Goal: Task Accomplishment & Management: Manage account settings

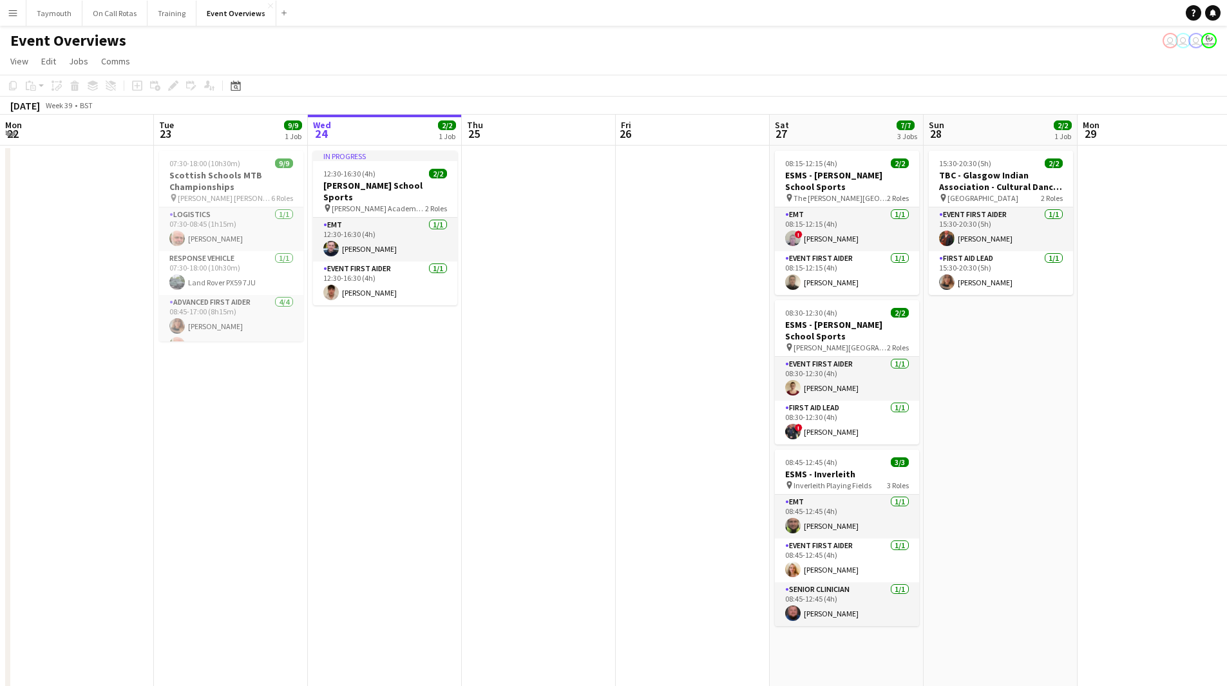
scroll to position [0, 484]
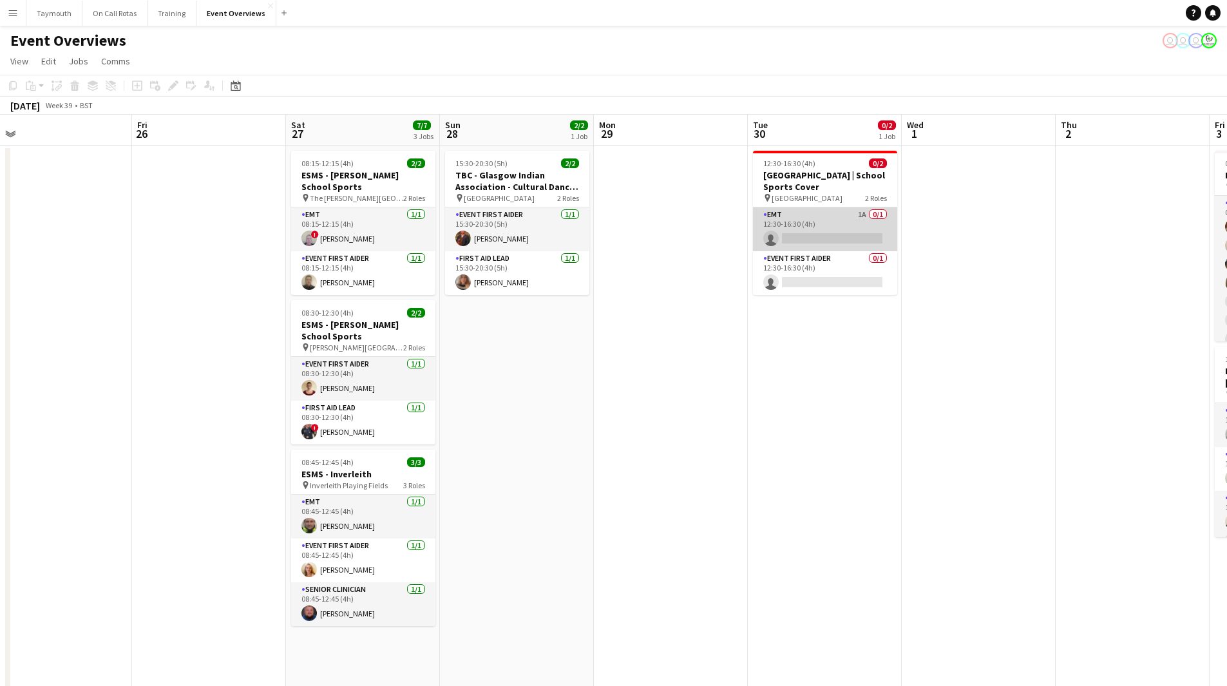
click at [817, 228] on app-card-role "EMT 1A 0/1 12:30-16:30 (4h) single-neutral-actions" at bounding box center [825, 229] width 144 height 44
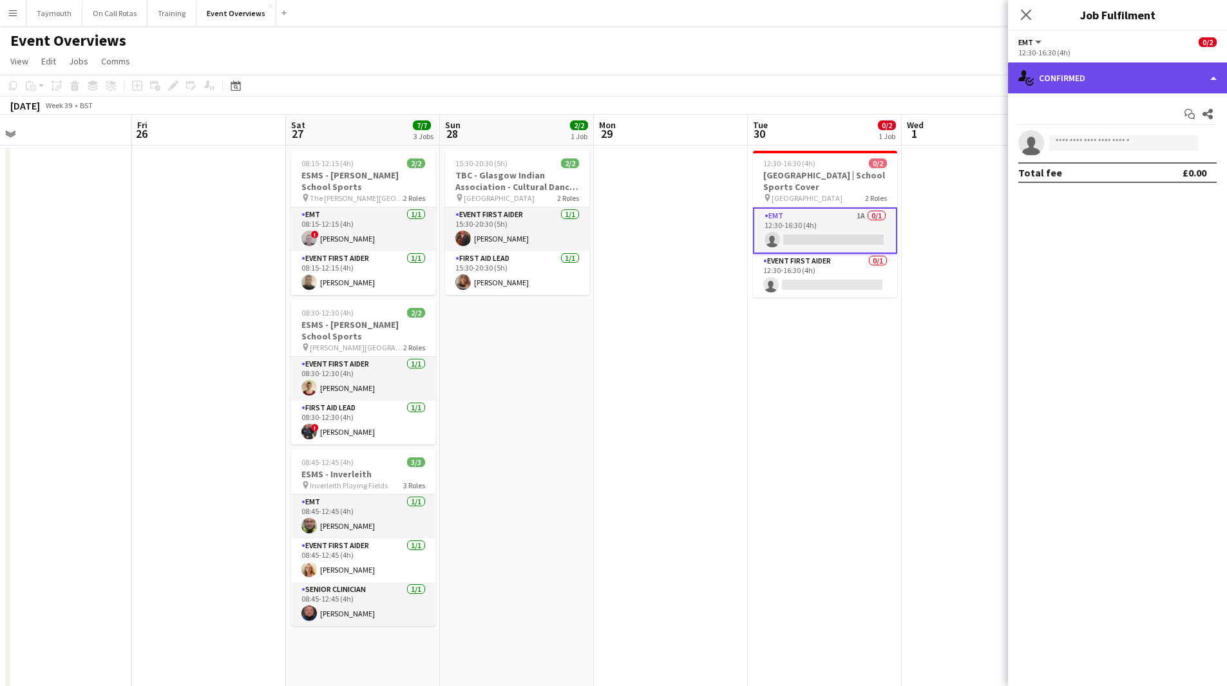
click at [1167, 68] on div "single-neutral-actions-check-2 Confirmed" at bounding box center [1117, 77] width 219 height 31
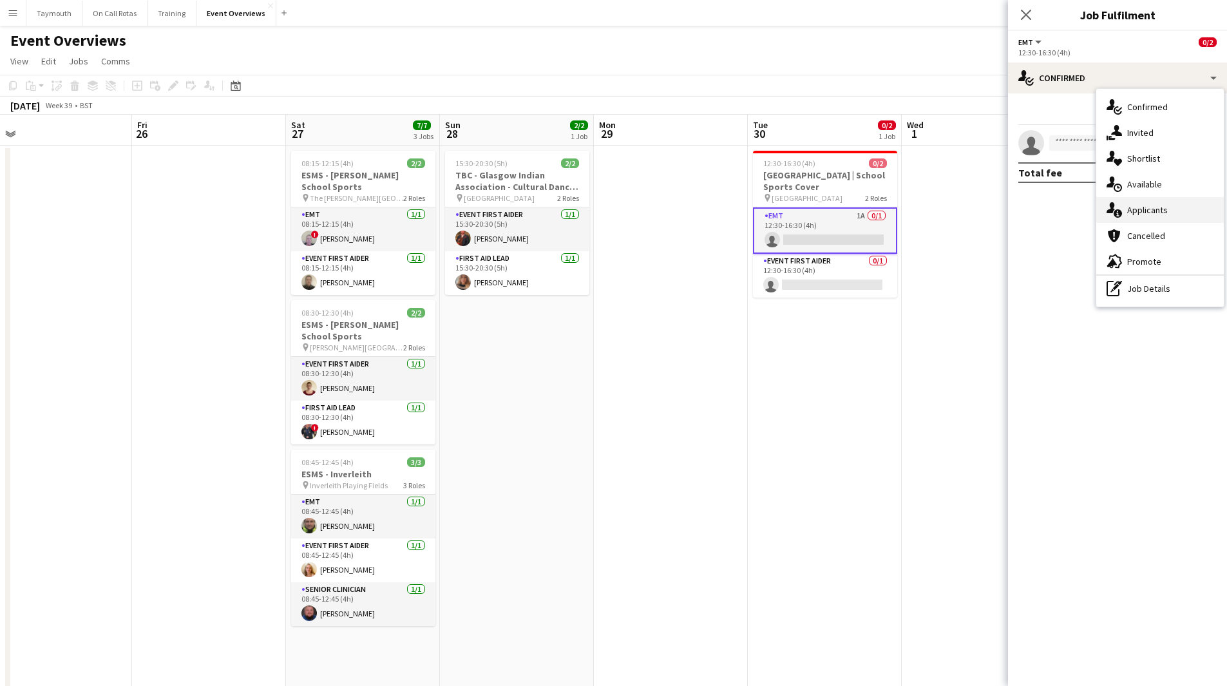
click at [1155, 212] on span "Applicants" at bounding box center [1147, 210] width 41 height 12
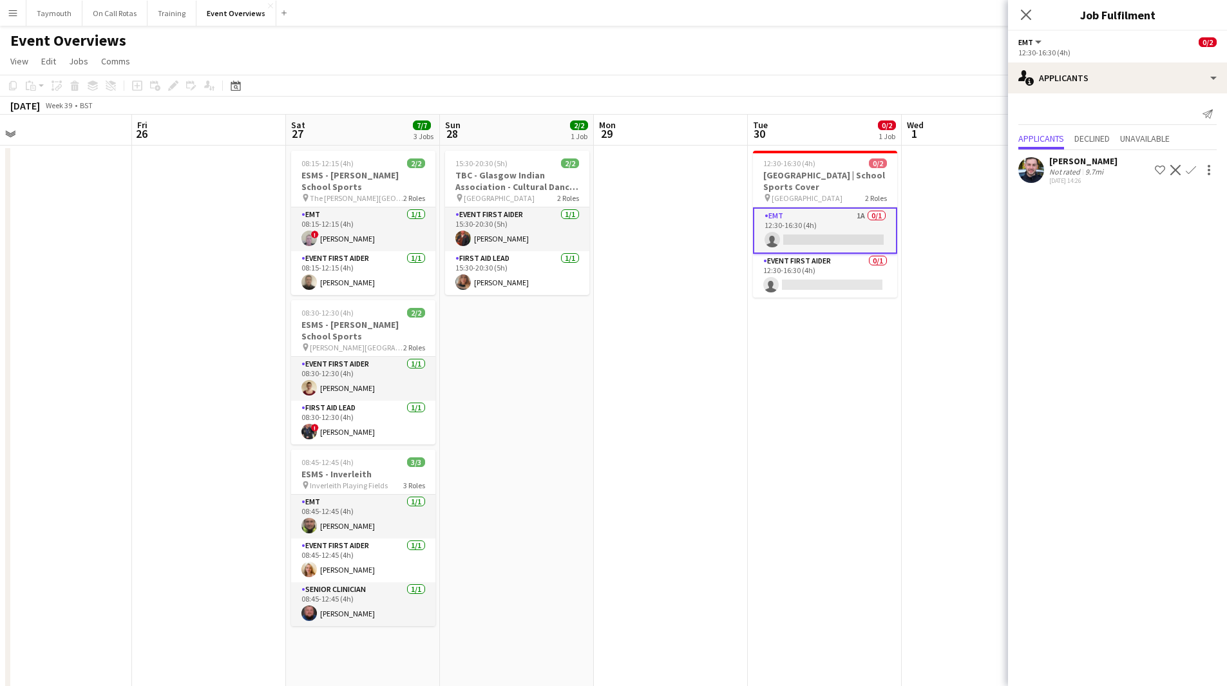
click at [1194, 168] on app-icon "Confirm" at bounding box center [1190, 170] width 10 height 10
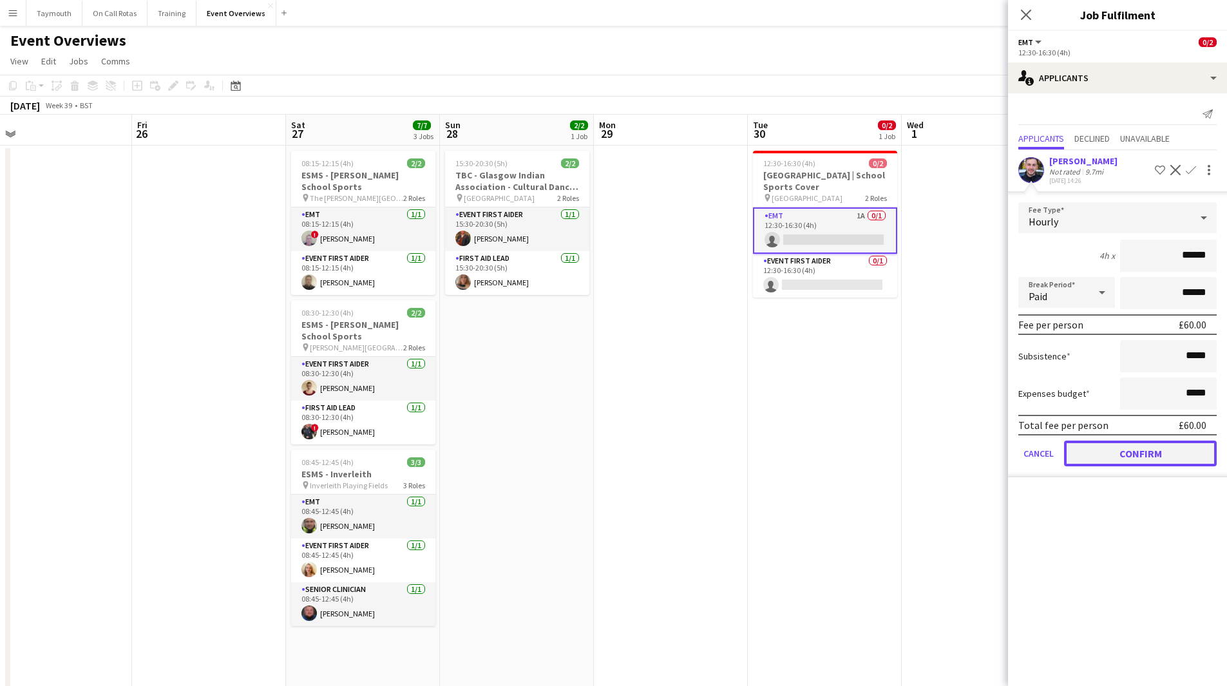
click at [1151, 456] on button "Confirm" at bounding box center [1140, 453] width 153 height 26
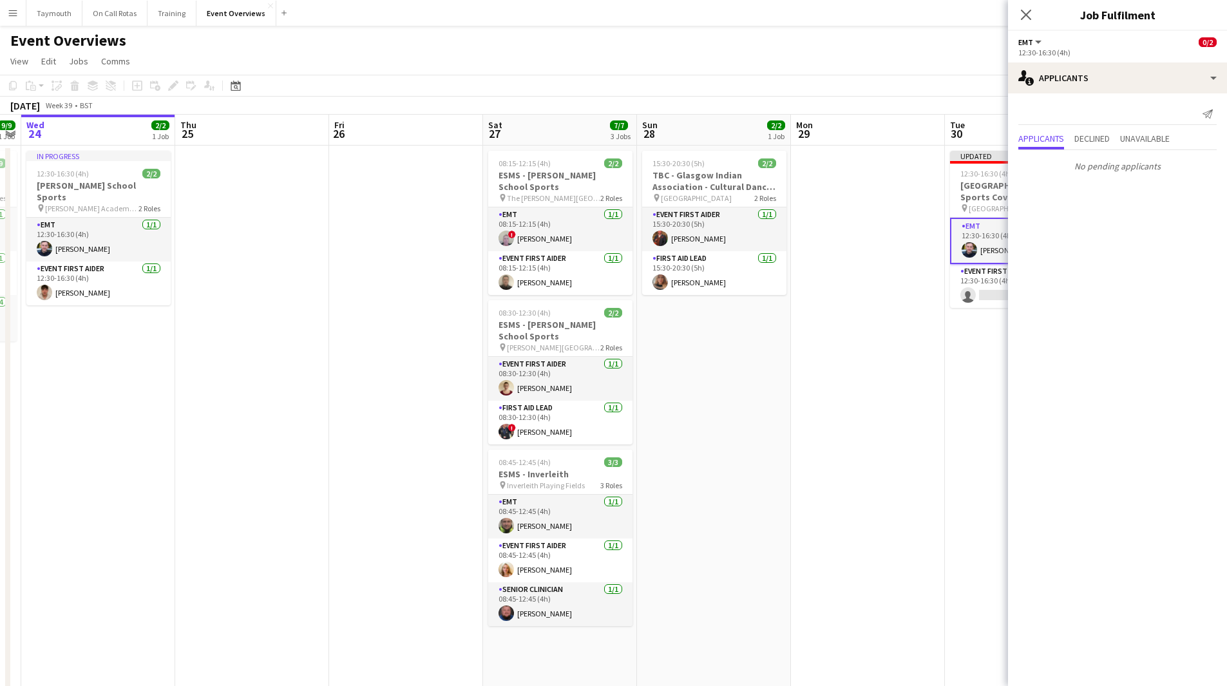
drag, startPoint x: 693, startPoint y: 491, endPoint x: 984, endPoint y: 486, distance: 291.1
click at [984, 485] on app-calendar-viewport "Mon 22 Tue 23 9/9 1 Job Wed 24 2/2 1 Job Thu 25 Fri 26 Sat 27 7/7 3 Jobs Sun 28…" at bounding box center [613, 610] width 1227 height 991
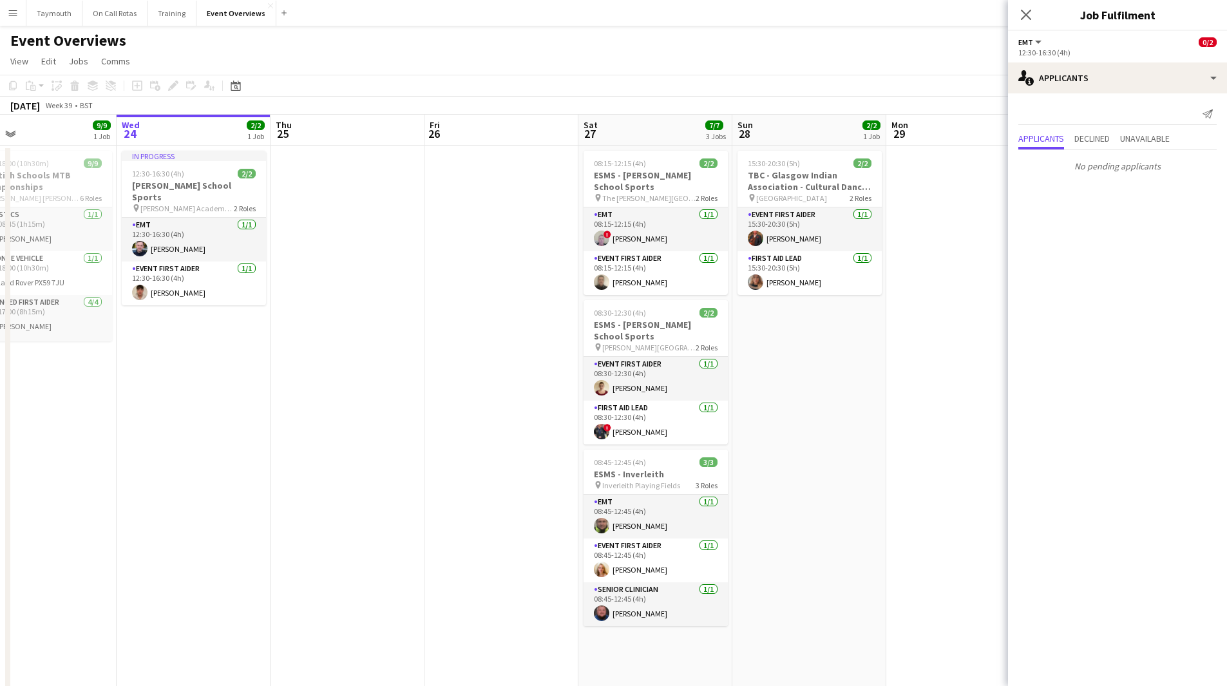
click at [984, 486] on app-date-cell at bounding box center [963, 626] width 154 height 960
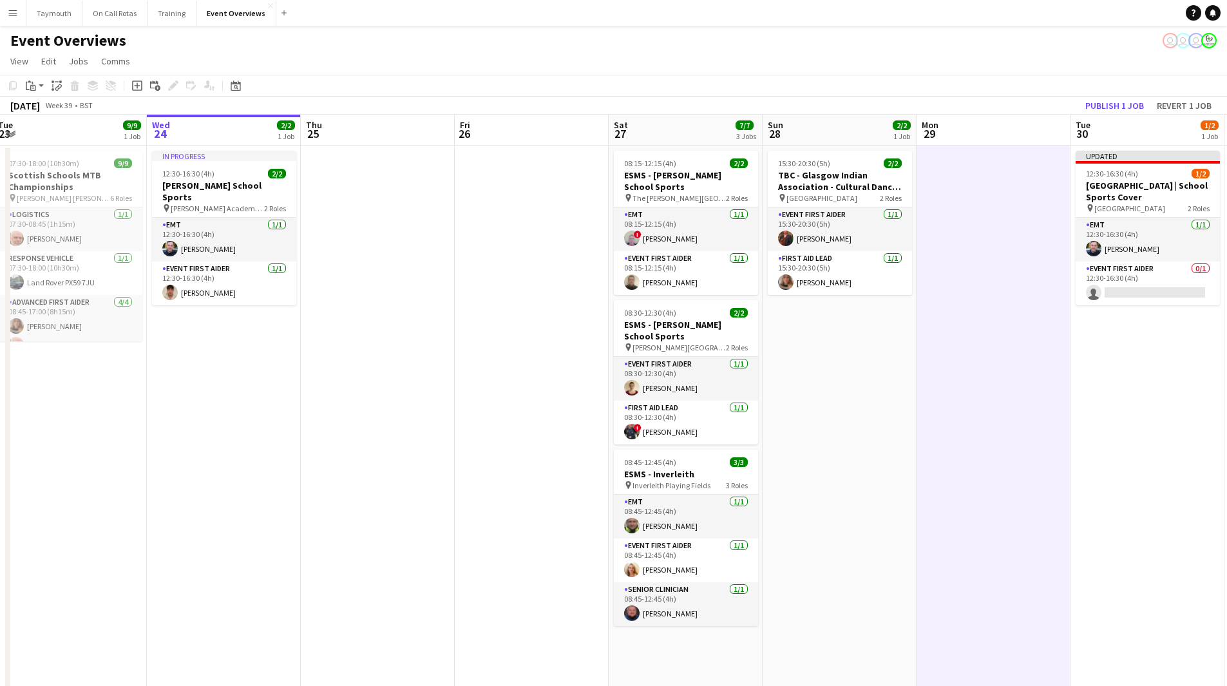
drag, startPoint x: 998, startPoint y: 473, endPoint x: 381, endPoint y: 511, distance: 618.0
click at [385, 513] on app-calendar-viewport "Sun 21 17/17 1 Job Mon 22 Tue 23 9/9 1 Job Wed 24 2/2 1 Job Thu 25 Fri 26 Sat 2…" at bounding box center [613, 610] width 1227 height 991
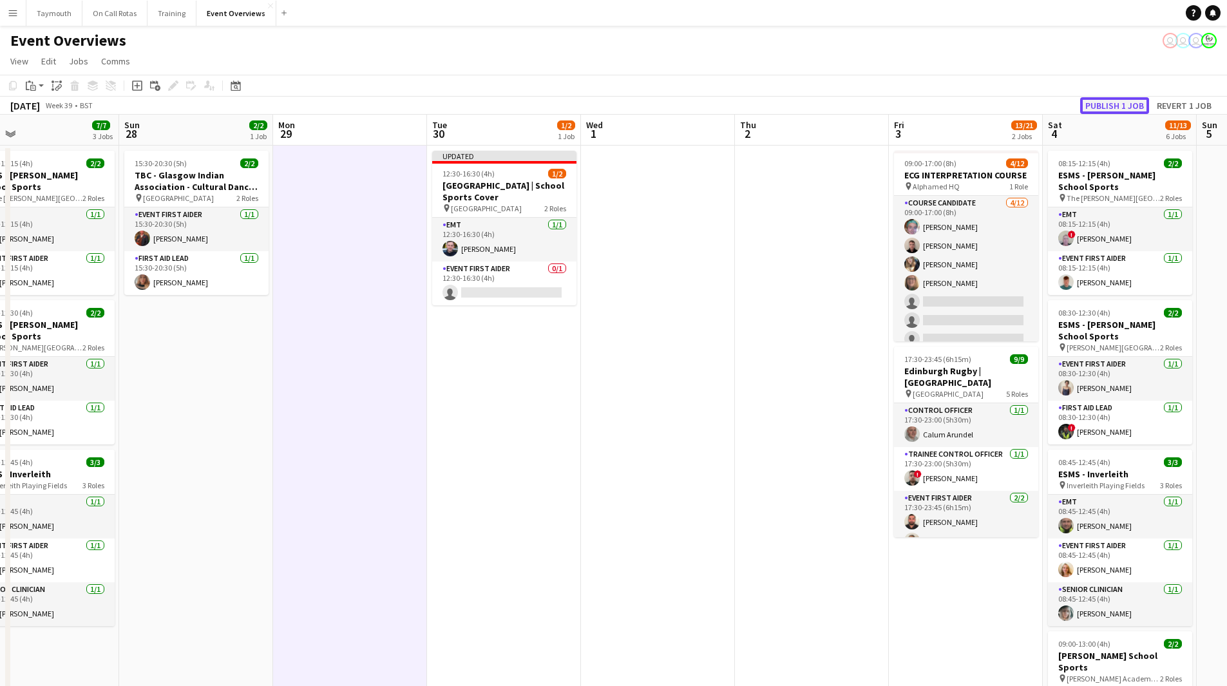
click at [1114, 102] on button "Publish 1 job" at bounding box center [1114, 105] width 69 height 17
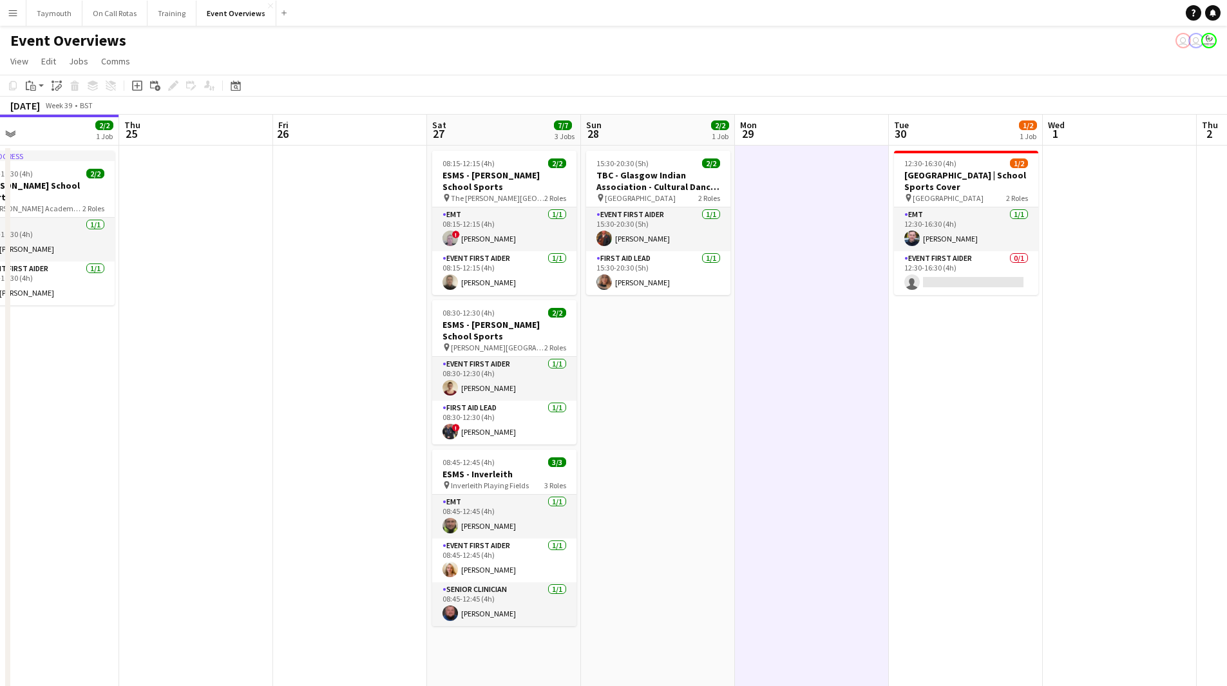
scroll to position [0, 404]
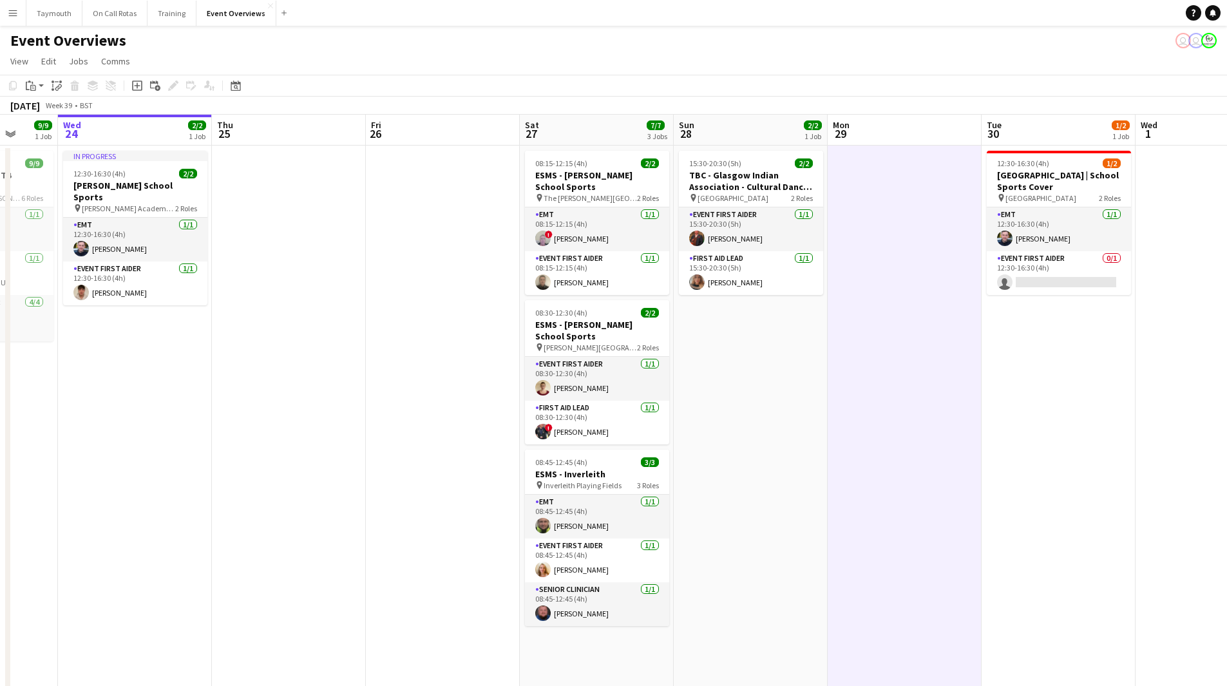
drag, startPoint x: 319, startPoint y: 495, endPoint x: 837, endPoint y: 482, distance: 518.5
click at [837, 482] on app-calendar-viewport "Sun 21 17/17 1 Job Mon 22 Tue 23 9/9 1 Job Wed 24 2/2 1 Job Thu 25 Fri 26 Sat 2…" at bounding box center [613, 610] width 1227 height 991
click at [942, 424] on app-date-cell at bounding box center [904, 626] width 154 height 960
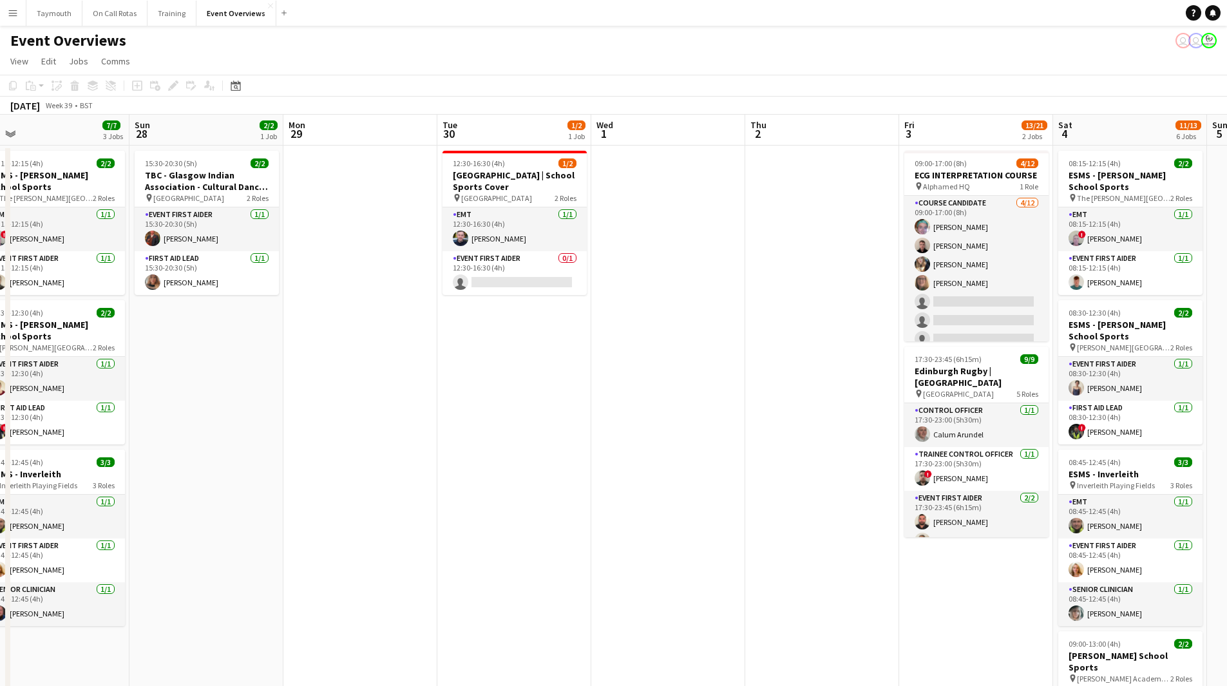
drag, startPoint x: 1011, startPoint y: 405, endPoint x: 467, endPoint y: 397, distance: 544.2
click at [467, 397] on app-calendar-viewport "Wed 24 2/2 1 Job Thu 25 Fri 26 Sat 27 7/7 3 Jobs Sun 28 2/2 1 Job Mon 29 Tue 30…" at bounding box center [613, 610] width 1227 height 991
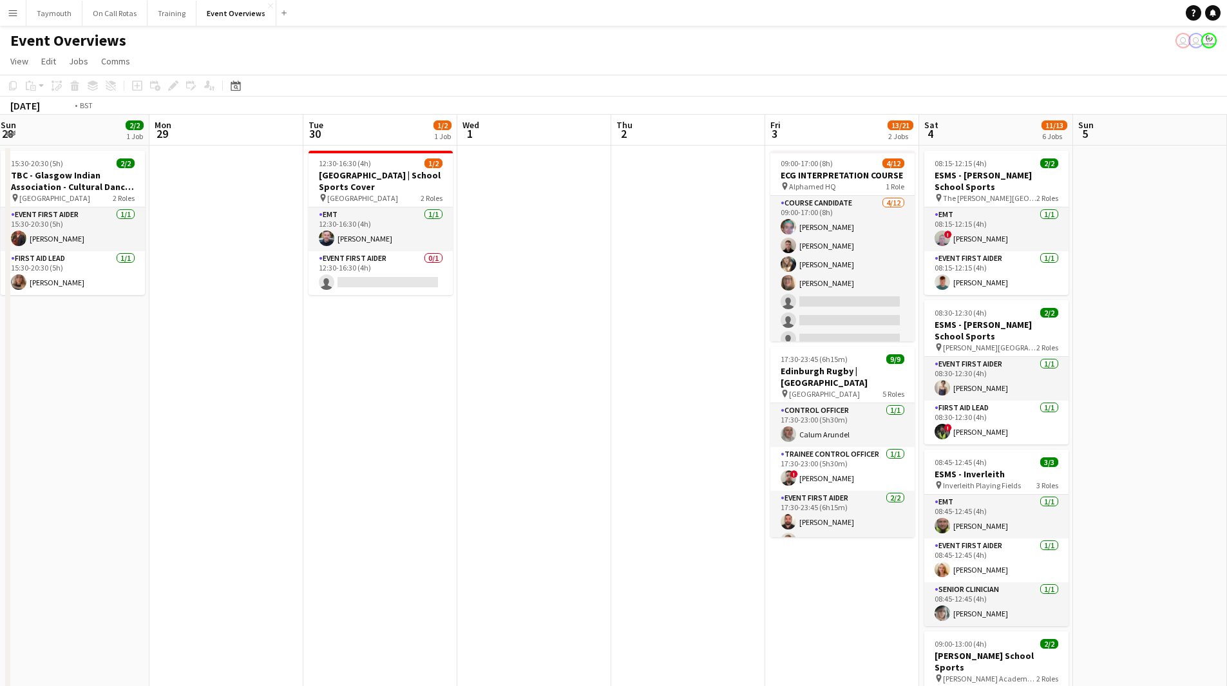
drag, startPoint x: 677, startPoint y: 386, endPoint x: 279, endPoint y: 377, distance: 398.7
click at [279, 377] on app-calendar-viewport "Thu 25 Fri 26 Sat 27 7/7 3 Jobs Sun 28 2/2 1 Job Mon 29 Tue 30 1/2 1 Job Wed 1 …" at bounding box center [613, 610] width 1227 height 991
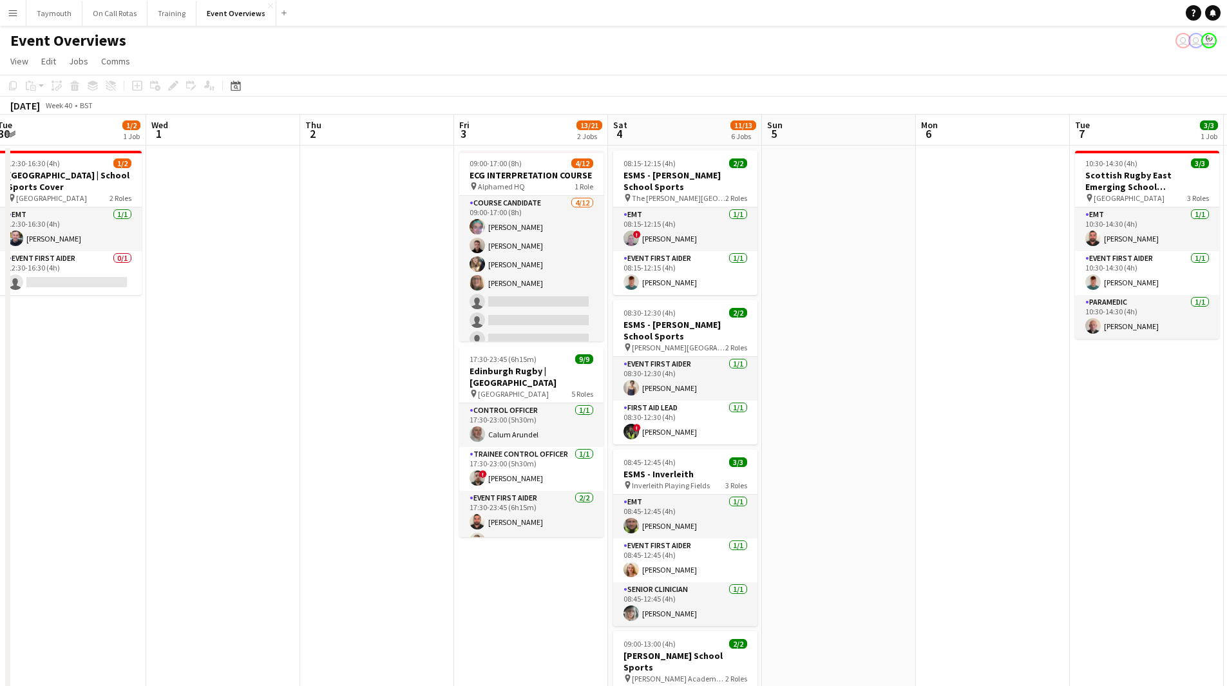
drag, startPoint x: 385, startPoint y: 375, endPoint x: 109, endPoint y: 390, distance: 276.6
click at [109, 390] on app-calendar-viewport "Sat 27 7/7 3 Jobs Sun 28 2/2 1 Job Mon 29 Tue 30 1/2 1 Job Wed 1 Thu 2 Fri 3 13…" at bounding box center [613, 610] width 1227 height 991
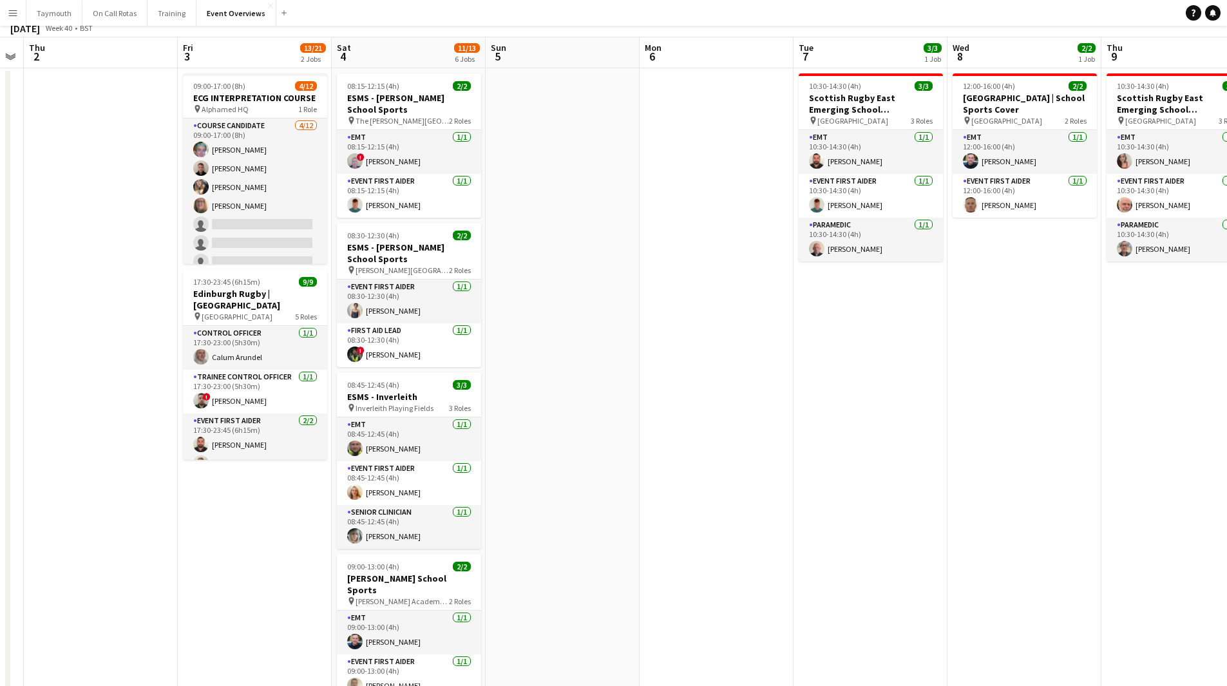
scroll to position [0, 0]
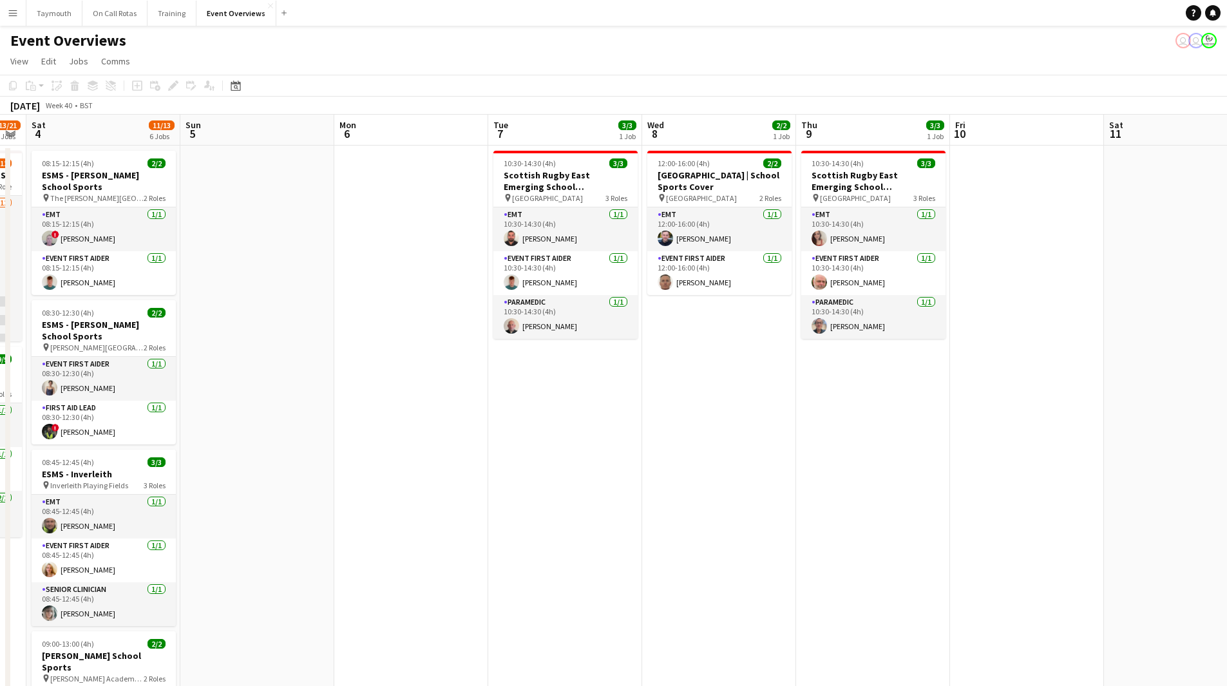
drag, startPoint x: 719, startPoint y: 473, endPoint x: 387, endPoint y: 471, distance: 332.3
click at [387, 471] on app-calendar-viewport "Wed 1 Thu 2 Fri 3 13/21 2 Jobs Sat 4 11/13 6 Jobs Sun 5 Mon 6 Tue 7 3/3 1 Job W…" at bounding box center [613, 610] width 1227 height 991
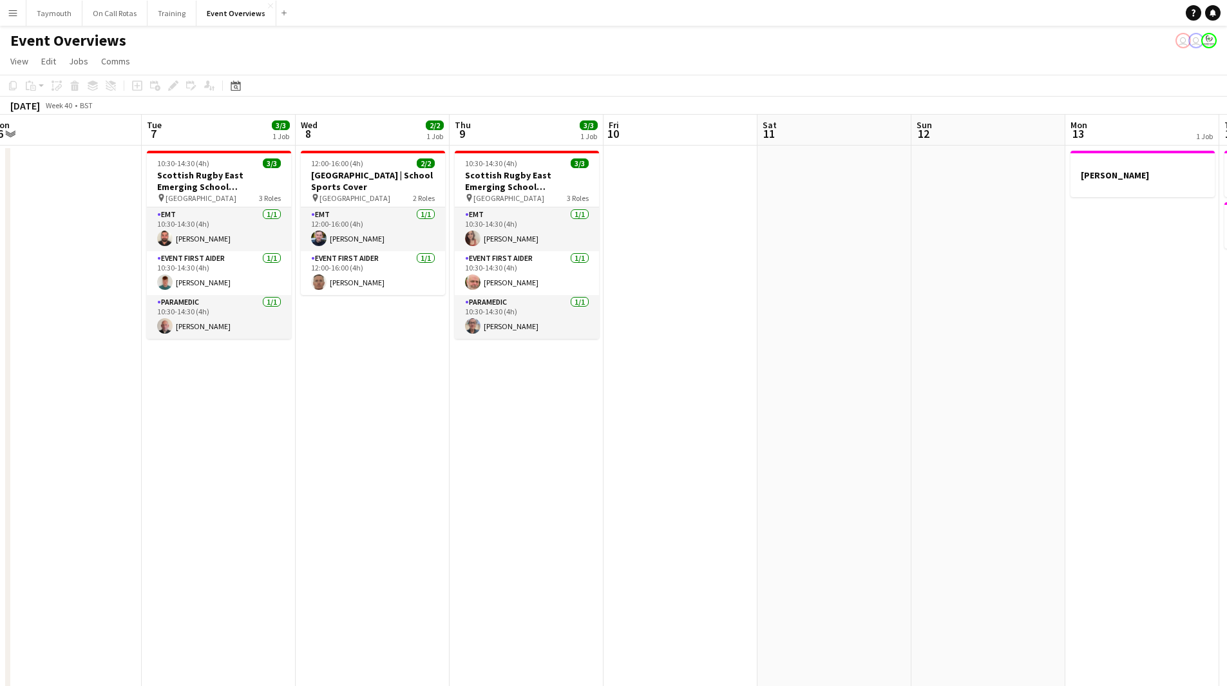
drag, startPoint x: 457, startPoint y: 478, endPoint x: 287, endPoint y: 479, distance: 169.4
click at [287, 479] on app-calendar-viewport "Fri 3 13/21 2 Jobs Sat 4 11/13 6 Jobs Sun 5 Mon 6 Tue 7 3/3 1 Job Wed 8 2/2 1 J…" at bounding box center [613, 610] width 1227 height 991
drag, startPoint x: 391, startPoint y: 474, endPoint x: 261, endPoint y: 447, distance: 132.9
click at [115, 455] on app-calendar-viewport "Fri 3 13/21 2 Jobs Sat 4 11/13 6 Jobs Sun 5 Mon 6 Tue 7 3/3 1 Job Wed 8 2/2 1 J…" at bounding box center [613, 610] width 1227 height 991
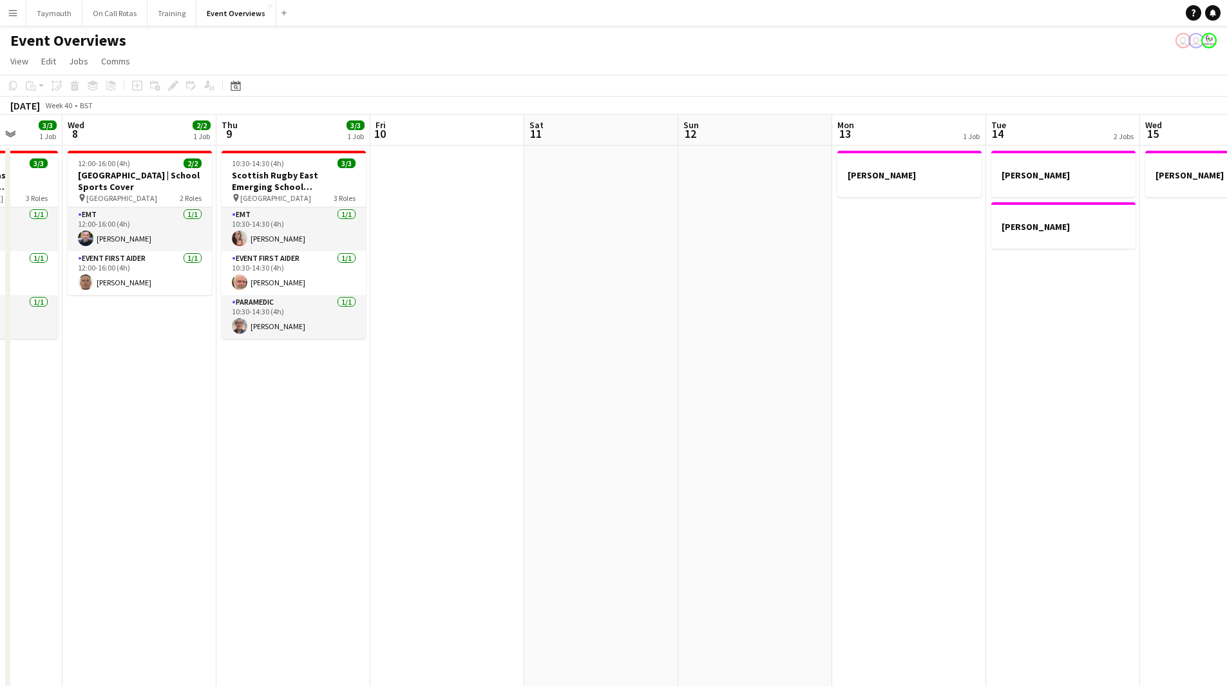
drag, startPoint x: 504, startPoint y: 449, endPoint x: 3, endPoint y: 440, distance: 501.1
click at [3, 440] on app-calendar-viewport "Sun 5 Mon 6 Tue 7 3/3 1 Job Wed 8 2/2 1 Job Thu 9 3/3 1 Job Fri 10 Sat 11 Sun 1…" at bounding box center [613, 610] width 1227 height 991
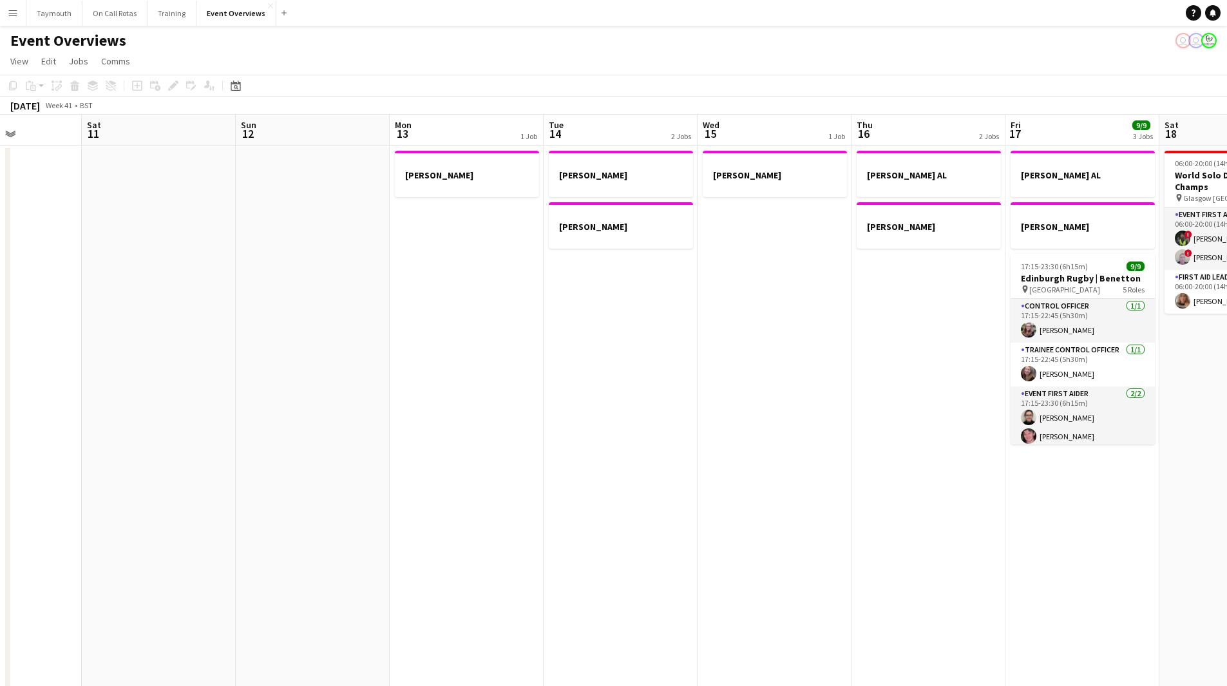
drag, startPoint x: 522, startPoint y: 433, endPoint x: 261, endPoint y: 453, distance: 260.9
click at [261, 453] on app-calendar-viewport "Wed 8 2/2 1 Job Thu 9 3/3 1 Job Fri 10 Sat 11 Sun 12 Mon 13 1 Job Tue 14 2 Jobs…" at bounding box center [613, 610] width 1227 height 991
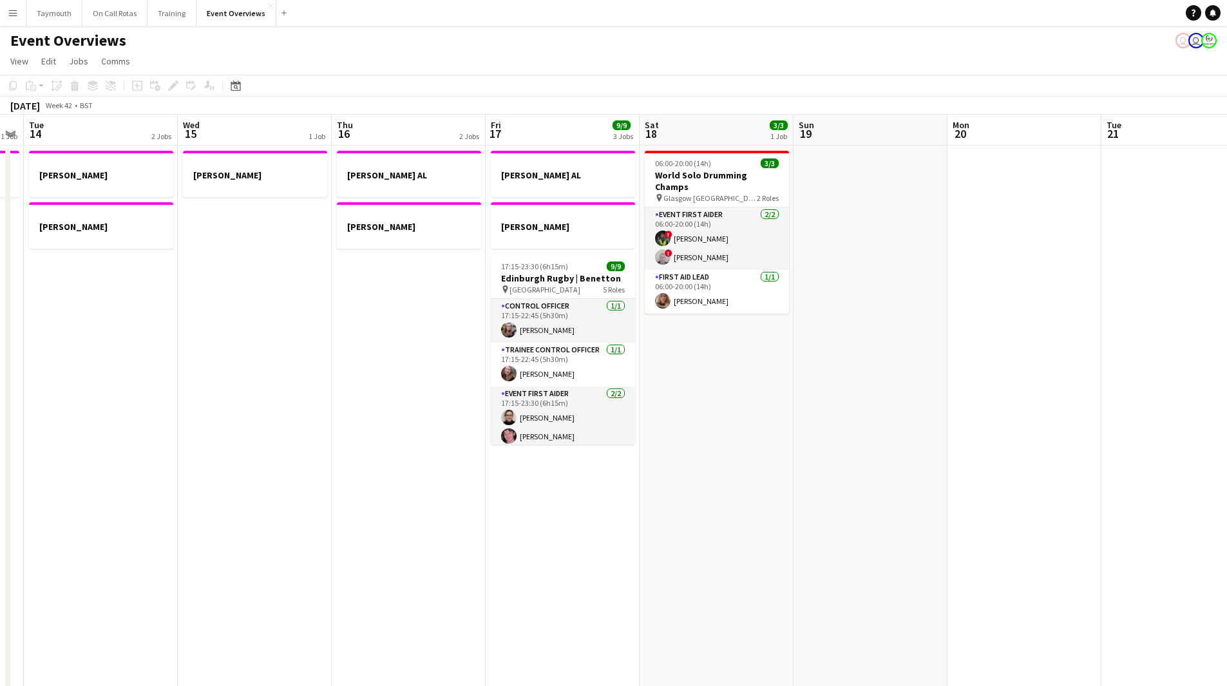
click at [169, 451] on app-calendar-viewport "Sat 11 Sun 12 Mon 13 1 Job Tue 14 2 Jobs Wed 15 1 Job Thu 16 2 Jobs Fri 17 9/9 …" at bounding box center [613, 610] width 1227 height 991
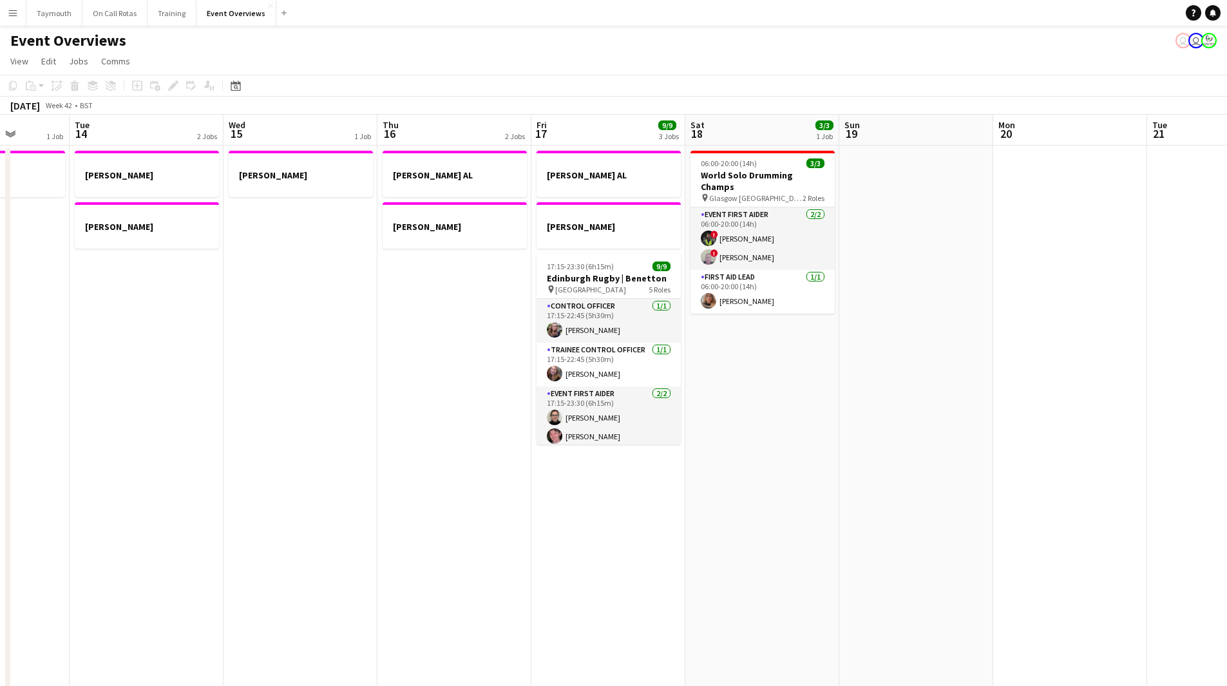
drag, startPoint x: 489, startPoint y: 459, endPoint x: 108, endPoint y: 462, distance: 381.2
click at [108, 463] on app-calendar-viewport "Sat 11 Sun 12 Mon 13 1 Job Tue 14 2 Jobs Wed 15 1 Job Thu 16 2 Jobs Fri 17 9/9 …" at bounding box center [613, 610] width 1227 height 991
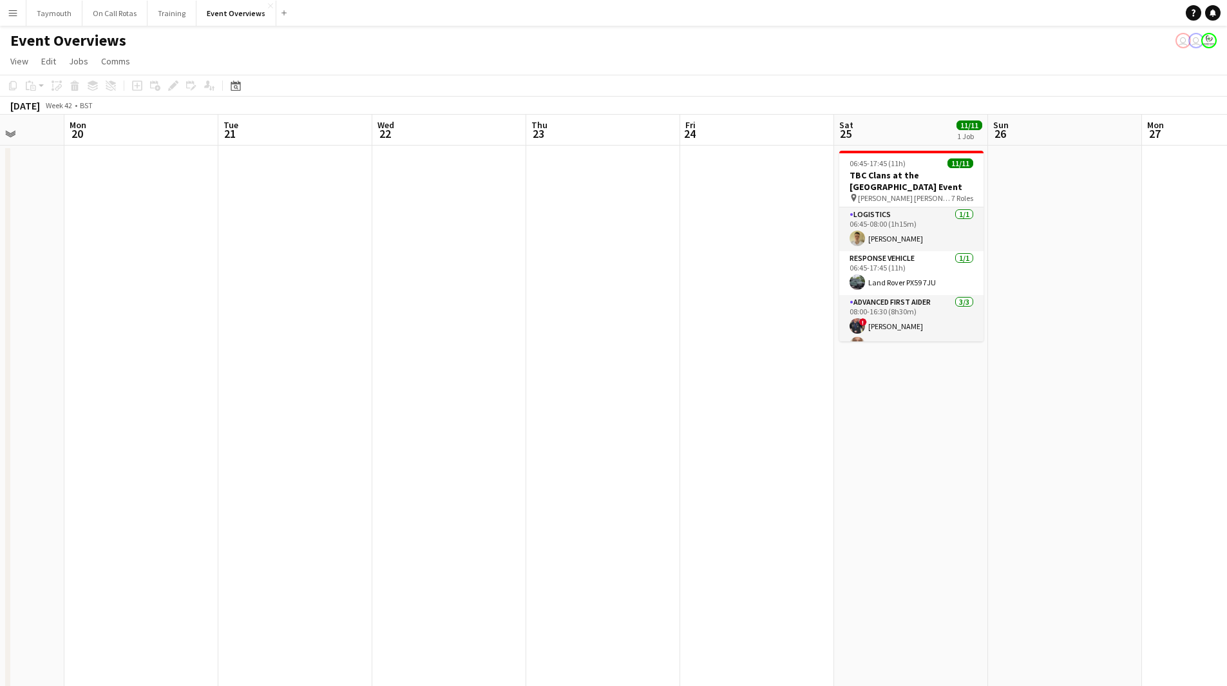
drag, startPoint x: 609, startPoint y: 458, endPoint x: 127, endPoint y: 446, distance: 481.2
click at [114, 449] on app-calendar-viewport "Fri 17 9/9 3 Jobs Sat 18 3/3 1 Job Sun 19 Mon 20 Tue 21 Wed 22 Thu 23 Fri 24 Sa…" at bounding box center [613, 610] width 1227 height 991
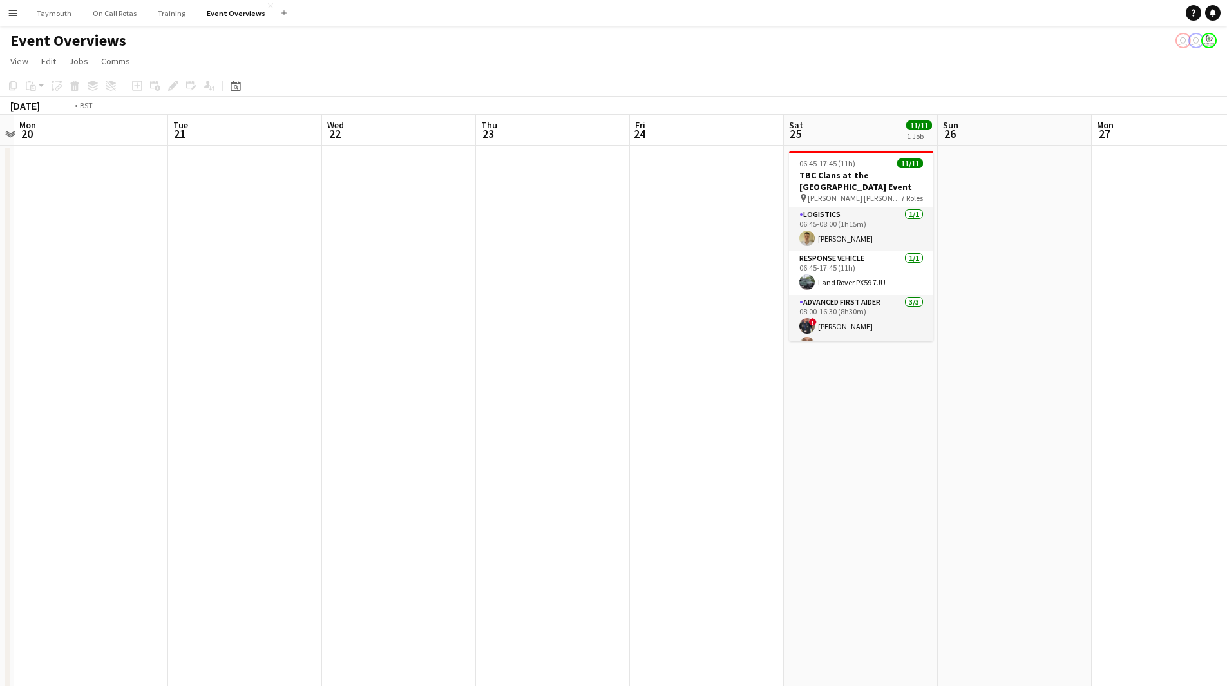
drag, startPoint x: 605, startPoint y: 453, endPoint x: 289, endPoint y: 474, distance: 316.8
click at [280, 474] on app-calendar-viewport "Fri 17 9/9 3 Jobs Sat 18 3/3 1 Job Sun 19 Mon 20 Tue 21 Wed 22 Thu 23 Fri 24 Sa…" at bounding box center [613, 610] width 1227 height 991
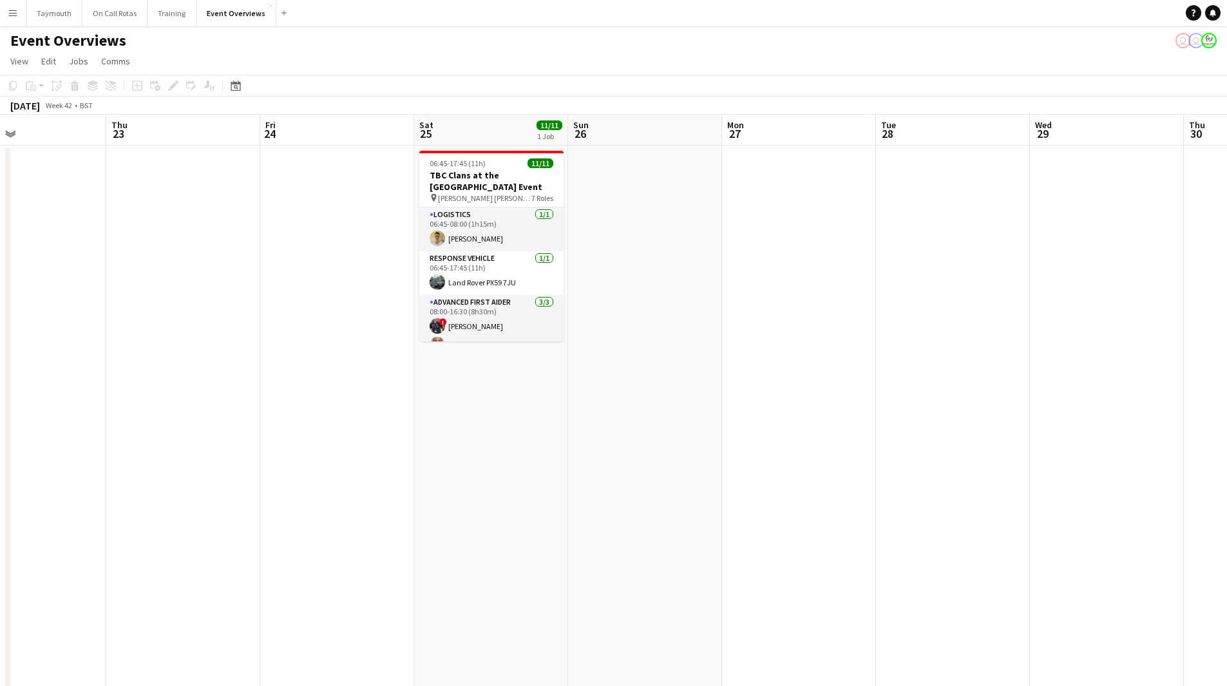
drag, startPoint x: 637, startPoint y: 477, endPoint x: 325, endPoint y: 484, distance: 312.4
click at [278, 484] on app-calendar-viewport "Sun 19 Mon 20 Tue 21 Wed 22 Thu 23 Fri 24 Sat 25 11/11 1 Job Sun 26 Mon 27 Tue …" at bounding box center [613, 610] width 1227 height 991
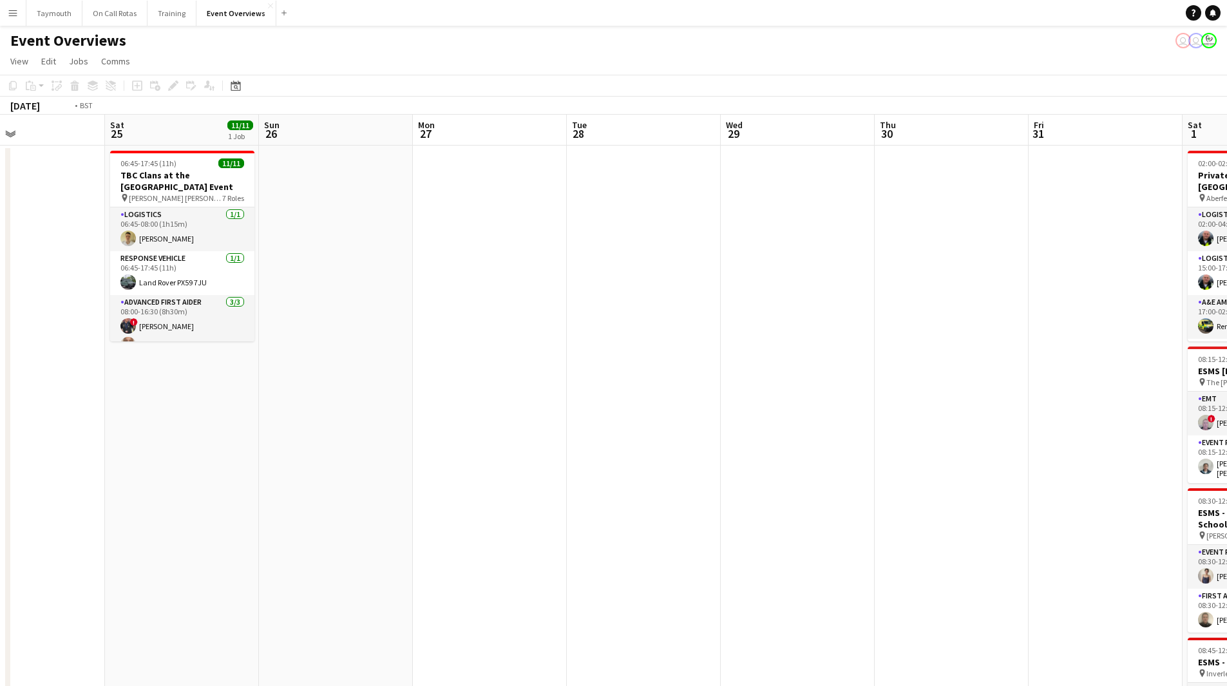
drag, startPoint x: 395, startPoint y: 469, endPoint x: 131, endPoint y: 462, distance: 264.7
click at [84, 467] on app-calendar-viewport "Tue 21 Wed 22 Thu 23 Fri 24 Sat 25 11/11 1 Job Sun 26 Mon 27 Tue 28 Wed 29 Thu …" at bounding box center [613, 650] width 1227 height 1070
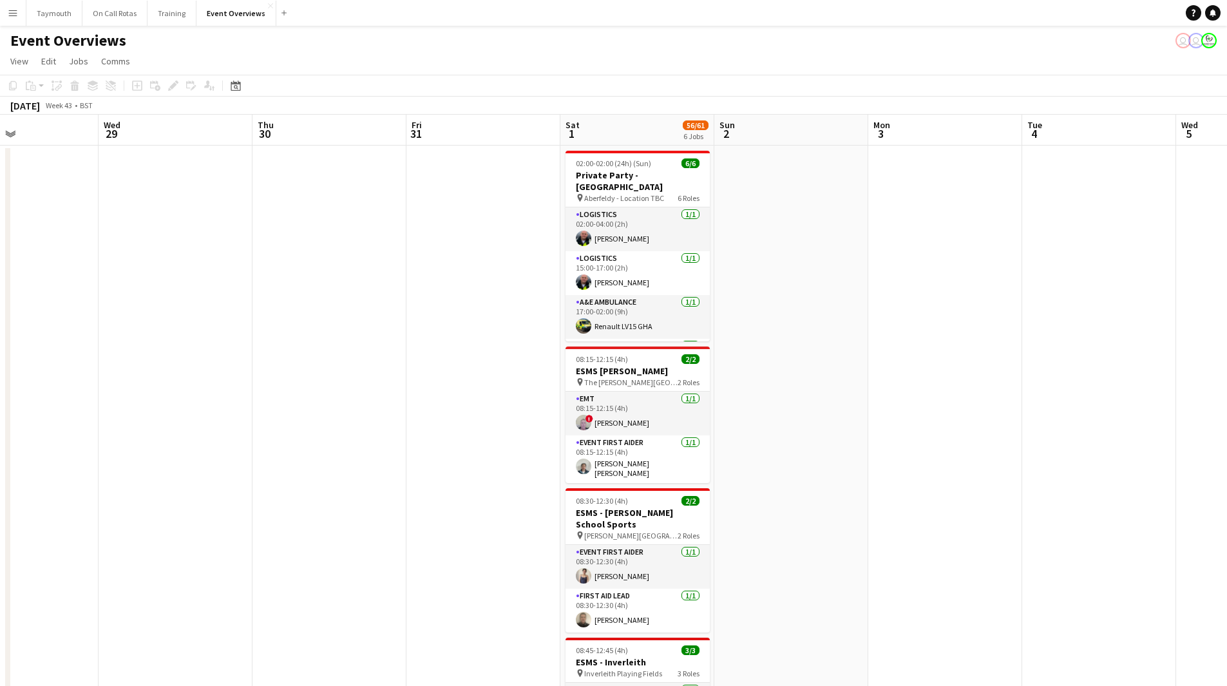
scroll to position [0, 514]
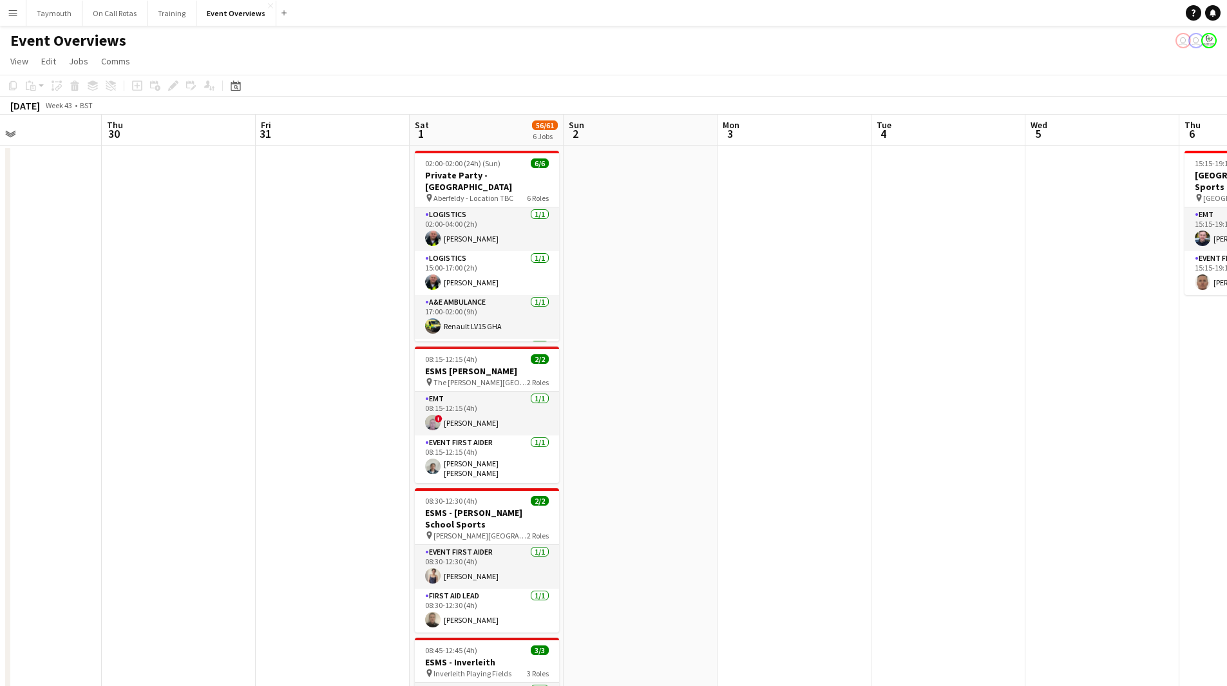
drag, startPoint x: 330, startPoint y: 474, endPoint x: 262, endPoint y: 459, distance: 69.2
click at [223, 473] on app-calendar-viewport "Sun 26 Mon 27 Tue 28 Wed 29 Thu 30 Fri 31 Sat 1 56/61 6 Jobs Sun 2 Mon 3 Tue 4 …" at bounding box center [613, 650] width 1227 height 1070
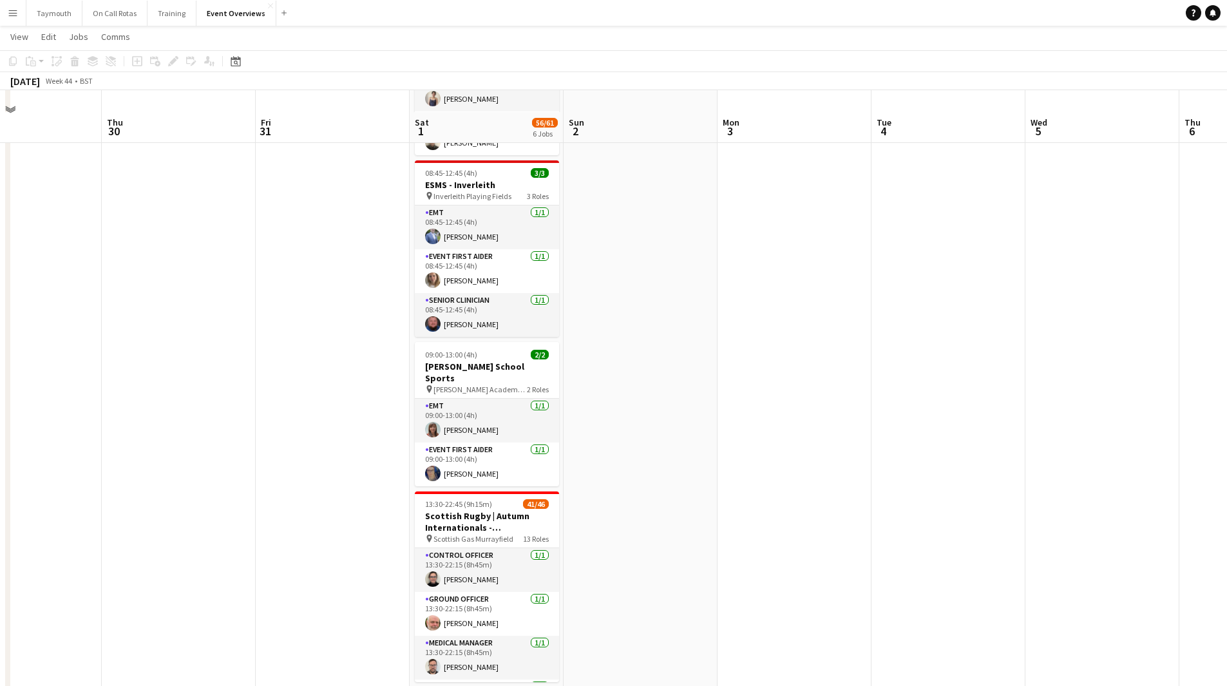
scroll to position [498, 0]
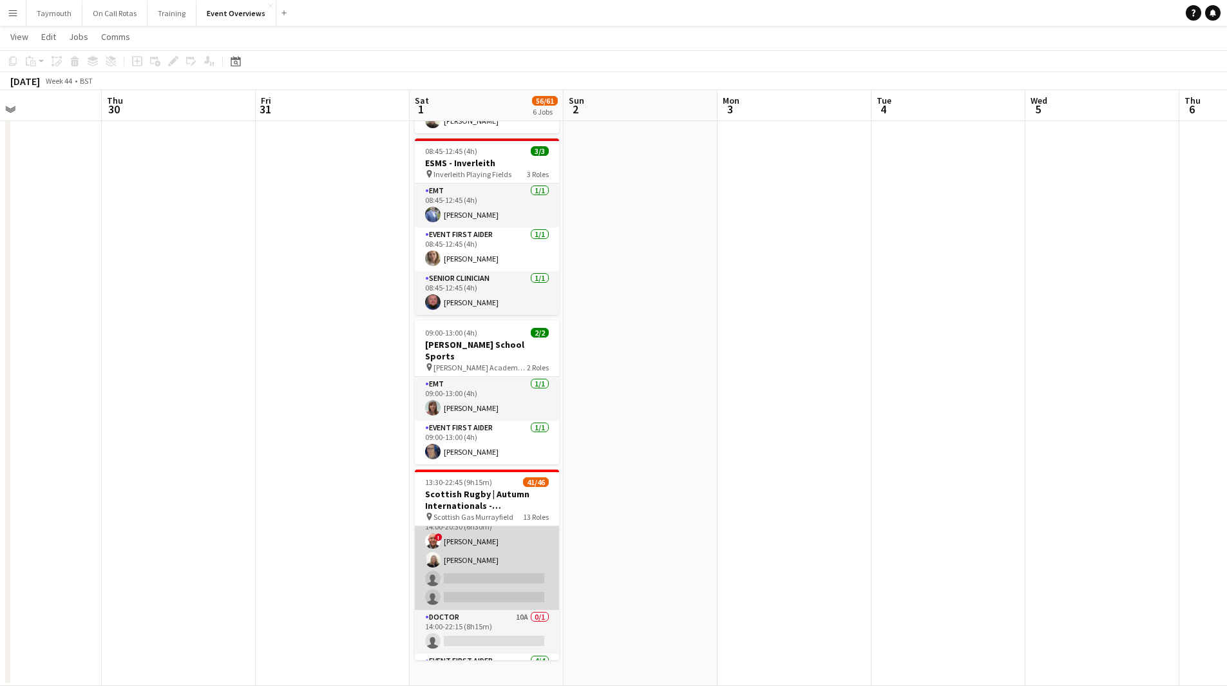
click at [493, 540] on app-card-role "Paramedic 1A [DATE] 14:00-20:30 (6h30m) ! [PERSON_NAME] [PERSON_NAME] single-ne…" at bounding box center [487, 560] width 144 height 100
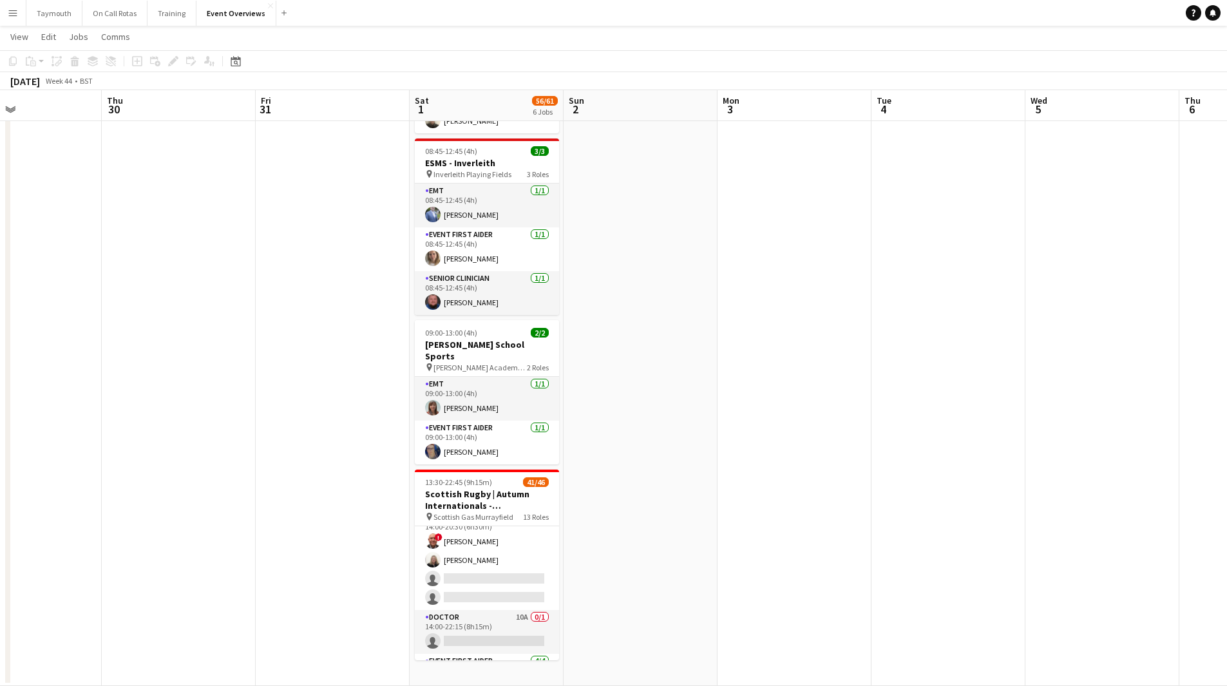
scroll to position [645, 0]
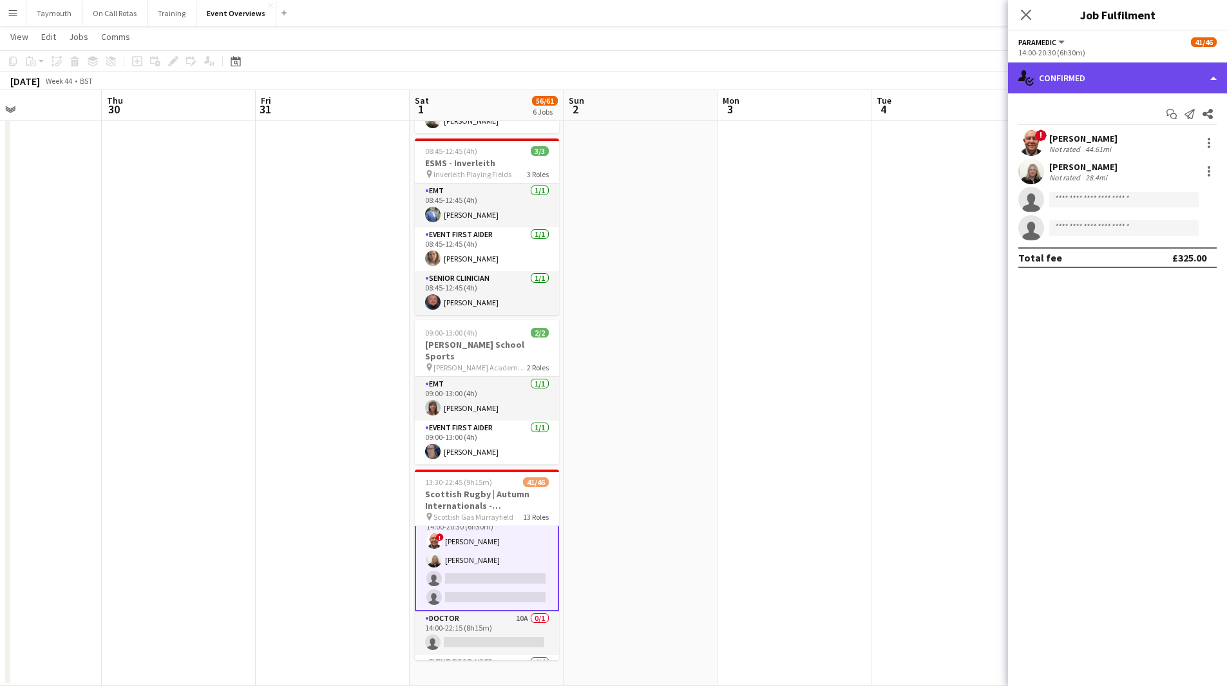
click at [1139, 79] on div "single-neutral-actions-check-2 Confirmed" at bounding box center [1117, 77] width 219 height 31
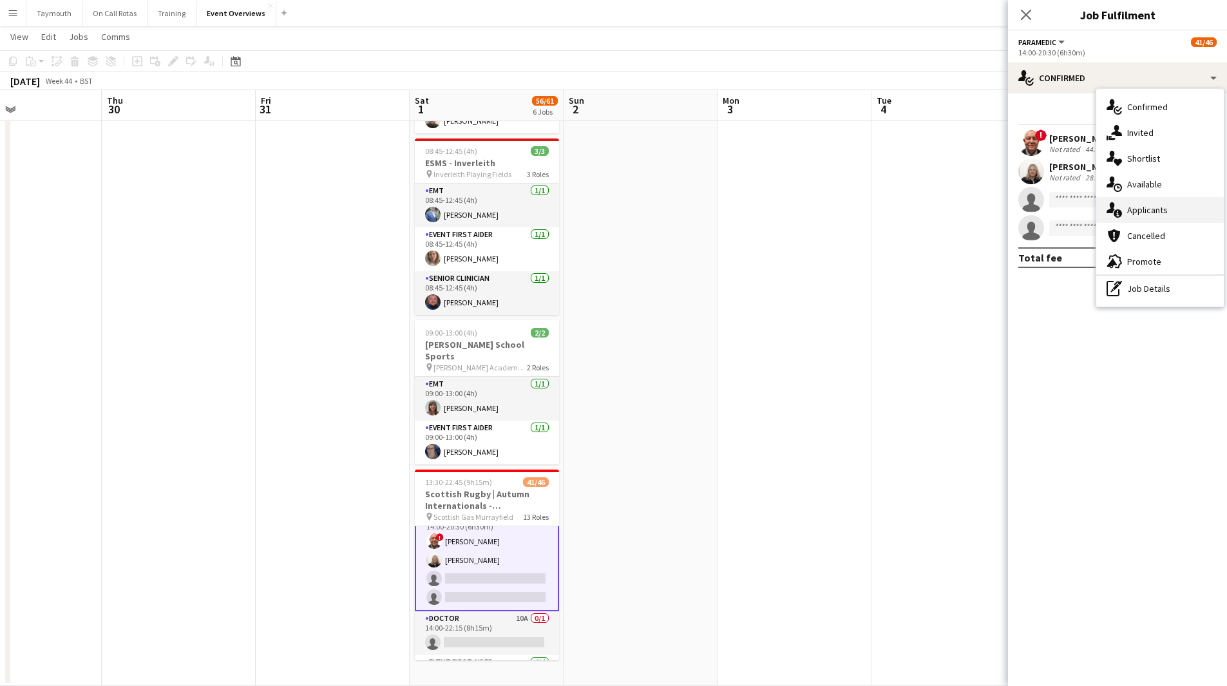
click at [1154, 203] on div "single-neutral-actions-information Applicants" at bounding box center [1159, 210] width 127 height 26
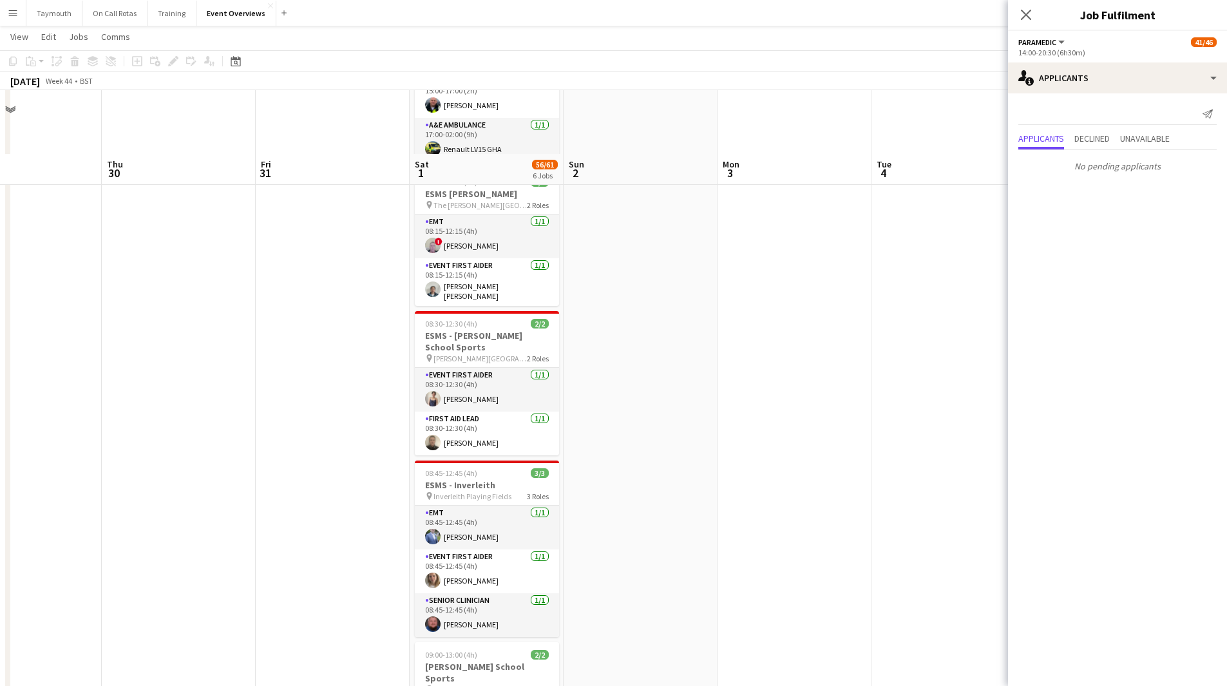
scroll to position [0, 0]
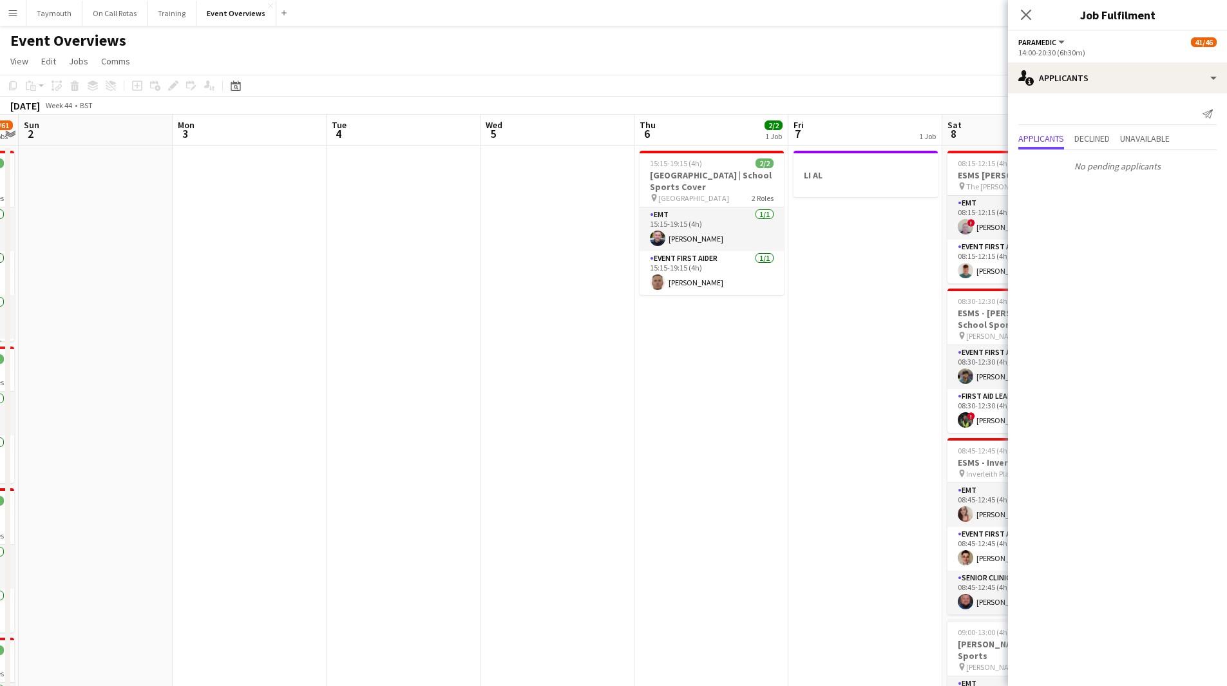
drag, startPoint x: 752, startPoint y: 499, endPoint x: 207, endPoint y: 528, distance: 545.5
click at [207, 528] on app-calendar-viewport "Wed 29 Thu 30 Fri 31 Sat 1 56/61 6 Jobs Sun 2 Mon 3 Tue 4 Wed 5 Thu 6 2/2 1 Job…" at bounding box center [613, 650] width 1227 height 1070
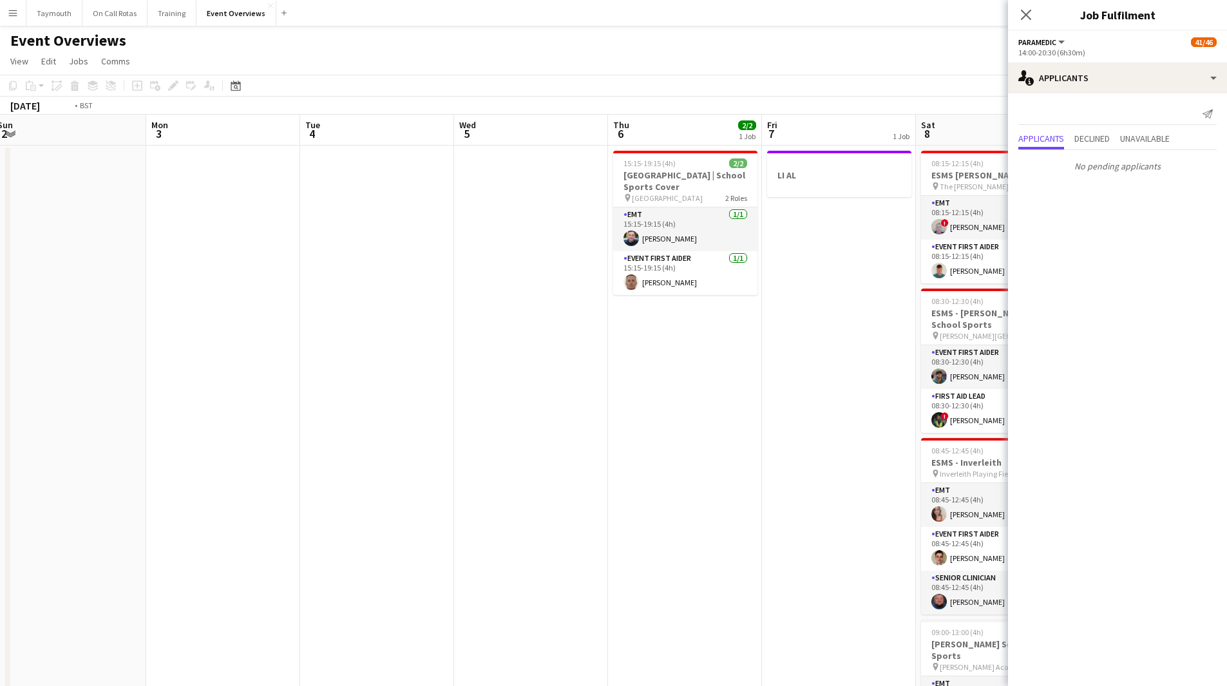
drag, startPoint x: 543, startPoint y: 509, endPoint x: 211, endPoint y: 507, distance: 332.3
click at [211, 507] on app-calendar-viewport "Thu 30 Fri 31 Sat 1 56/61 6 Jobs Sun 2 Mon 3 Tue 4 Wed 5 Thu 6 2/2 1 Job Fri 7 …" at bounding box center [613, 650] width 1227 height 1070
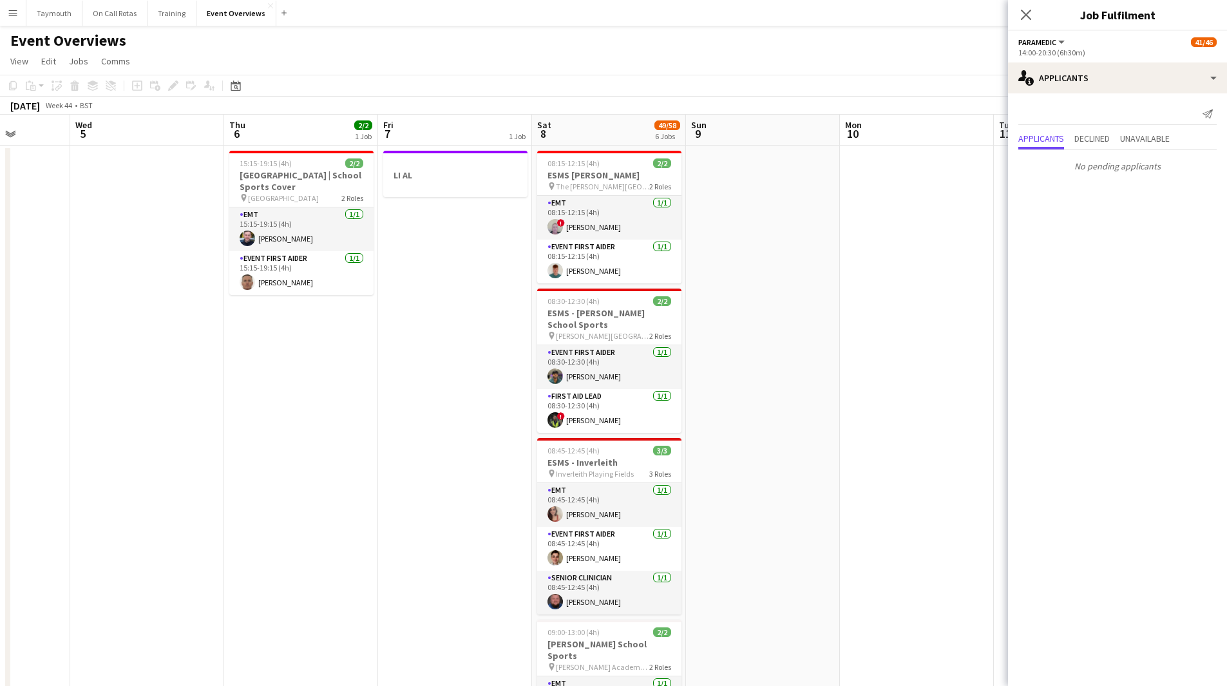
click at [266, 523] on app-calendar-viewport "Sun 2 Mon 3 Tue 4 Wed 5 Thu 6 2/2 1 Job Fri 7 1 Job Sat 8 49/58 6 Jobs Sun 9 Mo…" at bounding box center [613, 650] width 1227 height 1070
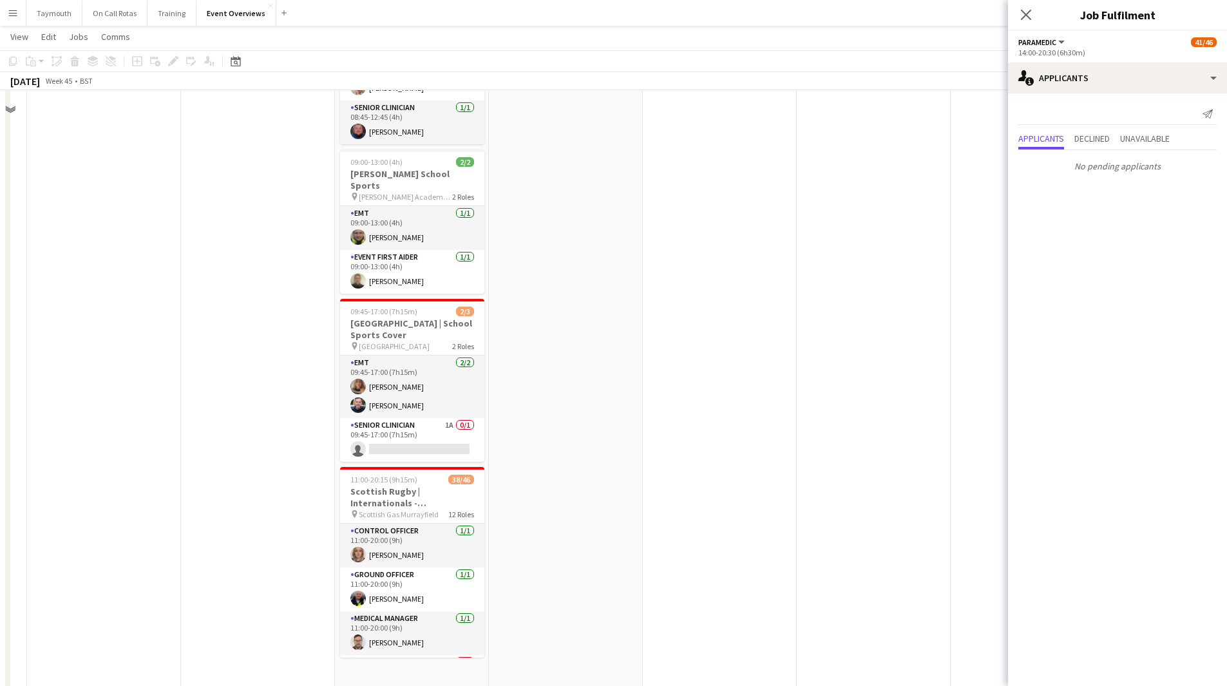
scroll to position [498, 0]
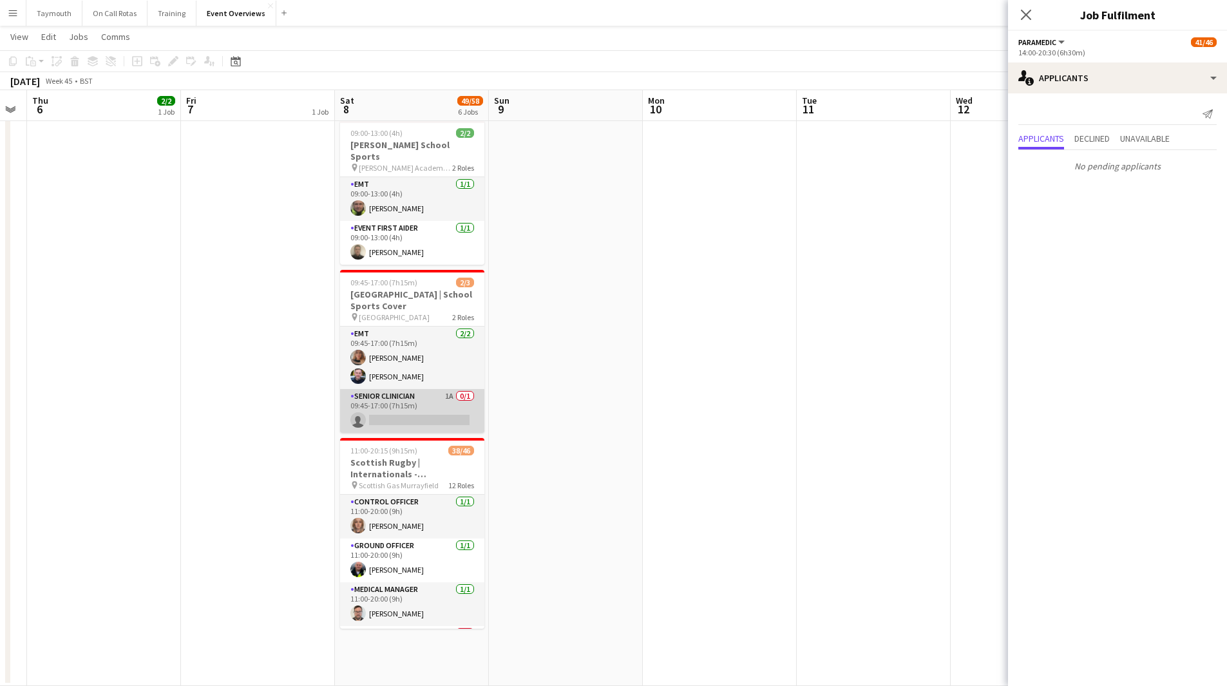
click at [414, 408] on app-card-role "Senior Clinician 1A 0/1 09:45-17:00 (7h15m) single-neutral-actions" at bounding box center [412, 411] width 144 height 44
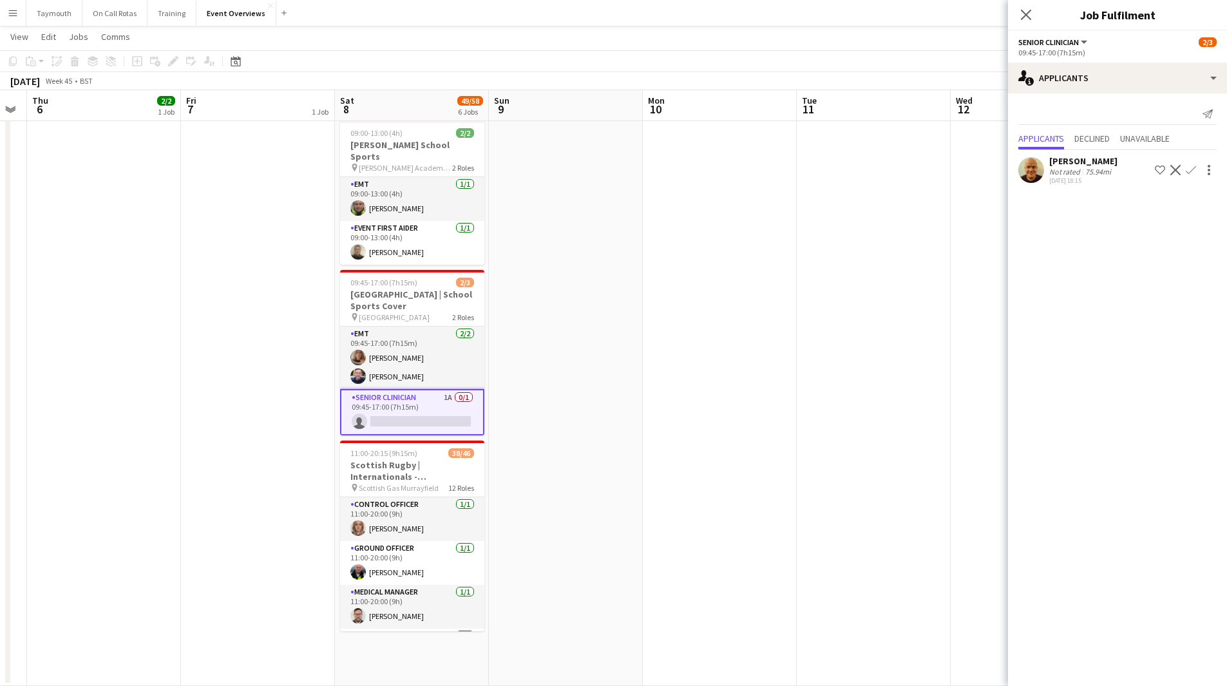
click at [1191, 171] on app-icon "Confirm" at bounding box center [1190, 170] width 10 height 10
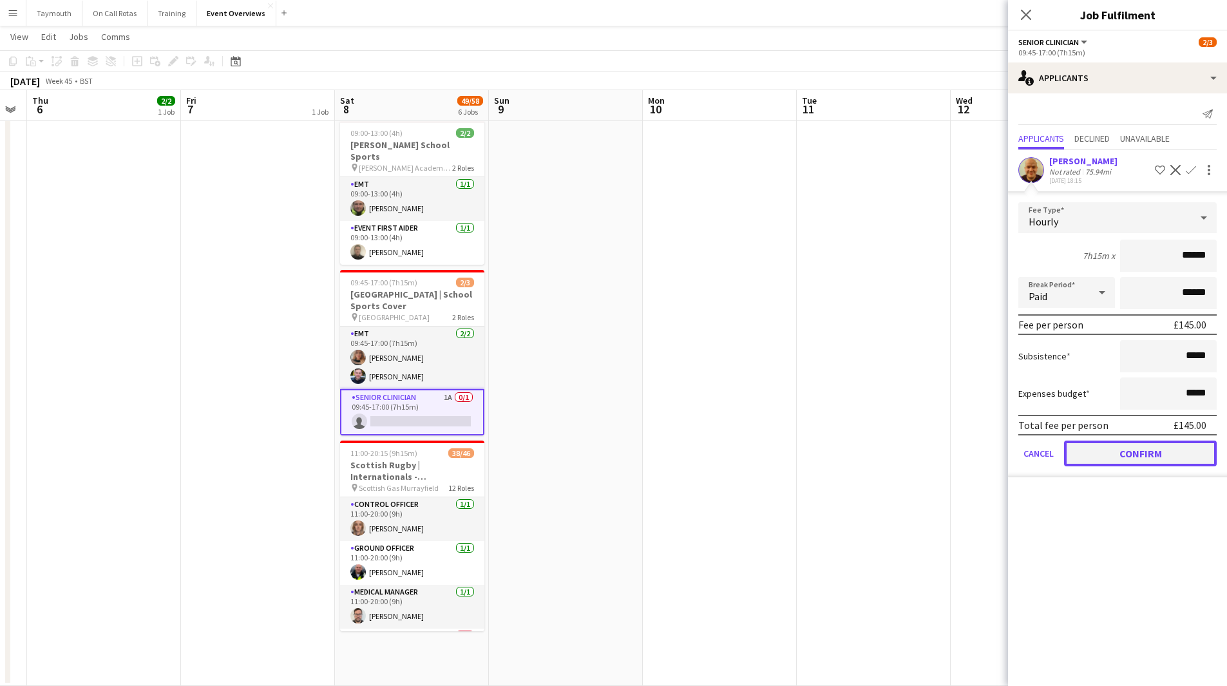
click at [1160, 460] on button "Confirm" at bounding box center [1140, 453] width 153 height 26
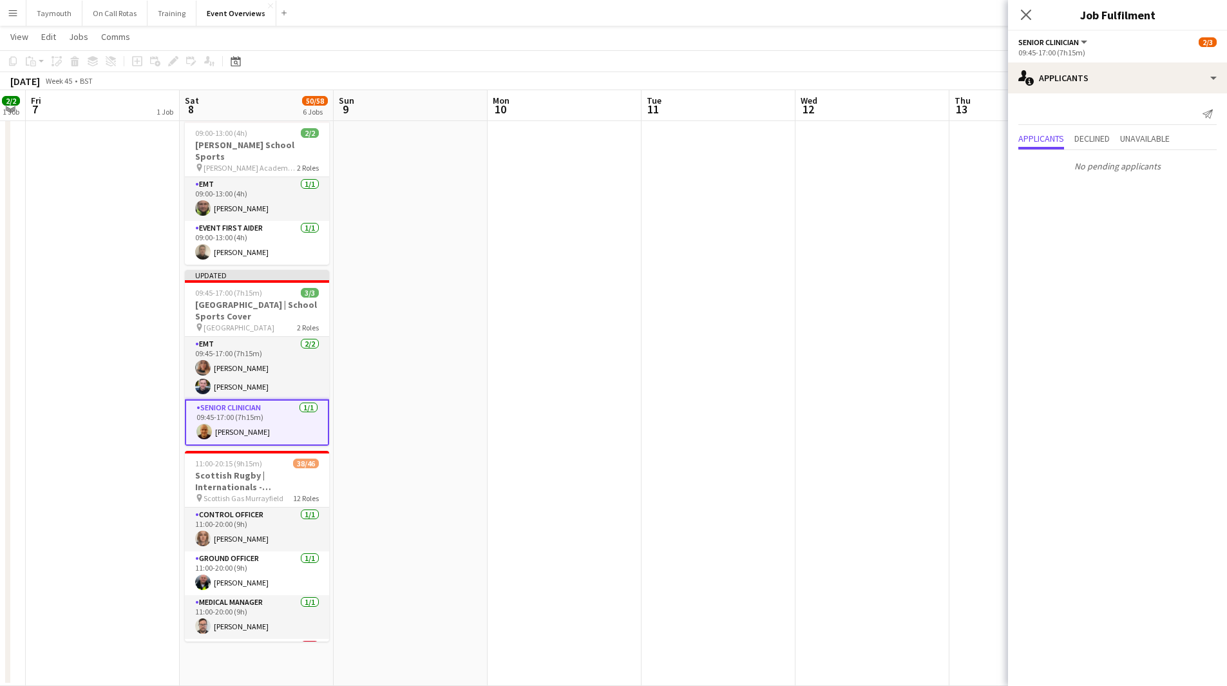
drag, startPoint x: 826, startPoint y: 430, endPoint x: 274, endPoint y: 439, distance: 551.9
click at [290, 440] on app-calendar-viewport "Mon 3 Tue 4 Wed 5 Thu 6 2/2 1 Job Fri 7 1 Job Sat 8 50/58 6 Jobs Sun 9 Mon 10 T…" at bounding box center [613, 118] width 1227 height 1133
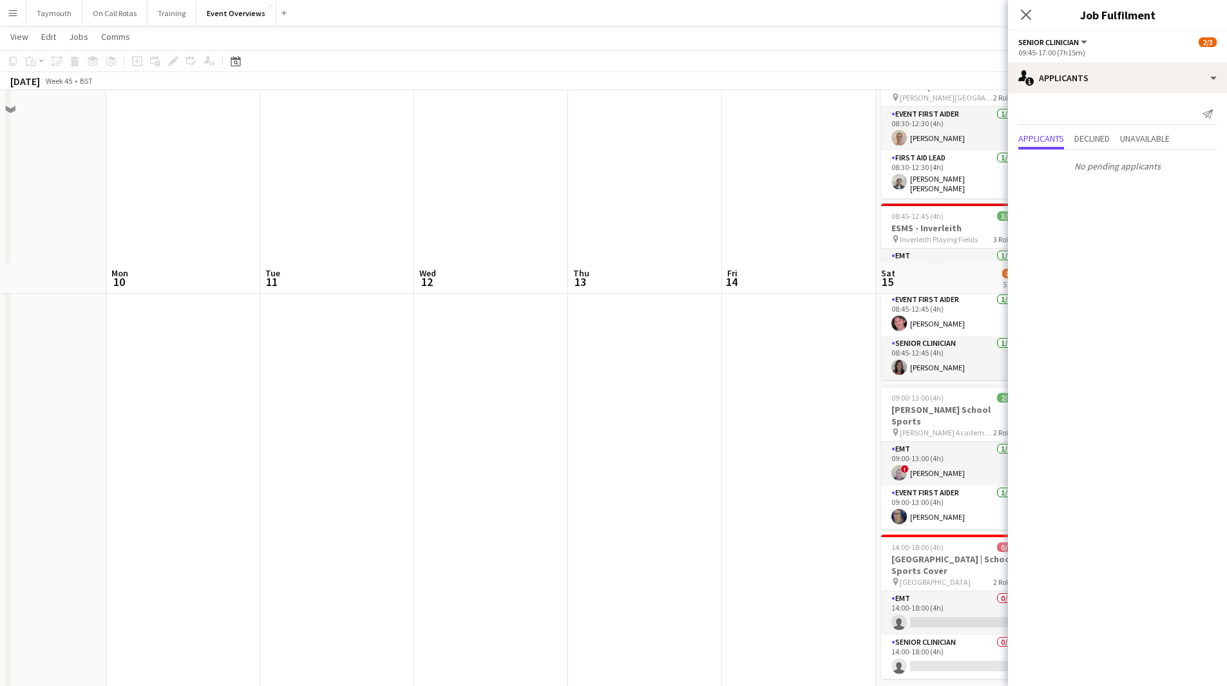
scroll to position [176, 0]
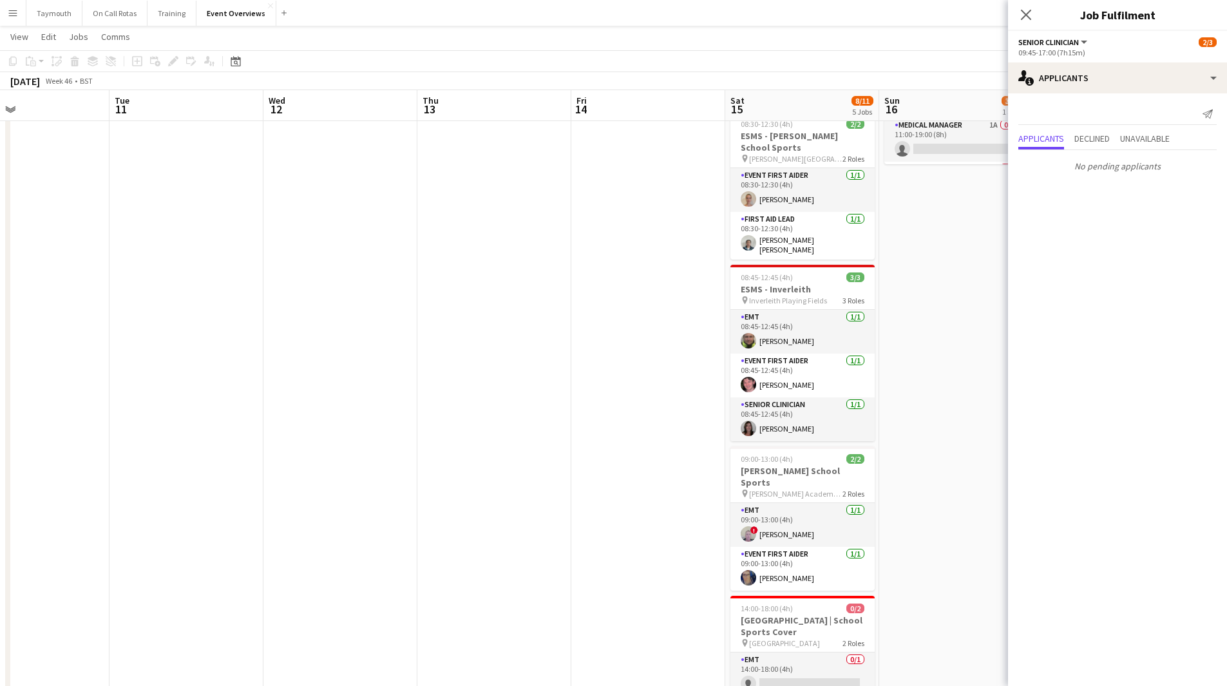
drag, startPoint x: 567, startPoint y: 493, endPoint x: 174, endPoint y: 463, distance: 394.6
click at [172, 463] on app-calendar-viewport "Sat 8 50/58 6 Jobs Sun 9 Mon 10 Tue 11 Wed 12 Thu 13 Fri 14 Sat 15 8/11 5 Jobs …" at bounding box center [613, 440] width 1227 height 1133
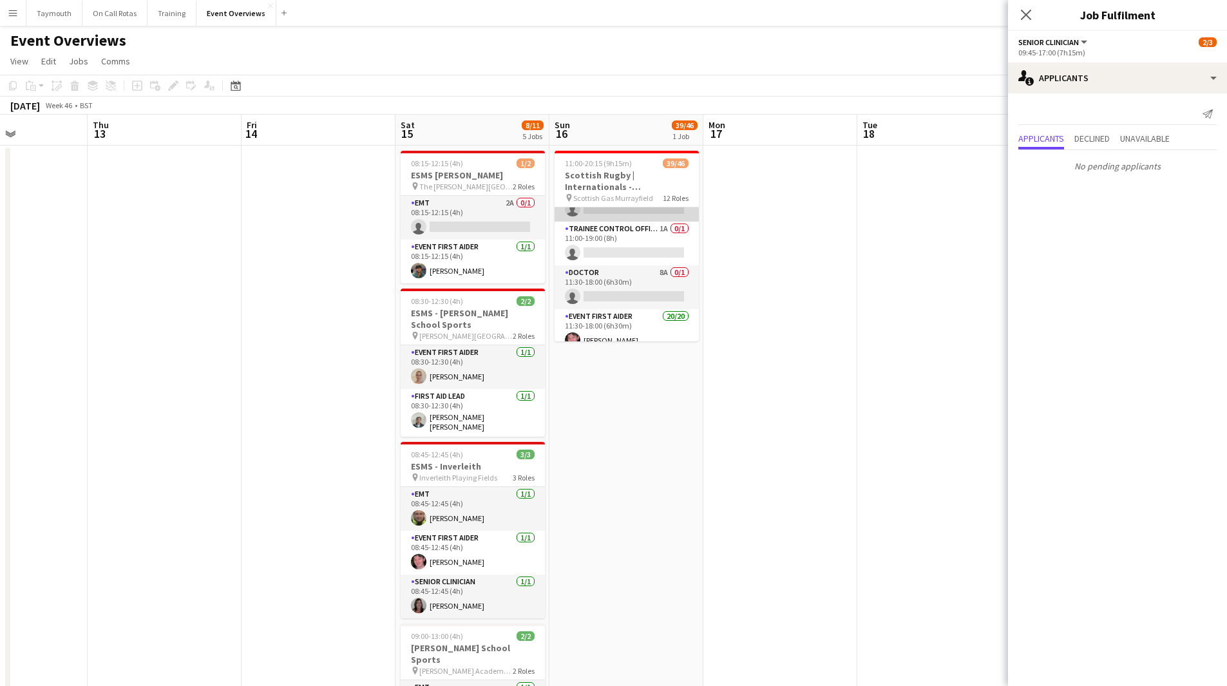
scroll to position [129, 0]
click at [652, 276] on app-card-role "Doctor 8A 0/1 11:30-18:00 (6h30m) single-neutral-actions" at bounding box center [626, 276] width 144 height 44
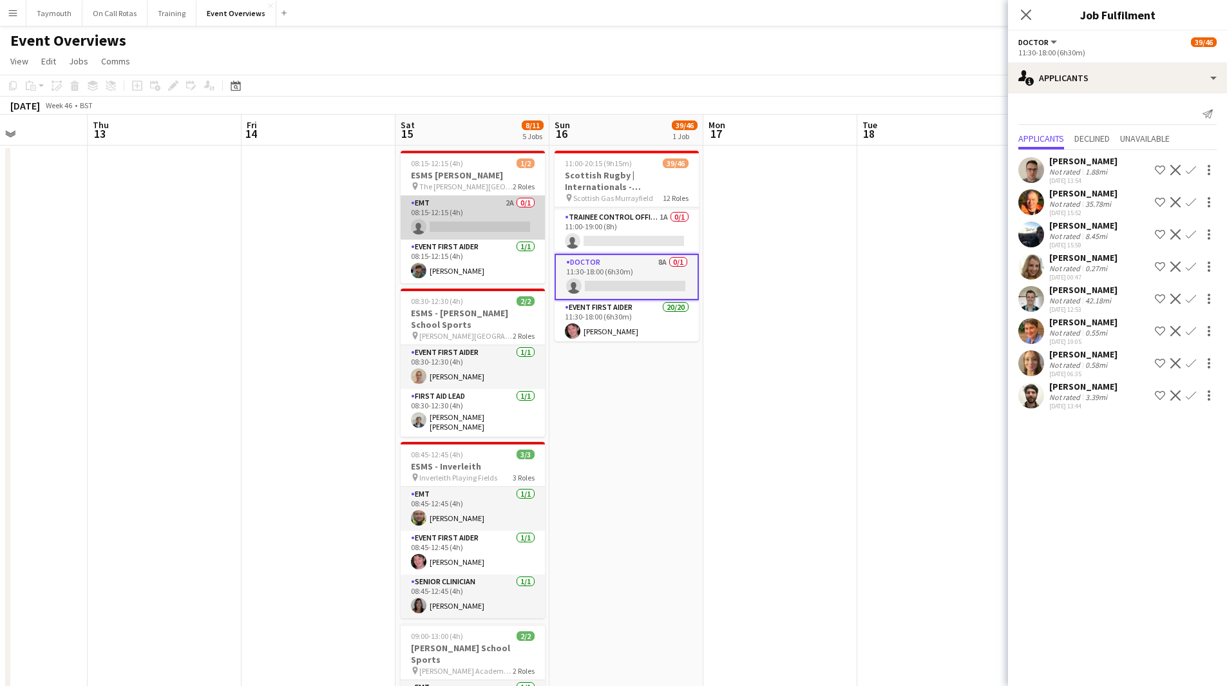
click at [495, 228] on app-card-role "EMT 2A 0/1 08:15-12:15 (4h) single-neutral-actions" at bounding box center [473, 218] width 144 height 44
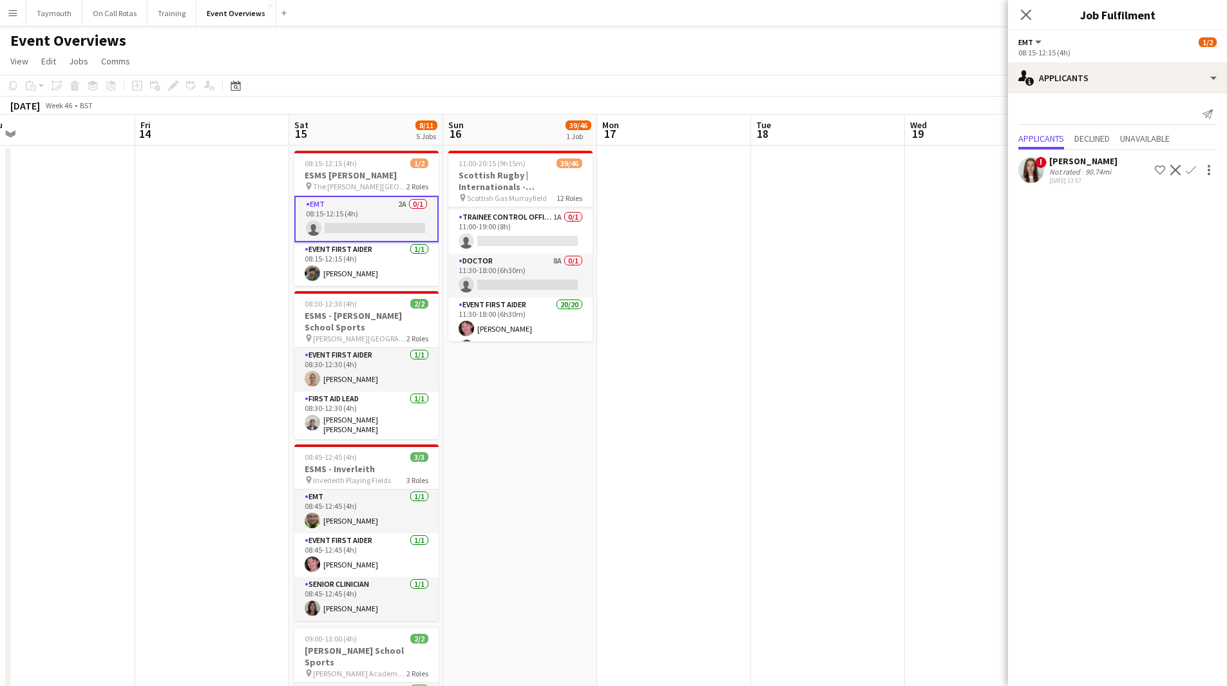
drag, startPoint x: 803, startPoint y: 406, endPoint x: 283, endPoint y: 422, distance: 520.5
click at [287, 422] on app-calendar-viewport "Mon 10 Tue 11 Wed 12 Thu 13 Fri 14 Sat 15 8/11 5 Jobs Sun 16 39/46 1 Job Mon 17…" at bounding box center [613, 650] width 1227 height 1070
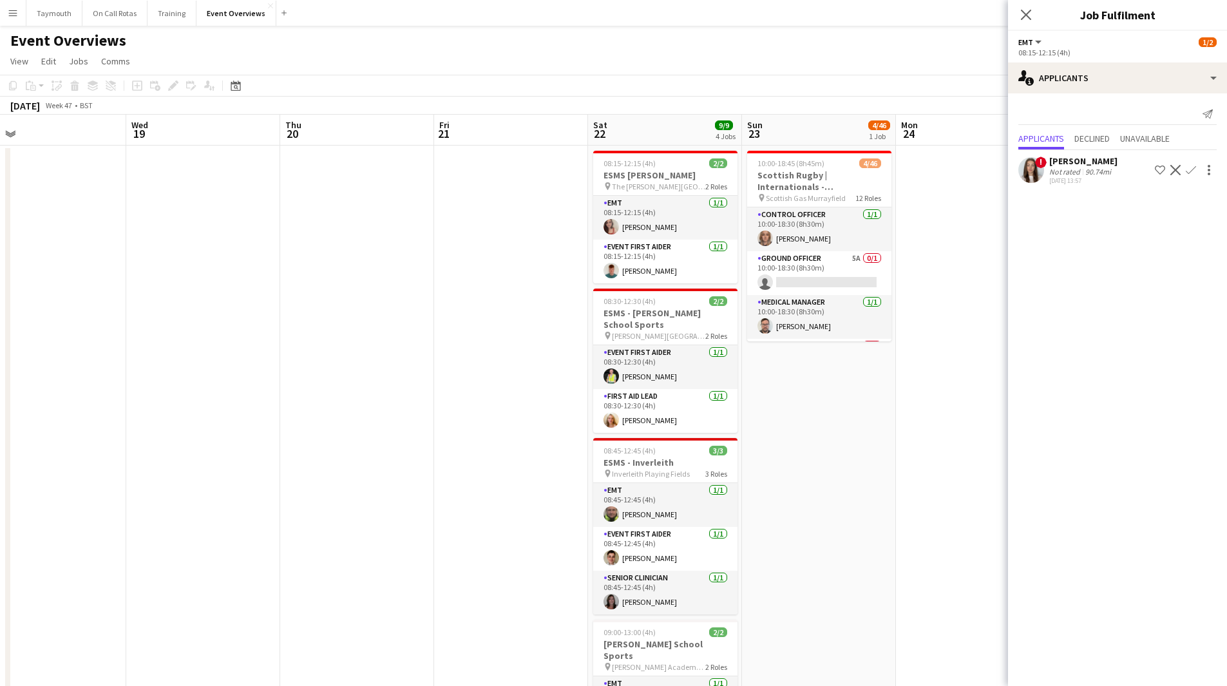
drag, startPoint x: 637, startPoint y: 421, endPoint x: 163, endPoint y: 426, distance: 474.6
click at [182, 424] on app-calendar-viewport "Sat 15 8/11 5 Jobs Sun 16 39/46 1 Job Mon 17 Tue 18 Wed 19 Thu 20 Fri 21 Sat 22…" at bounding box center [613, 650] width 1227 height 1070
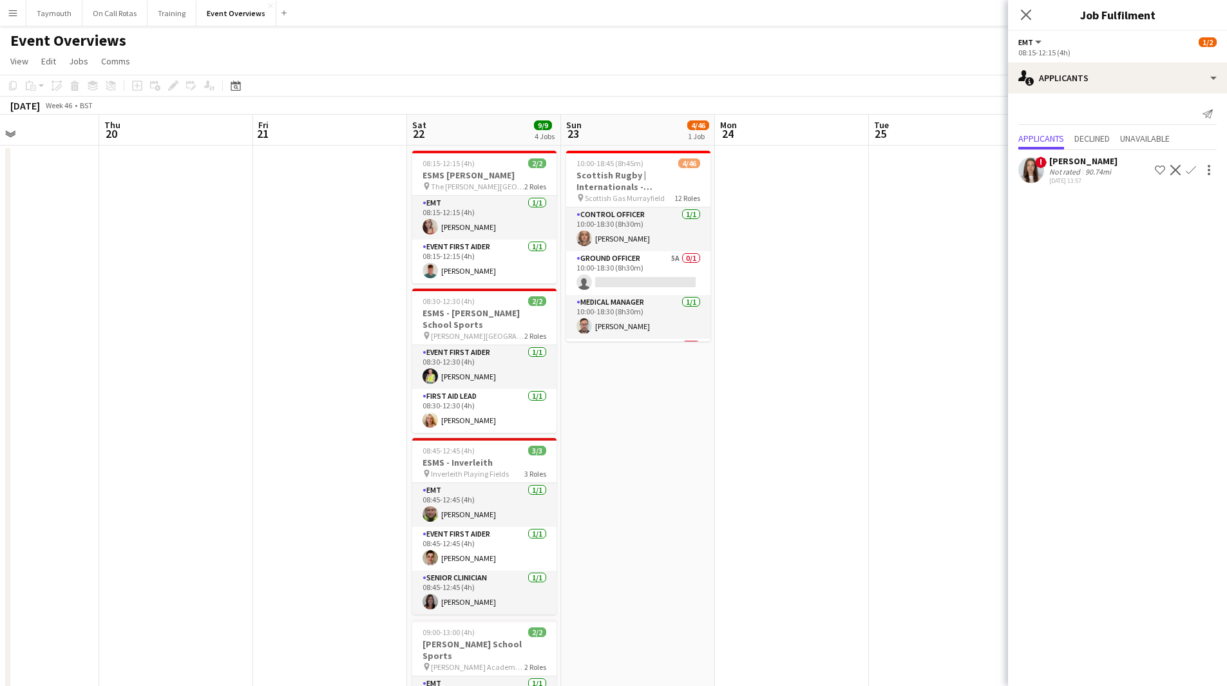
click at [173, 417] on app-calendar-viewport "Sun 16 39/46 1 Job Mon 17 Tue 18 Wed 19 Thu 20 Fri 21 Sat 22 9/9 4 Jobs Sun 23 …" at bounding box center [613, 650] width 1227 height 1070
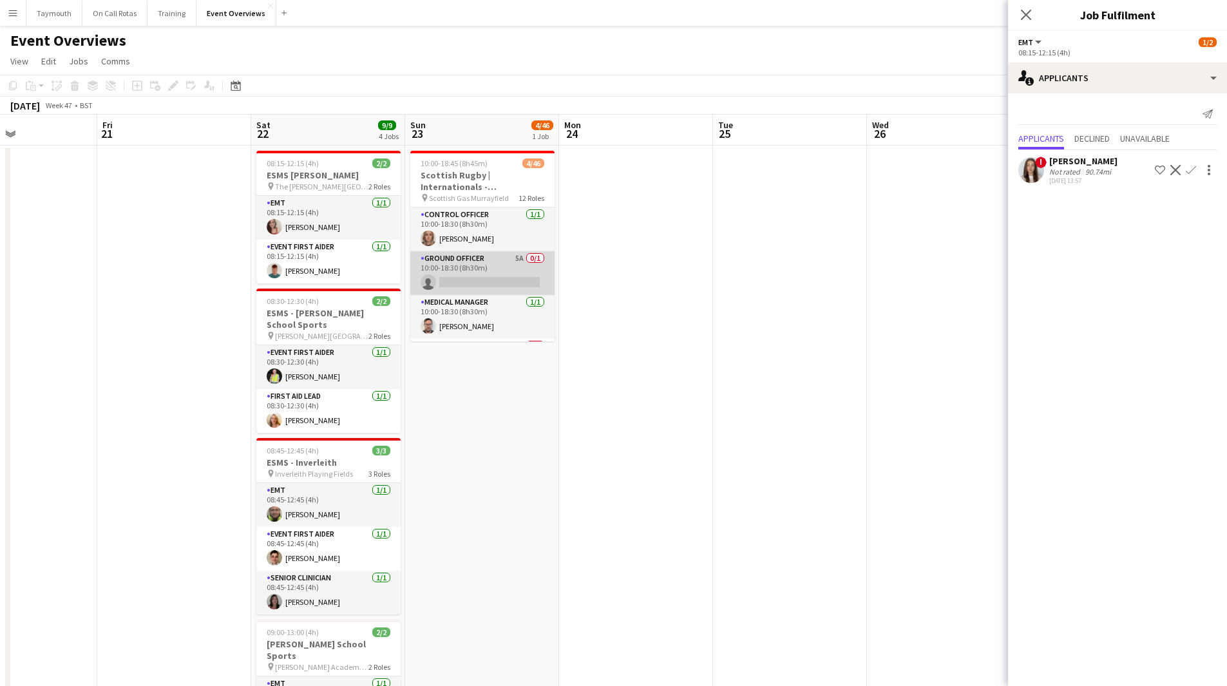
scroll to position [0, 364]
click at [459, 272] on app-card-role "Ground Officer 5A 0/1 10:00-18:30 (8h30m) single-neutral-actions" at bounding box center [483, 273] width 144 height 44
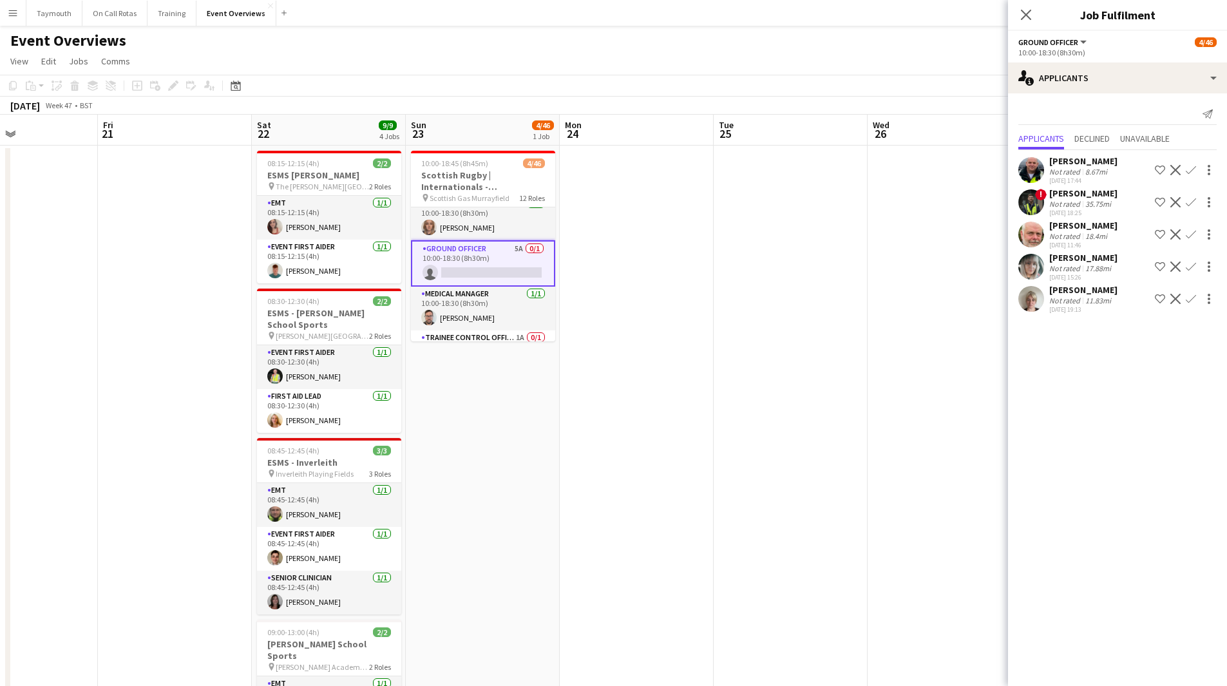
scroll to position [0, 0]
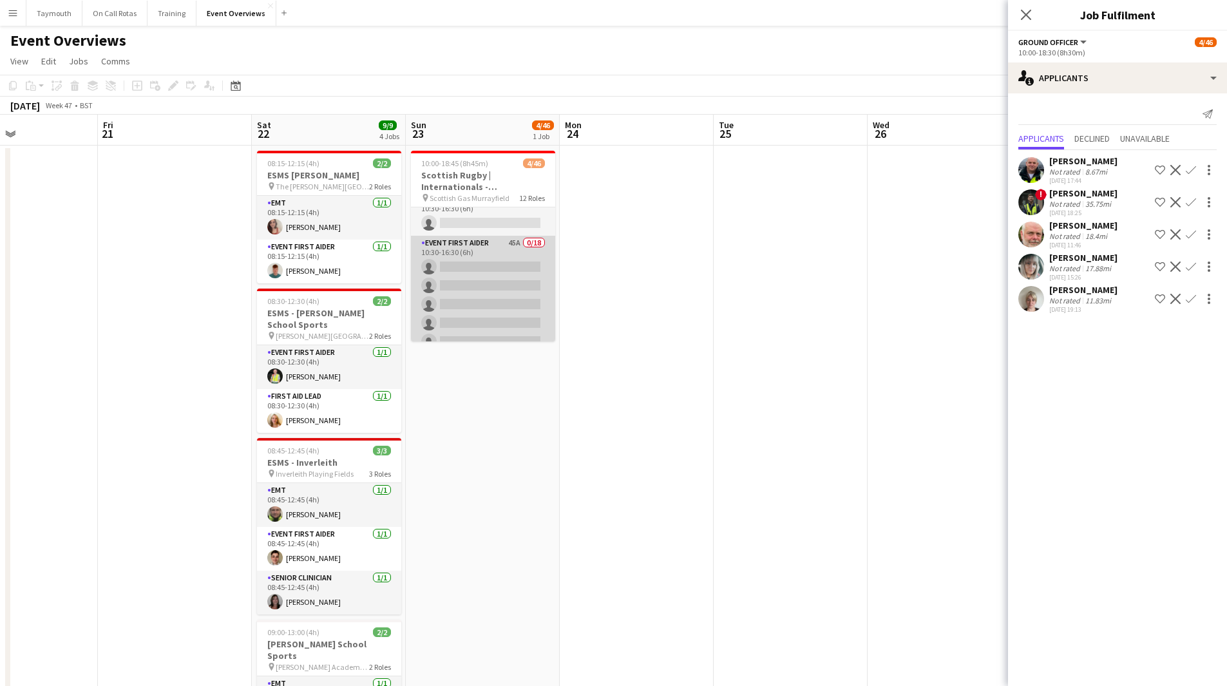
click at [487, 292] on app-card-role "Event First Aider 45A 0/18 10:30-16:30 (6h) single-neutral-actions single-neutr…" at bounding box center [483, 416] width 144 height 361
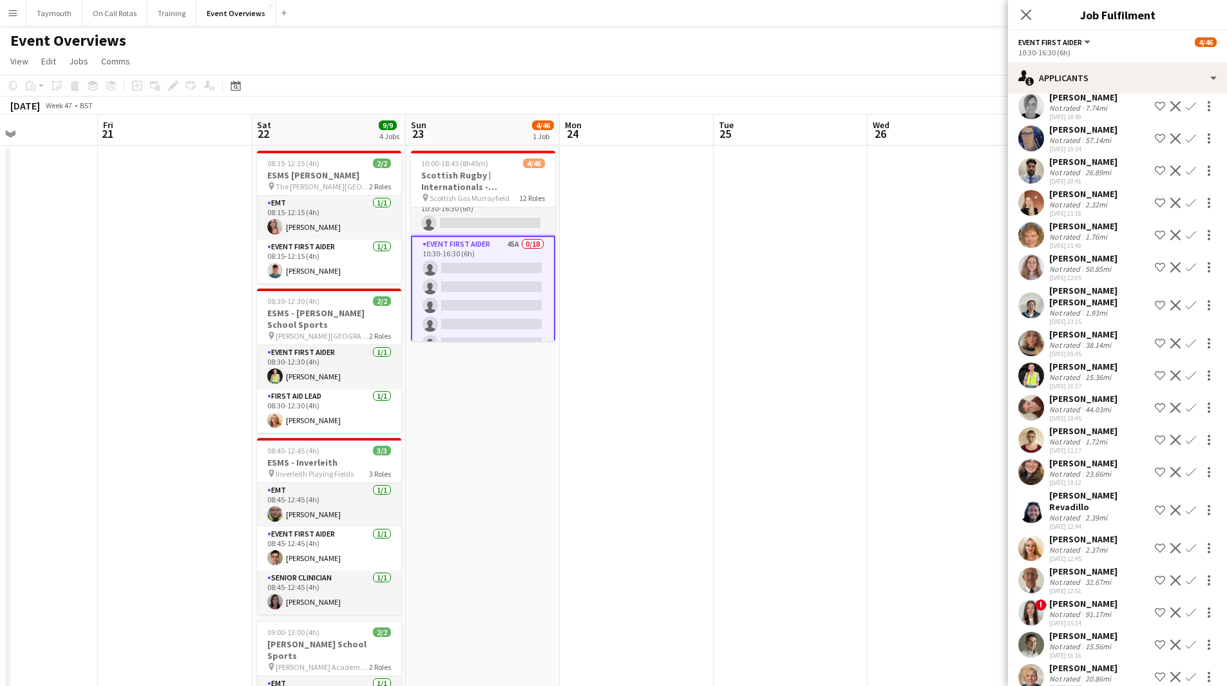
scroll to position [258, 0]
click at [1185, 374] on app-icon "Confirm" at bounding box center [1190, 375] width 10 height 10
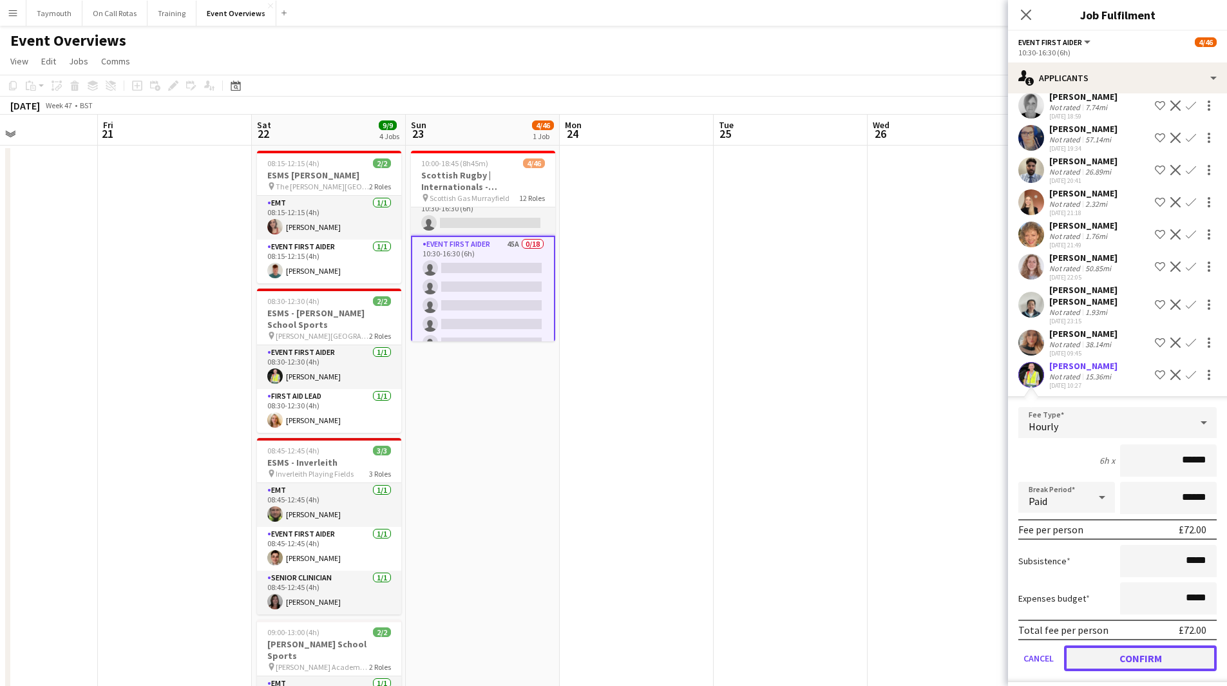
click at [1130, 647] on button "Confirm" at bounding box center [1140, 658] width 153 height 26
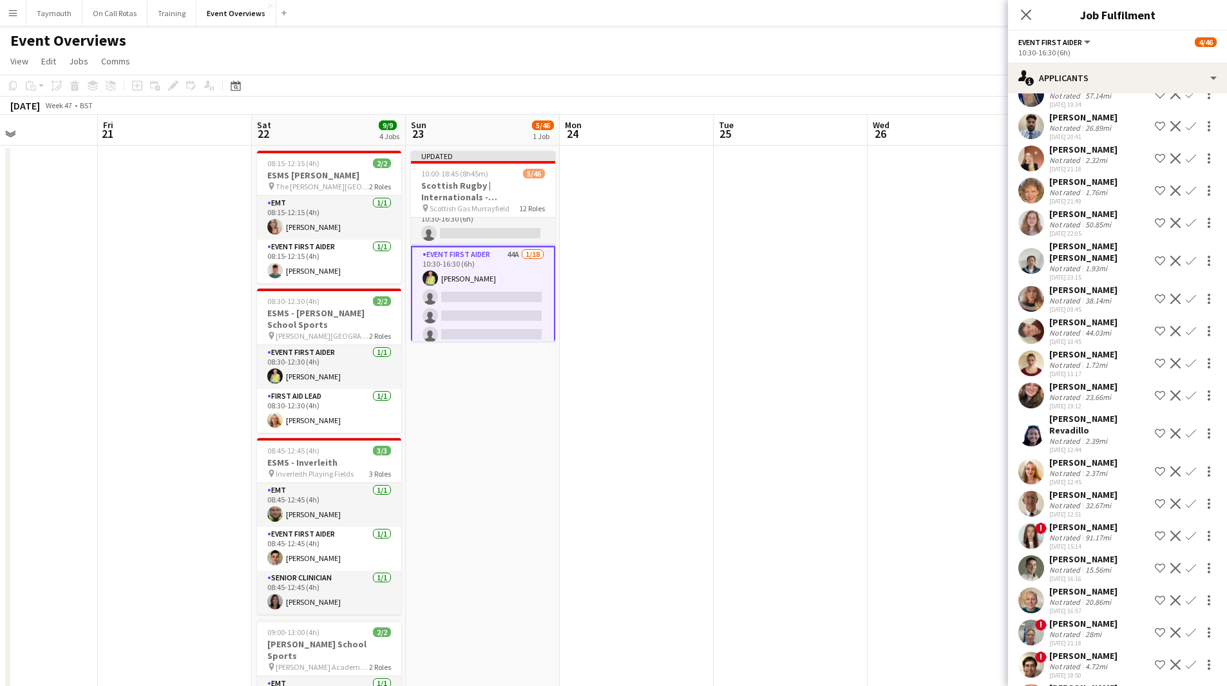
scroll to position [322, 0]
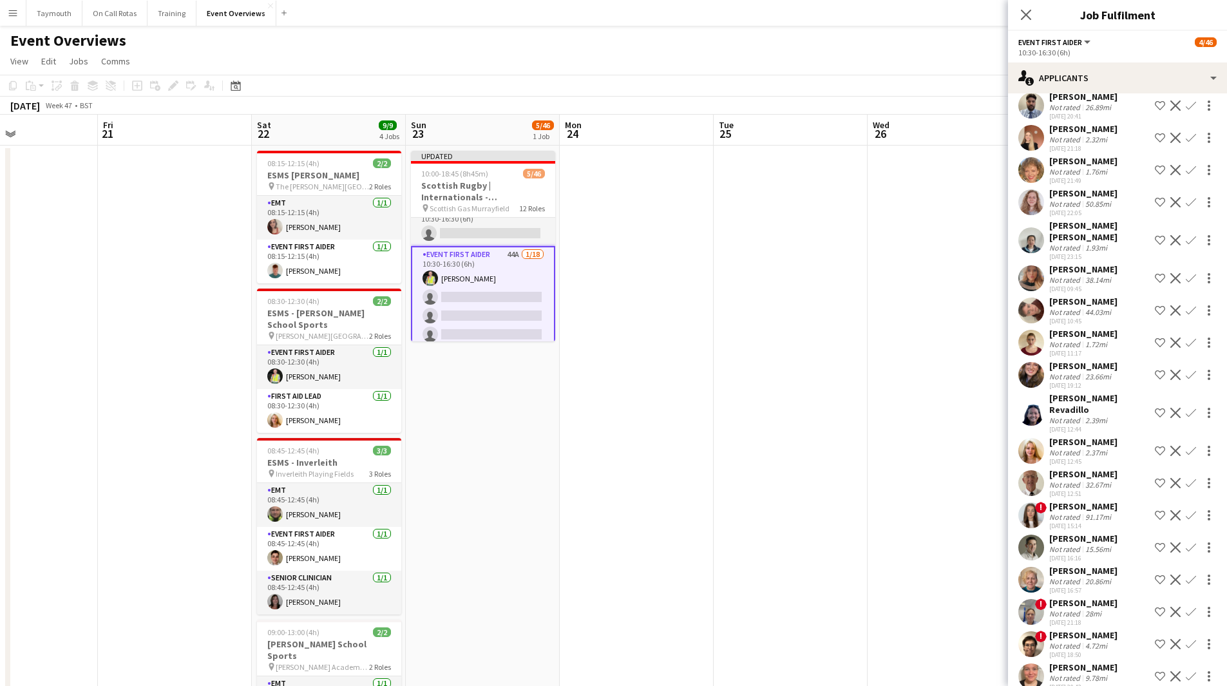
drag, startPoint x: 1180, startPoint y: 406, endPoint x: 1187, endPoint y: 415, distance: 11.1
click at [1185, 408] on app-icon "Confirm" at bounding box center [1190, 413] width 10 height 10
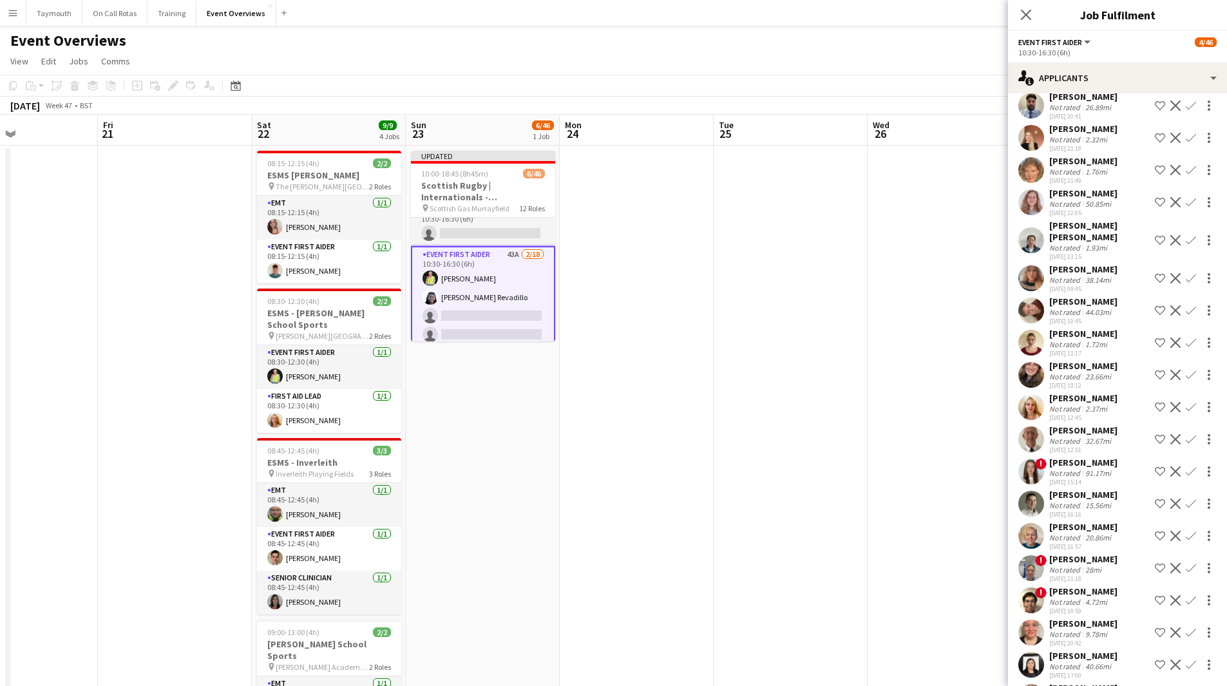
click at [1183, 381] on button "Confirm" at bounding box center [1190, 374] width 15 height 15
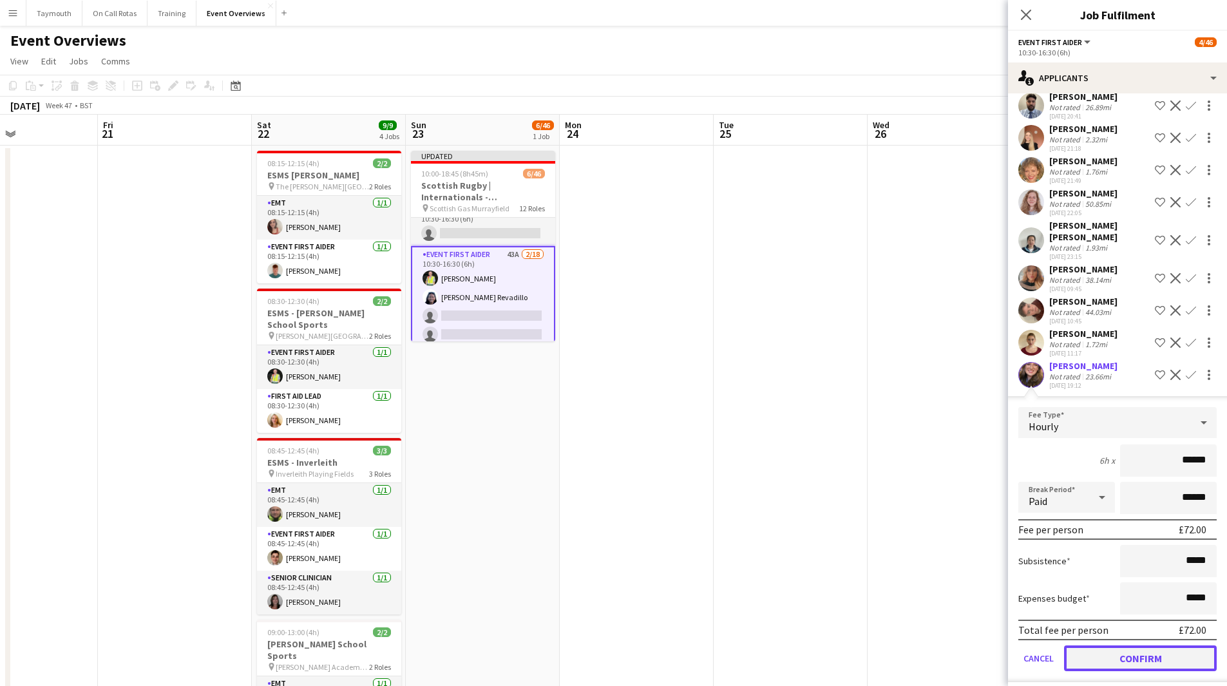
click at [1162, 655] on button "Confirm" at bounding box center [1140, 658] width 153 height 26
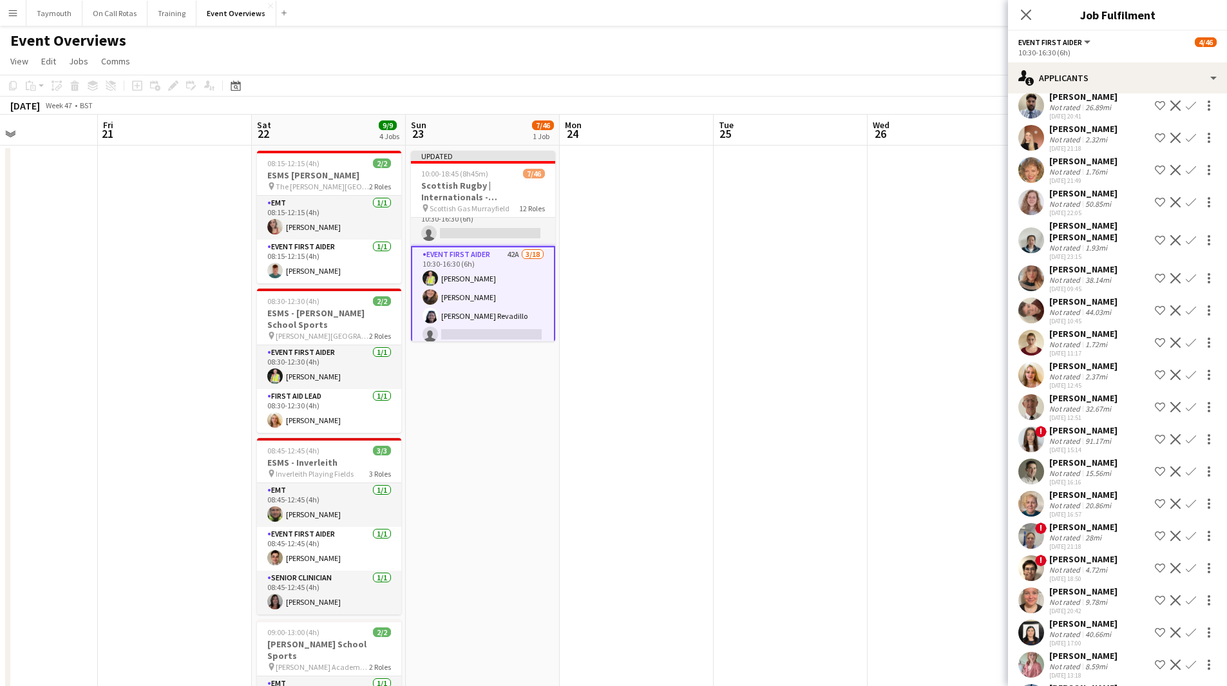
click at [1185, 345] on app-icon "Confirm" at bounding box center [1190, 342] width 10 height 10
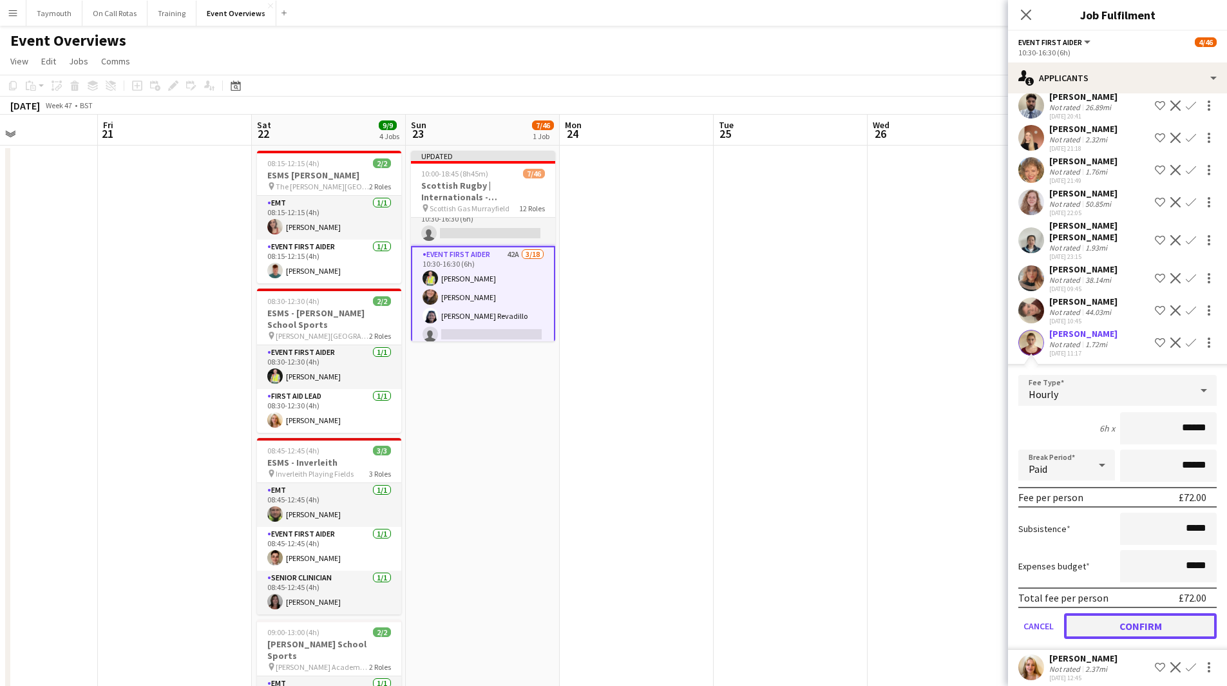
click at [1121, 620] on button "Confirm" at bounding box center [1140, 626] width 153 height 26
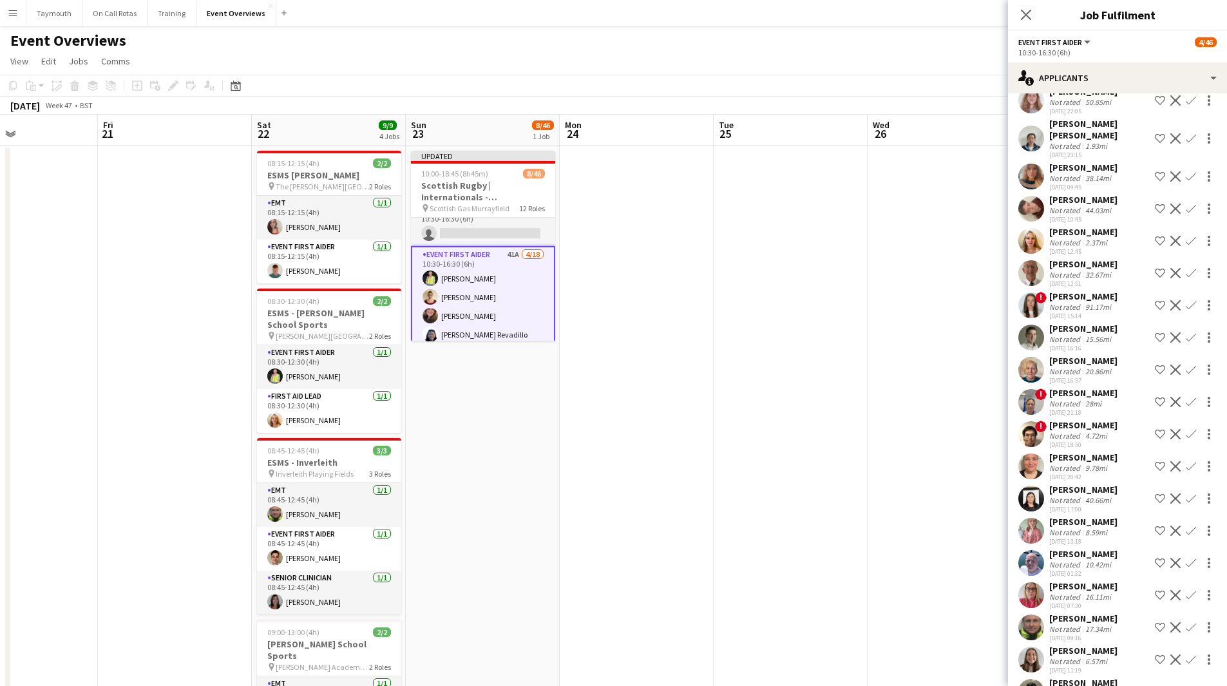
scroll to position [515, 0]
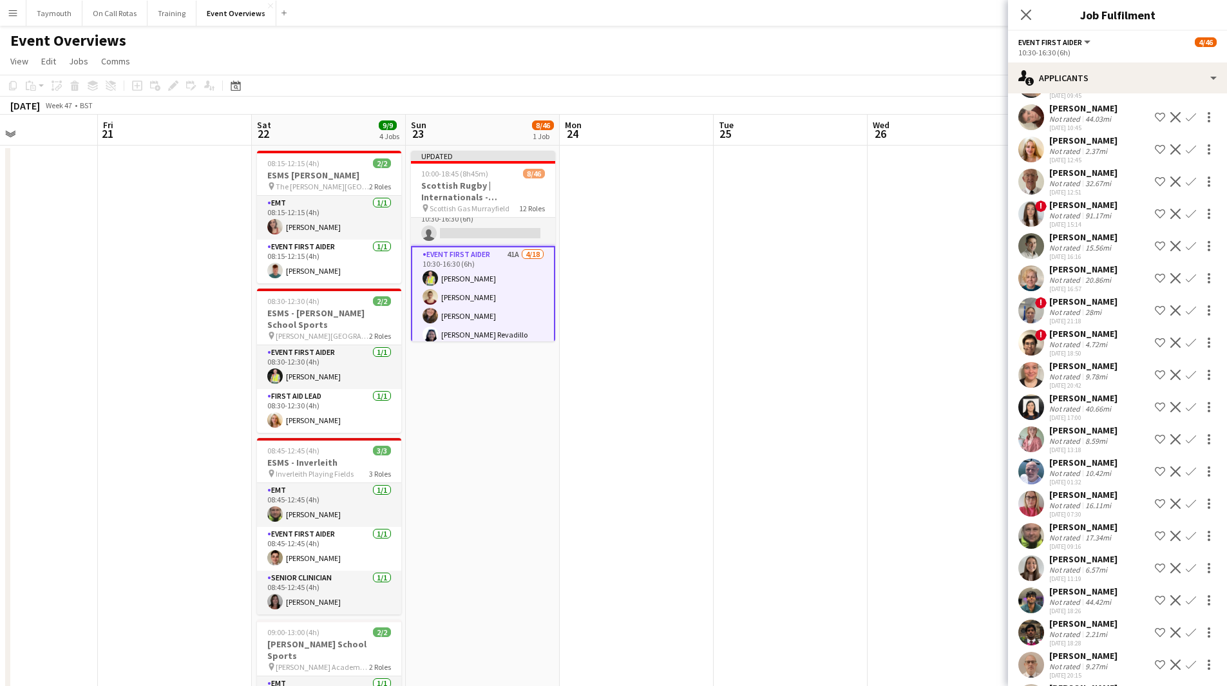
click at [1185, 471] on app-icon "Confirm" at bounding box center [1190, 471] width 10 height 10
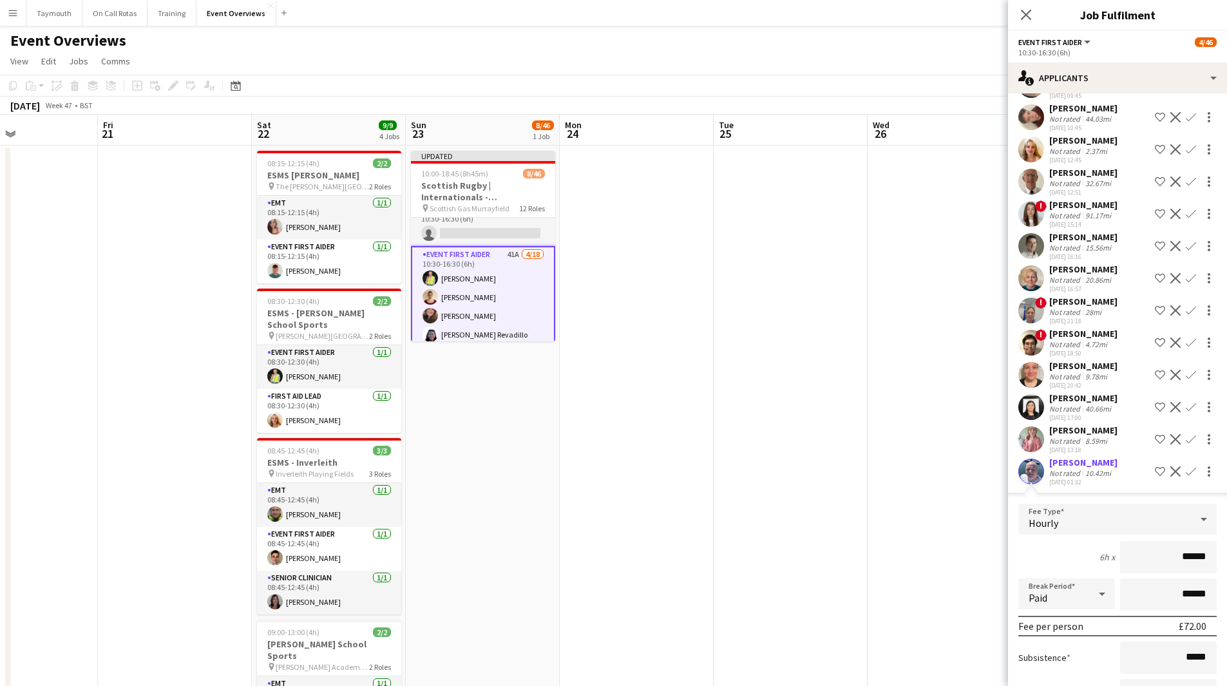
scroll to position [773, 0]
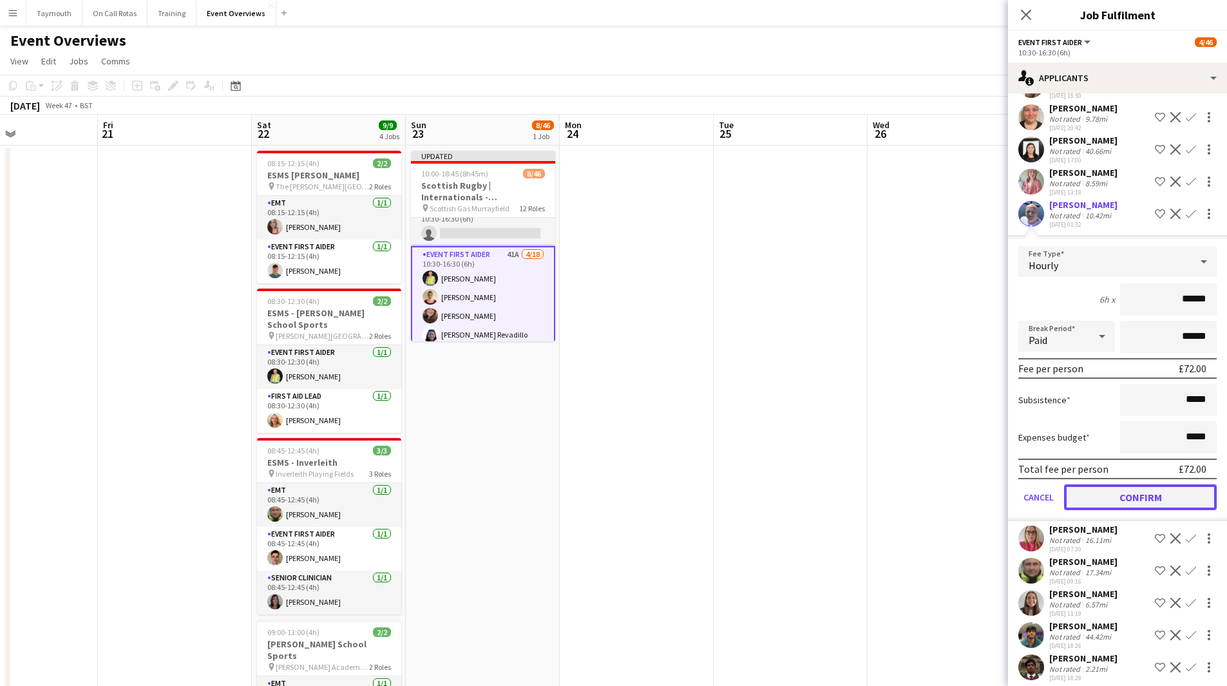
click at [1147, 489] on button "Confirm" at bounding box center [1140, 497] width 153 height 26
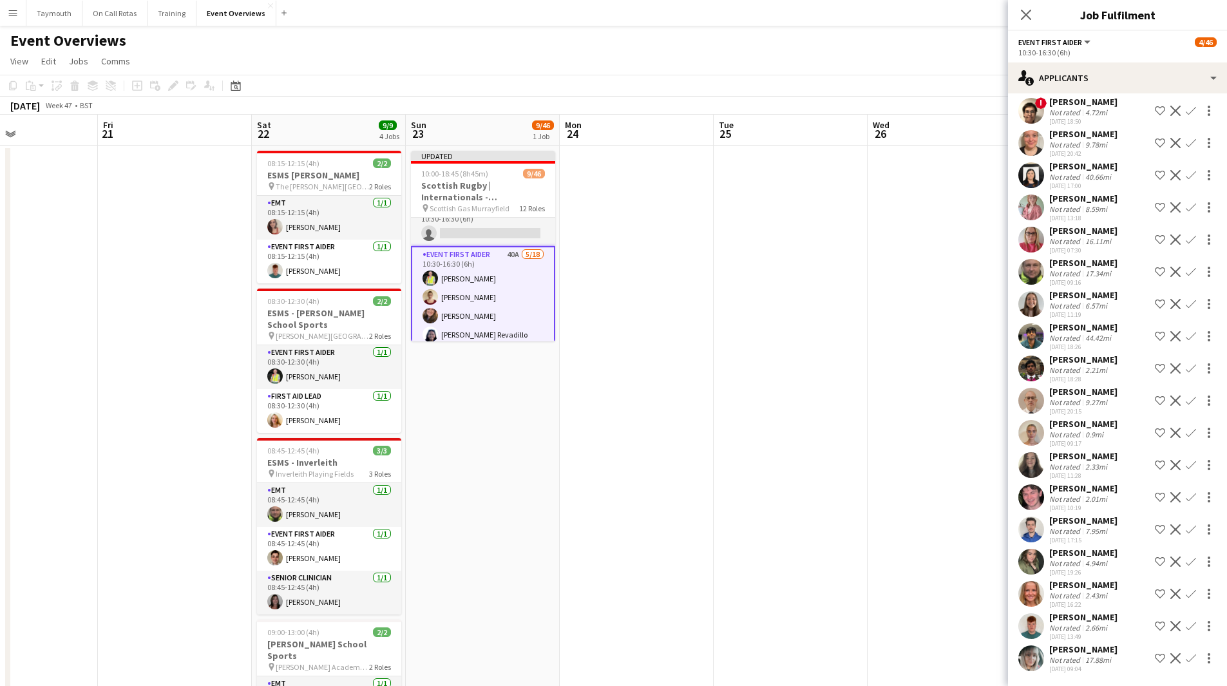
scroll to position [759, 0]
click at [1185, 202] on app-icon "Confirm" at bounding box center [1190, 207] width 10 height 10
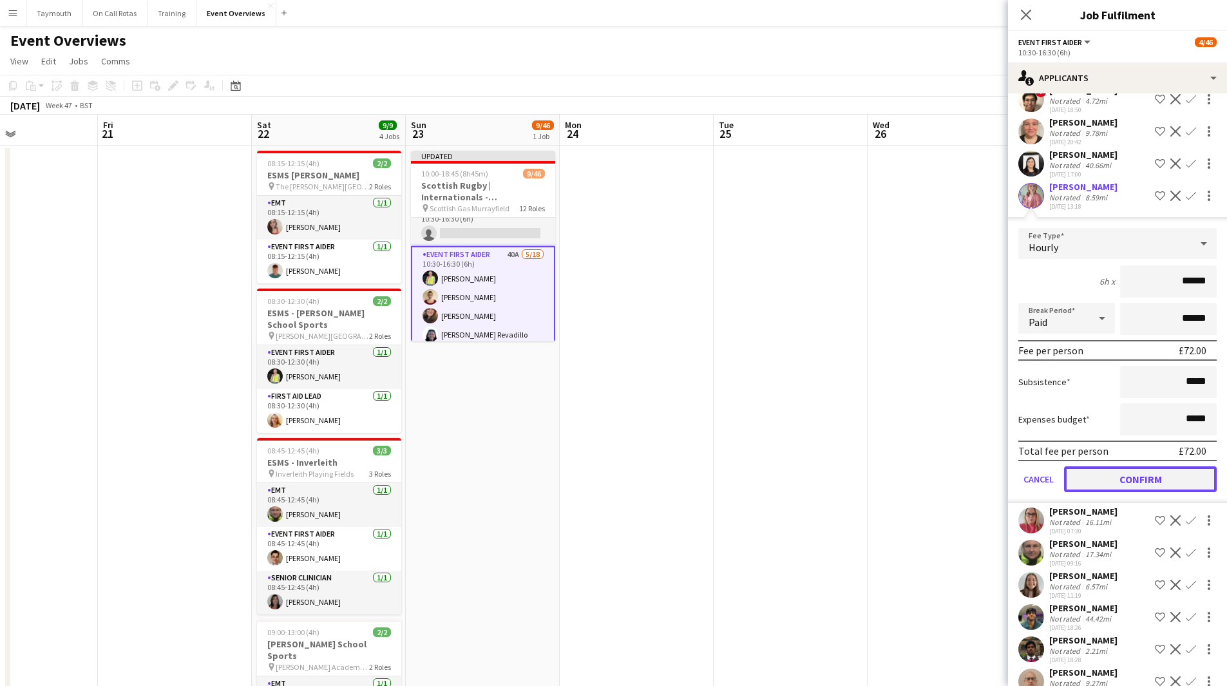
click at [1151, 477] on button "Confirm" at bounding box center [1140, 479] width 153 height 26
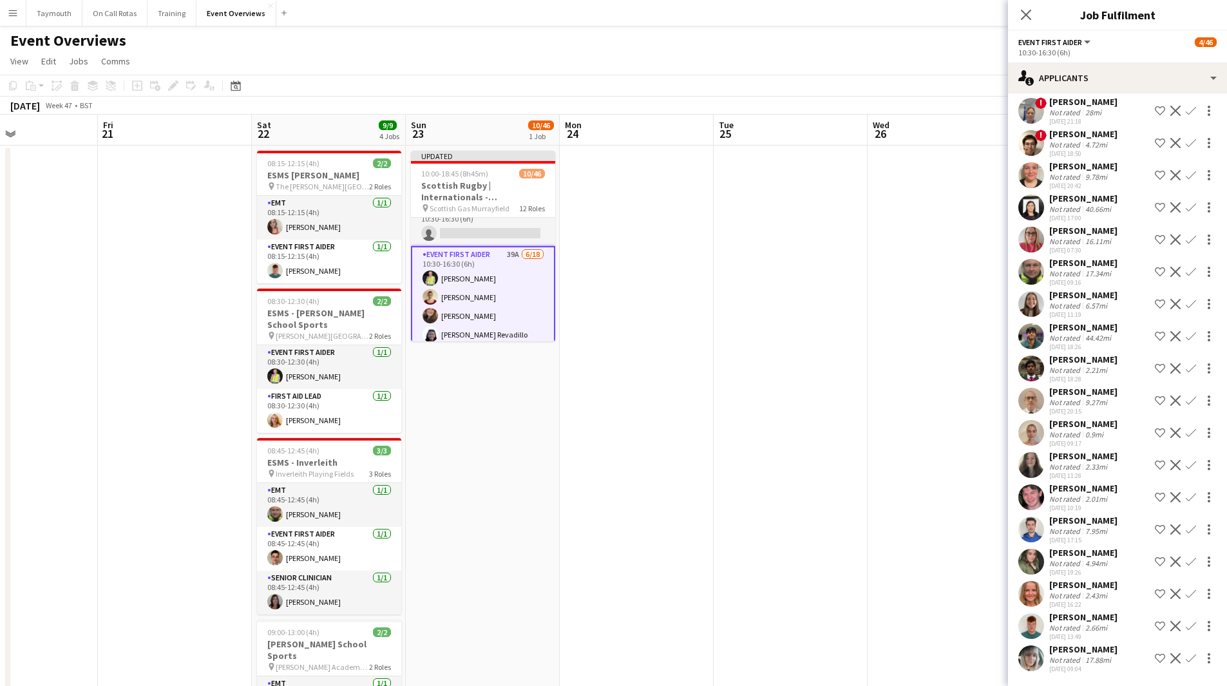
scroll to position [726, 0]
click at [1185, 234] on app-icon "Confirm" at bounding box center [1190, 239] width 10 height 10
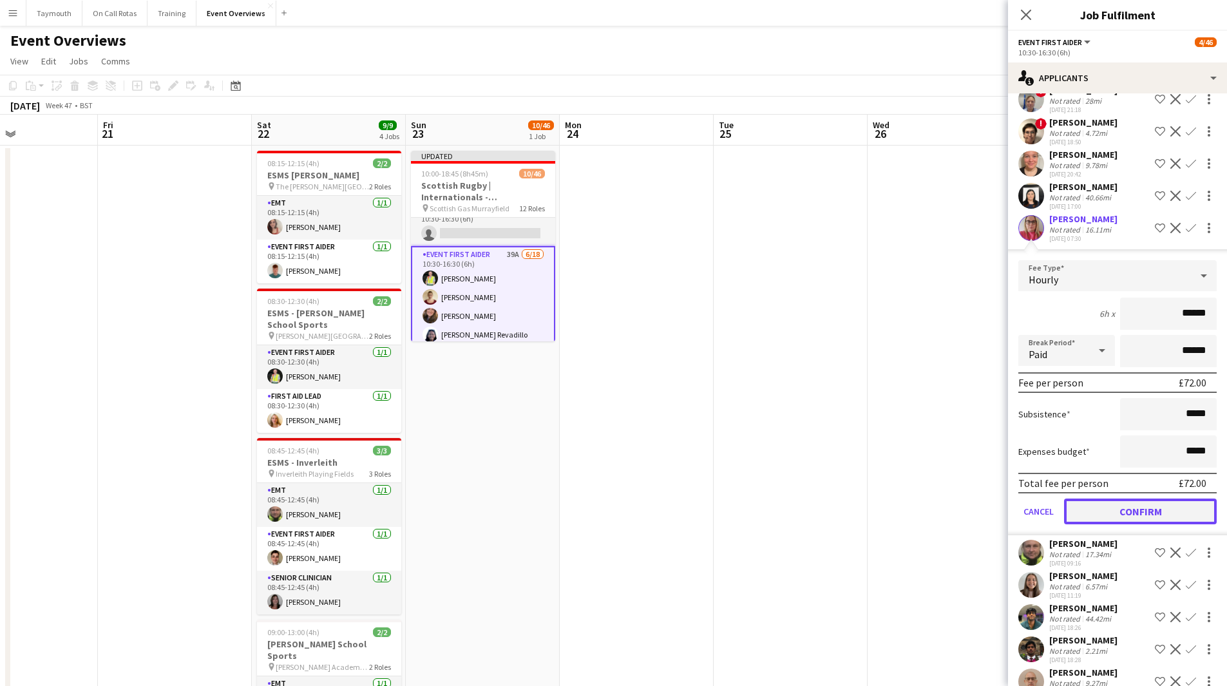
click at [1112, 507] on button "Confirm" at bounding box center [1140, 511] width 153 height 26
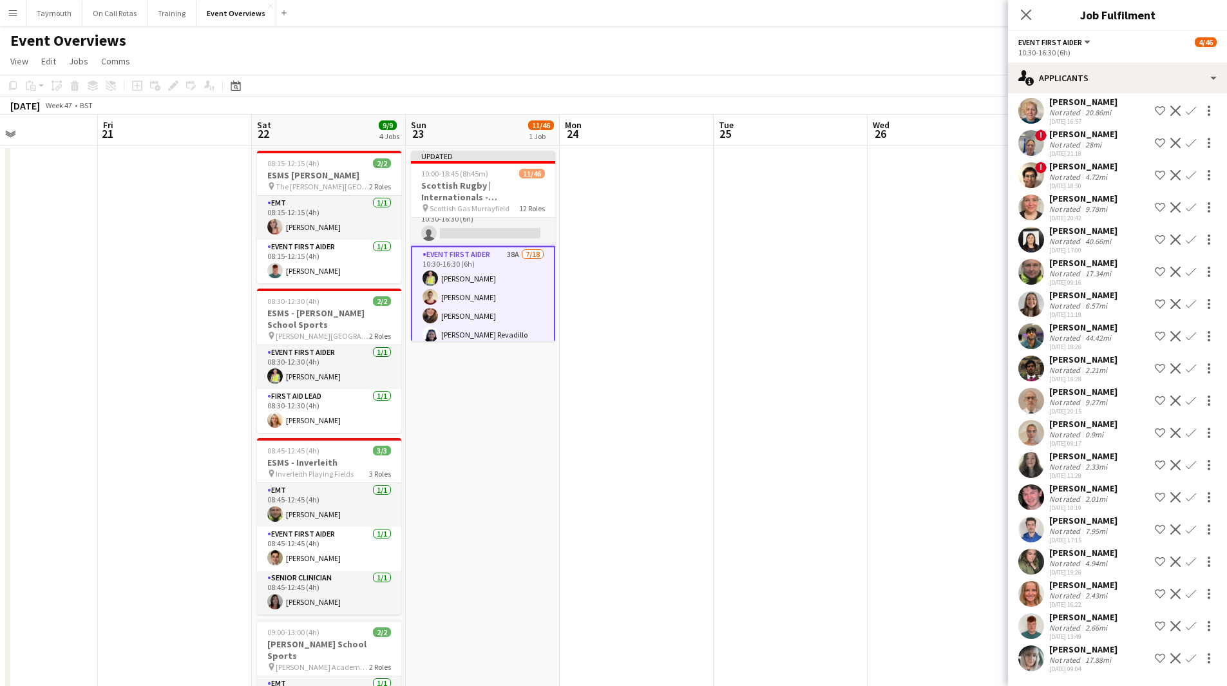
scroll to position [694, 0]
click at [1183, 232] on button "Confirm" at bounding box center [1190, 239] width 15 height 15
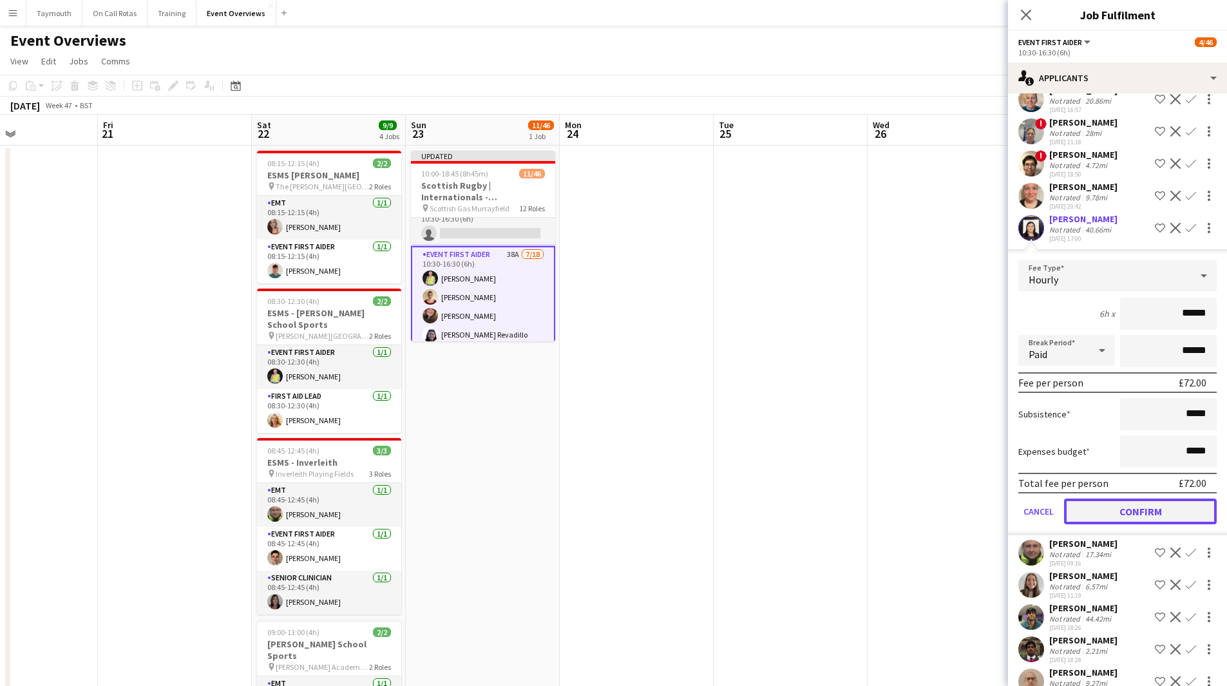
click at [1127, 502] on button "Confirm" at bounding box center [1140, 511] width 153 height 26
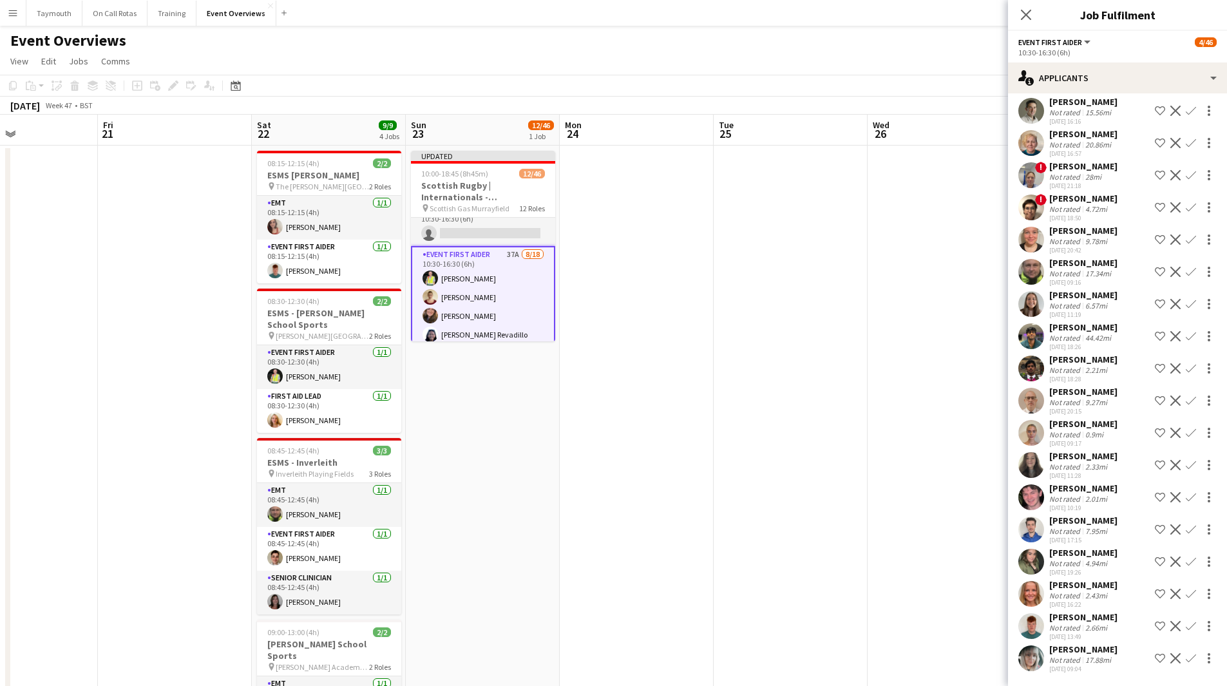
click at [1185, 267] on app-icon "Confirm" at bounding box center [1190, 272] width 10 height 10
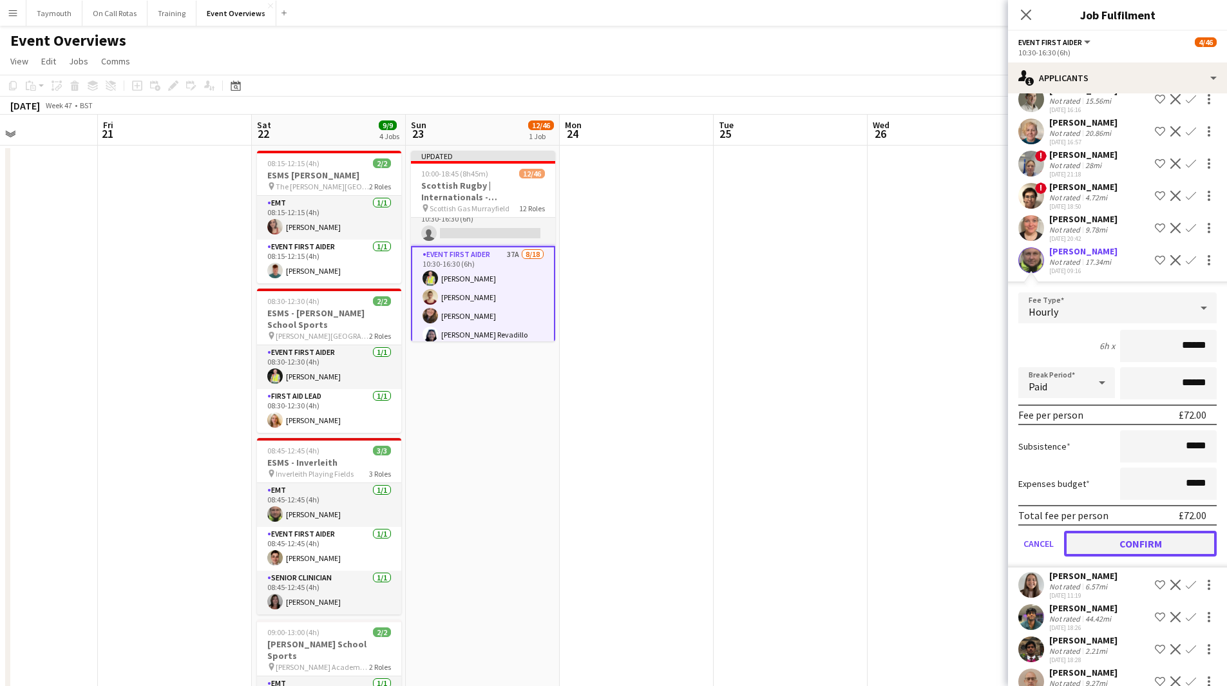
click at [1126, 542] on button "Confirm" at bounding box center [1140, 544] width 153 height 26
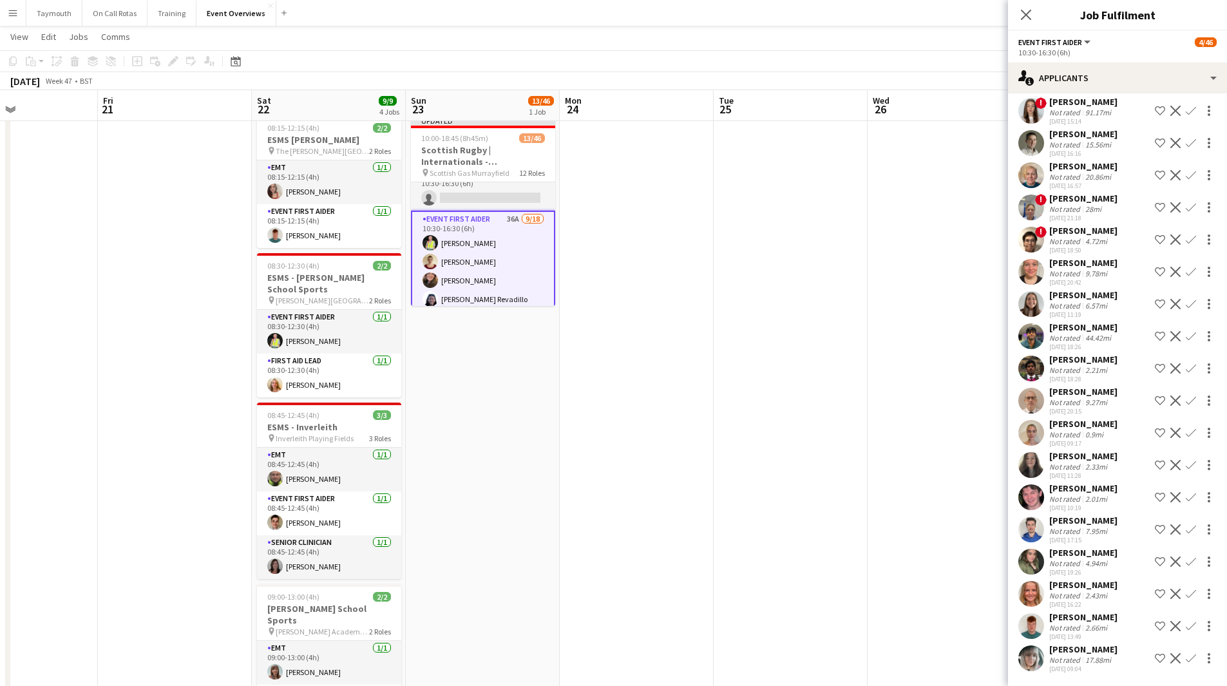
scroll to position [64, 0]
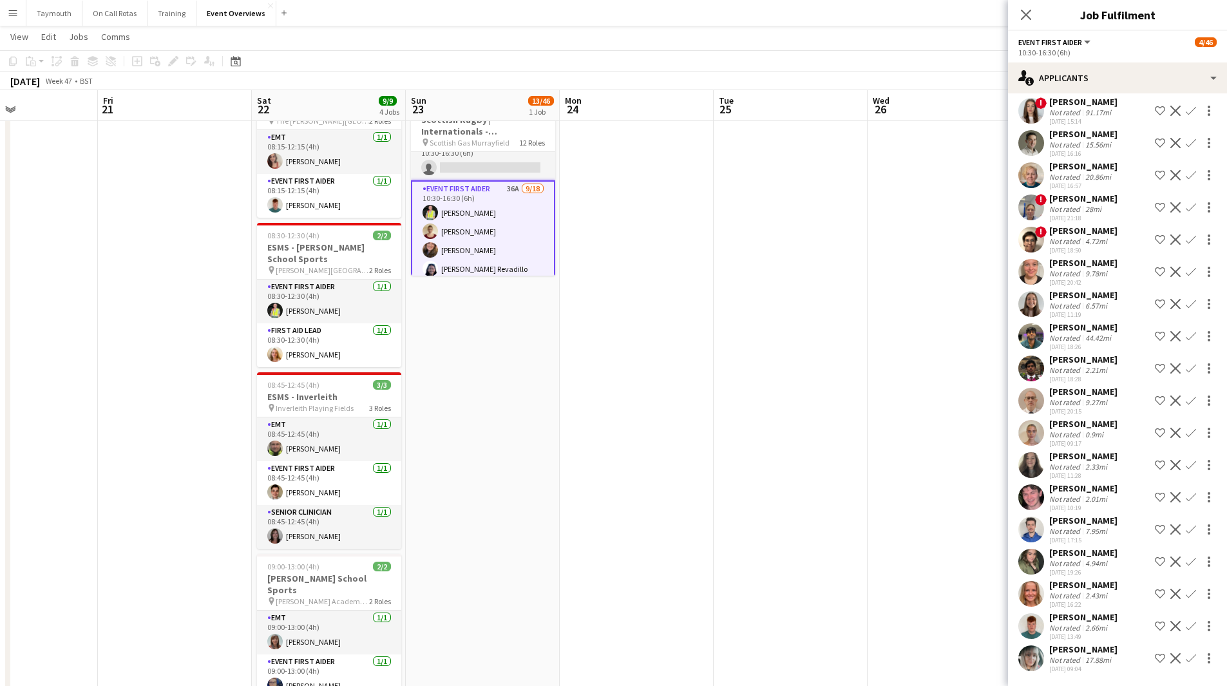
click at [1185, 624] on app-icon "Confirm" at bounding box center [1190, 626] width 10 height 10
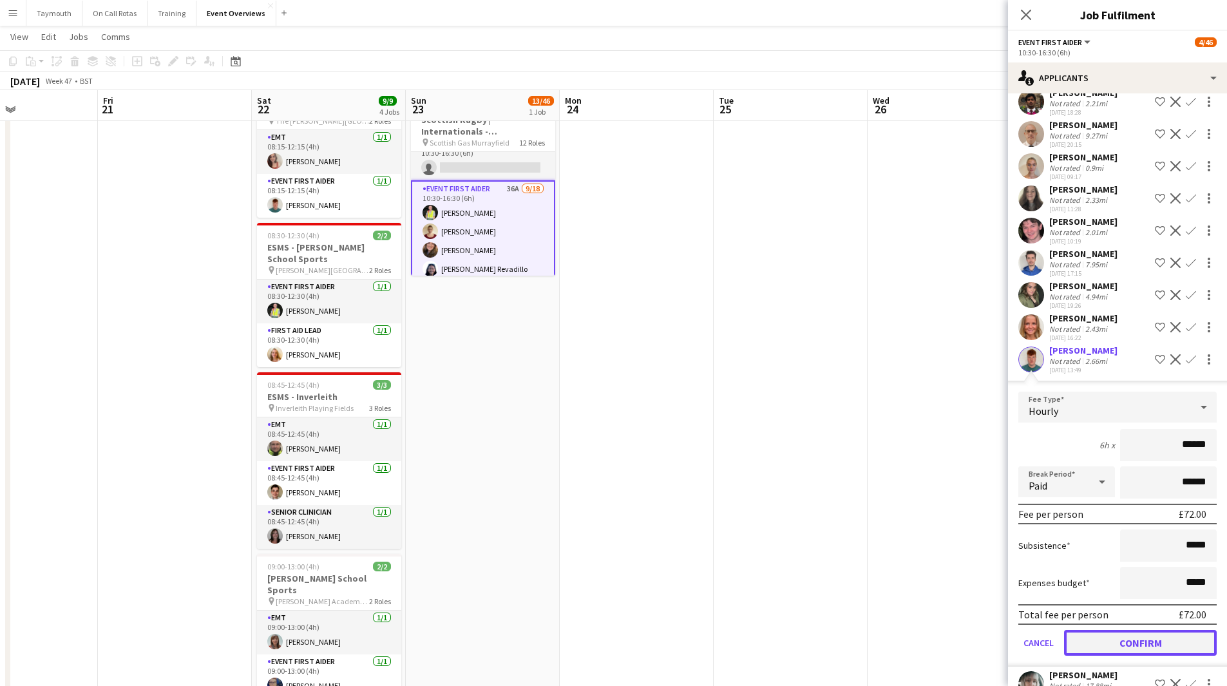
click at [1153, 656] on button "Confirm" at bounding box center [1140, 643] width 153 height 26
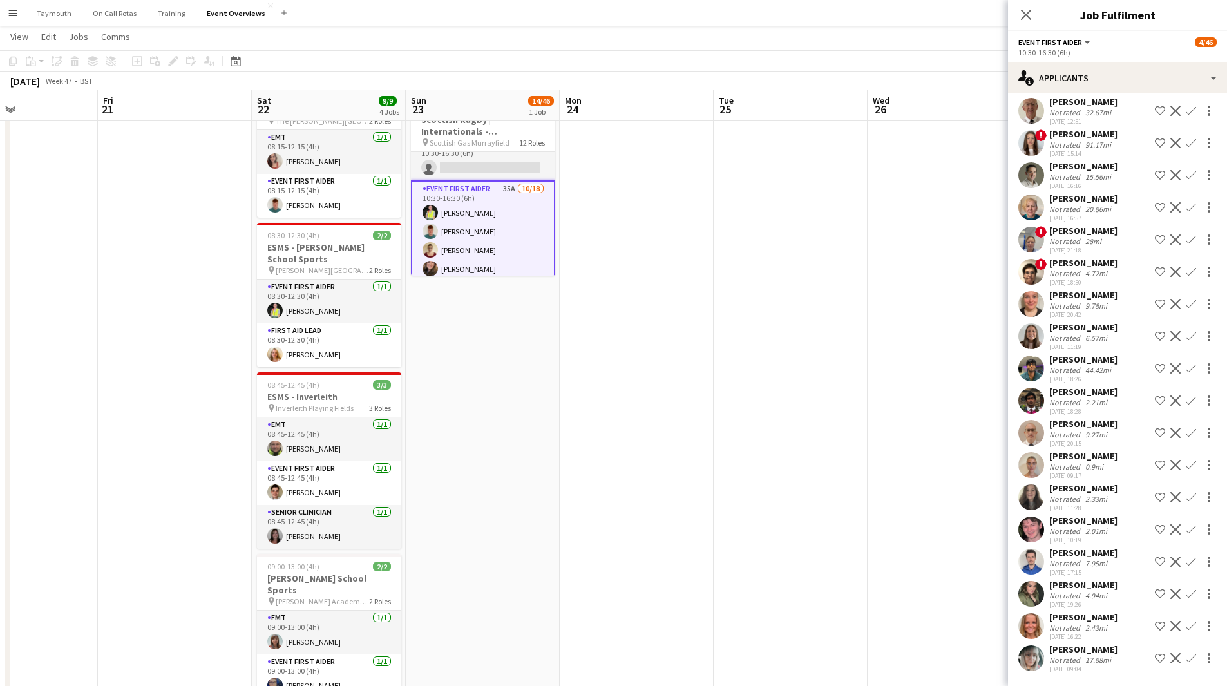
click at [1185, 660] on app-icon "Confirm" at bounding box center [1190, 658] width 10 height 10
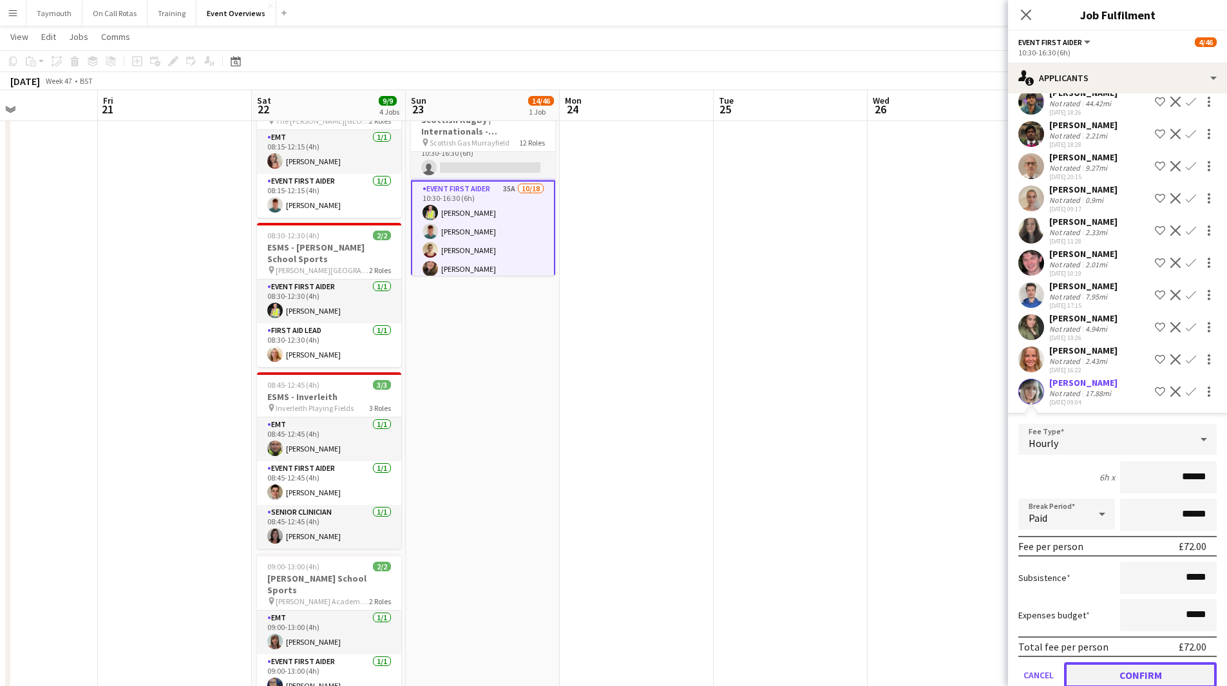
click at [1132, 681] on button "Confirm" at bounding box center [1140, 675] width 153 height 26
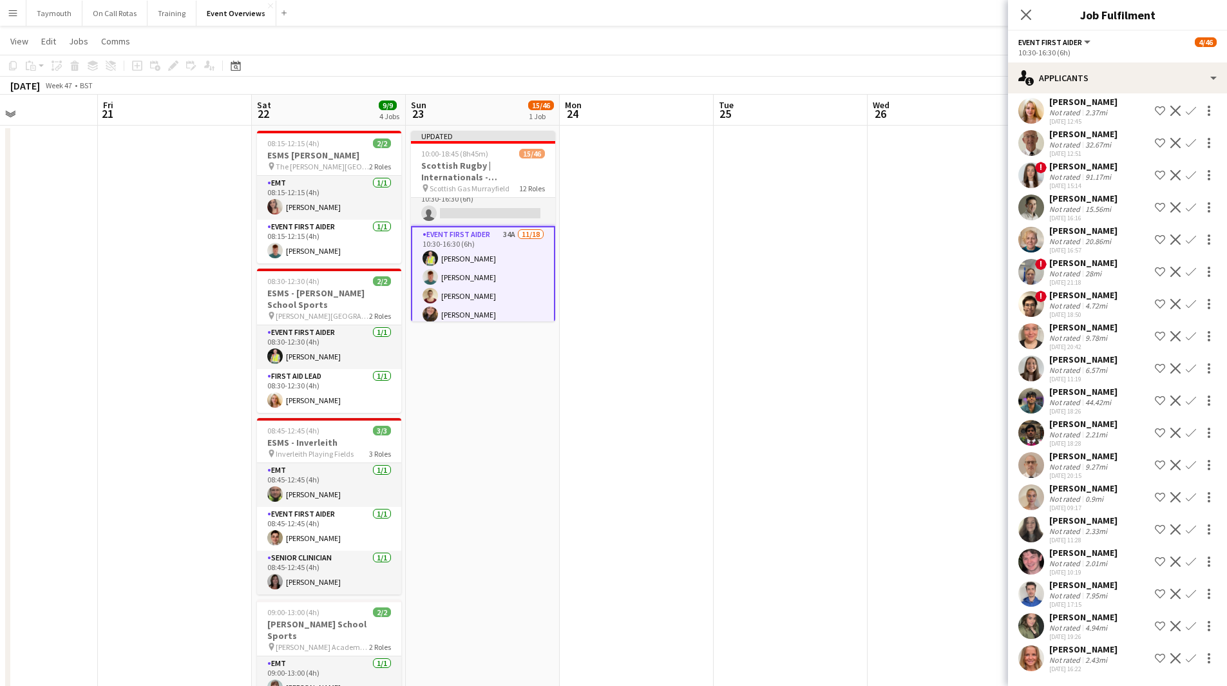
scroll to position [0, 0]
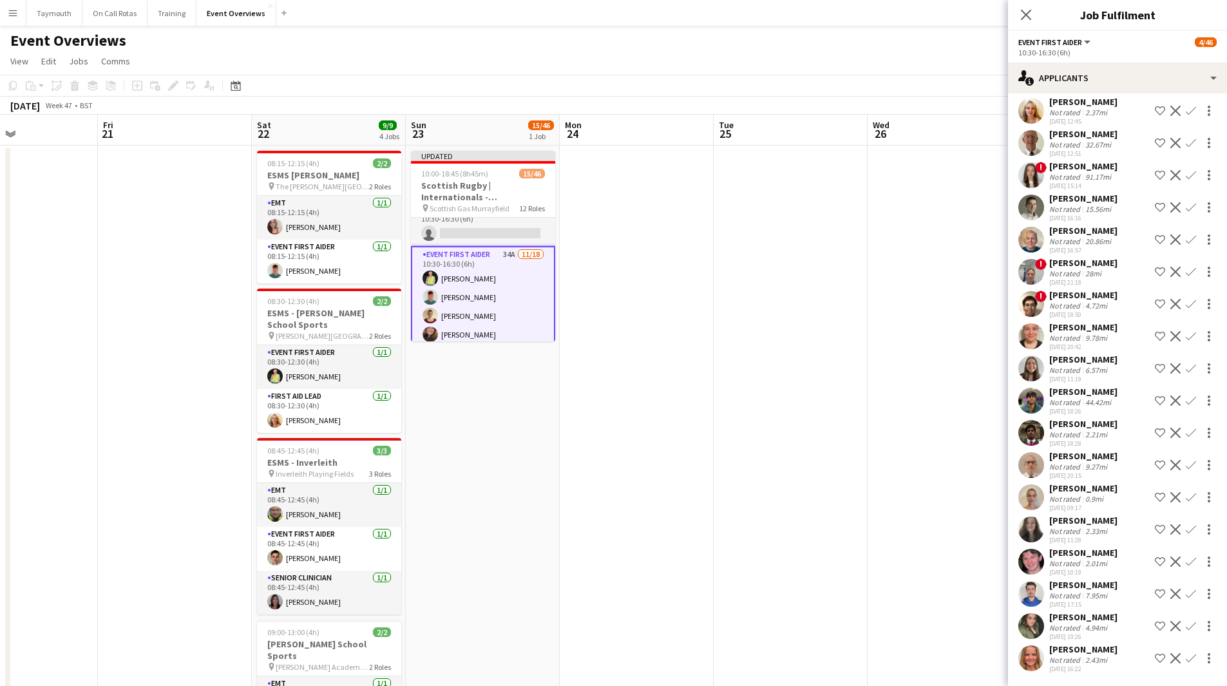
click at [1185, 428] on app-icon "Confirm" at bounding box center [1190, 433] width 10 height 10
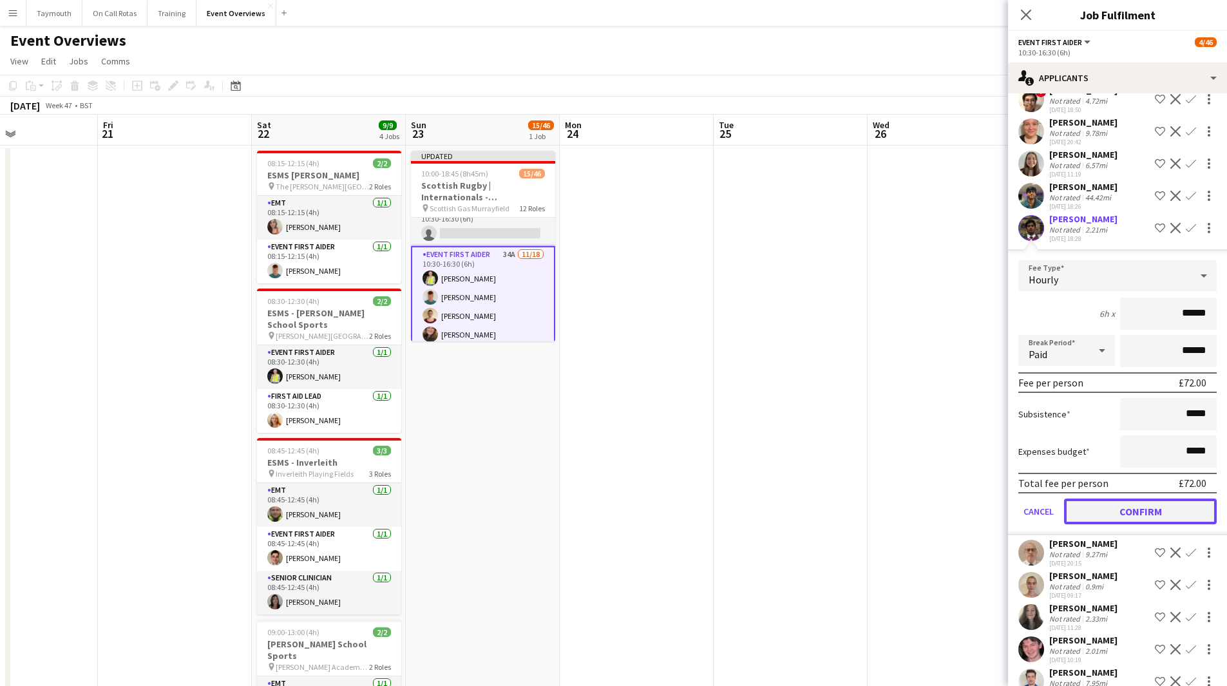
click at [1142, 520] on button "Confirm" at bounding box center [1140, 511] width 153 height 26
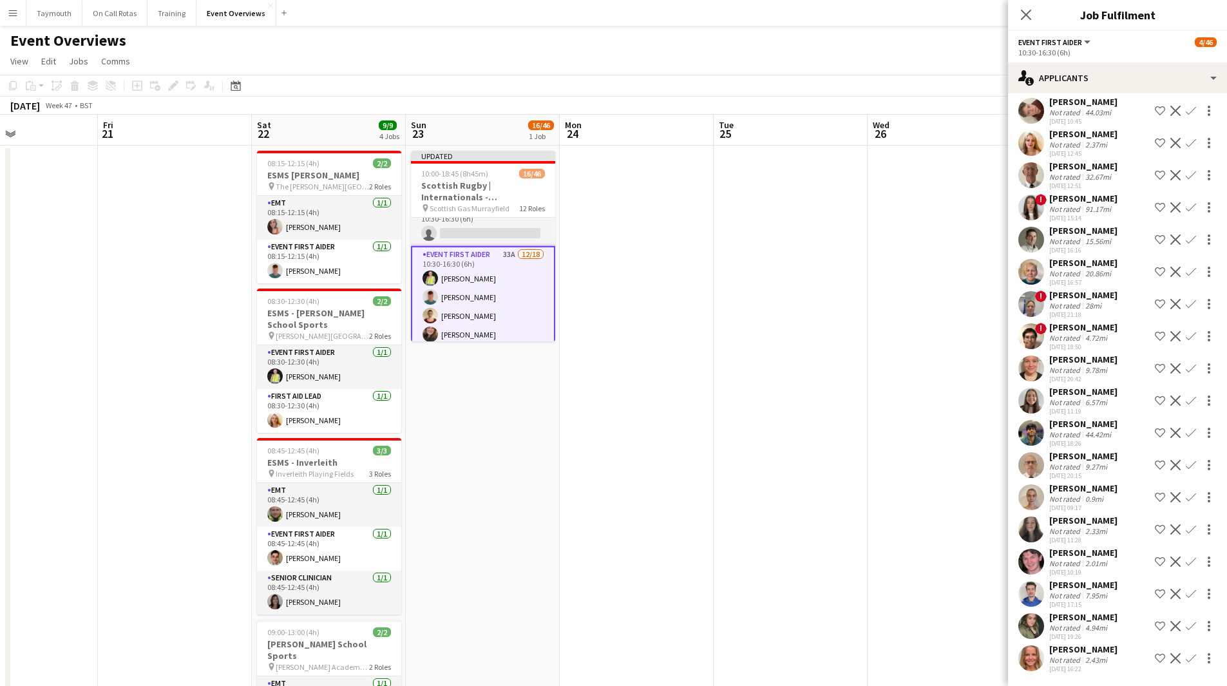
click at [1185, 428] on app-icon "Confirm" at bounding box center [1190, 433] width 10 height 10
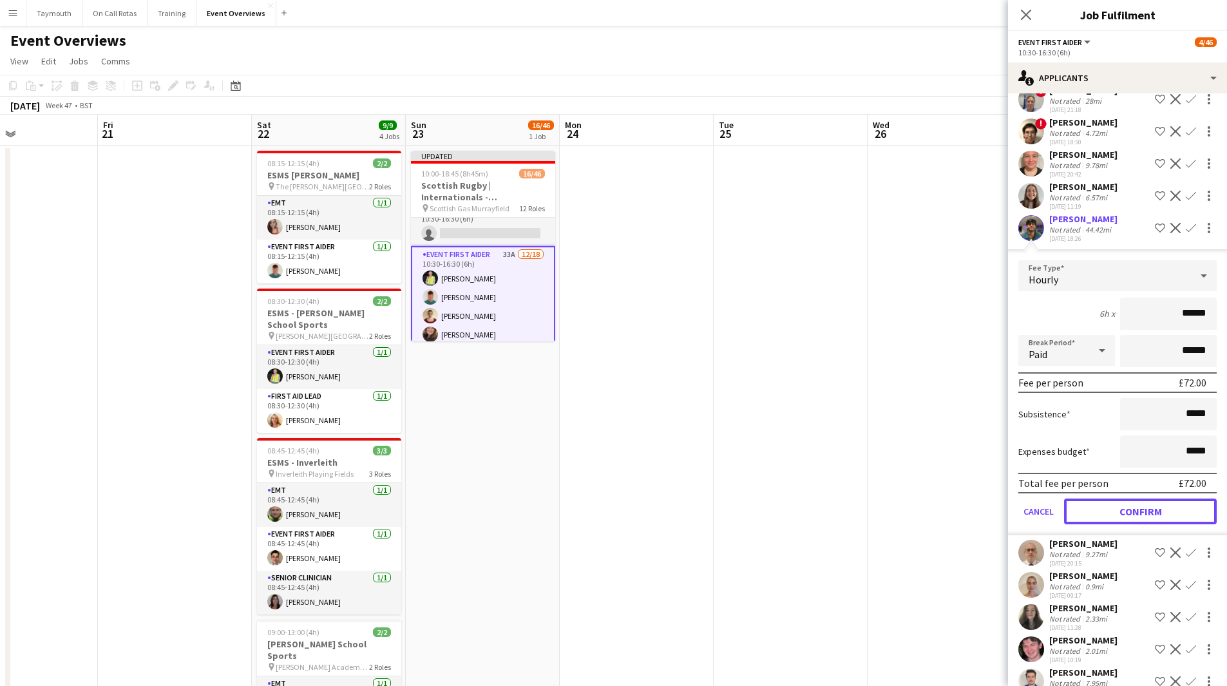
click at [1127, 517] on button "Confirm" at bounding box center [1140, 511] width 153 height 26
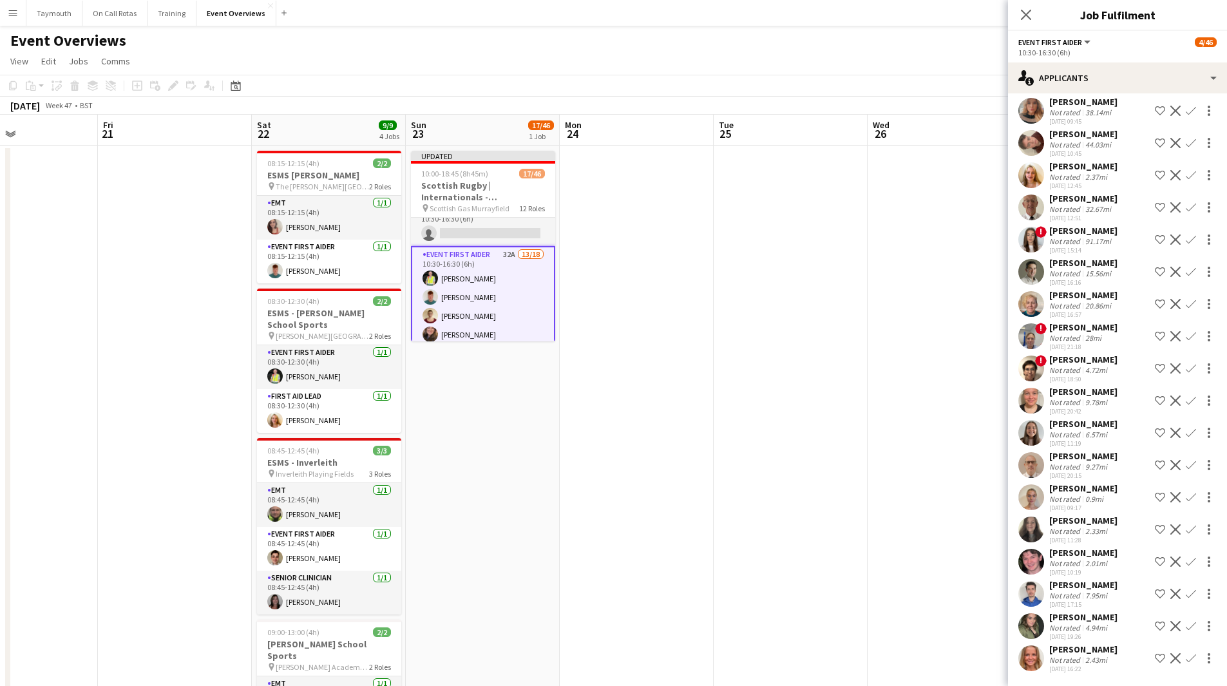
scroll to position [501, 0]
click at [1082, 532] on div "2.33mi" at bounding box center [1095, 531] width 27 height 10
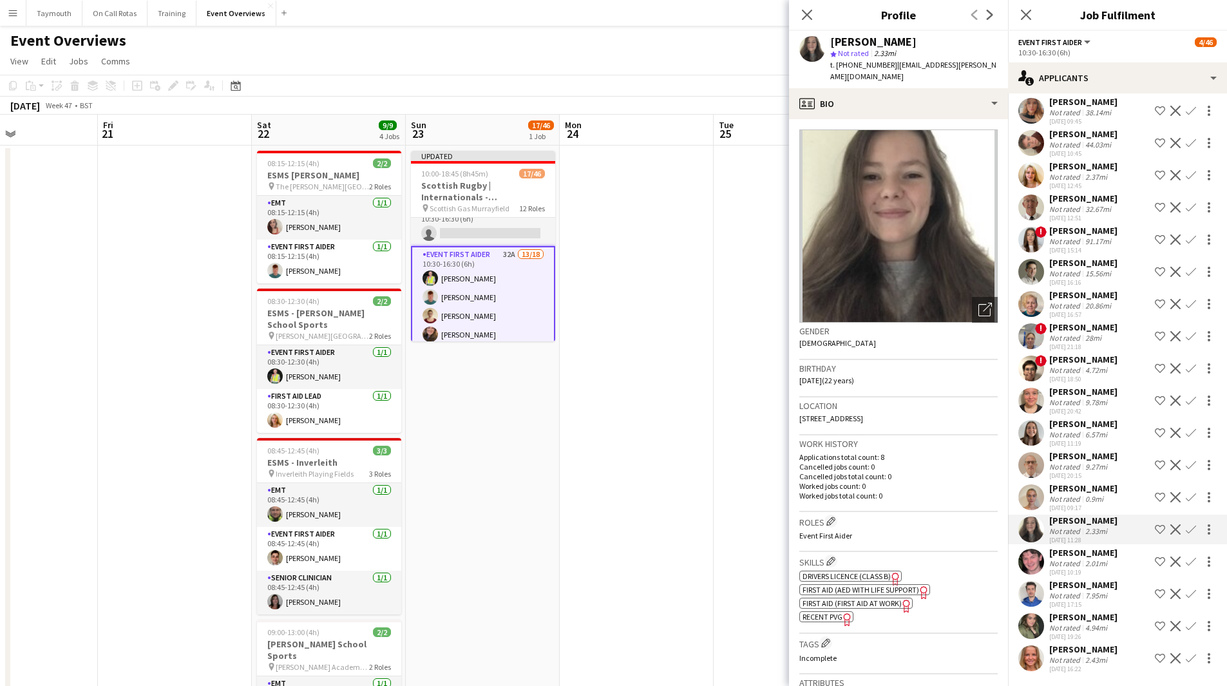
click at [1185, 500] on app-icon "Confirm" at bounding box center [1190, 497] width 10 height 10
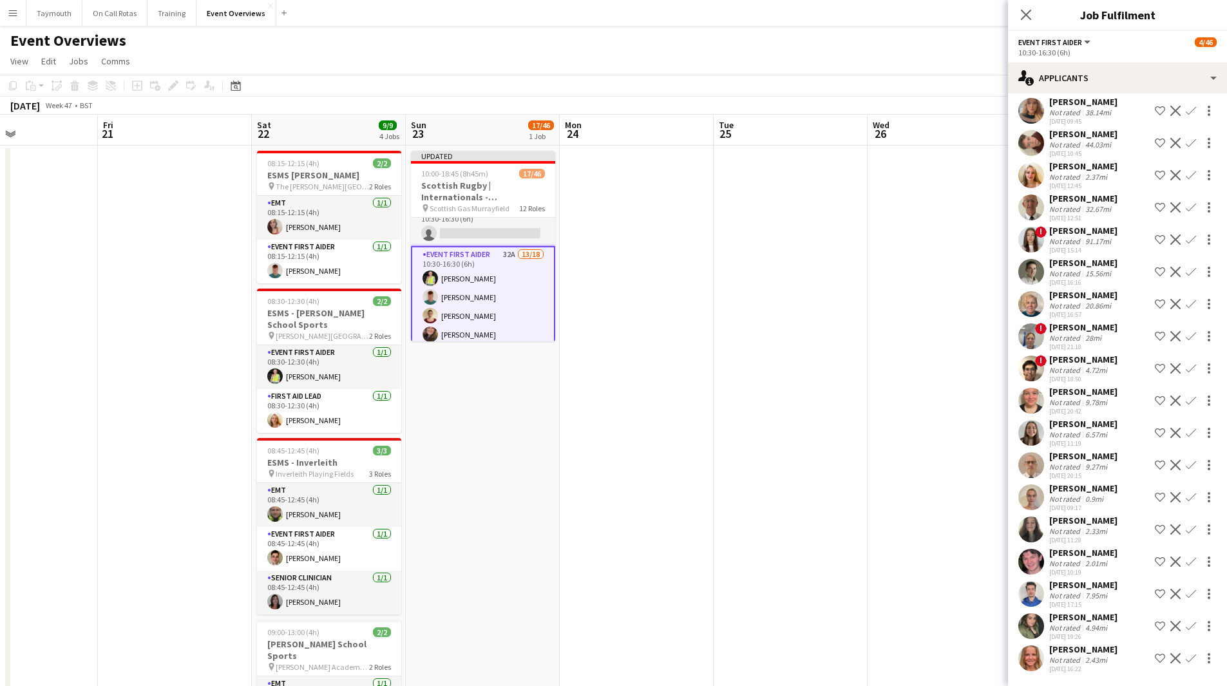
click at [1109, 502] on div "[PERSON_NAME] Not rated 0.9mi [DATE] 09:17 Shortlist crew Decline Confirm" at bounding box center [1117, 497] width 219 height 30
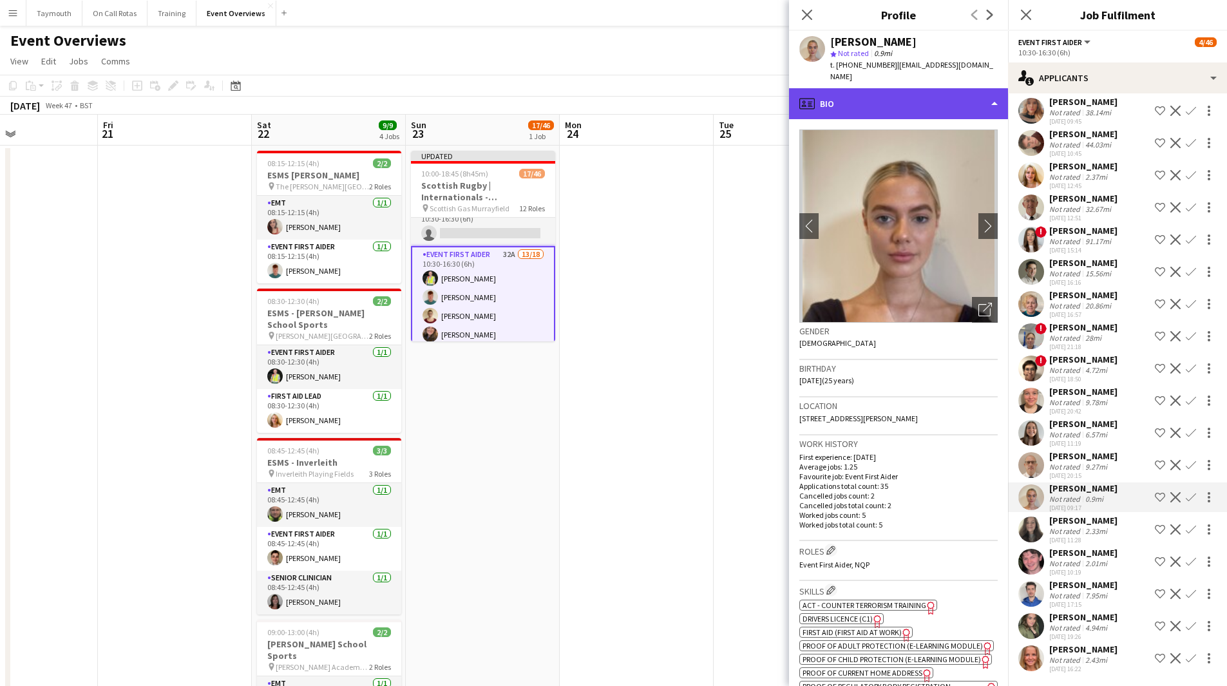
click at [949, 93] on div "profile Bio" at bounding box center [898, 103] width 219 height 31
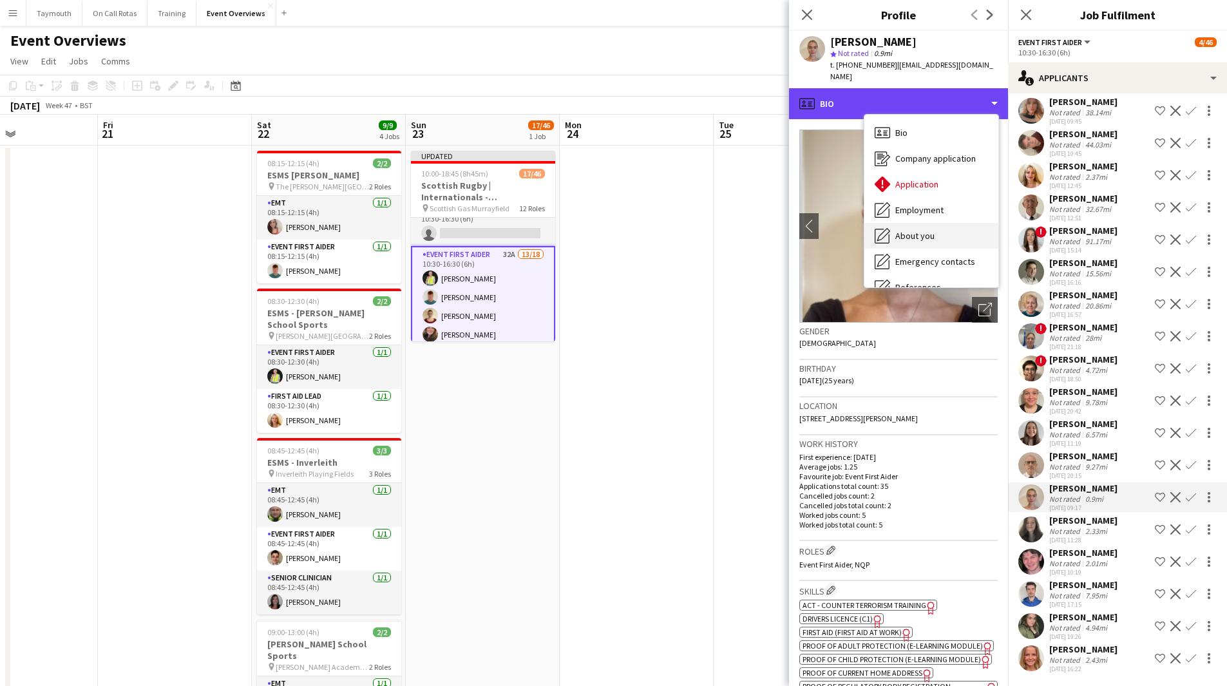
scroll to position [224, 0]
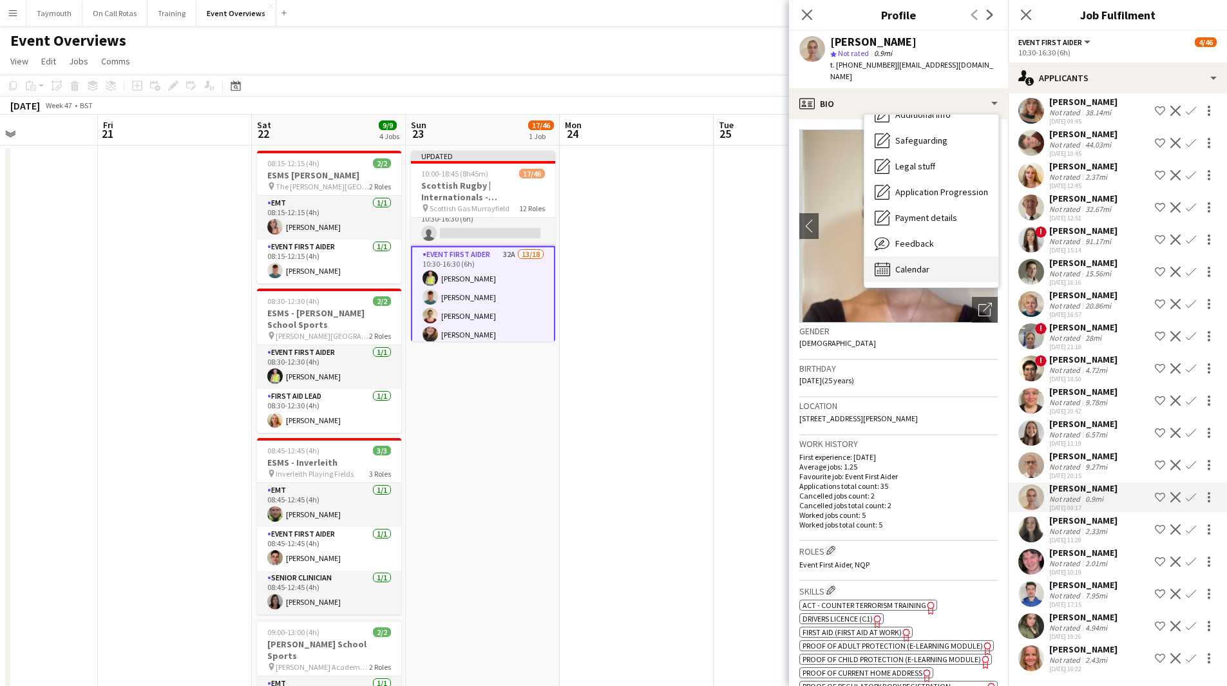
click at [943, 256] on div "Calendar Calendar" at bounding box center [931, 269] width 134 height 26
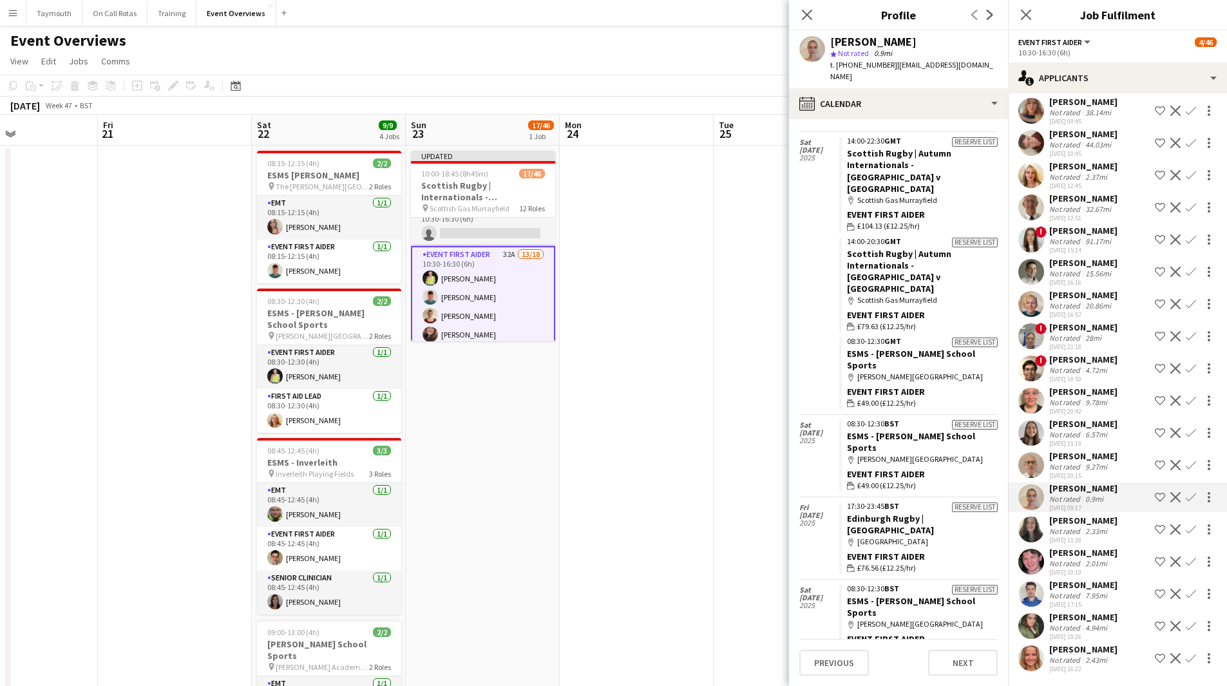
scroll to position [935, 0]
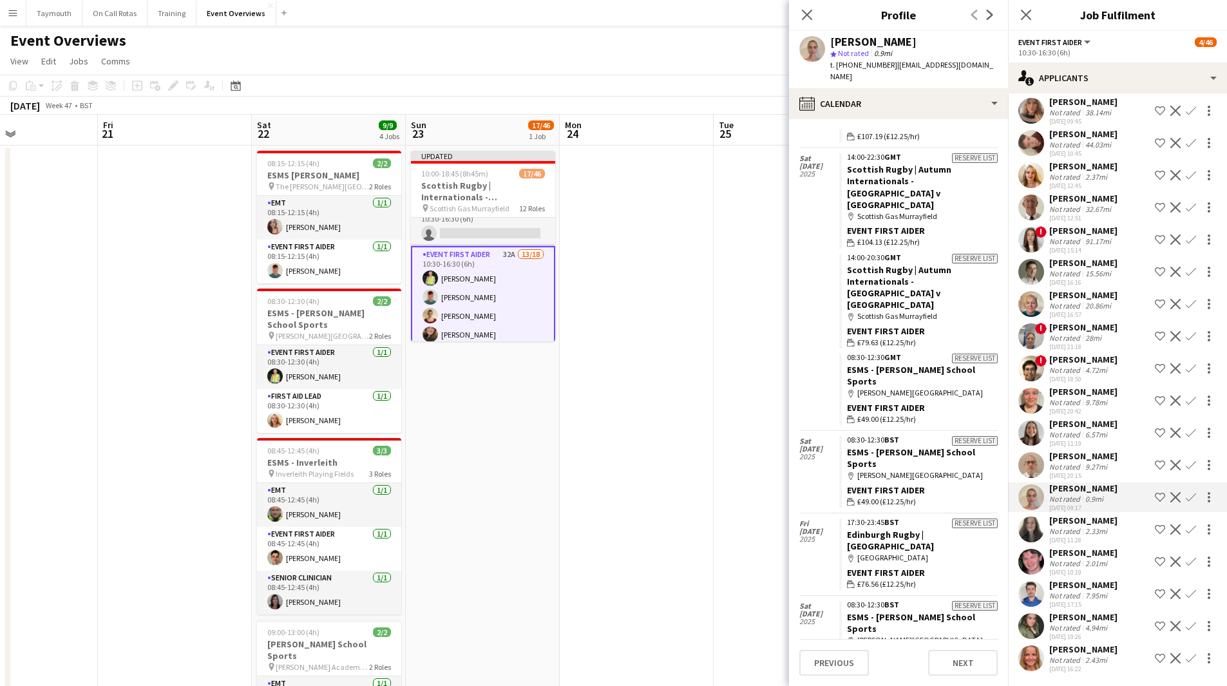
click at [1185, 493] on app-icon "Confirm" at bounding box center [1190, 497] width 10 height 10
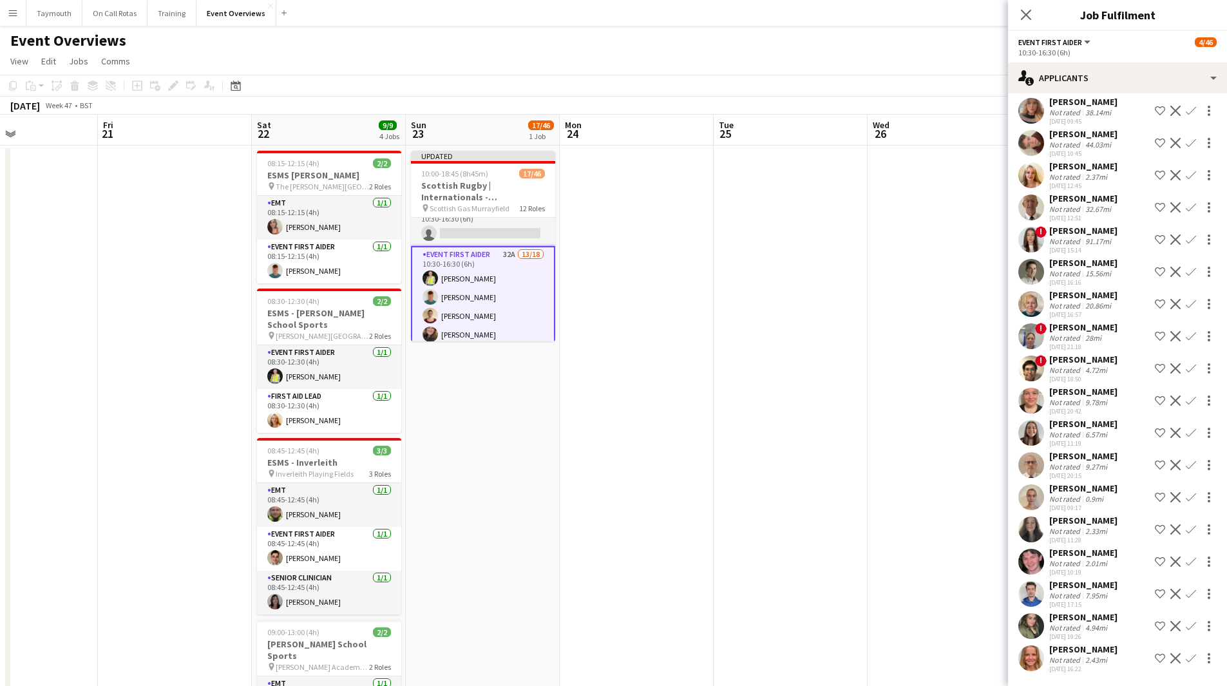
click at [1186, 498] on button "Confirm" at bounding box center [1190, 496] width 15 height 15
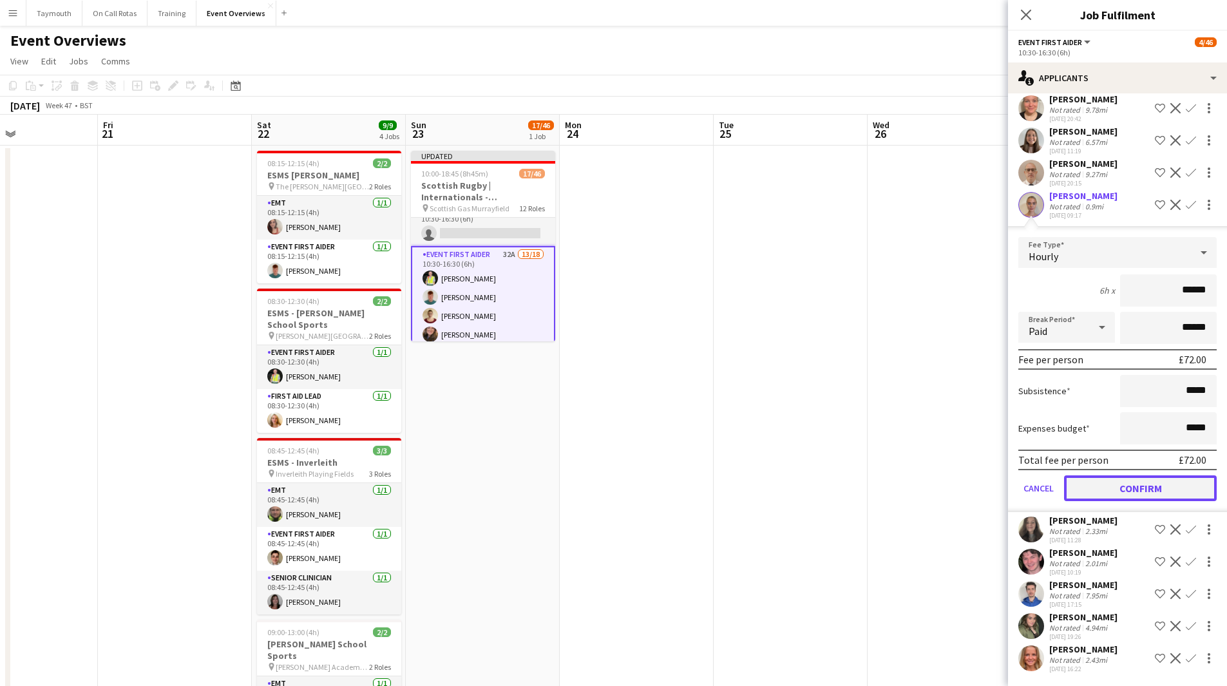
click at [1150, 491] on button "Confirm" at bounding box center [1140, 488] width 153 height 26
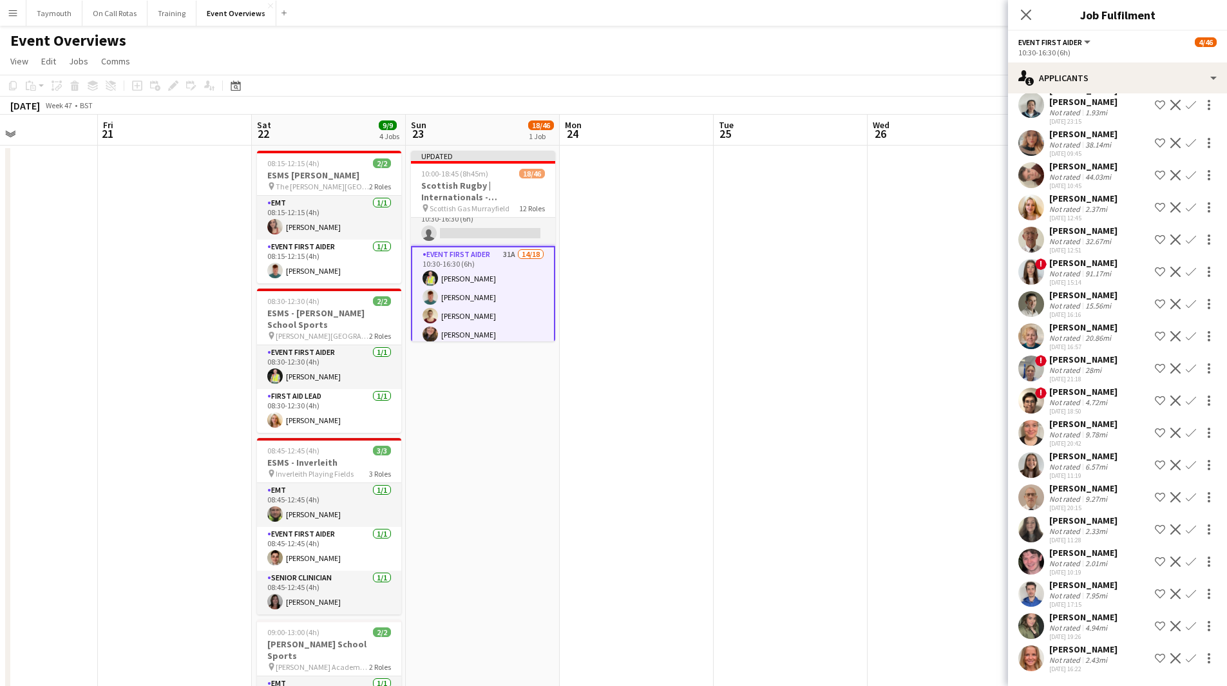
click at [1185, 493] on app-icon "Confirm" at bounding box center [1190, 497] width 10 height 10
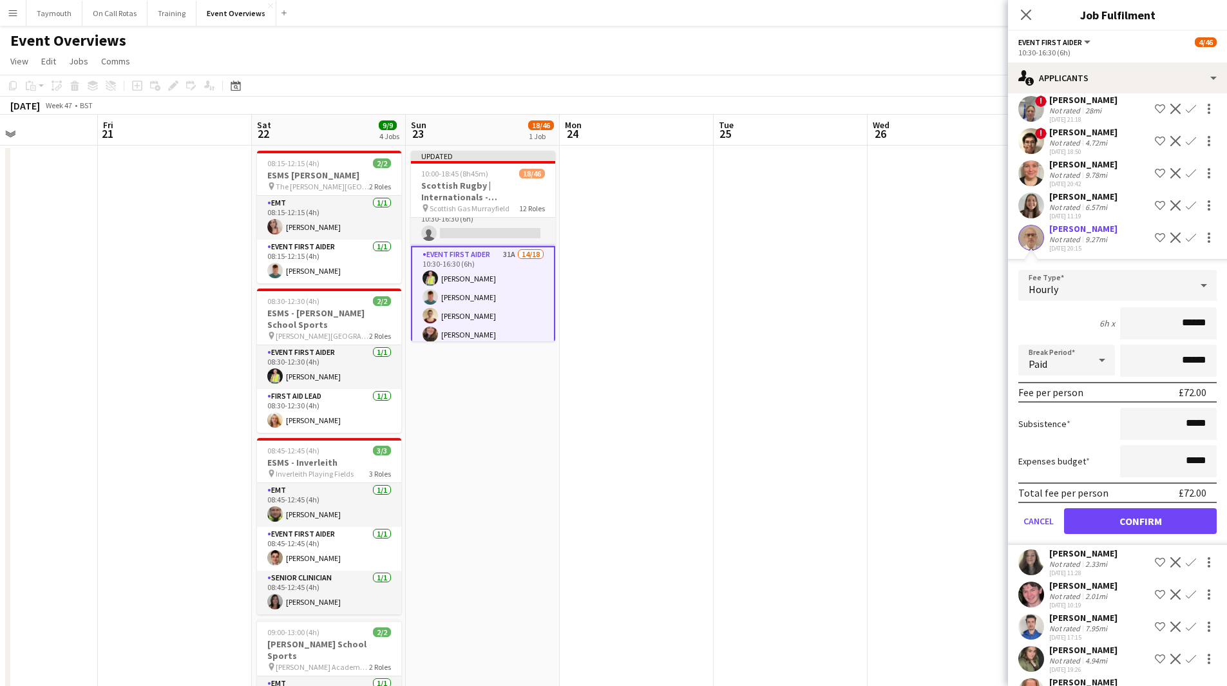
scroll to position [761, 0]
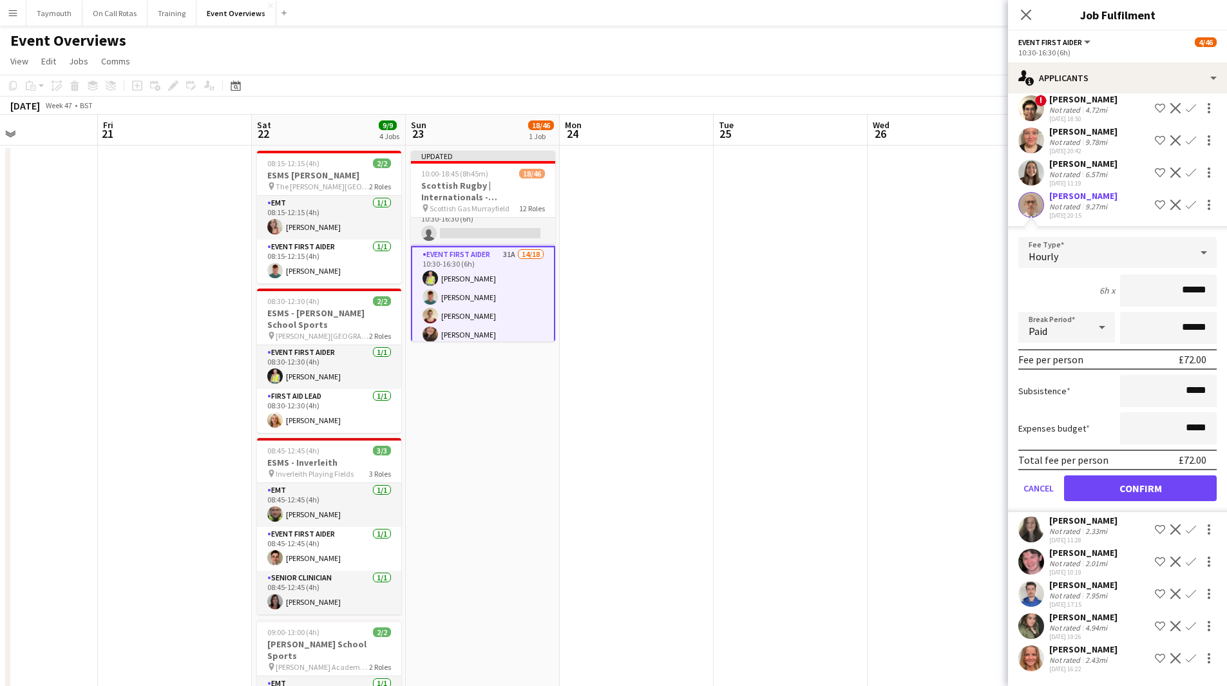
click at [1185, 564] on app-icon "Confirm" at bounding box center [1190, 561] width 10 height 10
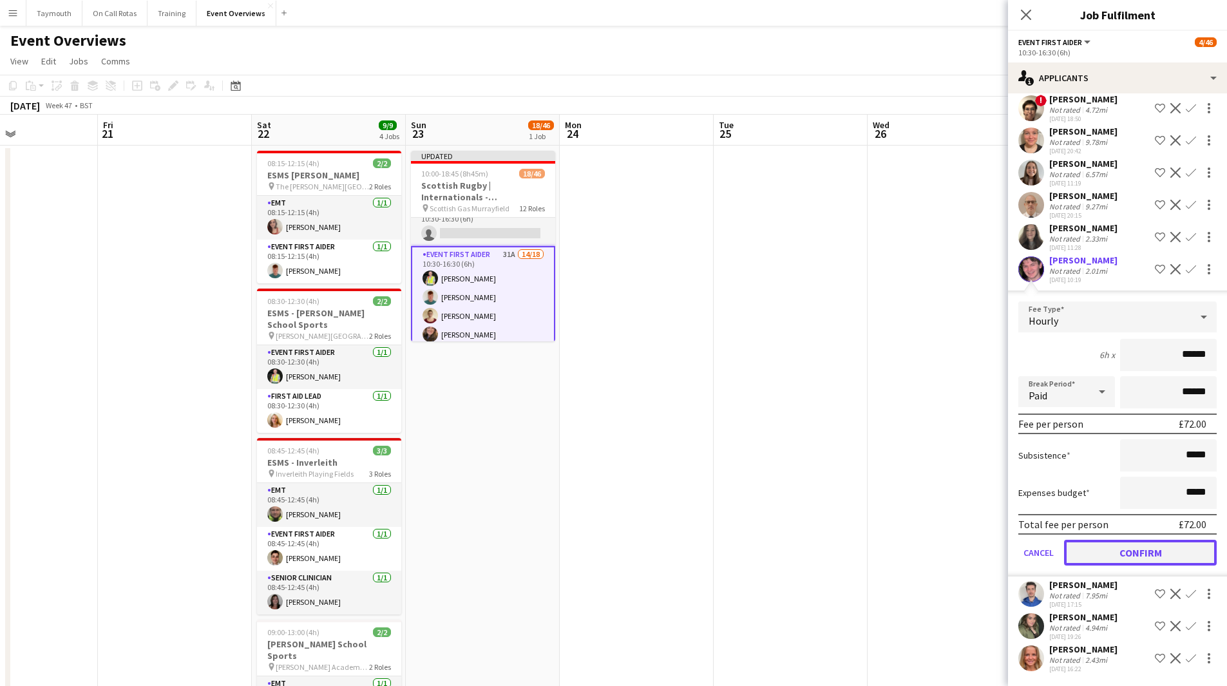
click at [1171, 553] on button "Confirm" at bounding box center [1140, 553] width 153 height 26
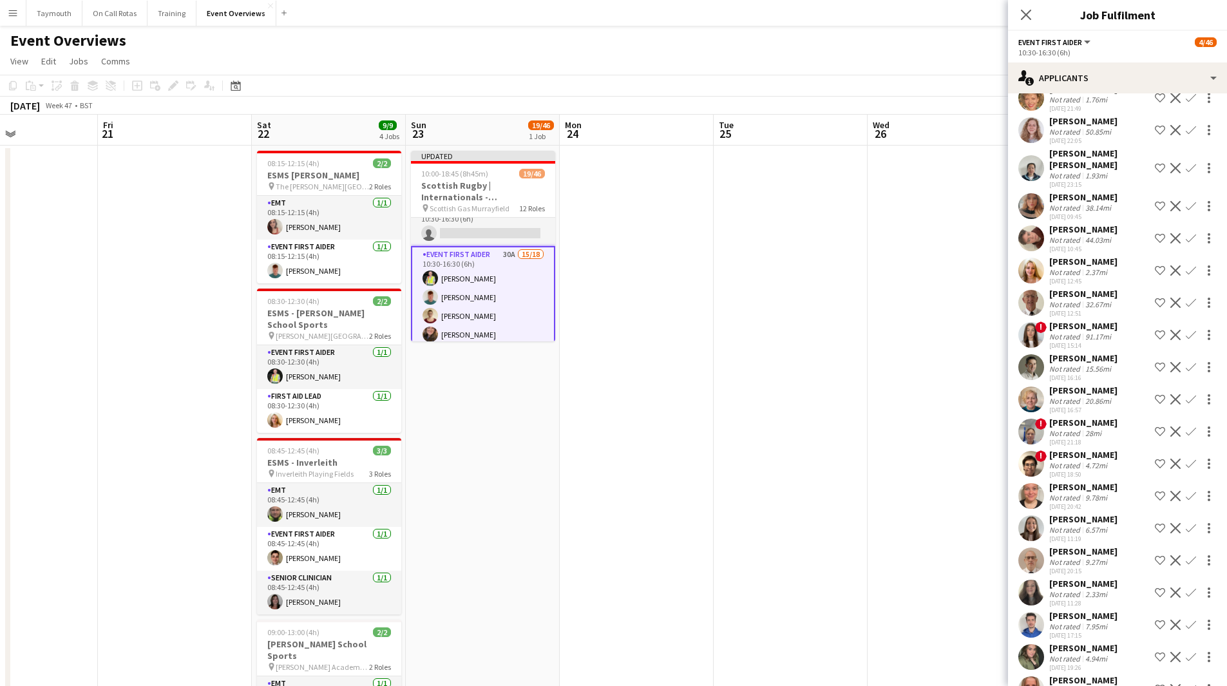
scroll to position [372, 0]
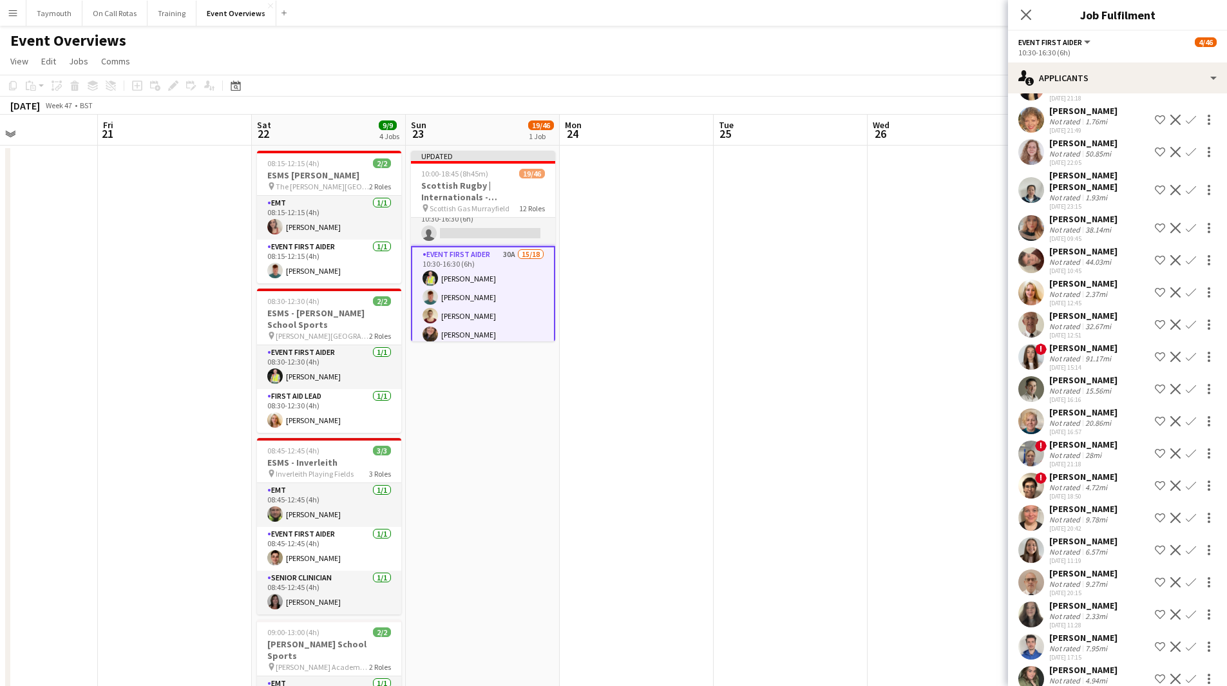
click at [1186, 294] on button "Confirm" at bounding box center [1190, 292] width 15 height 15
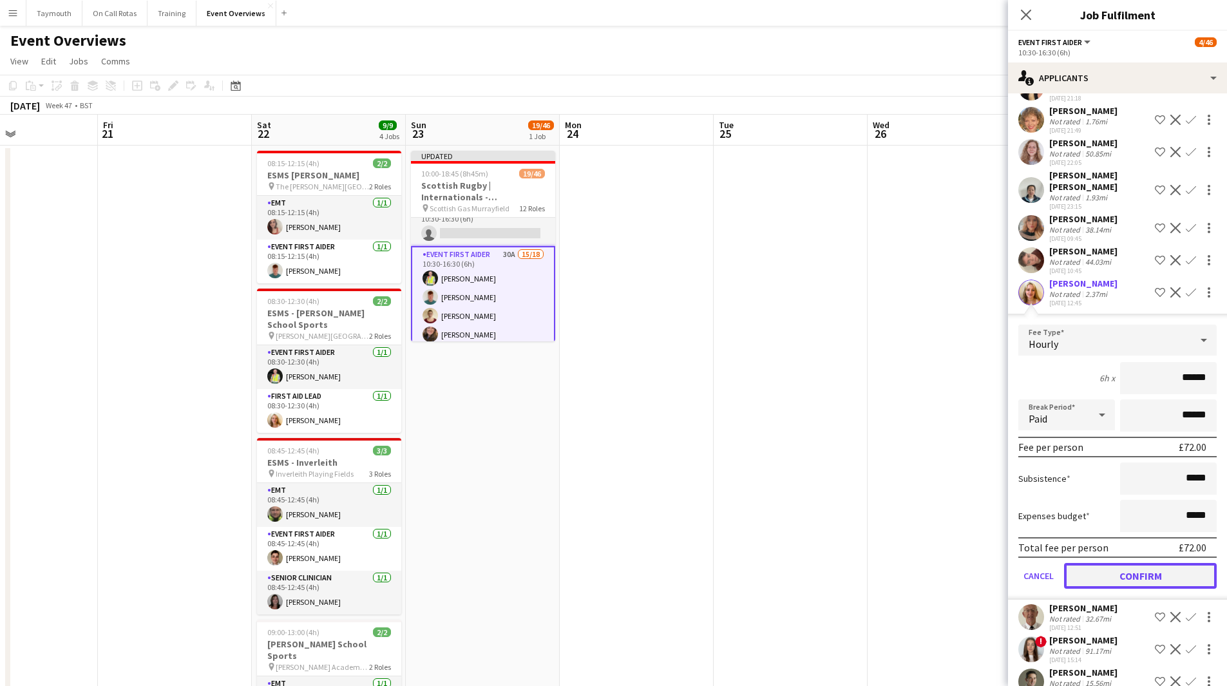
click at [1108, 568] on button "Confirm" at bounding box center [1140, 576] width 153 height 26
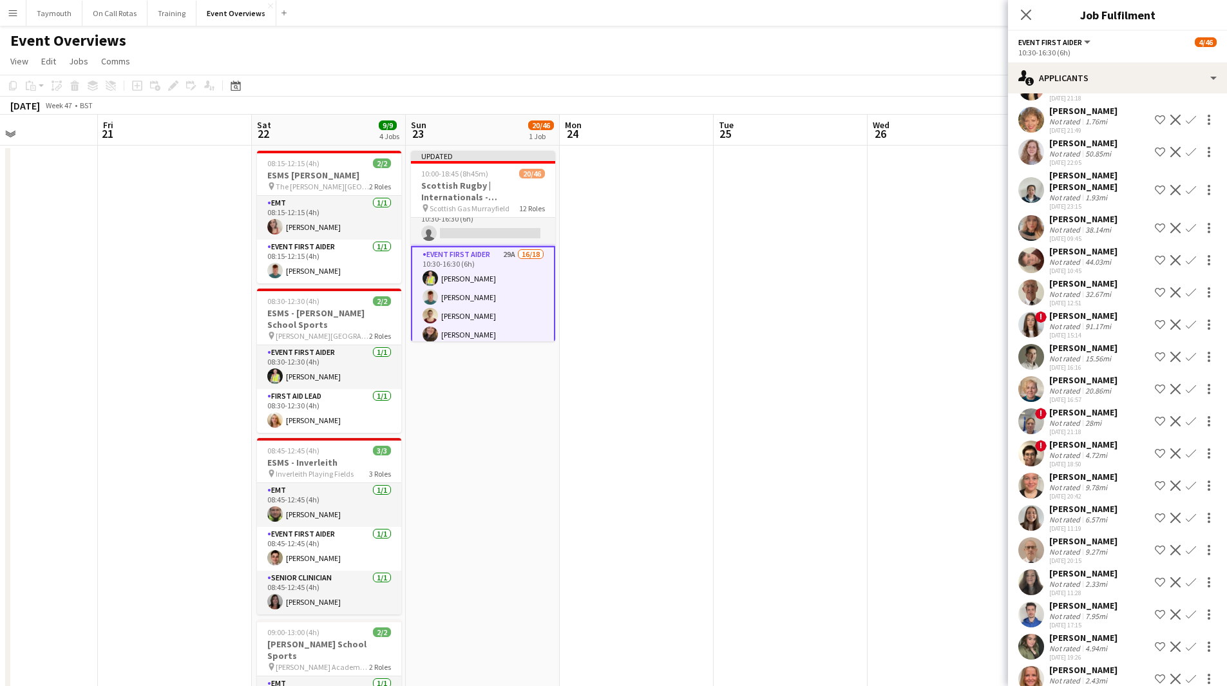
click at [1185, 195] on app-icon "Confirm" at bounding box center [1190, 190] width 10 height 10
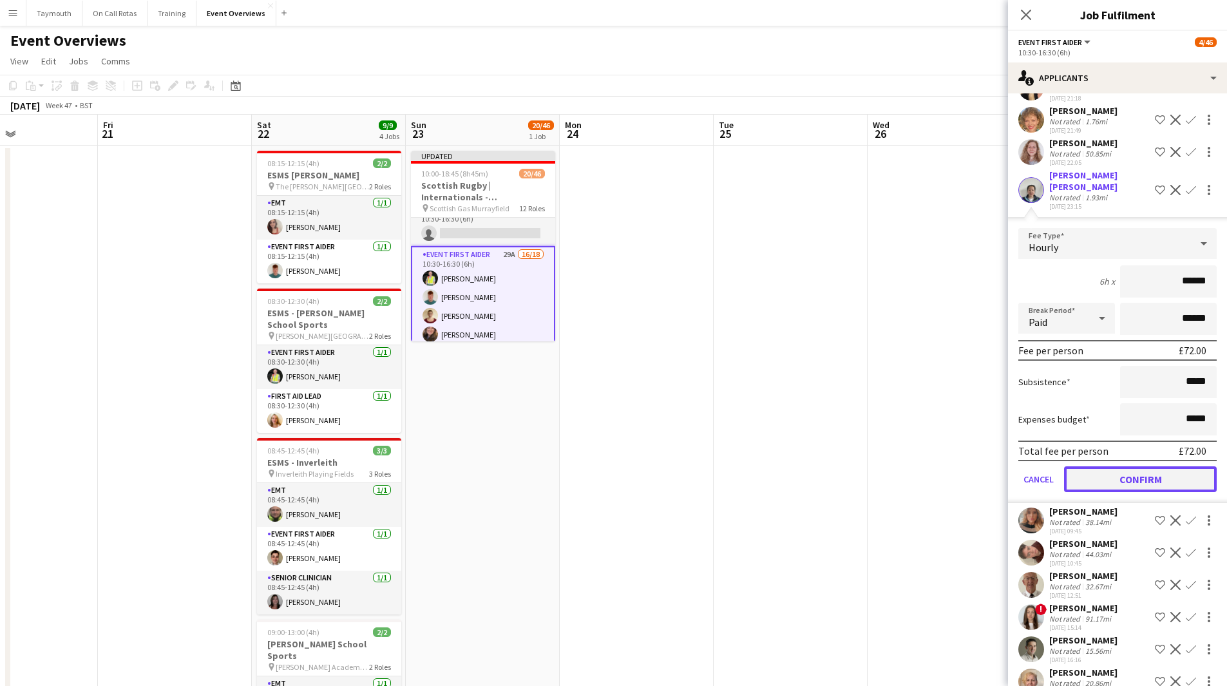
click at [1118, 475] on button "Confirm" at bounding box center [1140, 479] width 153 height 26
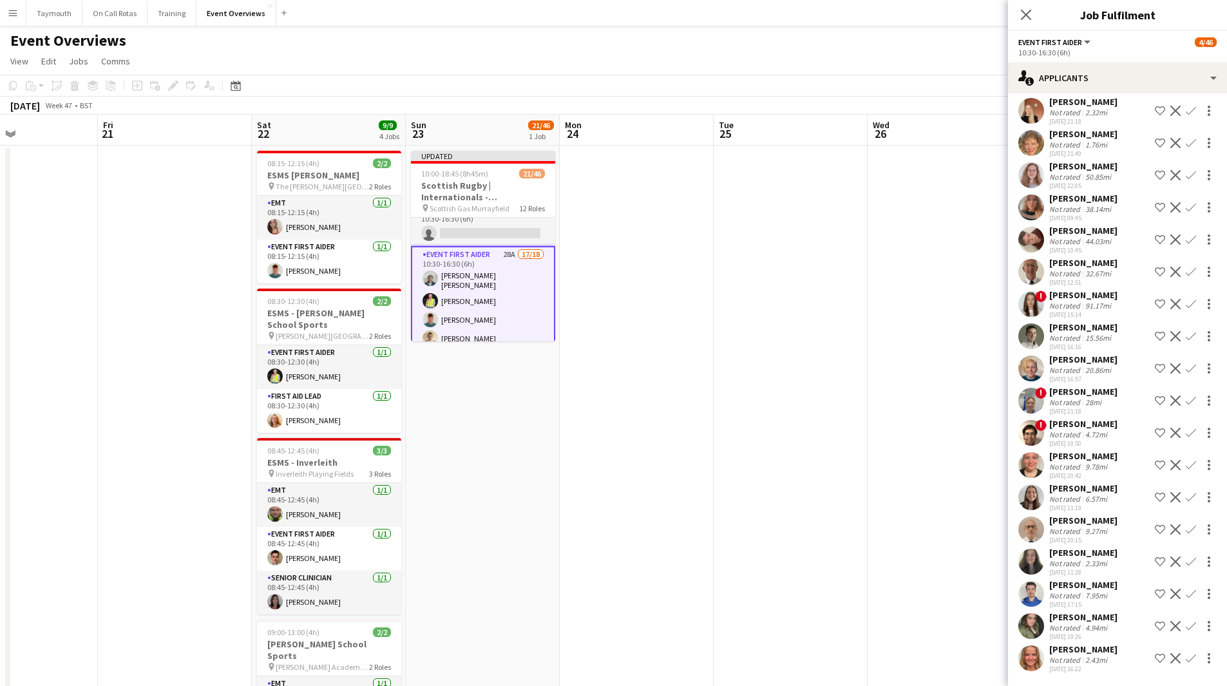
click at [1185, 170] on app-icon "Confirm" at bounding box center [1190, 175] width 10 height 10
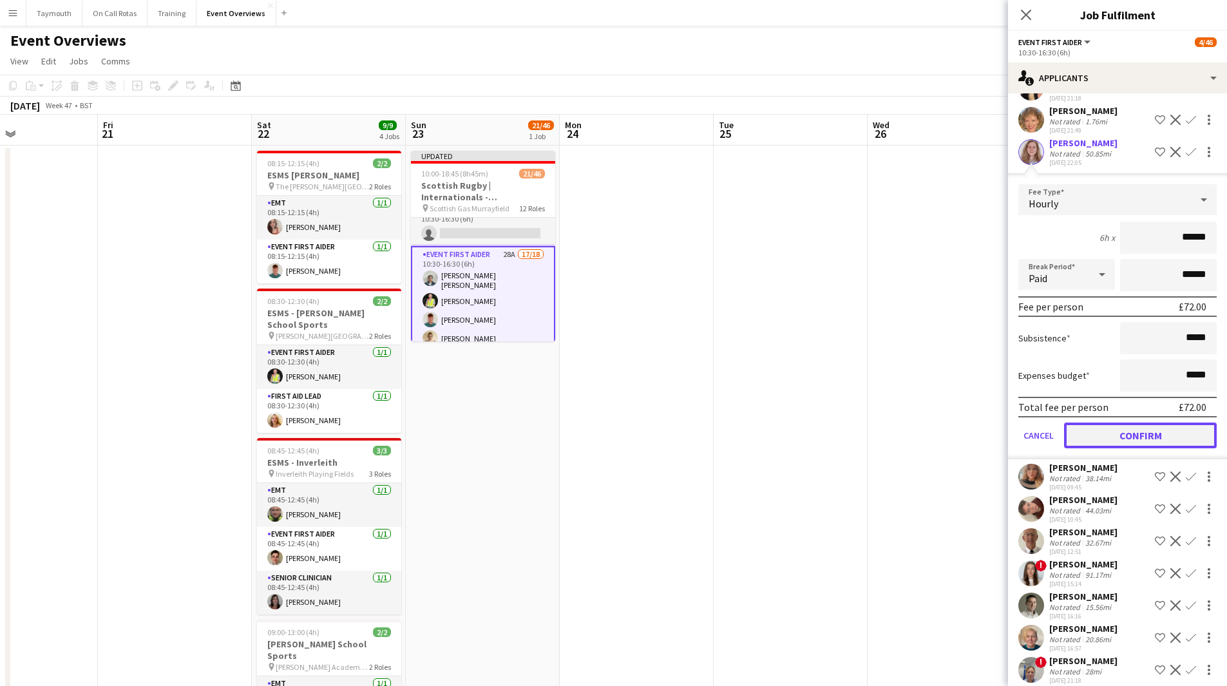
click at [1120, 444] on button "Confirm" at bounding box center [1140, 435] width 153 height 26
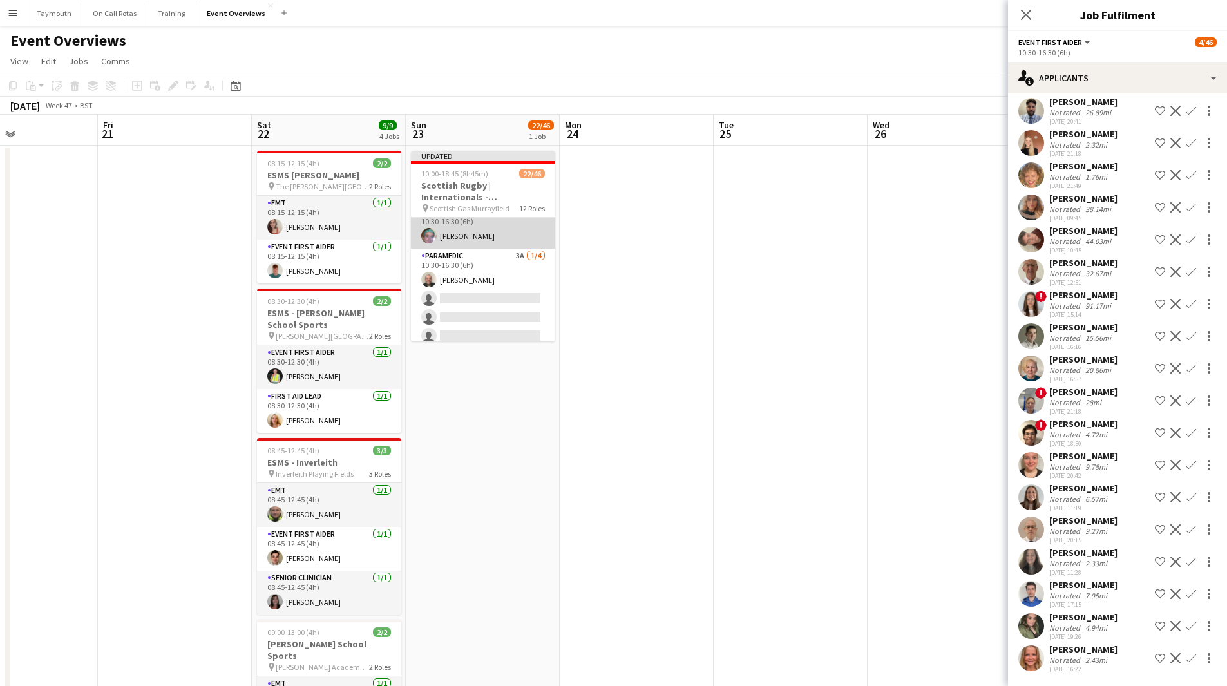
scroll to position [577, 0]
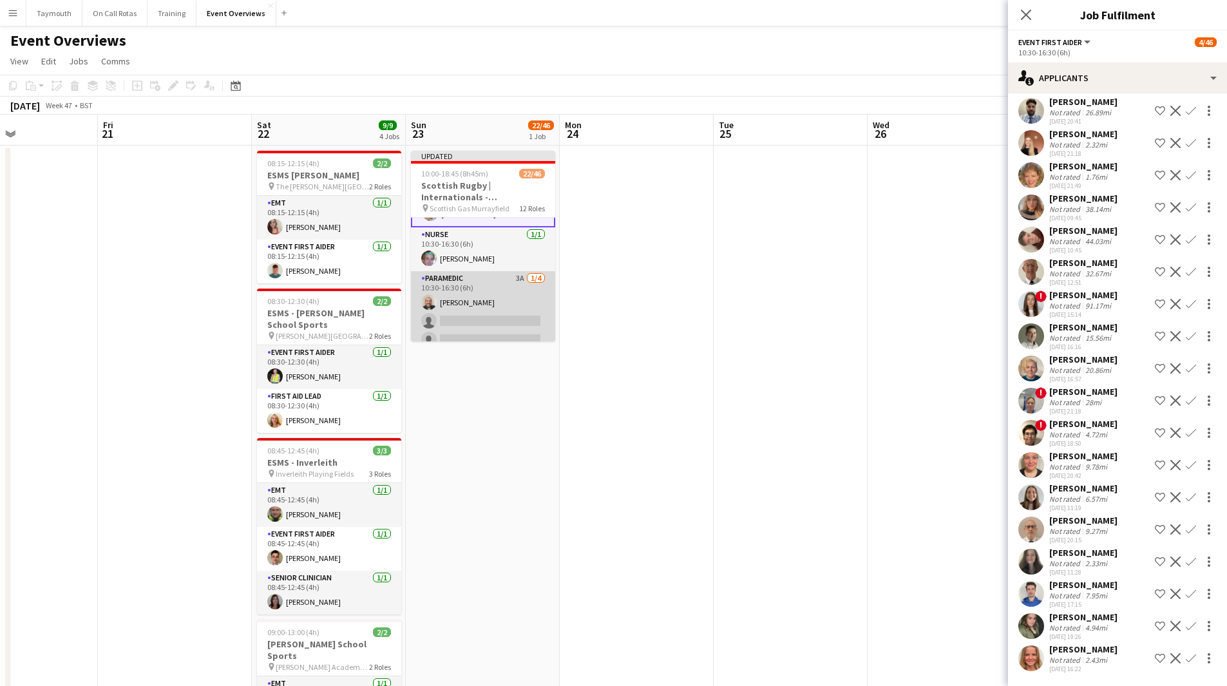
click at [513, 303] on app-card-role "Paramedic 3A [DATE] 10:30-16:30 (6h) [PERSON_NAME] single-neutral-actions singl…" at bounding box center [483, 321] width 144 height 100
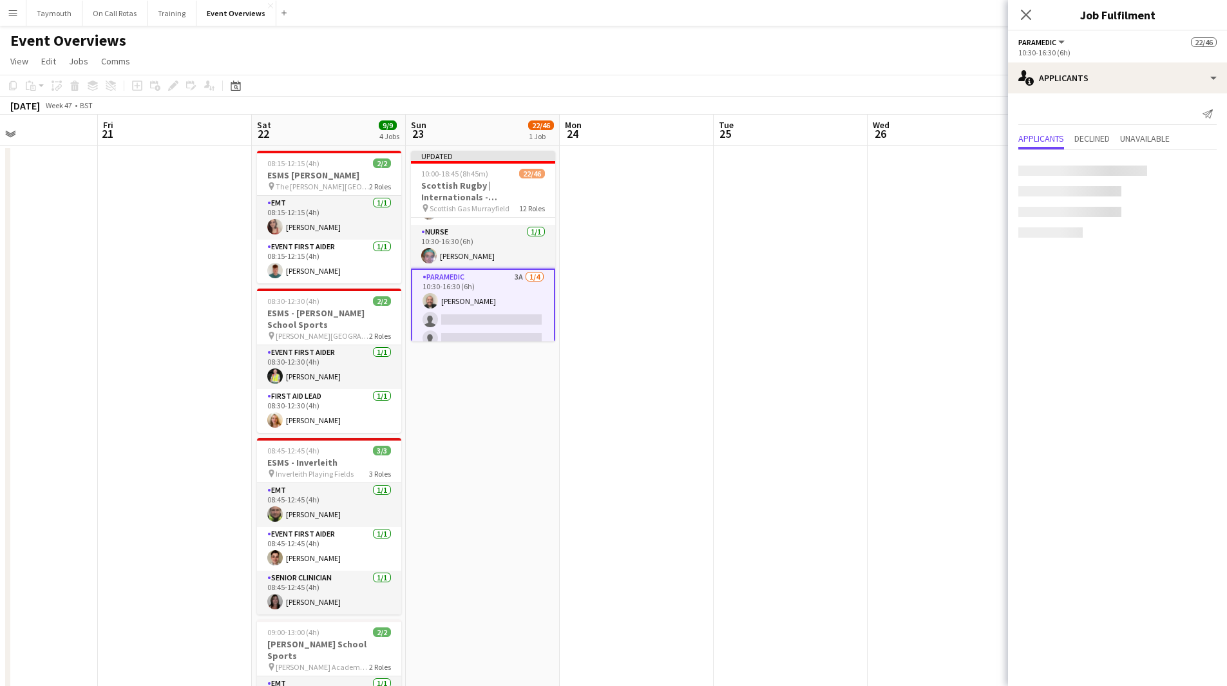
scroll to position [576, 0]
click at [1191, 203] on app-icon "Confirm" at bounding box center [1190, 202] width 10 height 10
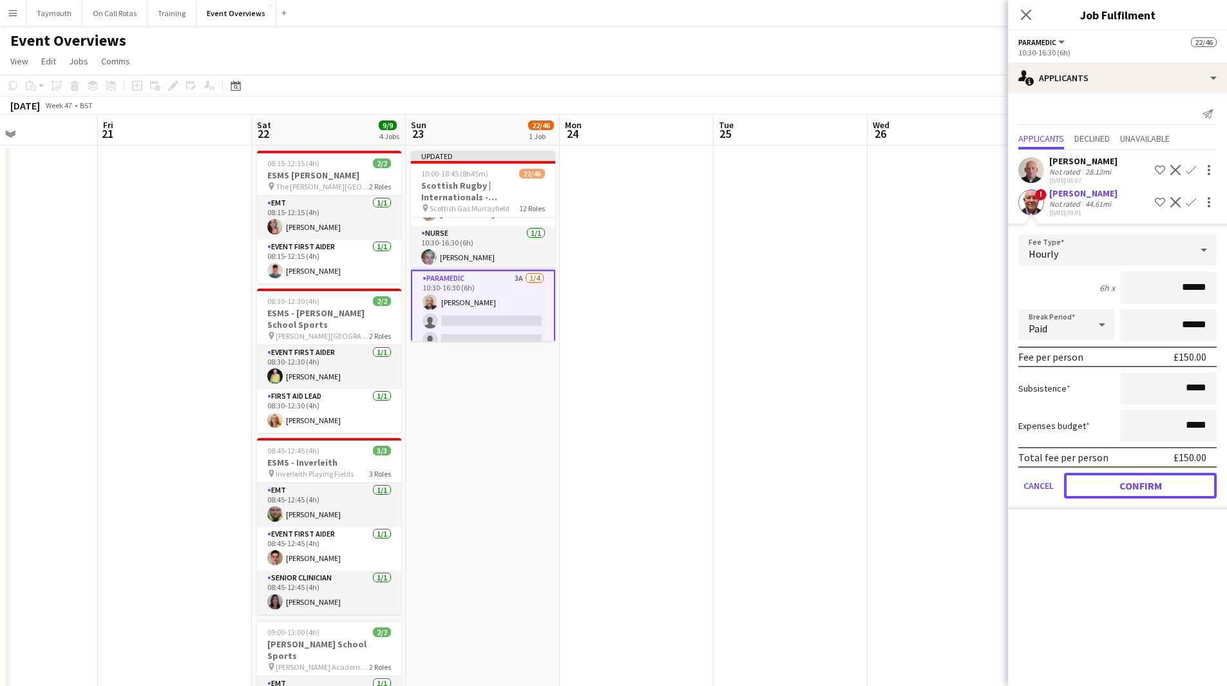
drag, startPoint x: 1139, startPoint y: 477, endPoint x: 791, endPoint y: 410, distance: 354.2
click at [1138, 477] on button "Confirm" at bounding box center [1140, 486] width 153 height 26
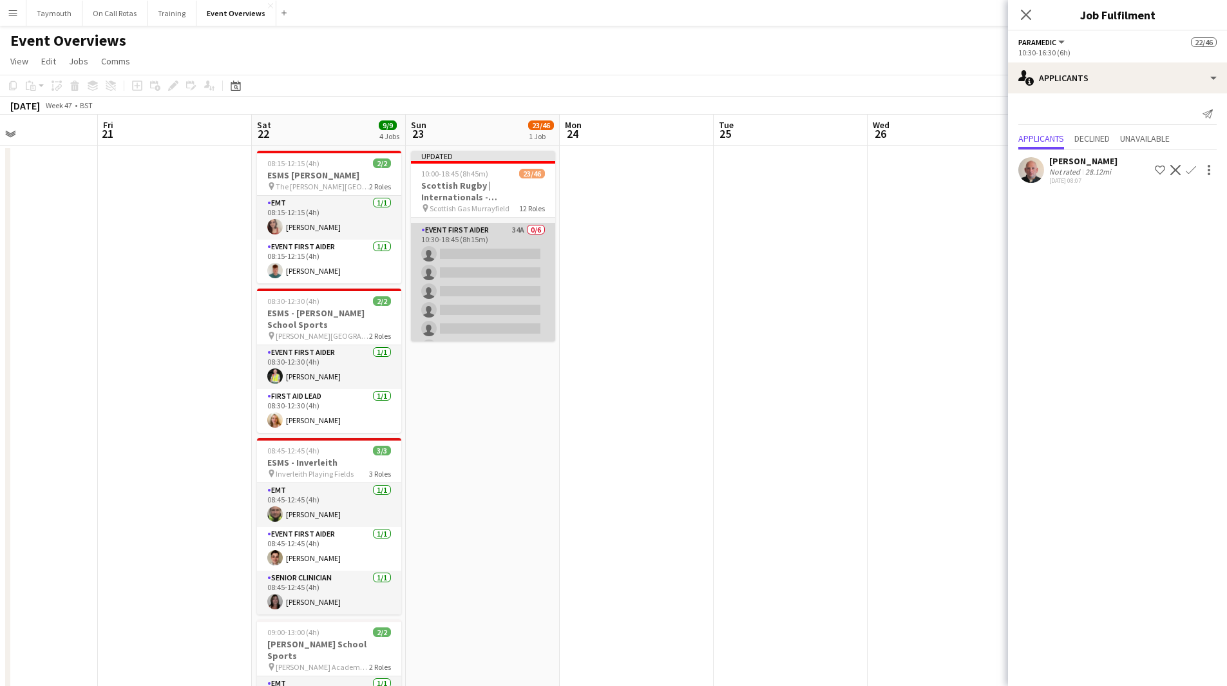
click at [490, 286] on app-card-role "Event First Aider 34A 0/6 10:30-18:45 (8h15m) single-neutral-actions single-neu…" at bounding box center [483, 291] width 144 height 137
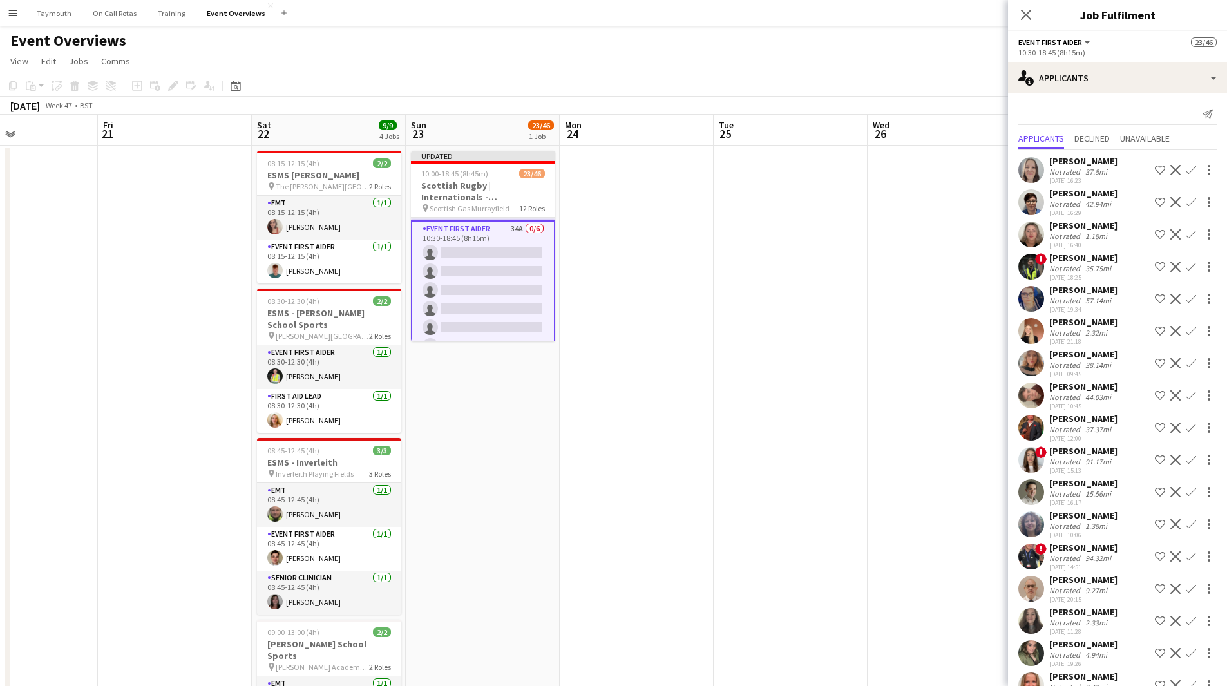
scroll to position [766, 0]
click at [1185, 240] on app-icon "Confirm" at bounding box center [1190, 234] width 10 height 10
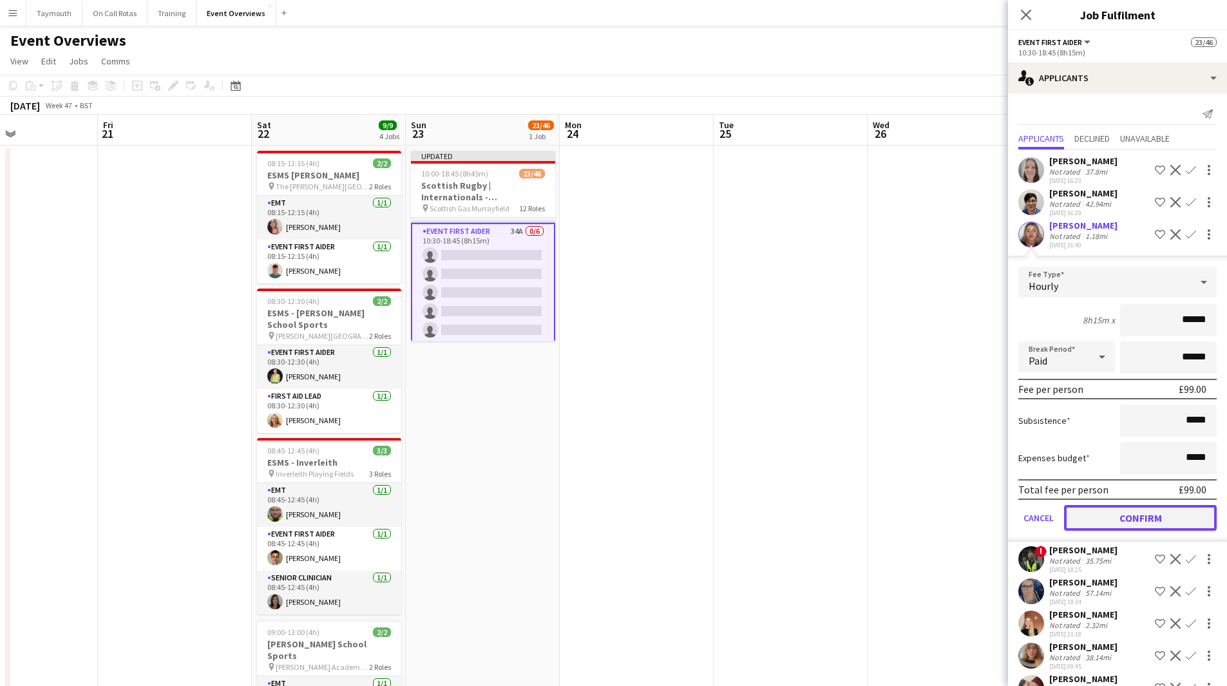
click at [1137, 529] on button "Confirm" at bounding box center [1140, 518] width 153 height 26
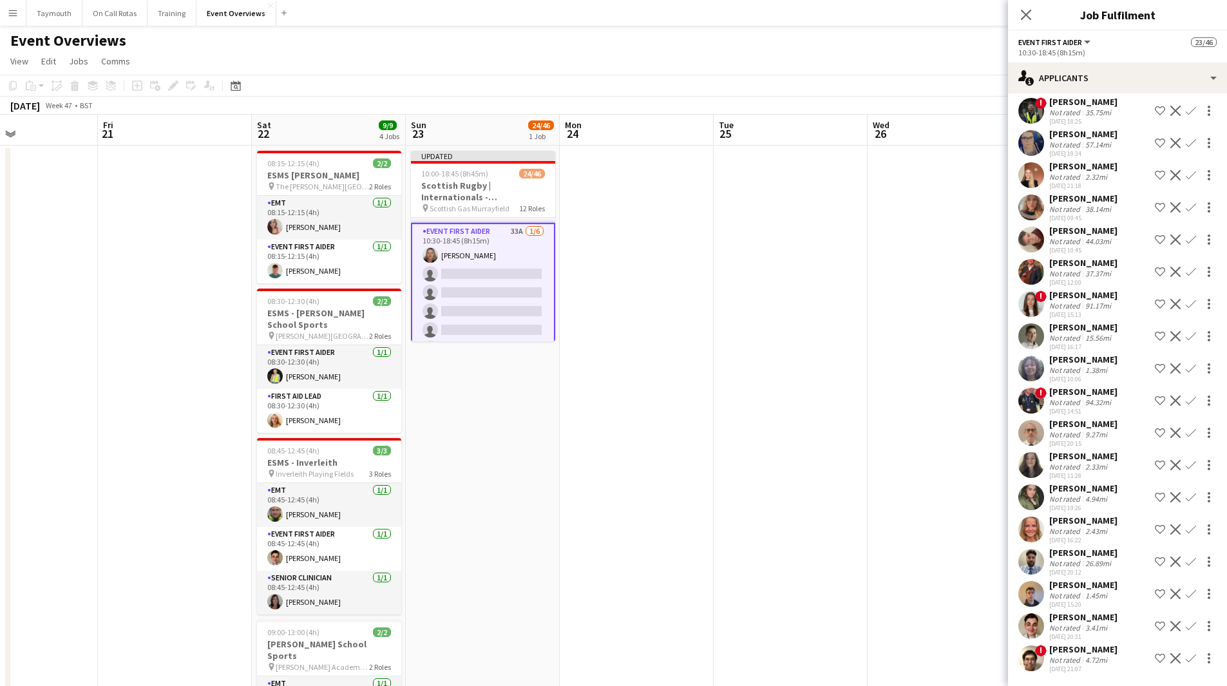
scroll to position [147, 0]
click at [1185, 395] on app-icon "Confirm" at bounding box center [1190, 400] width 10 height 10
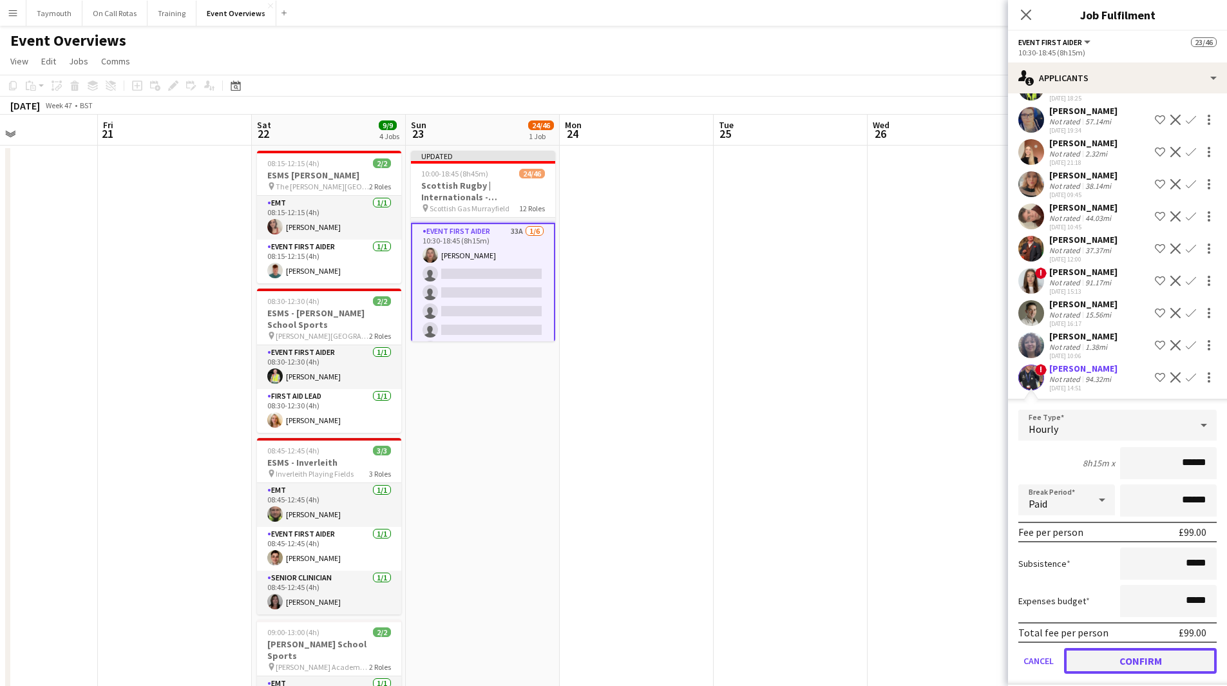
click at [1141, 665] on button "Confirm" at bounding box center [1140, 661] width 153 height 26
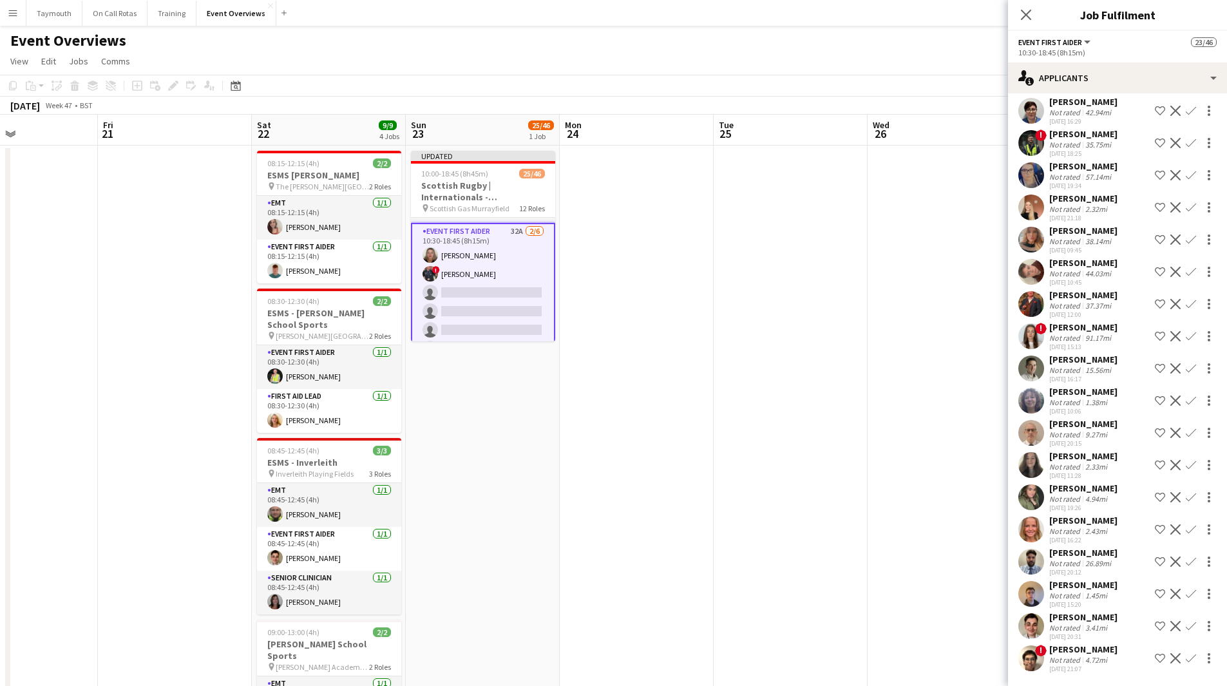
scroll to position [115, 0]
click at [1185, 594] on app-icon "Confirm" at bounding box center [1190, 594] width 10 height 10
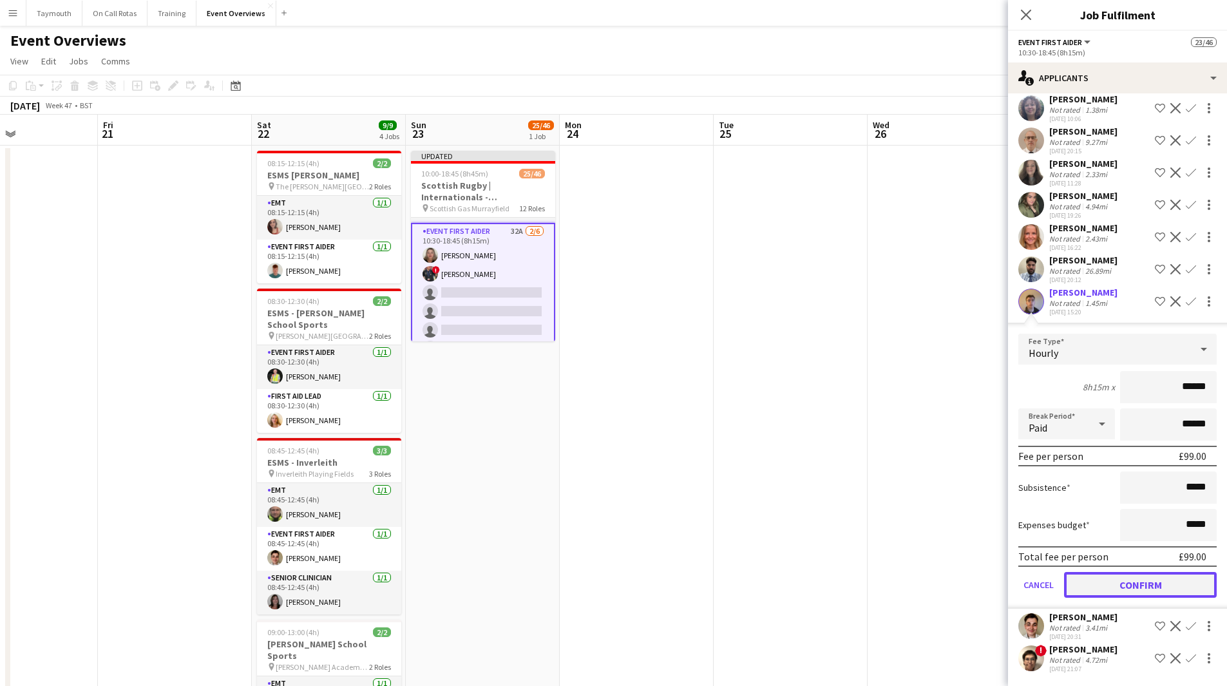
click at [1159, 593] on button "Confirm" at bounding box center [1140, 585] width 153 height 26
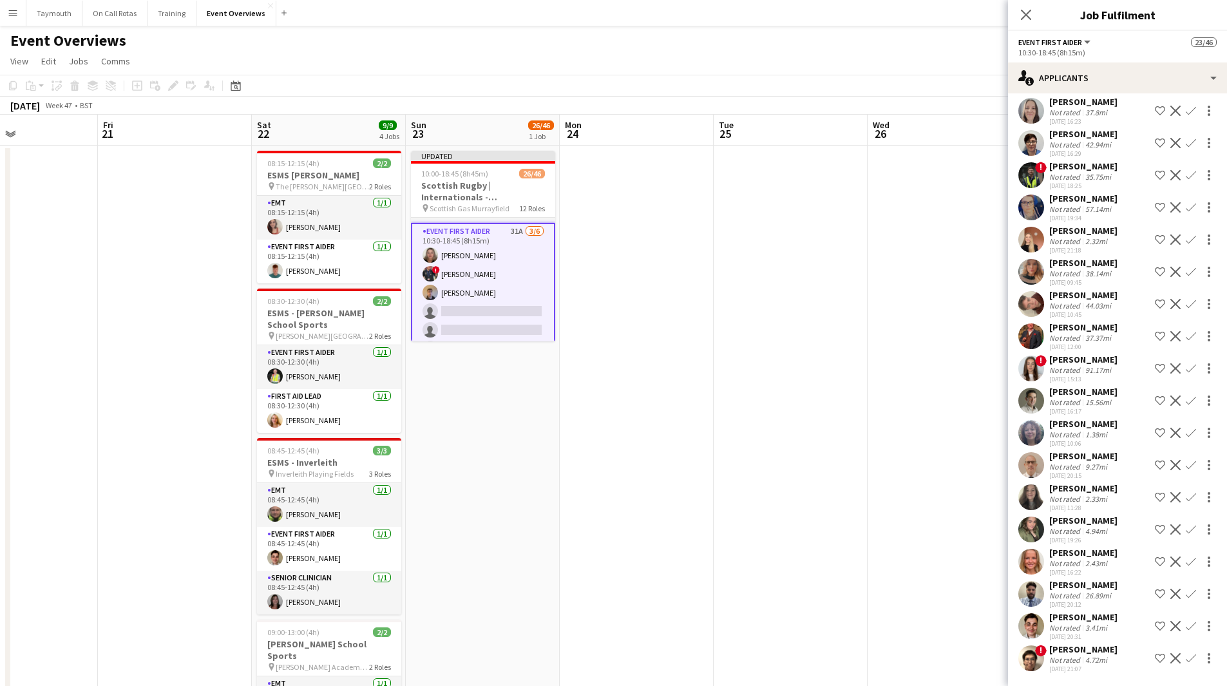
click at [1185, 623] on app-icon "Confirm" at bounding box center [1190, 626] width 10 height 10
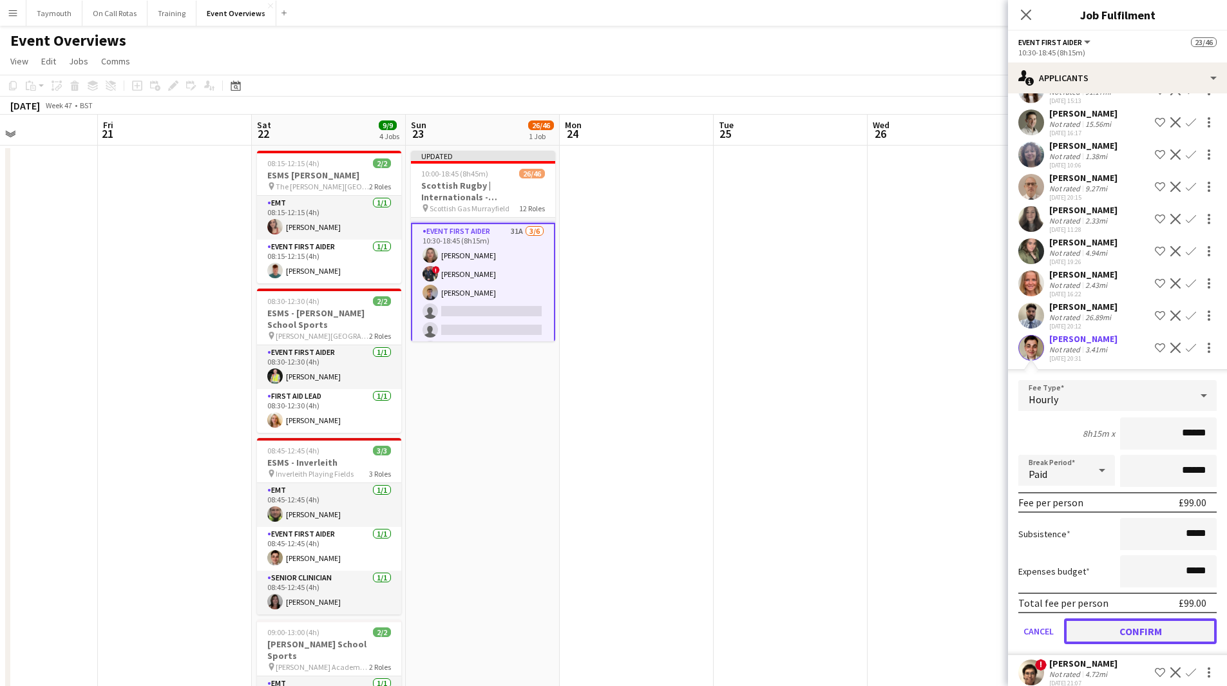
click at [1116, 644] on button "Confirm" at bounding box center [1140, 631] width 153 height 26
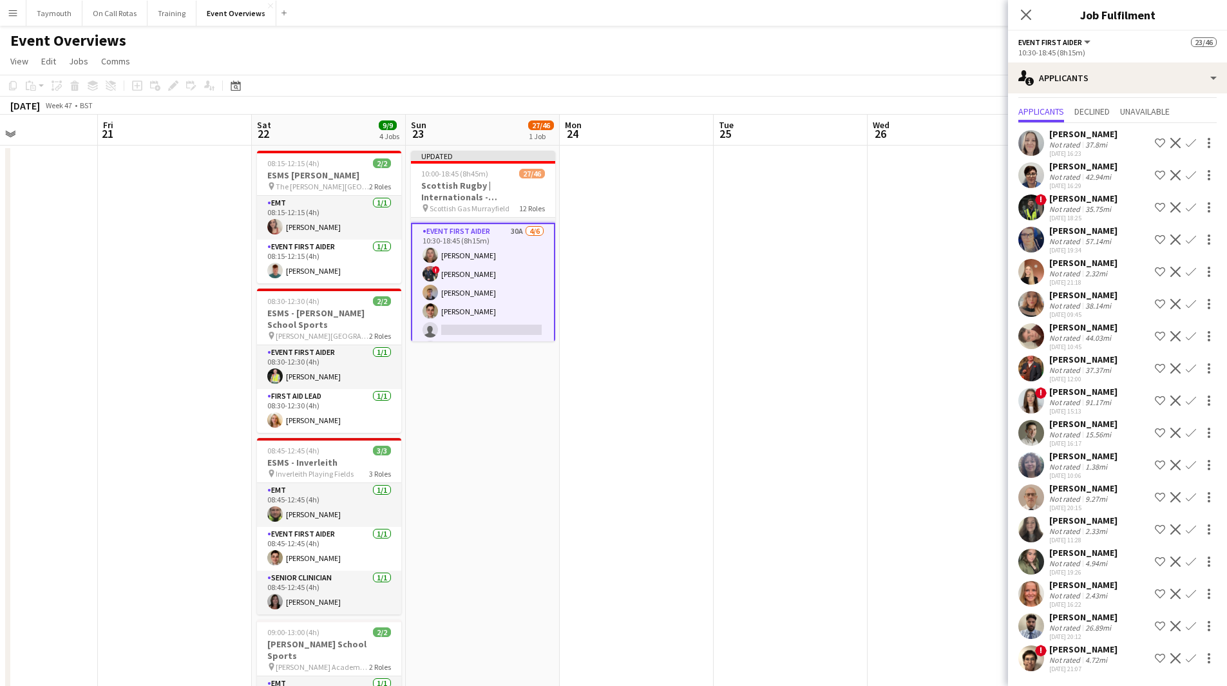
click at [1185, 625] on app-icon "Confirm" at bounding box center [1190, 626] width 10 height 10
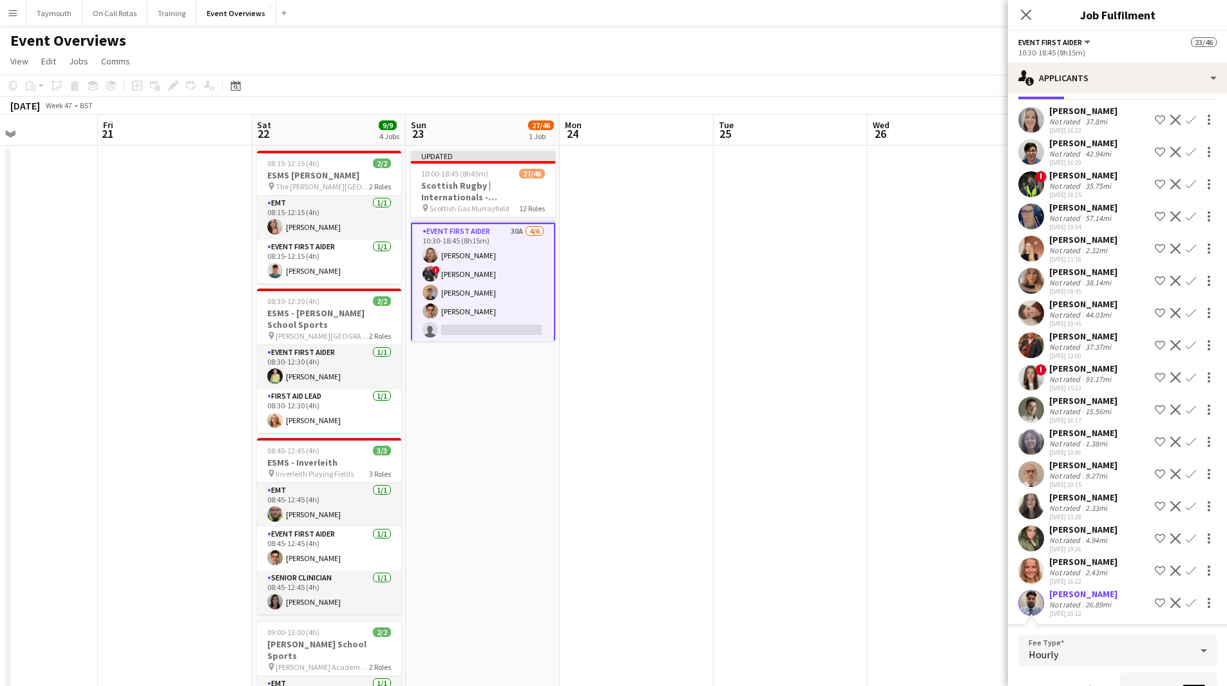
scroll to position [305, 0]
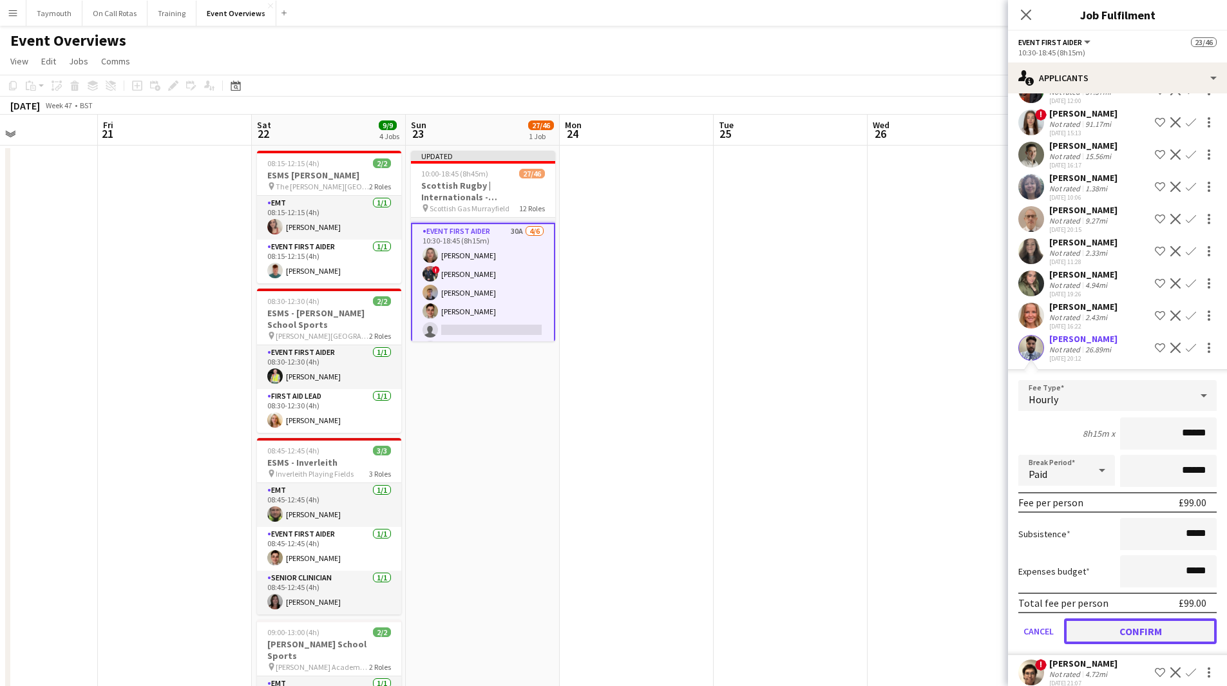
click at [1133, 644] on button "Confirm" at bounding box center [1140, 631] width 153 height 26
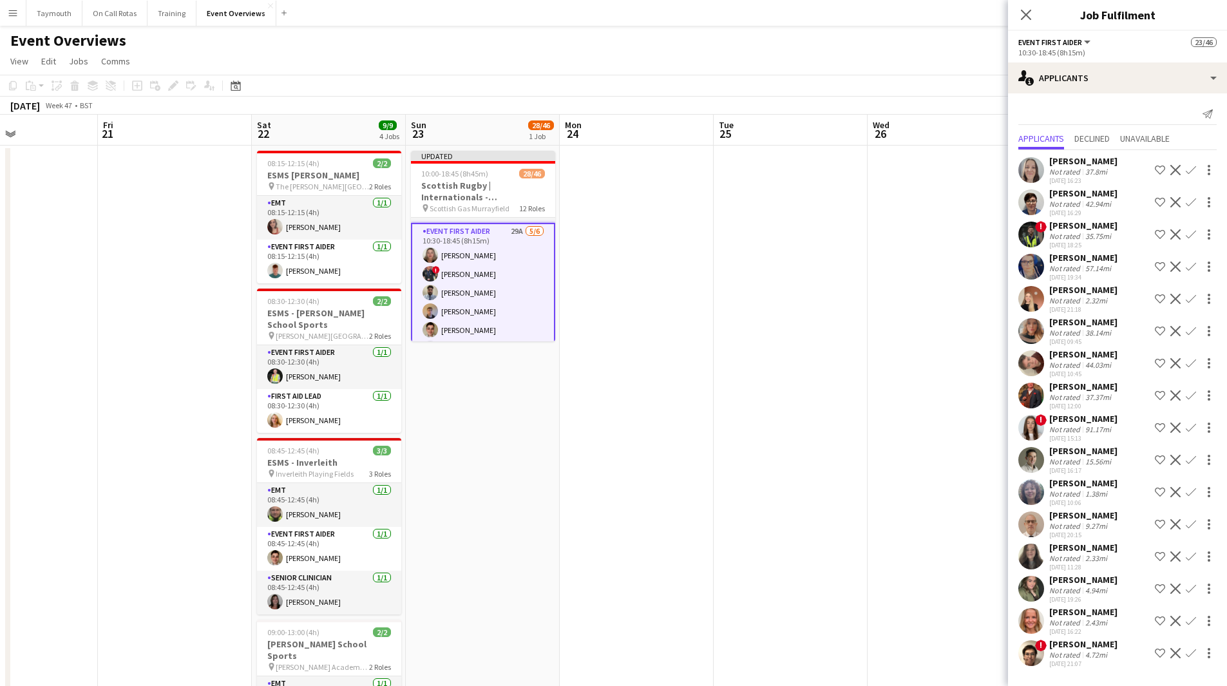
click at [1191, 493] on app-icon "Confirm" at bounding box center [1190, 492] width 10 height 10
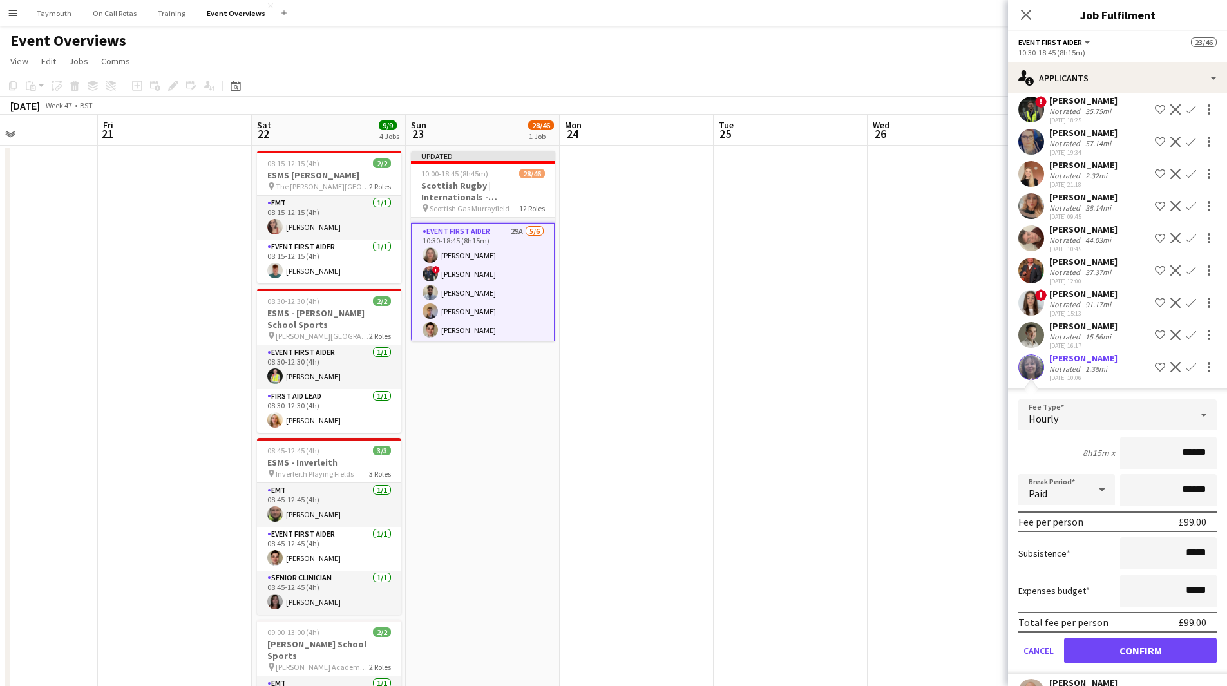
scroll to position [258, 0]
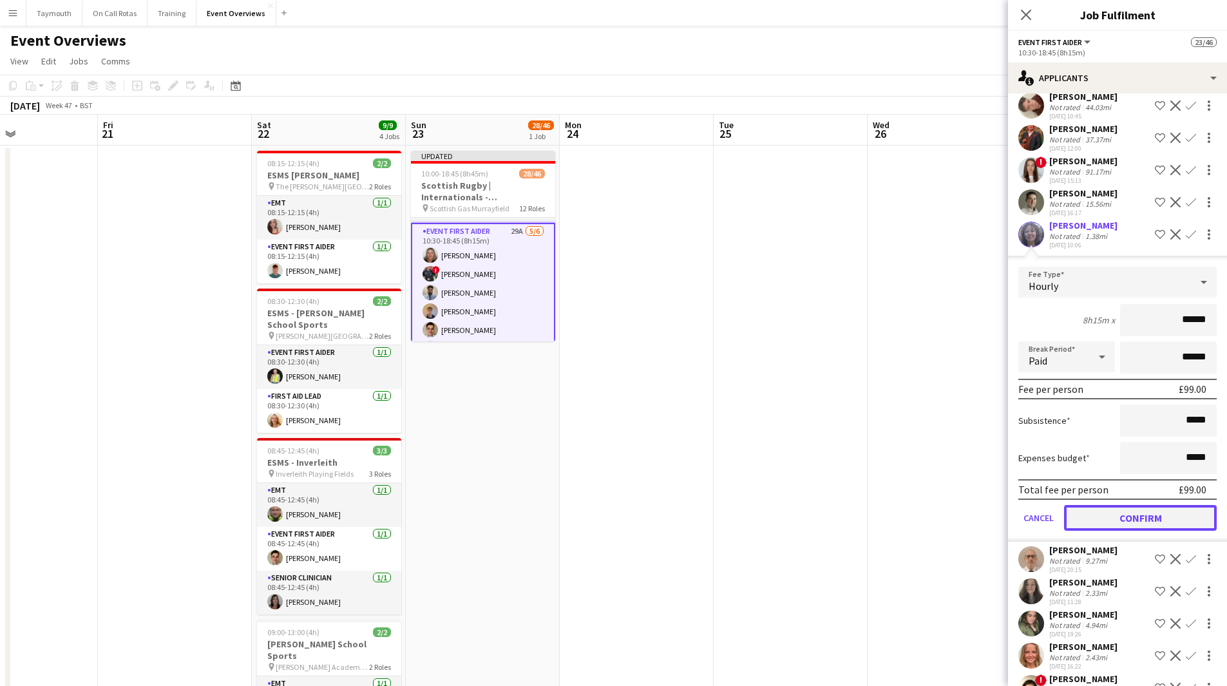
click at [1128, 527] on button "Confirm" at bounding box center [1140, 518] width 153 height 26
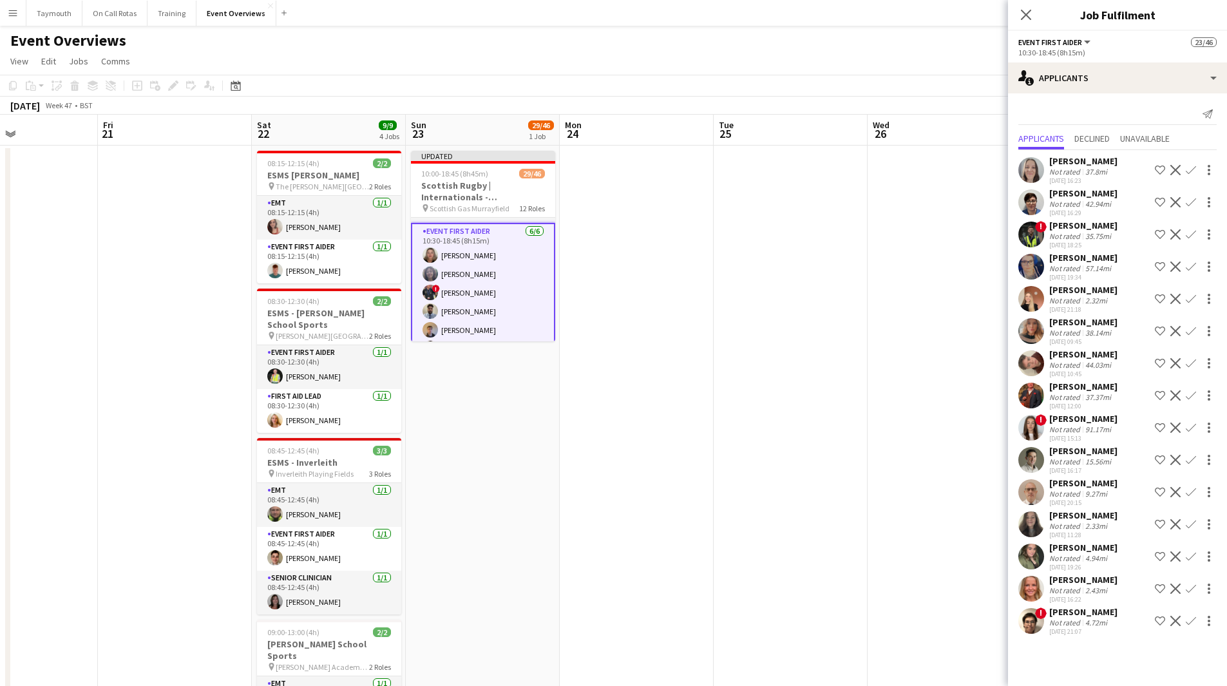
scroll to position [0, 0]
click at [1191, 457] on app-icon "Confirm" at bounding box center [1190, 460] width 10 height 10
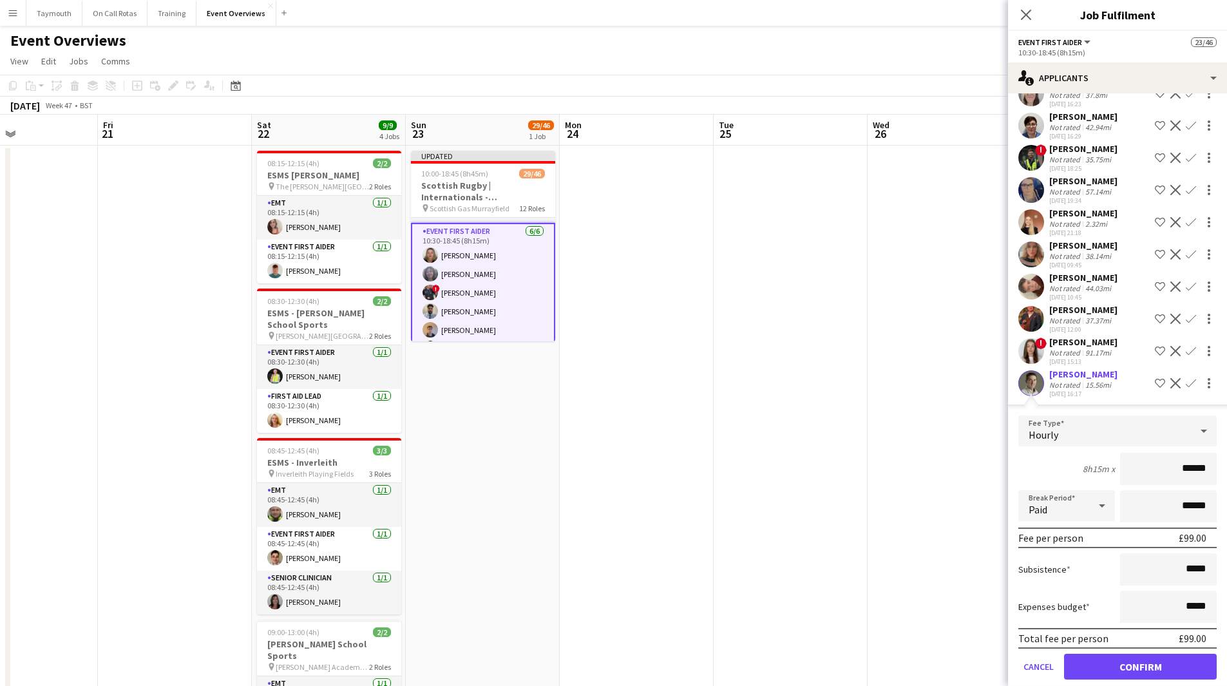
scroll to position [258, 0]
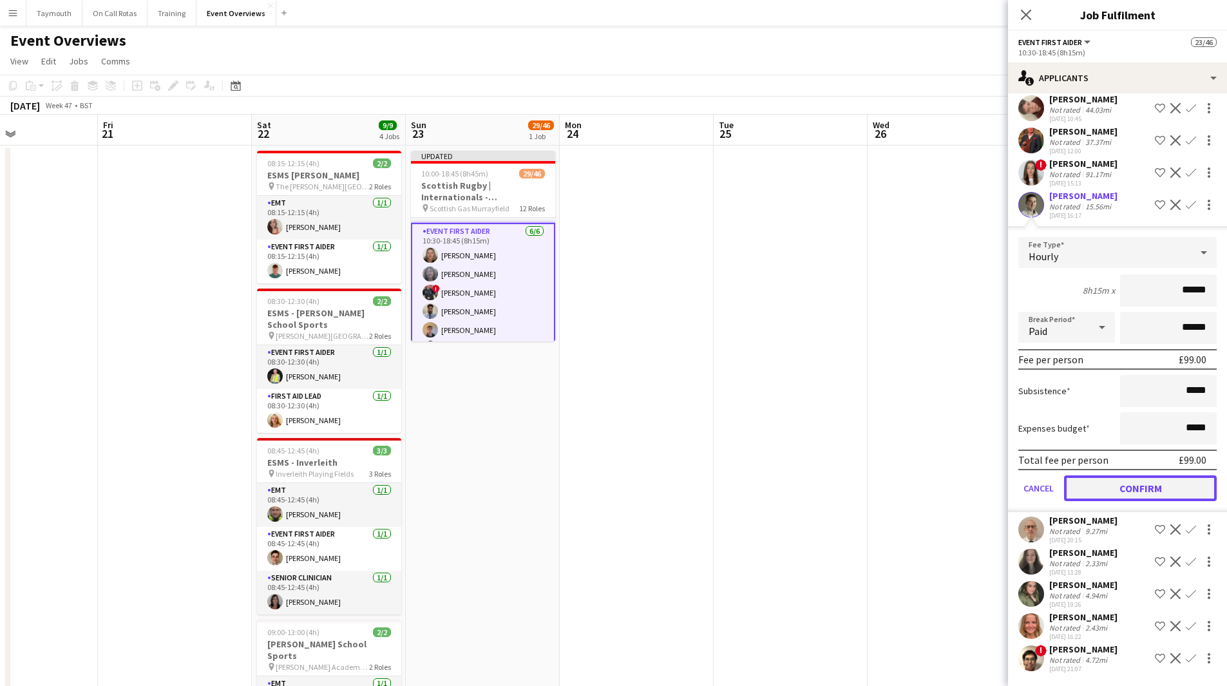
click at [1119, 501] on button "Confirm" at bounding box center [1140, 488] width 153 height 26
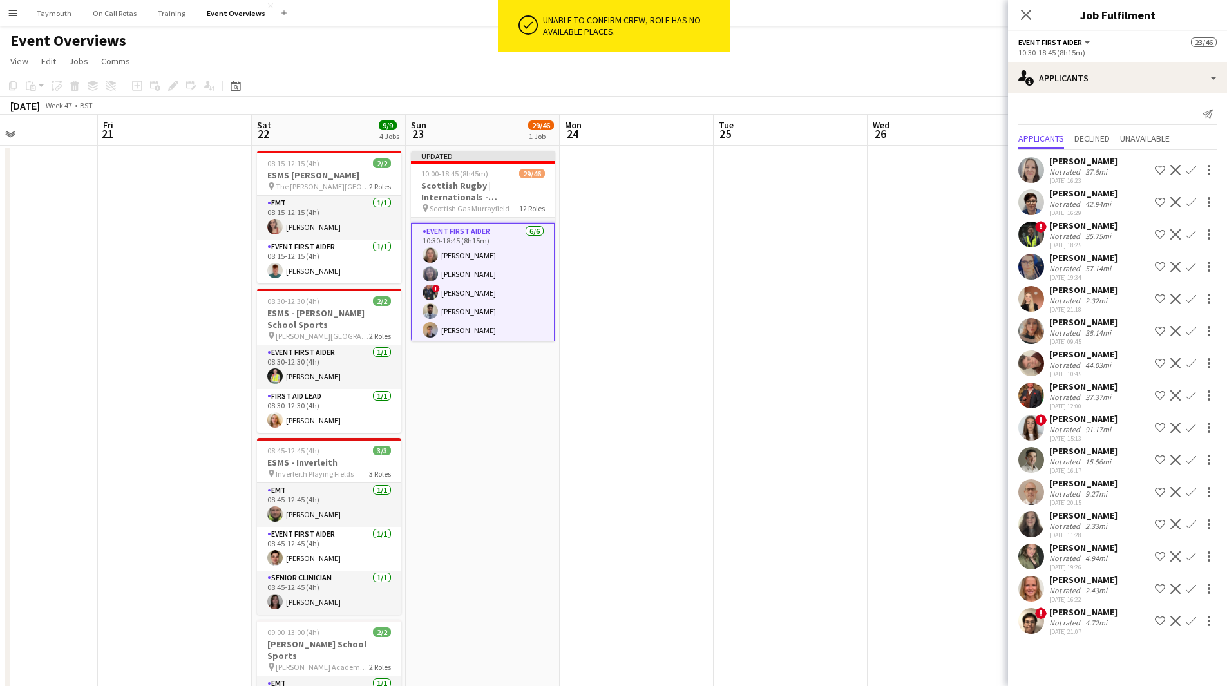
scroll to position [0, 0]
click at [1191, 424] on app-icon "Confirm" at bounding box center [1190, 427] width 10 height 10
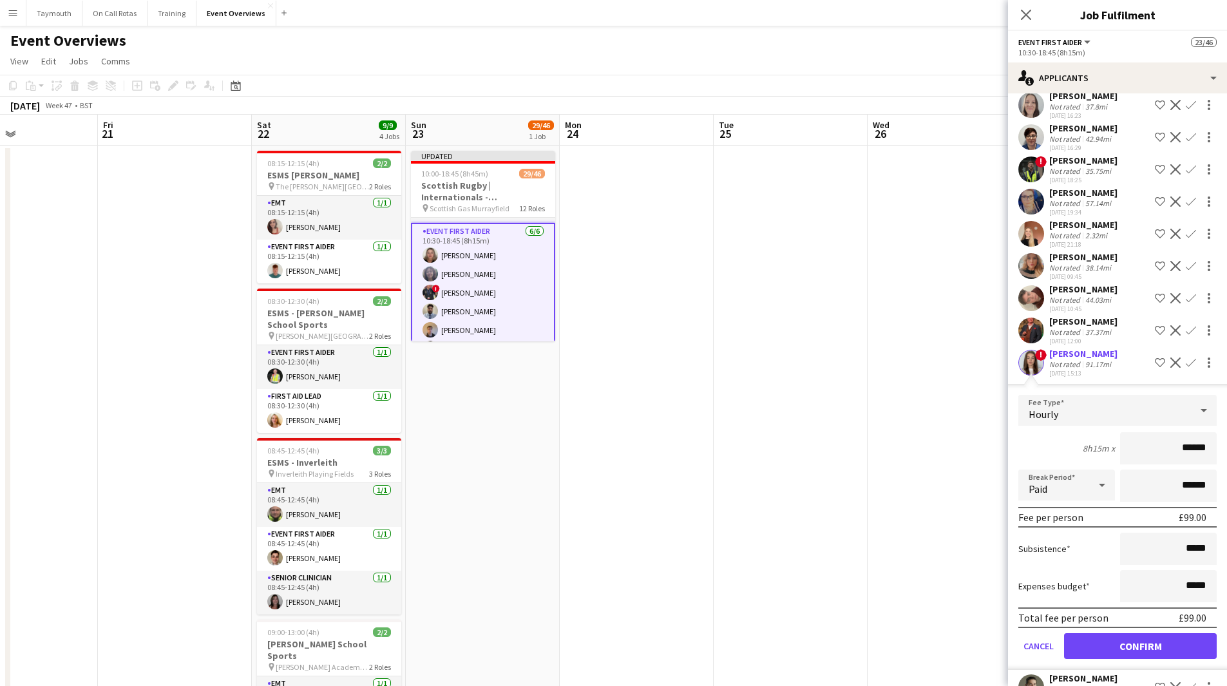
scroll to position [64, 0]
click at [1185, 240] on app-icon "Confirm" at bounding box center [1190, 234] width 10 height 10
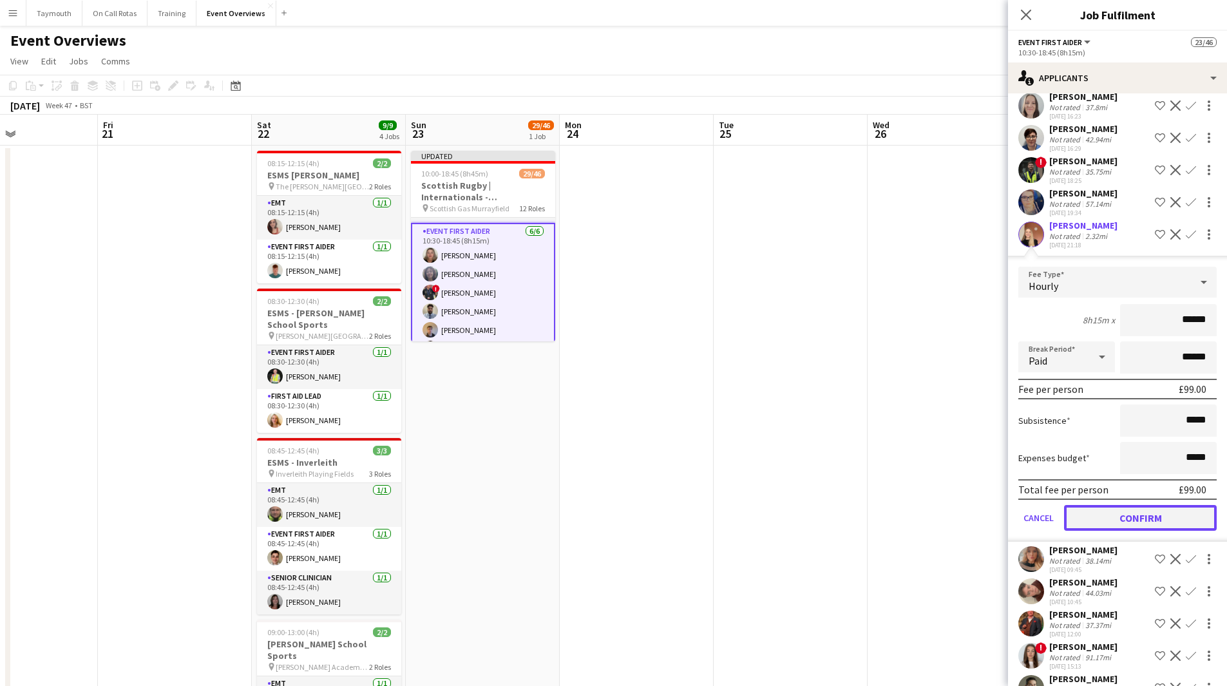
click at [1121, 530] on button "Confirm" at bounding box center [1140, 518] width 153 height 26
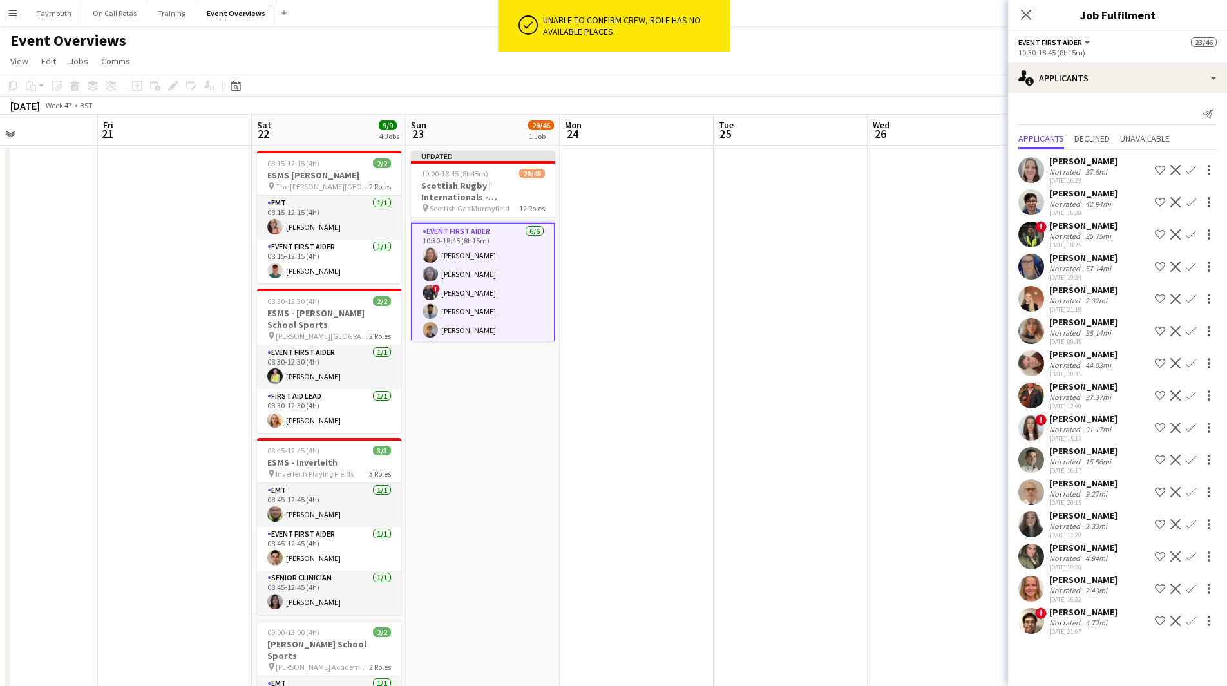
scroll to position [0, 0]
click at [1191, 173] on app-icon "Confirm" at bounding box center [1190, 170] width 10 height 10
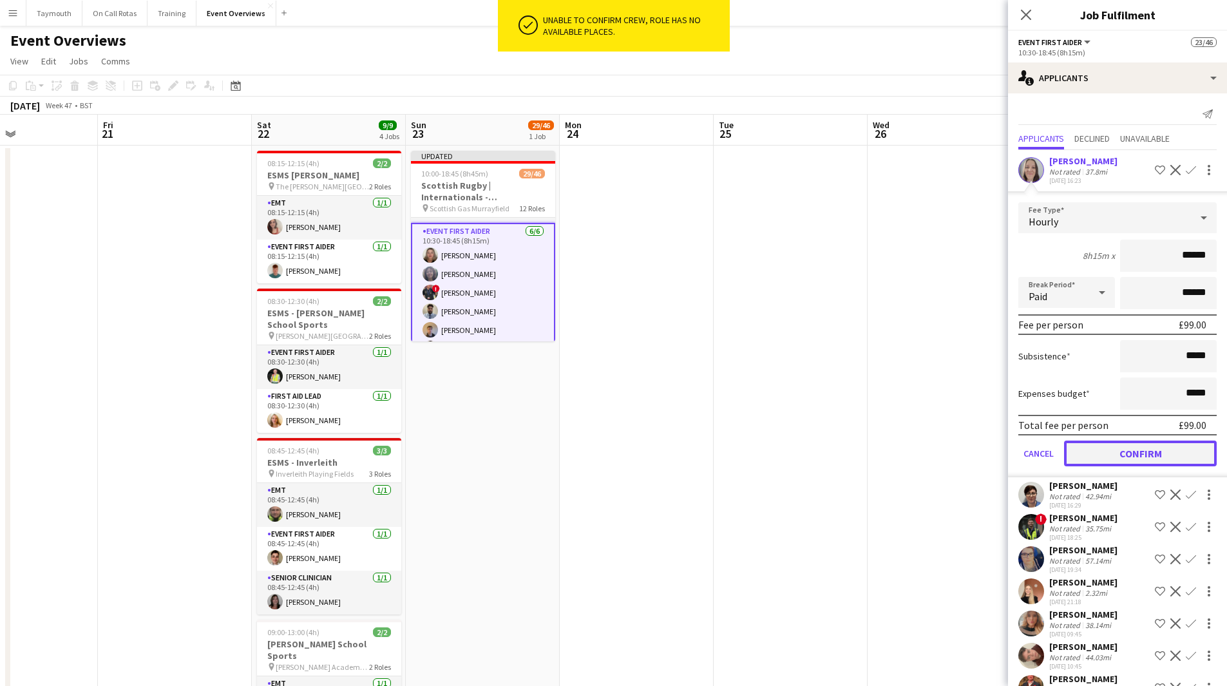
click at [1122, 460] on button "Confirm" at bounding box center [1140, 453] width 153 height 26
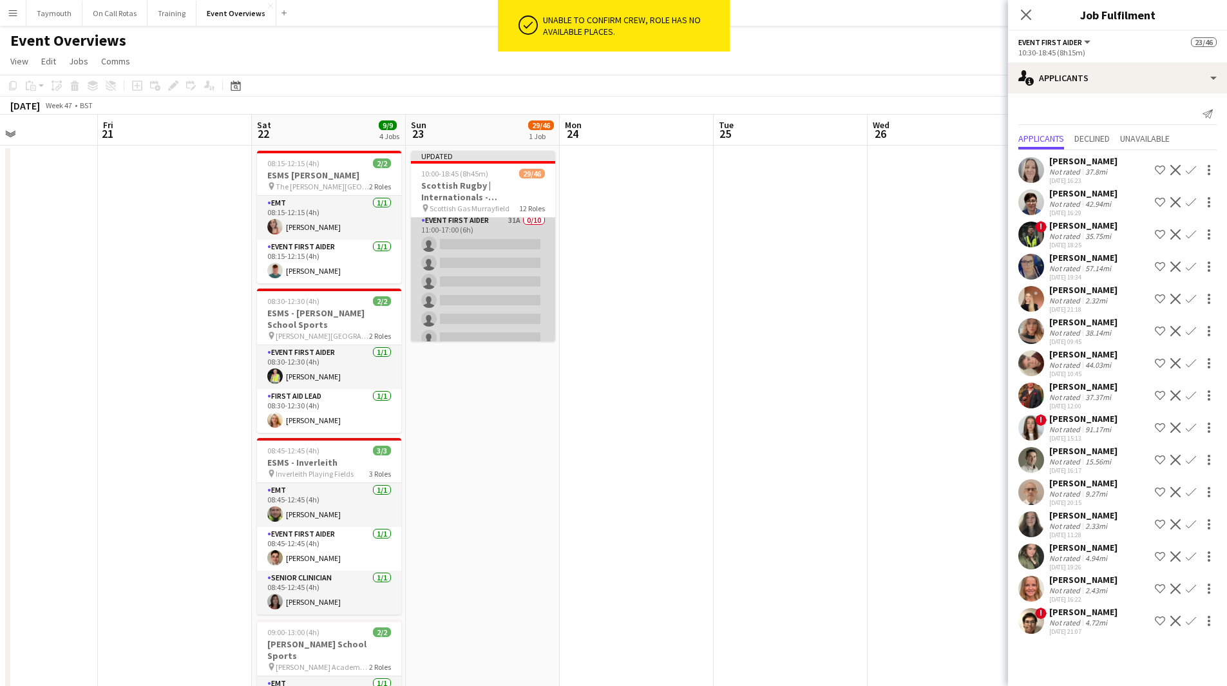
click at [482, 294] on app-card-role "Event First Aider 31A 0/10 11:00-17:00 (6h) single-neutral-actions single-neutr…" at bounding box center [483, 319] width 144 height 212
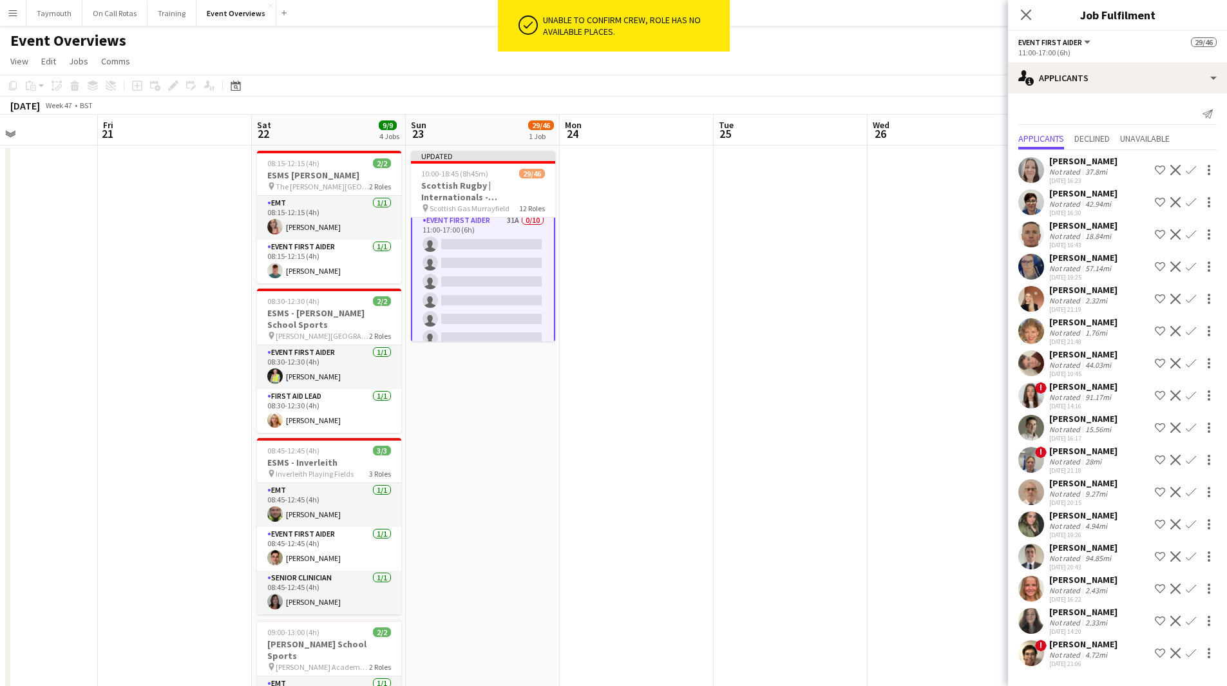
click at [1194, 167] on app-icon "Confirm" at bounding box center [1190, 170] width 10 height 10
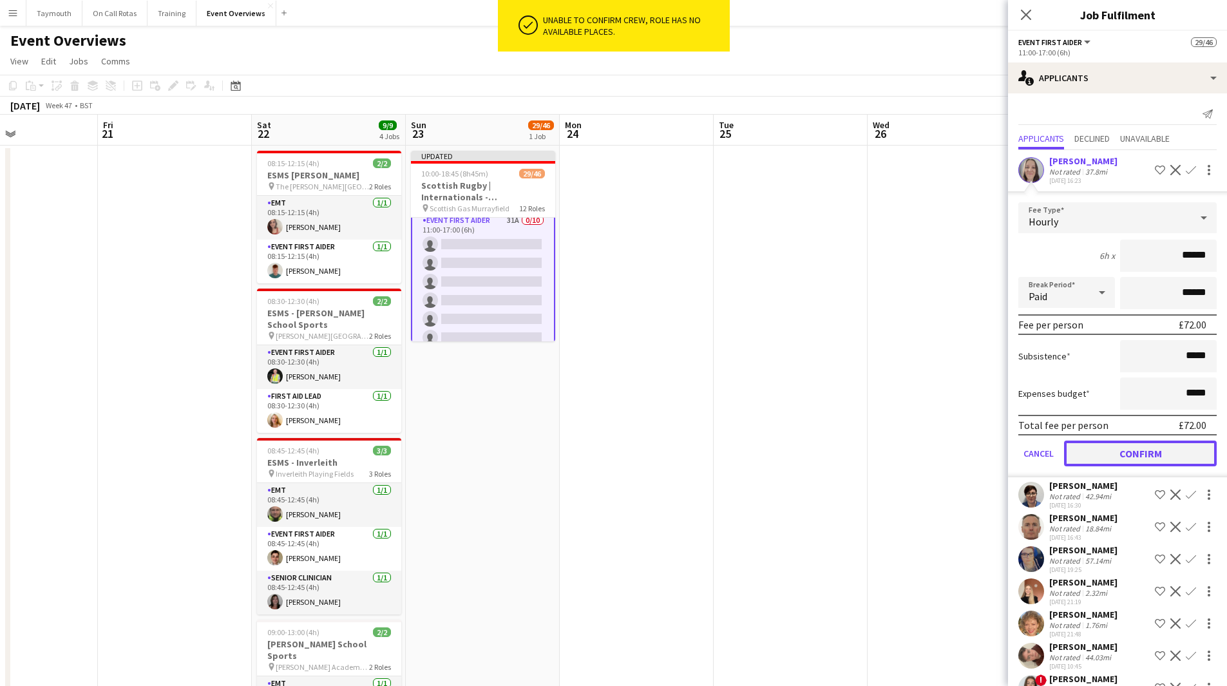
click at [1137, 453] on button "Confirm" at bounding box center [1140, 453] width 153 height 26
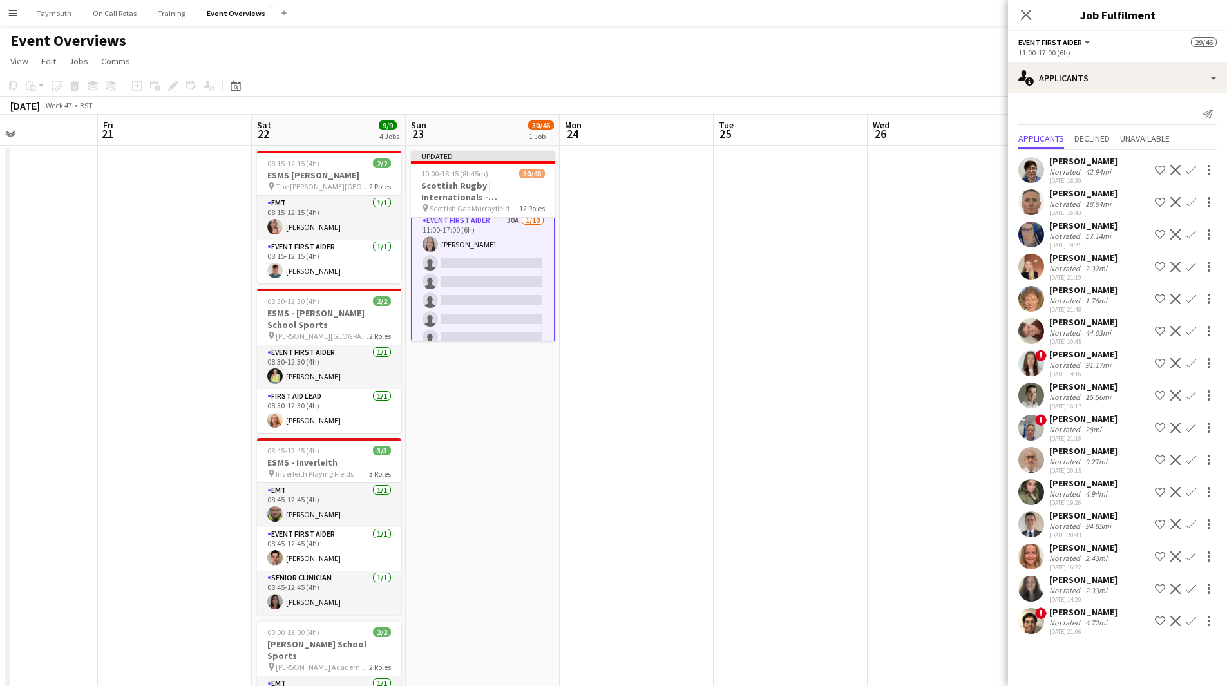
click at [1193, 201] on app-icon "Confirm" at bounding box center [1190, 202] width 10 height 10
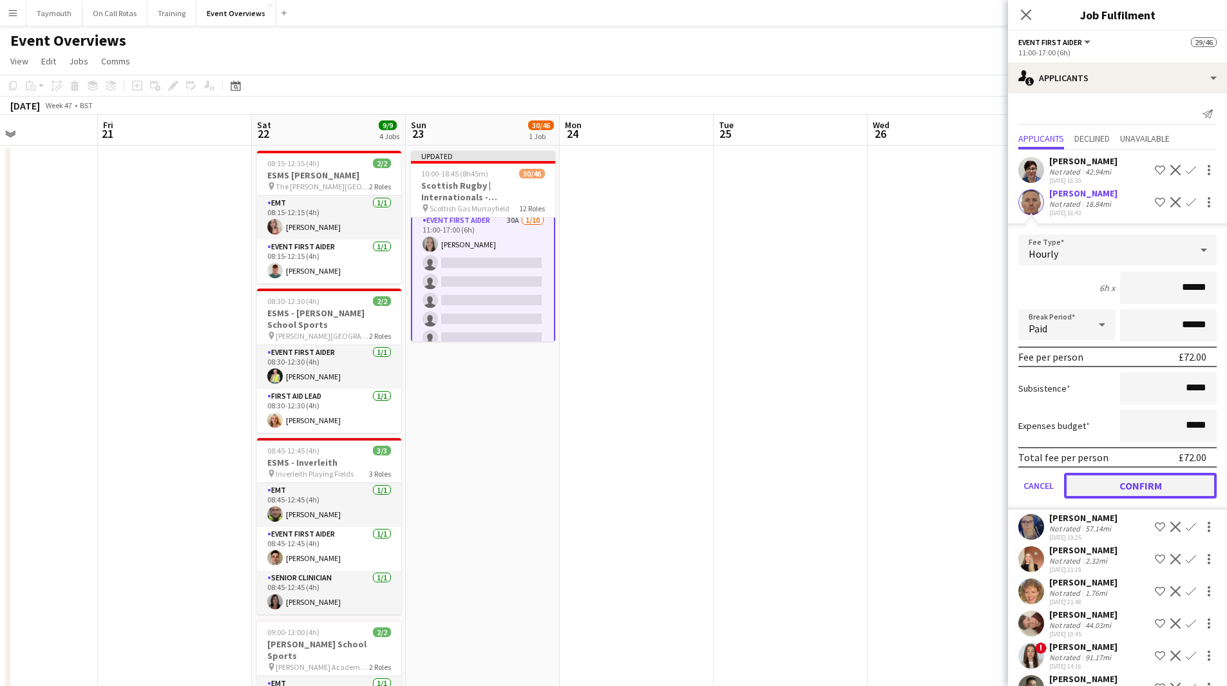
click at [1126, 491] on button "Confirm" at bounding box center [1140, 486] width 153 height 26
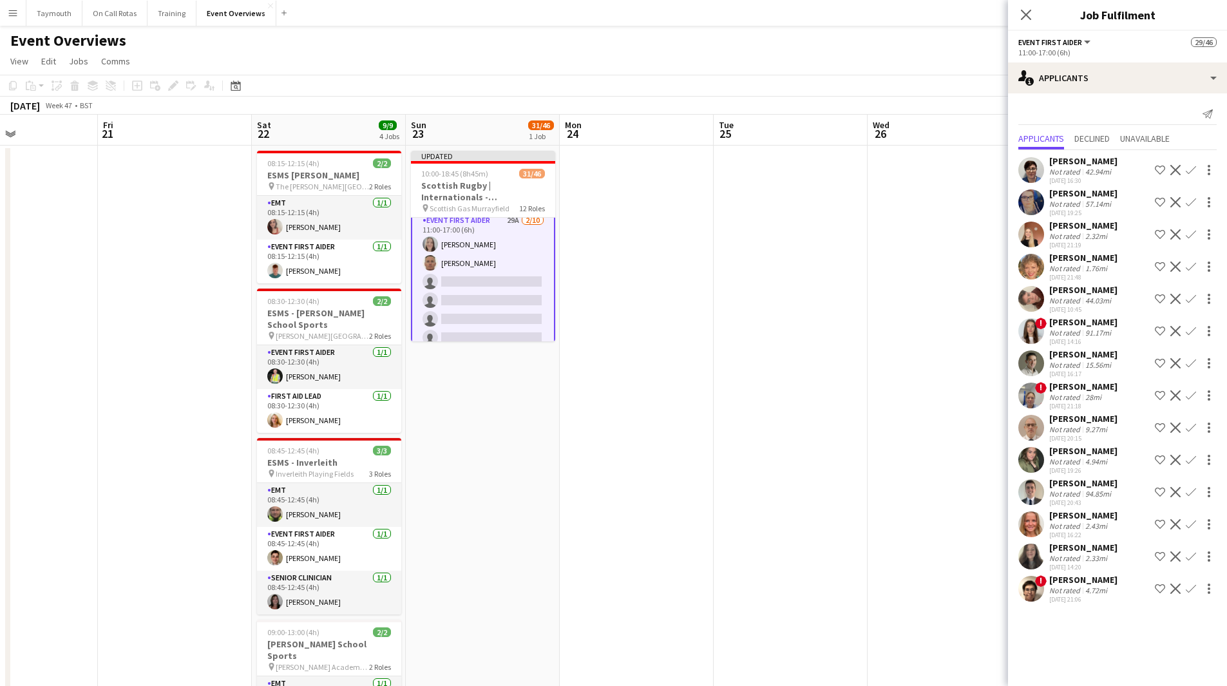
click at [1189, 235] on app-icon "Confirm" at bounding box center [1190, 234] width 10 height 10
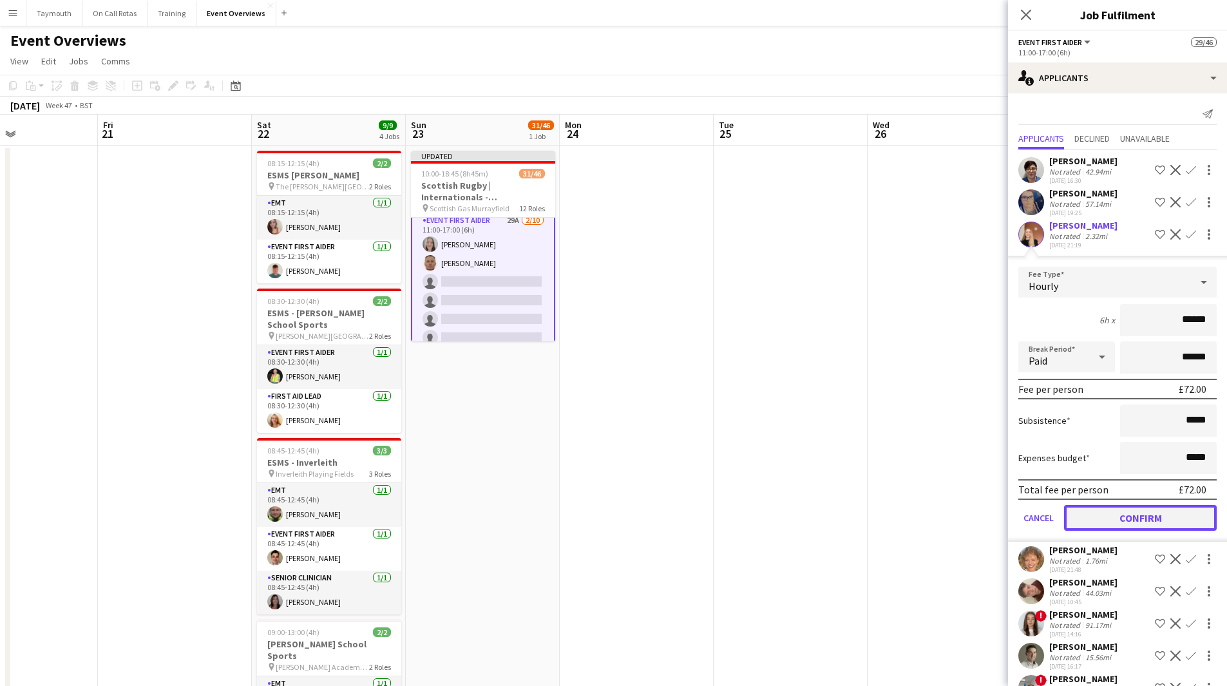
click at [1138, 530] on button "Confirm" at bounding box center [1140, 518] width 153 height 26
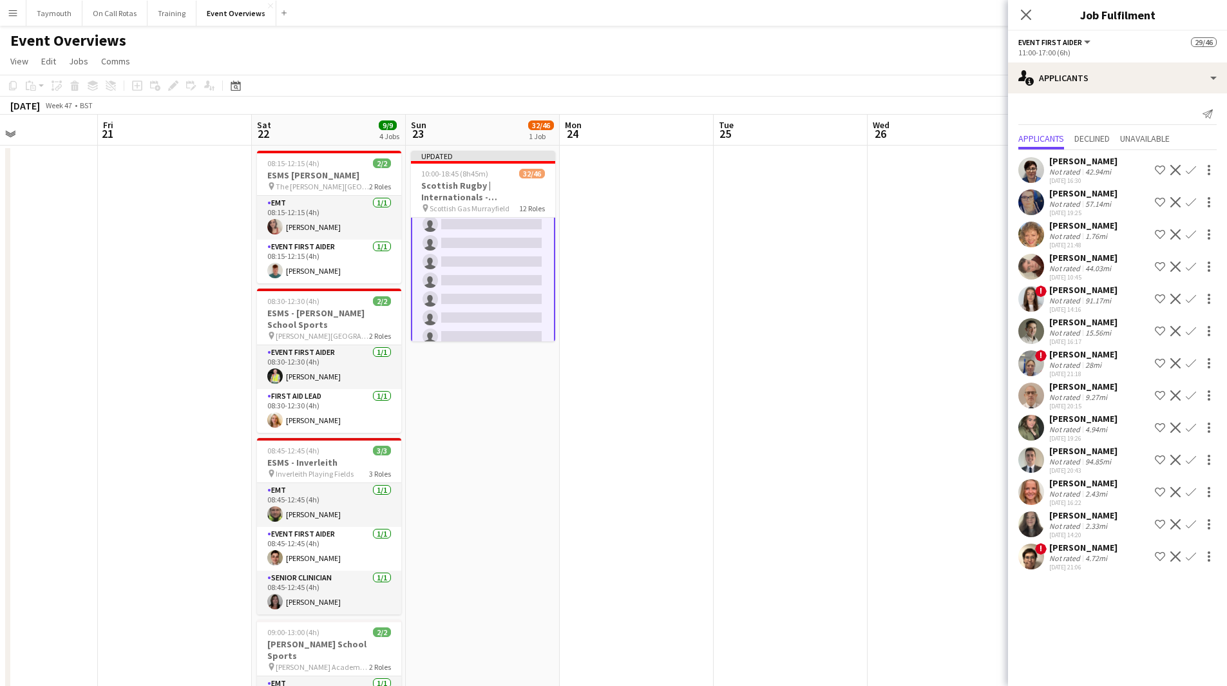
scroll to position [1039, 0]
click at [1079, 455] on div "[PERSON_NAME]" at bounding box center [1083, 451] width 68 height 12
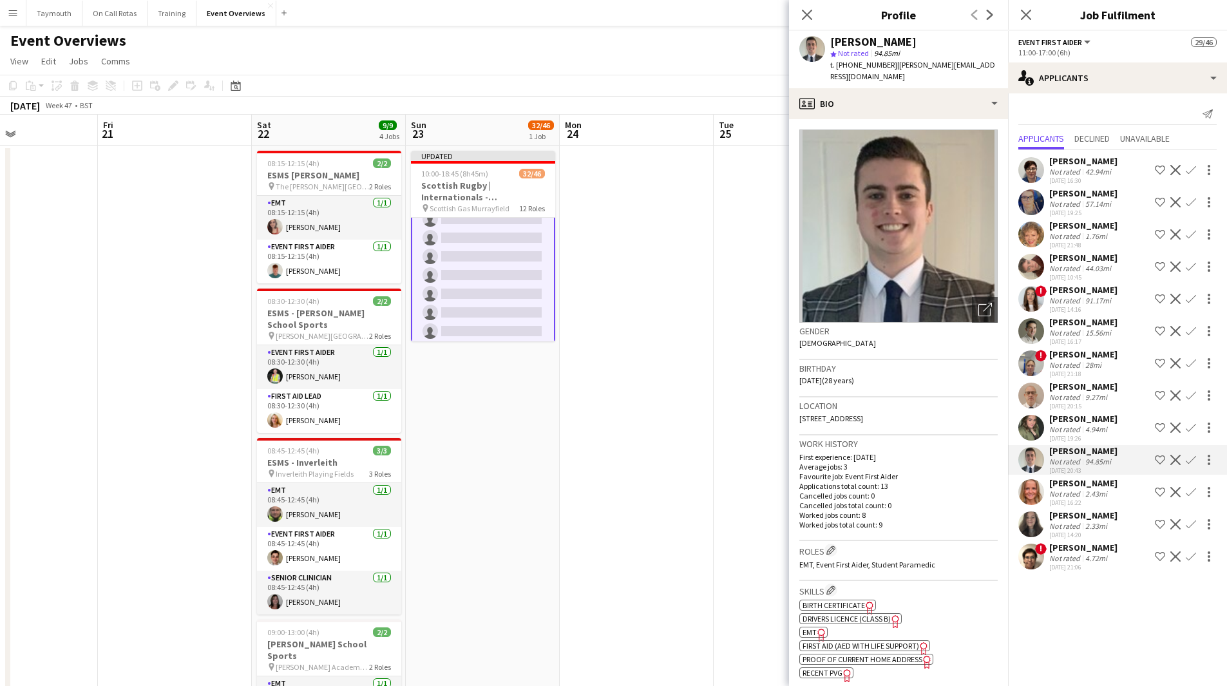
click at [820, 628] on icon "Freelancer has uploaded a photo validation of skill. Click to see" at bounding box center [822, 635] width 14 height 14
click at [1193, 206] on app-icon "Confirm" at bounding box center [1190, 202] width 10 height 10
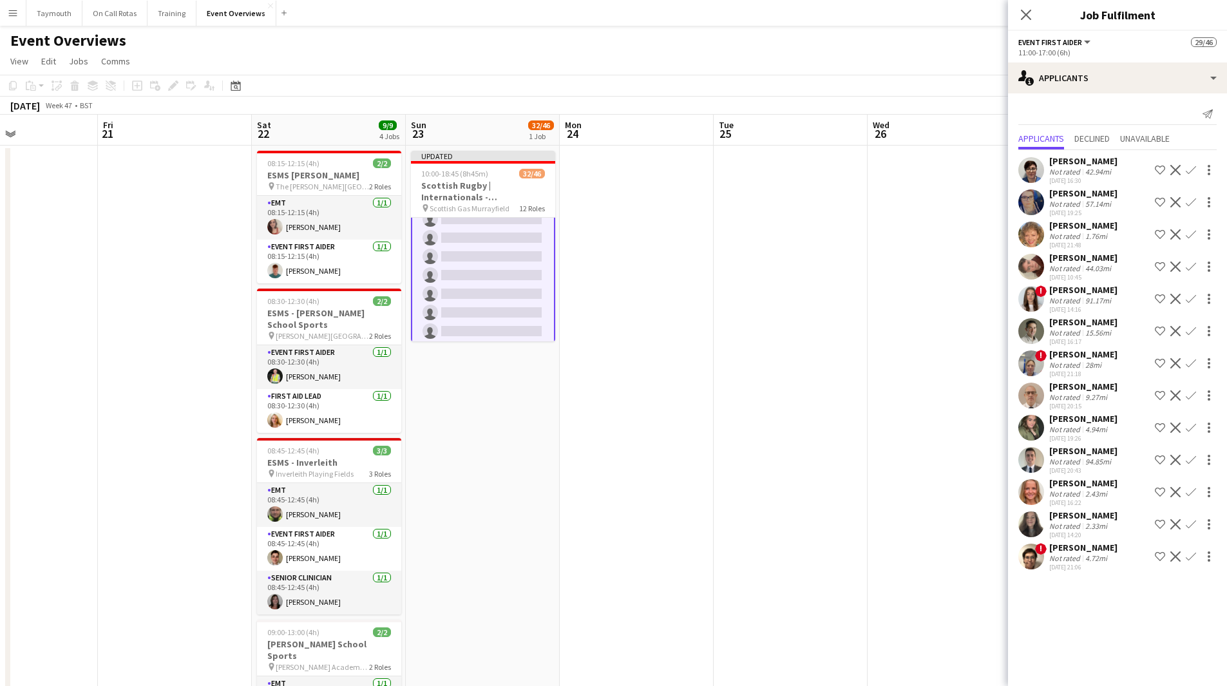
click at [1189, 206] on app-icon "Confirm" at bounding box center [1190, 202] width 10 height 10
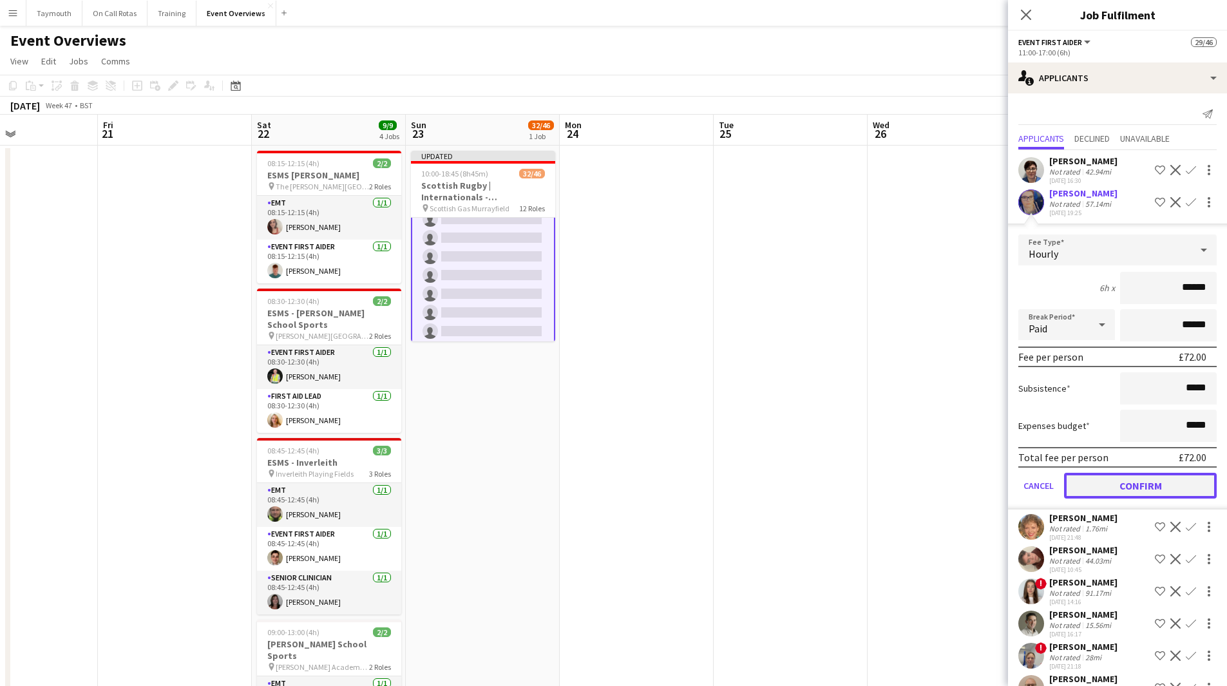
click at [1144, 489] on button "Confirm" at bounding box center [1140, 486] width 153 height 26
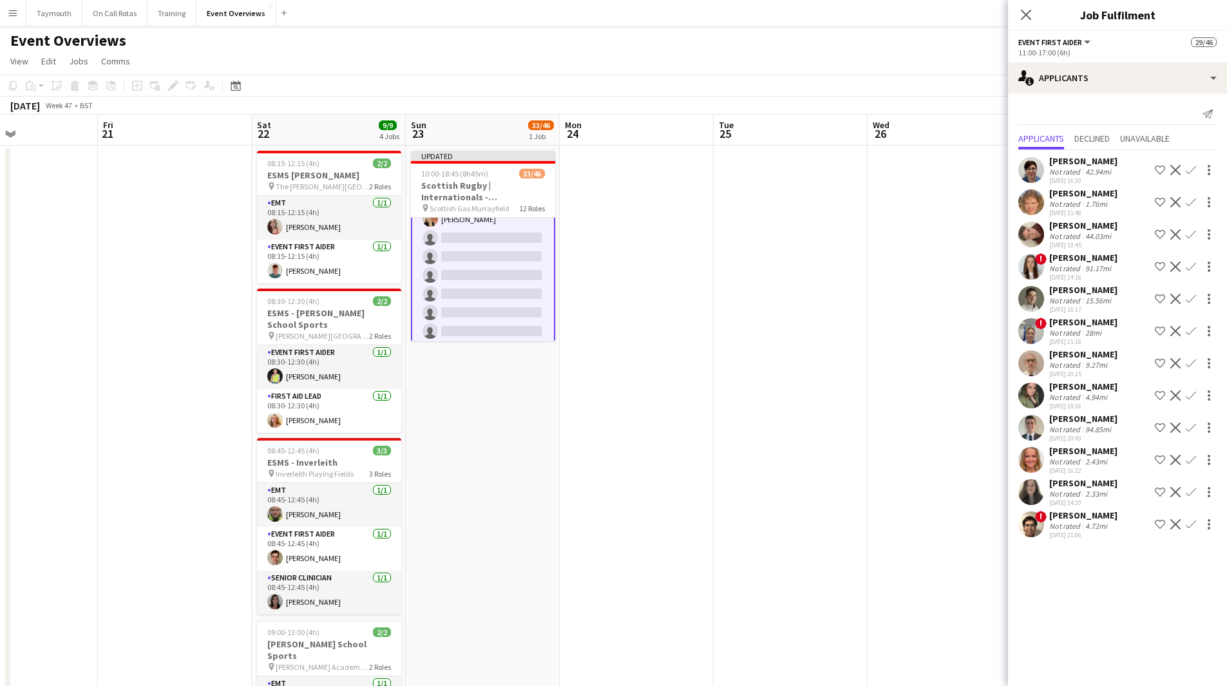
click at [1194, 198] on app-icon "Confirm" at bounding box center [1190, 202] width 10 height 10
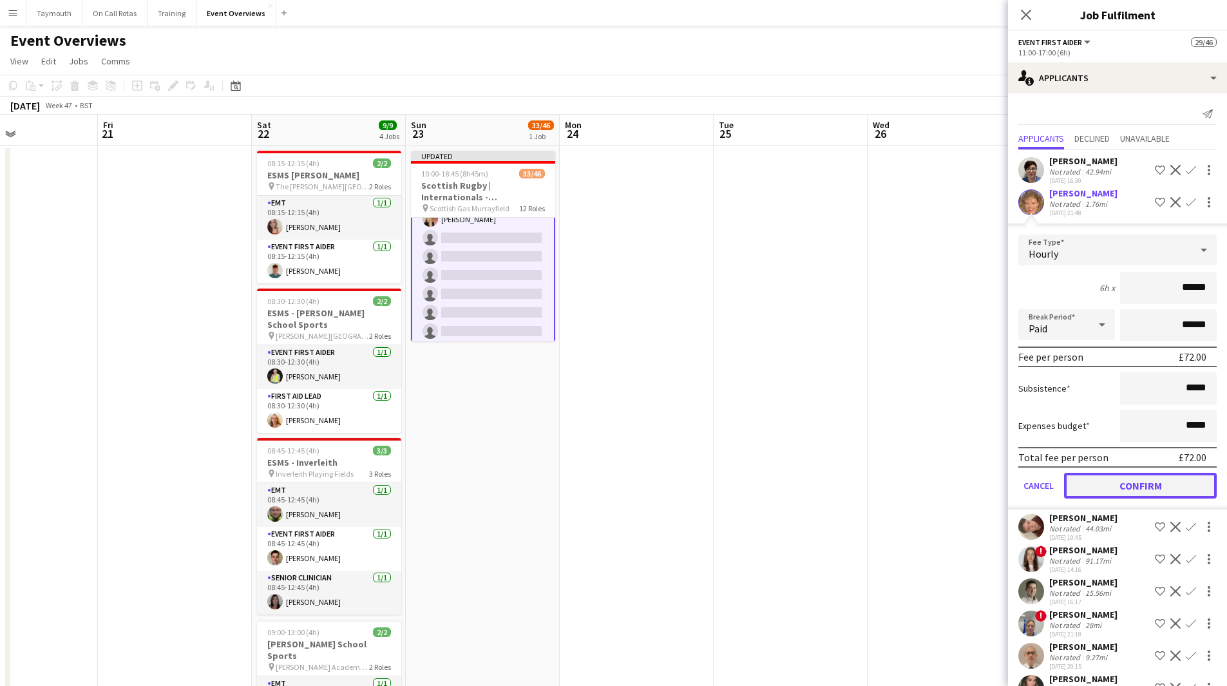
click at [1114, 491] on button "Confirm" at bounding box center [1140, 486] width 153 height 26
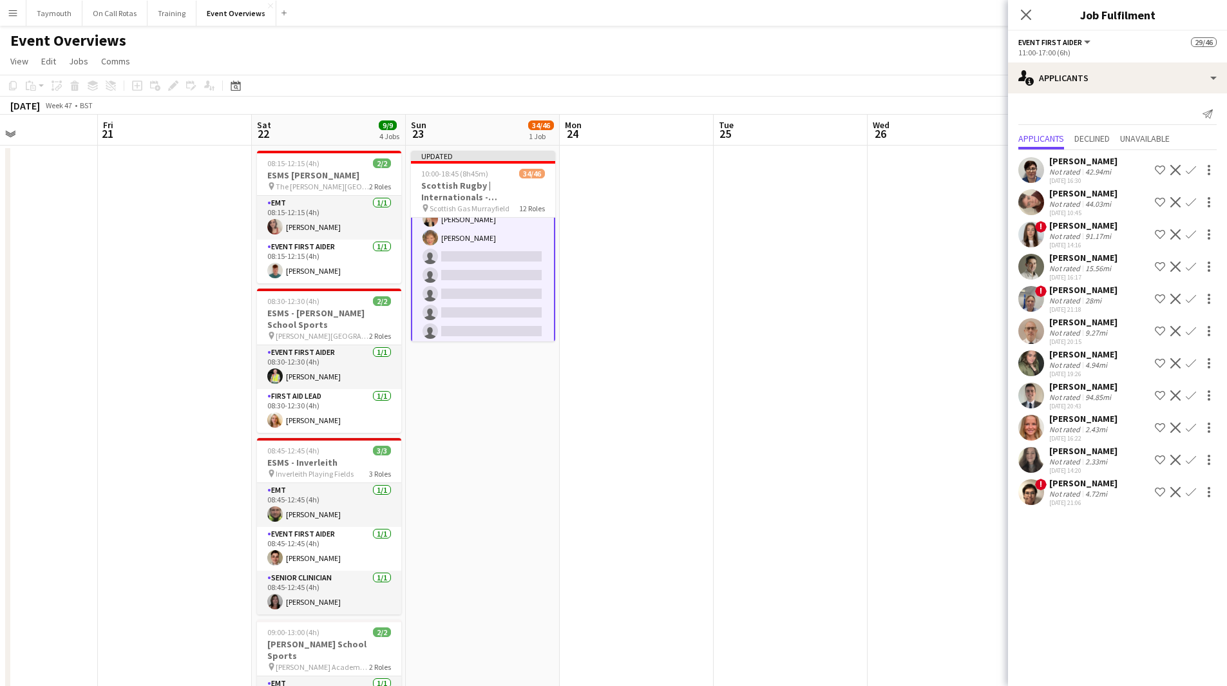
click at [1188, 458] on app-icon "Confirm" at bounding box center [1190, 460] width 10 height 10
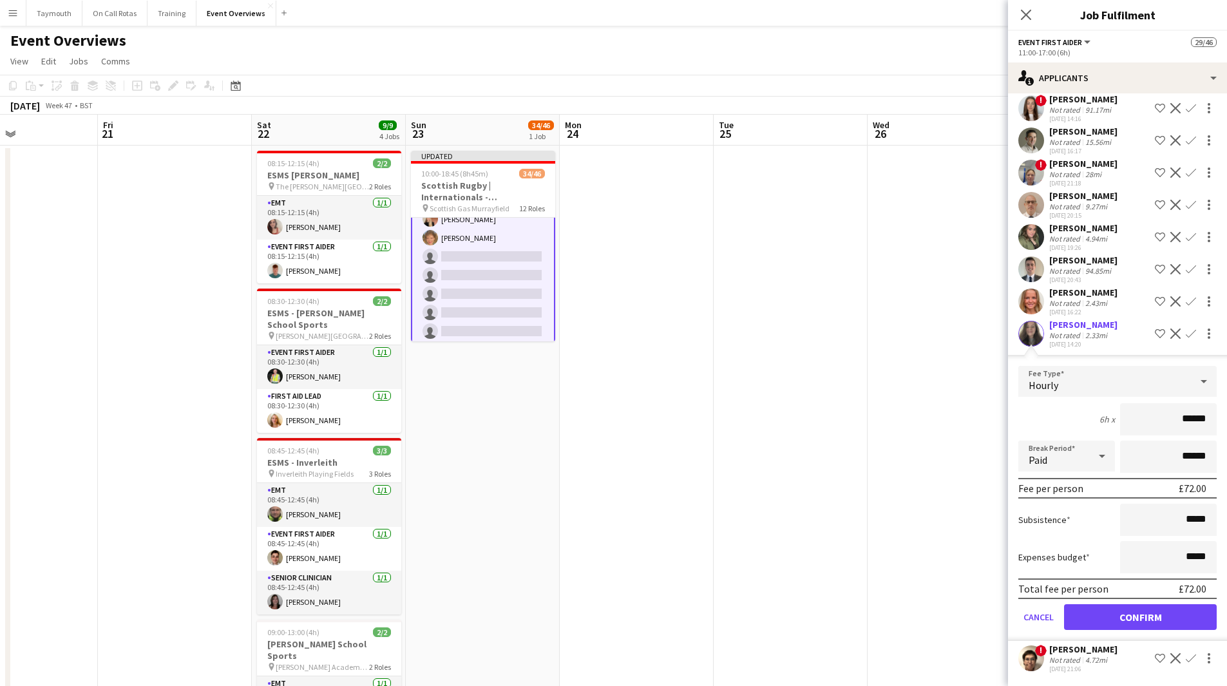
scroll to position [149, 0]
click at [1137, 619] on button "Confirm" at bounding box center [1140, 617] width 153 height 26
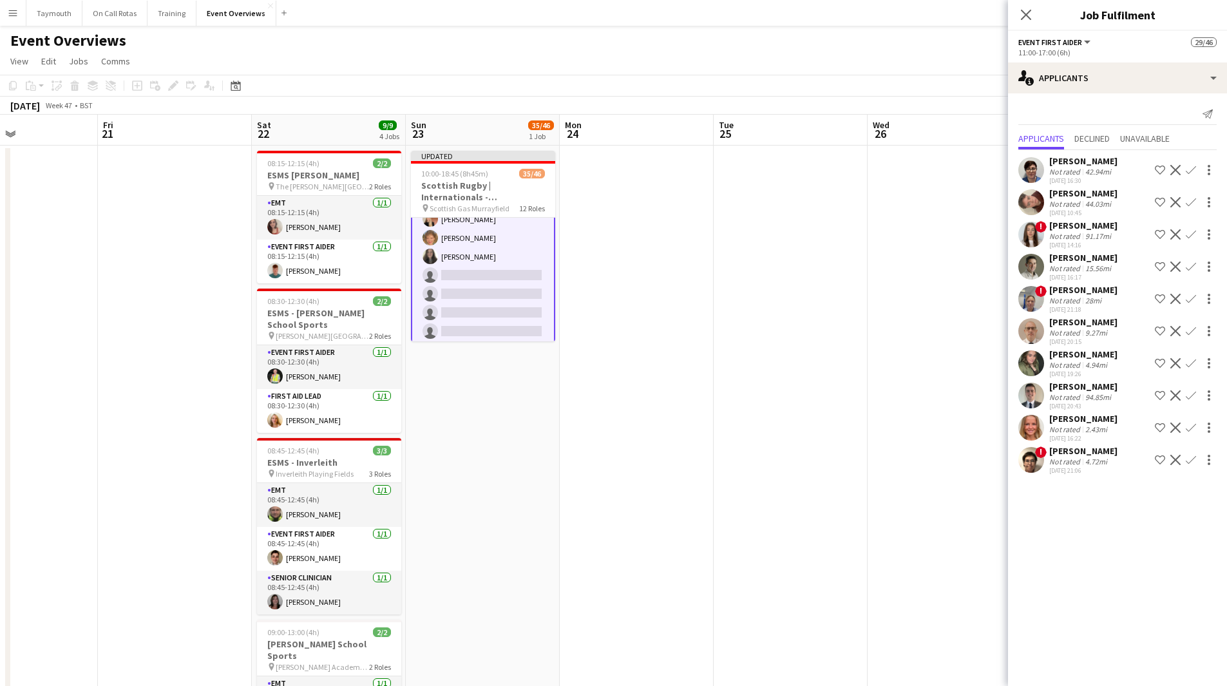
click at [1191, 295] on app-icon "Confirm" at bounding box center [1190, 299] width 10 height 10
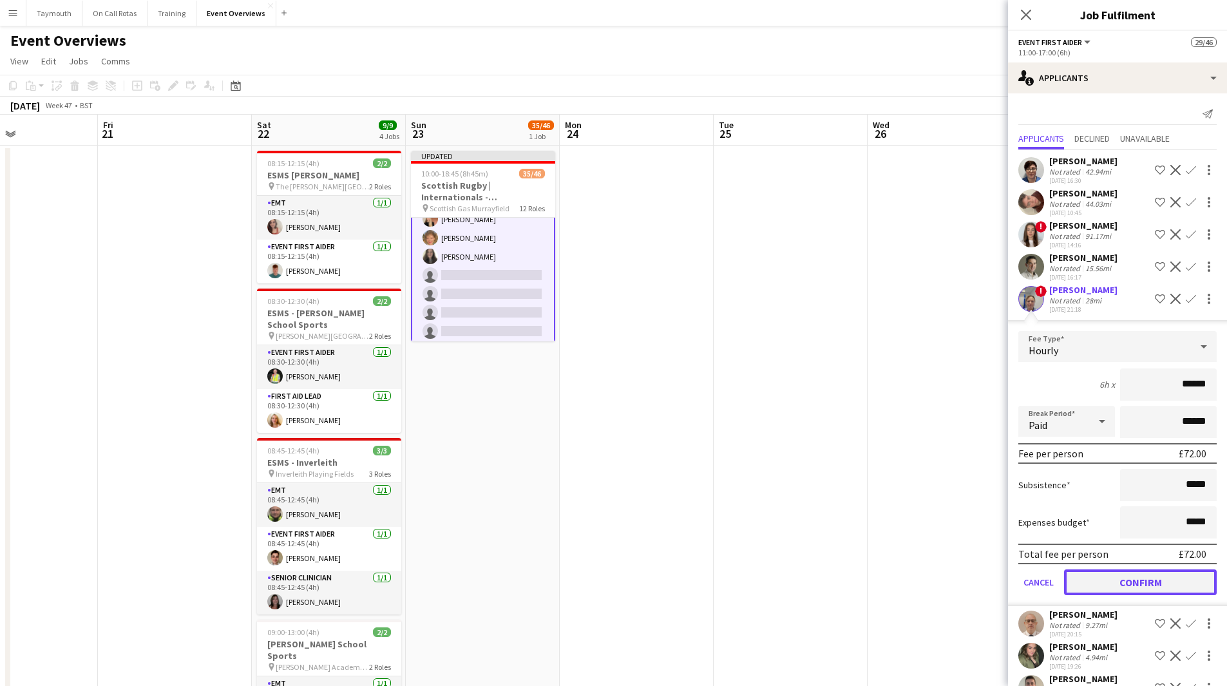
click at [1126, 583] on button "Confirm" at bounding box center [1140, 582] width 153 height 26
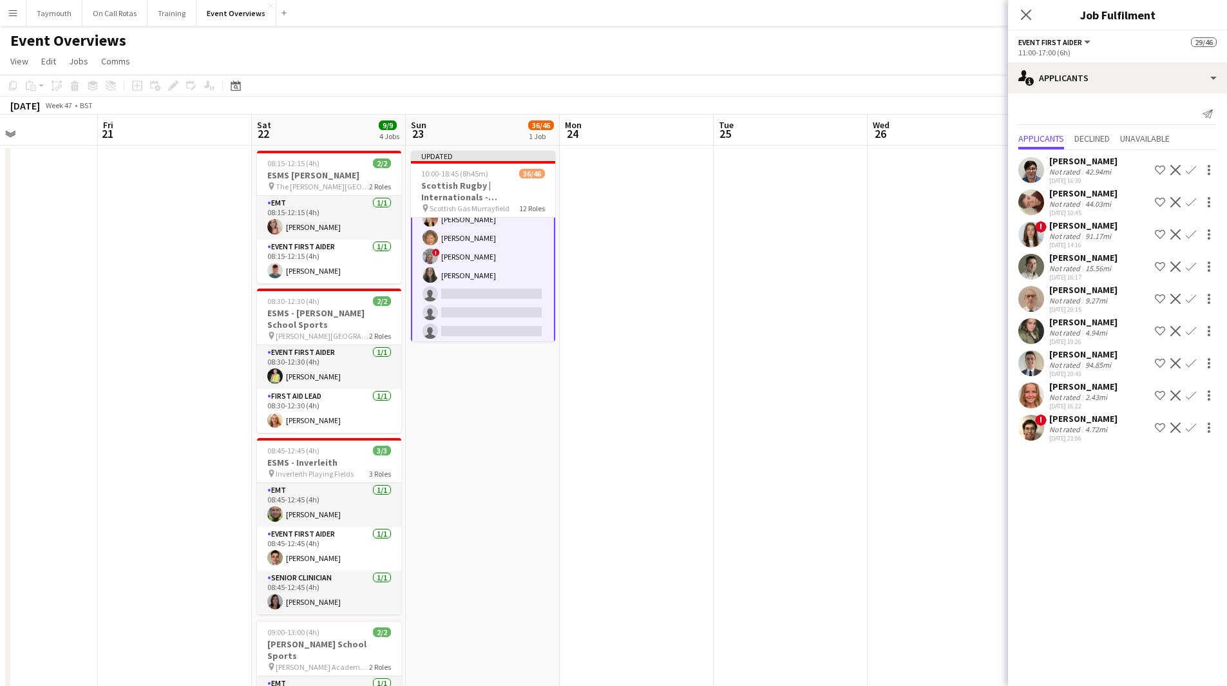
click at [1192, 266] on app-icon "Confirm" at bounding box center [1190, 266] width 10 height 10
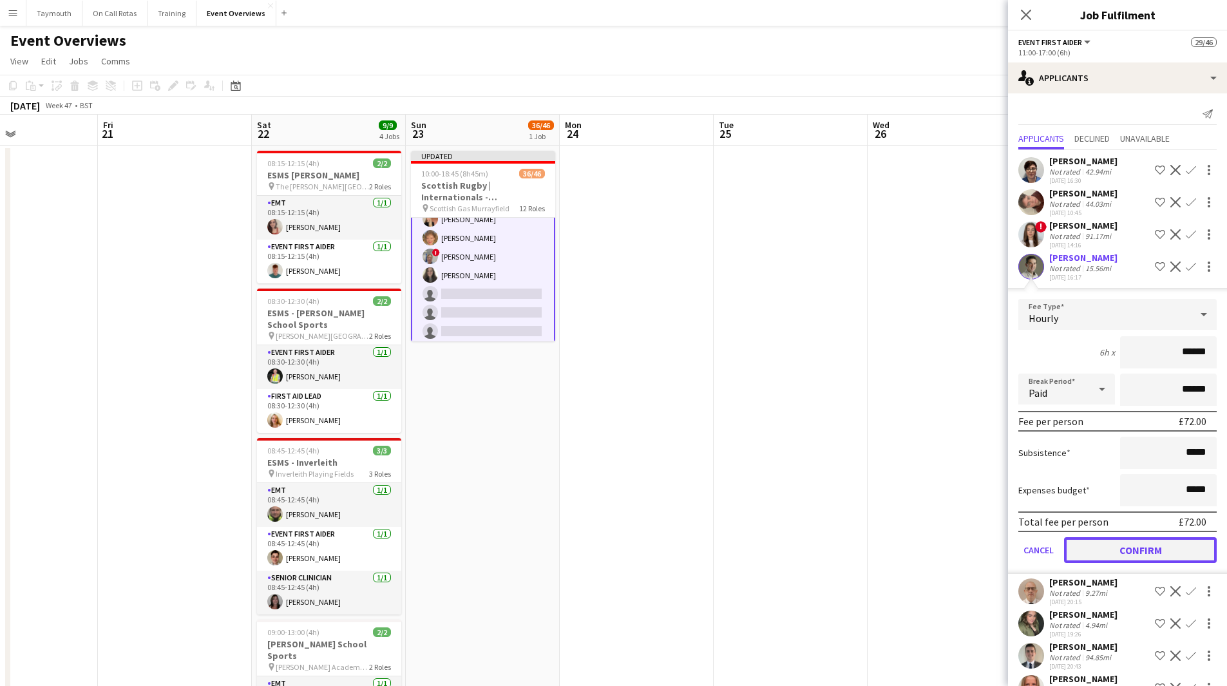
click at [1136, 563] on button "Confirm" at bounding box center [1140, 550] width 153 height 26
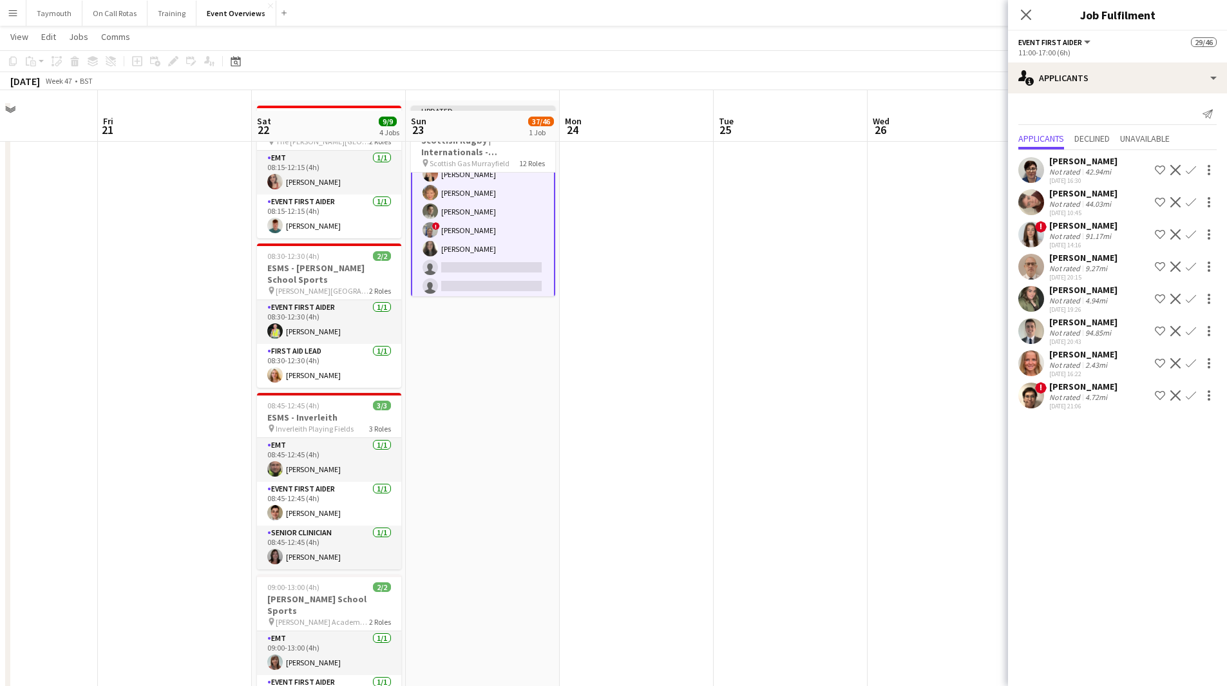
scroll to position [64, 0]
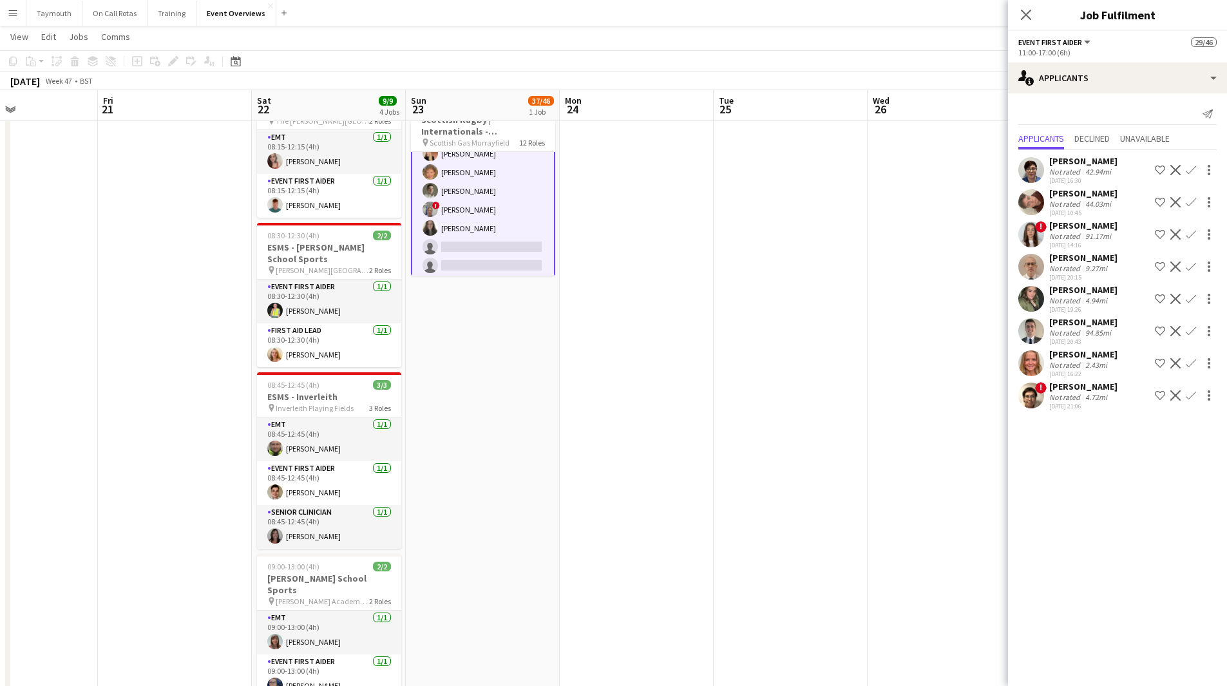
click at [1191, 203] on app-icon "Confirm" at bounding box center [1190, 202] width 10 height 10
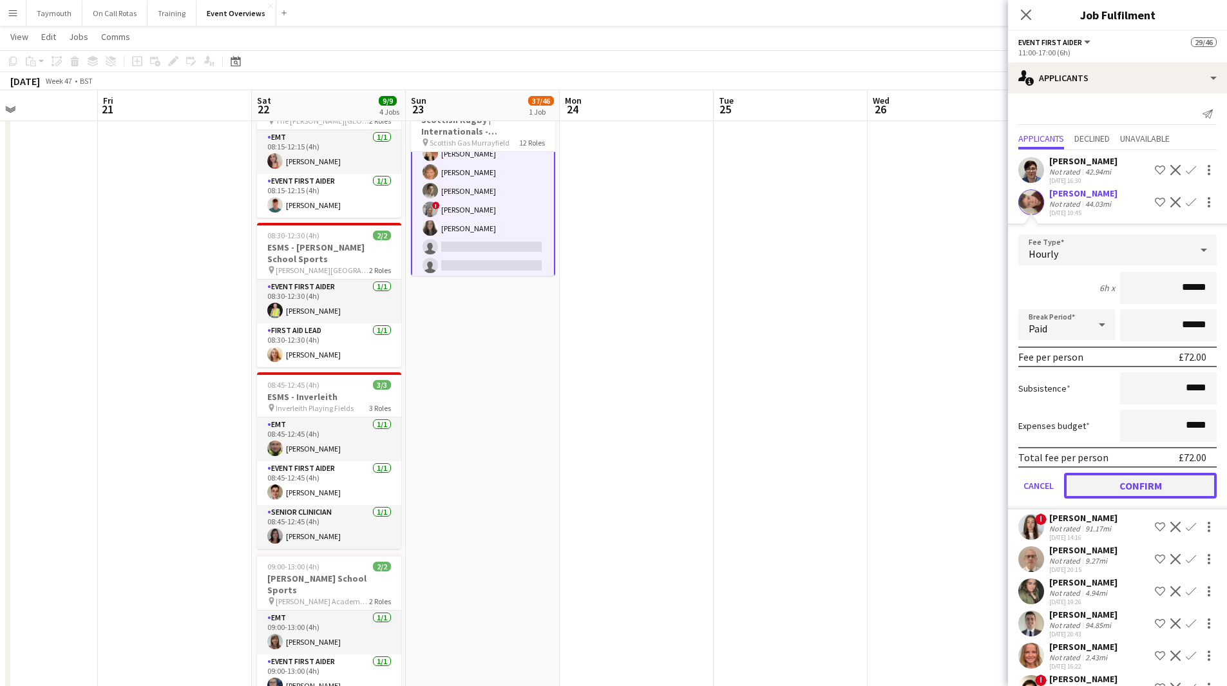
click at [1153, 497] on button "Confirm" at bounding box center [1140, 486] width 153 height 26
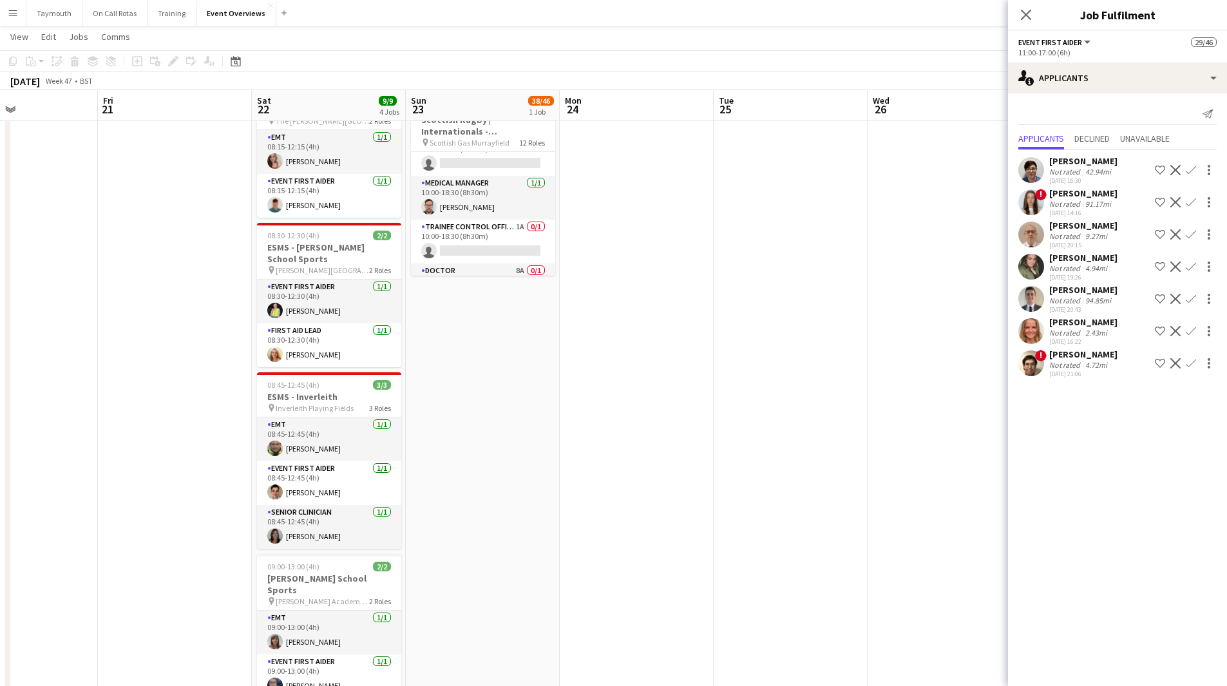
scroll to position [138, 0]
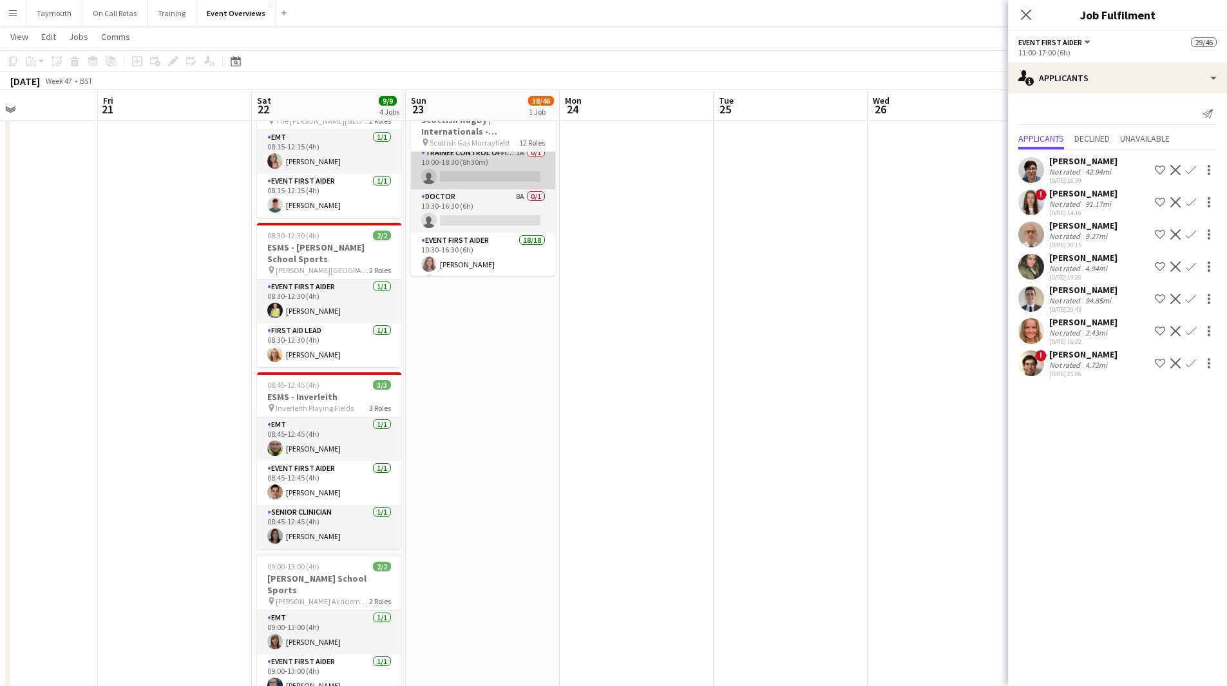
click at [509, 178] on app-card-role "Trainee Control Officer 1A 0/1 10:00-18:30 (8h30m) single-neutral-actions" at bounding box center [483, 168] width 144 height 44
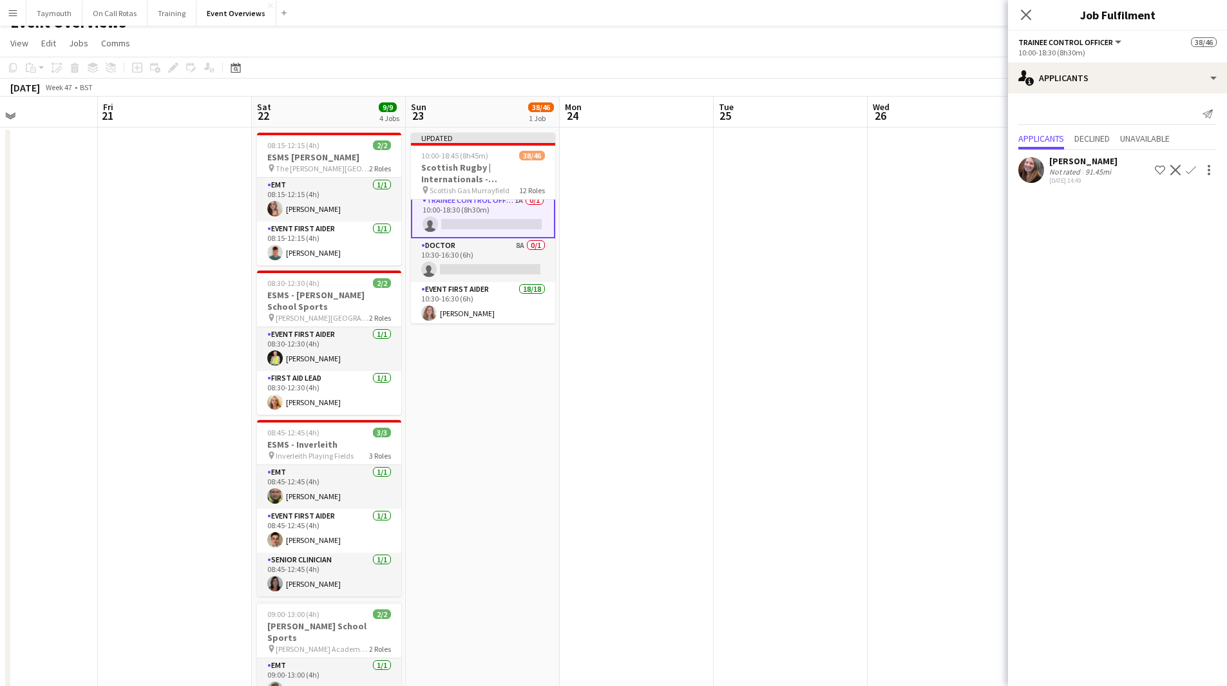
scroll to position [0, 0]
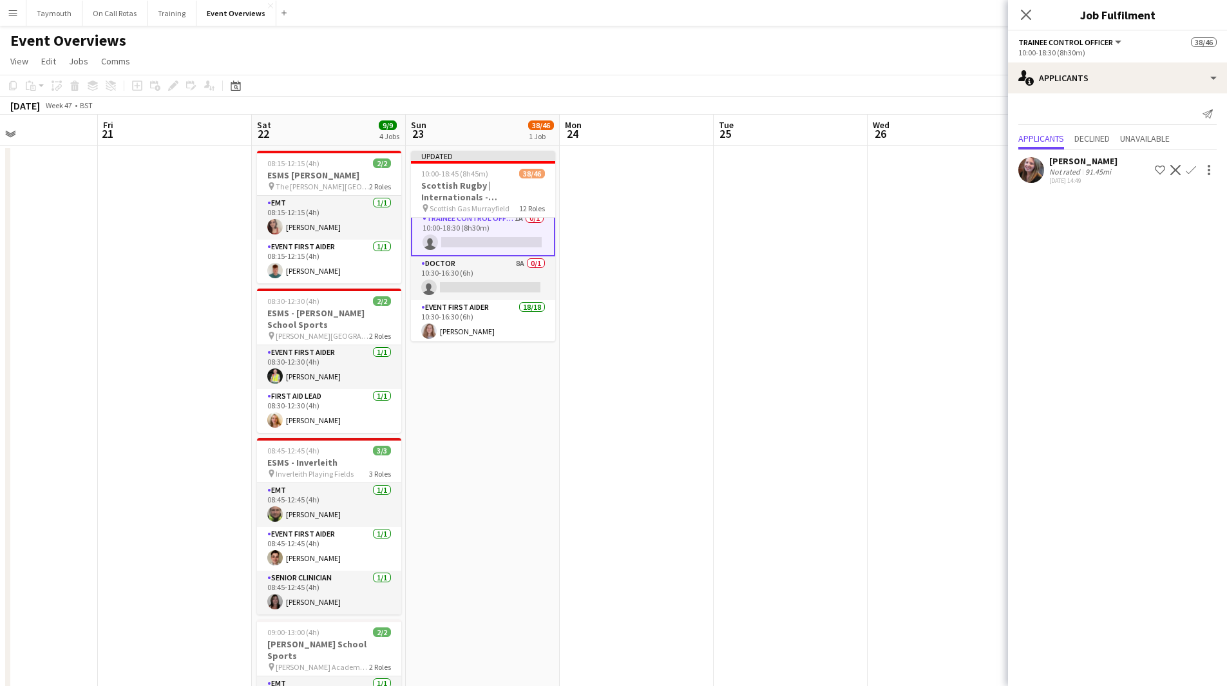
click at [1193, 170] on app-icon "Confirm" at bounding box center [1190, 170] width 10 height 10
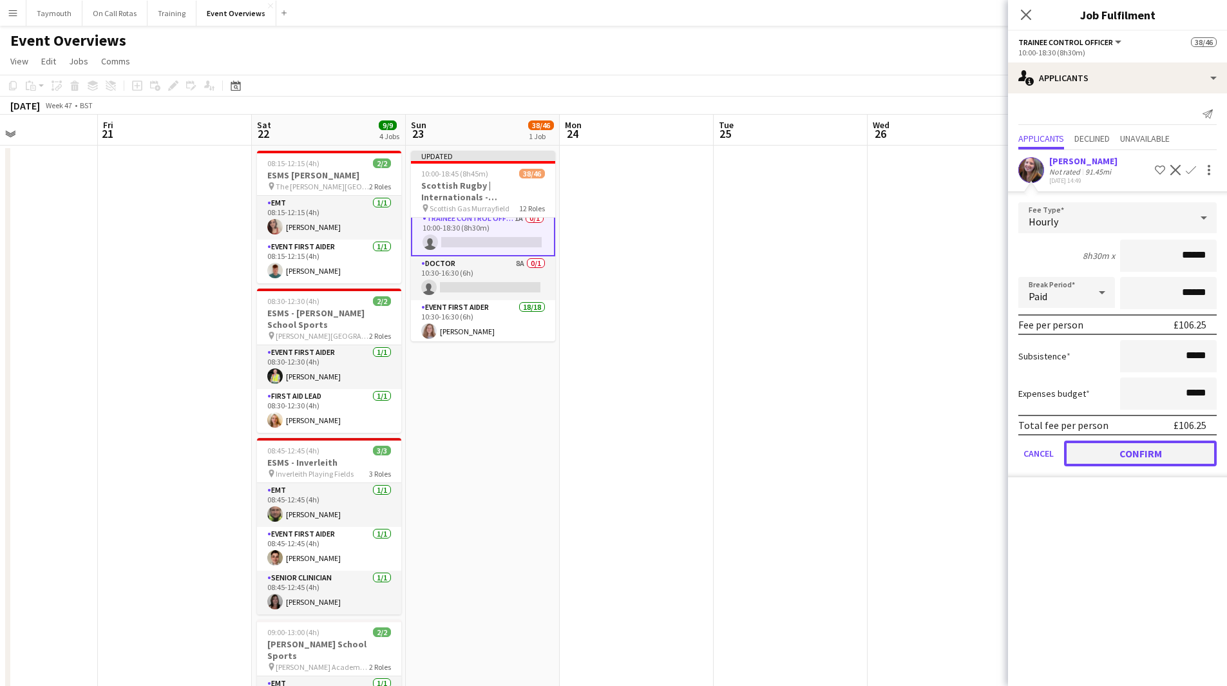
click at [1110, 453] on button "Confirm" at bounding box center [1140, 453] width 153 height 26
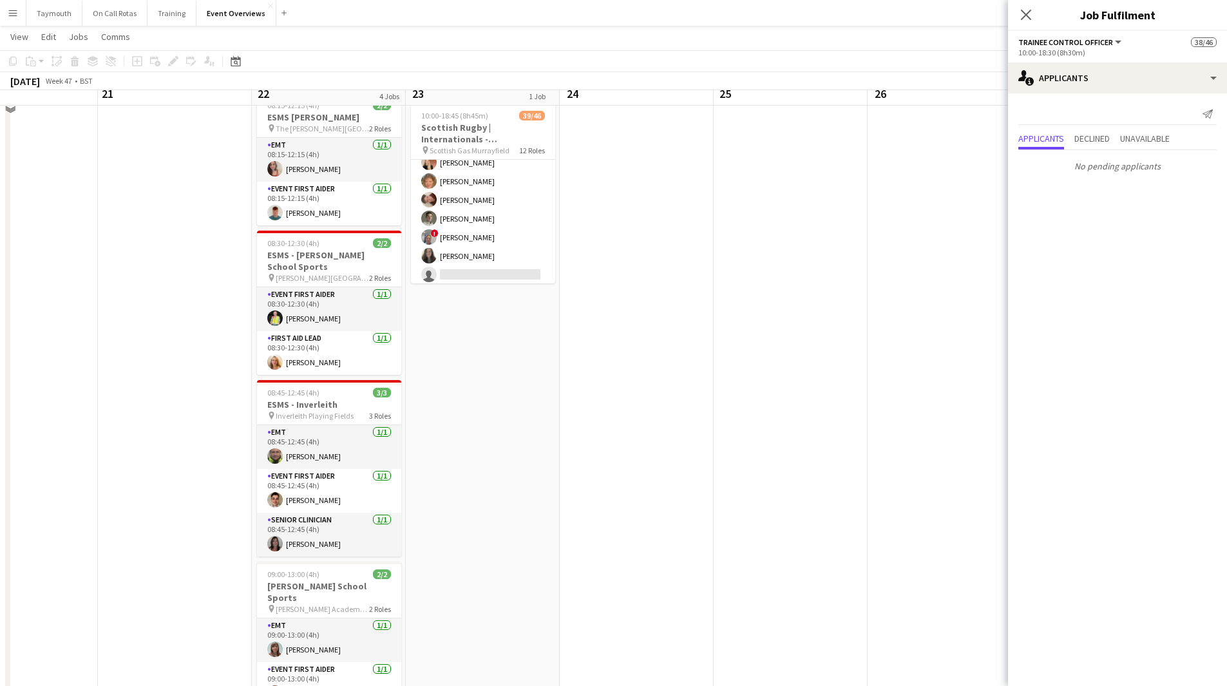
scroll to position [129, 0]
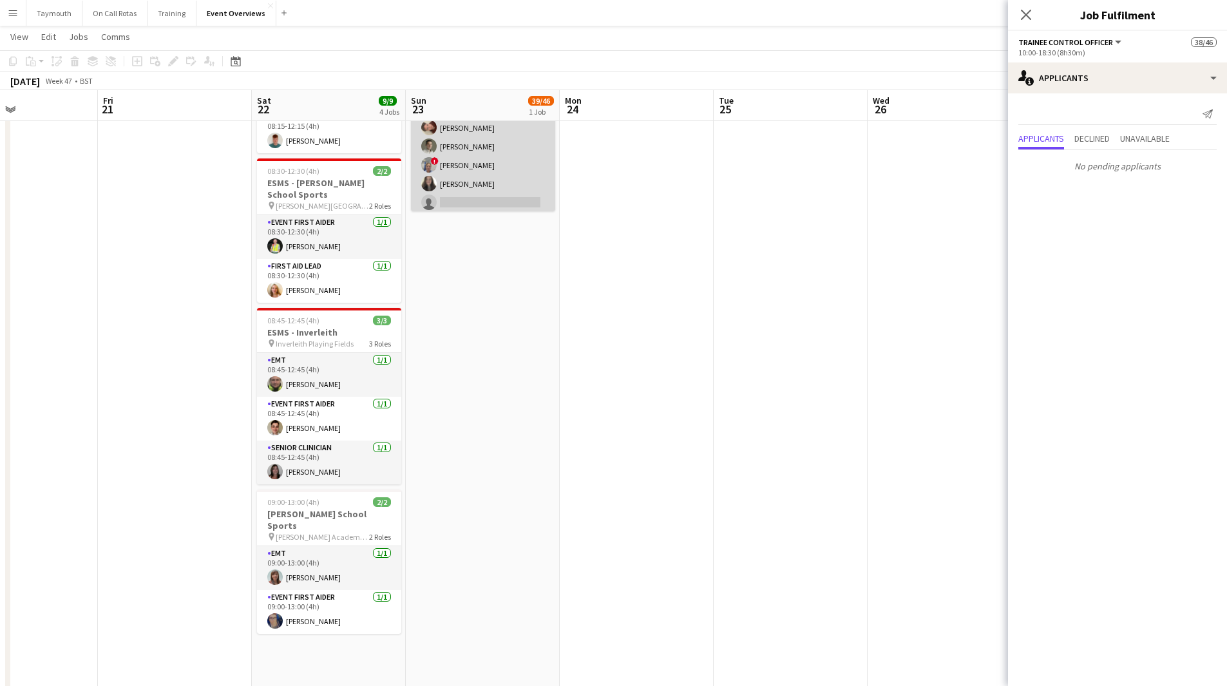
click at [486, 167] on app-card-role "Event First Aider 22A [DATE] 11:00-17:00 (6h) [PERSON_NAME] [PERSON_NAME] [PERS…" at bounding box center [483, 109] width 144 height 212
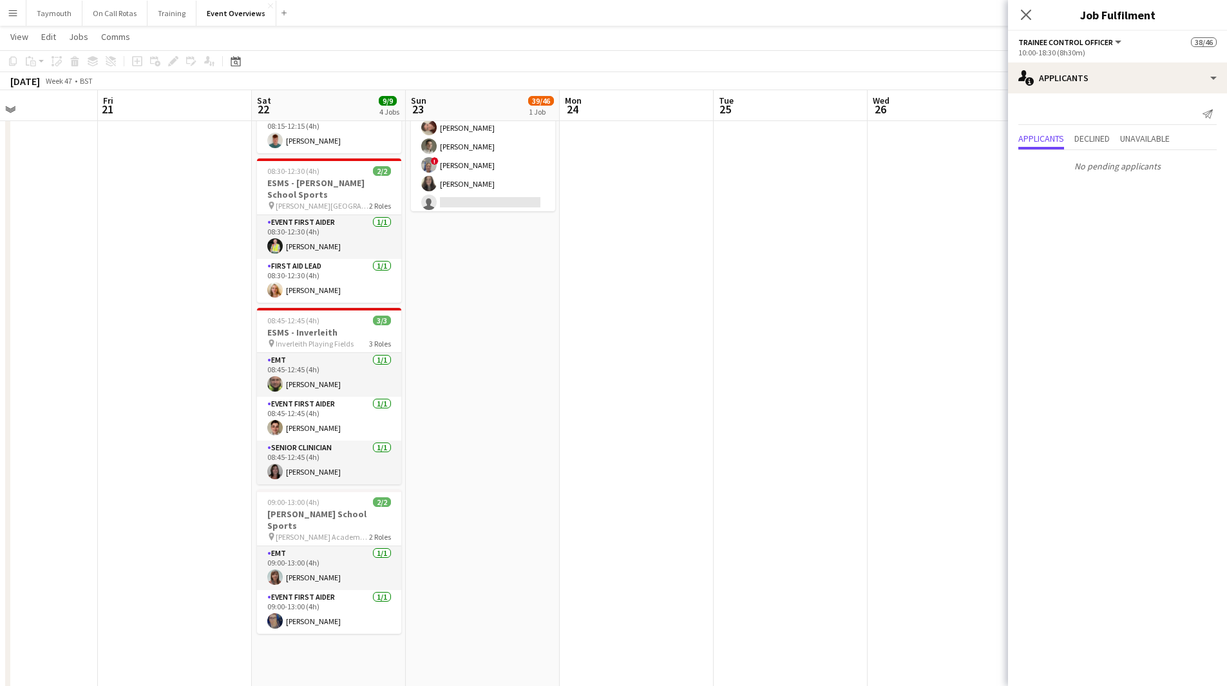
scroll to position [1038, 0]
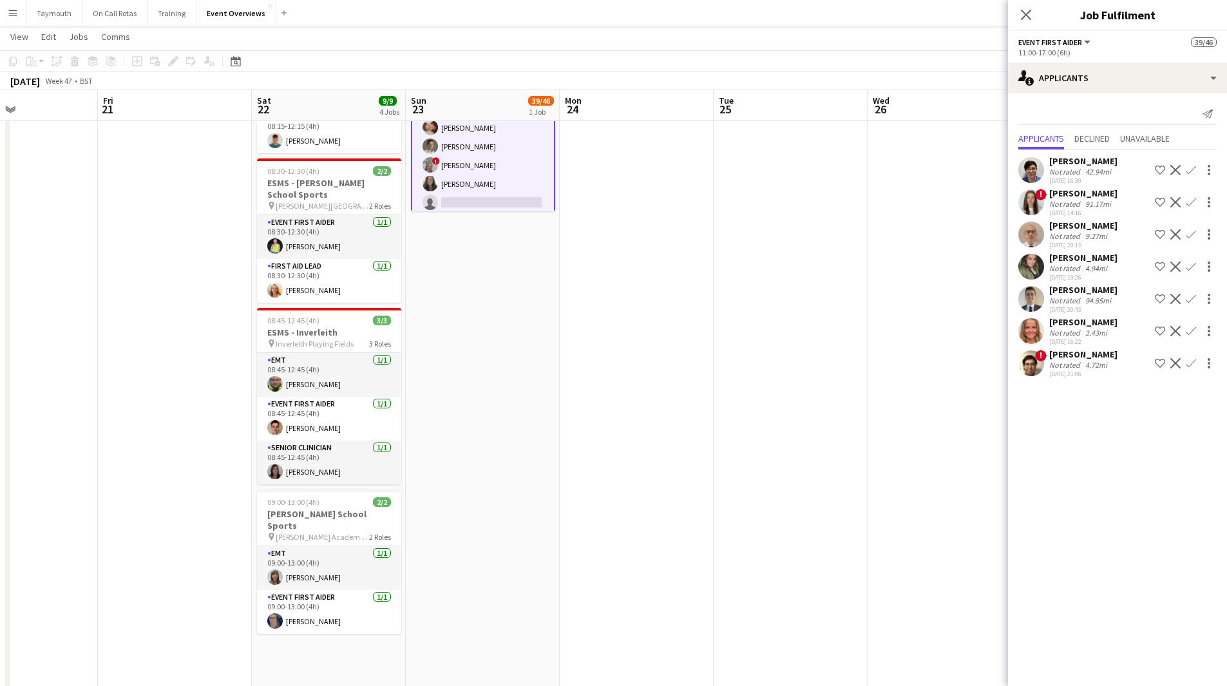
click at [1193, 236] on app-icon "Confirm" at bounding box center [1190, 234] width 10 height 10
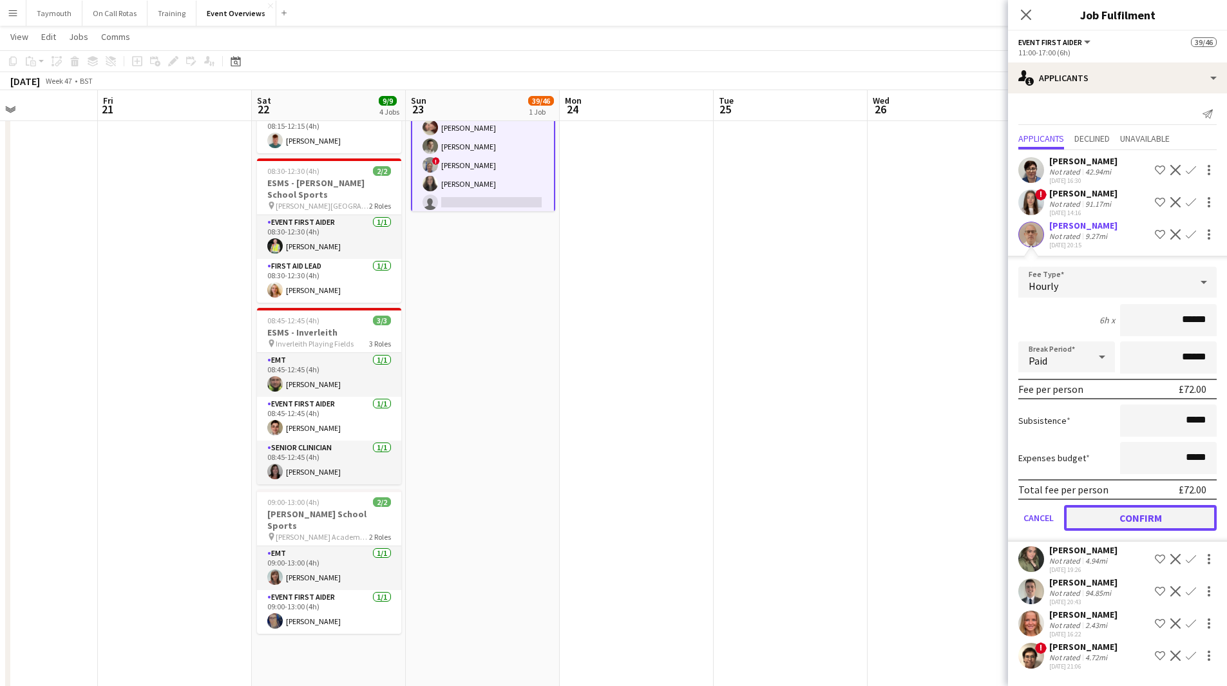
click at [1147, 508] on button "Confirm" at bounding box center [1140, 518] width 153 height 26
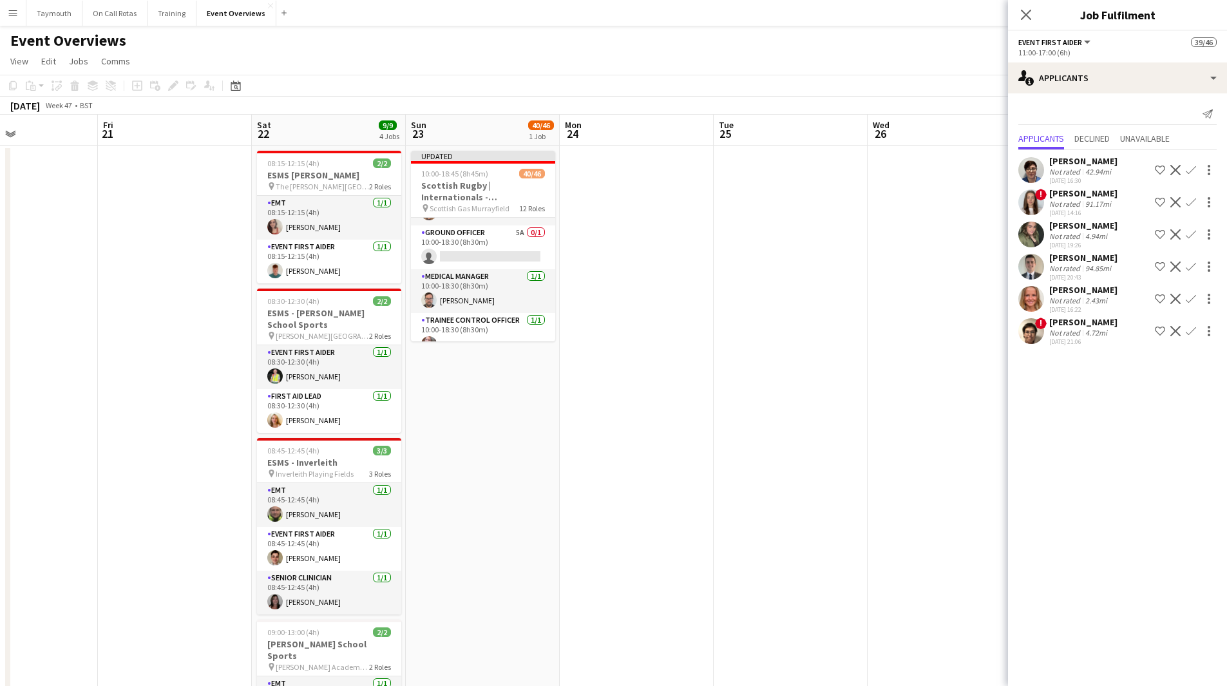
scroll to position [0, 0]
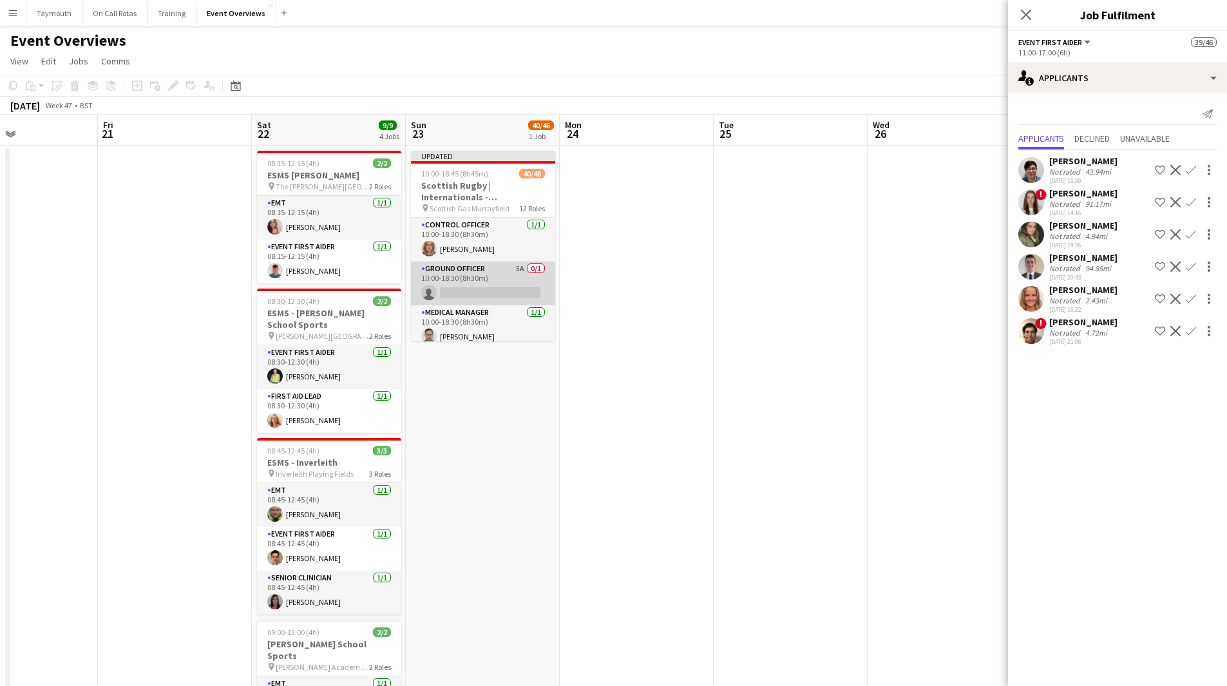
click at [491, 288] on app-card-role "Ground Officer 5A 0/1 10:00-18:30 (8h30m) single-neutral-actions" at bounding box center [483, 283] width 144 height 44
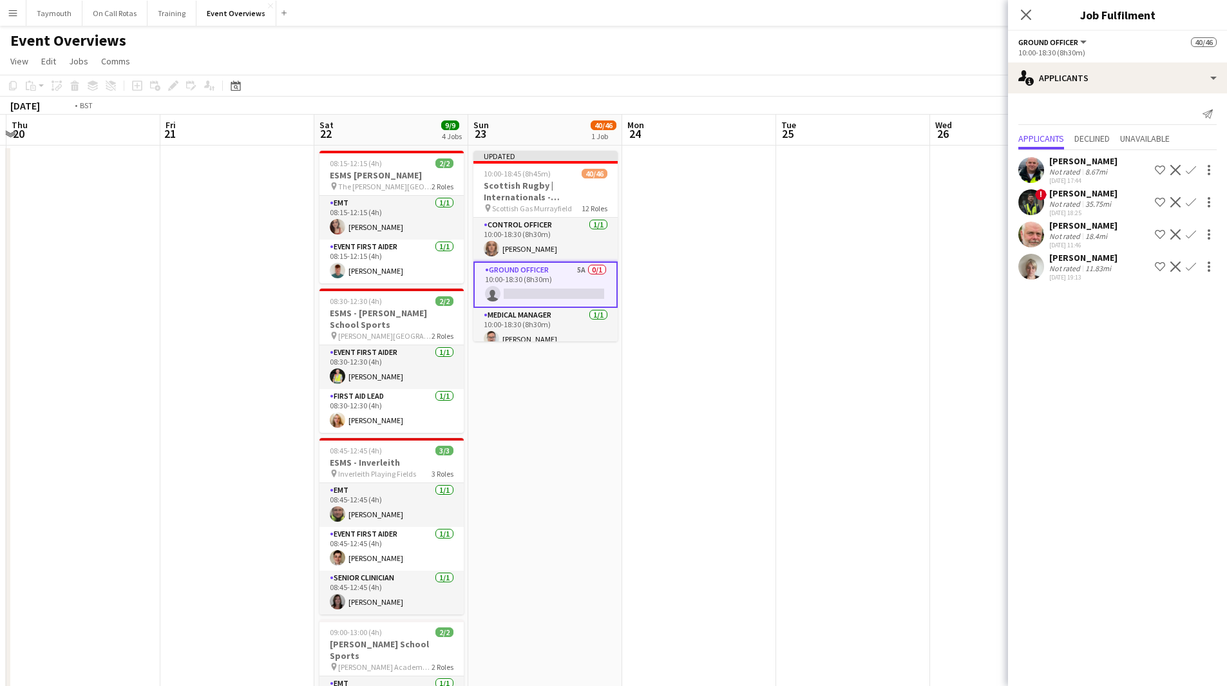
drag, startPoint x: 451, startPoint y: 494, endPoint x: 947, endPoint y: 522, distance: 497.3
click at [1075, 536] on body "Menu Boards Boards Boards All jobs Status Workforce Workforce My Workforce Recr…" at bounding box center [613, 592] width 1227 height 1185
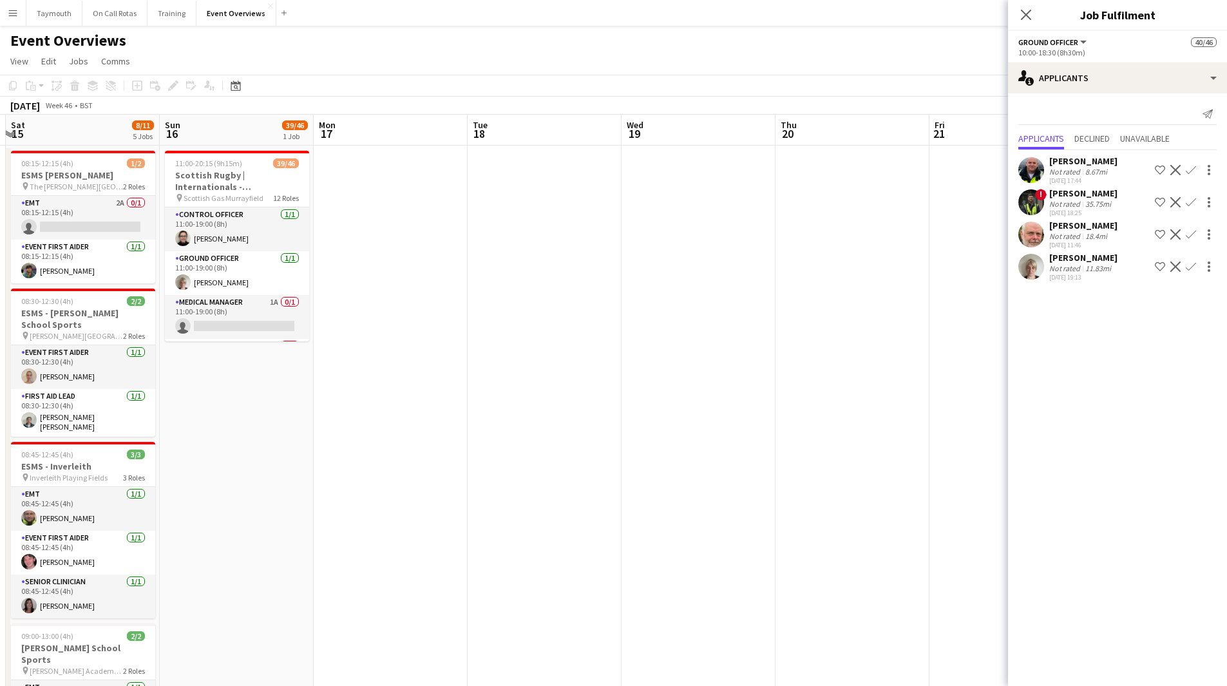
drag, startPoint x: 486, startPoint y: 522, endPoint x: 844, endPoint y: 509, distance: 358.3
click at [807, 520] on app-calendar-viewport "Thu 13 Fri 14 Sat 15 8/11 5 Jobs Sun 16 39/46 1 Job Mon 17 Tue 18 Wed 19 Thu 20…" at bounding box center [613, 650] width 1227 height 1070
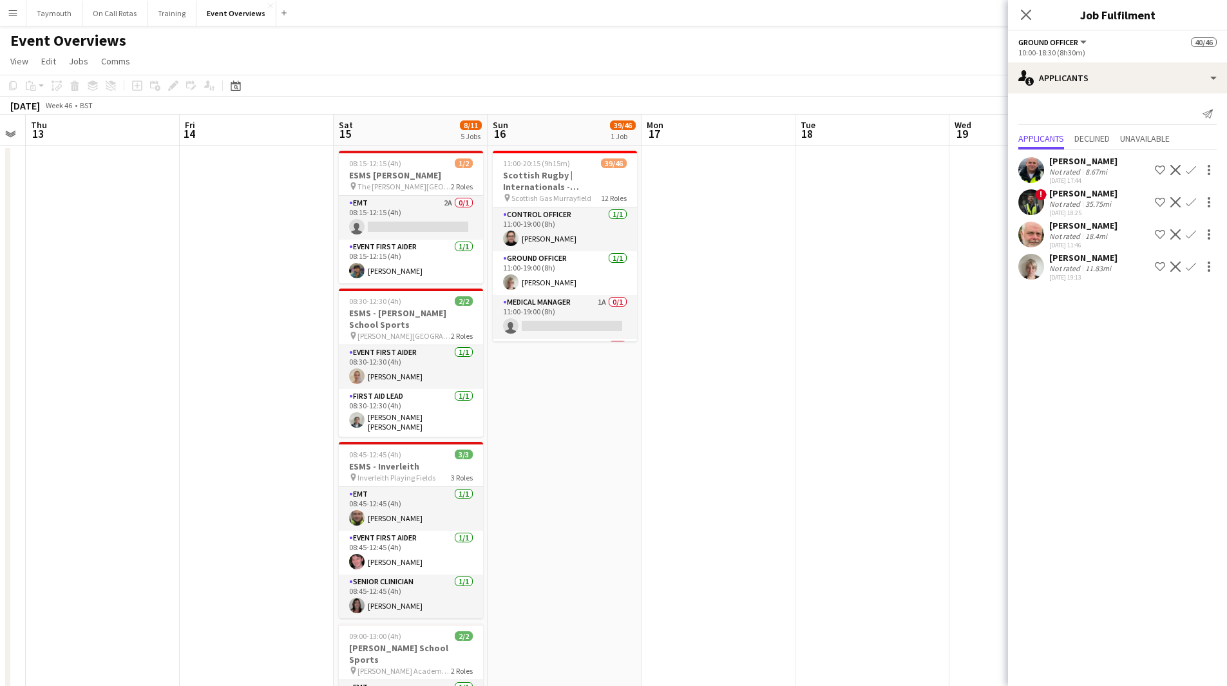
scroll to position [0, 401]
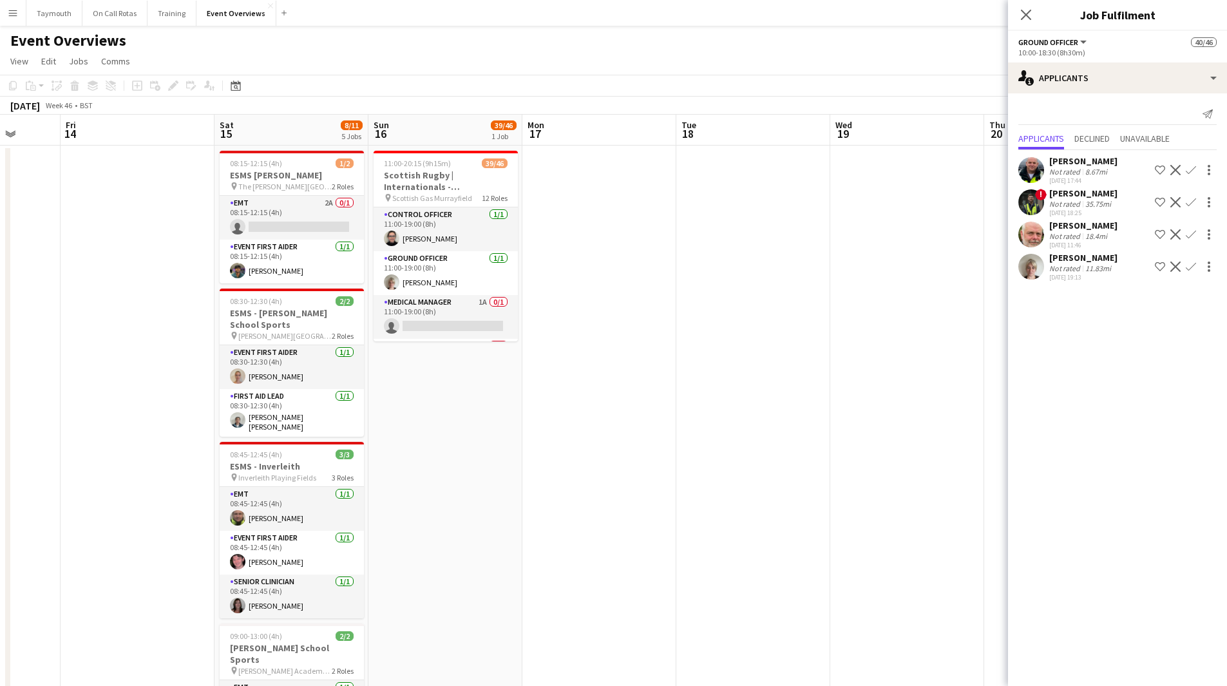
drag, startPoint x: 648, startPoint y: 511, endPoint x: 717, endPoint y: 516, distance: 69.1
click at [717, 516] on app-calendar-viewport "Tue 11 Wed 12 Thu 13 Fri 14 Sat 15 8/11 5 Jobs Sun 16 39/46 1 Job Mon 17 Tue 18…" at bounding box center [613, 650] width 1227 height 1070
drag, startPoint x: 563, startPoint y: 431, endPoint x: 1015, endPoint y: 432, distance: 452.0
click at [977, 429] on app-calendar-viewport "Tue 11 Wed 12 Thu 13 Fri 14 Sat 15 8/11 5 Jobs Sun 16 39/46 1 Job Mon 17 Tue 18…" at bounding box center [613, 650] width 1227 height 1070
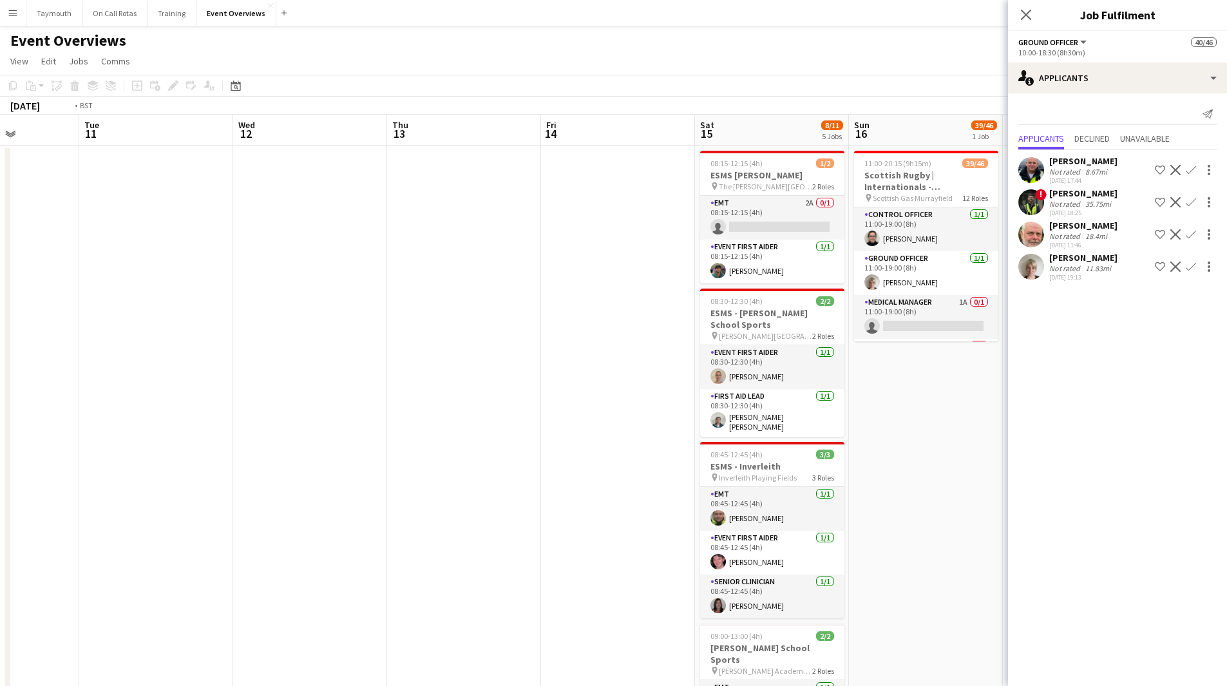
click at [1028, 382] on body "Menu Boards Boards Boards All jobs Status Workforce Workforce My Workforce Recr…" at bounding box center [613, 592] width 1227 height 1185
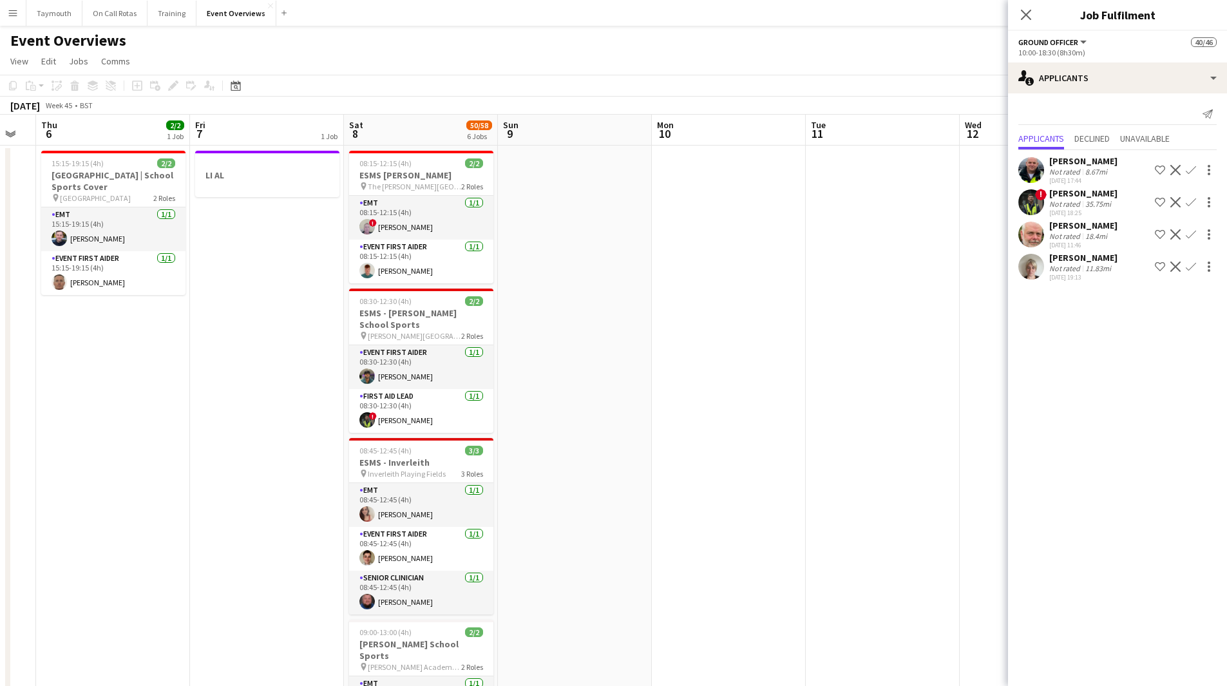
drag, startPoint x: 970, startPoint y: 411, endPoint x: 1056, endPoint y: 423, distance: 86.4
click at [1042, 420] on body "Menu Boards Boards Boards All jobs Status Workforce Workforce My Workforce Recr…" at bounding box center [613, 592] width 1227 height 1185
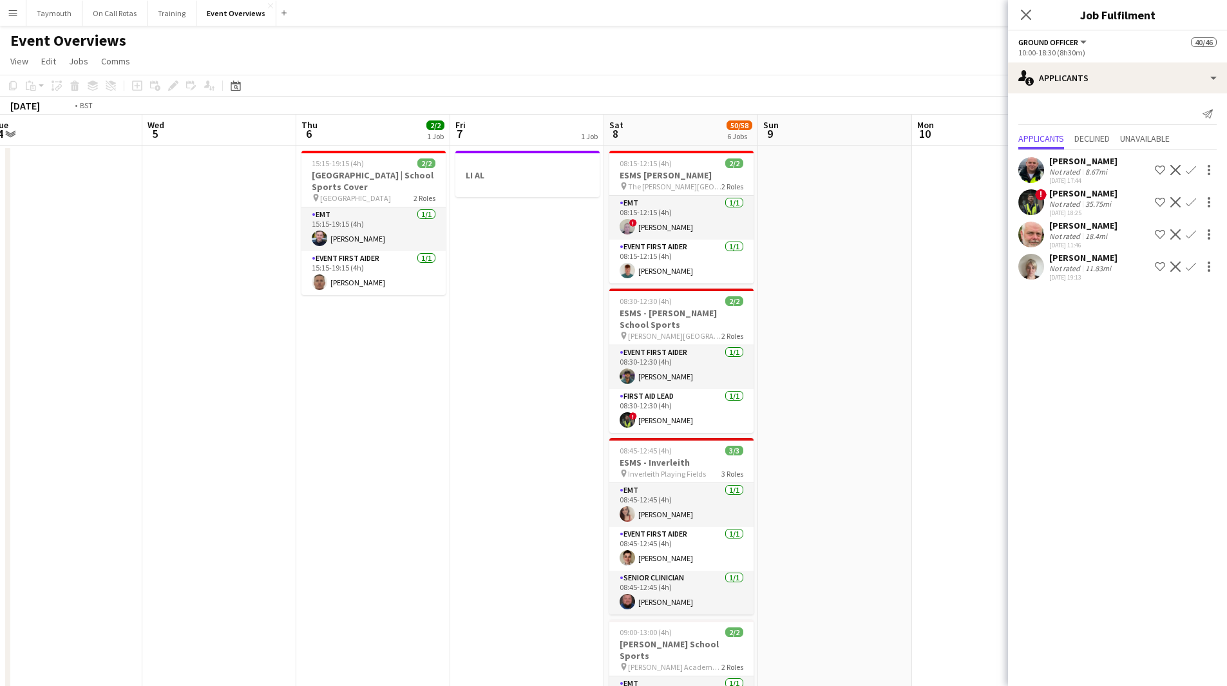
drag, startPoint x: 401, startPoint y: 422, endPoint x: 901, endPoint y: 427, distance: 501.0
click at [873, 426] on app-calendar-viewport "Sun 2 Mon 3 Tue 4 Wed 5 Thu 6 2/2 1 Job Fri 7 1 Job Sat 8 50/58 6 Jobs Sun 9 Mo…" at bounding box center [613, 650] width 1227 height 1070
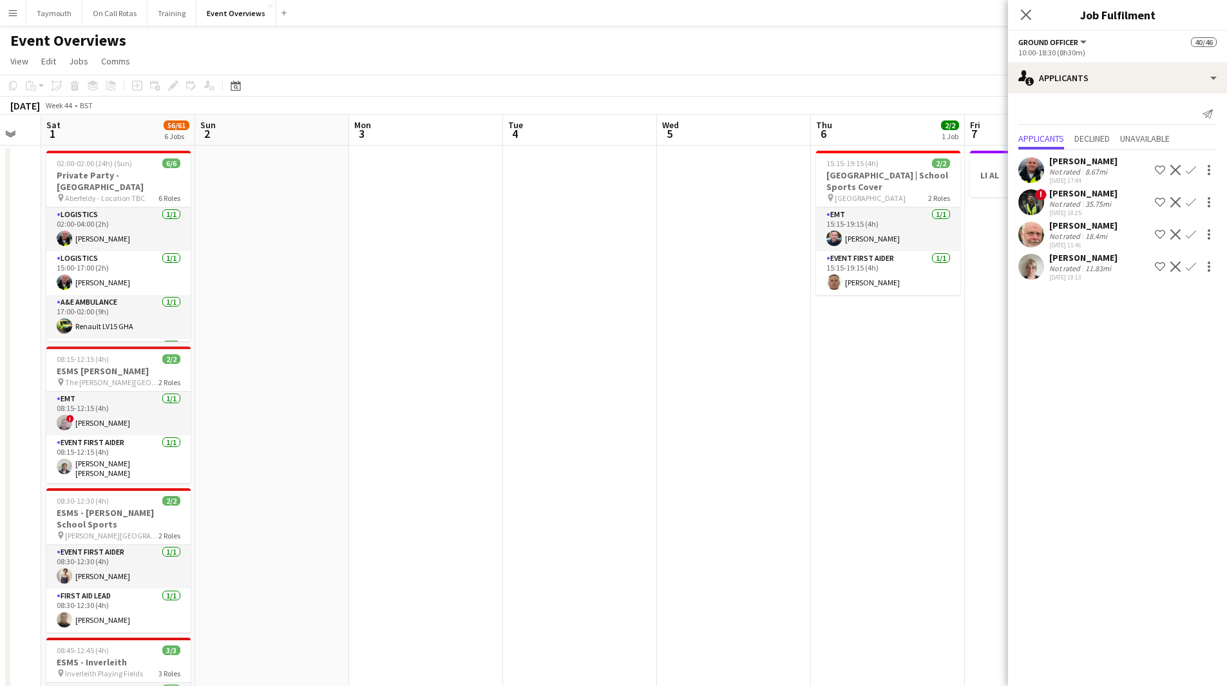
drag, startPoint x: 513, startPoint y: 441, endPoint x: 661, endPoint y: 445, distance: 148.2
click at [661, 445] on app-calendar-viewport "Thu 30 Fri 31 Sat 1 56/61 6 Jobs Sun 2 Mon 3 Tue 4 Wed 5 Thu 6 2/2 1 Job Fri 7 …" at bounding box center [613, 650] width 1227 height 1070
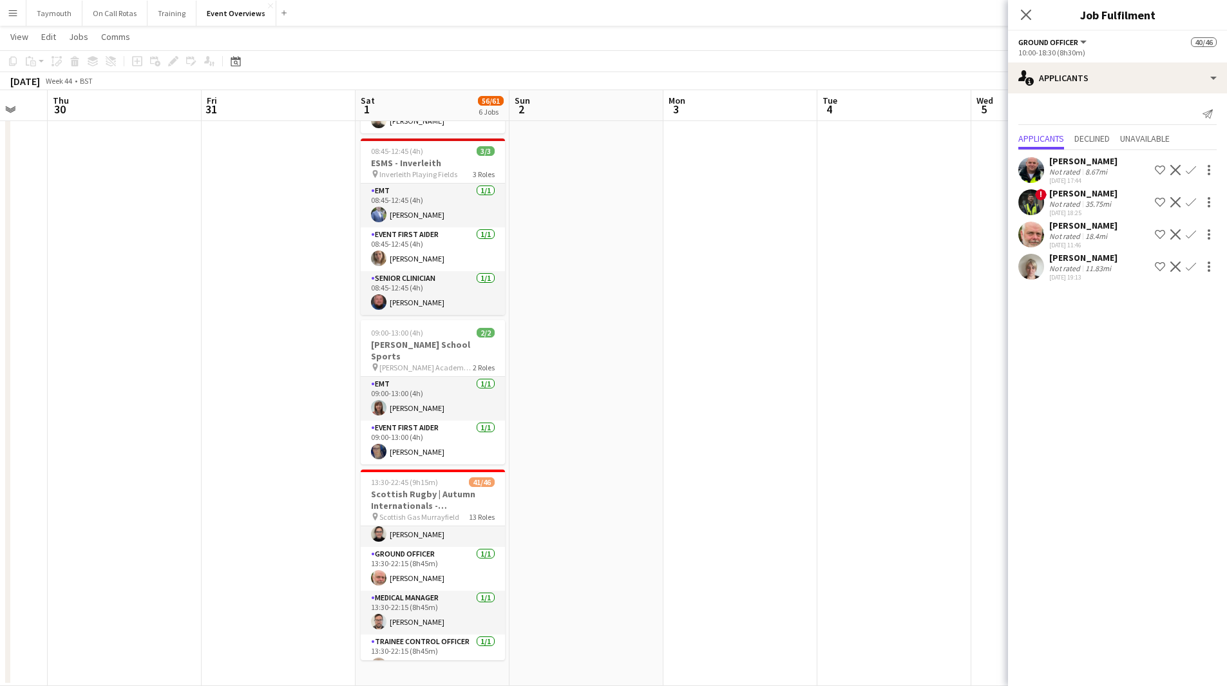
scroll to position [0, 0]
drag, startPoint x: 867, startPoint y: 435, endPoint x: 83, endPoint y: 417, distance: 783.9
click at [198, 419] on app-calendar-viewport "Tue 28 Wed 29 Thu 30 Fri 31 Sat 1 56/61 6 Jobs Sun 2 Mon 3 Tue 4 Wed 5 Thu 6 2/…" at bounding box center [613, 118] width 1227 height 1133
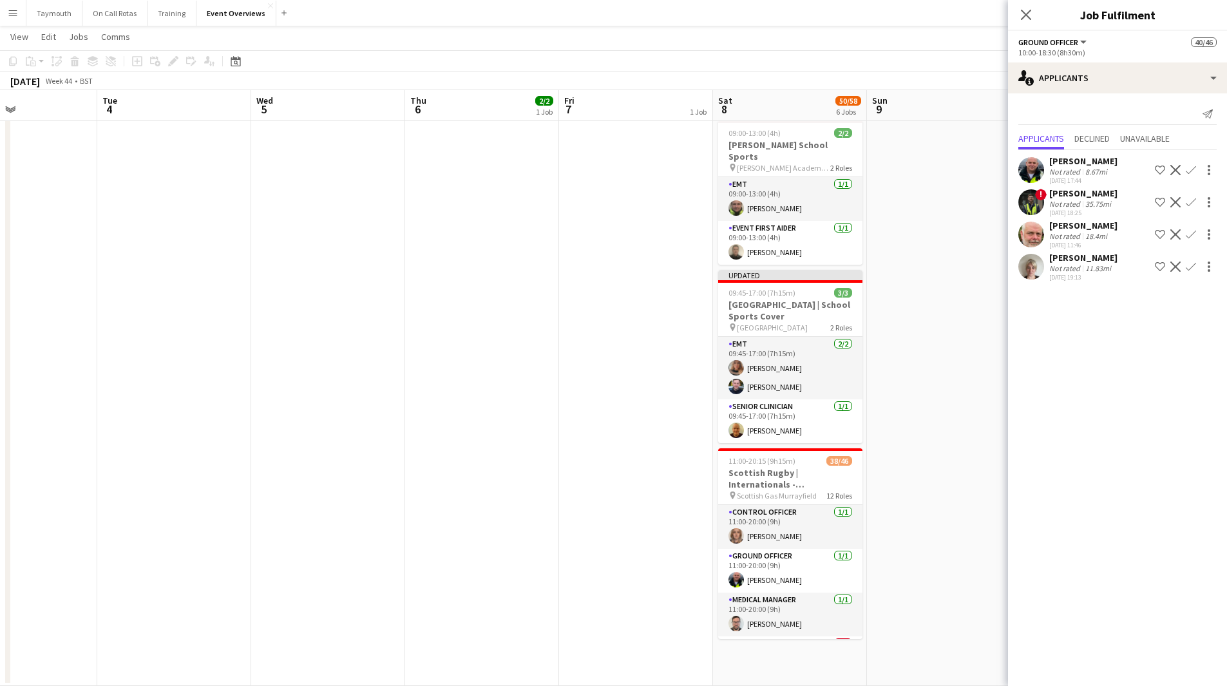
drag, startPoint x: 302, startPoint y: 450, endPoint x: 55, endPoint y: 409, distance: 250.7
click at [114, 420] on app-calendar-viewport "Fri 31 Sat 1 56/61 6 Jobs Sun 2 Mon 3 Tue 4 Wed 5 Thu 6 2/2 1 Job Fri 7 1 Job S…" at bounding box center [613, 118] width 1227 height 1133
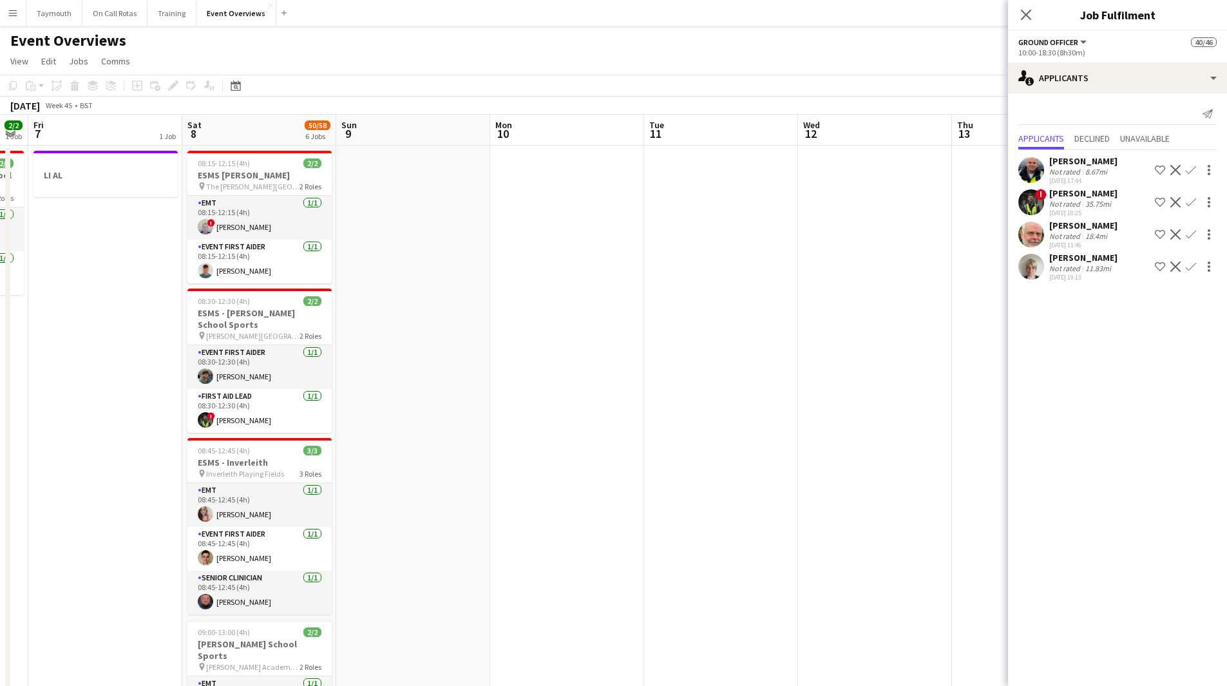
drag, startPoint x: 479, startPoint y: 433, endPoint x: 279, endPoint y: 428, distance: 199.7
click at [169, 415] on app-calendar-viewport "Tue 4 Wed 5 Thu 6 2/2 1 Job Fri 7 1 Job Sat 8 50/58 6 Jobs Sun 9 Mon 10 Tue 11 …" at bounding box center [613, 650] width 1227 height 1070
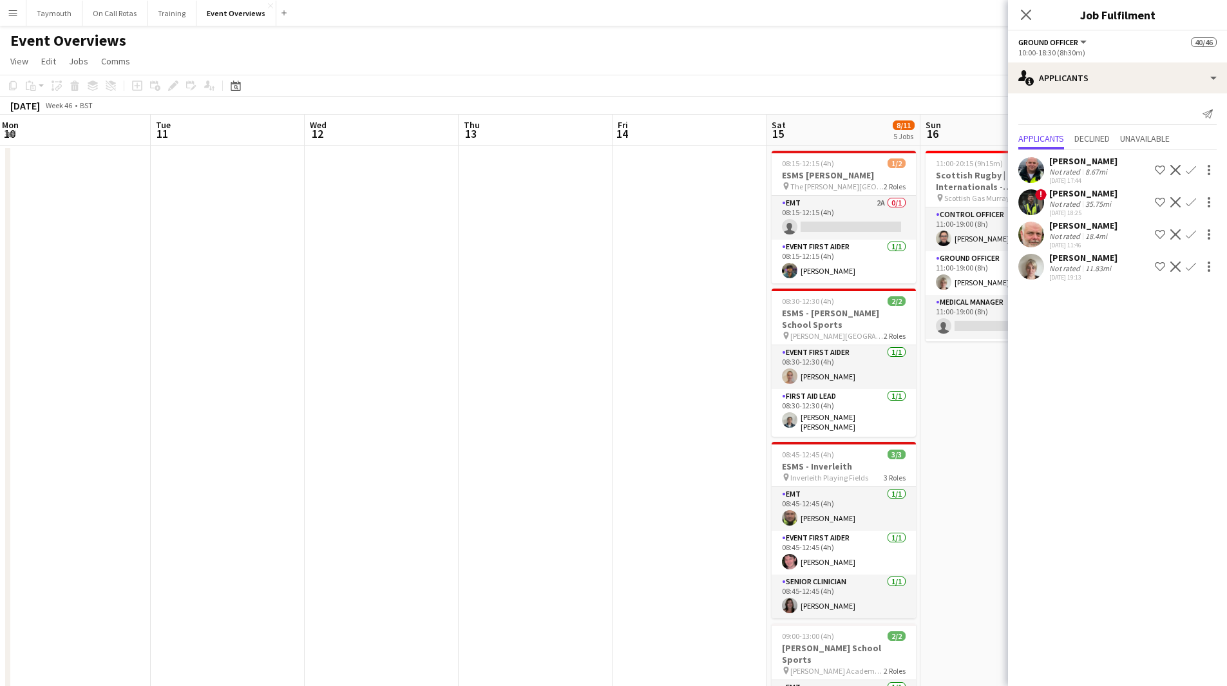
drag, startPoint x: 535, startPoint y: 459, endPoint x: 8, endPoint y: 405, distance: 529.5
click at [119, 422] on app-calendar-viewport "Fri 7 1 Job Sat 8 50/58 6 Jobs Sun 9 Mon 10 Tue 11 Wed 12 Thu 13 Fri 14 Sat 15 …" at bounding box center [613, 650] width 1227 height 1070
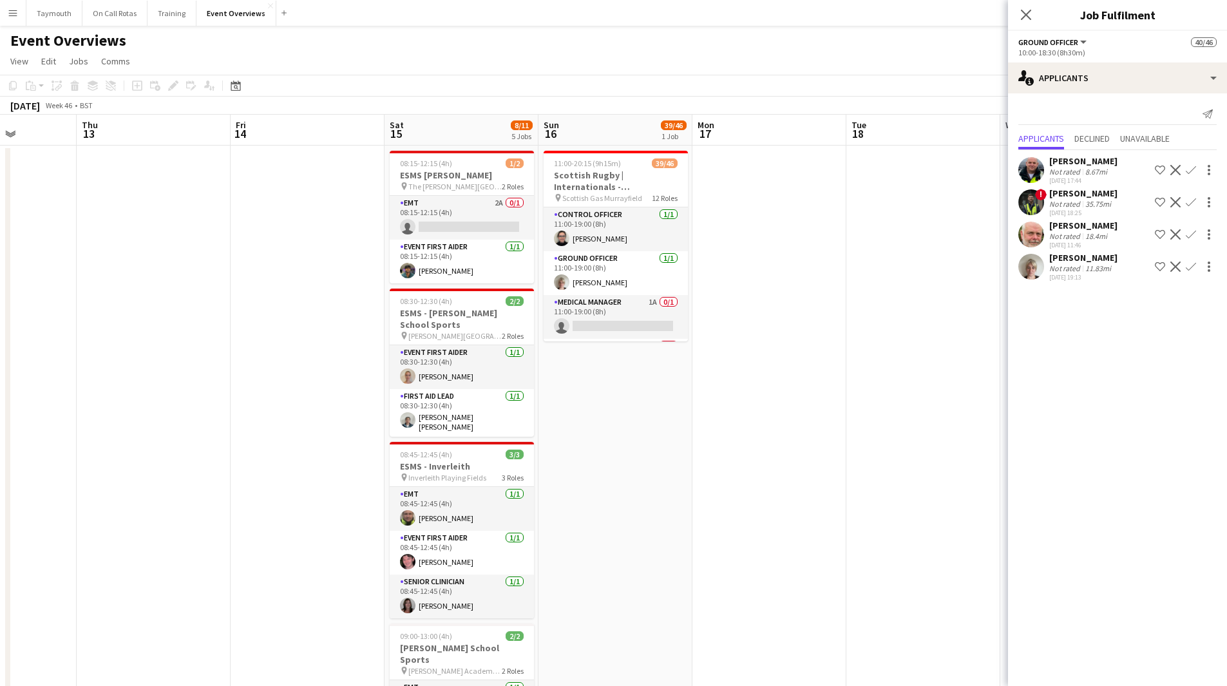
drag, startPoint x: 513, startPoint y: 359, endPoint x: 220, endPoint y: 387, distance: 294.3
click at [222, 386] on app-calendar-viewport "Mon 10 Tue 11 Wed 12 Thu 13 Fri 14 Sat 15 8/11 5 Jobs Sun 16 39/46 1 Job Mon 17…" at bounding box center [613, 650] width 1227 height 1070
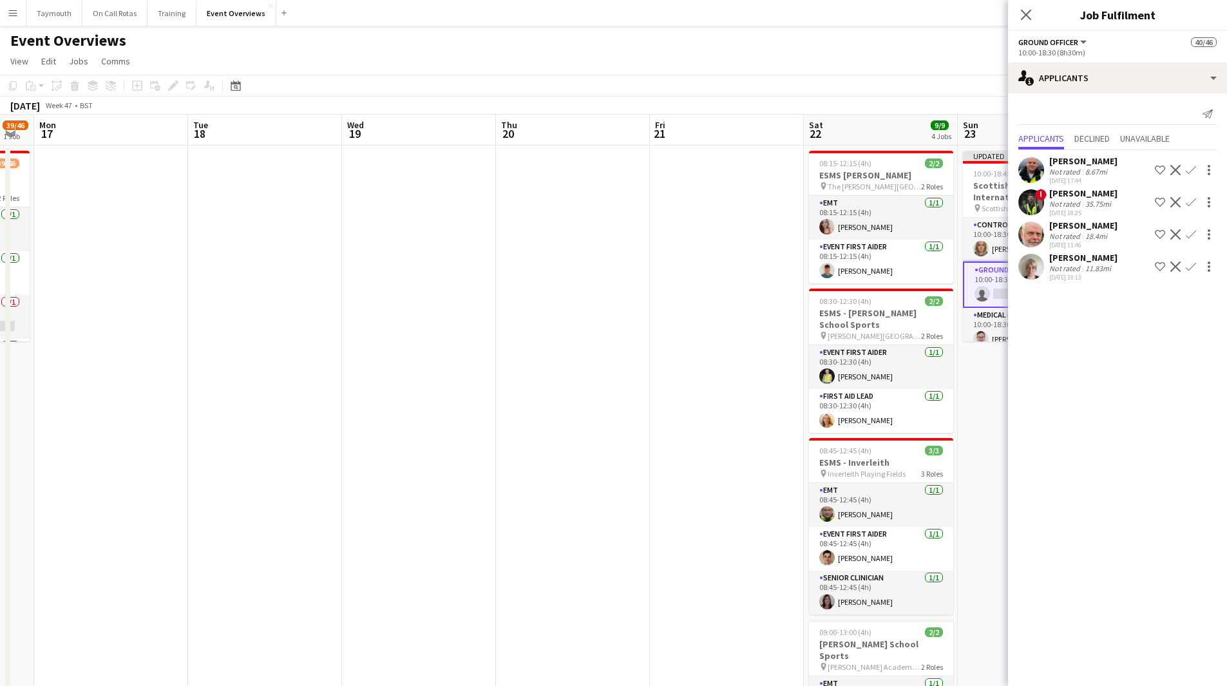
drag, startPoint x: 697, startPoint y: 425, endPoint x: 169, endPoint y: 408, distance: 528.9
click at [265, 412] on app-calendar-viewport "Fri 14 Sat 15 8/11 5 Jobs Sun 16 39/46 1 Job Mon 17 Tue 18 Wed 19 Thu 20 Fri 21…" at bounding box center [613, 650] width 1227 height 1070
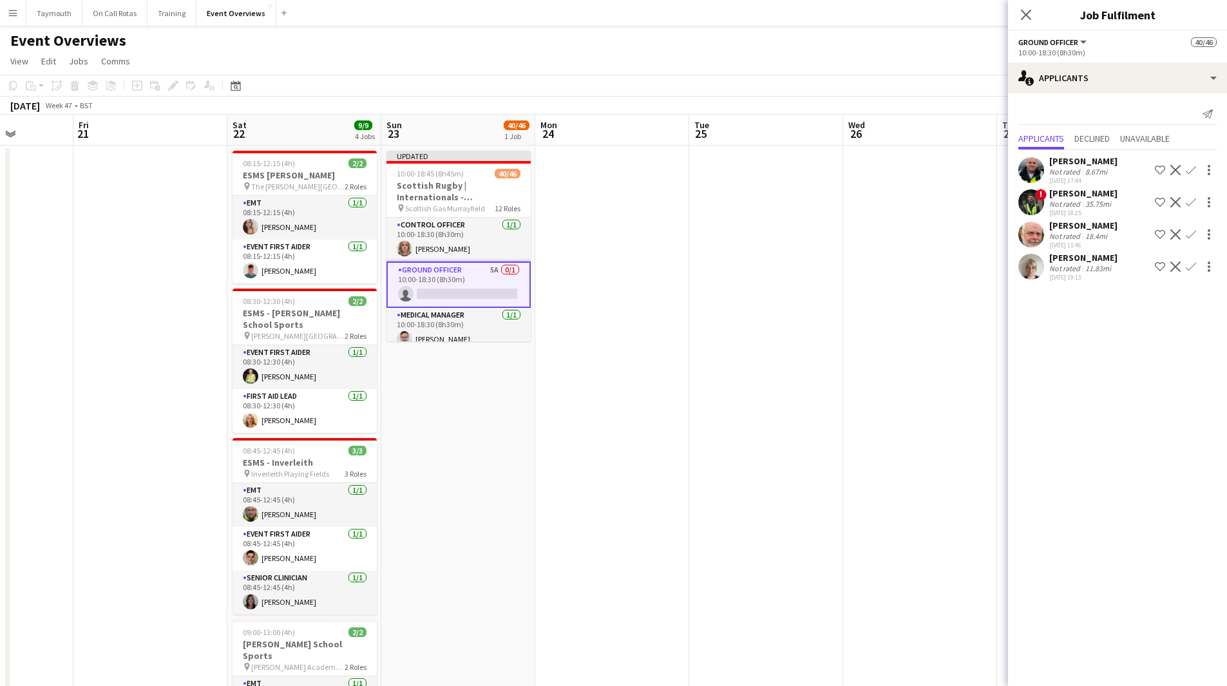
scroll to position [0, 280]
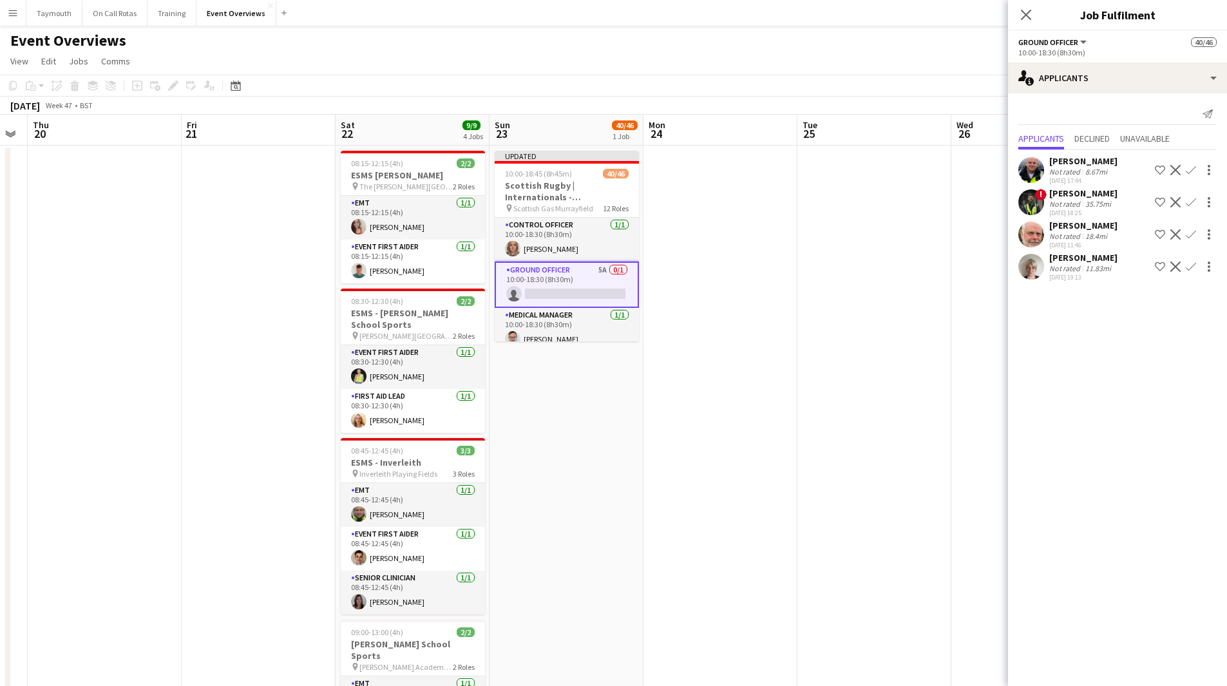
drag, startPoint x: 748, startPoint y: 375, endPoint x: 719, endPoint y: 413, distance: 47.3
click at [719, 413] on app-calendar-viewport "Tue 18 Wed 19 Thu 20 Fri 21 Sat 22 9/9 4 Jobs Sun 23 40/46 1 Job Mon 24 Tue 25 …" at bounding box center [613, 650] width 1227 height 1070
drag, startPoint x: 265, startPoint y: 431, endPoint x: 820, endPoint y: 401, distance: 555.9
click at [738, 413] on app-calendar-viewport "Tue 18 Wed 19 Thu 20 Fri 21 Sat 22 9/9 4 Jobs Sun 23 40/46 1 Job Mon 24 Tue 25 …" at bounding box center [613, 650] width 1227 height 1070
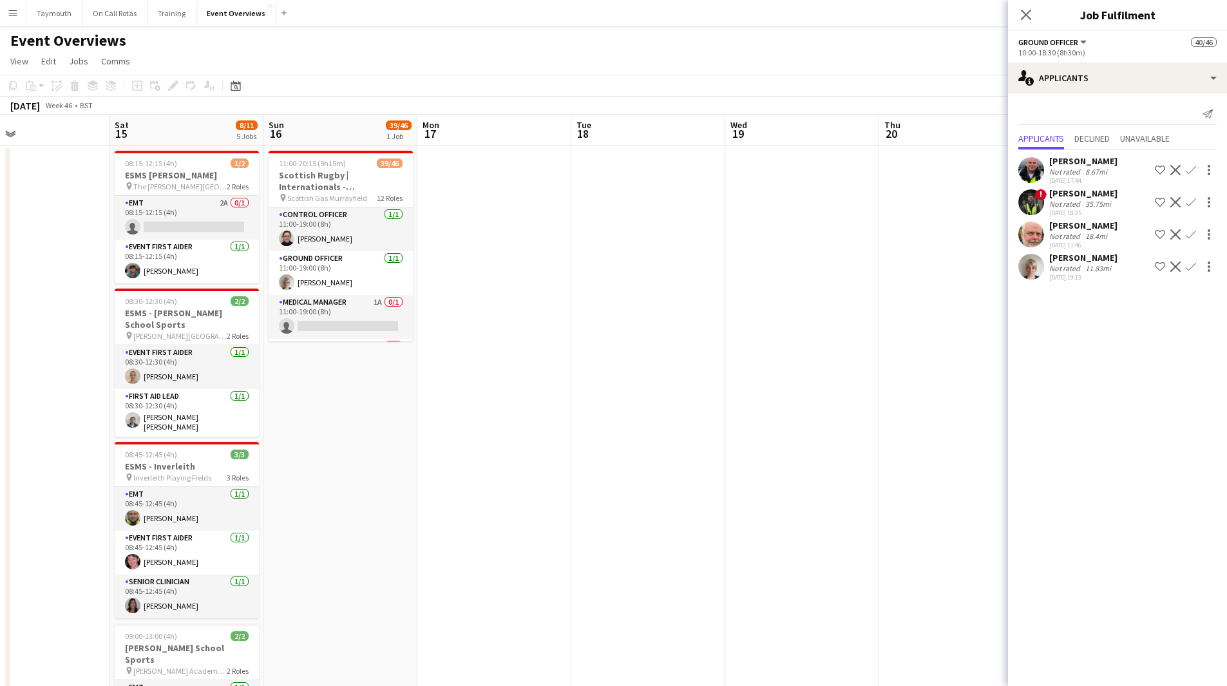
drag, startPoint x: 650, startPoint y: 454, endPoint x: 811, endPoint y: 440, distance: 161.5
click at [757, 448] on app-calendar-viewport "Wed 12 Thu 13 Fri 14 Sat 15 8/11 5 Jobs Sun 16 39/46 1 Job Mon 17 Tue 18 Wed 19…" at bounding box center [613, 650] width 1227 height 1070
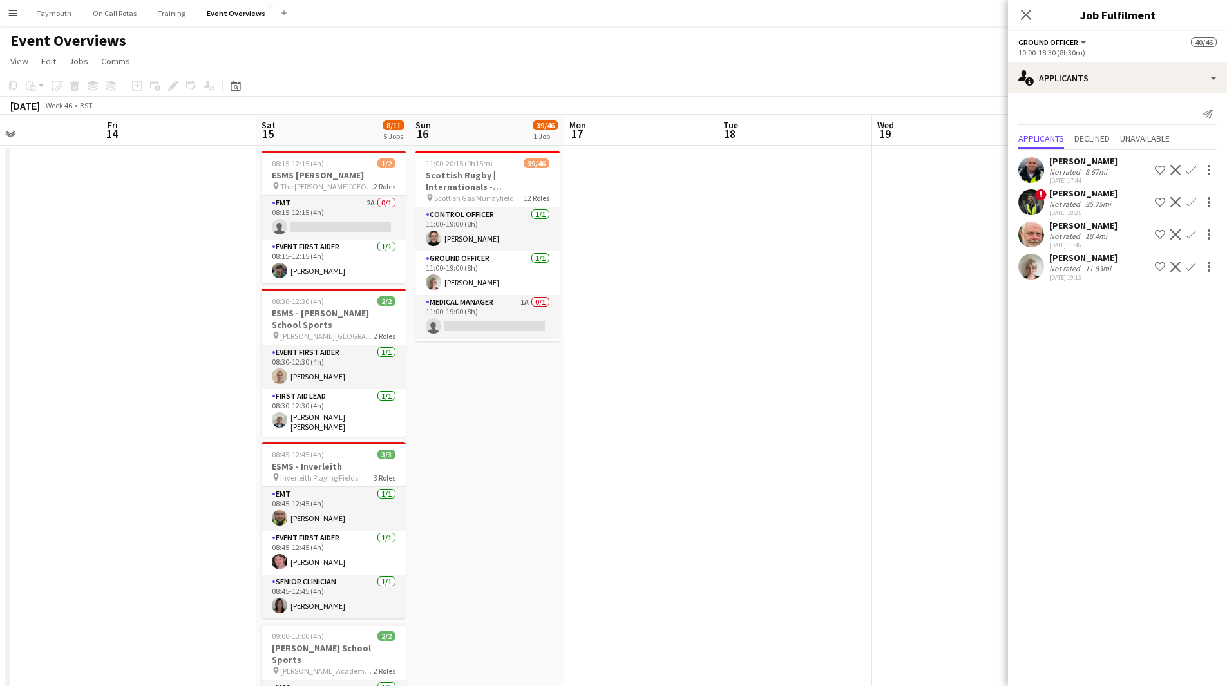
drag, startPoint x: 301, startPoint y: 457, endPoint x: 799, endPoint y: 457, distance: 498.4
click at [715, 467] on app-calendar-viewport "Tue 11 Wed 12 Thu 13 Fri 14 Sat 15 8/11 5 Jobs Sun 16 39/46 1 Job Mon 17 Tue 18…" at bounding box center [613, 650] width 1227 height 1070
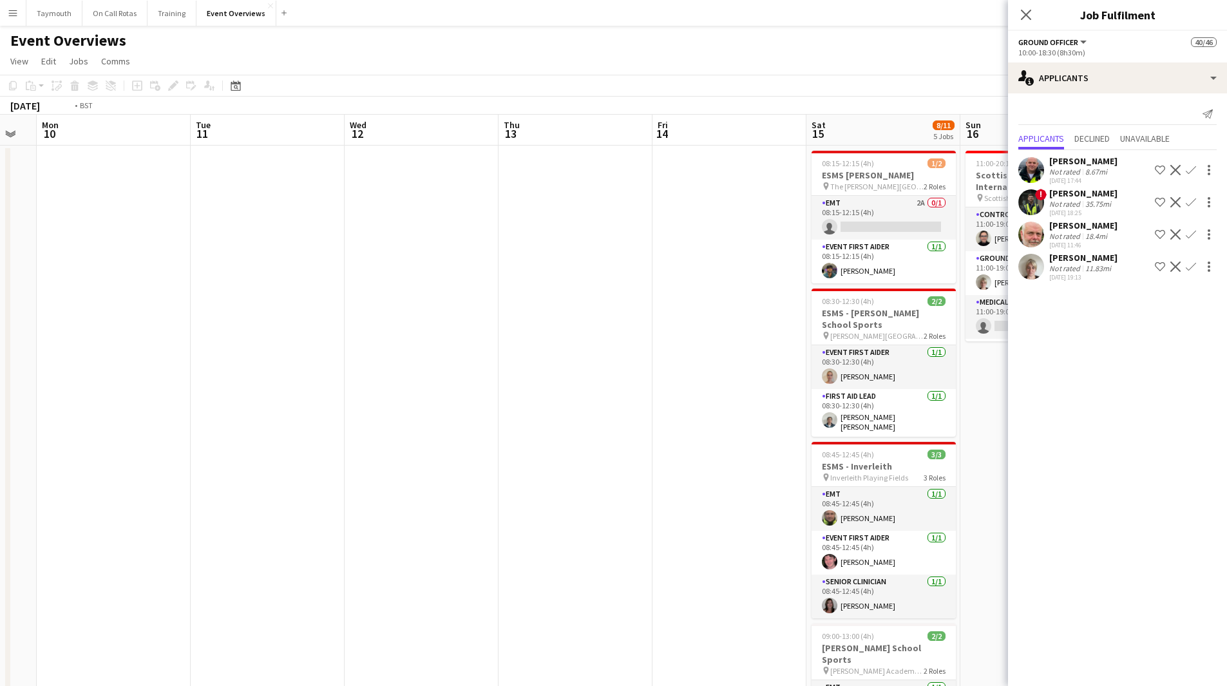
drag, startPoint x: 121, startPoint y: 469, endPoint x: 495, endPoint y: 451, distance: 374.6
click at [477, 468] on app-calendar-viewport "Sat 8 50/58 6 Jobs Sun 9 Mon 10 Tue 11 Wed 12 Thu 13 Fri 14 Sat 15 8/11 5 Jobs …" at bounding box center [613, 650] width 1227 height 1070
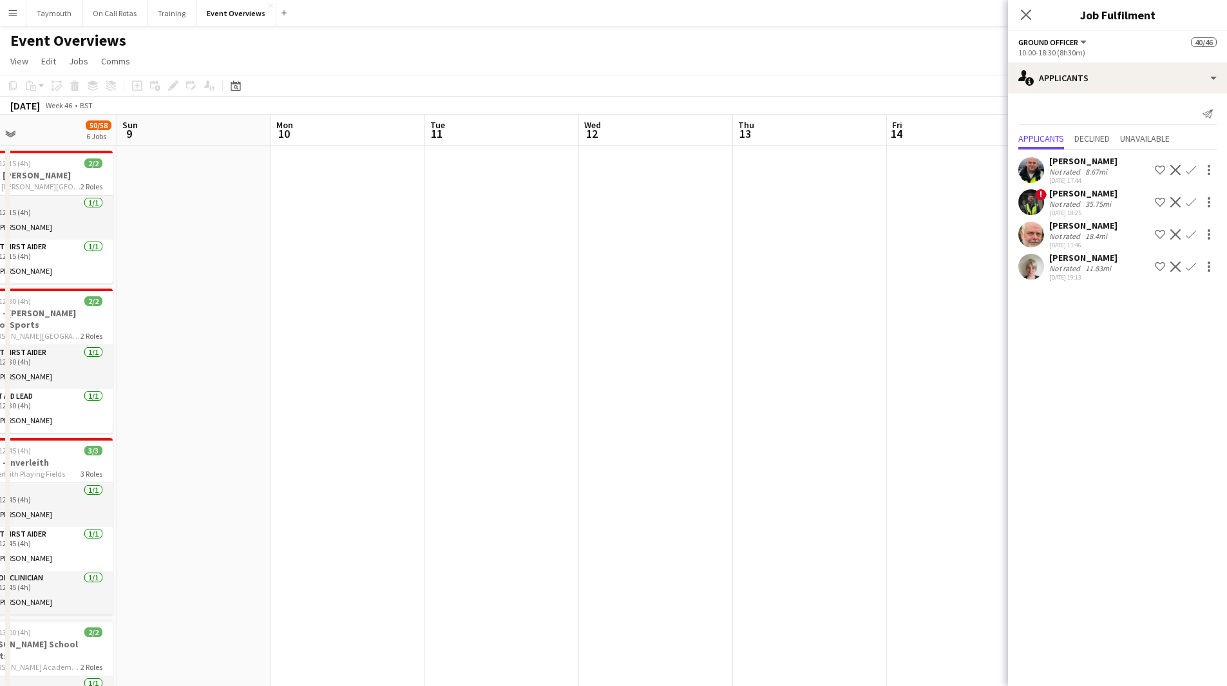
drag, startPoint x: 161, startPoint y: 457, endPoint x: 692, endPoint y: 457, distance: 531.2
click at [558, 467] on app-calendar-viewport "Thu 6 2/2 1 Job Fri 7 1 Job Sat 8 50/58 6 Jobs Sun 9 Mon 10 Tue 11 Wed 12 Thu 1…" at bounding box center [613, 650] width 1227 height 1070
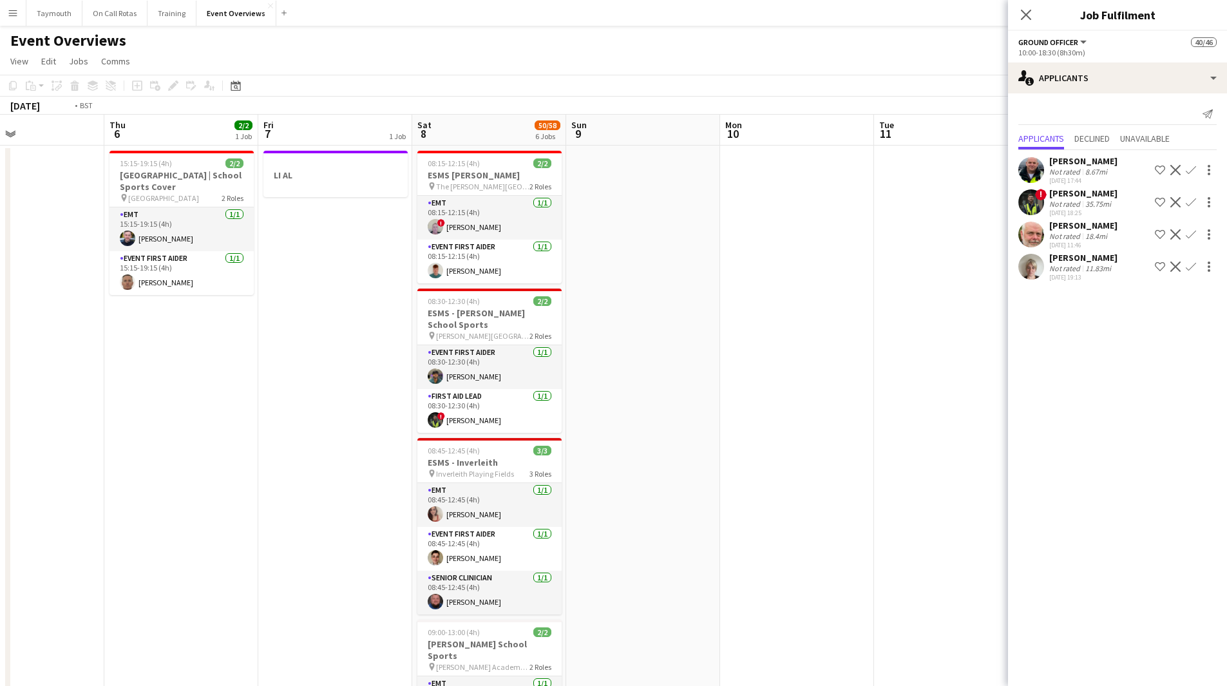
drag, startPoint x: 135, startPoint y: 469, endPoint x: 592, endPoint y: 462, distance: 456.6
click at [512, 466] on app-calendar-viewport "Mon 3 Tue 4 Wed 5 Thu 6 2/2 1 Job Fri 7 1 Job Sat 8 50/58 6 Jobs Sun 9 Mon 10 T…" at bounding box center [613, 650] width 1227 height 1070
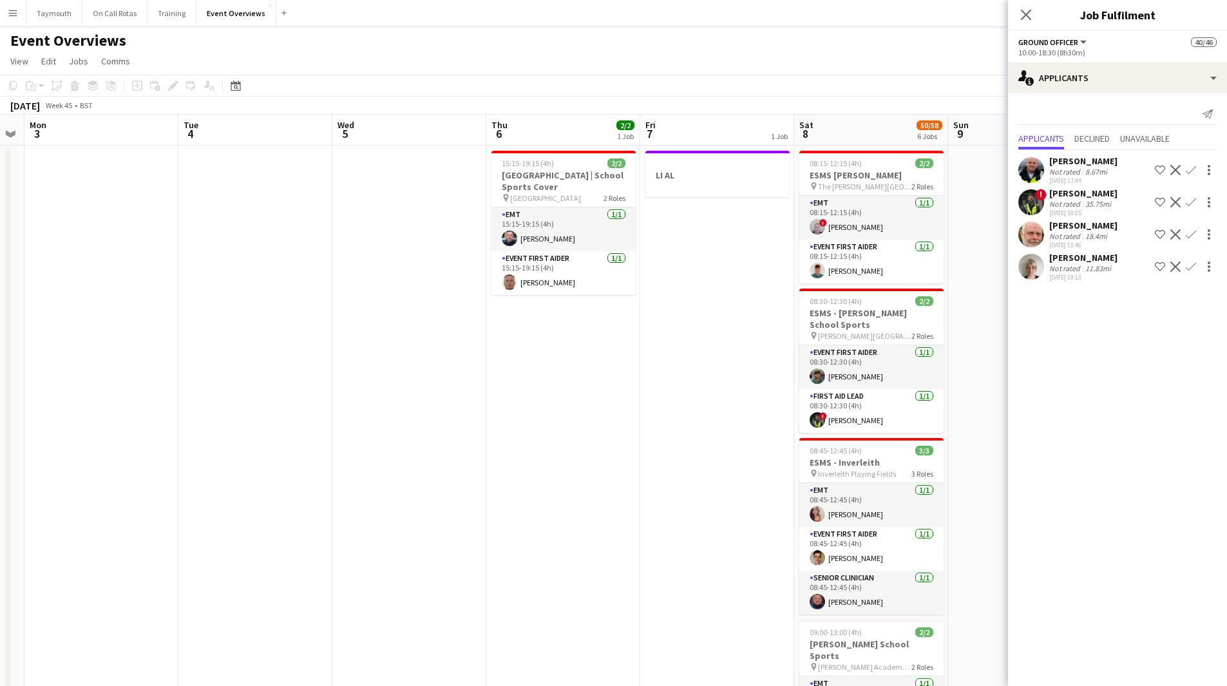
click at [448, 451] on app-calendar-viewport "Fri 31 Sat 1 56/61 6 Jobs Sun 2 Mon 3 Tue 4 Wed 5 Thu 6 2/2 1 Job Fri 7 1 Job S…" at bounding box center [613, 650] width 1227 height 1070
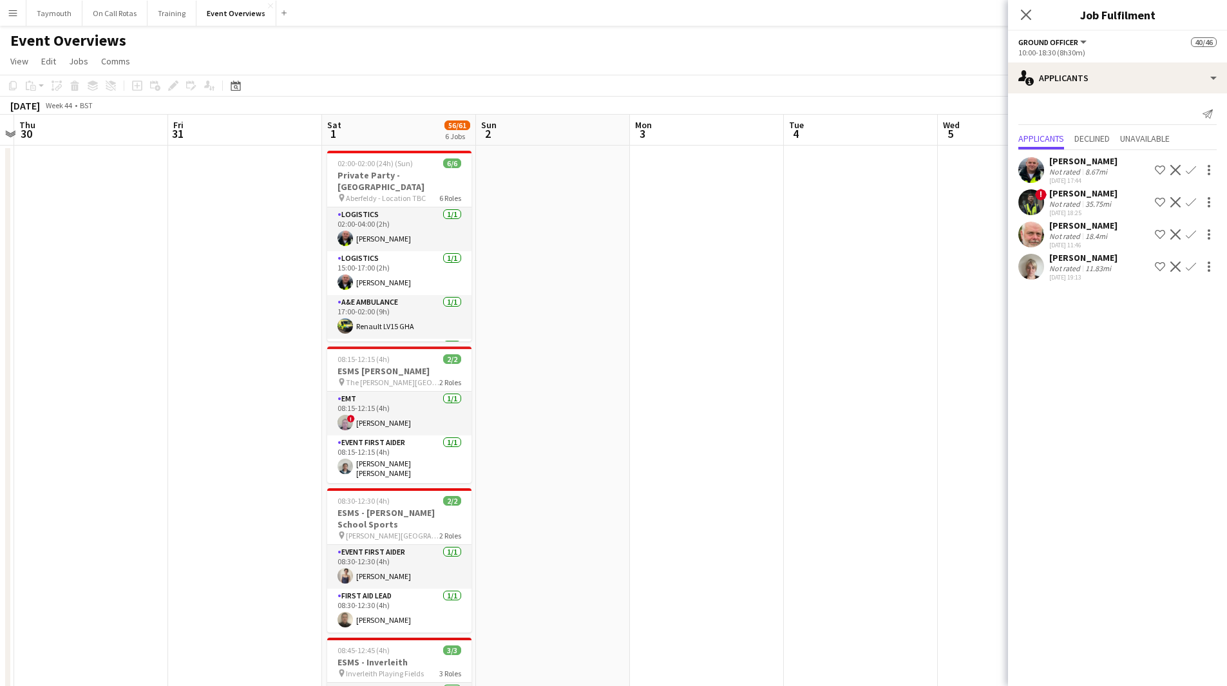
scroll to position [0, 270]
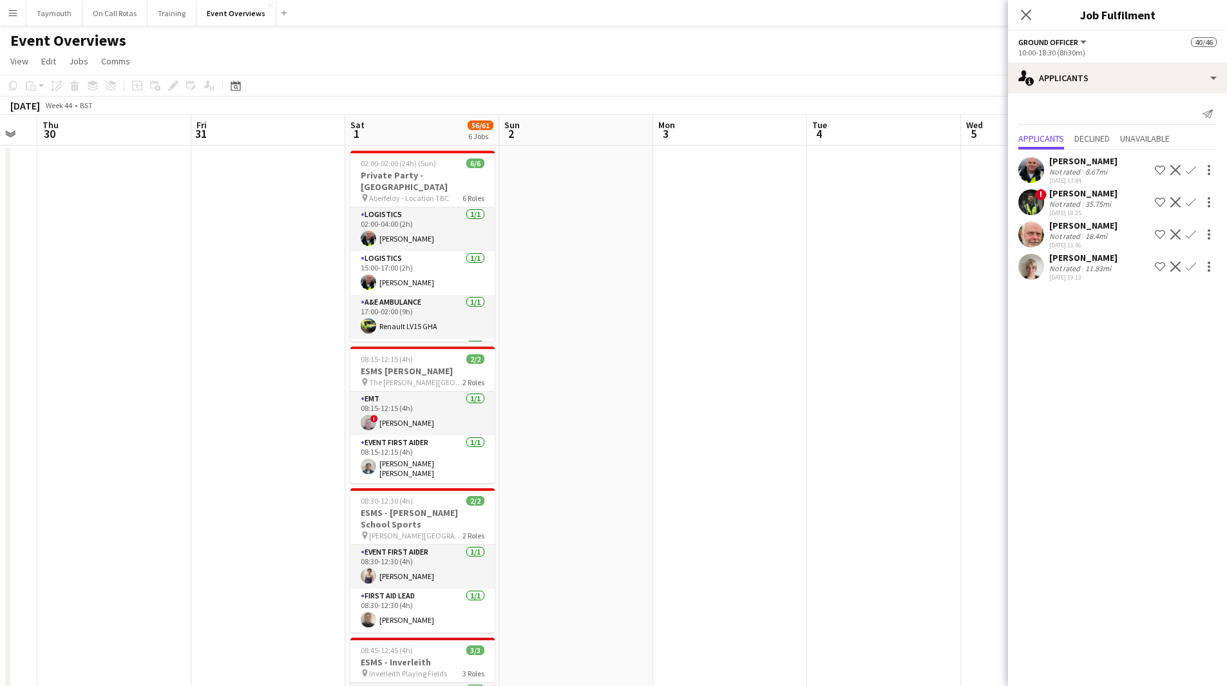
drag, startPoint x: 337, startPoint y: 451, endPoint x: 613, endPoint y: 441, distance: 275.8
click at [613, 444] on app-calendar-viewport "Tue 28 Wed 29 Thu 30 Fri 31 Sat 1 56/61 6 Jobs Sun 2 Mon 3 Tue 4 Wed 5 Thu 6 2/…" at bounding box center [613, 650] width 1227 height 1070
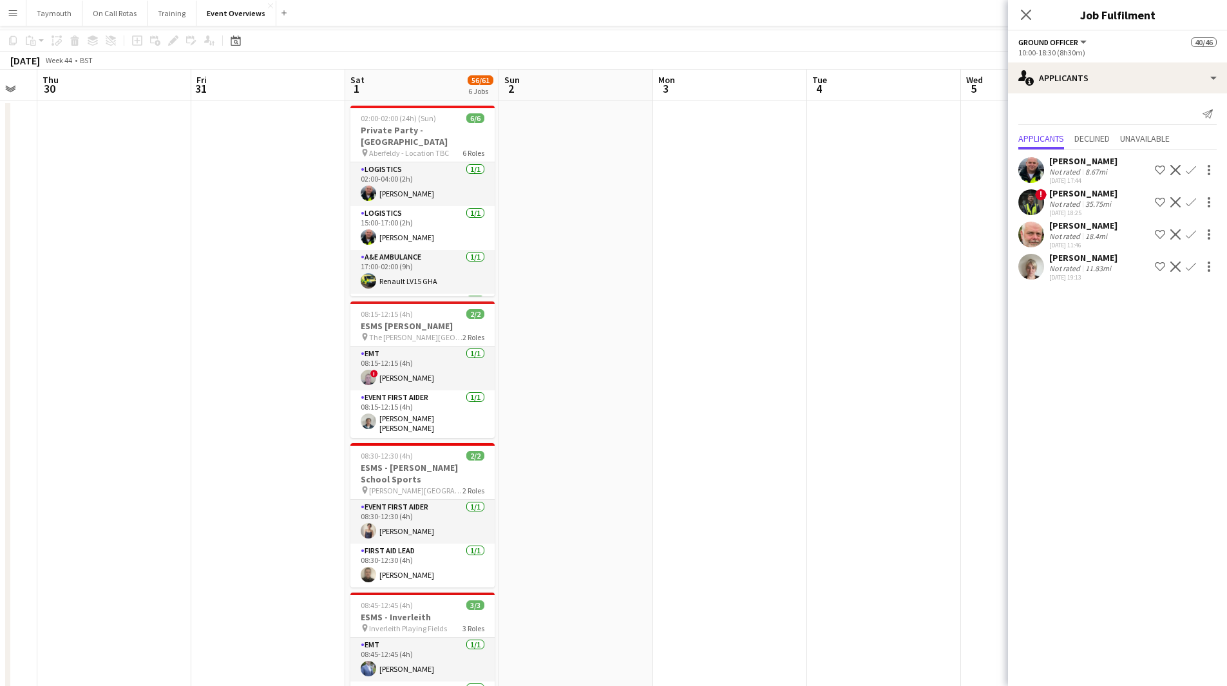
scroll to position [0, 0]
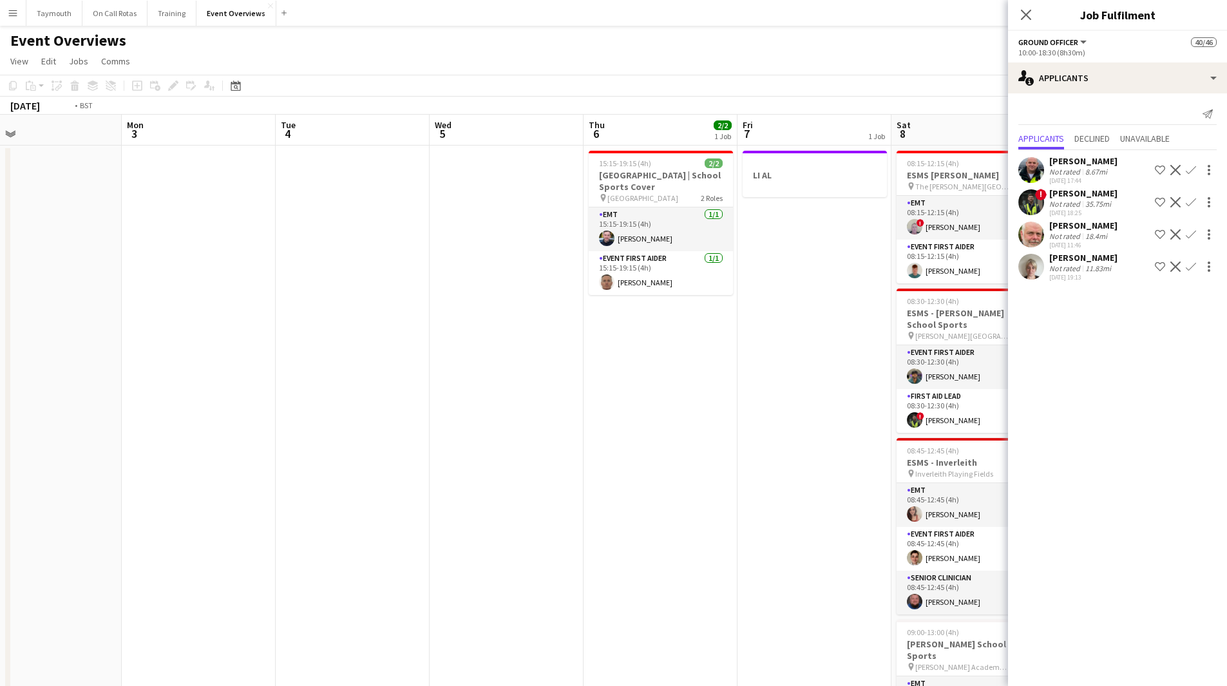
drag, startPoint x: 763, startPoint y: 416, endPoint x: 67, endPoint y: 417, distance: 696.1
click at [0, 413] on html "Menu Boards Boards Boards All jobs Status Workforce Workforce My Workforce Recr…" at bounding box center [613, 592] width 1227 height 1185
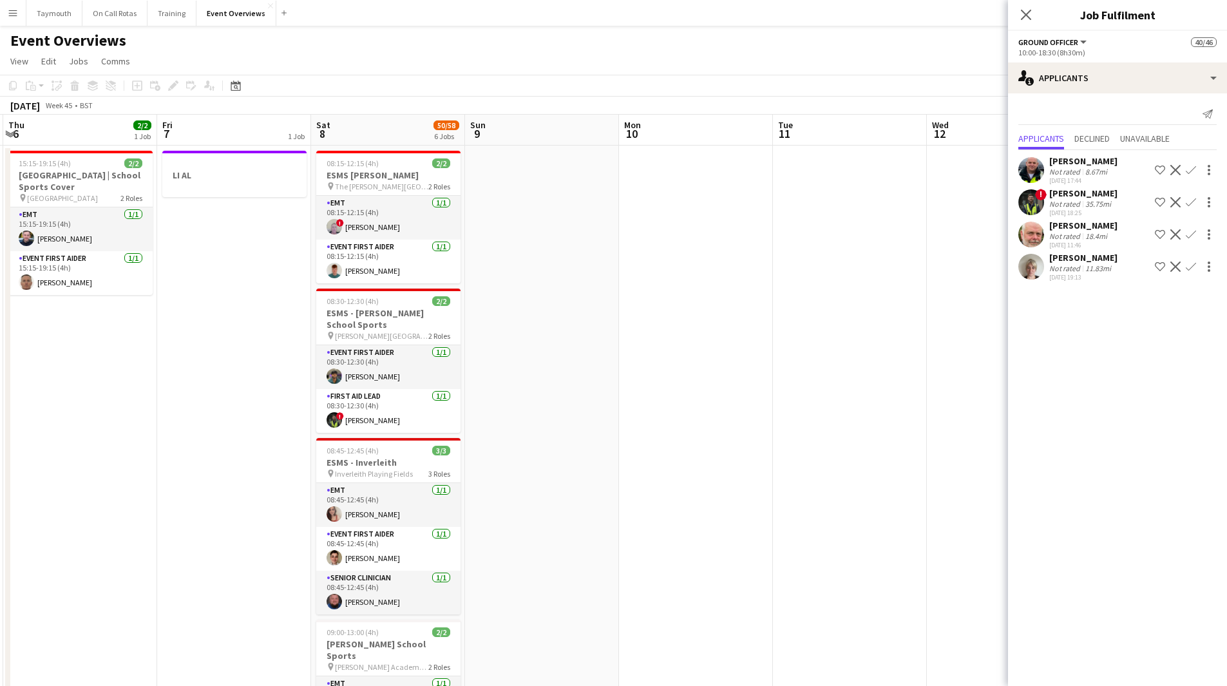
drag, startPoint x: 911, startPoint y: 427, endPoint x: 389, endPoint y: 454, distance: 522.3
click at [197, 451] on app-calendar-viewport "Mon 3 Tue 4 Wed 5 Thu 6 2/2 1 Job Fri 7 1 Job Sat 8 50/58 6 Jobs Sun 9 Mon 10 T…" at bounding box center [613, 650] width 1227 height 1070
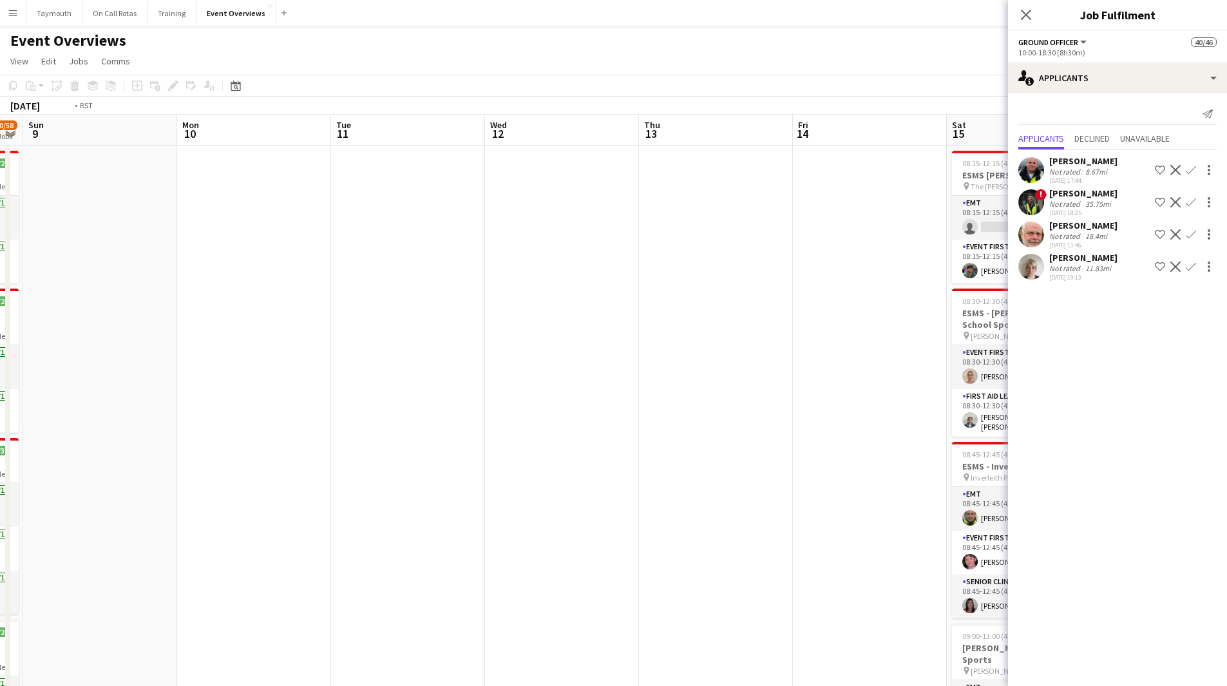
drag, startPoint x: 266, startPoint y: 459, endPoint x: 93, endPoint y: 451, distance: 172.8
click at [0, 453] on html "Menu Boards Boards Boards All jobs Status Workforce Workforce My Workforce Recr…" at bounding box center [613, 592] width 1227 height 1185
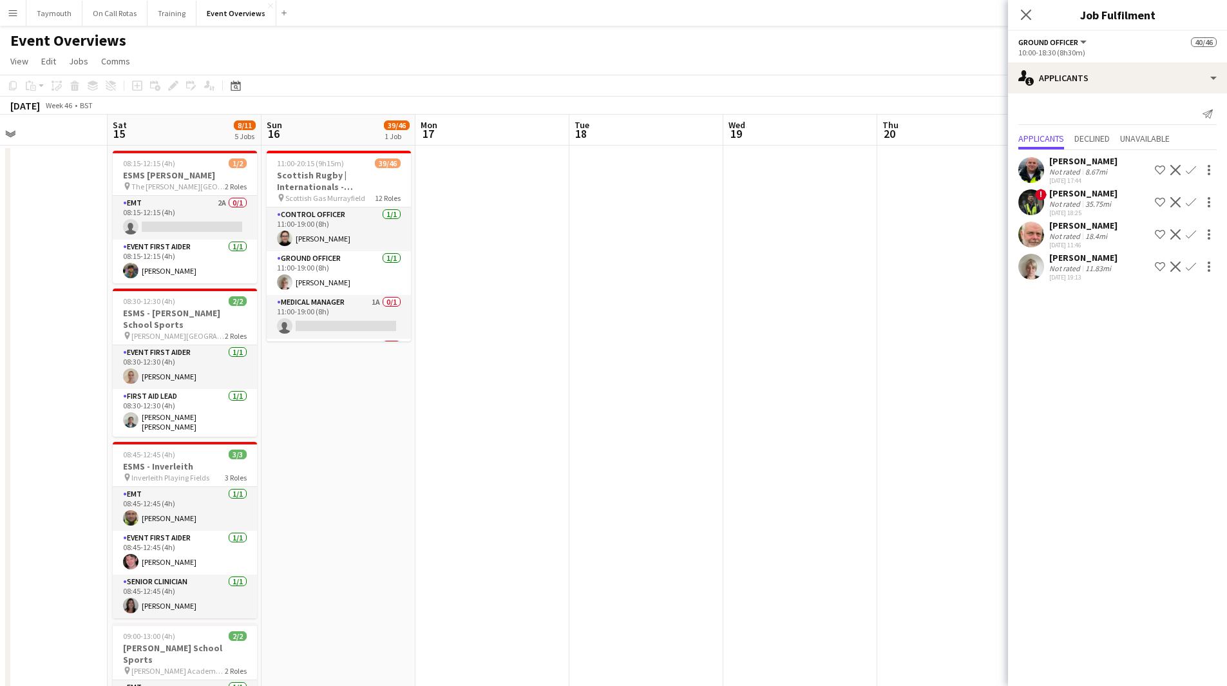
drag, startPoint x: 118, startPoint y: 454, endPoint x: -135, endPoint y: 466, distance: 252.7
click at [0, 466] on html "Menu Boards Boards Boards All jobs Status Workforce Workforce My Workforce Recr…" at bounding box center [613, 592] width 1227 height 1185
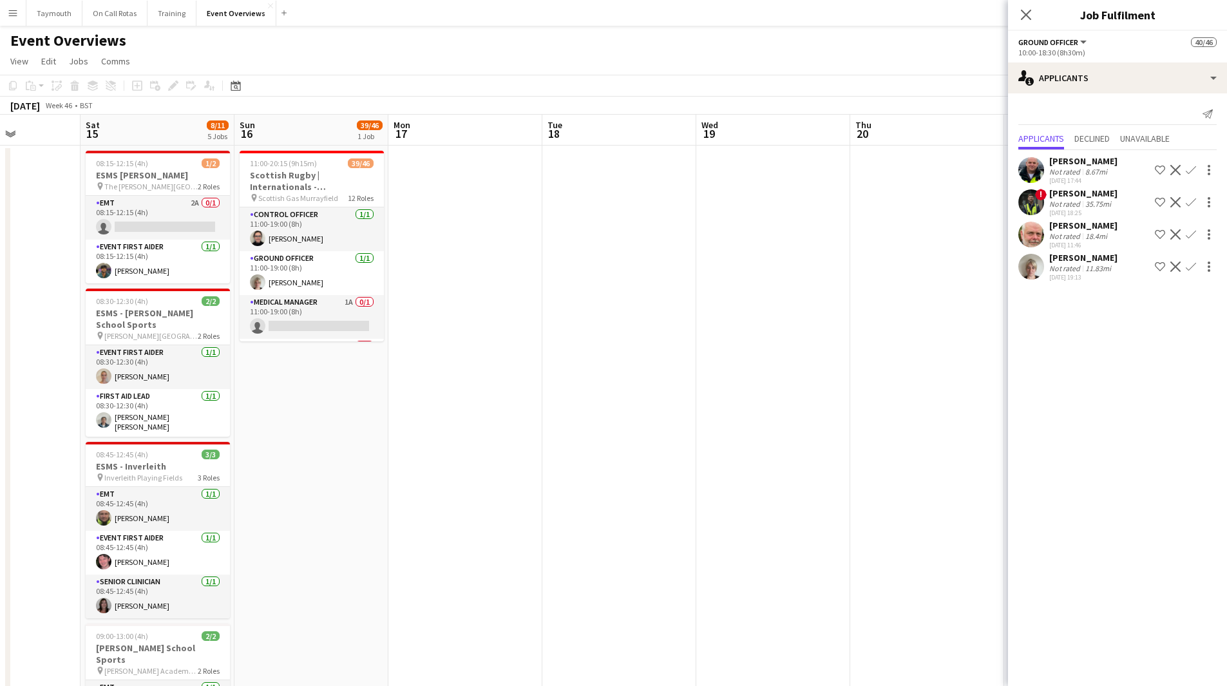
click at [397, 459] on app-calendar-viewport "Wed 12 Thu 13 Fri 14 Sat 15 8/11 5 Jobs Sun 16 39/46 1 Job Mon 17 Tue 18 Wed 19…" at bounding box center [613, 650] width 1227 height 1070
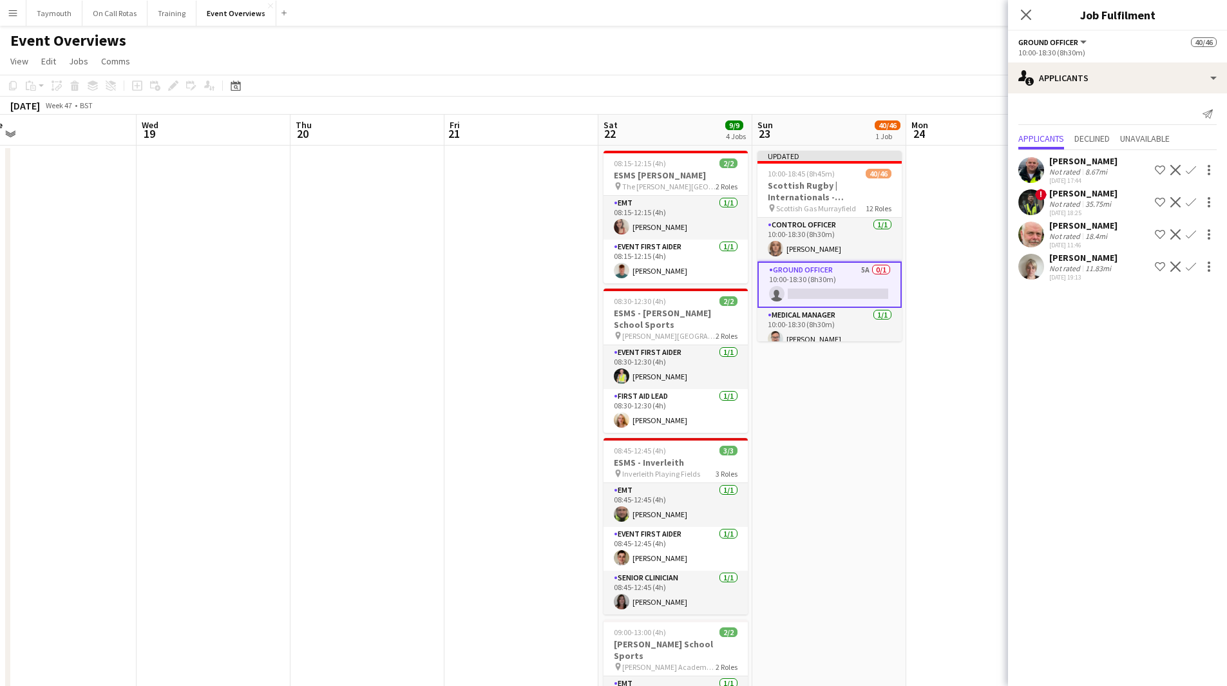
drag, startPoint x: 506, startPoint y: 401, endPoint x: 108, endPoint y: 405, distance: 398.0
click at [108, 405] on app-calendar-viewport "Sat 15 8/11 5 Jobs Sun 16 39/46 1 Job Mon 17 Tue 18 Wed 19 Thu 20 Fri 21 Sat 22…" at bounding box center [613, 650] width 1227 height 1070
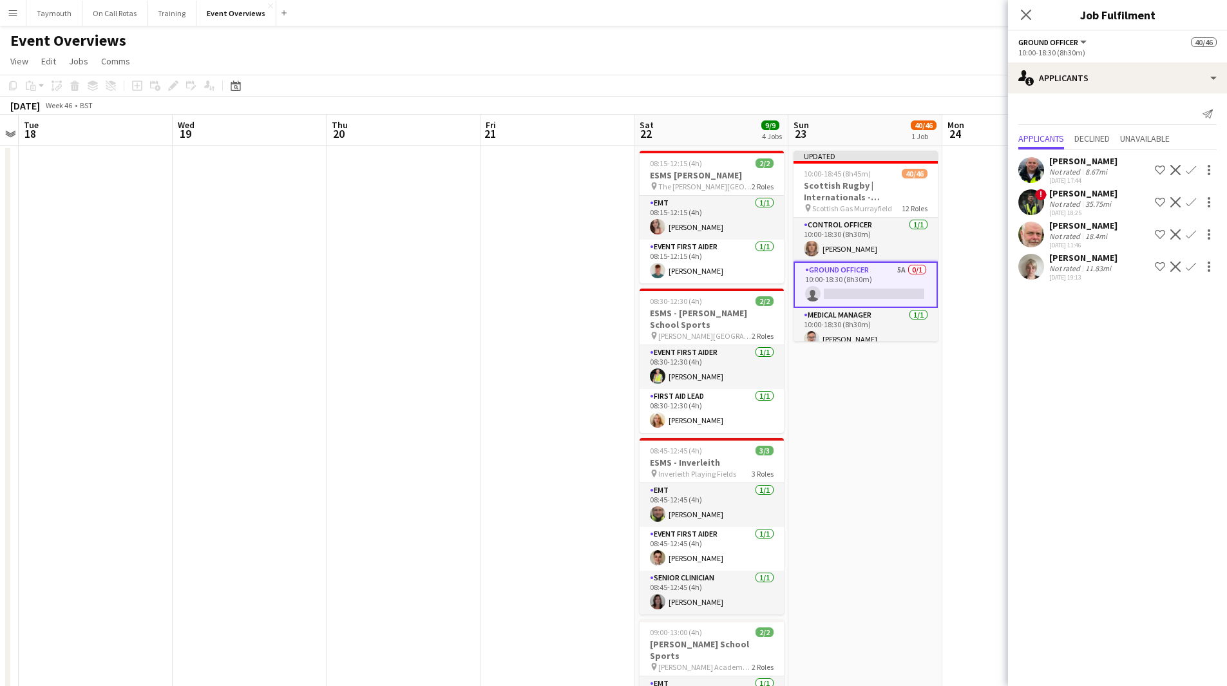
drag, startPoint x: 579, startPoint y: 388, endPoint x: 388, endPoint y: 410, distance: 192.4
click at [388, 410] on app-calendar-viewport "Sat 15 8/11 5 Jobs Sun 16 39/46 1 Job Mon 17 Tue 18 Wed 19 Thu 20 Fri 21 Sat 22…" at bounding box center [613, 650] width 1227 height 1070
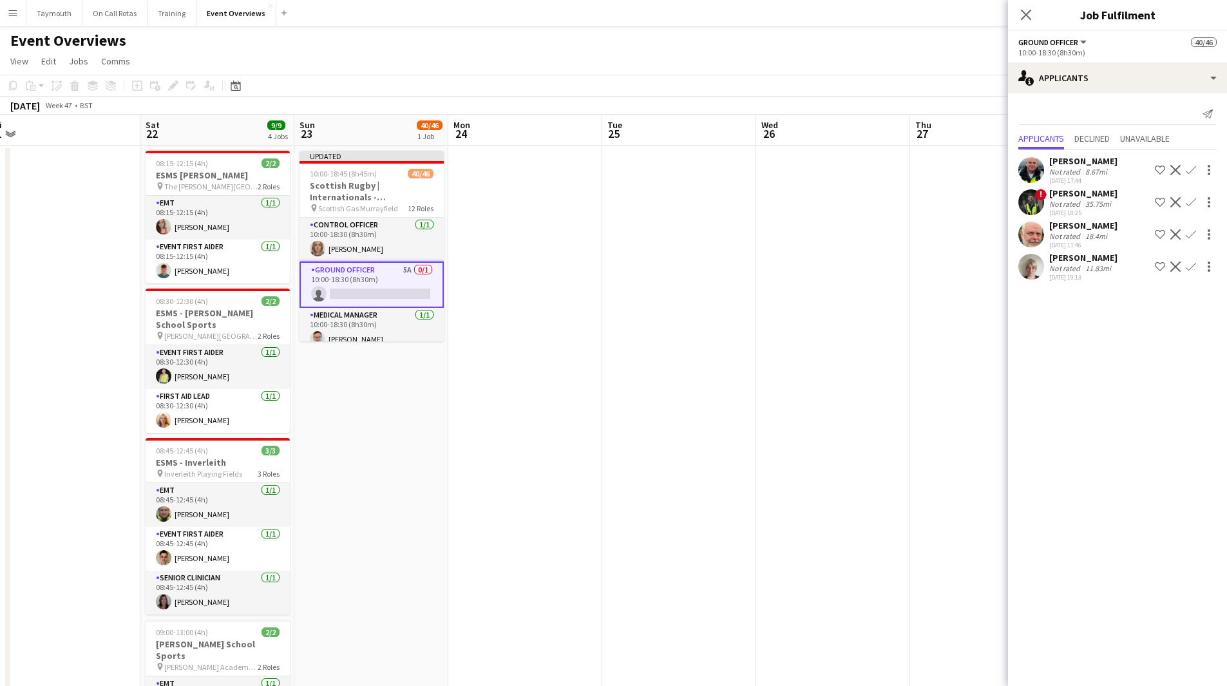
drag, startPoint x: 505, startPoint y: 346, endPoint x: 232, endPoint y: 398, distance: 277.2
click at [232, 398] on app-calendar-viewport "Tue 18 Wed 19 Thu 20 Fri 21 Sat 22 9/9 4 Jobs Sun 23 40/46 1 Job Mon 24 Tue 25 …" at bounding box center [613, 650] width 1227 height 1070
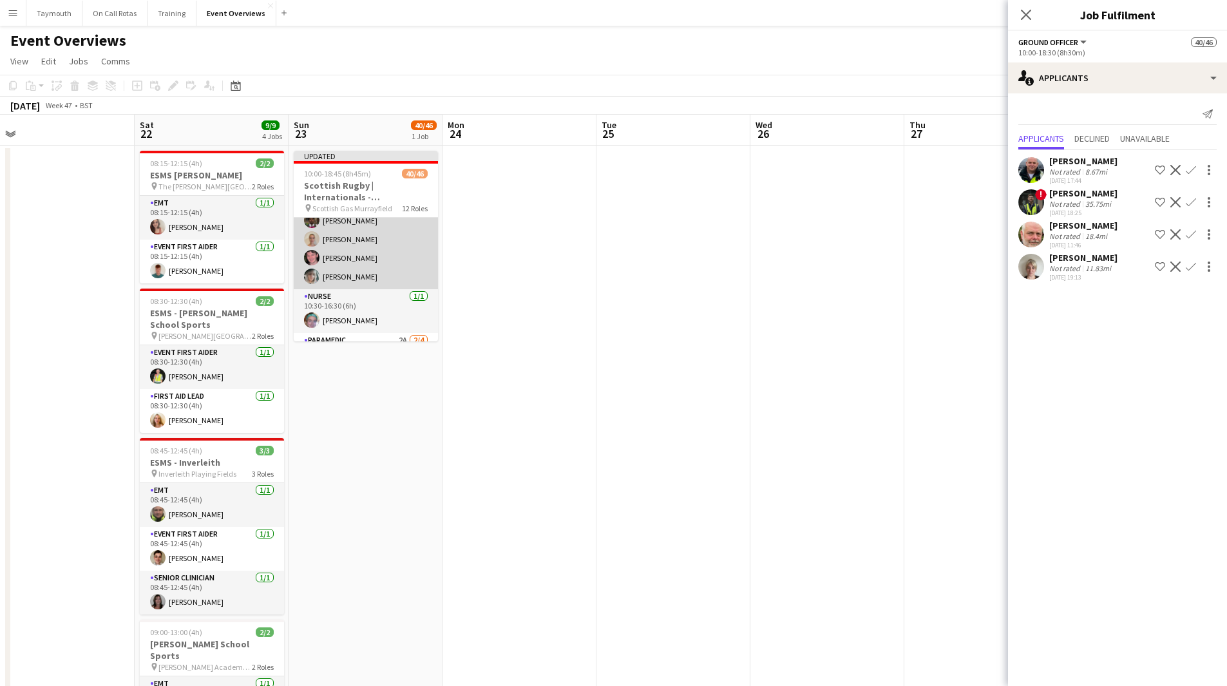
scroll to position [580, 0]
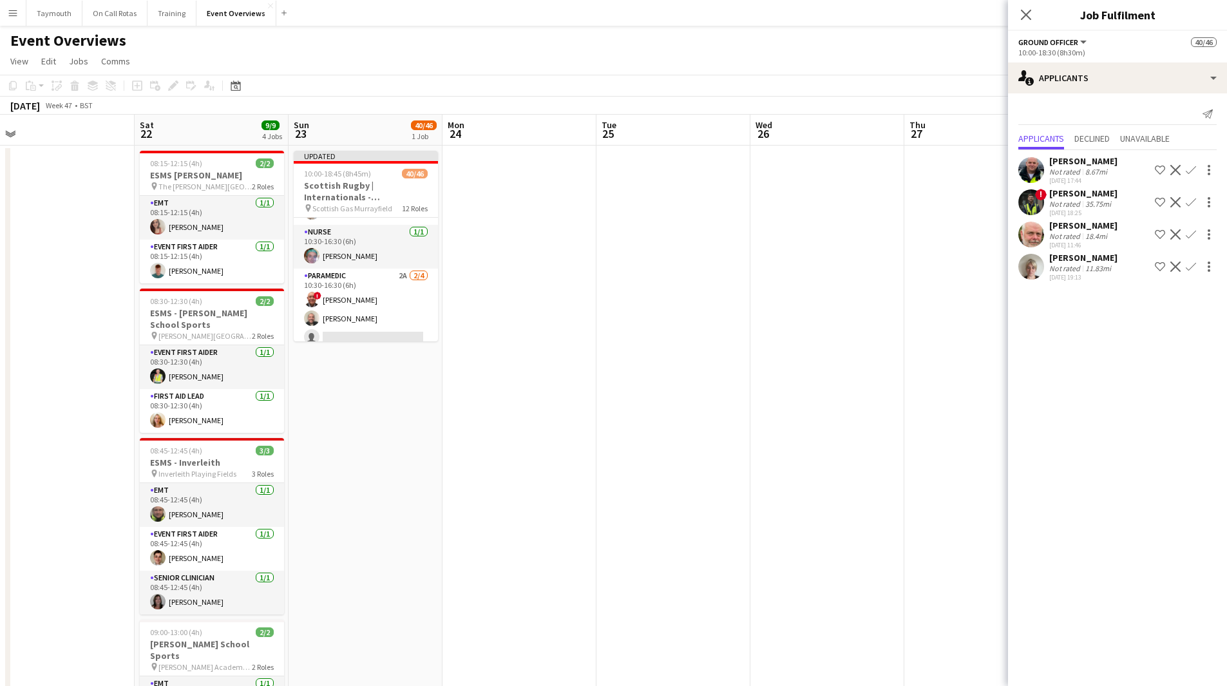
click at [1093, 274] on div "[DATE] 19:13" at bounding box center [1083, 277] width 68 height 8
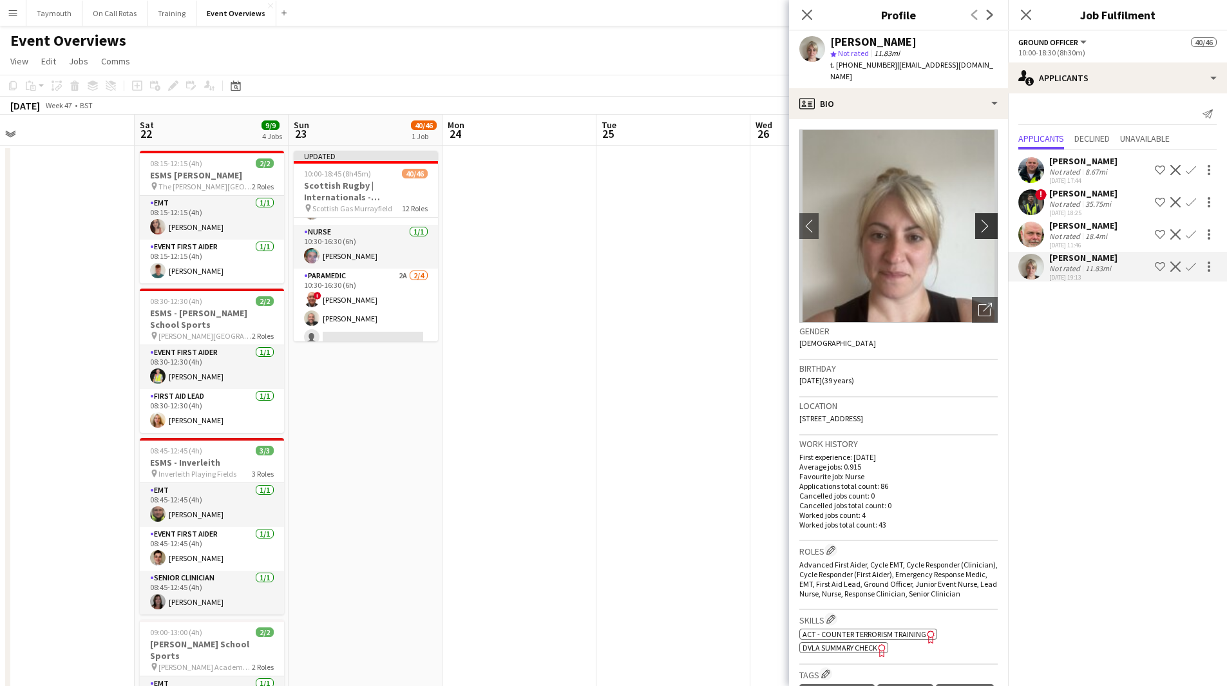
click at [981, 219] on app-icon "chevron-right" at bounding box center [988, 226] width 20 height 14
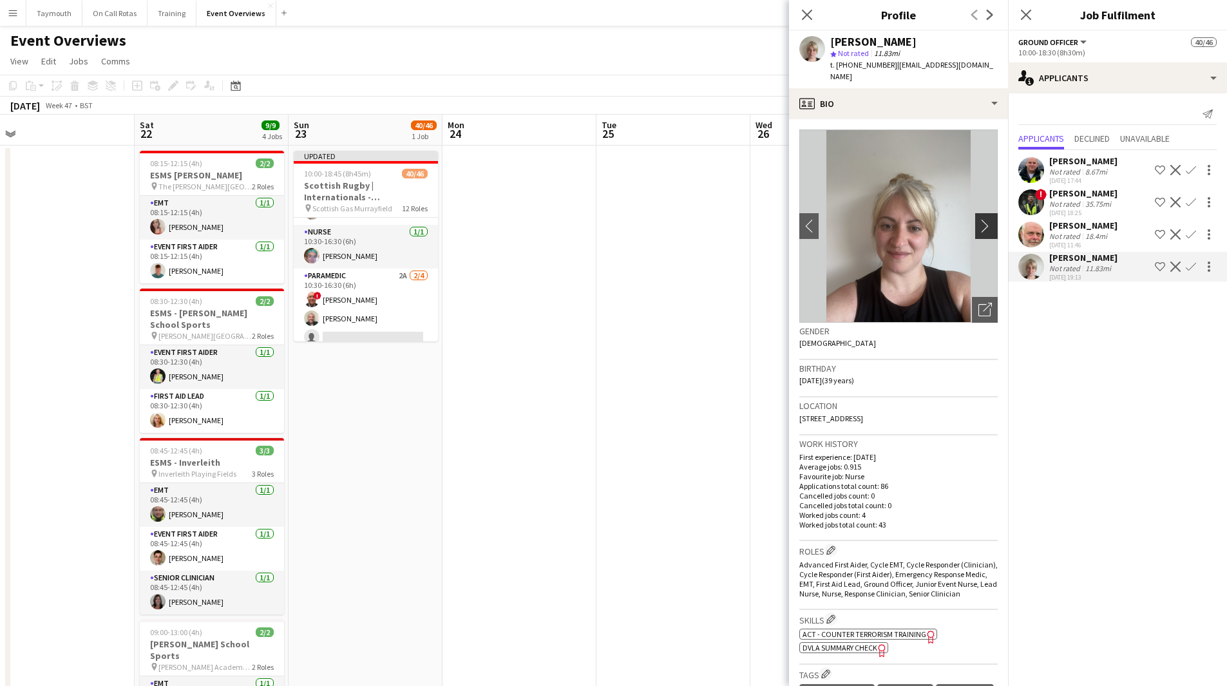
click at [978, 220] on app-icon "chevron-right" at bounding box center [988, 226] width 20 height 14
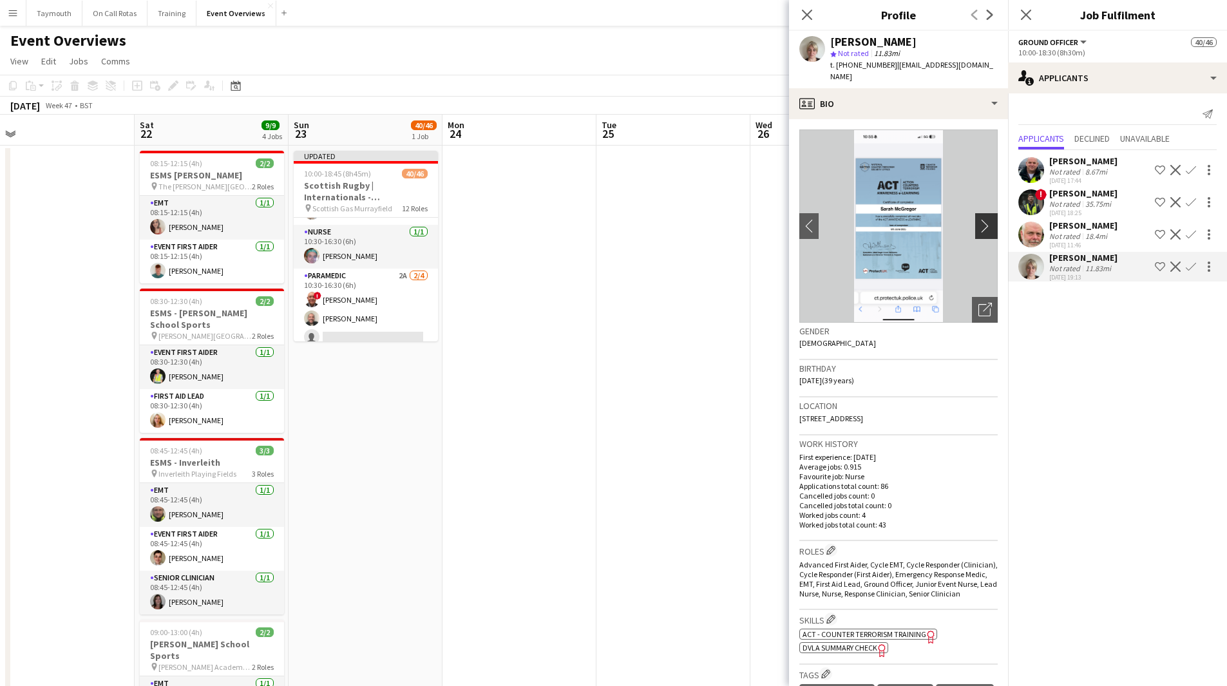
click at [977, 221] on button "chevron-right" at bounding box center [988, 226] width 26 height 26
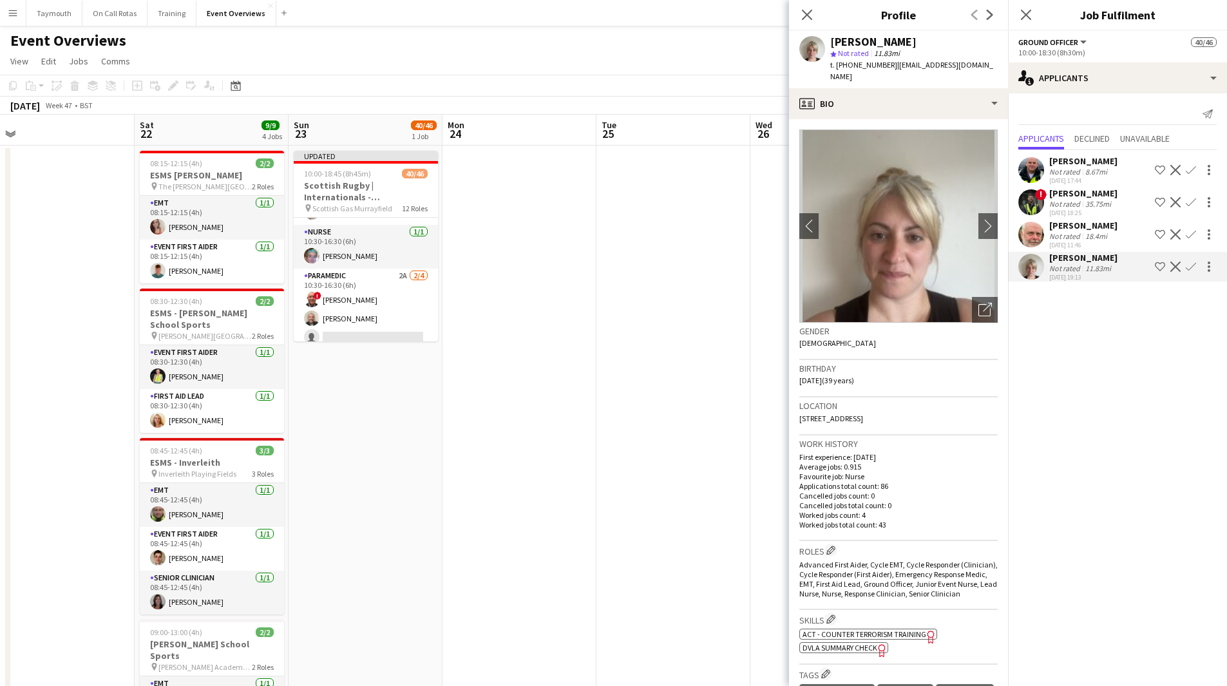
click at [1189, 269] on app-icon "Confirm" at bounding box center [1190, 266] width 10 height 10
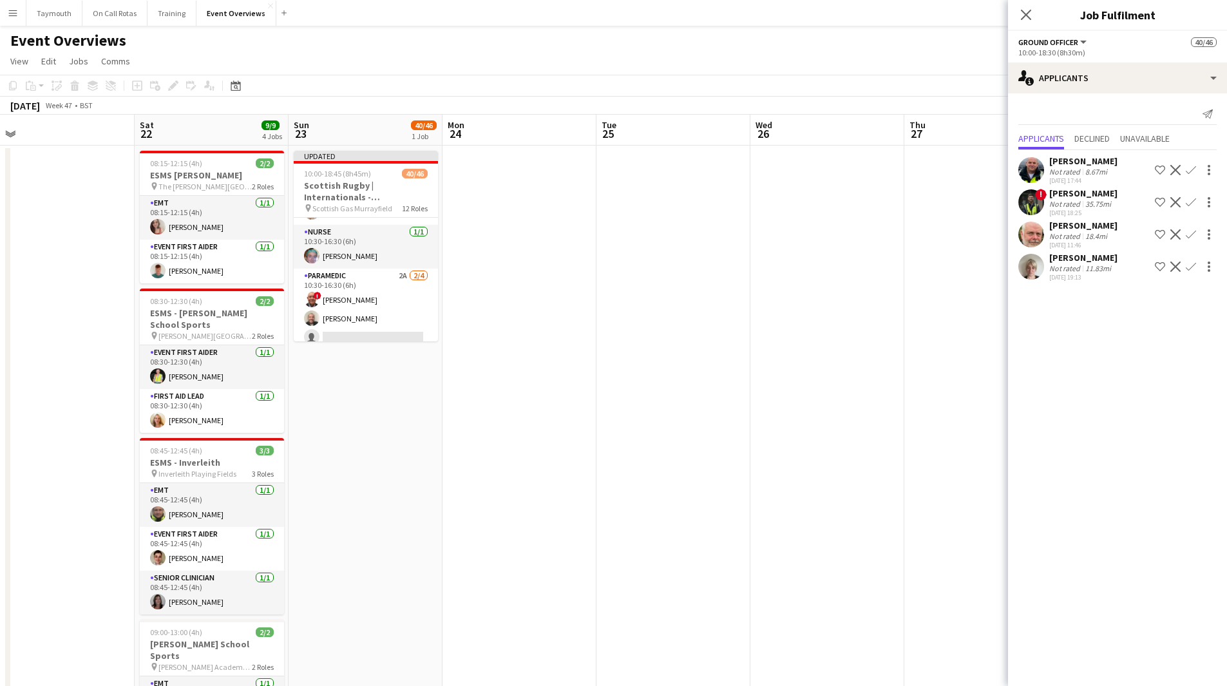
click at [1189, 269] on app-icon "Confirm" at bounding box center [1190, 266] width 10 height 10
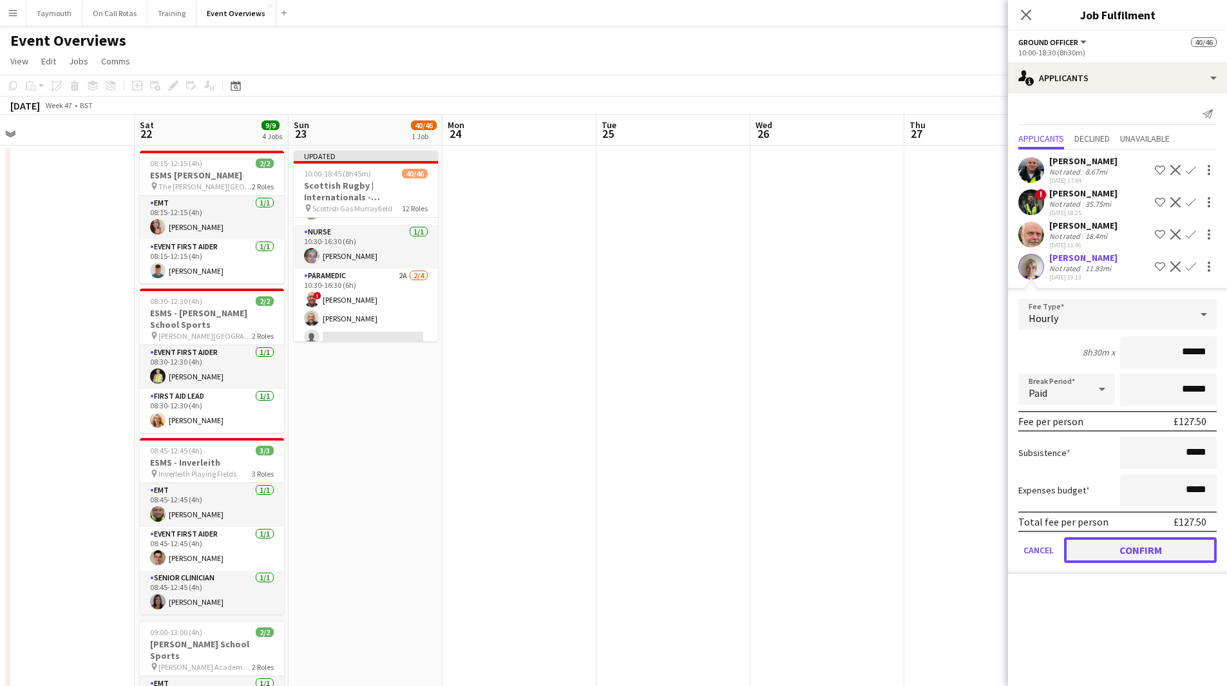
click at [1115, 551] on button "Confirm" at bounding box center [1140, 550] width 153 height 26
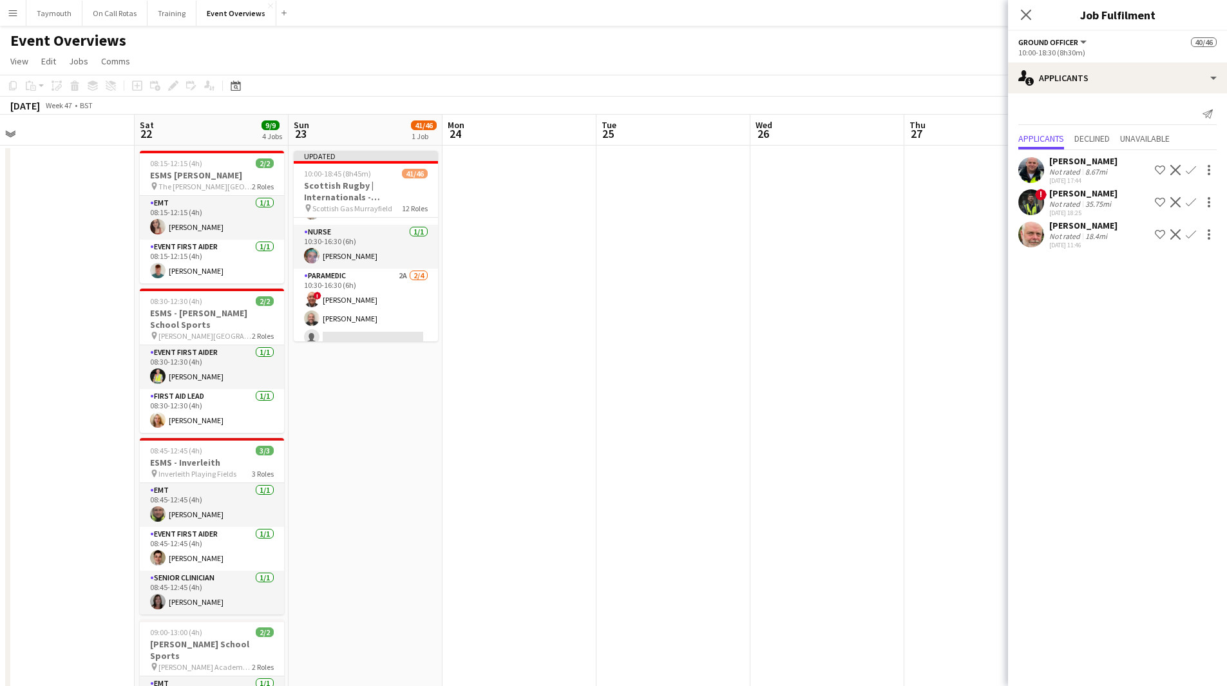
click at [457, 466] on app-date-cell at bounding box center [519, 665] width 154 height 1039
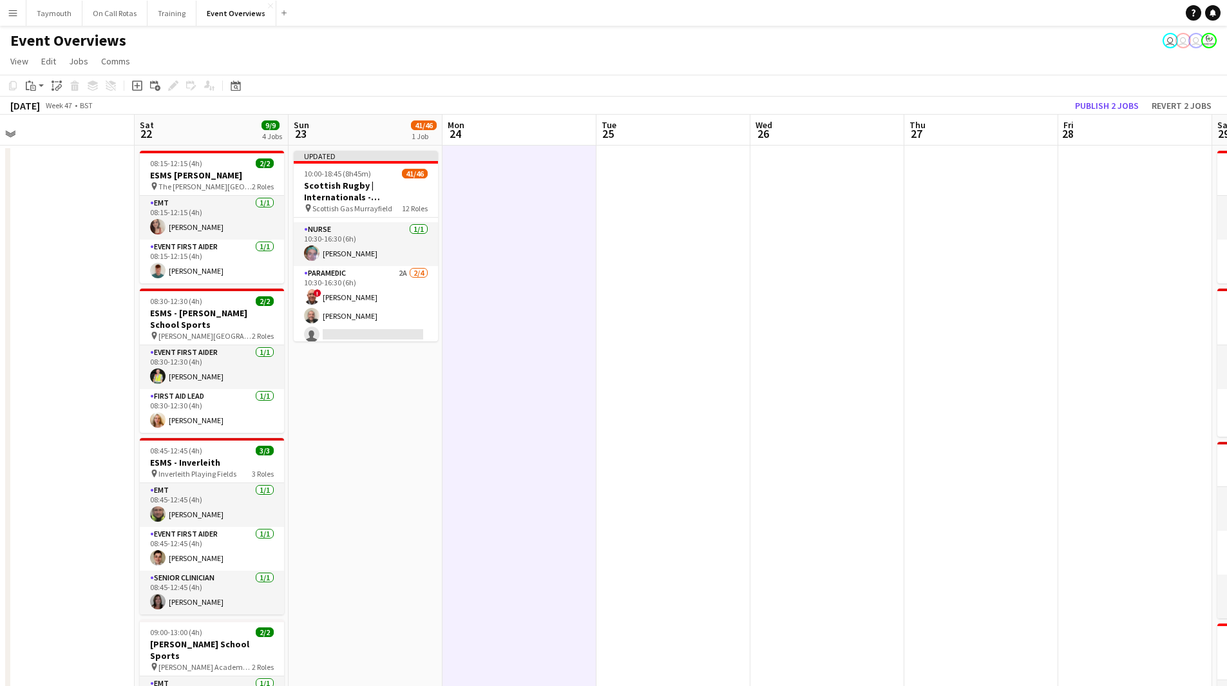
scroll to position [577, 0]
click at [1104, 102] on button "Publish 2 jobs" at bounding box center [1107, 105] width 74 height 17
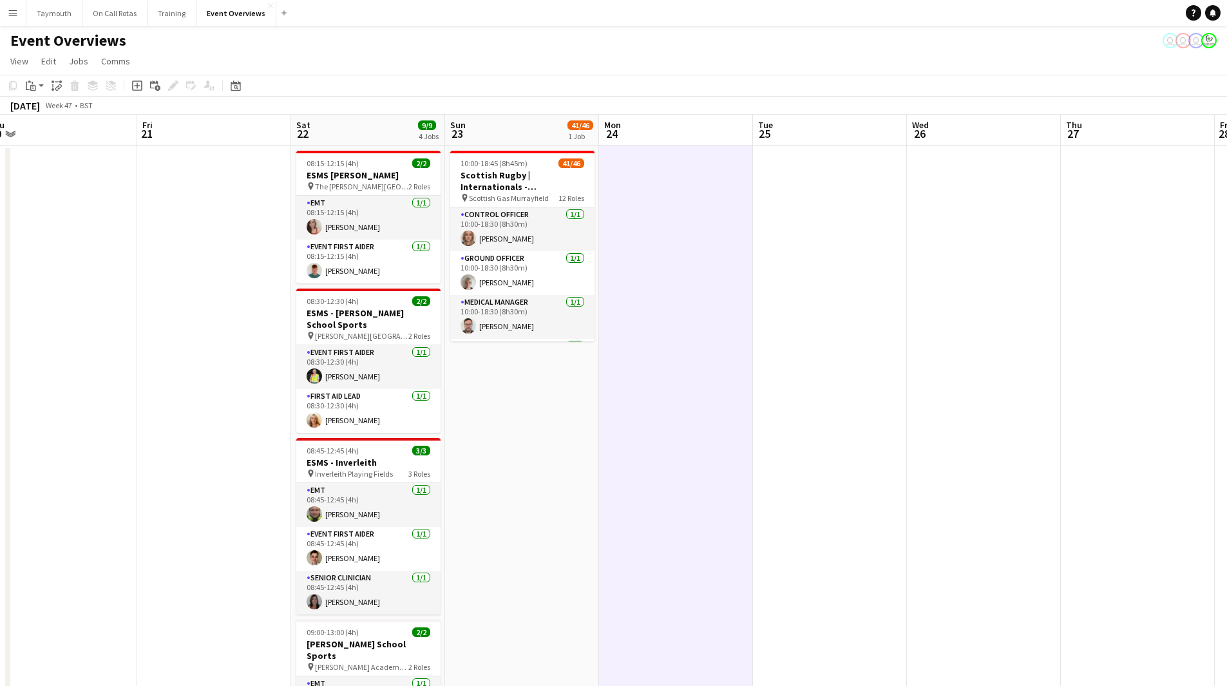
scroll to position [0, 308]
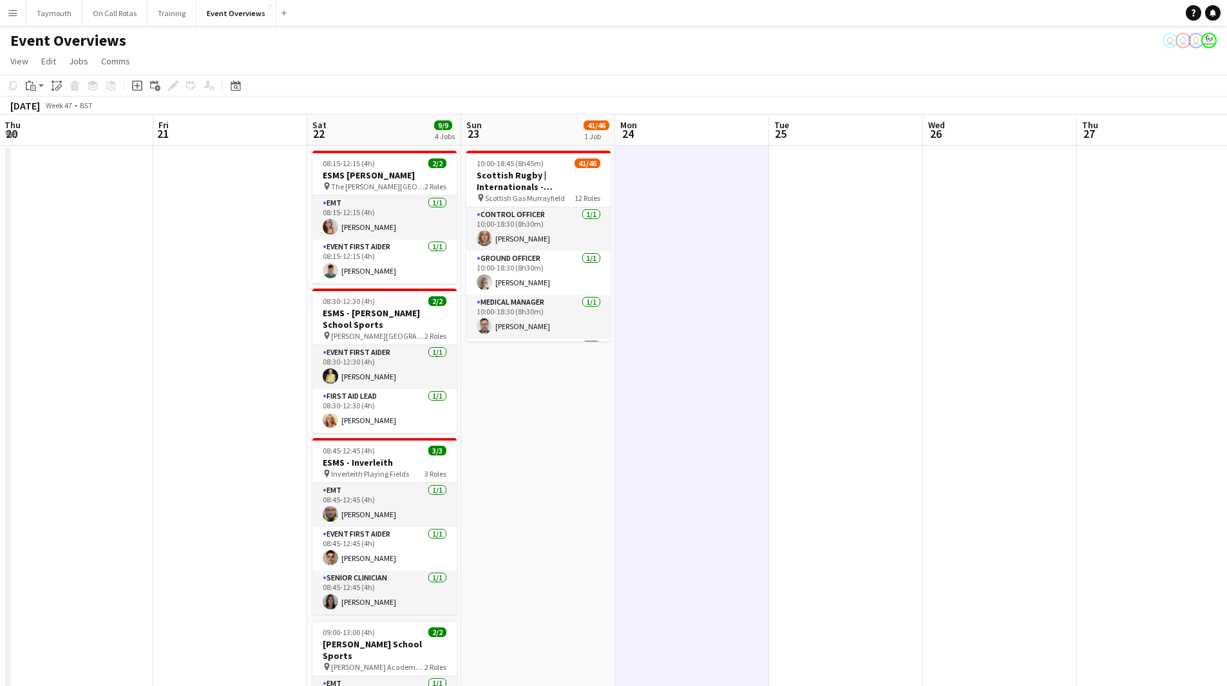
click at [554, 419] on app-calendar-viewport "Tue 18 Wed 19 Thu 20 Fri 21 Sat 22 9/9 4 Jobs Sun 23 41/46 1 Job Mon 24 Tue 25 …" at bounding box center [613, 650] width 1227 height 1070
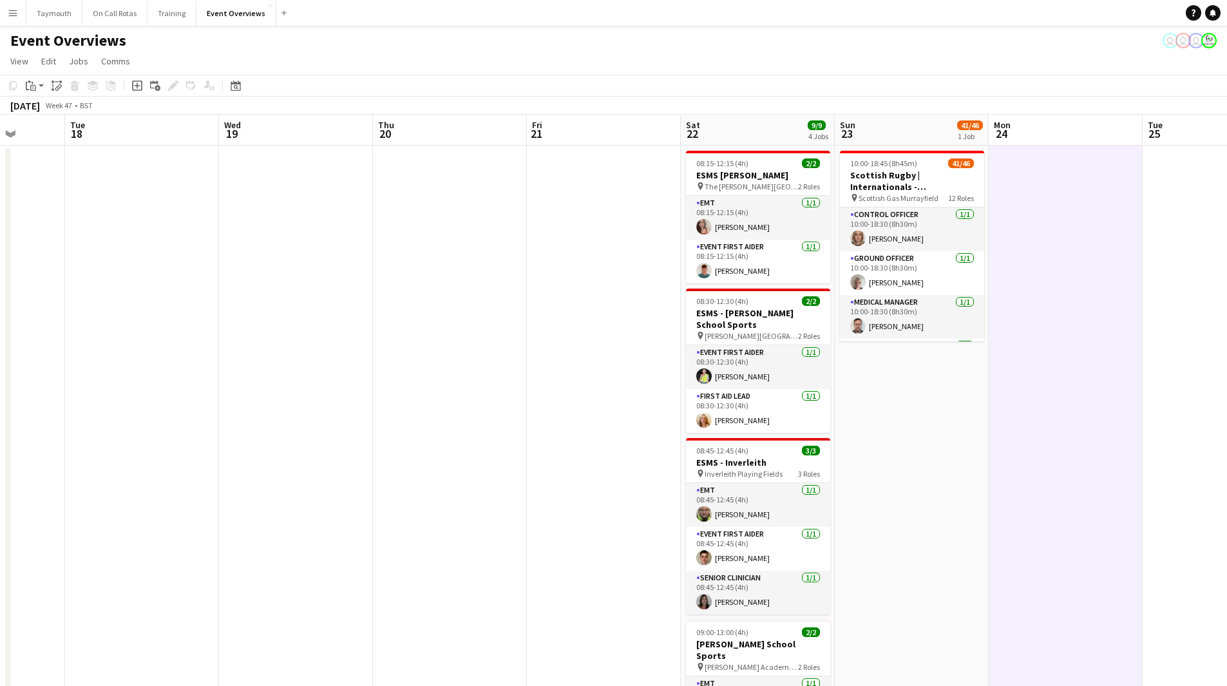
drag, startPoint x: 547, startPoint y: 432, endPoint x: 790, endPoint y: 437, distance: 242.8
click at [790, 438] on app-calendar-viewport "Sun 16 39/46 1 Job Mon 17 Tue 18 Wed 19 Thu 20 Fri 21 Sat 22 9/9 4 Jobs Sun 23 …" at bounding box center [613, 650] width 1227 height 1070
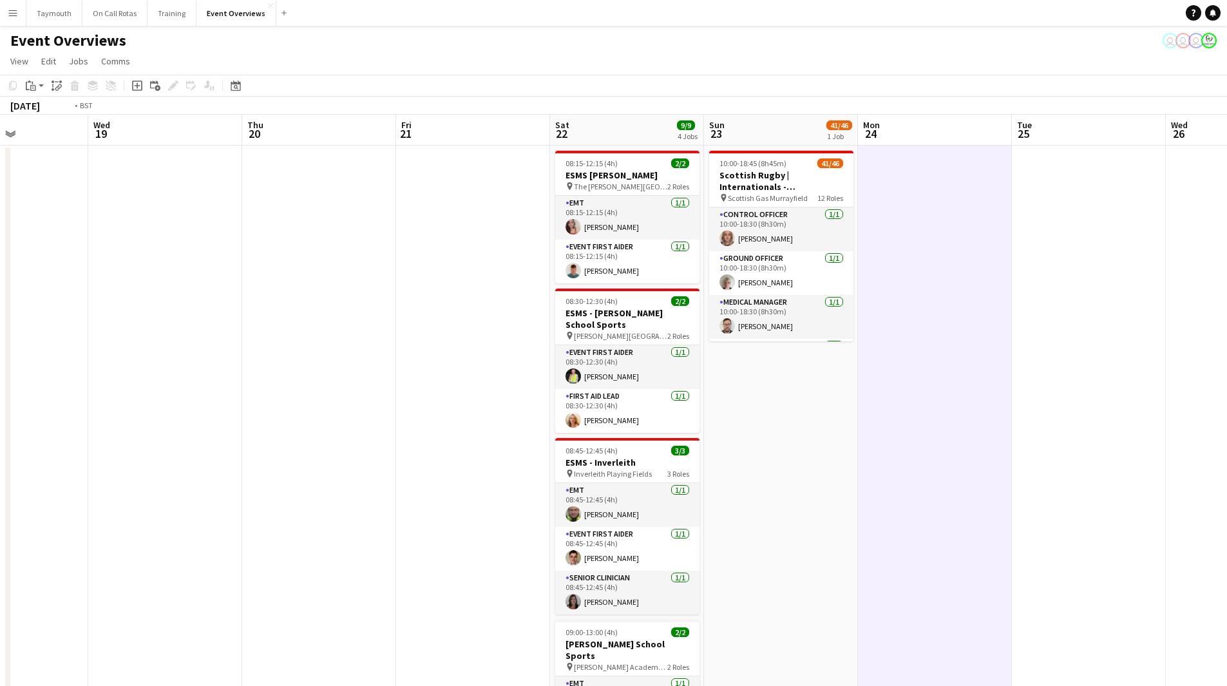
drag, startPoint x: 719, startPoint y: 448, endPoint x: 784, endPoint y: 443, distance: 65.2
click at [771, 448] on app-calendar-viewport "Sun 16 39/46 1 Job Mon 17 Tue 18 Wed 19 Thu 20 Fri 21 Sat 22 9/9 4 Jobs Sun 23 …" at bounding box center [613, 650] width 1227 height 1070
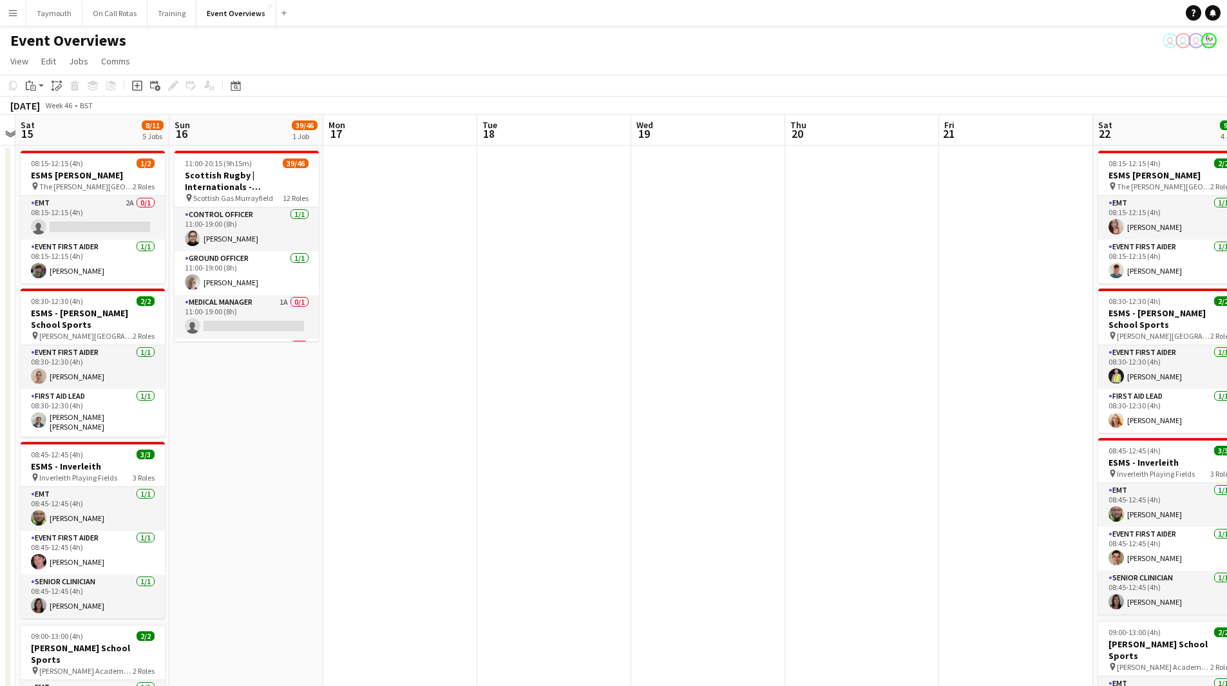
drag, startPoint x: 498, startPoint y: 461, endPoint x: 723, endPoint y: 453, distance: 224.9
click at [675, 460] on app-calendar-viewport "Thu 13 Fri 14 Sat 15 8/11 5 Jobs Sun 16 39/46 1 Job Mon 17 Tue 18 Wed 19 Thu 20…" at bounding box center [613, 650] width 1227 height 1070
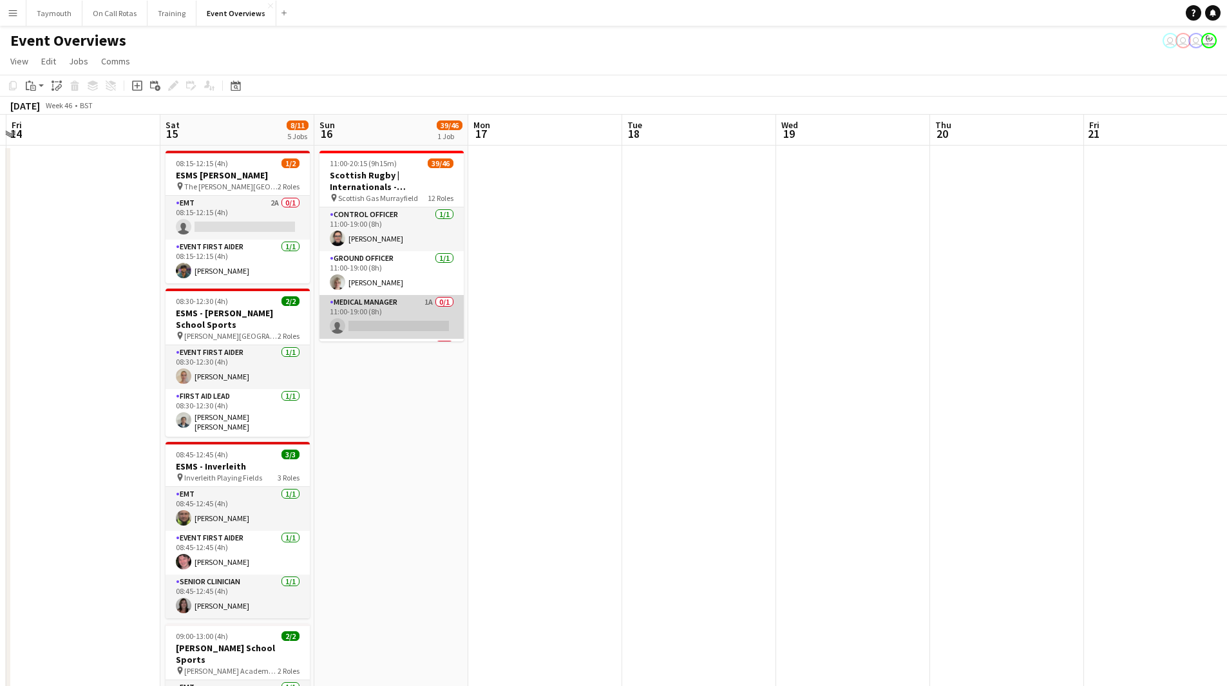
click at [422, 315] on app-card-role "Medical Manager 1A 0/1 11:00-19:00 (8h) single-neutral-actions" at bounding box center [391, 317] width 144 height 44
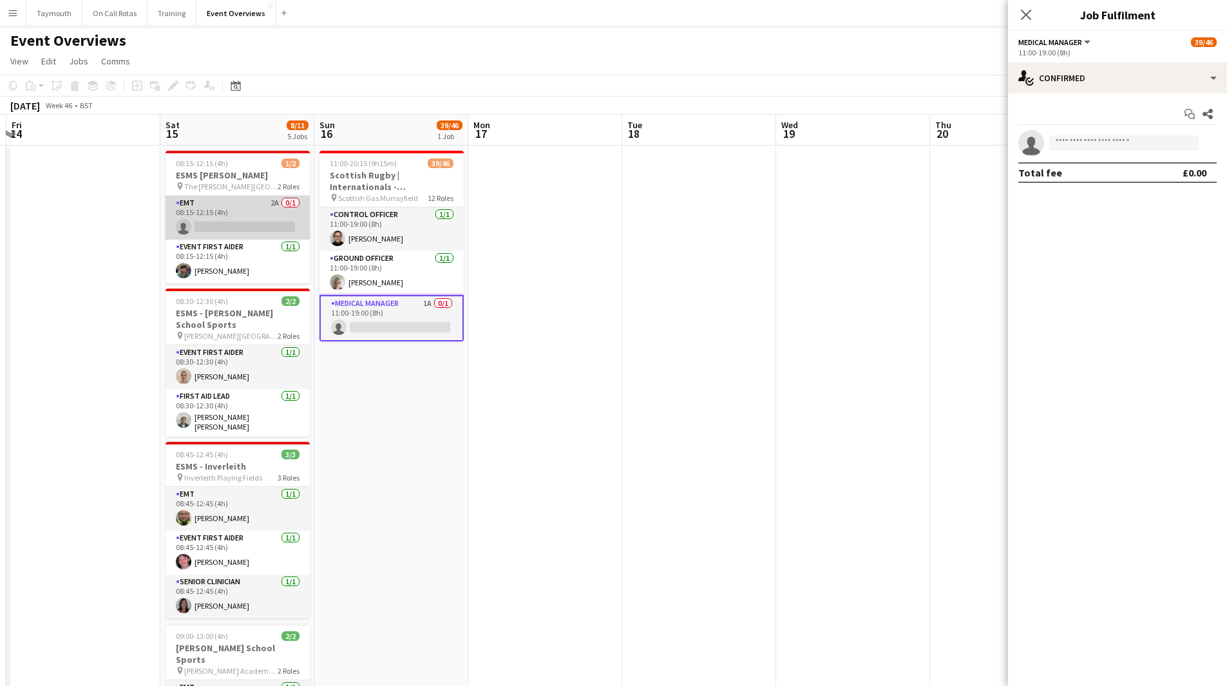
click at [274, 217] on app-card-role "EMT 2A 0/1 08:15-12:15 (4h) single-neutral-actions" at bounding box center [237, 218] width 144 height 44
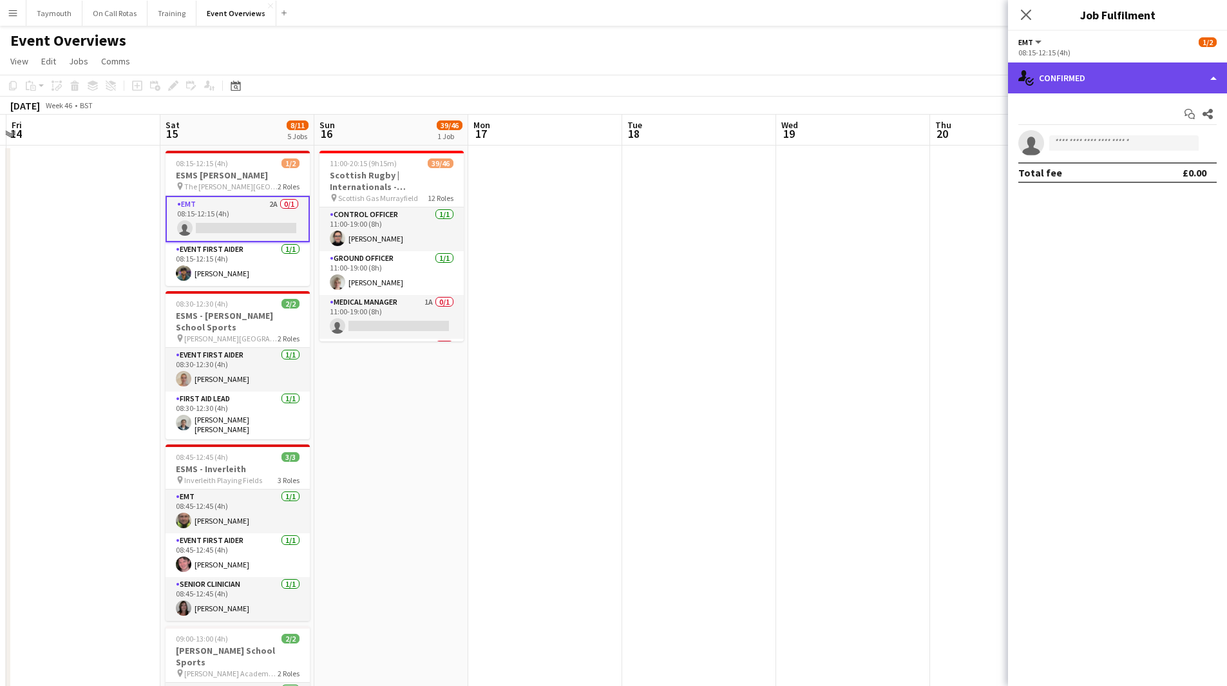
click at [1079, 80] on div "single-neutral-actions-check-2 Confirmed" at bounding box center [1117, 77] width 219 height 31
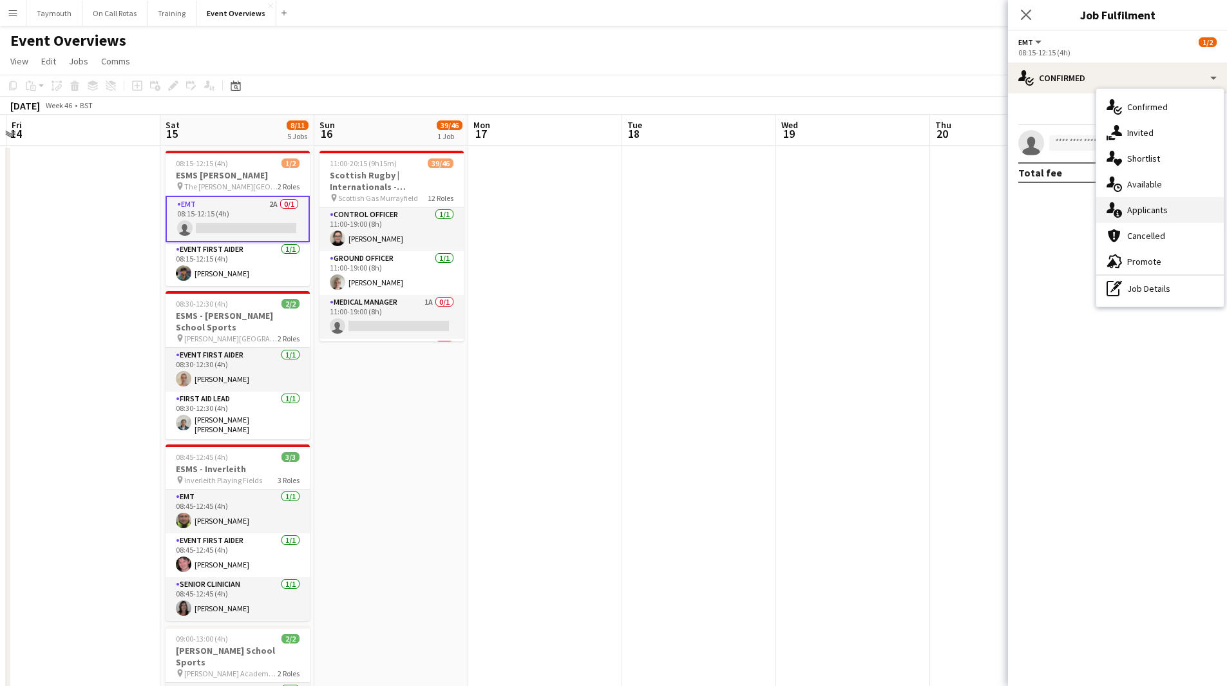
click at [1140, 210] on span "Applicants" at bounding box center [1147, 210] width 41 height 12
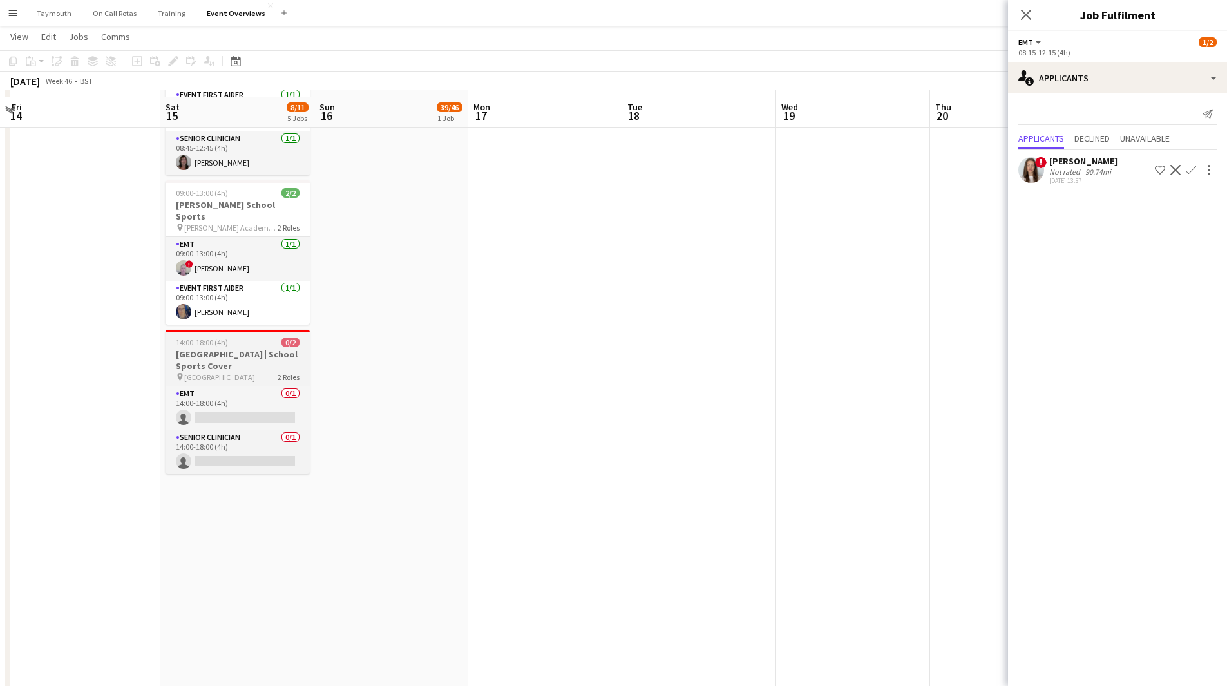
scroll to position [451, 0]
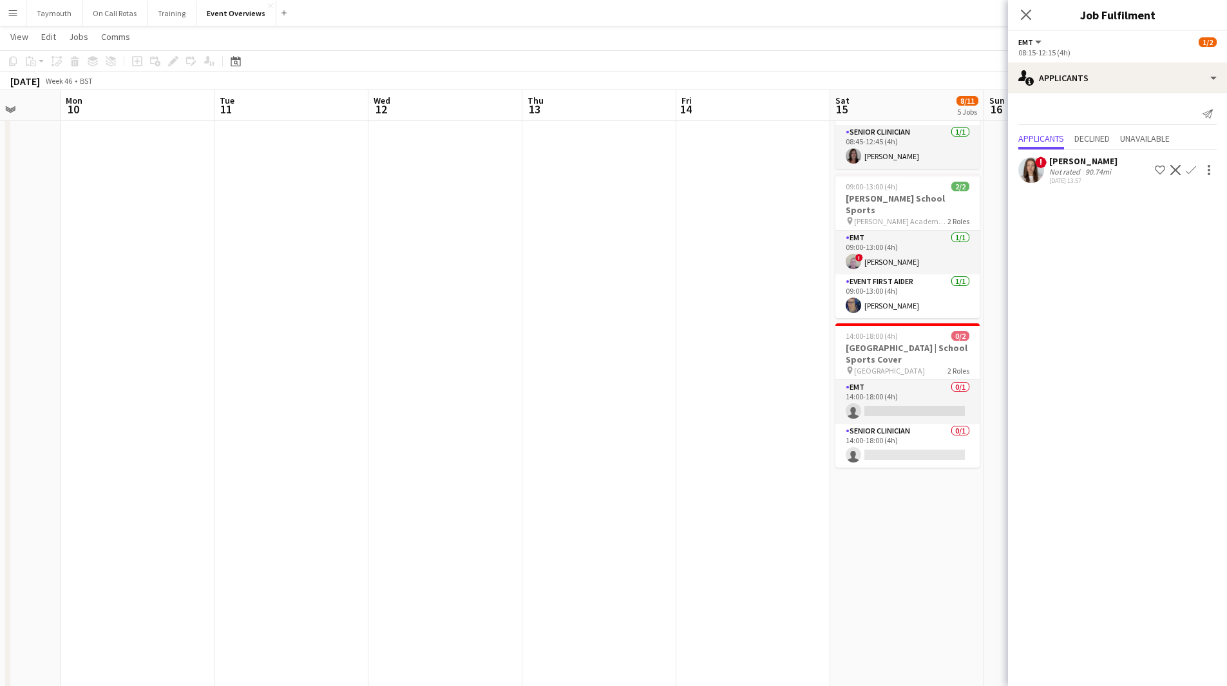
drag, startPoint x: 704, startPoint y: 532, endPoint x: 896, endPoint y: 534, distance: 191.9
click at [896, 534] on app-calendar-viewport "Sat 8 50/58 6 Jobs Sun 9 Mon 10 Tue 11 Wed 12 Thu 13 Fri 14 Sat 15 8/11 5 Jobs …" at bounding box center [613, 165] width 1227 height 1133
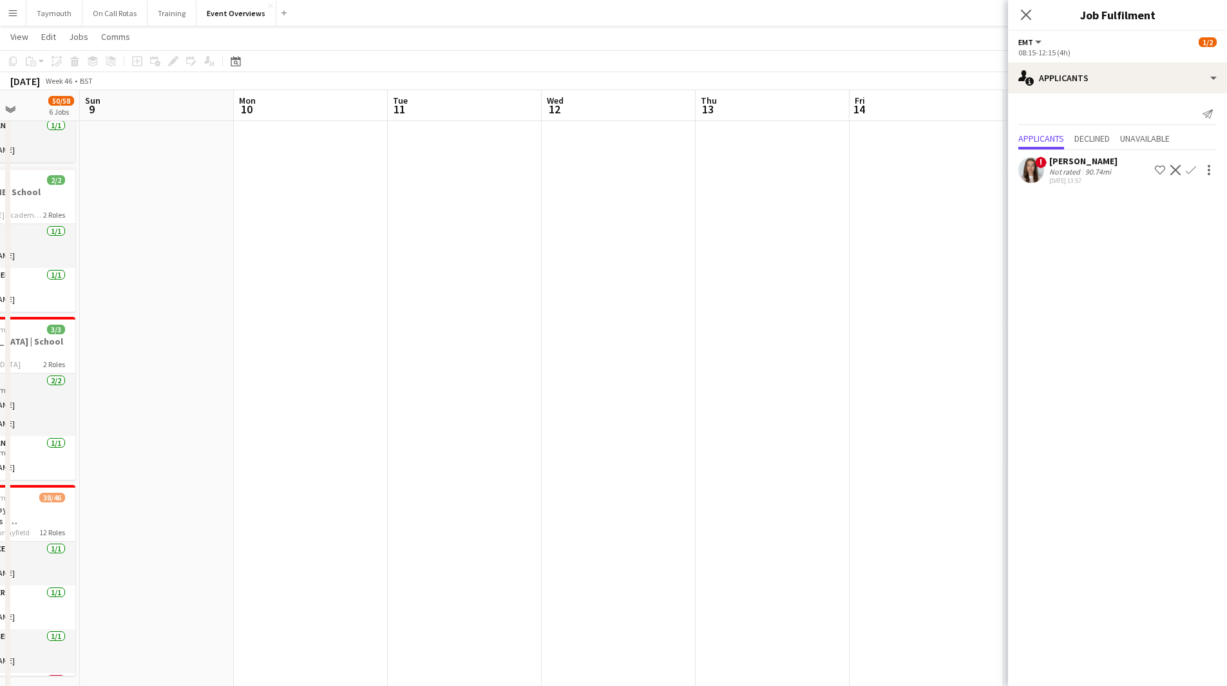
drag, startPoint x: 433, startPoint y: 501, endPoint x: 766, endPoint y: 478, distance: 333.1
click at [735, 481] on app-calendar-viewport "Fri 7 1 Job Sat 8 50/58 6 Jobs Sun 9 Mon 10 Tue 11 Wed 12 Thu 13 Fri 14 Sat 15 …" at bounding box center [613, 165] width 1227 height 1133
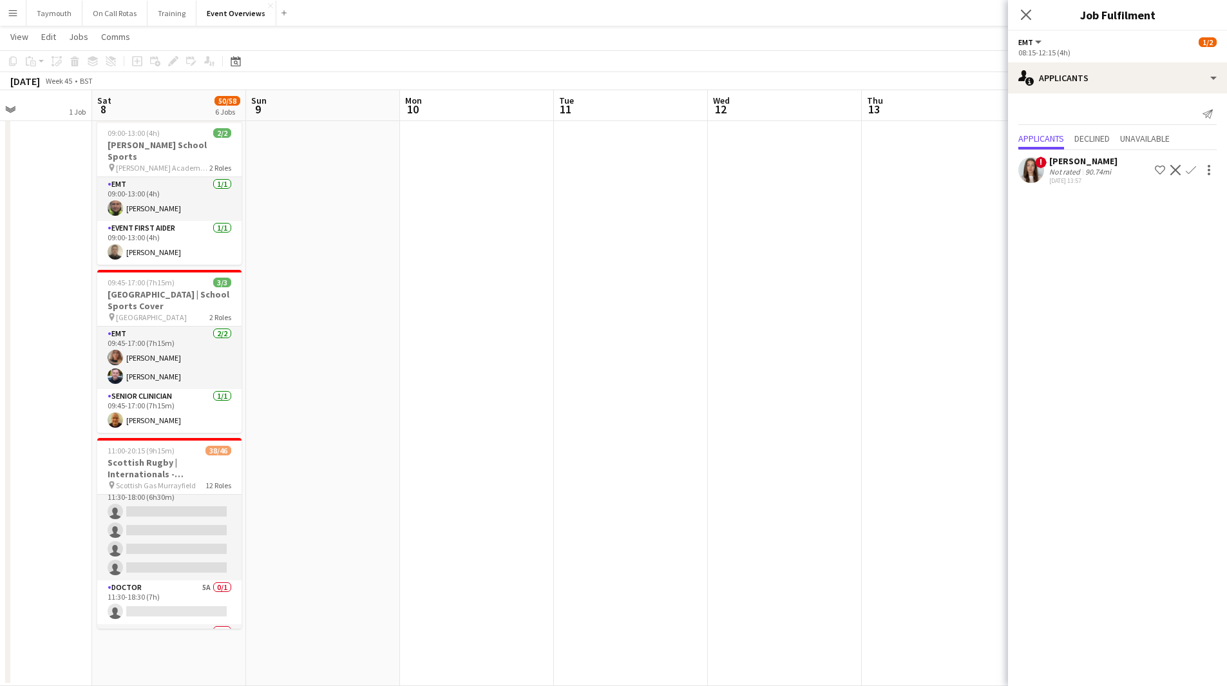
scroll to position [580, 0]
click at [193, 511] on app-card-role "Paramedic 3A 0/4 11:30-18:00 (6h30m) single-neutral-actions single-neutral-acti…" at bounding box center [169, 549] width 144 height 100
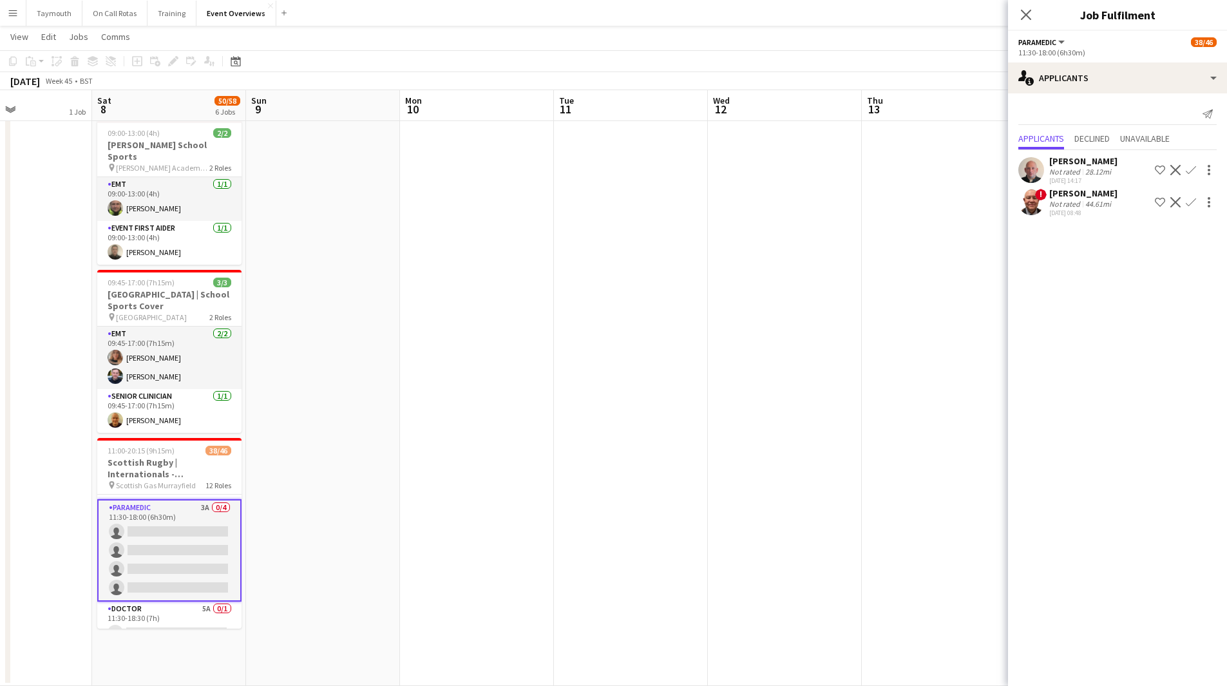
click at [1187, 207] on app-icon "Confirm" at bounding box center [1190, 202] width 10 height 10
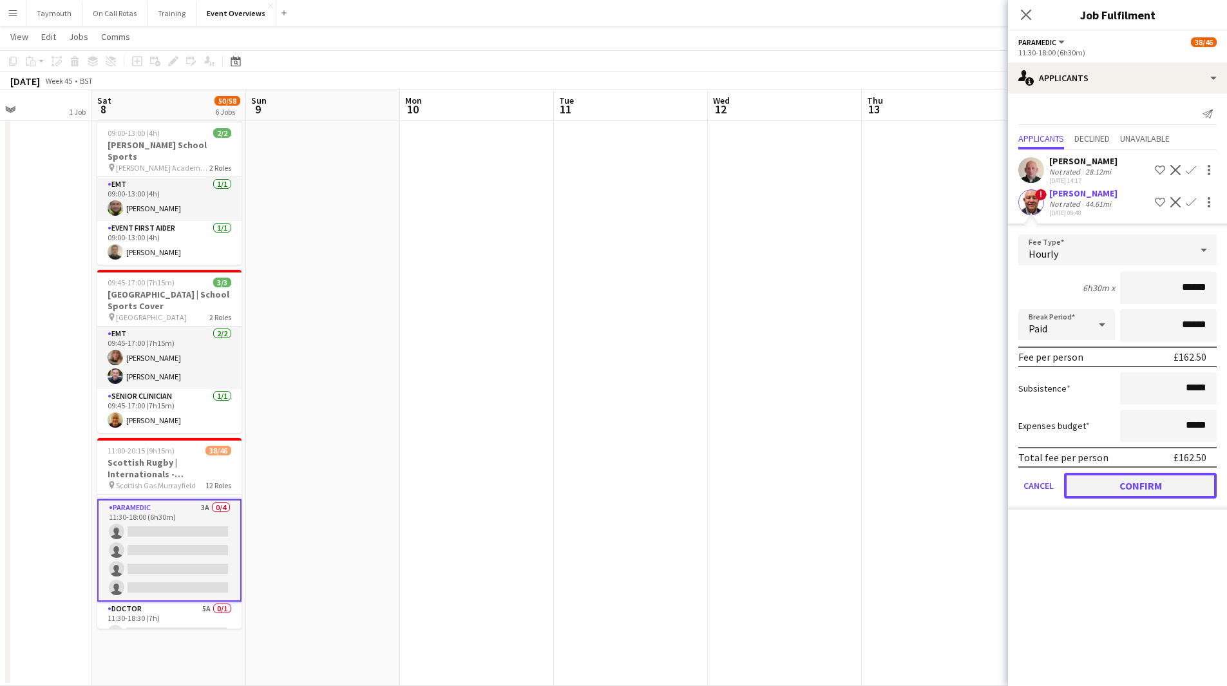
click at [1132, 485] on button "Confirm" at bounding box center [1140, 486] width 153 height 26
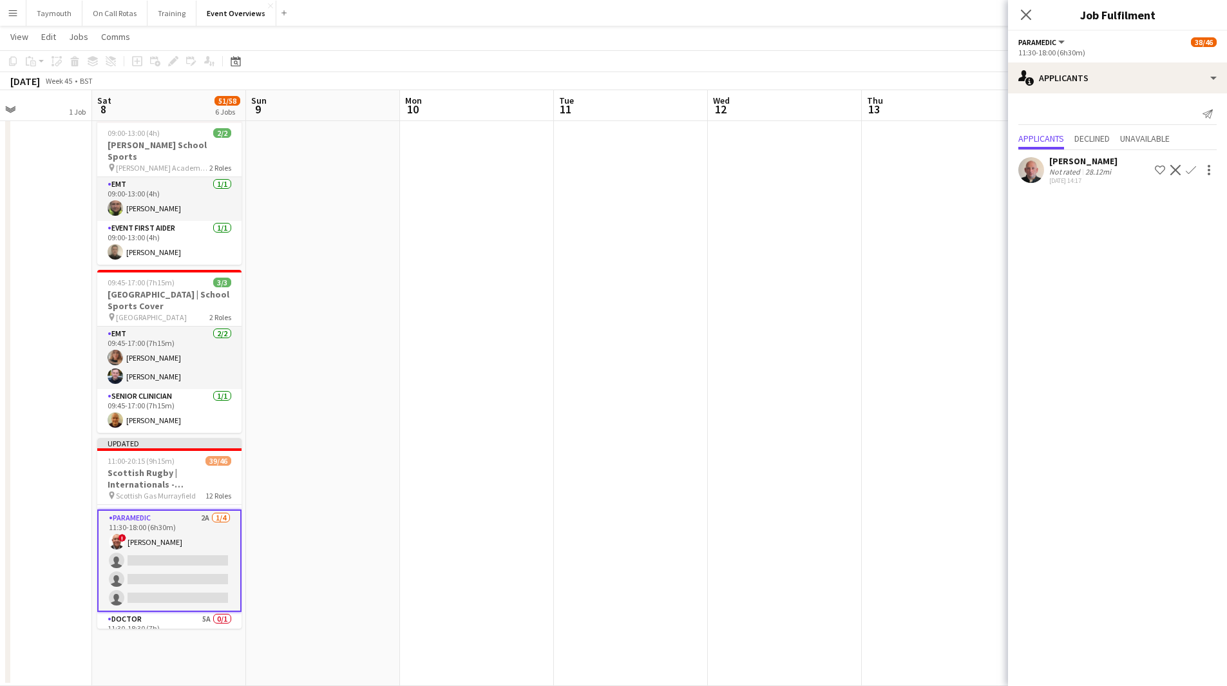
click at [525, 433] on app-date-cell at bounding box center [477, 165] width 154 height 1039
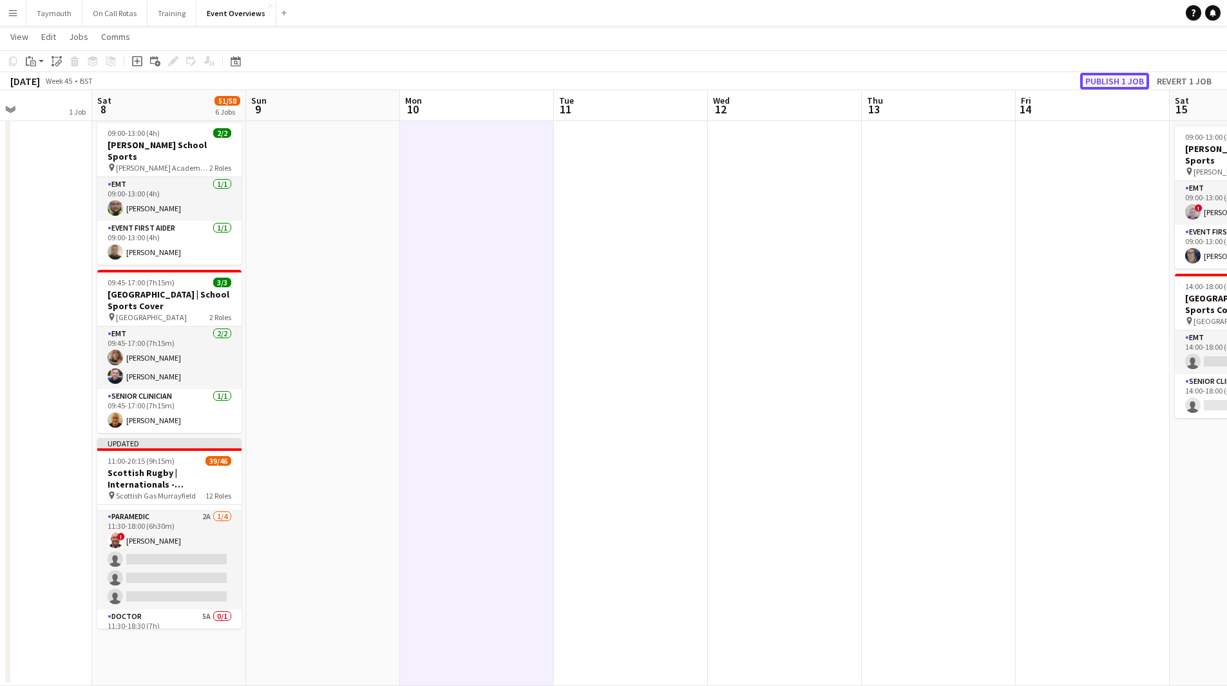
click at [1111, 83] on button "Publish 1 job" at bounding box center [1114, 81] width 69 height 17
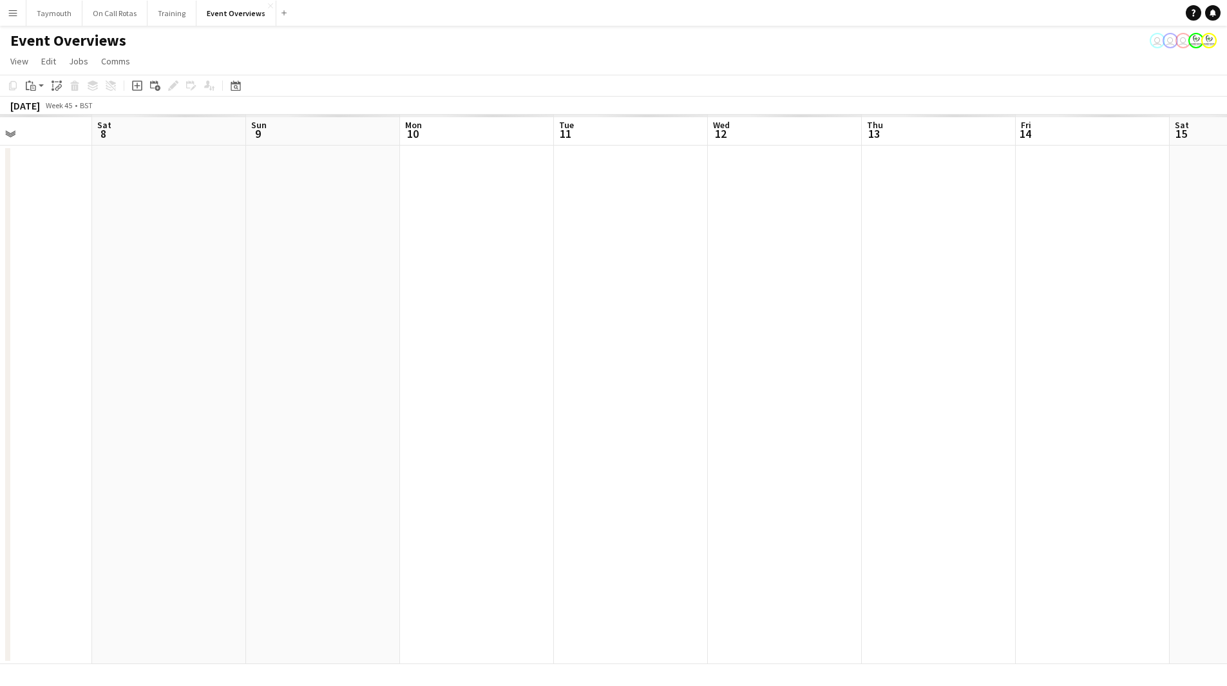
scroll to position [0, 0]
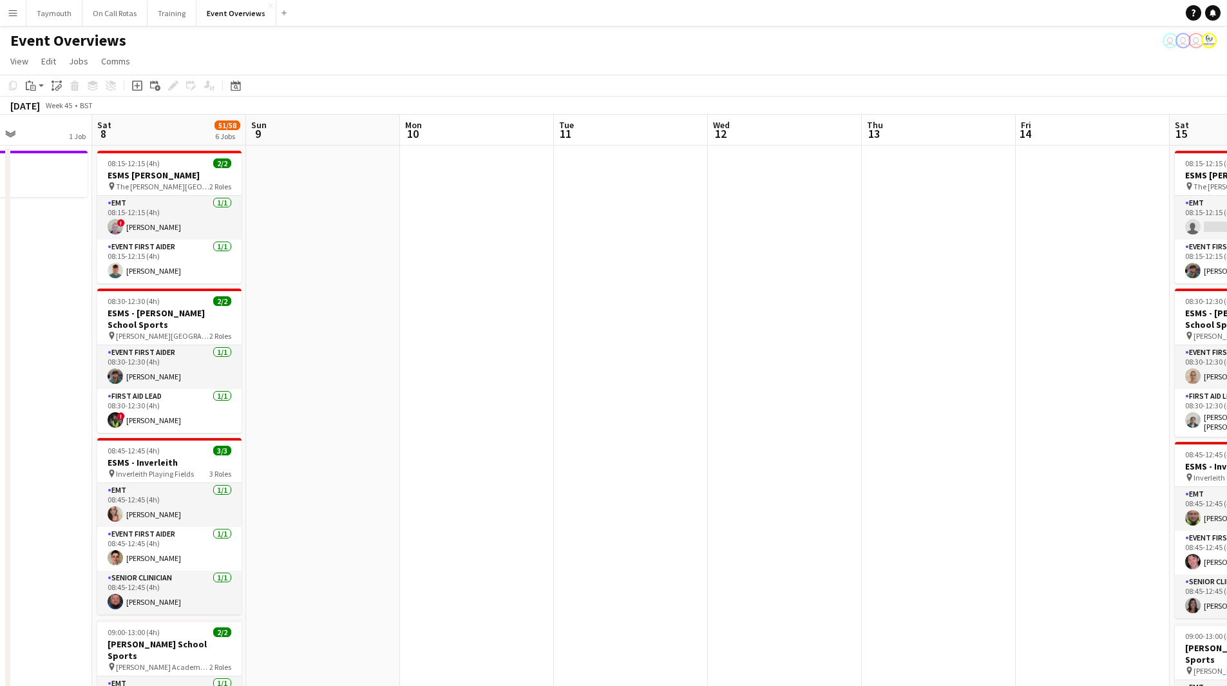
drag, startPoint x: 449, startPoint y: 457, endPoint x: 980, endPoint y: 469, distance: 530.7
click at [858, 468] on app-calendar-viewport "Wed 5 Thu 6 2/2 1 Job Fri 7 1 Job Sat 8 51/58 6 Jobs Sun 9 Mon 10 Tue 11 Wed 12…" at bounding box center [613, 637] width 1227 height 1044
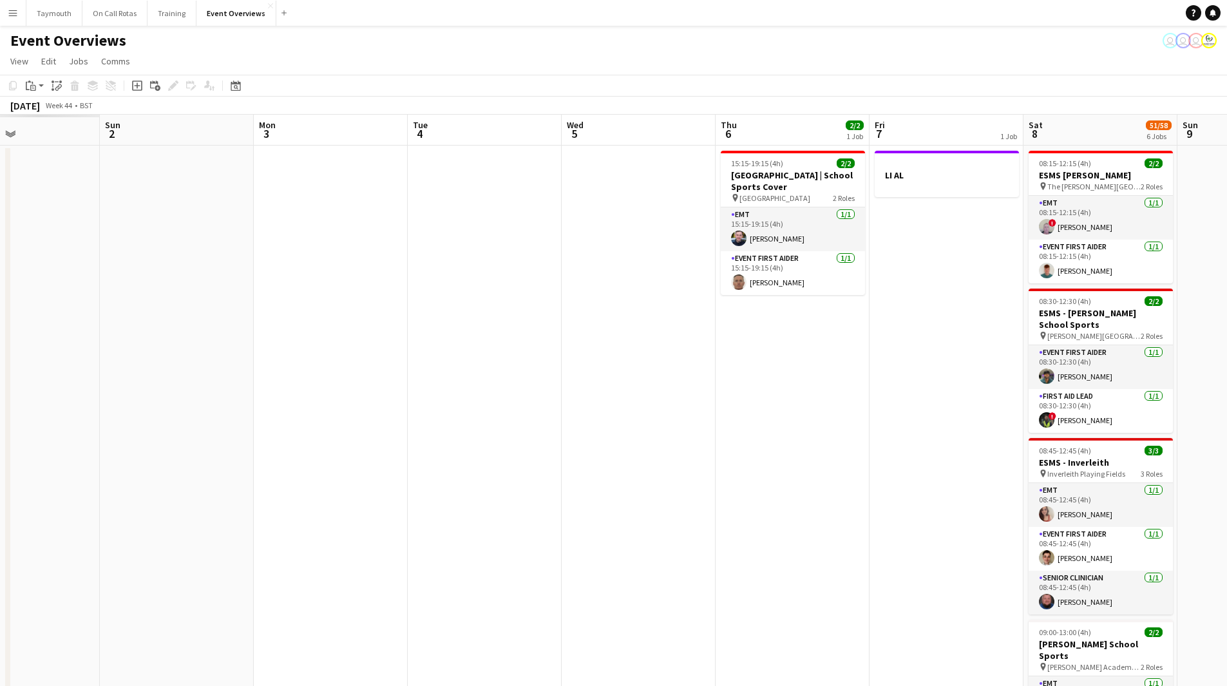
drag, startPoint x: 393, startPoint y: 509, endPoint x: 981, endPoint y: 528, distance: 587.6
click at [959, 529] on app-calendar-viewport "Thu 30 Fri 31 Sat 1 Sun 2 Mon 3 Tue 4 Wed 5 Thu 6 2/2 1 Job Fri 7 1 Job Sat 8 5…" at bounding box center [613, 637] width 1227 height 1044
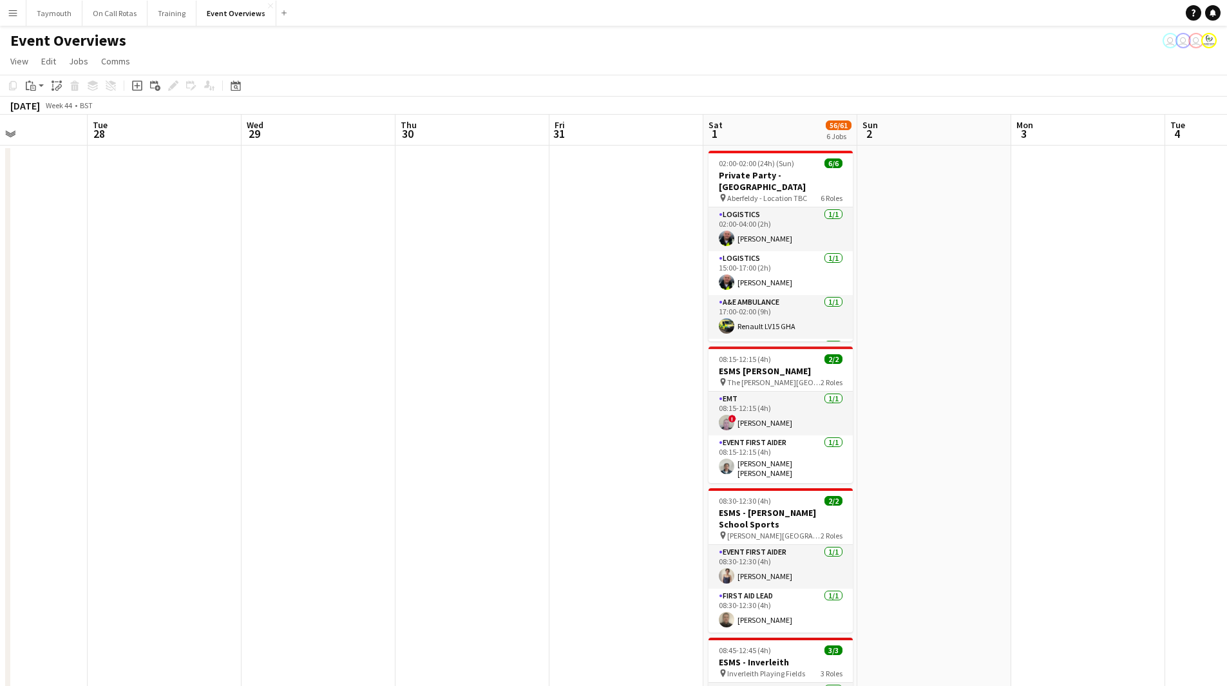
drag, startPoint x: 457, startPoint y: 415, endPoint x: 958, endPoint y: 443, distance: 501.7
click at [1176, 402] on app-calendar-viewport "Sat 25 Sun 26 Mon 27 Tue 28 Wed 29 Thu 30 Fri 31 Sat 1 56/61 6 Jobs Sun 2 Mon 3…" at bounding box center [613, 650] width 1227 height 1070
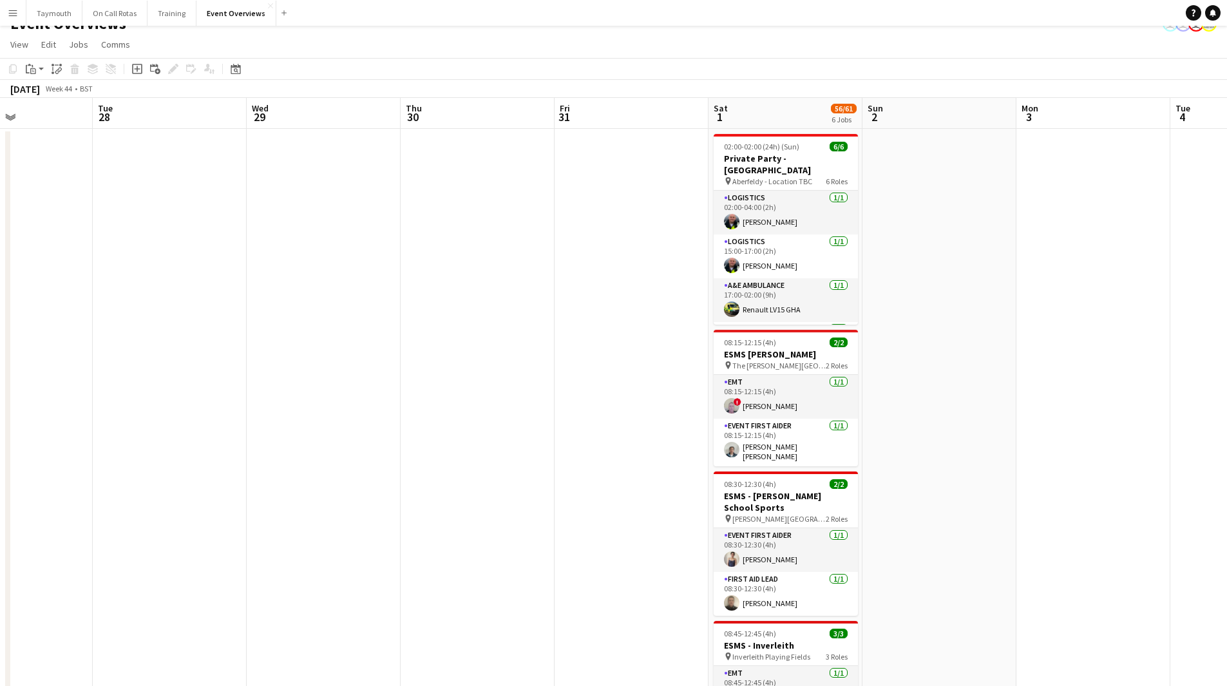
scroll to position [0, 0]
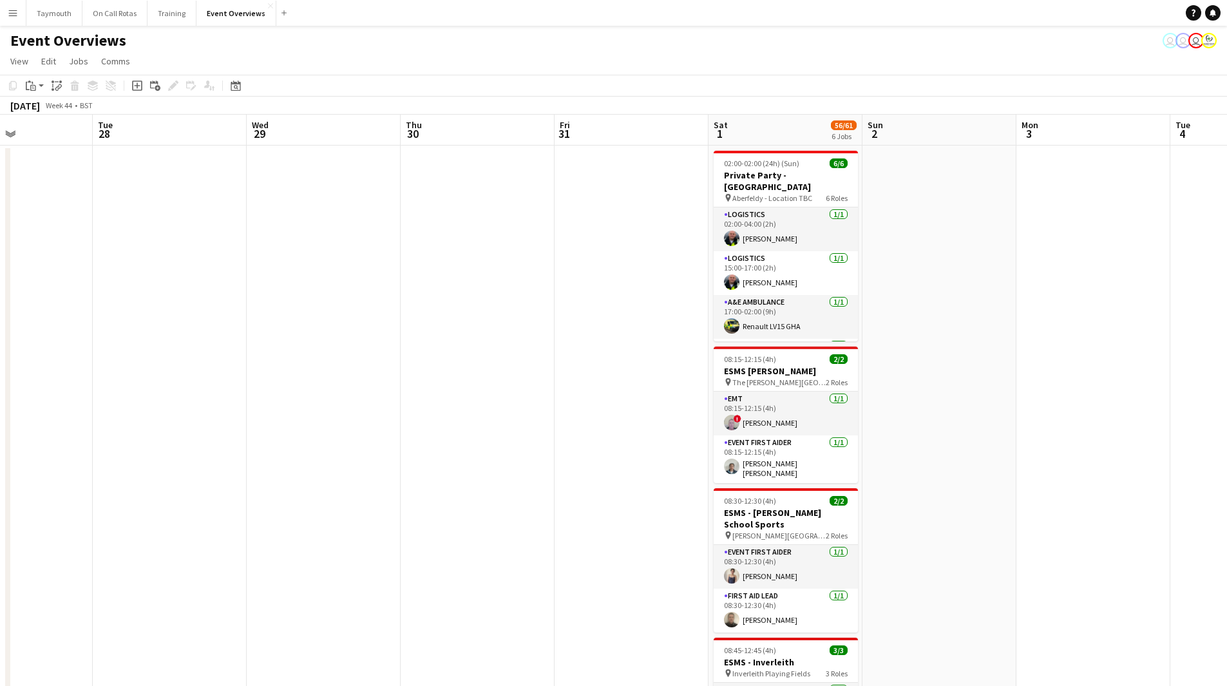
drag, startPoint x: 236, startPoint y: 84, endPoint x: 243, endPoint y: 93, distance: 11.9
click at [236, 84] on icon at bounding box center [236, 85] width 10 height 10
click at [329, 286] on button "[DATE]" at bounding box center [326, 288] width 37 height 21
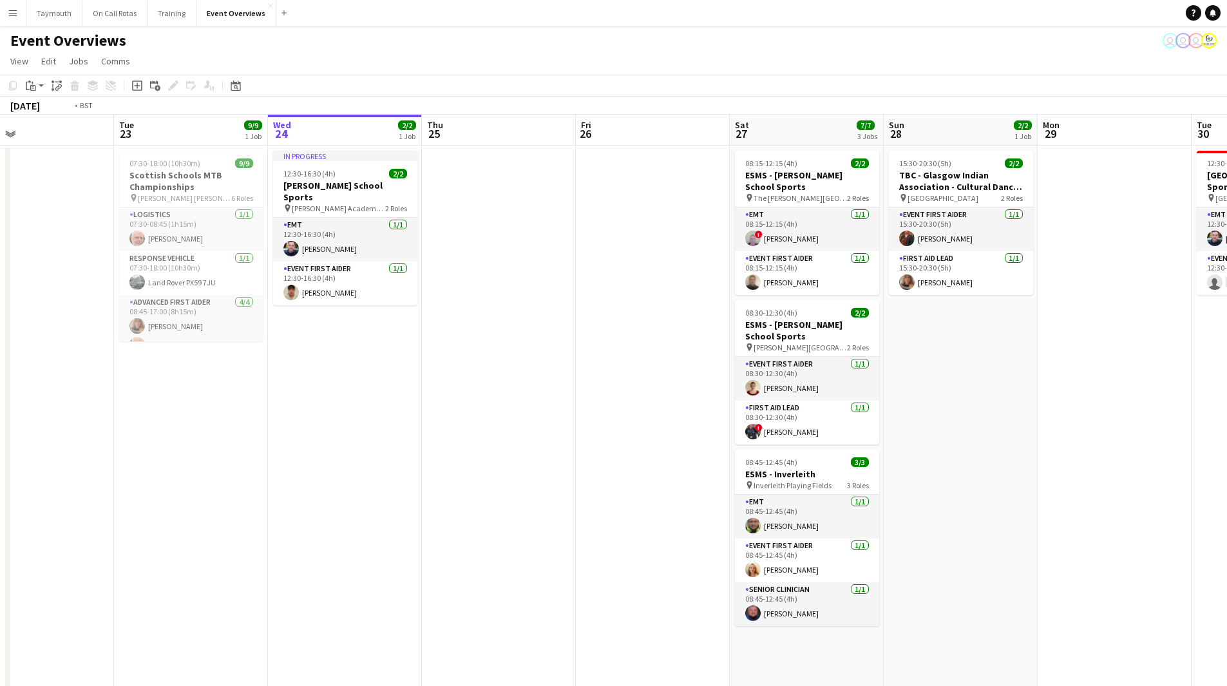
drag, startPoint x: 676, startPoint y: 387, endPoint x: 297, endPoint y: 377, distance: 379.4
click at [297, 377] on app-calendar-viewport "Fri 19 9/9 2 Jobs Sat 20 30/30 4 Jobs Sun 21 17/17 1 Job Mon 22 Tue 23 9/9 1 Jo…" at bounding box center [613, 650] width 1227 height 1070
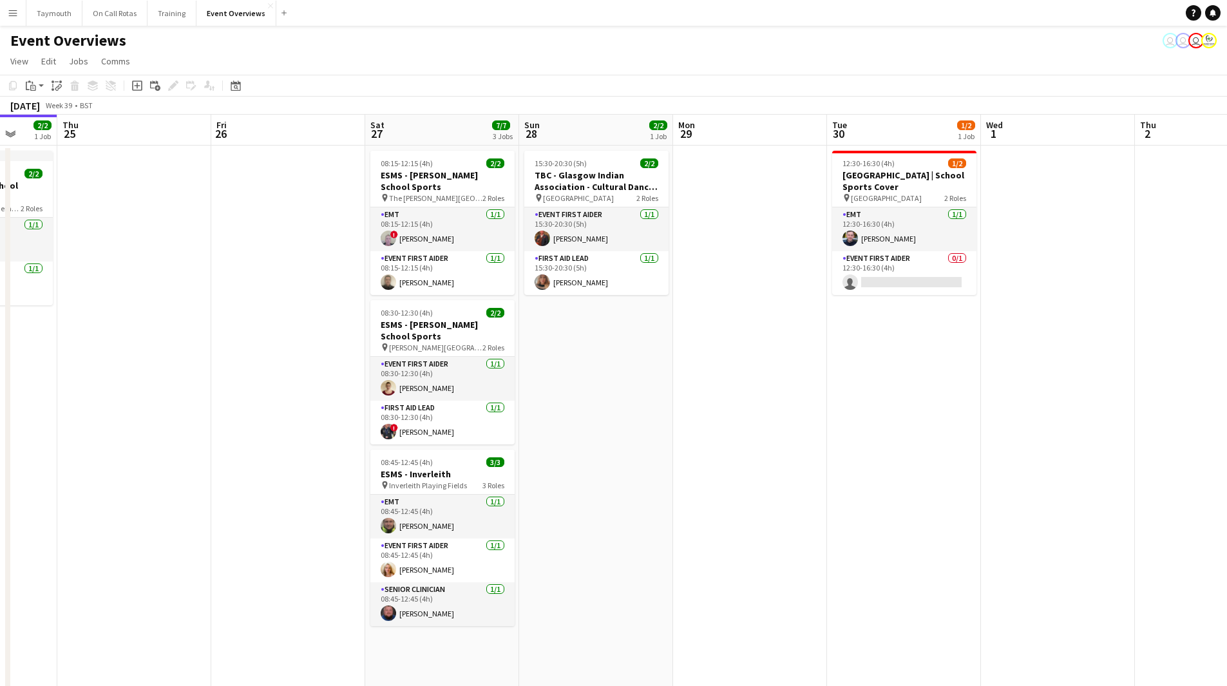
scroll to position [0, 478]
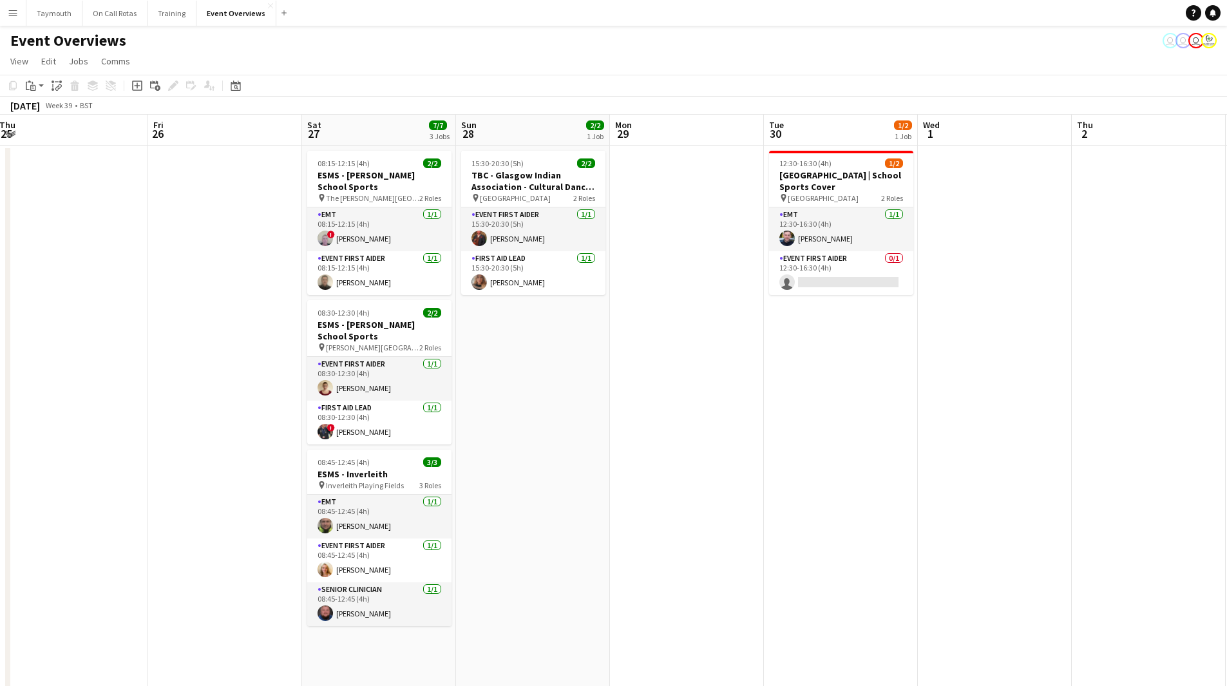
drag, startPoint x: 664, startPoint y: 386, endPoint x: 359, endPoint y: 382, distance: 305.2
click at [360, 382] on app-calendar-viewport "Mon 22 Tue 23 9/9 1 Job Wed 24 2/2 1 Job Thu 25 Fri 26 Sat 27 7/7 3 Jobs Sun 28…" at bounding box center [613, 650] width 1227 height 1070
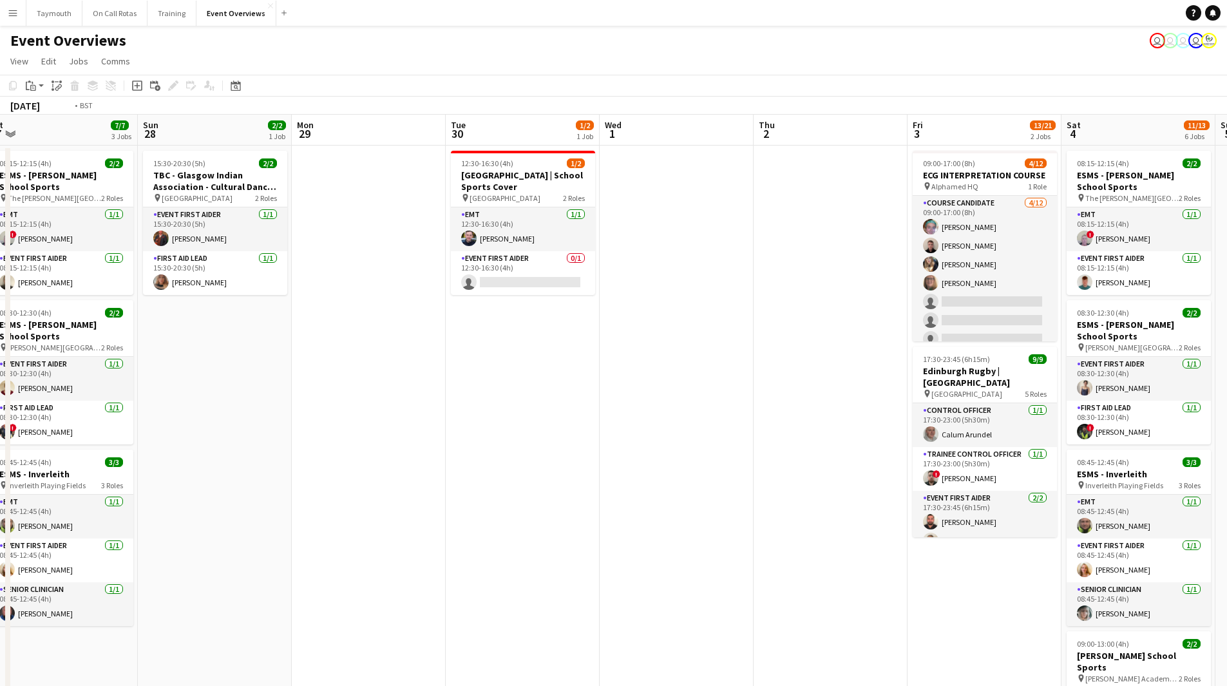
drag, startPoint x: 816, startPoint y: 393, endPoint x: 150, endPoint y: 417, distance: 666.9
click at [147, 413] on app-calendar-viewport "Wed 24 2/2 1 Job Thu 25 Fri 26 Sat 27 7/7 3 Jobs Sun 28 2/2 1 Job Mon 29 Tue 30…" at bounding box center [613, 650] width 1227 height 1070
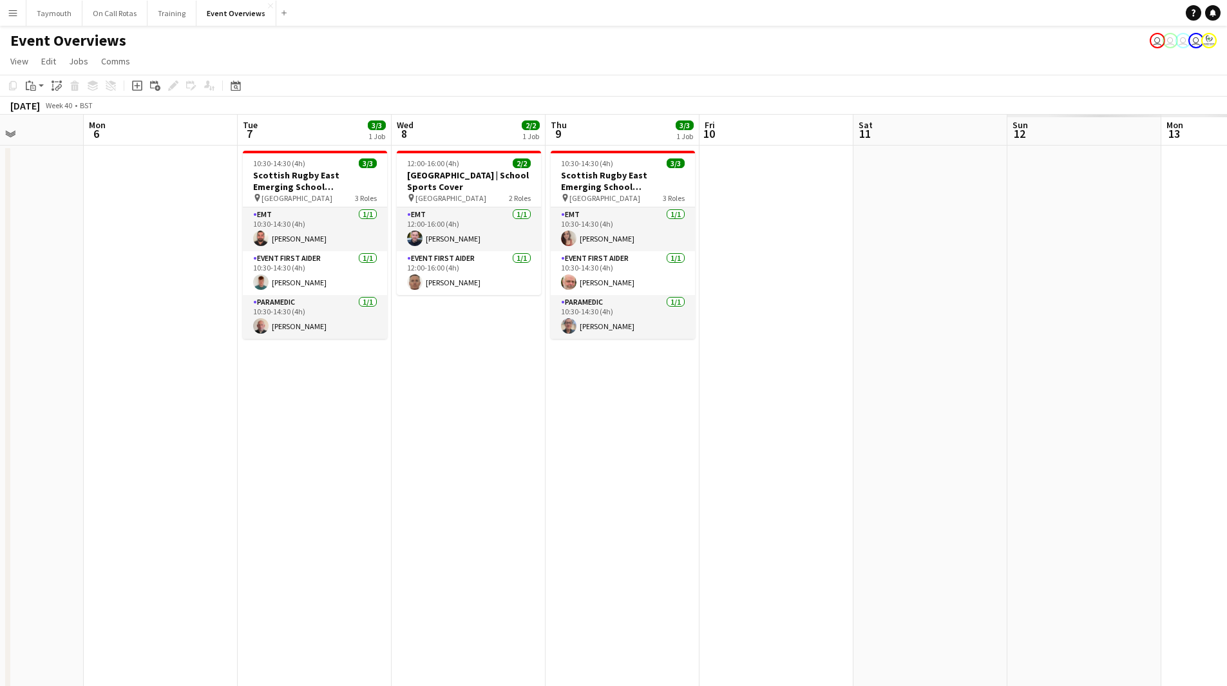
drag, startPoint x: 671, startPoint y: 439, endPoint x: 353, endPoint y: 442, distance: 318.1
click at [152, 449] on app-calendar-viewport "Fri 3 13/21 2 Jobs Sat 4 11/13 6 Jobs Sun 5 Mon 6 Tue 7 3/3 1 Job Wed 8 2/2 1 J…" at bounding box center [613, 650] width 1227 height 1070
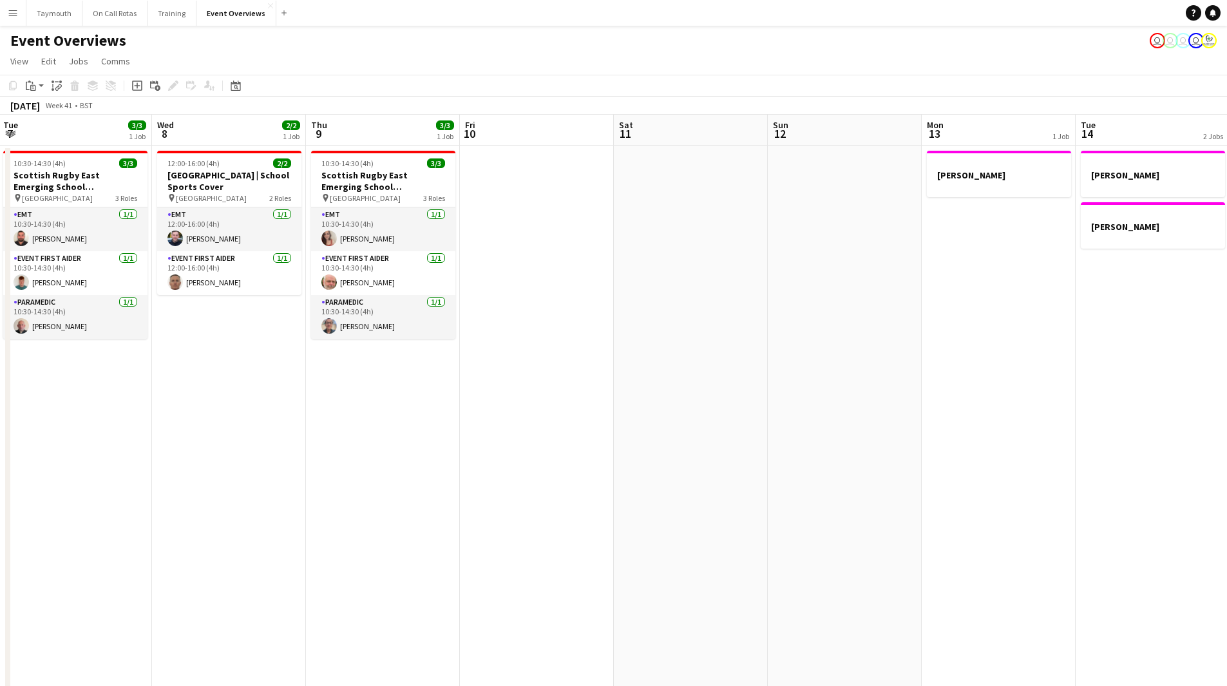
drag, startPoint x: 478, startPoint y: 473, endPoint x: 157, endPoint y: 467, distance: 320.7
click at [92, 484] on app-calendar-viewport "Sat 4 11/13 6 Jobs Sun 5 Mon 6 Tue 7 3/3 1 Job Wed 8 2/2 1 Job Thu 9 3/3 1 Job …" at bounding box center [613, 650] width 1227 height 1070
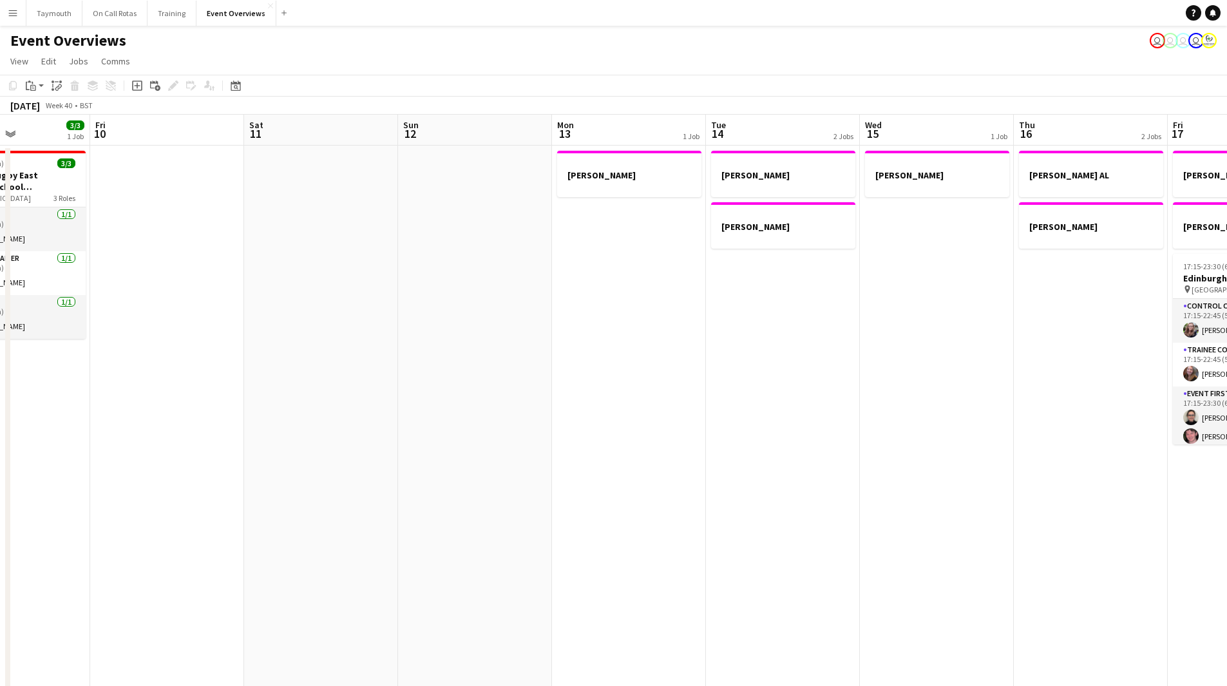
drag, startPoint x: 339, startPoint y: 473, endPoint x: 257, endPoint y: 469, distance: 82.5
click at [15, 482] on app-calendar-viewport "Tue 7 3/3 1 Job Wed 8 2/2 1 Job Thu 9 3/3 1 Job Fri 10 Sat 11 Sun 12 Mon 13 1 J…" at bounding box center [613, 650] width 1227 height 1070
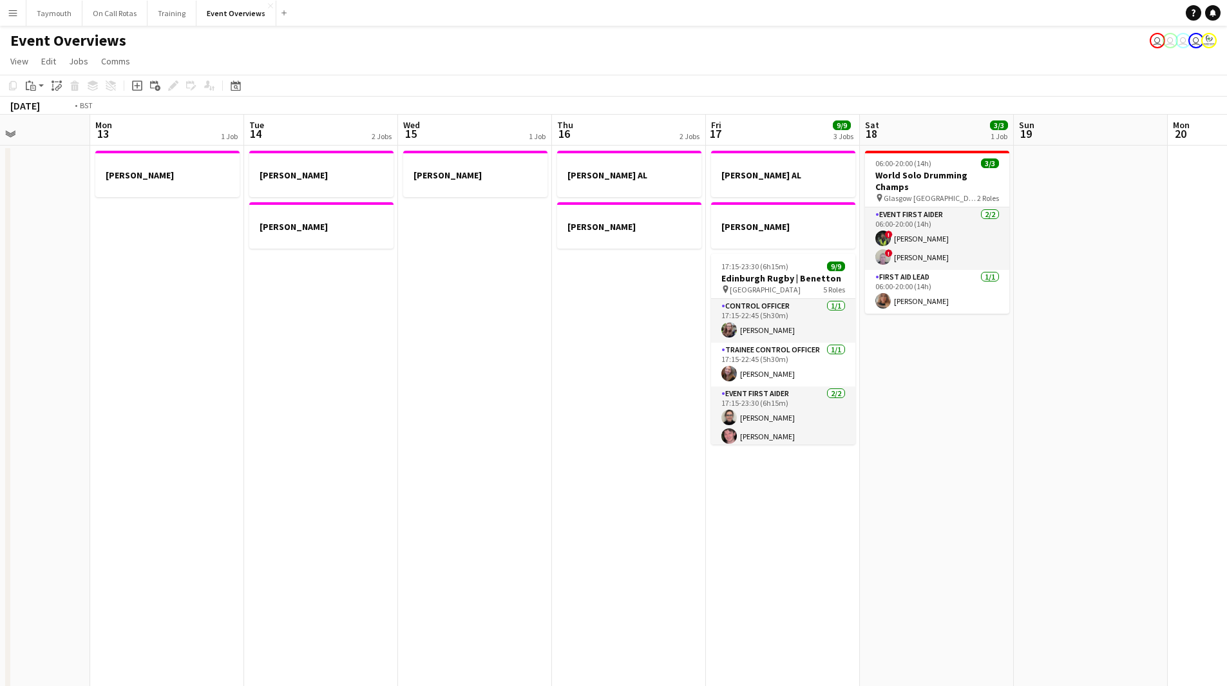
drag, startPoint x: 388, startPoint y: 482, endPoint x: 88, endPoint y: 480, distance: 300.7
click at [113, 484] on app-calendar-viewport "Fri 10 Sat 11 Sun 12 Mon 13 1 Job Tue 14 2 Jobs Wed 15 1 Job Thu 16 2 Jobs Fri …" at bounding box center [613, 650] width 1227 height 1070
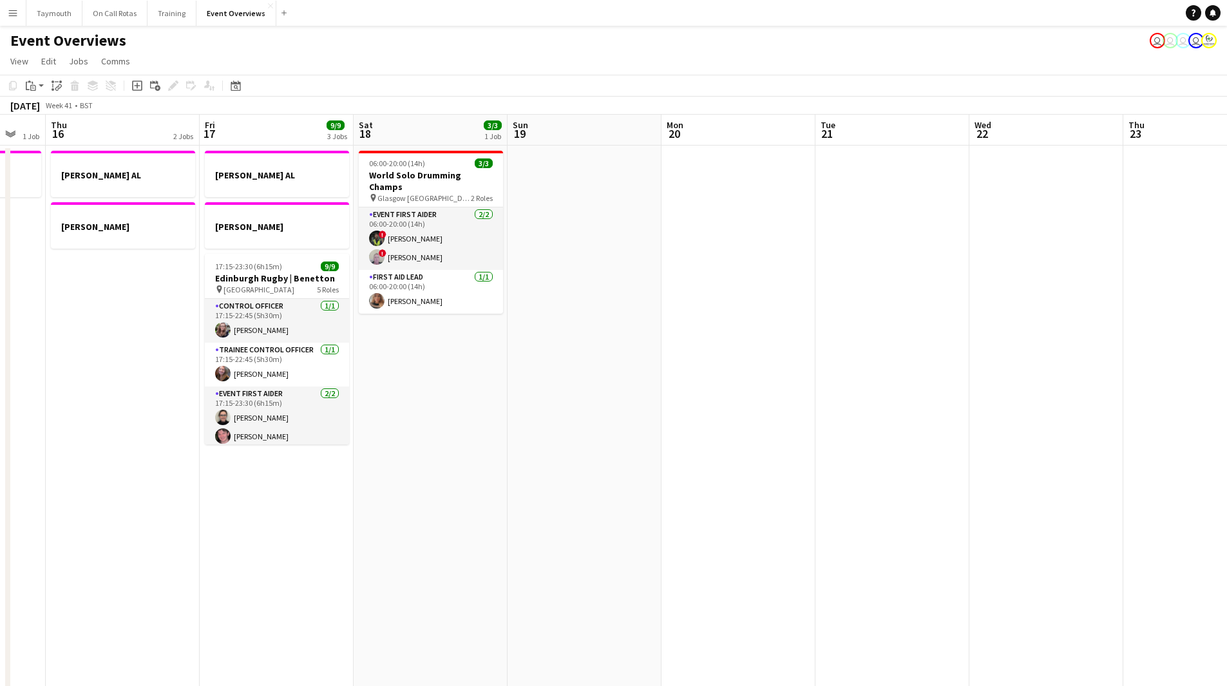
drag, startPoint x: 314, startPoint y: 485, endPoint x: 150, endPoint y: 496, distance: 164.6
click at [168, 496] on app-calendar-viewport "Mon 13 1 Job Tue 14 2 Jobs Wed 15 1 Job Thu 16 2 Jobs Fri 17 9/9 3 Jobs Sat 18 …" at bounding box center [613, 650] width 1227 height 1070
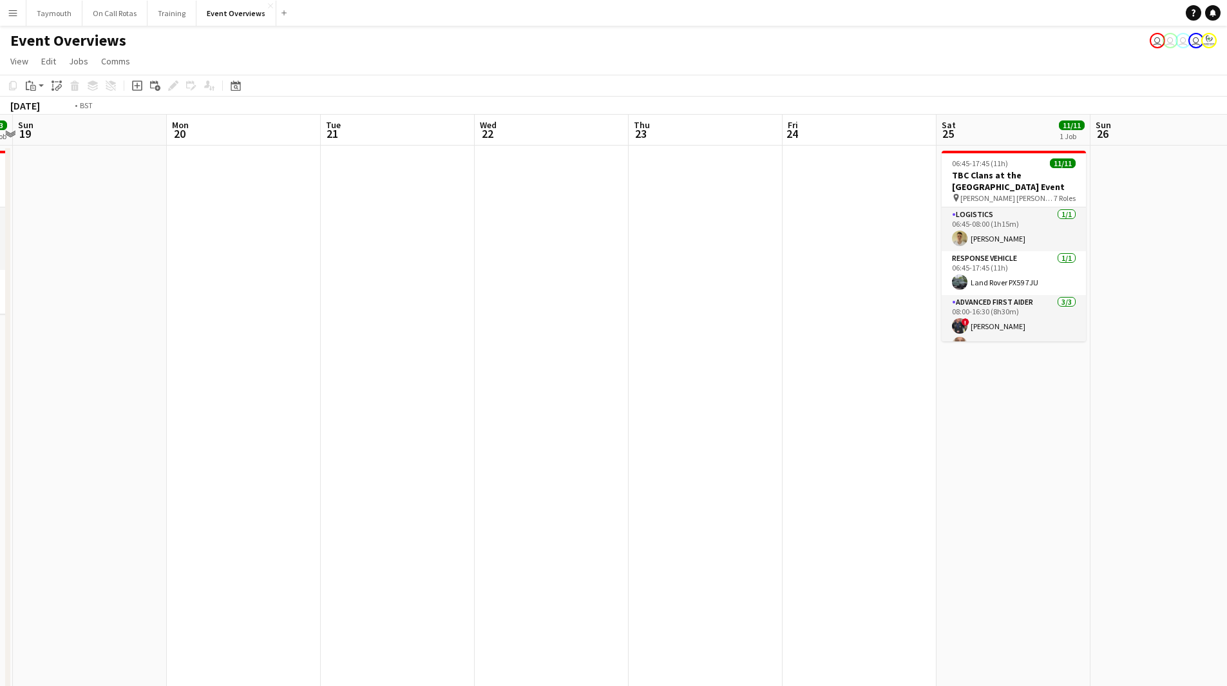
drag, startPoint x: 274, startPoint y: 472, endPoint x: 623, endPoint y: 436, distance: 350.2
click at [33, 478] on app-calendar-viewport "Thu 16 2 Jobs Fri 17 9/9 3 Jobs Sat 18 3/3 1 Job Sun 19 Mon 20 Tue 21 Wed 22 Th…" at bounding box center [613, 650] width 1227 height 1070
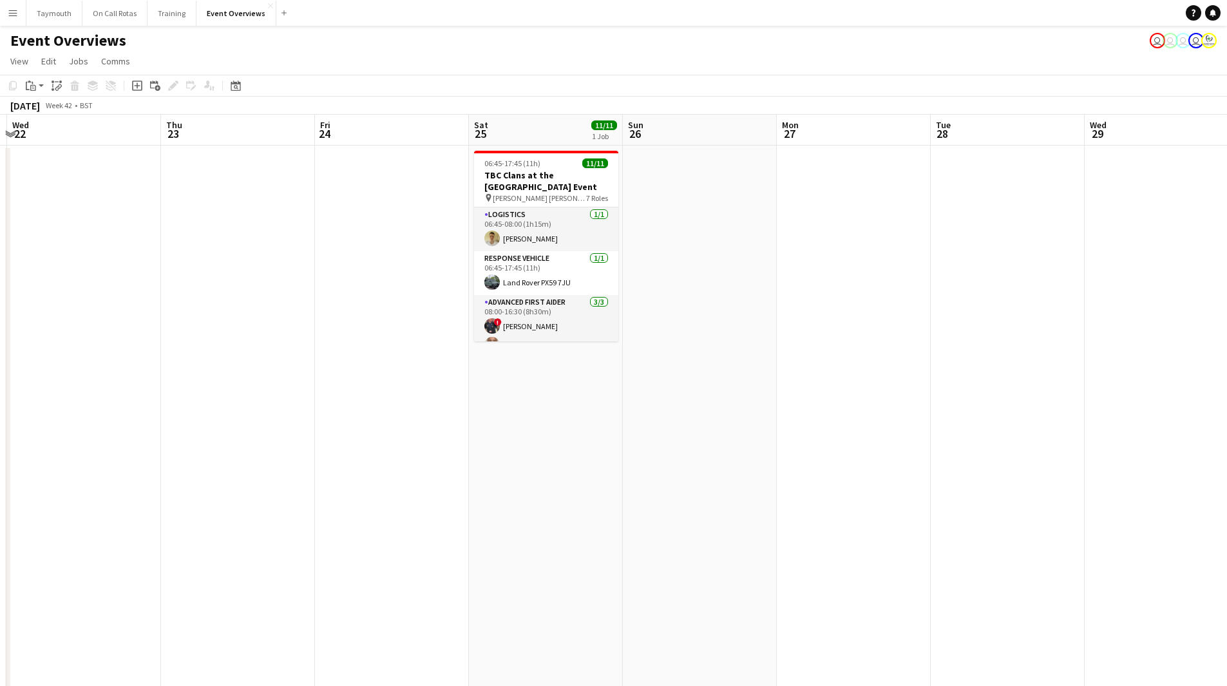
click at [0, 440] on html "Menu Boards Boards Boards All jobs Status Workforce Workforce My Workforce Recr…" at bounding box center [613, 592] width 1227 height 1185
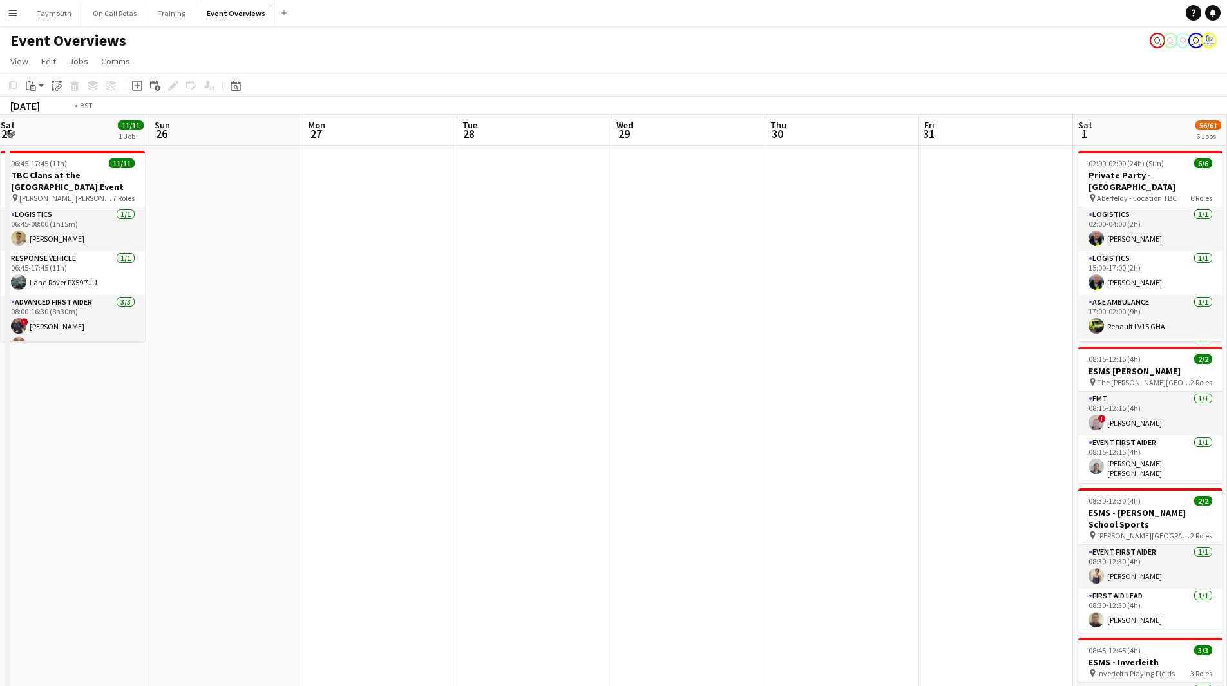
click at [60, 435] on app-calendar-viewport "Thu 23 Fri 24 Sat 25 11/11 1 Job Sun 26 Mon 27 Tue 28 Wed 29 Thu 30 Fri 31 Sat …" at bounding box center [613, 650] width 1227 height 1070
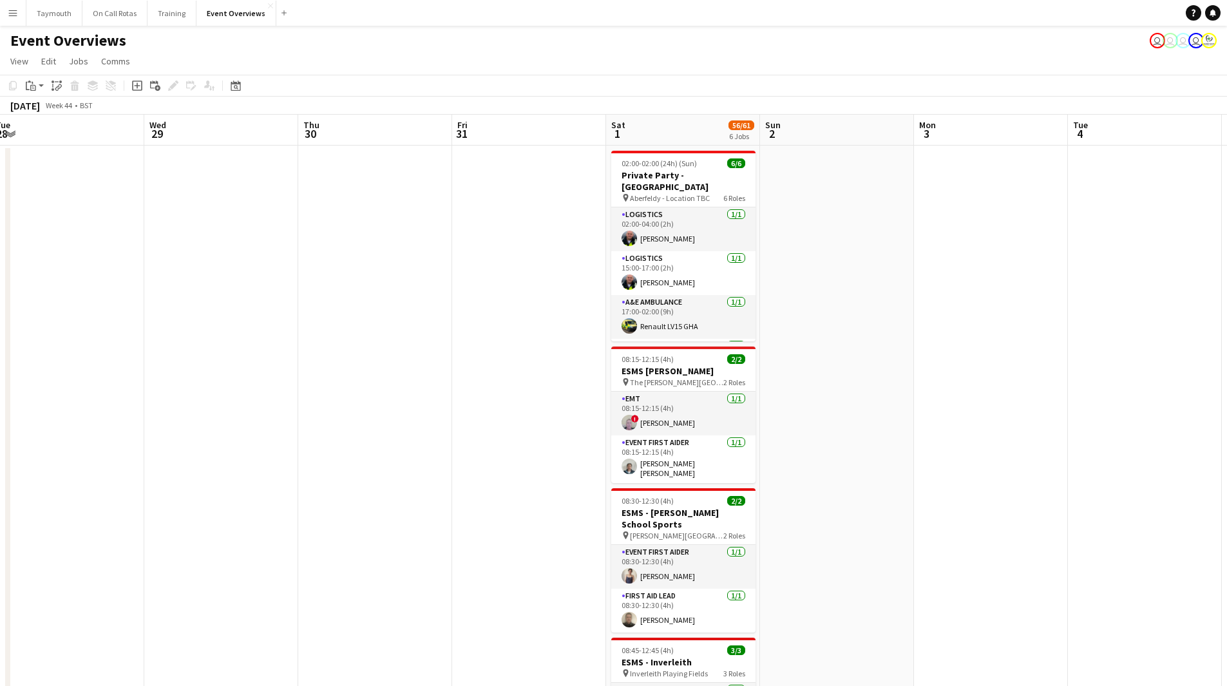
click at [0, 428] on html "Menu Boards Boards Boards All jobs Status Workforce Workforce My Workforce Recr…" at bounding box center [613, 592] width 1227 height 1185
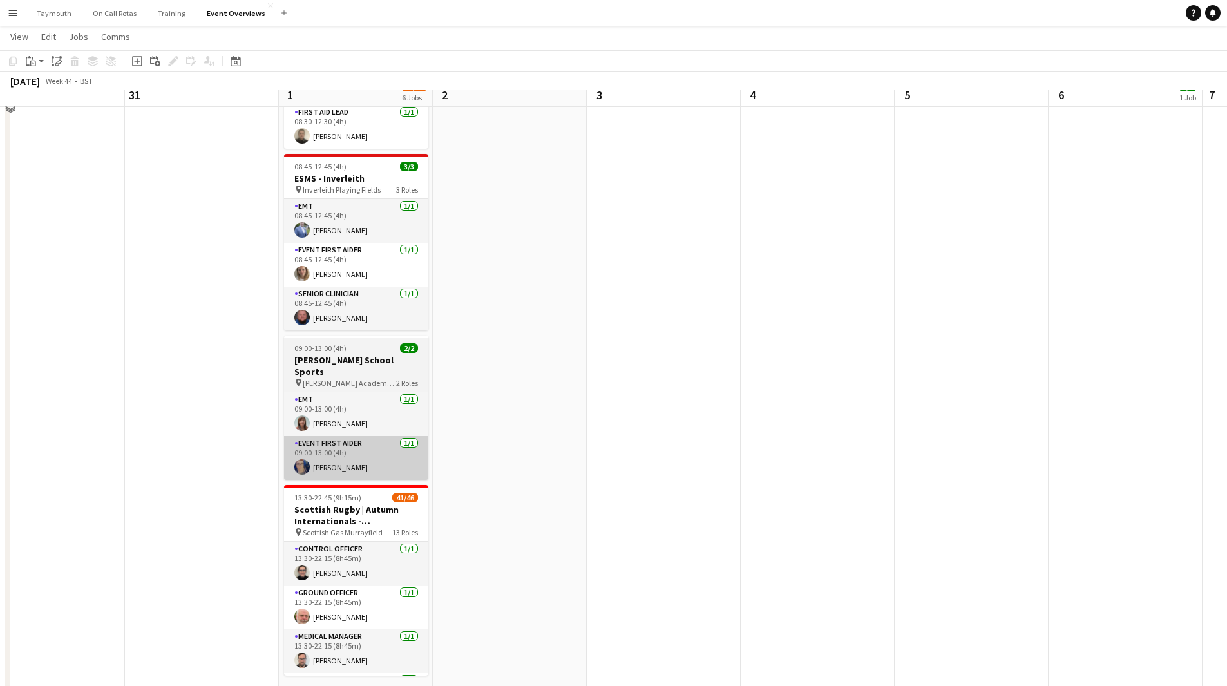
scroll to position [498, 0]
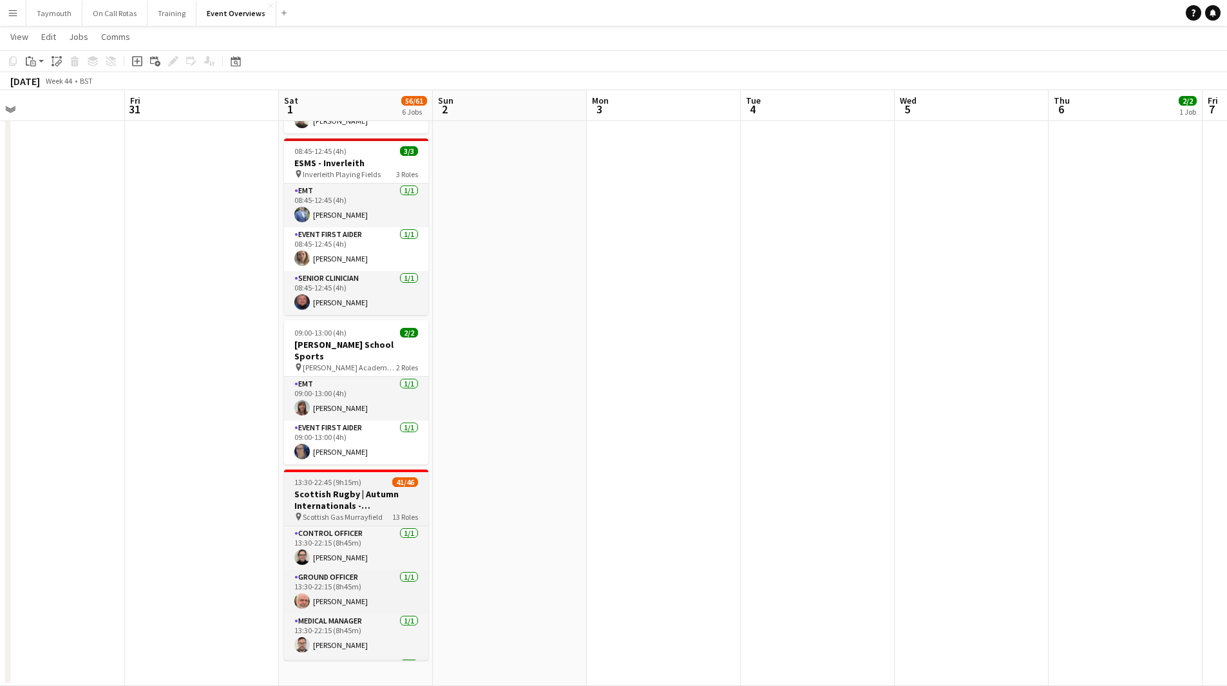
click at [343, 488] on h3 "Scottish Rugby | Autumn Internationals - [GEOGRAPHIC_DATA] v [GEOGRAPHIC_DATA]" at bounding box center [356, 499] width 144 height 23
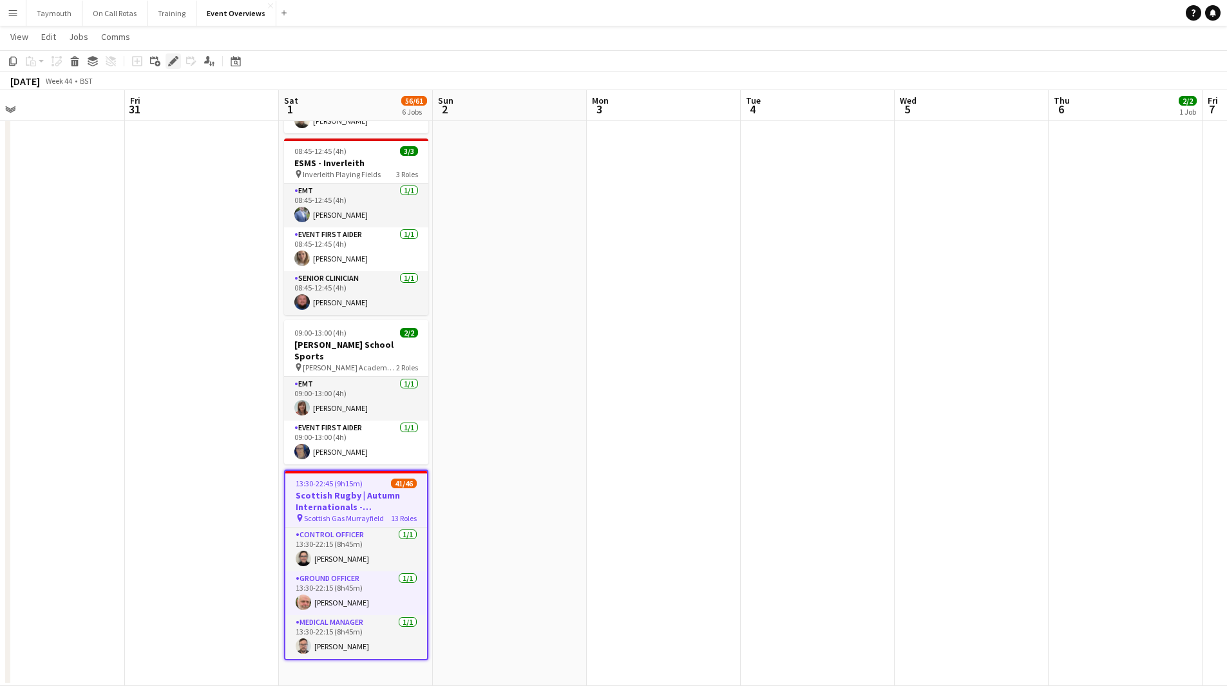
click at [175, 63] on icon "Edit" at bounding box center [173, 61] width 10 height 10
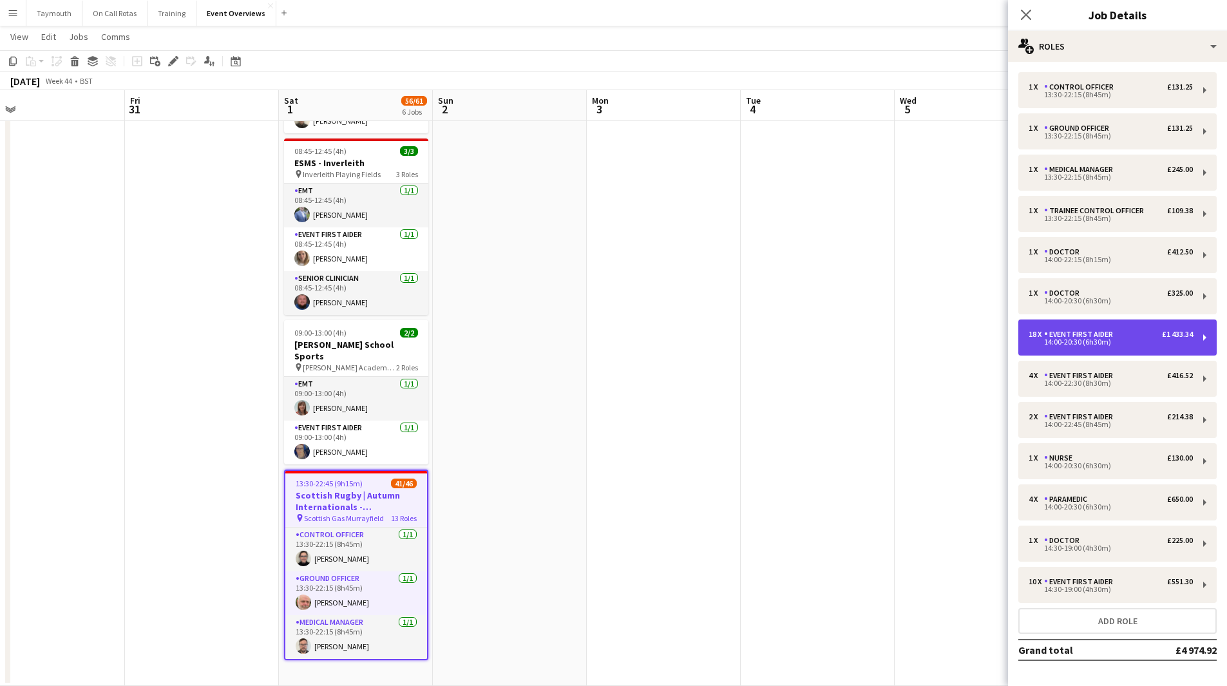
click at [1113, 341] on div "14:00-20:30 (6h30m)" at bounding box center [1110, 342] width 164 height 6
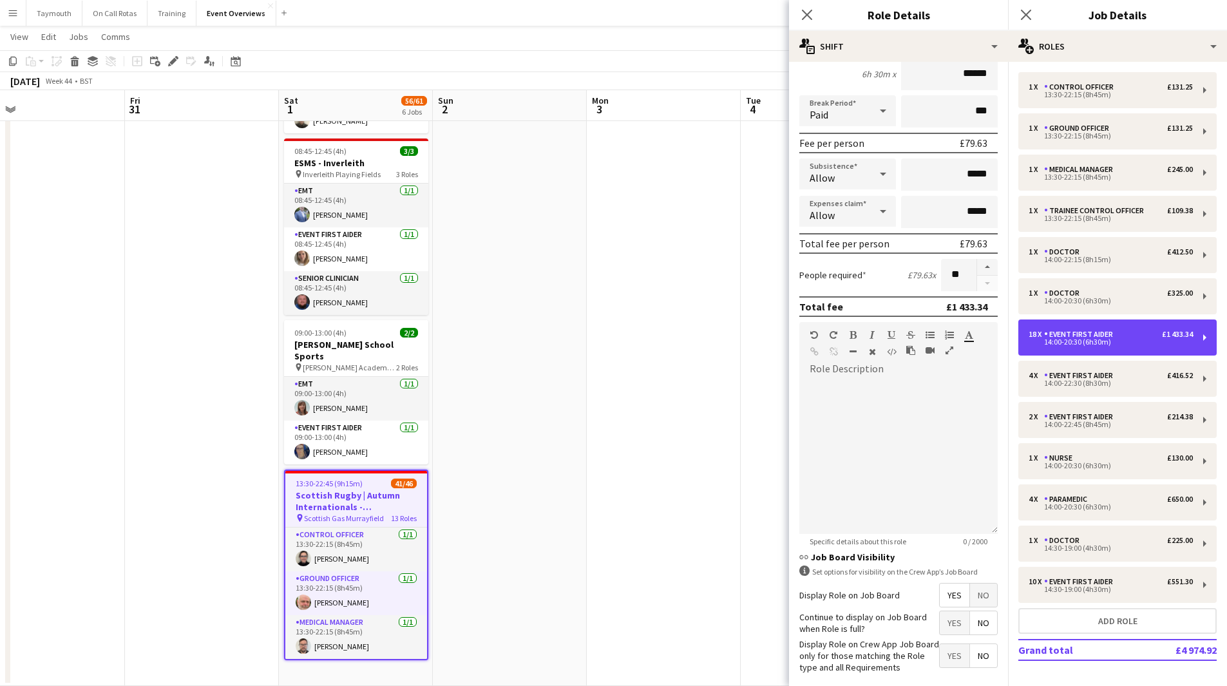
scroll to position [187, 0]
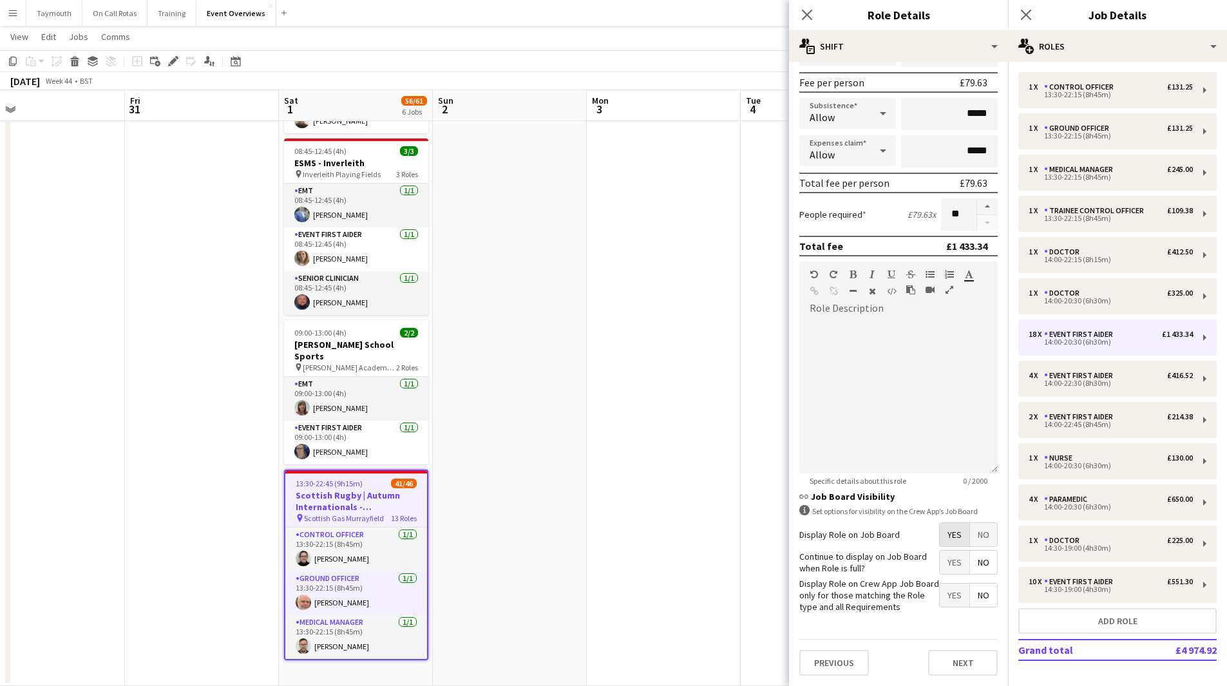
click at [944, 542] on span "Yes" at bounding box center [954, 534] width 30 height 23
click at [940, 565] on span "Yes" at bounding box center [954, 562] width 30 height 23
click at [1070, 388] on div "4 x Event First Aider £416.52 14:00-22:30 (8h30m)" at bounding box center [1117, 379] width 198 height 36
type input "*****"
type input "*"
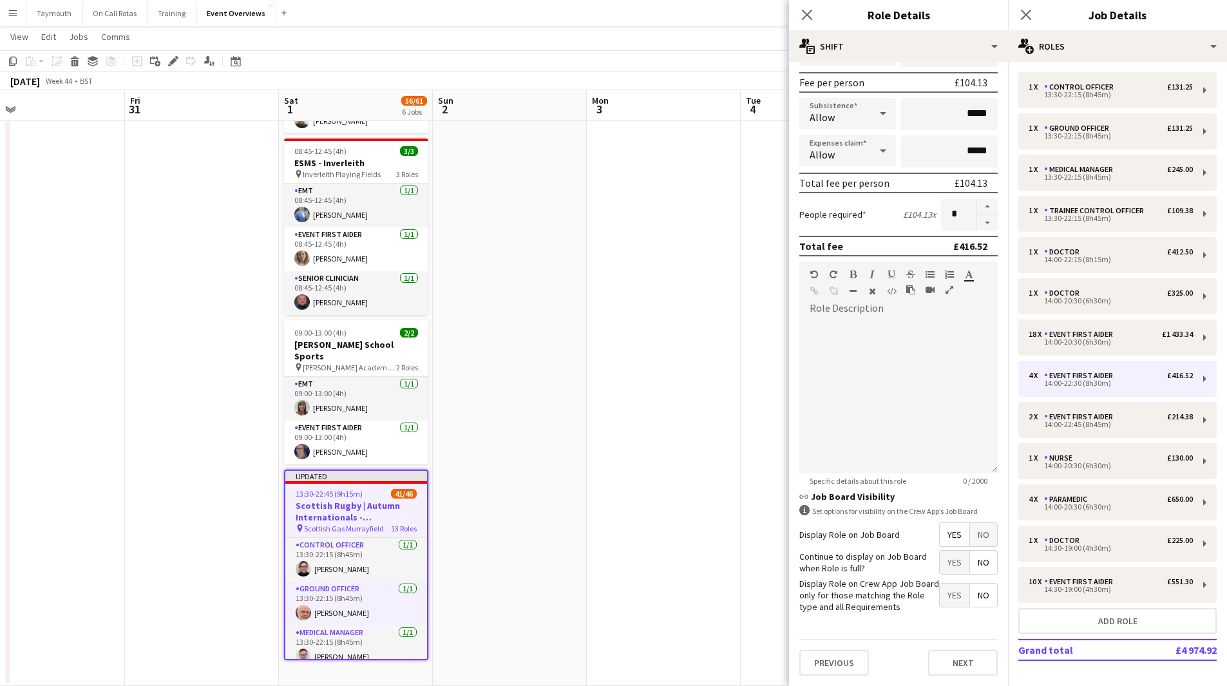
click at [942, 567] on span "Yes" at bounding box center [954, 562] width 30 height 23
click at [1056, 426] on div "14:00-22:45 (8h45m)" at bounding box center [1110, 424] width 164 height 6
type input "*****"
type input "*"
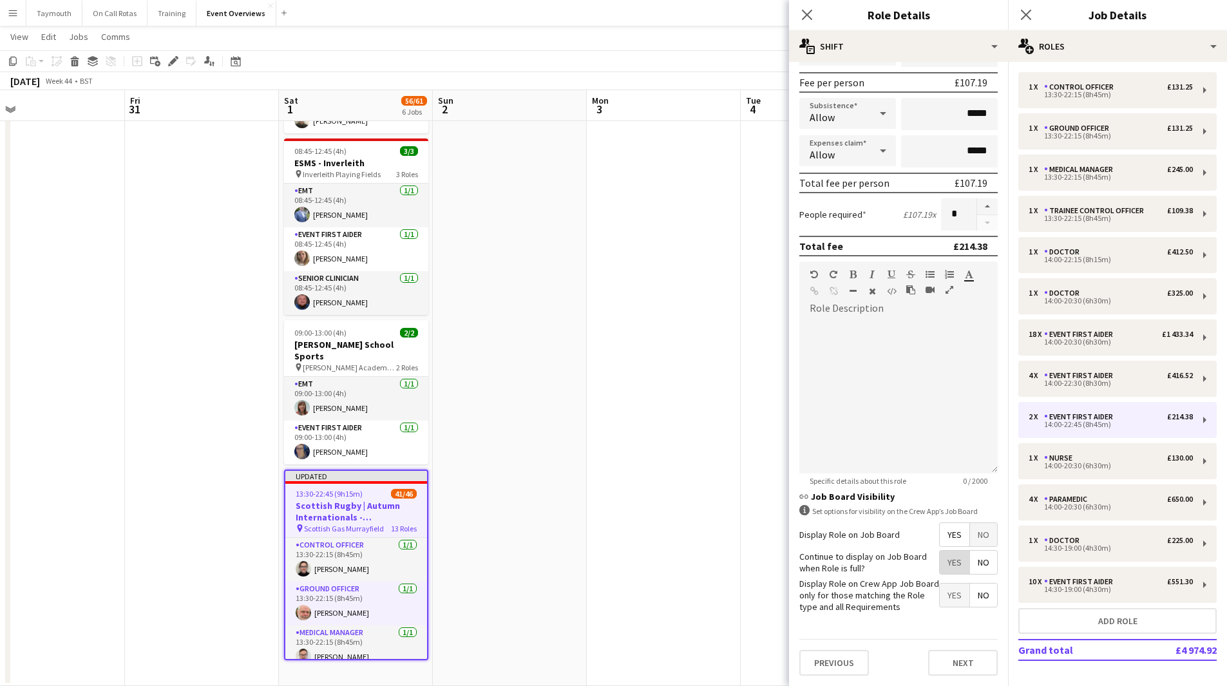
click at [945, 562] on span "Yes" at bounding box center [954, 562] width 30 height 23
click at [1060, 583] on div "Event First Aider" at bounding box center [1081, 581] width 74 height 9
type input "*****"
type input "**"
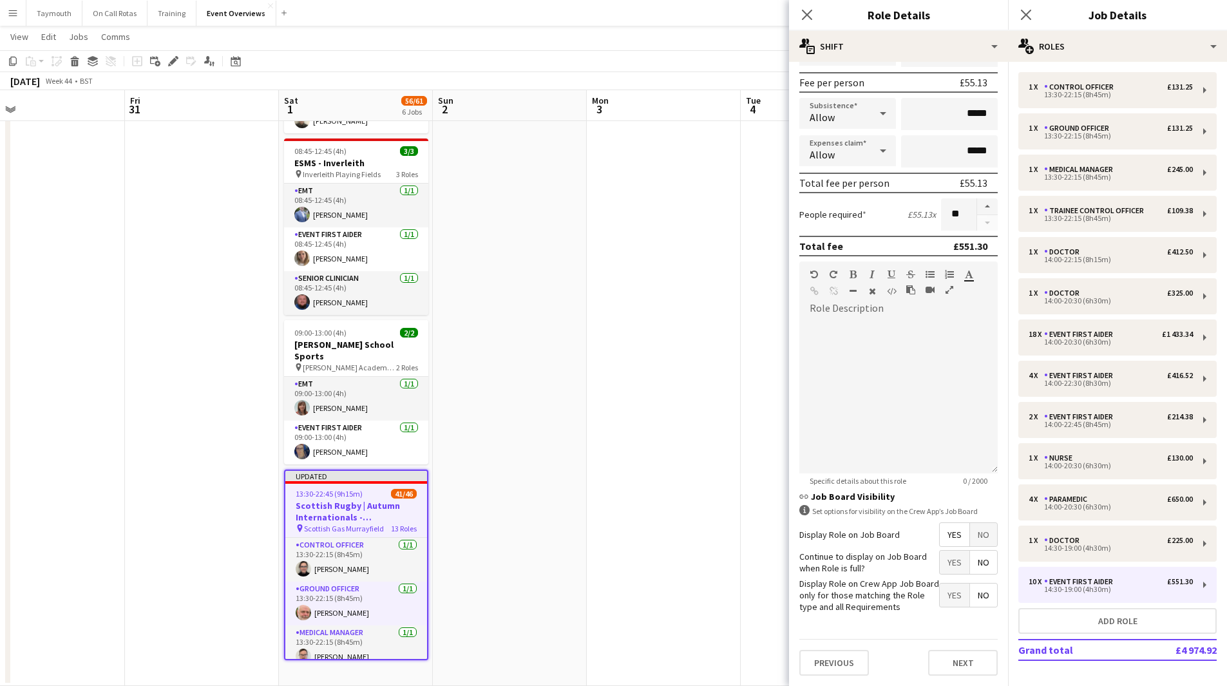
click at [947, 565] on span "Yes" at bounding box center [954, 562] width 30 height 23
click at [1077, 547] on div "14:30-19:00 (4h30m)" at bounding box center [1110, 548] width 164 height 6
type input "******"
type input "*"
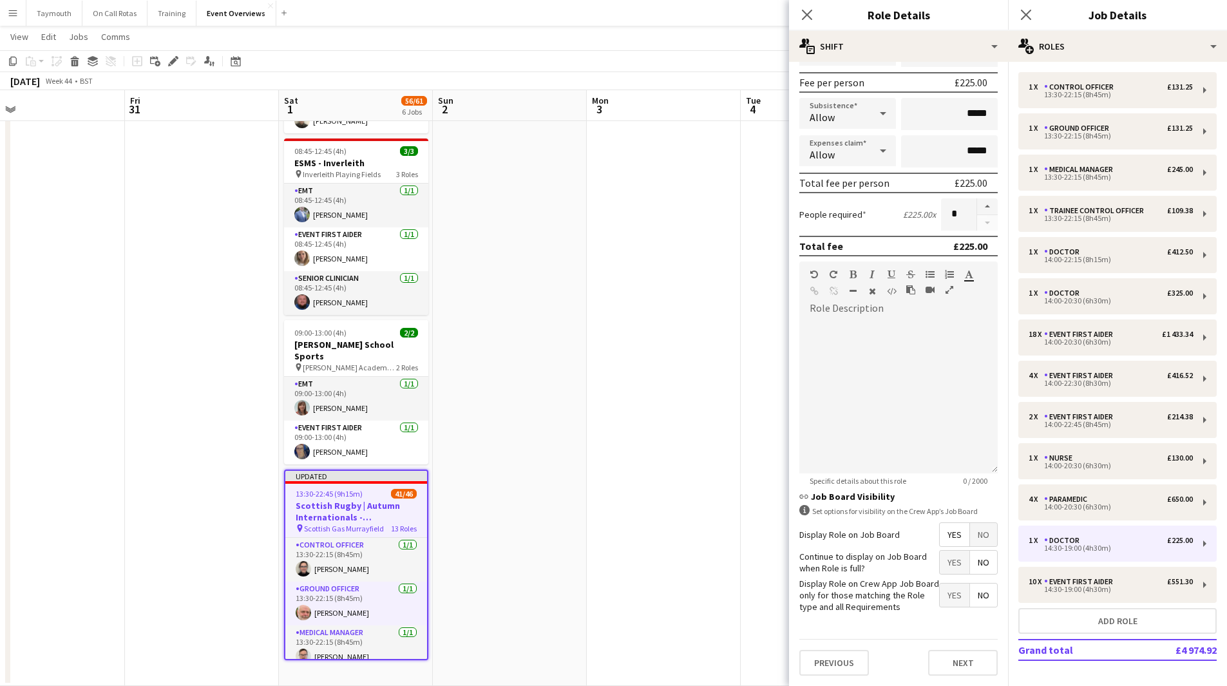
click at [944, 564] on span "Yes" at bounding box center [954, 562] width 30 height 23
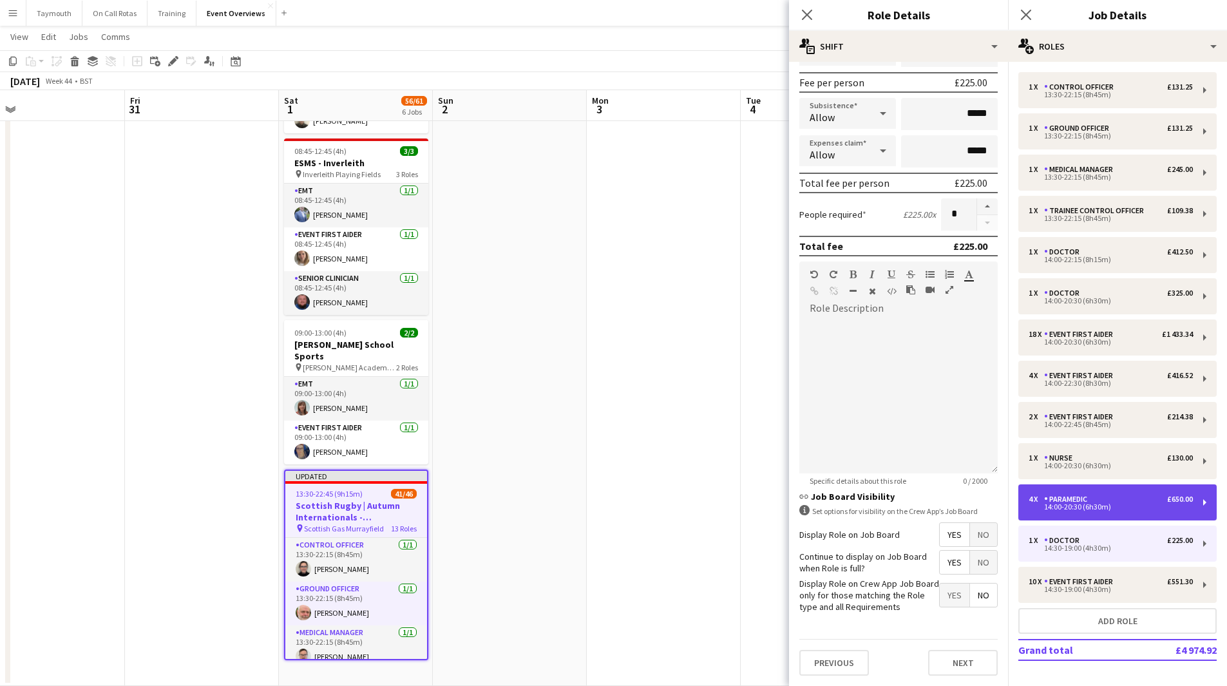
click at [1071, 500] on div "Paramedic" at bounding box center [1068, 499] width 48 height 9
type input "*********"
type input "*****"
type input "******"
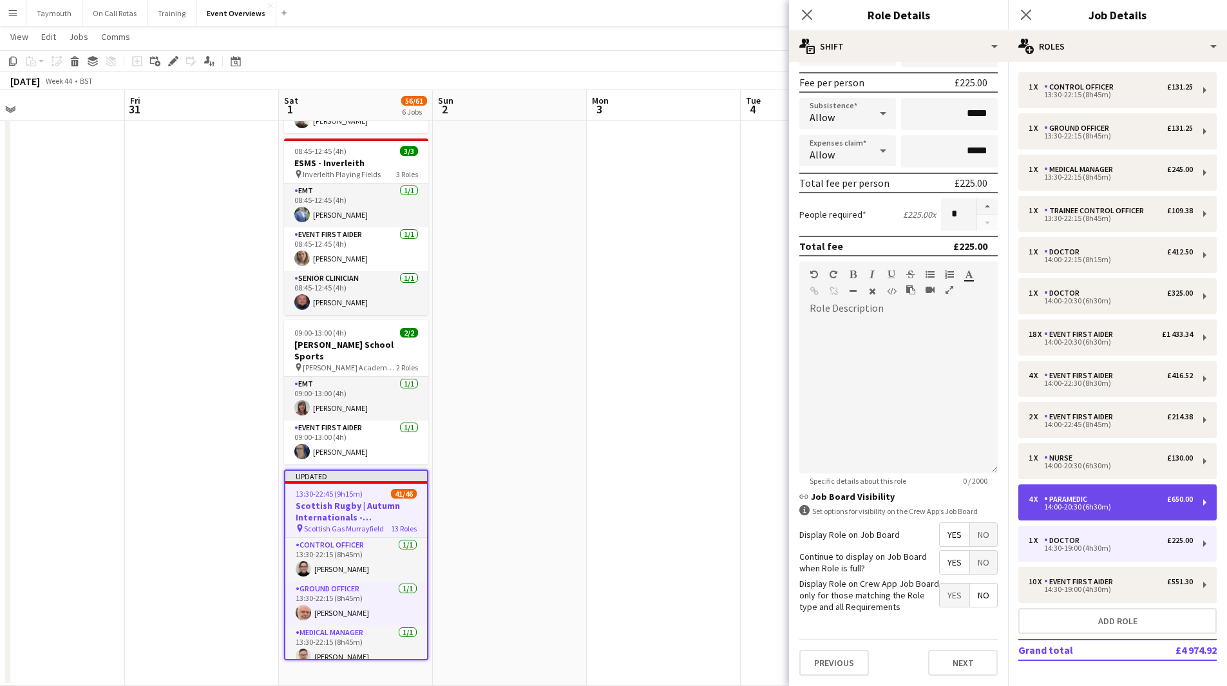
type input "*"
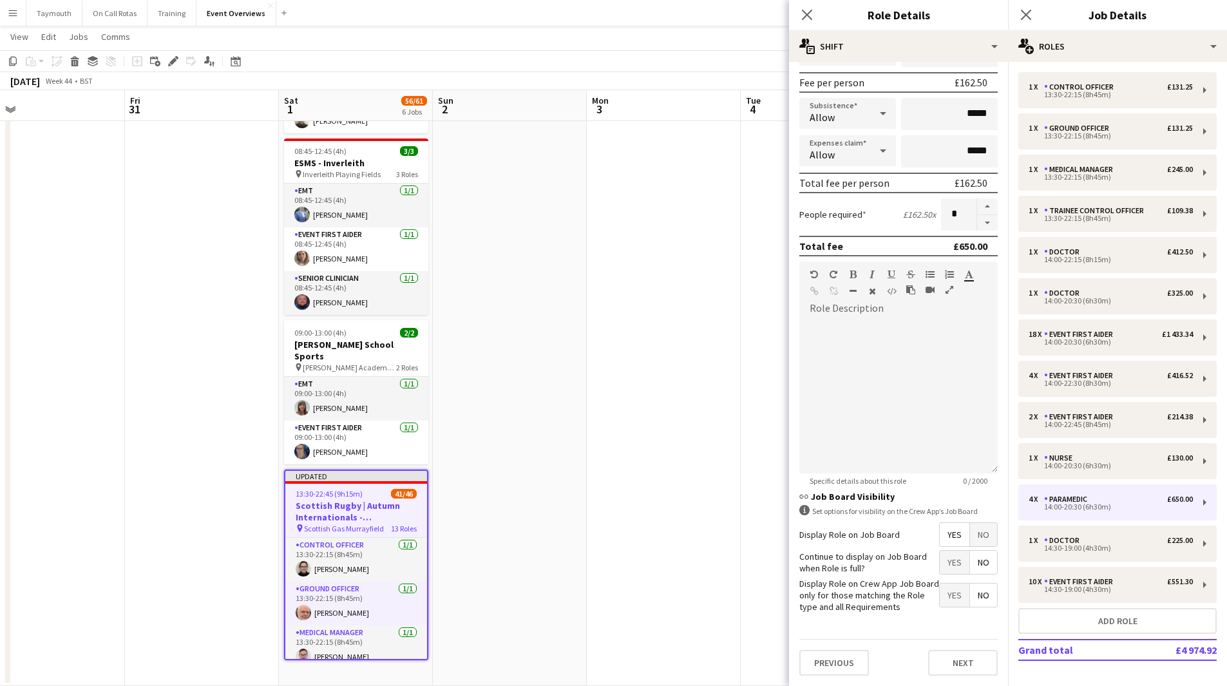
click at [939, 565] on span "Yes" at bounding box center [954, 562] width 30 height 23
click at [572, 468] on app-date-cell at bounding box center [510, 165] width 154 height 1039
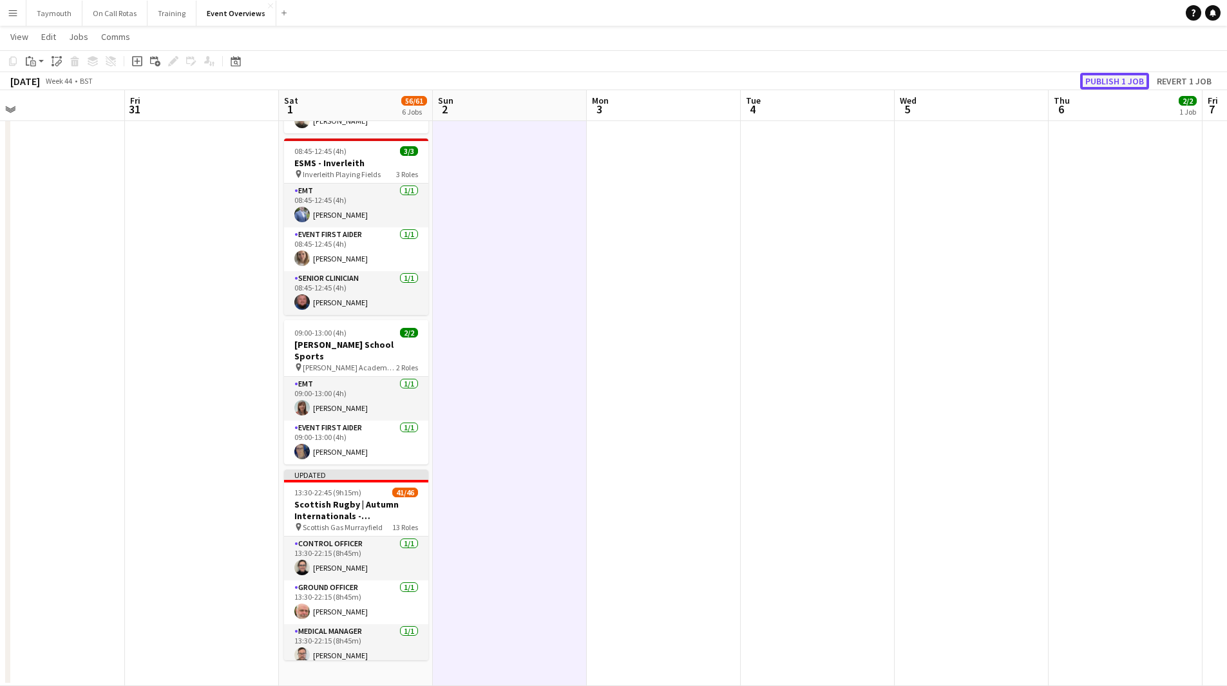
click at [1119, 79] on button "Publish 1 job" at bounding box center [1114, 81] width 69 height 17
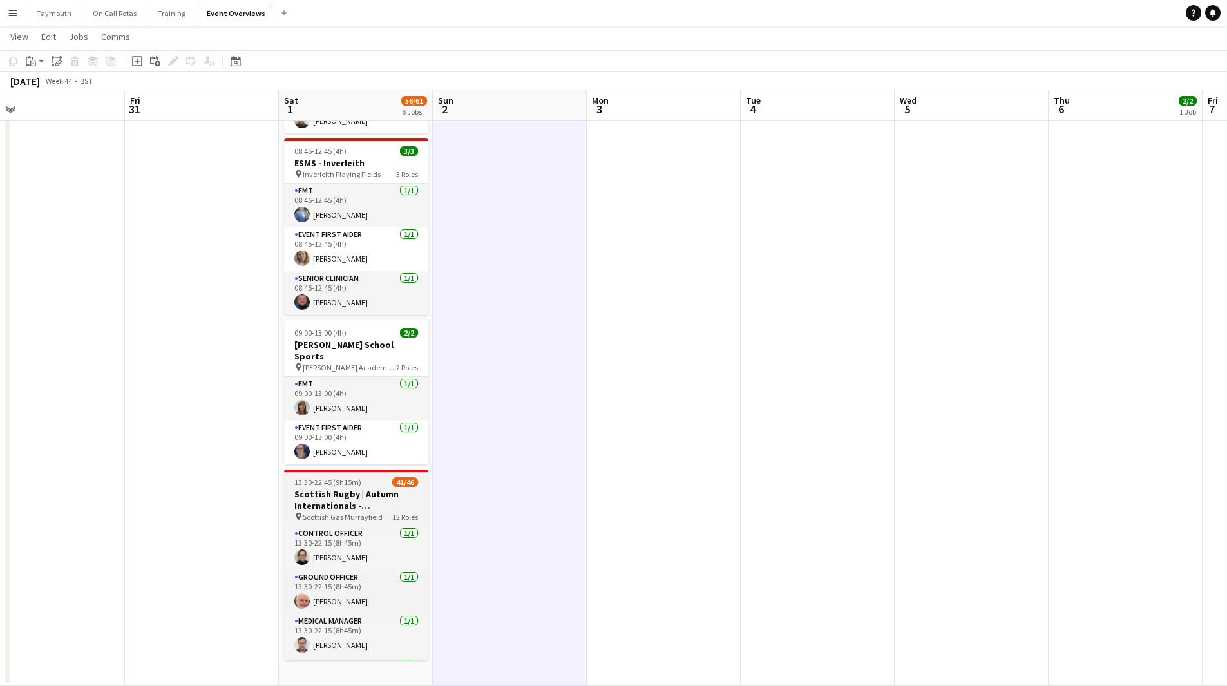
drag, startPoint x: 341, startPoint y: 468, endPoint x: 354, endPoint y: 463, distance: 13.9
click at [341, 477] on span "13:30-22:45 (9h15m)" at bounding box center [327, 482] width 67 height 10
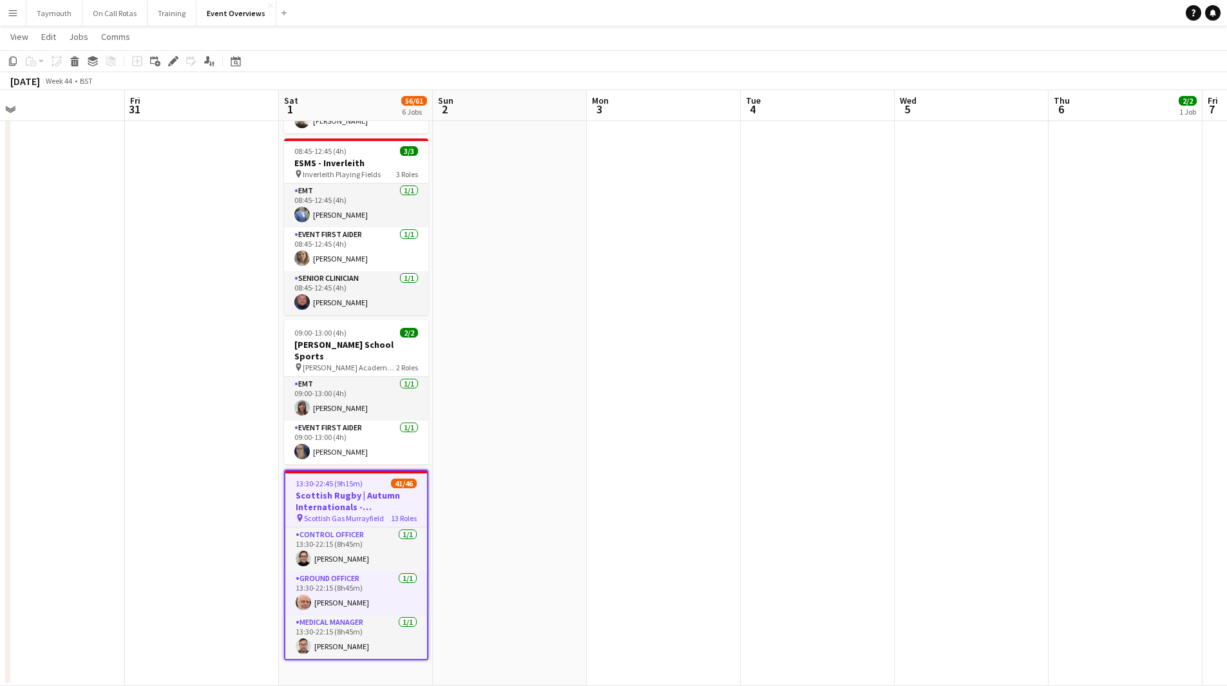
drag, startPoint x: 168, startPoint y: 62, endPoint x: 377, endPoint y: 73, distance: 208.9
click at [169, 62] on icon "Edit" at bounding box center [173, 61] width 10 height 10
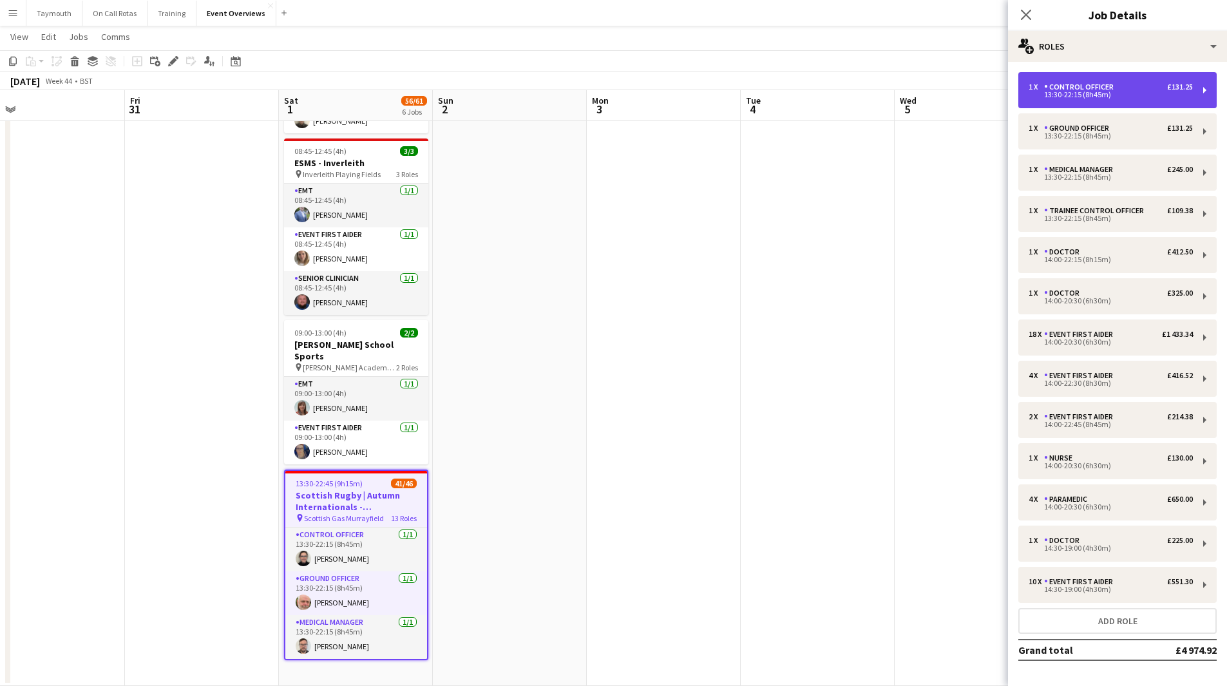
click at [1068, 83] on div "Control Officer" at bounding box center [1081, 86] width 75 height 9
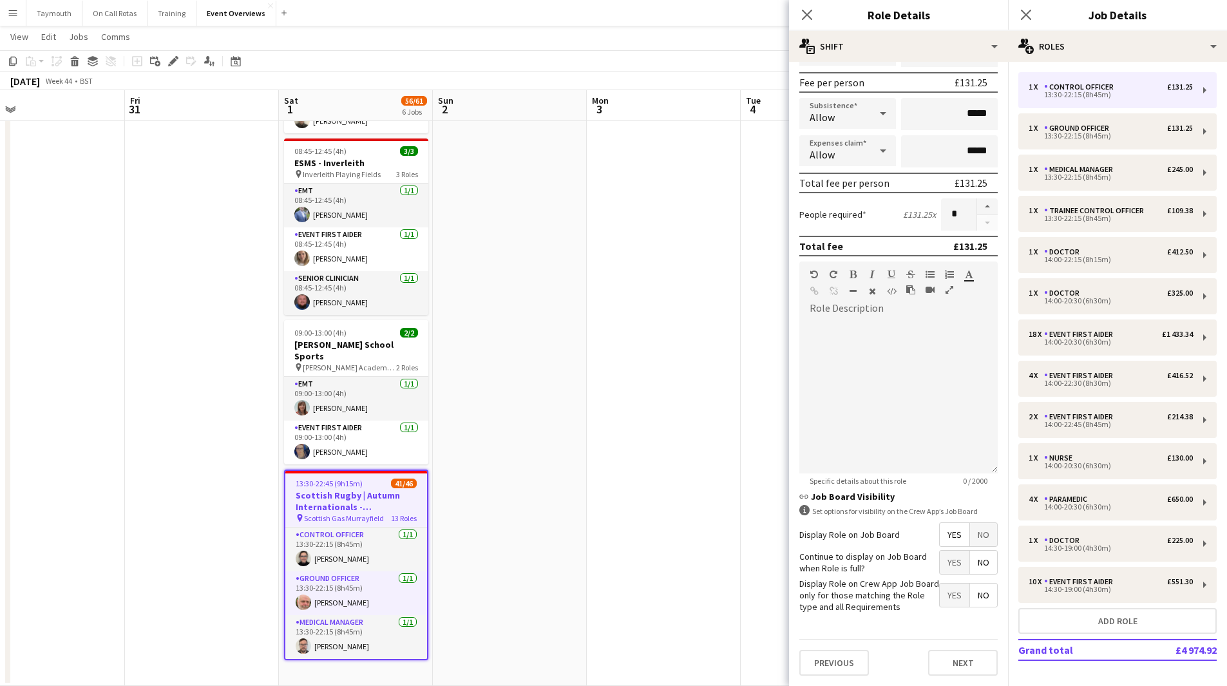
click at [950, 566] on span "Yes" at bounding box center [954, 562] width 30 height 23
click at [1084, 130] on div "Ground Officer" at bounding box center [1079, 128] width 70 height 9
type input "**********"
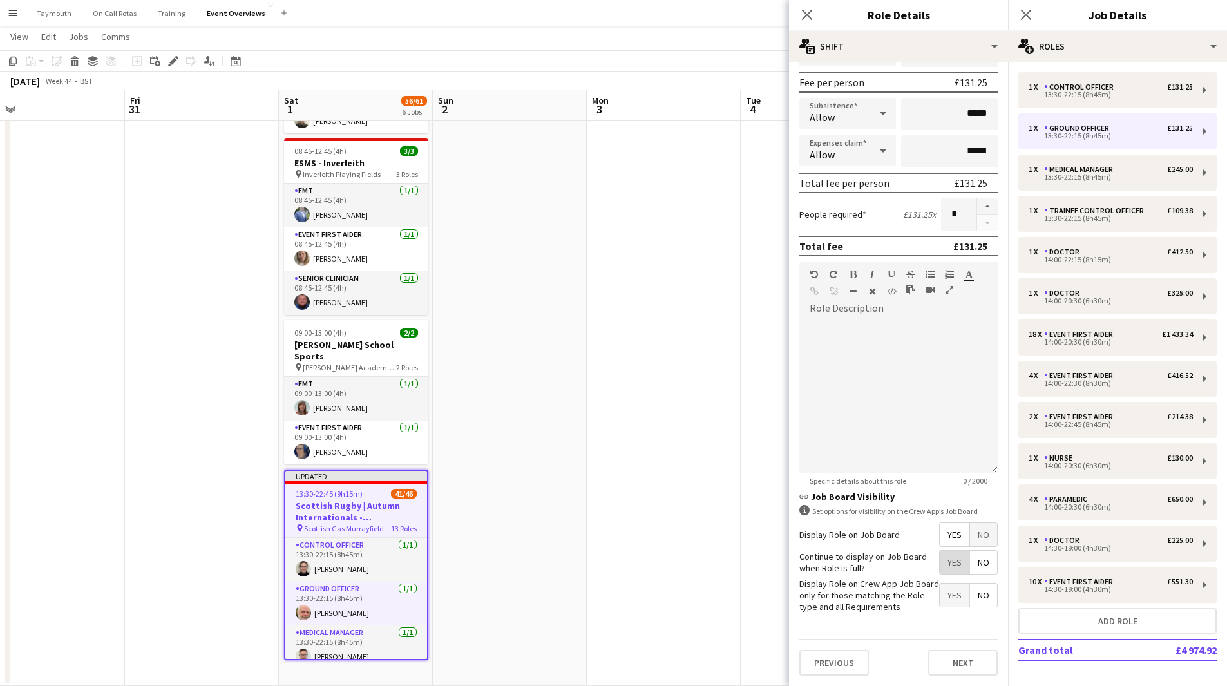
click at [947, 560] on span "Yes" at bounding box center [954, 562] width 30 height 23
click at [648, 495] on app-date-cell at bounding box center [664, 165] width 154 height 1039
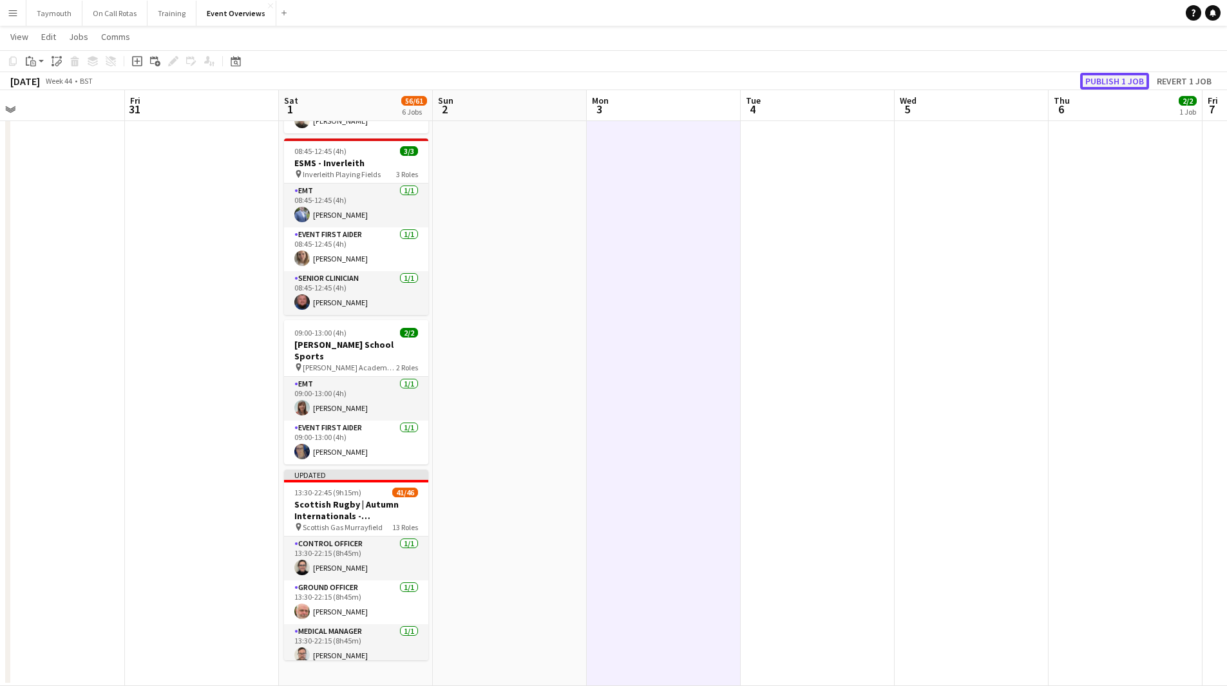
click at [1097, 79] on button "Publish 1 job" at bounding box center [1114, 81] width 69 height 17
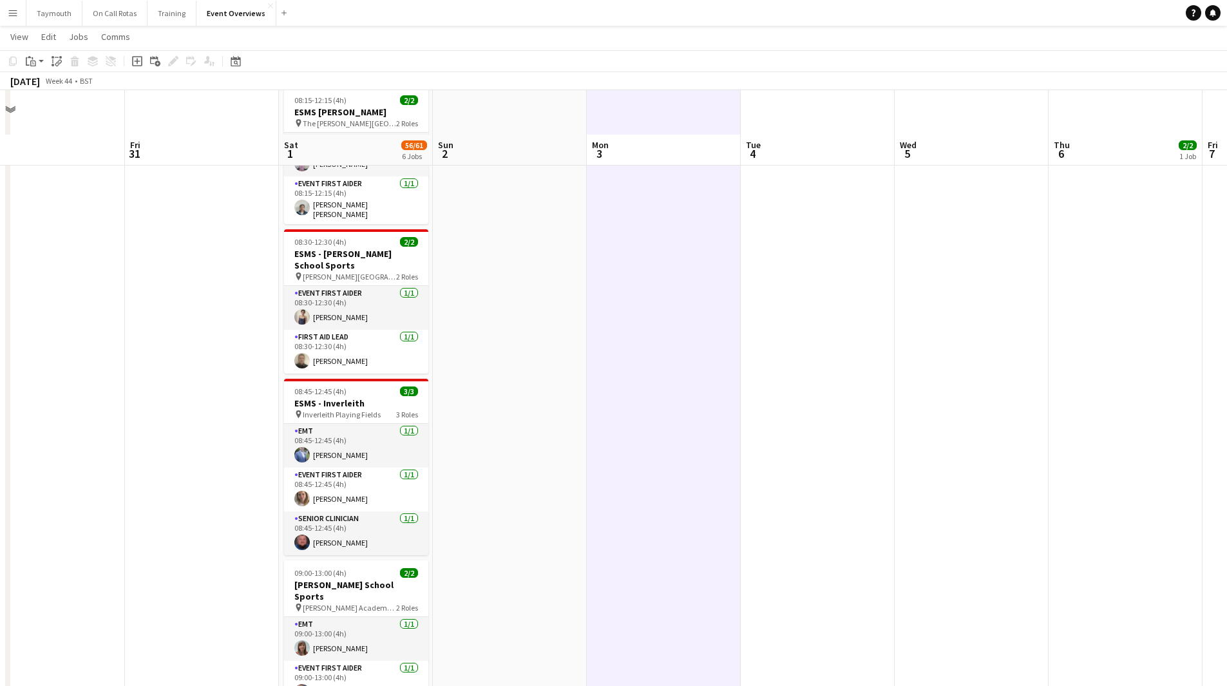
scroll to position [498, 0]
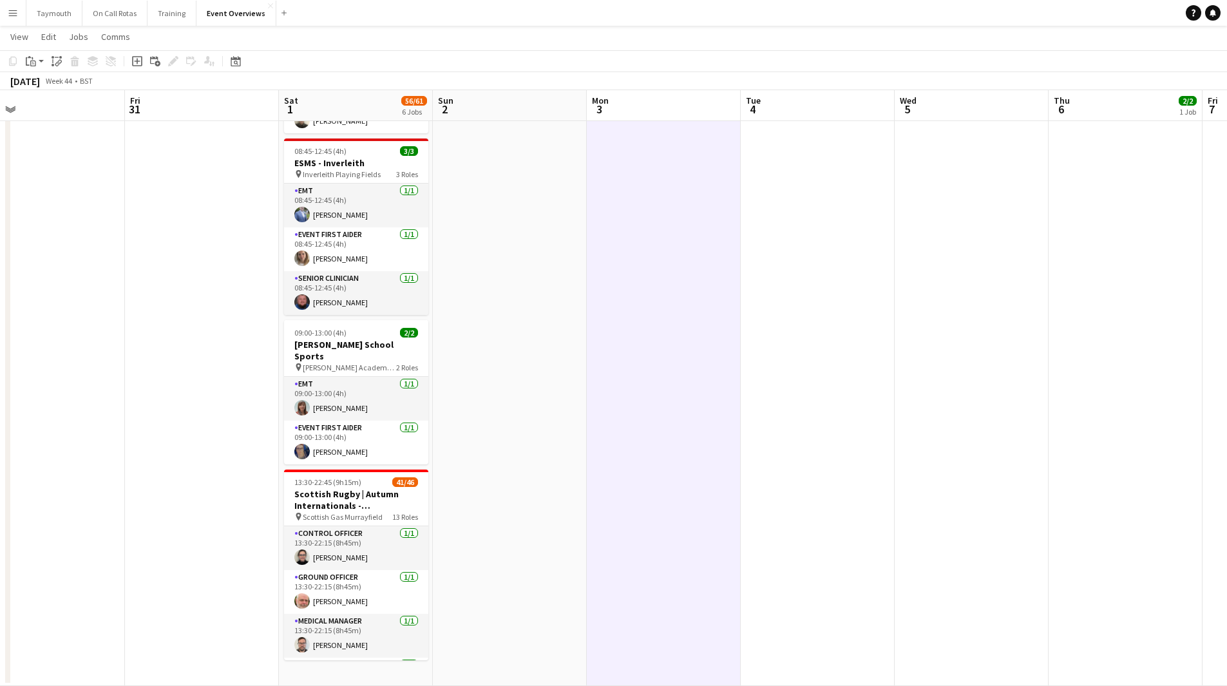
drag, startPoint x: 690, startPoint y: 528, endPoint x: 245, endPoint y: 542, distance: 445.2
click at [254, 545] on app-calendar-viewport "Mon 27 Tue 28 Wed 29 Thu 30 Fri 31 Sat 1 56/61 6 Jobs Sun 2 Mon 3 Tue 4 Wed 5 T…" at bounding box center [613, 118] width 1227 height 1133
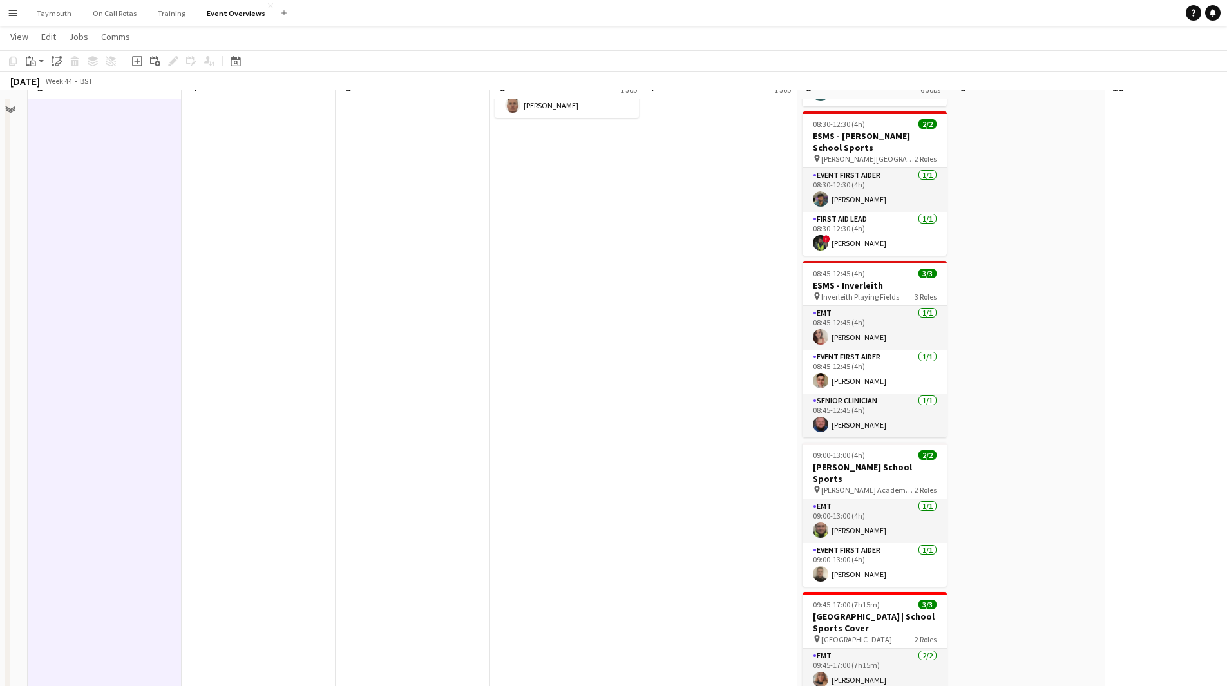
scroll to position [0, 0]
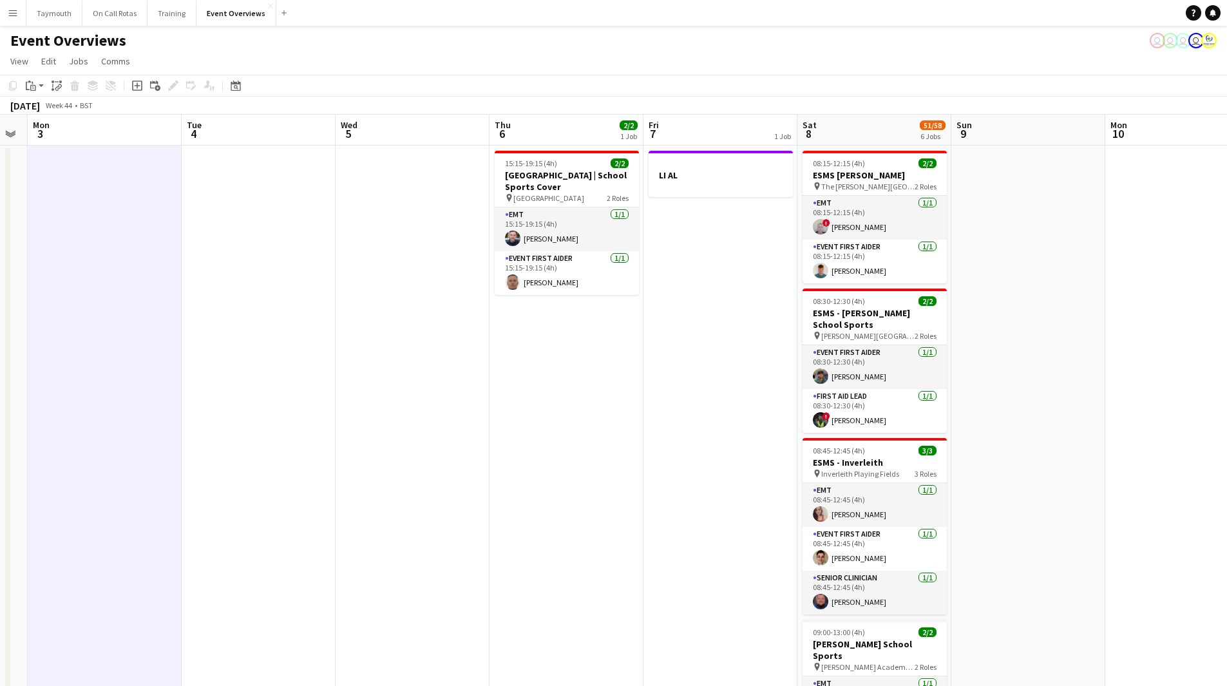
drag, startPoint x: 577, startPoint y: 487, endPoint x: 169, endPoint y: 494, distance: 407.7
click at [177, 499] on app-calendar-viewport "Fri 31 Sat 1 56/61 6 Jobs Sun 2 Mon 3 Tue 4 Wed 5 Thu 6 2/2 1 Job Fri 7 1 Job S…" at bounding box center [613, 650] width 1227 height 1070
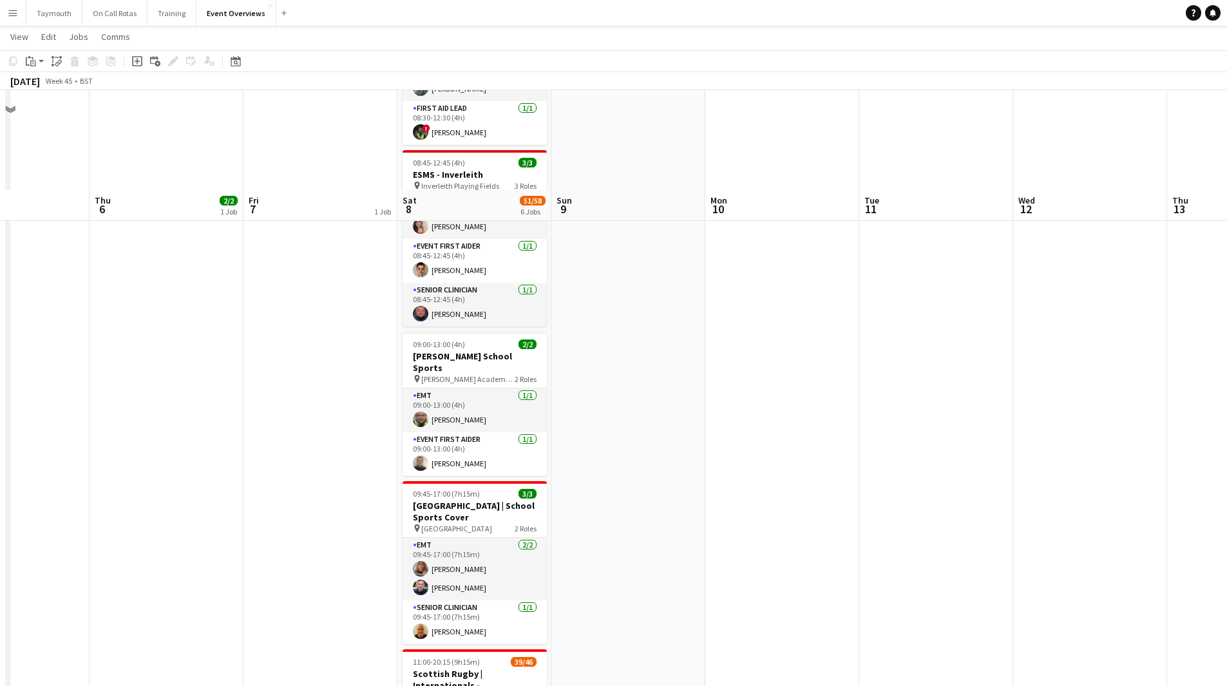
scroll to position [386, 0]
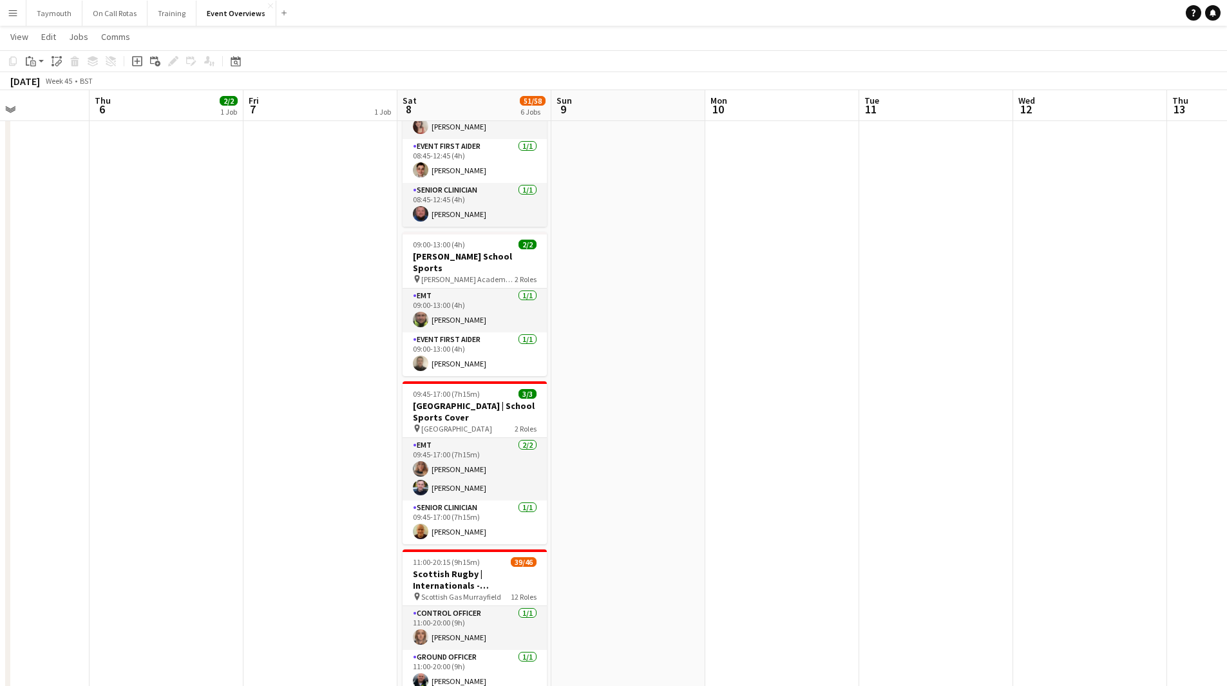
drag, startPoint x: 249, startPoint y: 497, endPoint x: -37, endPoint y: 502, distance: 285.3
click at [0, 502] on html "Menu Boards Boards Boards All jobs Status Workforce Workforce My Workforce Recr…" at bounding box center [613, 206] width 1227 height 1184
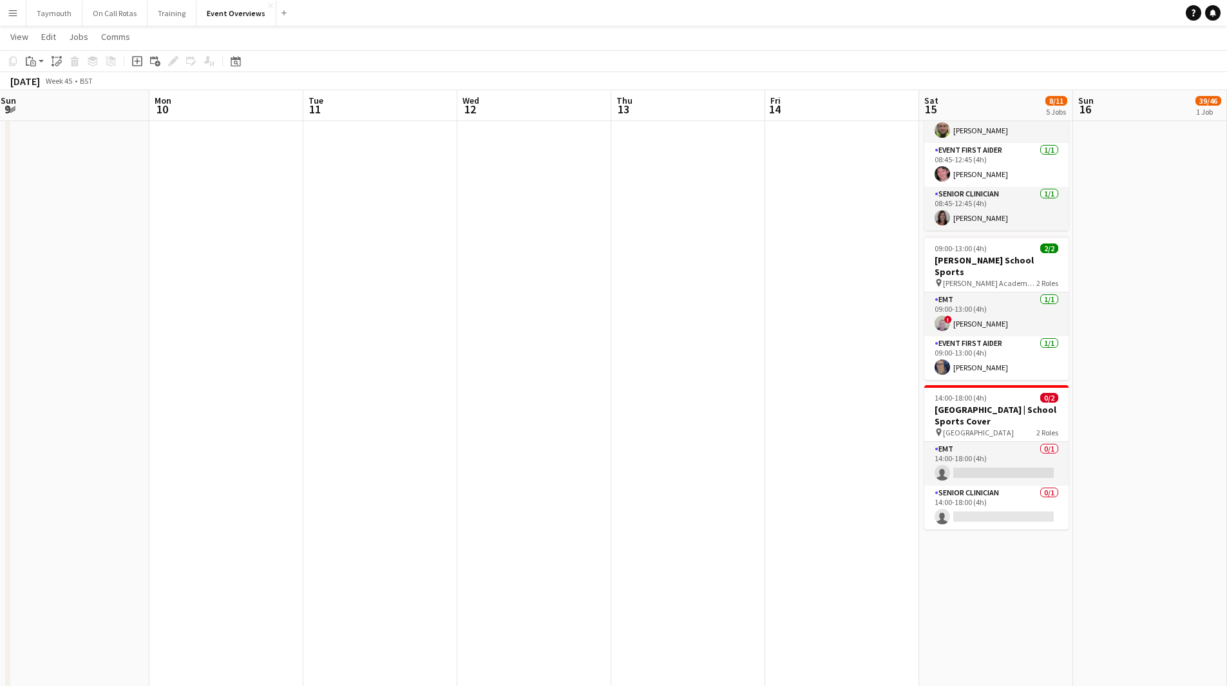
drag, startPoint x: 448, startPoint y: 506, endPoint x: 229, endPoint y: 512, distance: 219.0
click at [252, 522] on app-calendar-viewport "Fri 7 1 Job Sat 8 51/58 6 Jobs Sun 9 Mon 10 Tue 11 Wed 12 Thu 13 Fri 14 Sat 15 …" at bounding box center [613, 230] width 1227 height 1133
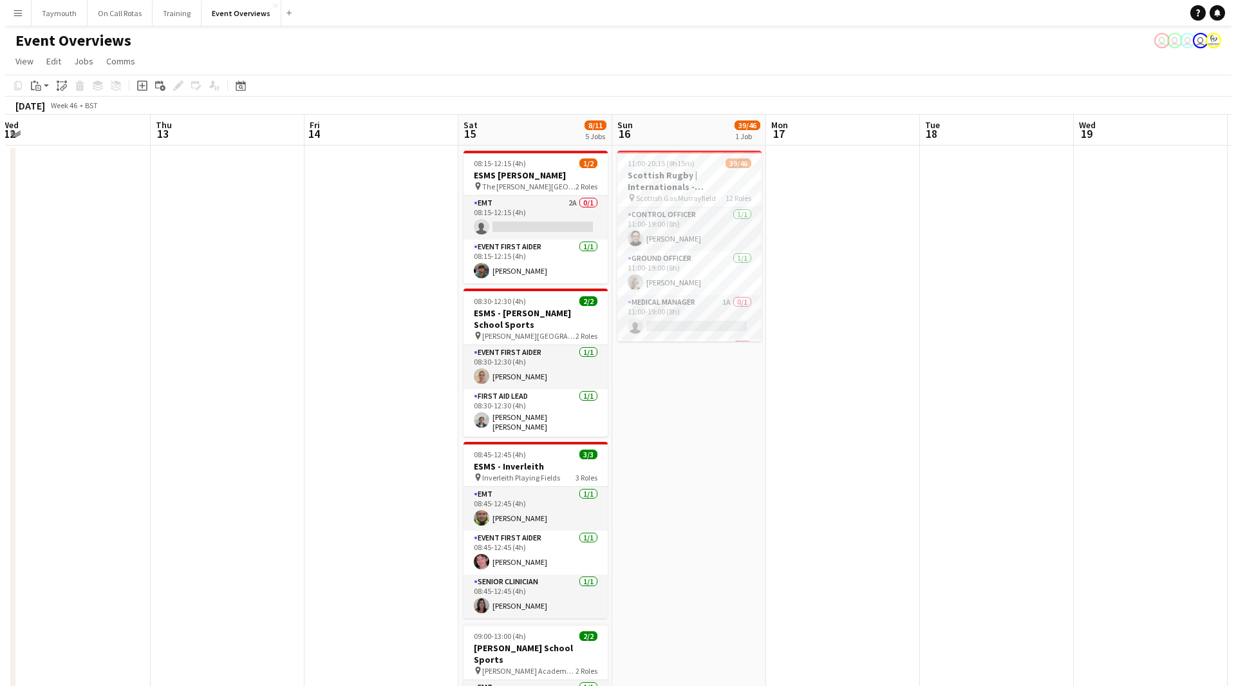
scroll to position [0, 471]
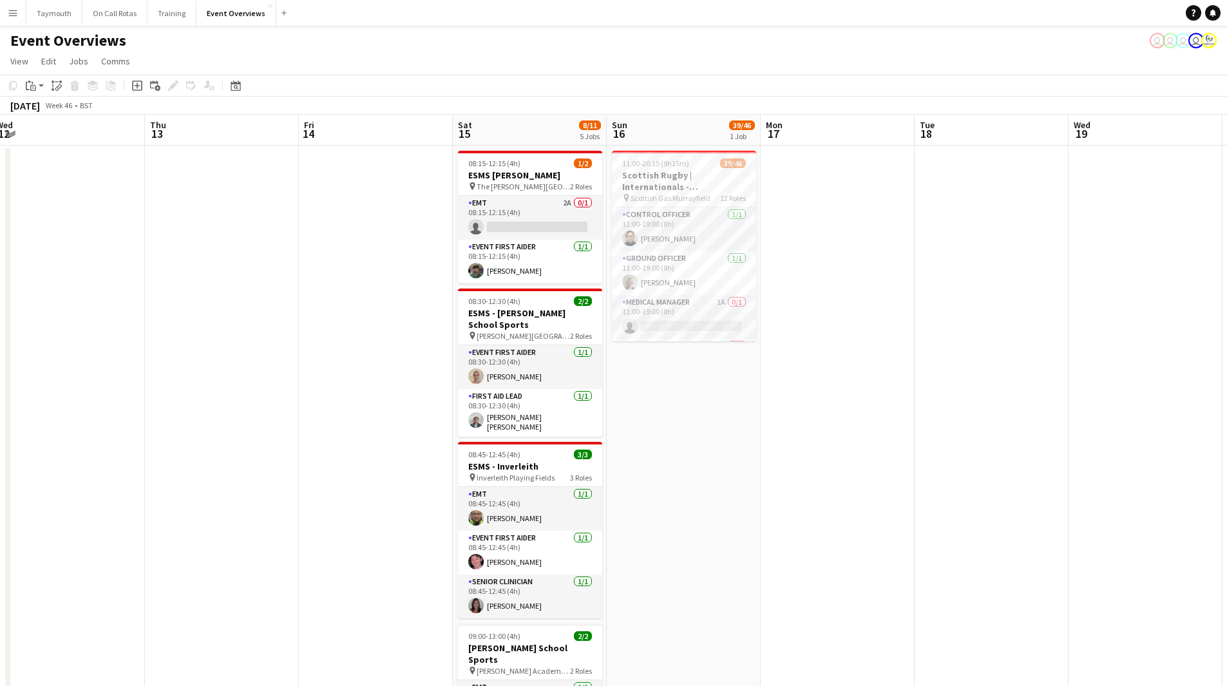
drag, startPoint x: 887, startPoint y: 392, endPoint x: 733, endPoint y: 410, distance: 154.4
click at [733, 410] on app-calendar-viewport "Sun 9 Mon 10 Tue 11 Wed 12 Thu 13 Fri 14 Sat 15 8/11 5 Jobs Sun 16 39/46 1 Job …" at bounding box center [613, 650] width 1227 height 1070
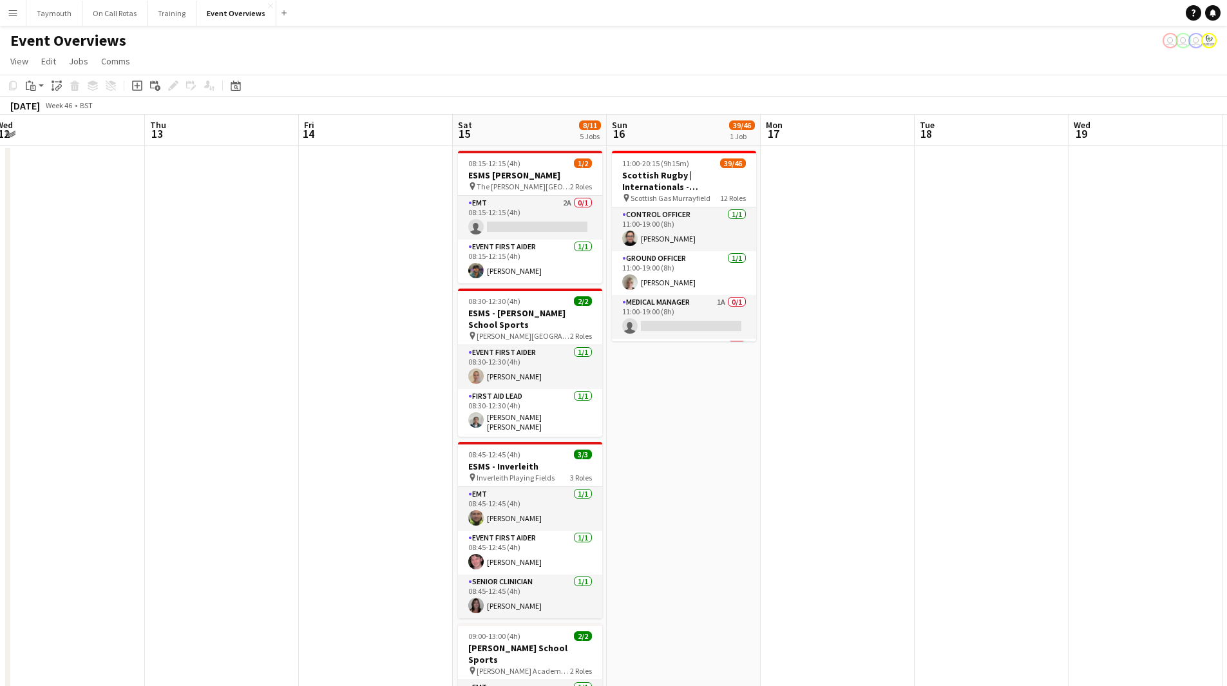
click at [21, 21] on button "Menu" at bounding box center [13, 13] width 26 height 26
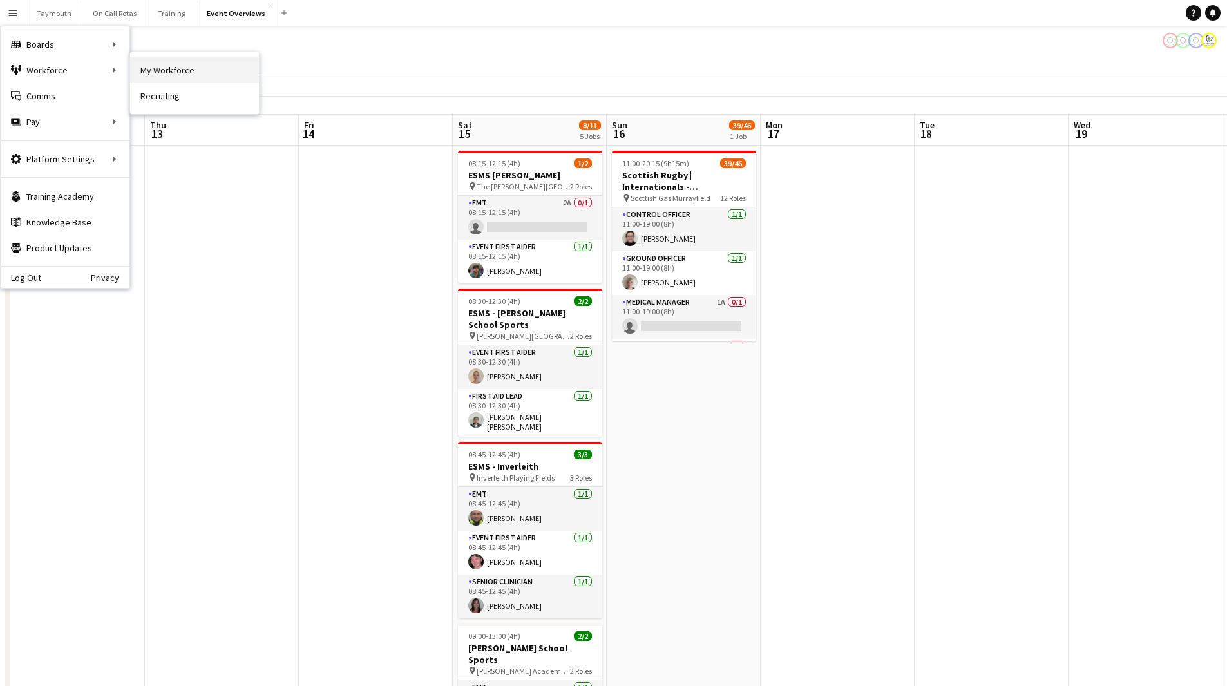
click at [223, 77] on link "My Workforce" at bounding box center [194, 70] width 129 height 26
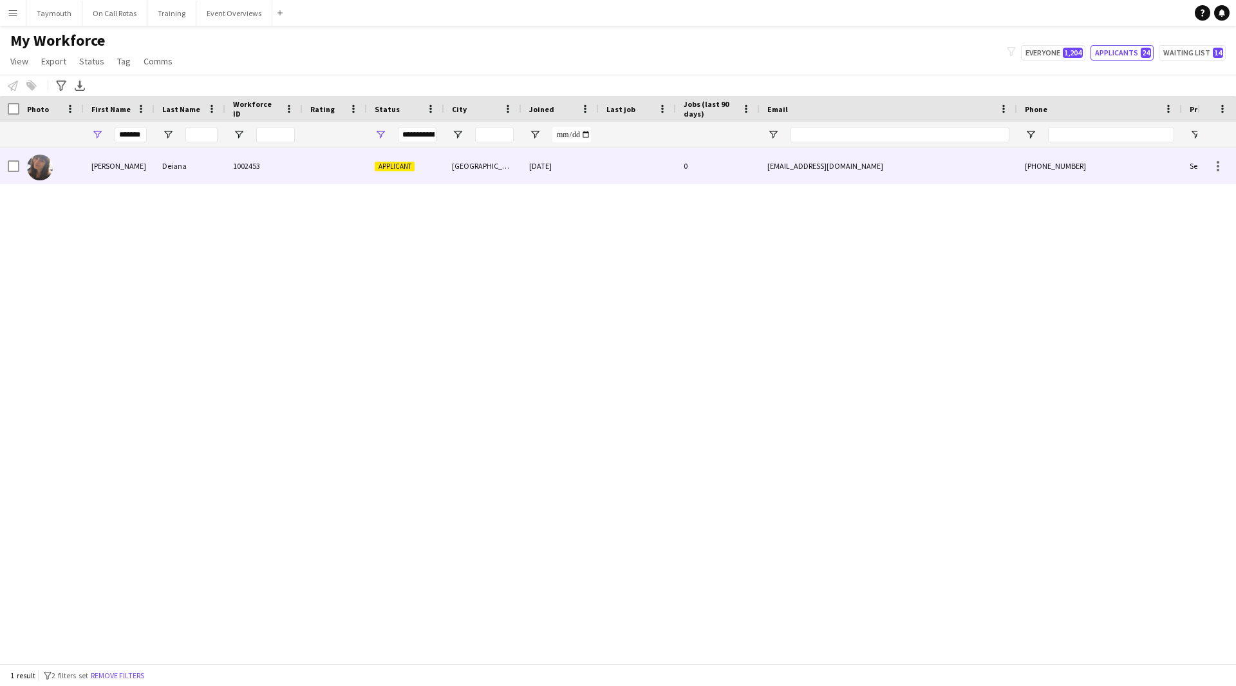
click at [176, 167] on div "Deiana" at bounding box center [190, 165] width 71 height 35
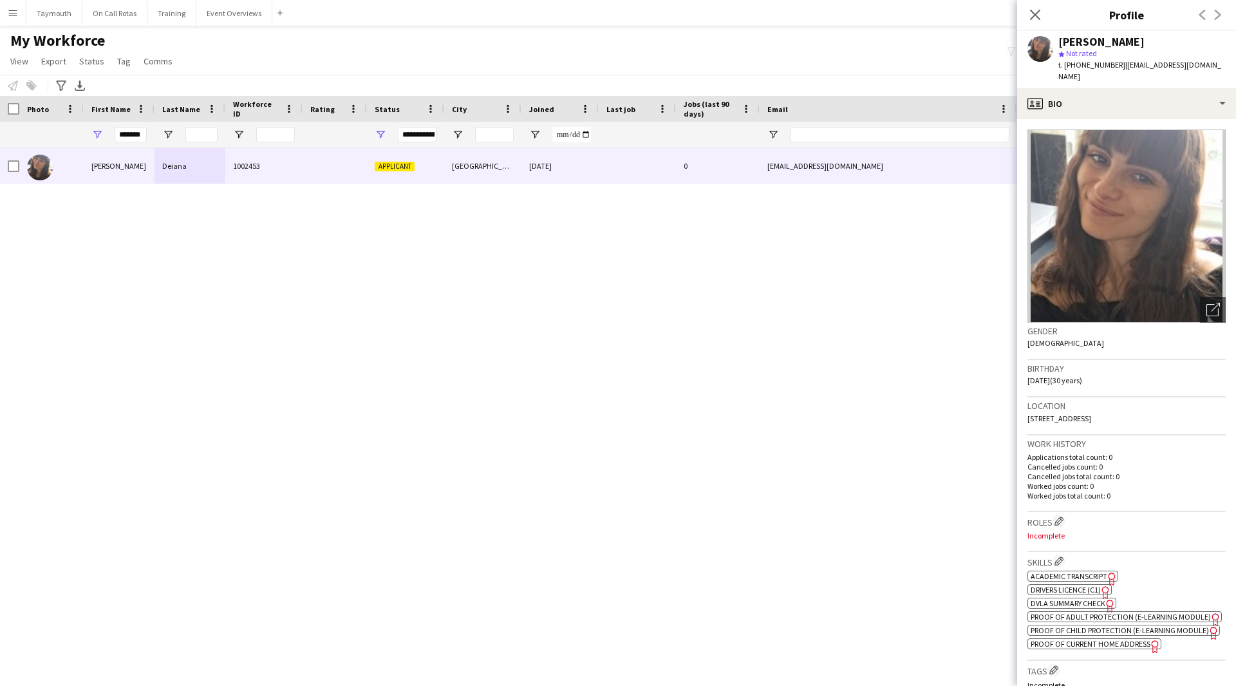
click at [1061, 42] on div "[PERSON_NAME]" at bounding box center [1142, 42] width 167 height 12
copy div "[PERSON_NAME]"
click at [1079, 571] on span "Academic Transcript" at bounding box center [1069, 576] width 77 height 10
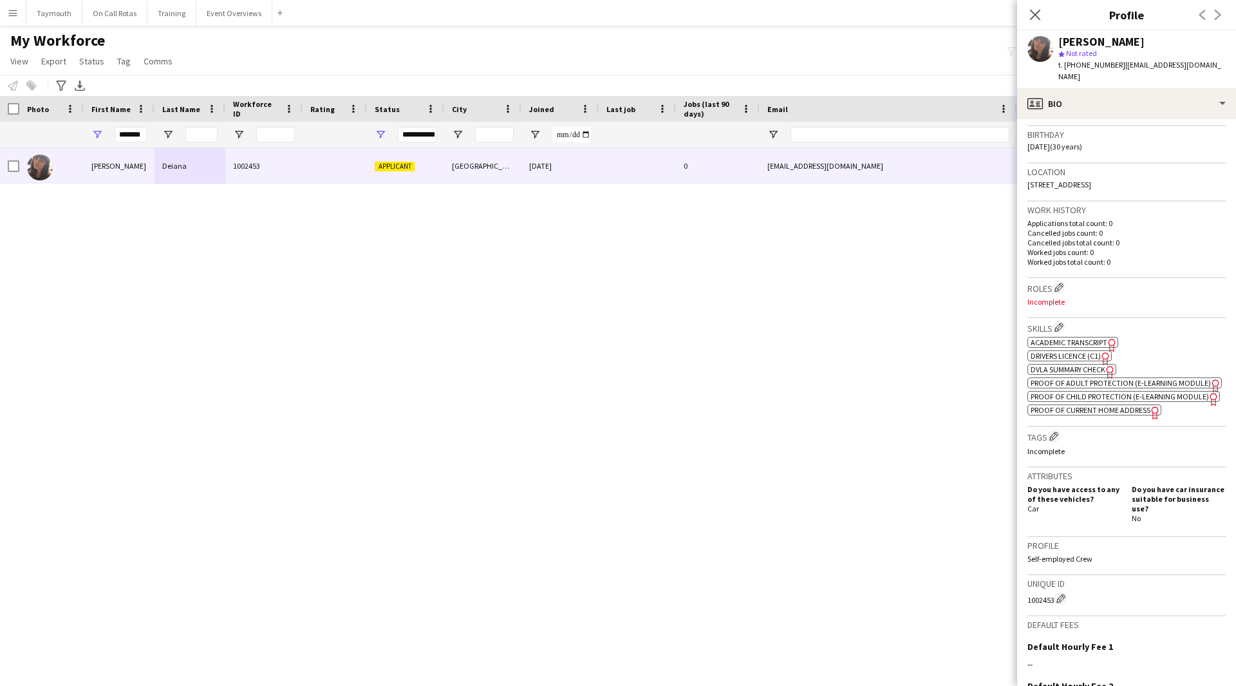
scroll to position [386, 0]
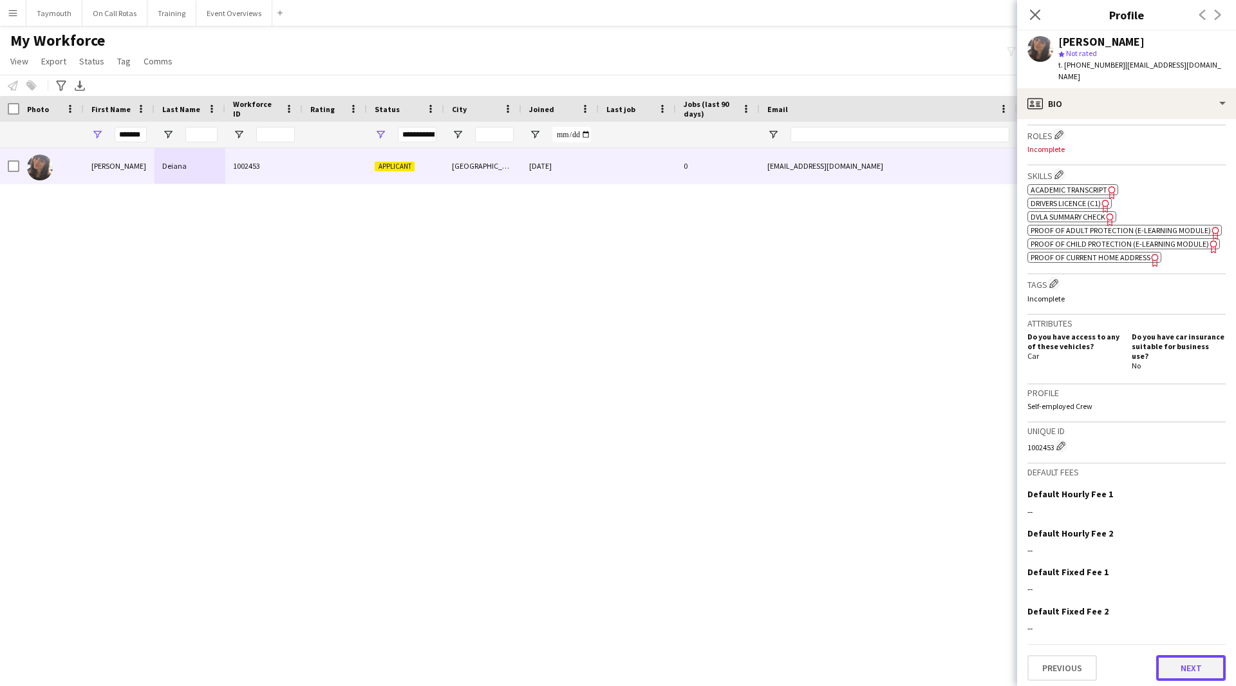
click at [1179, 668] on button "Next" at bounding box center [1191, 668] width 70 height 26
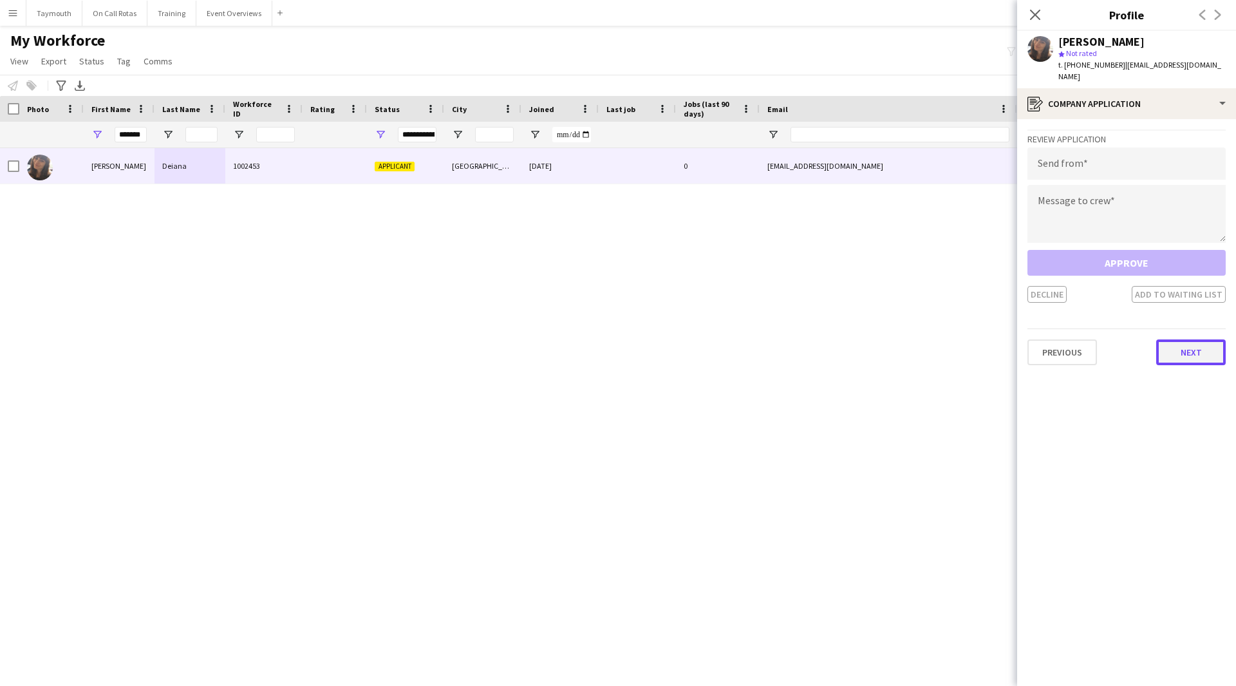
click at [1193, 348] on button "Next" at bounding box center [1191, 352] width 70 height 26
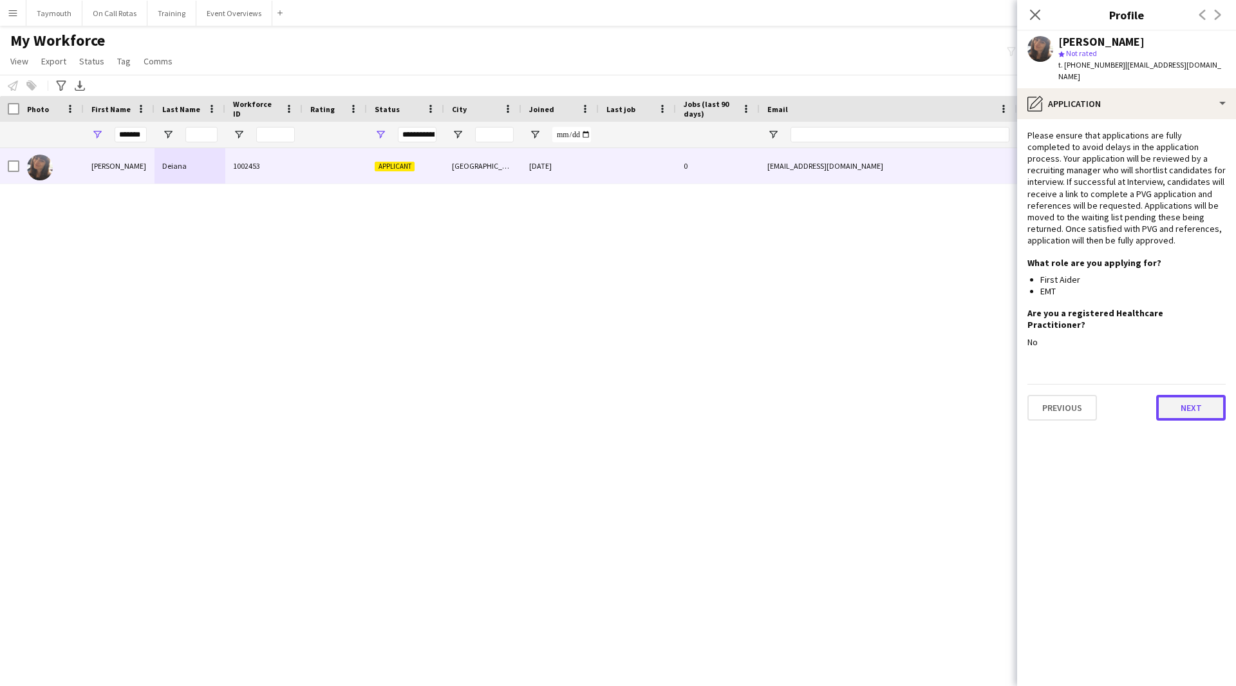
click at [1193, 395] on button "Next" at bounding box center [1191, 408] width 70 height 26
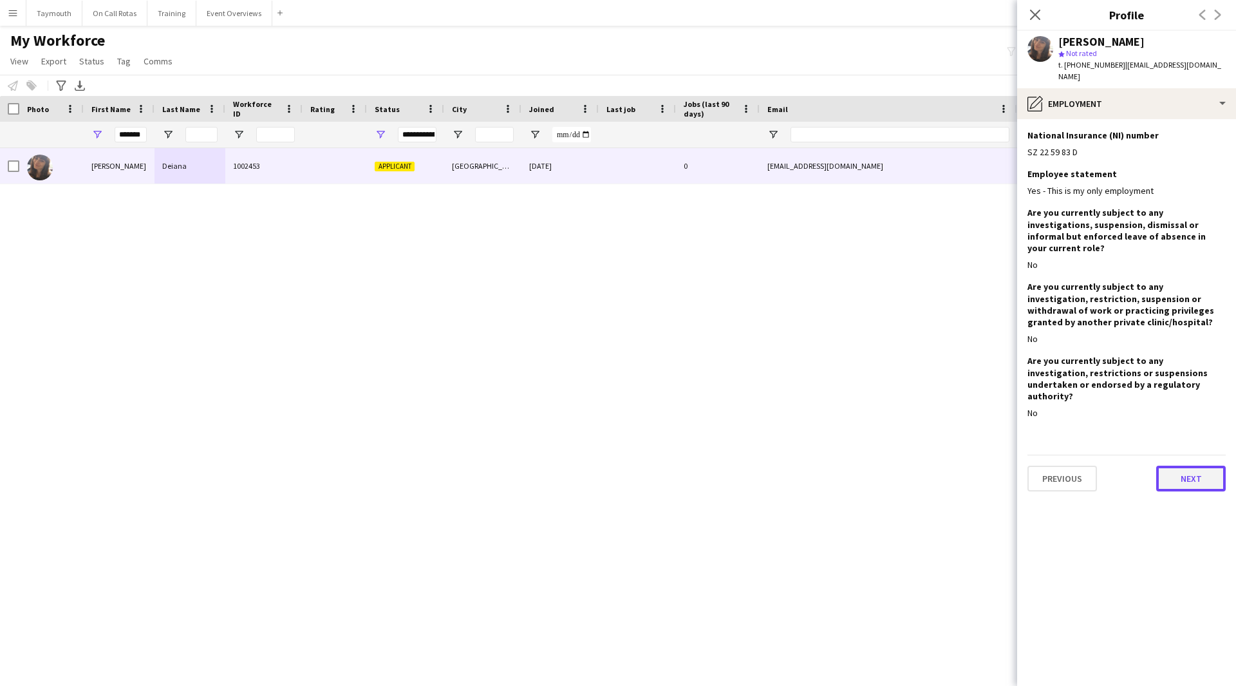
click at [1193, 466] on button "Next" at bounding box center [1191, 479] width 70 height 26
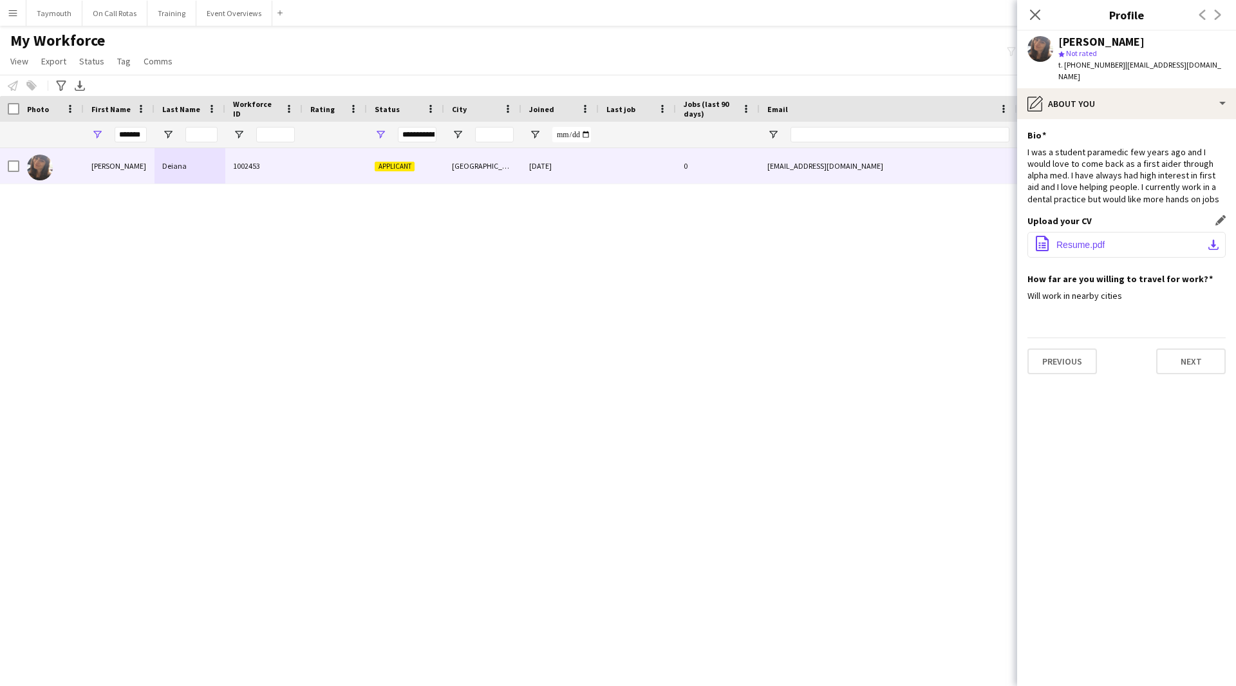
click at [1204, 234] on button "office-file-sheet Resume.pdf download-bottom" at bounding box center [1127, 245] width 198 height 26
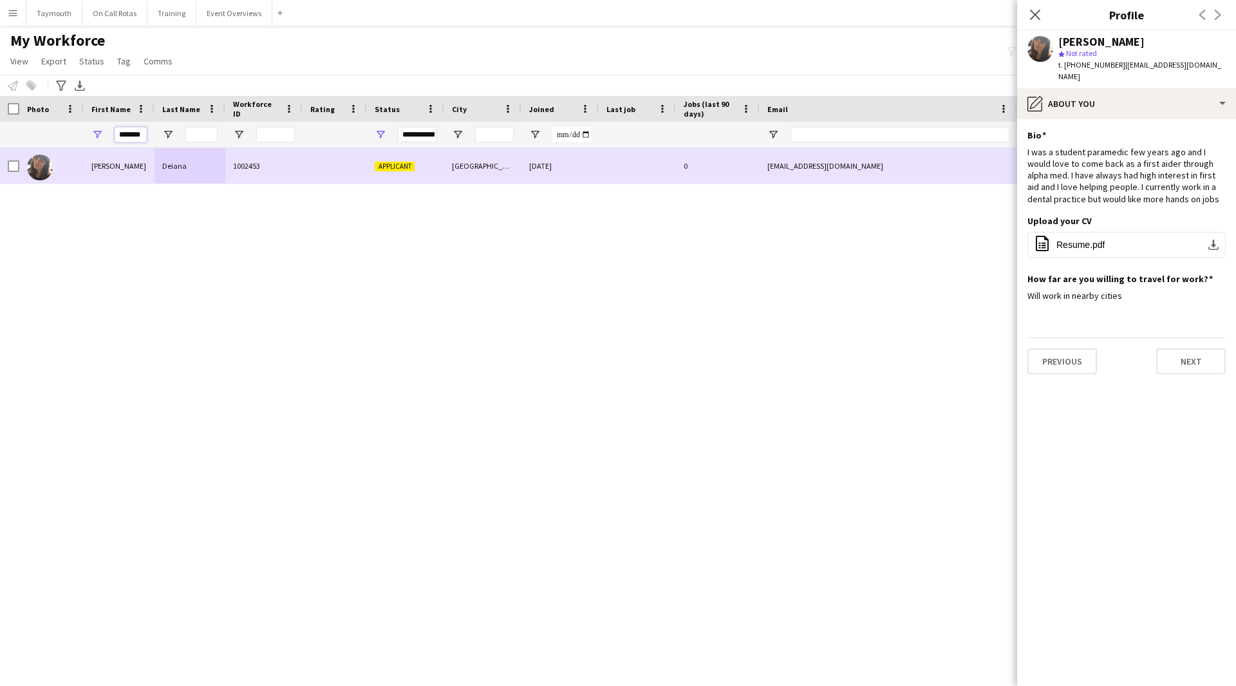
drag, startPoint x: 115, startPoint y: 134, endPoint x: 401, endPoint y: 170, distance: 288.2
click at [401, 170] on div "Workforce Details Photo First Name" at bounding box center [618, 379] width 1236 height 567
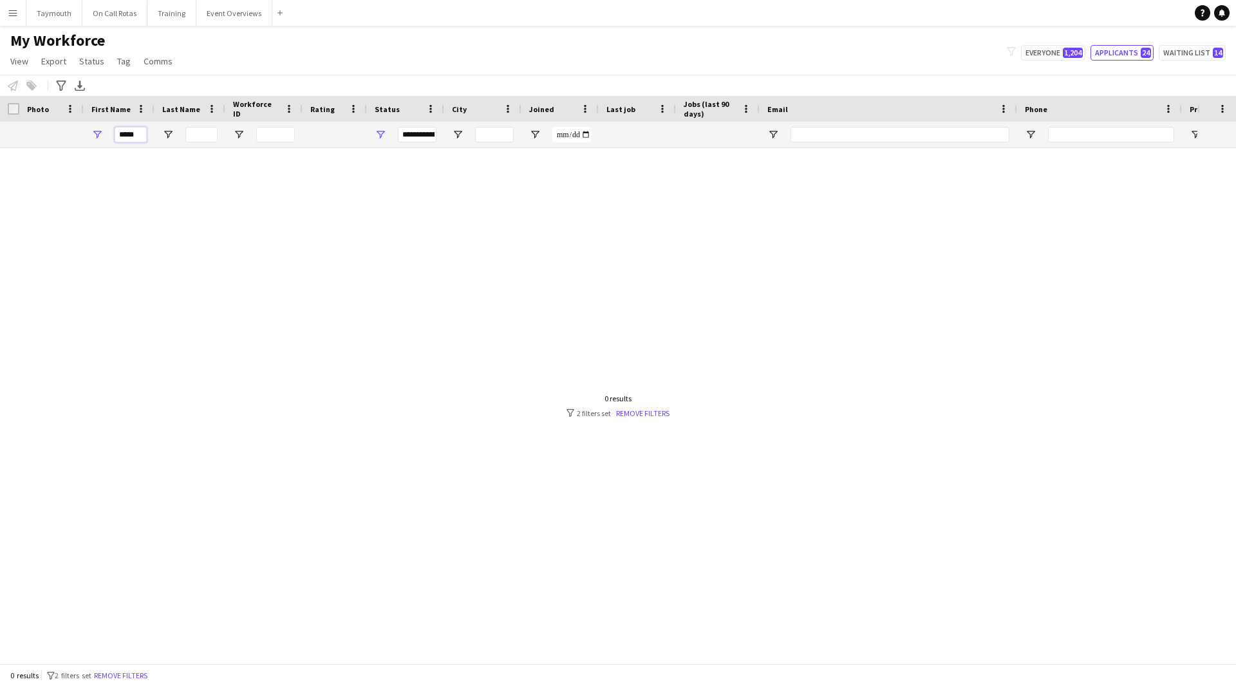
type input "*****"
click at [381, 137] on span "Open Filter Menu" at bounding box center [381, 135] width 12 height 12
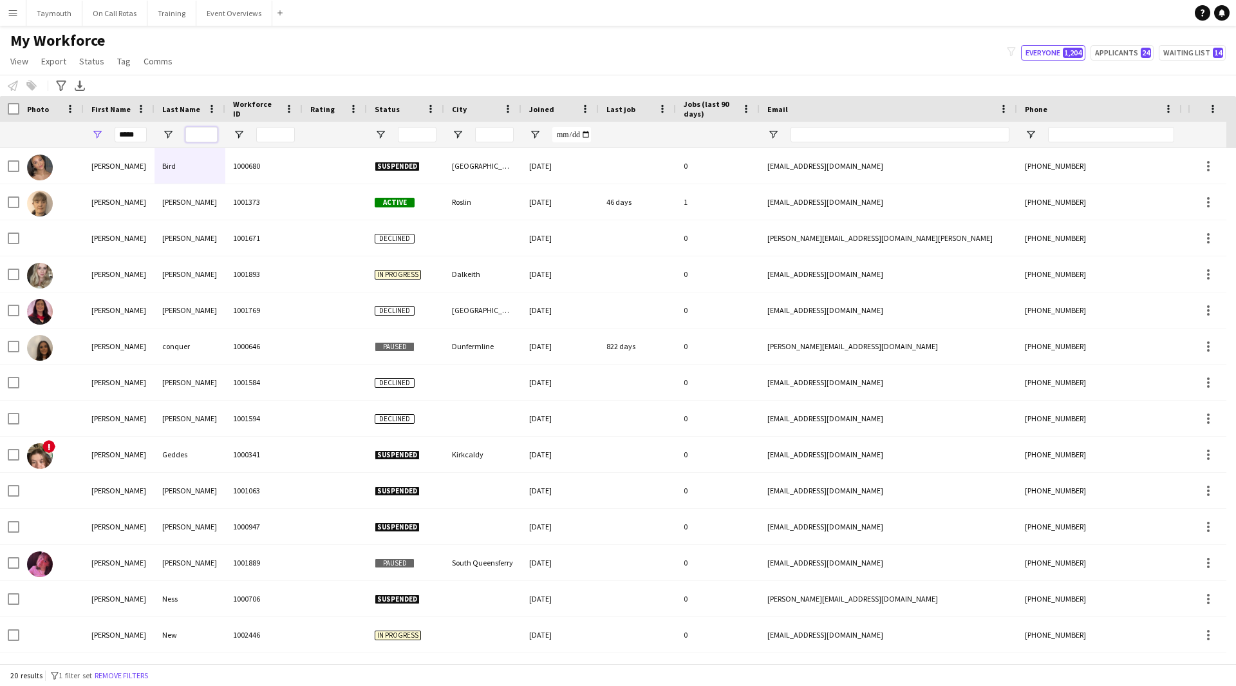
click at [196, 134] on input "Last Name Filter Input" at bounding box center [201, 134] width 32 height 15
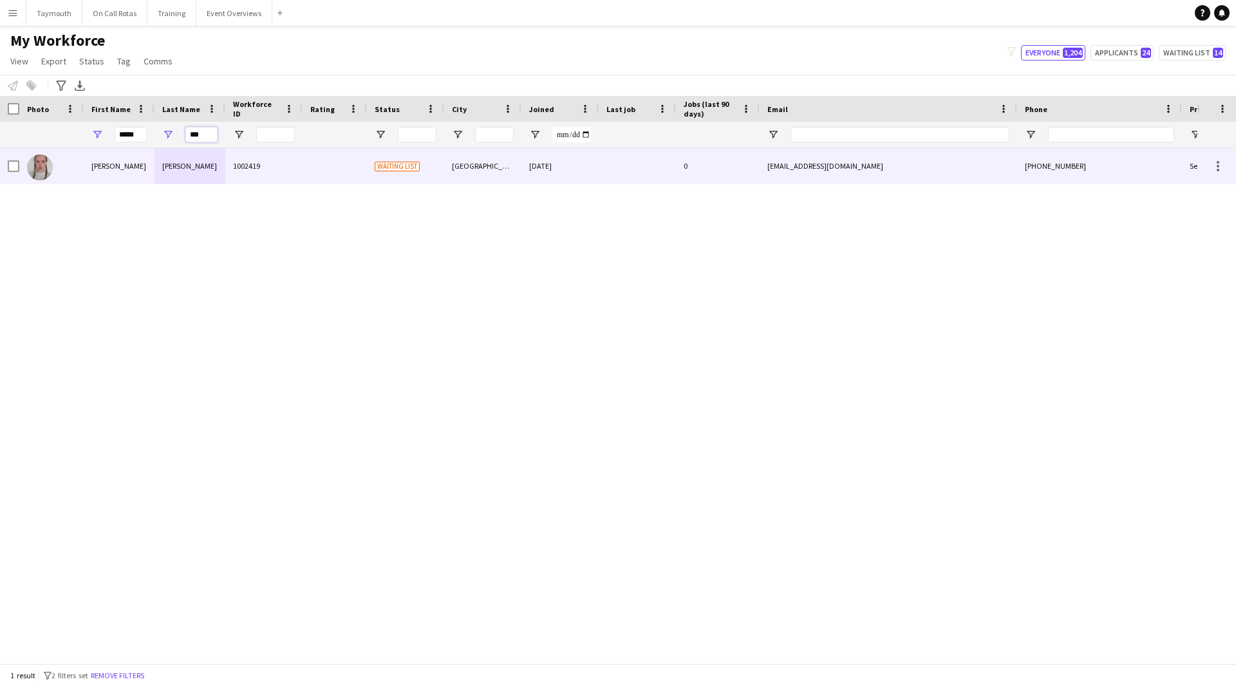
type input "***"
click at [189, 166] on div "[PERSON_NAME]" at bounding box center [190, 165] width 71 height 35
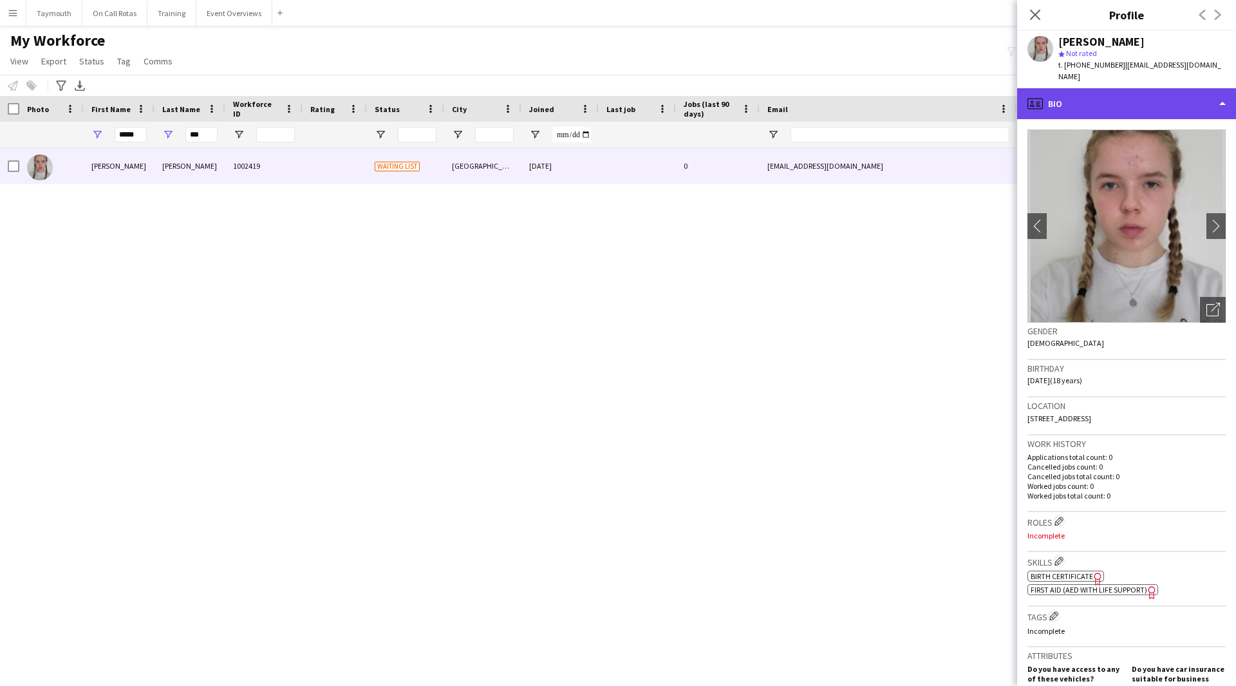
click at [1135, 100] on div "profile Bio" at bounding box center [1126, 103] width 219 height 31
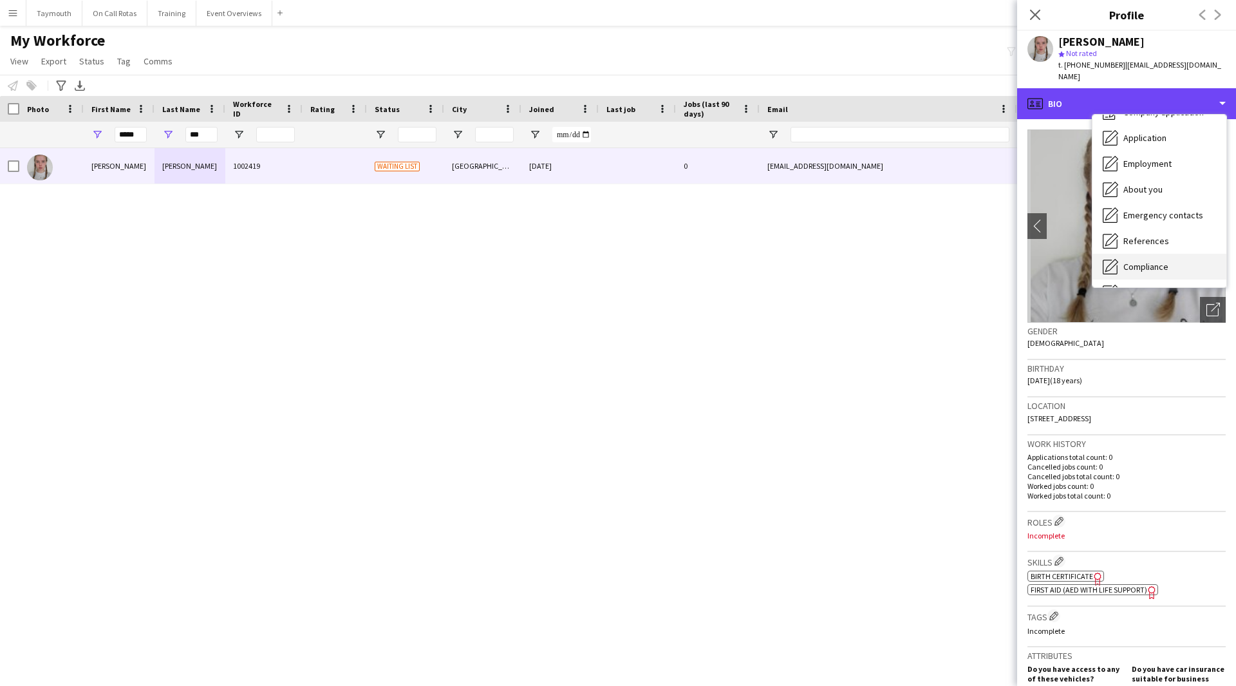
scroll to position [64, 0]
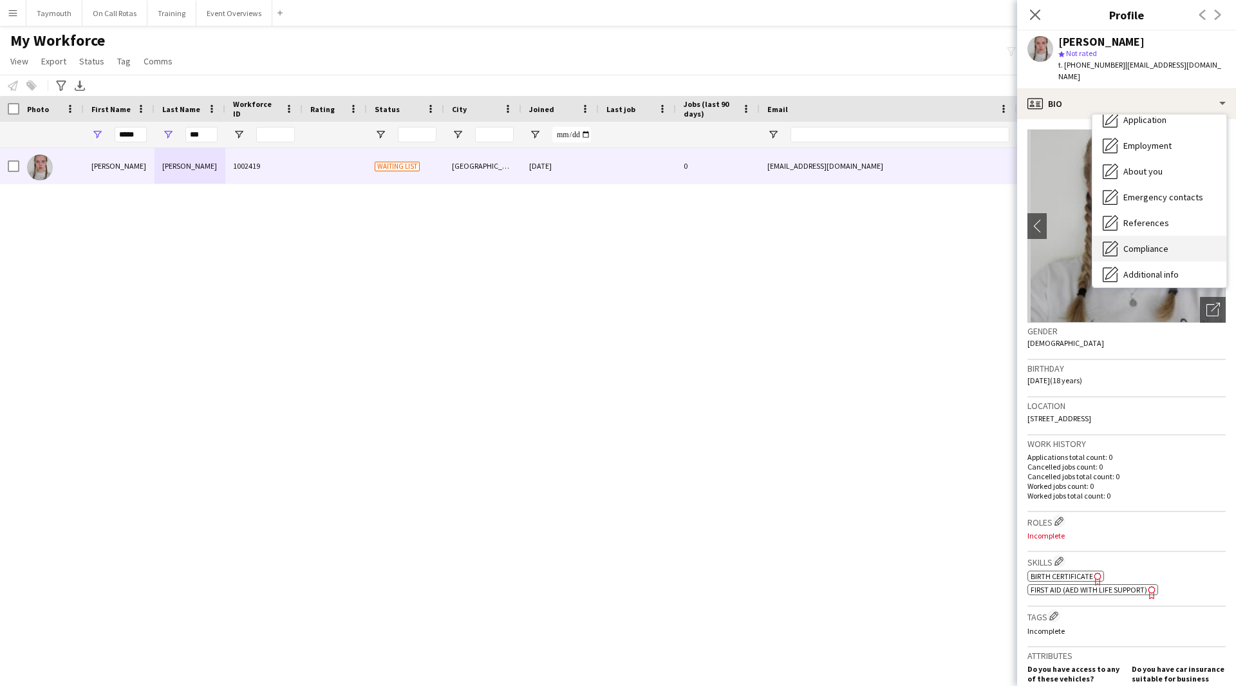
click at [1171, 240] on div "Compliance Compliance" at bounding box center [1160, 249] width 134 height 26
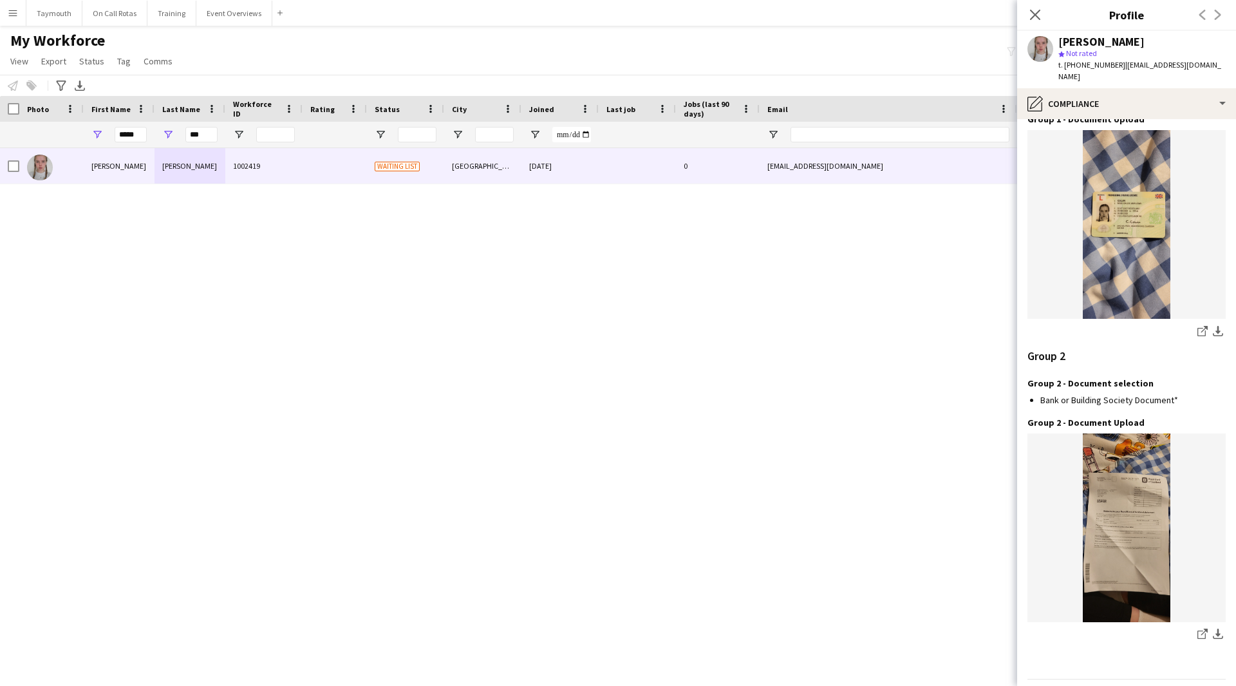
scroll to position [1211, 0]
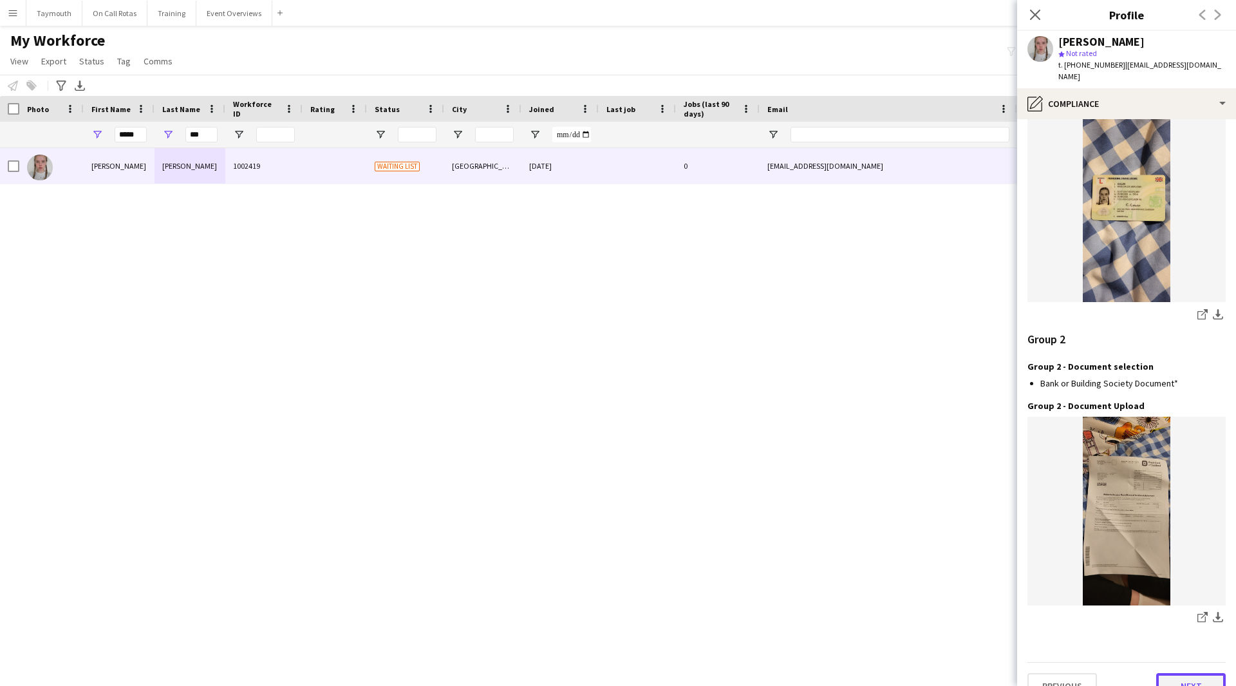
click at [1178, 673] on button "Next" at bounding box center [1191, 686] width 70 height 26
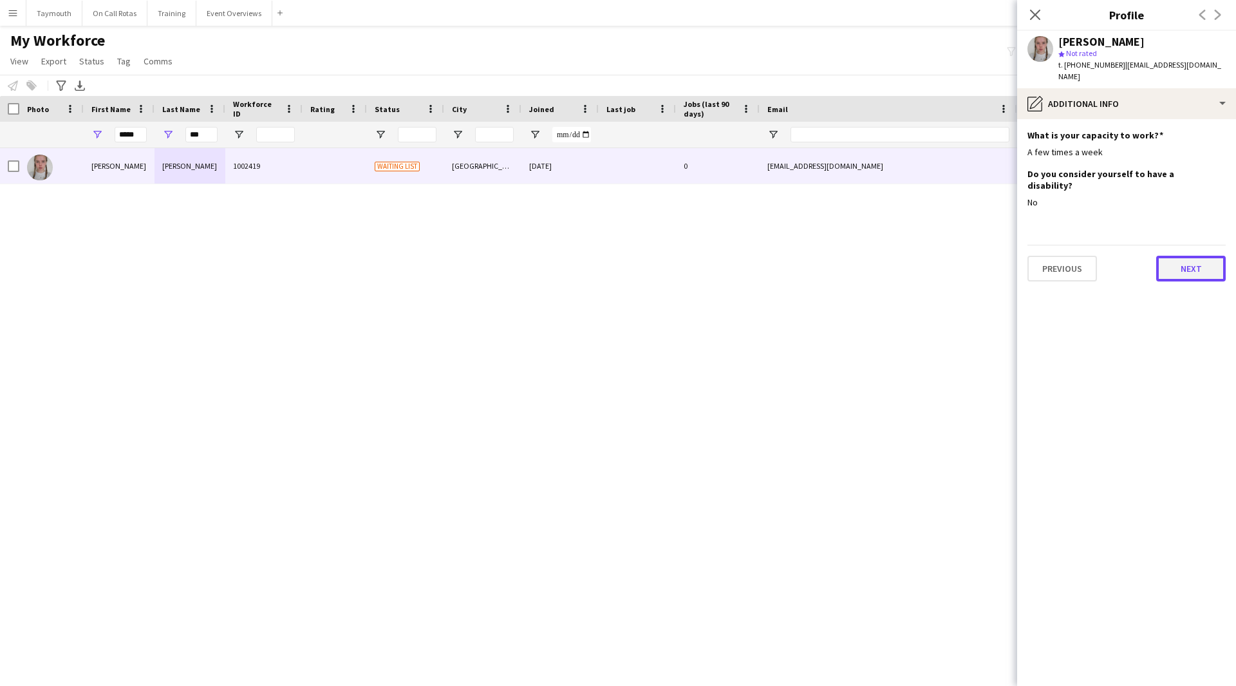
click at [1203, 256] on button "Next" at bounding box center [1191, 269] width 70 height 26
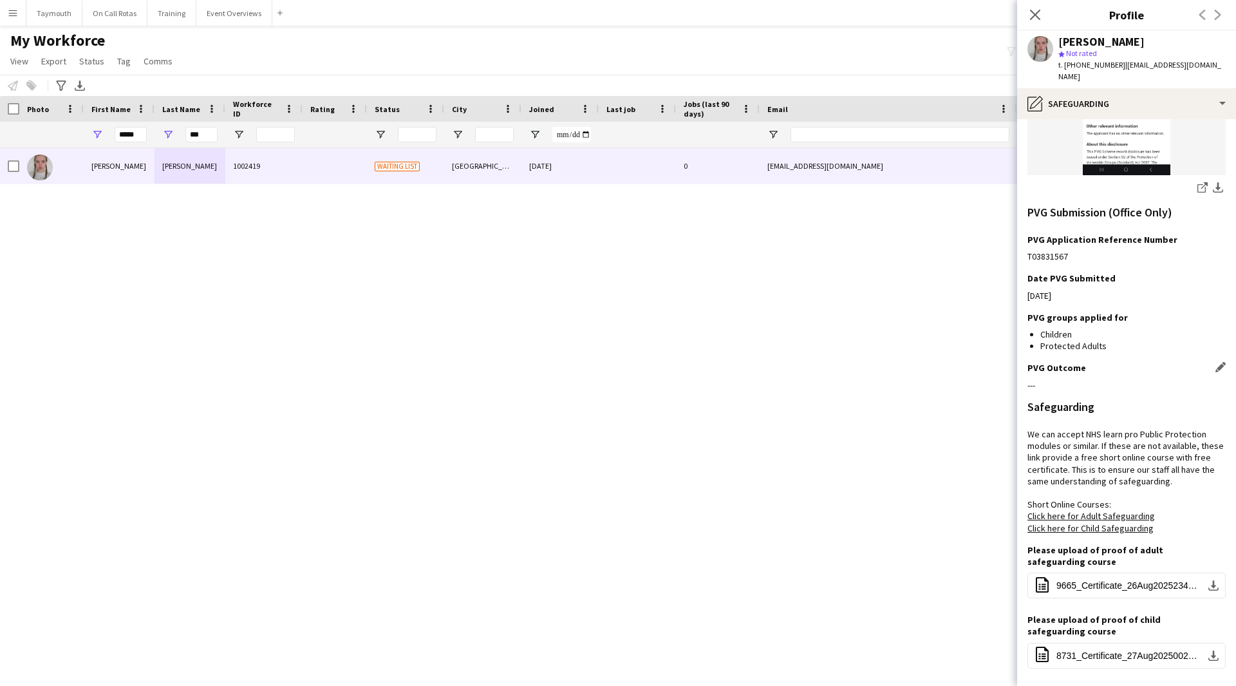
scroll to position [605, 0]
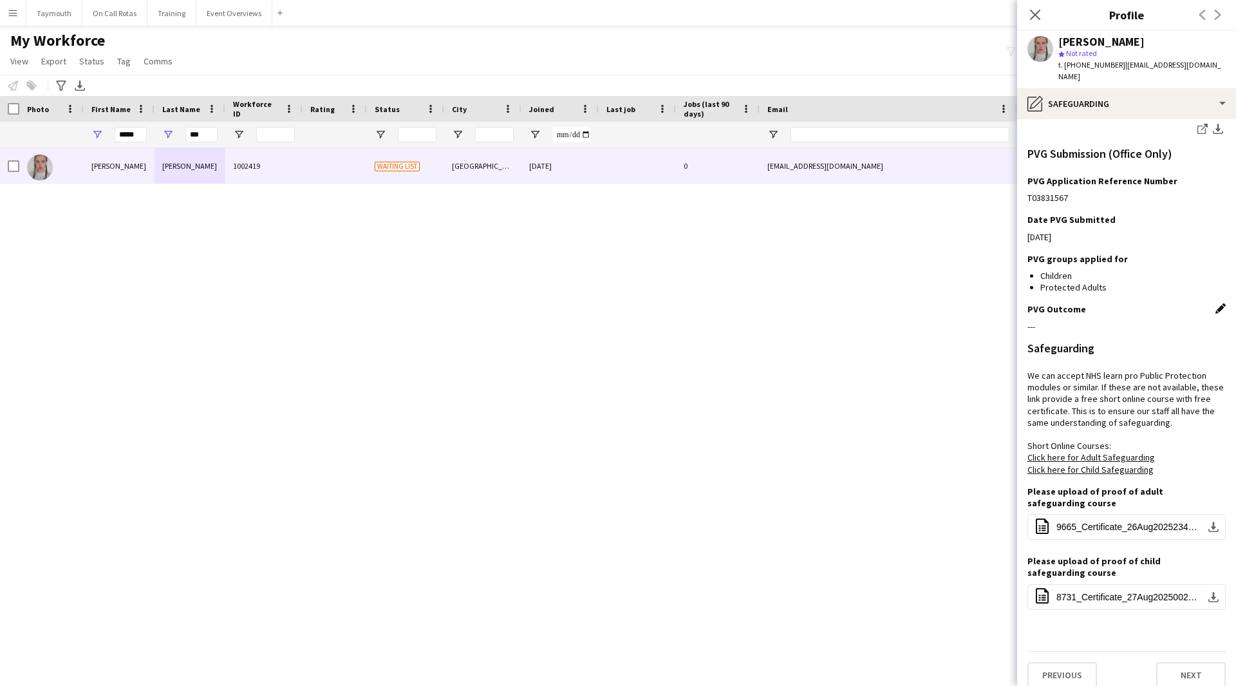
click at [1216, 303] on app-icon "Edit this field" at bounding box center [1221, 308] width 10 height 10
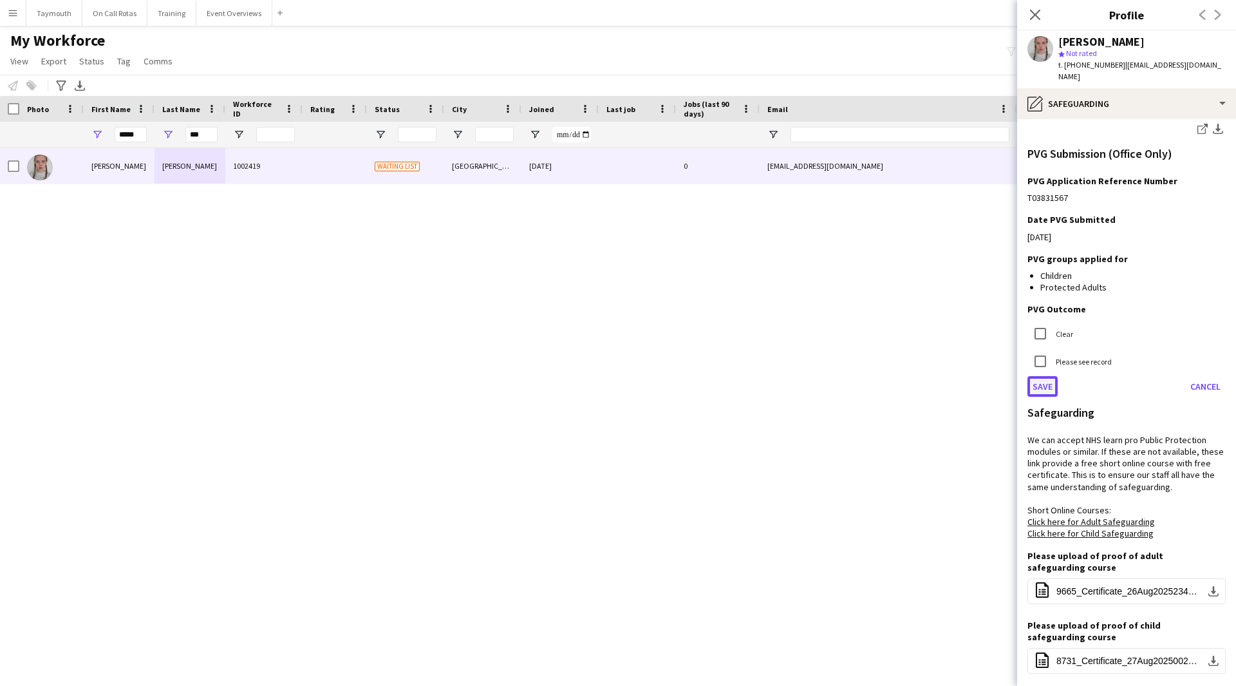
click at [1053, 376] on button "Save" at bounding box center [1043, 386] width 30 height 21
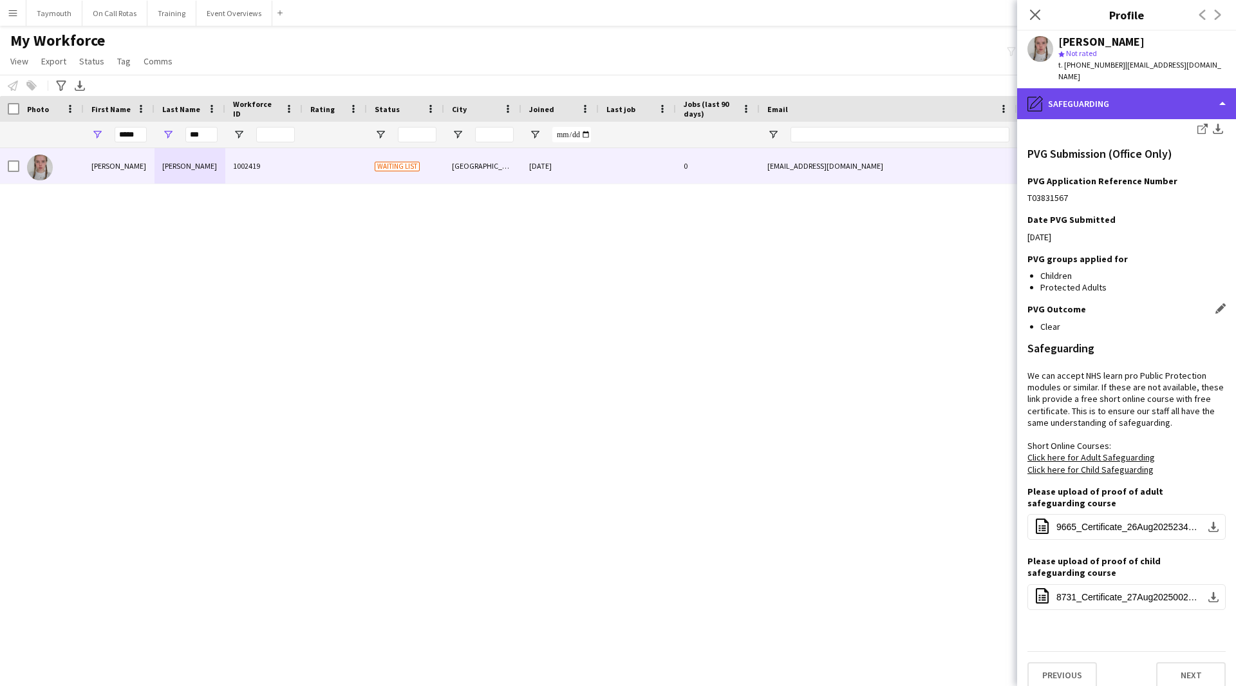
click at [1138, 96] on div "pencil4 Safeguarding" at bounding box center [1126, 103] width 219 height 31
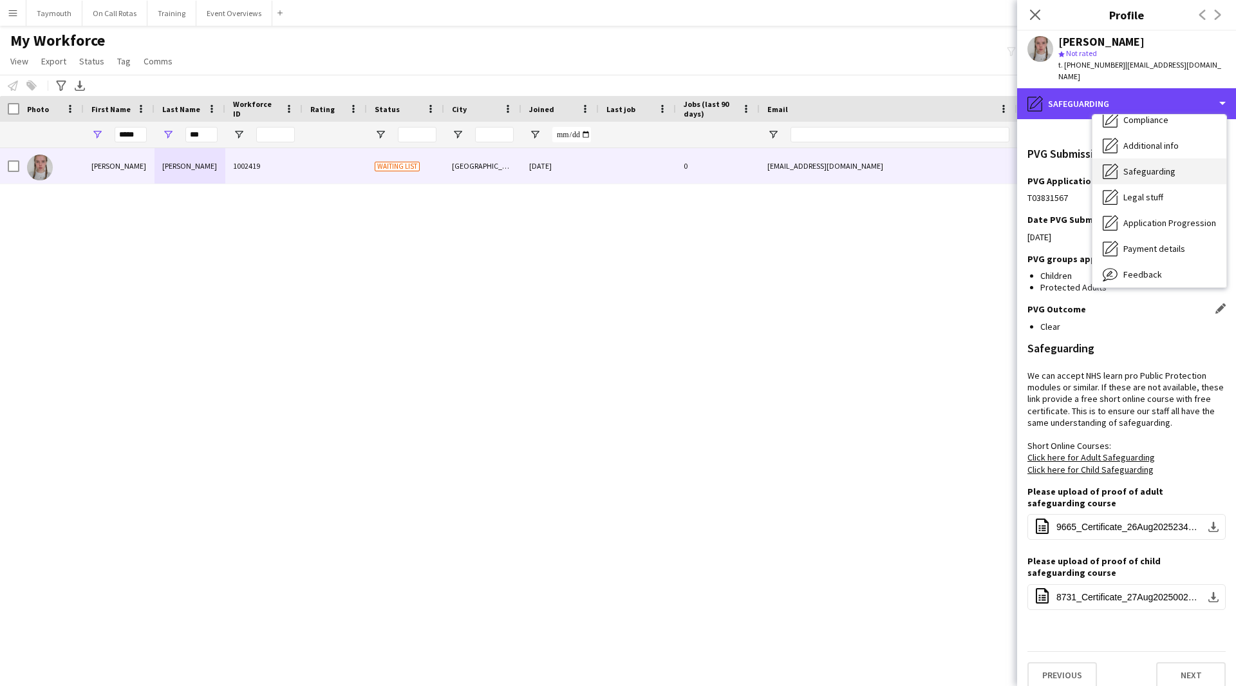
scroll to position [129, 0]
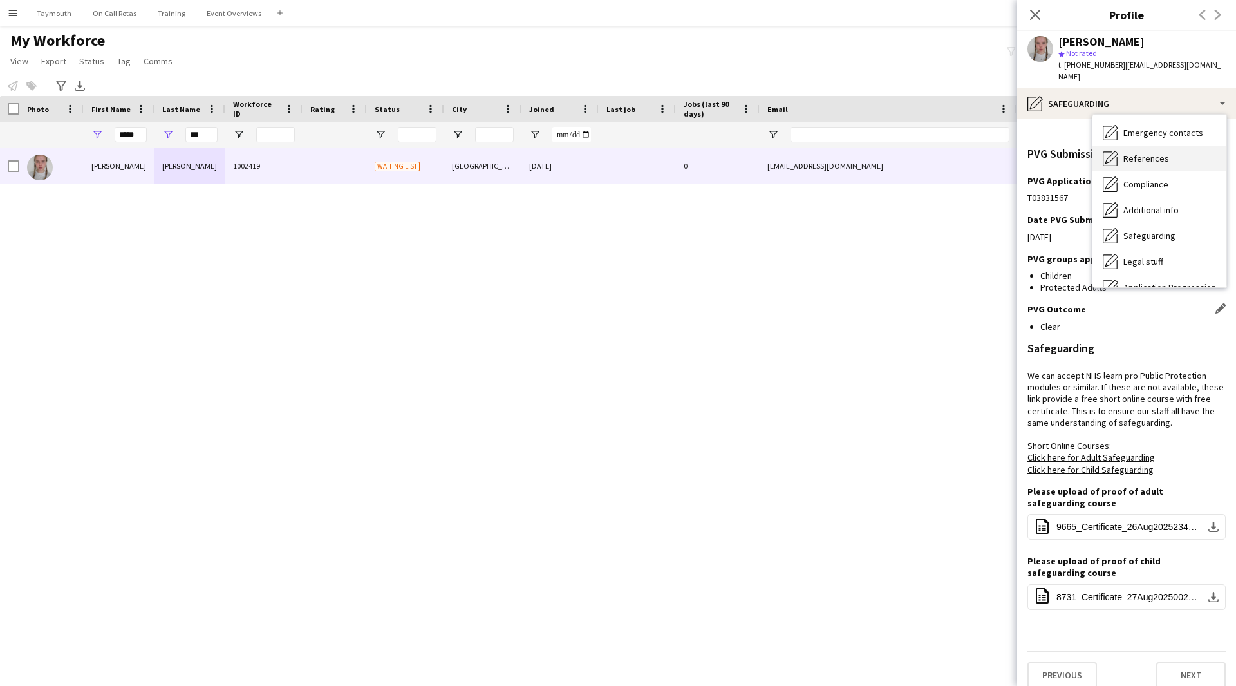
click at [1150, 146] on div "References References" at bounding box center [1160, 159] width 134 height 26
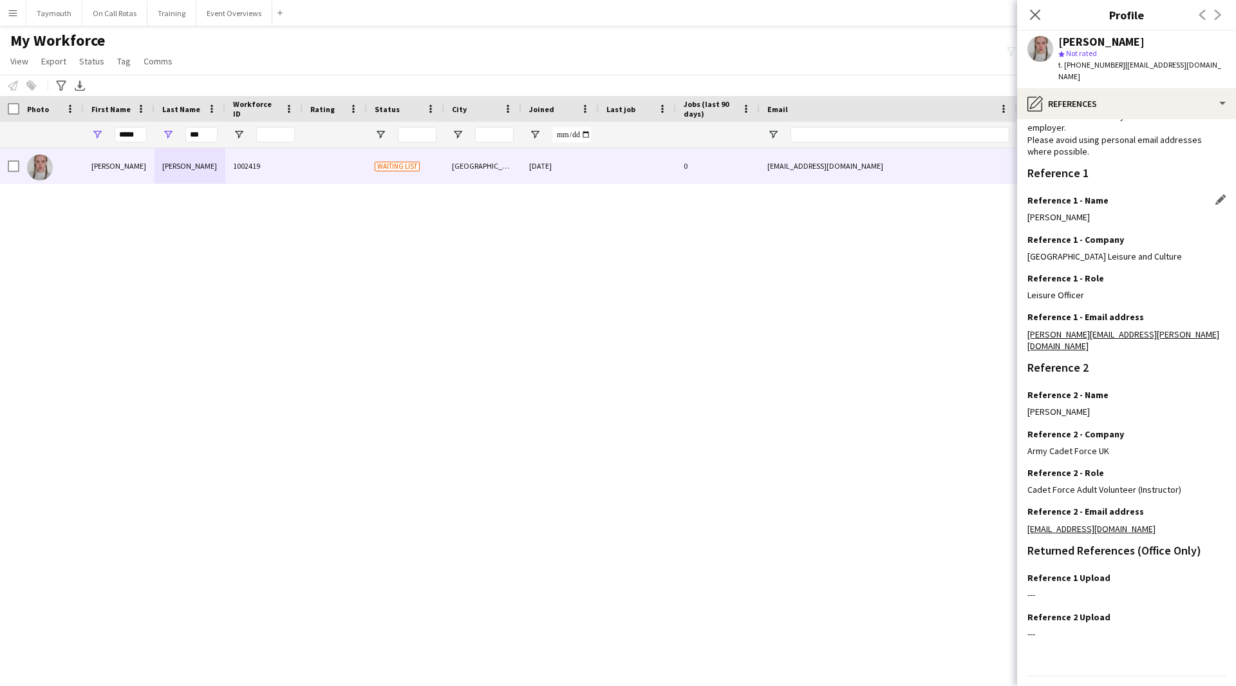
scroll to position [82, 0]
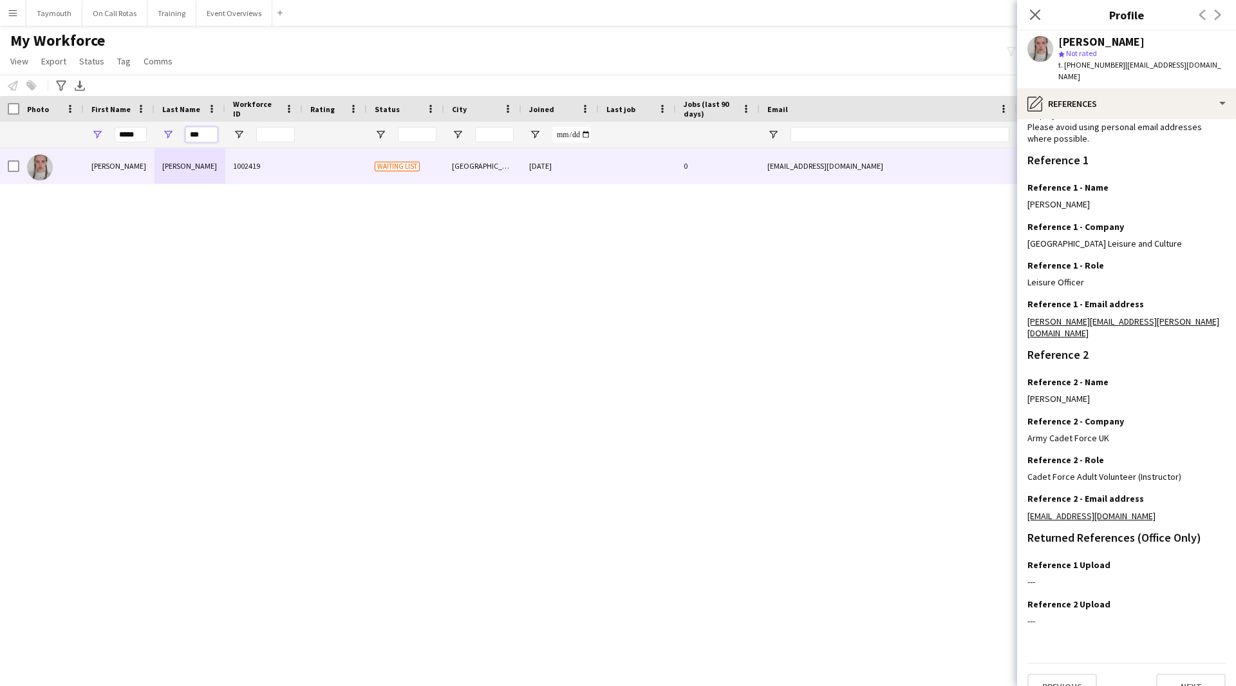
drag, startPoint x: 207, startPoint y: 135, endPoint x: 169, endPoint y: 137, distance: 38.7
click at [169, 137] on div "***" at bounding box center [190, 135] width 71 height 26
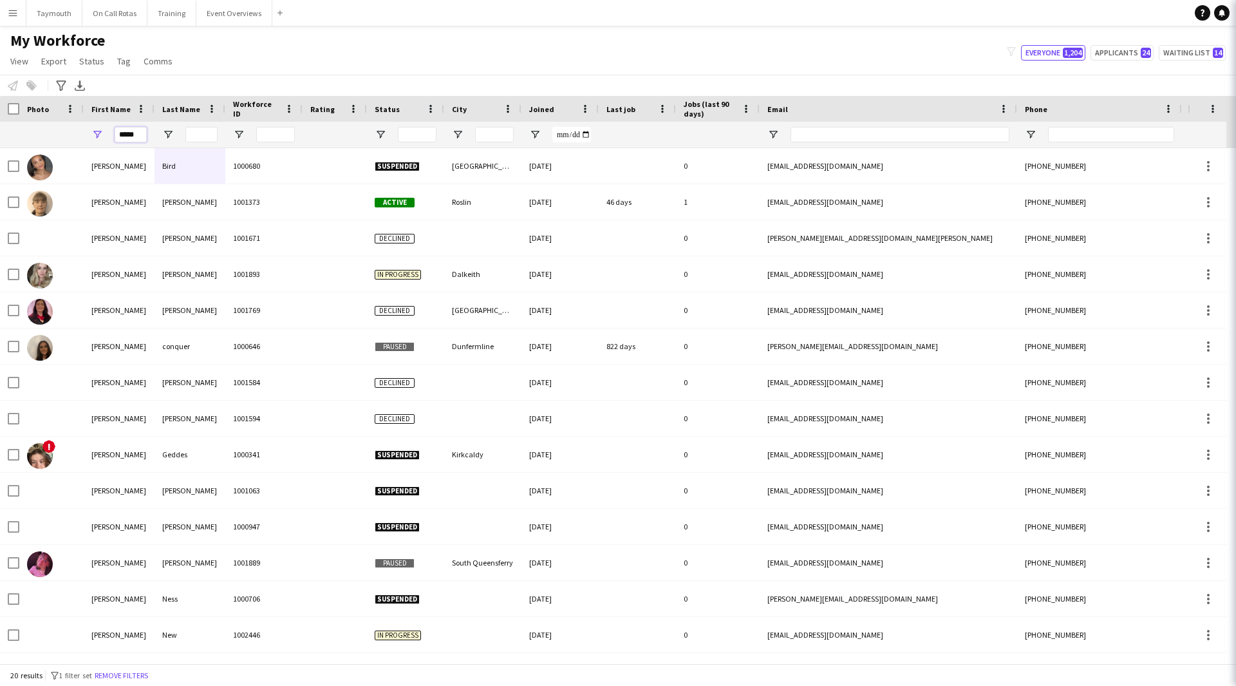
drag, startPoint x: 143, startPoint y: 137, endPoint x: -41, endPoint y: 124, distance: 184.6
click at [0, 124] on html "Menu Boards Boards Boards All jobs Status Workforce Workforce My Workforce Recr…" at bounding box center [618, 343] width 1236 height 686
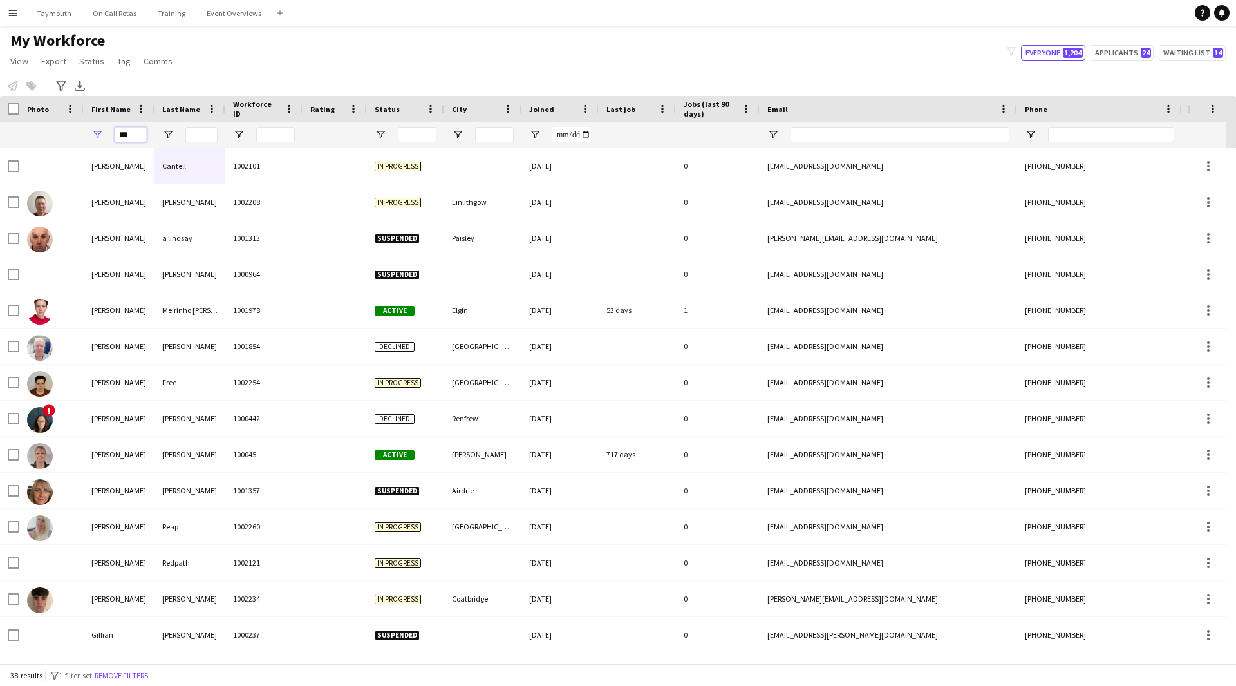
type input "***"
click at [207, 135] on input "Last Name Filter Input" at bounding box center [201, 134] width 32 height 15
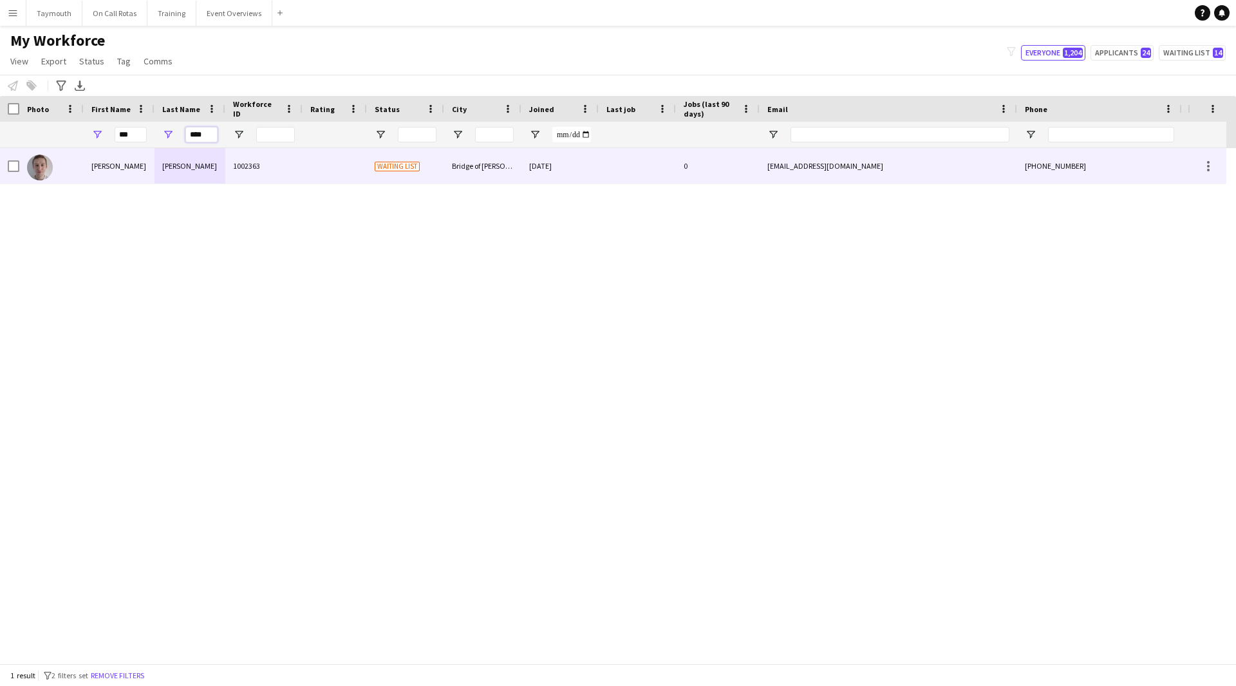
type input "****"
click at [202, 171] on div "[PERSON_NAME]" at bounding box center [190, 165] width 71 height 35
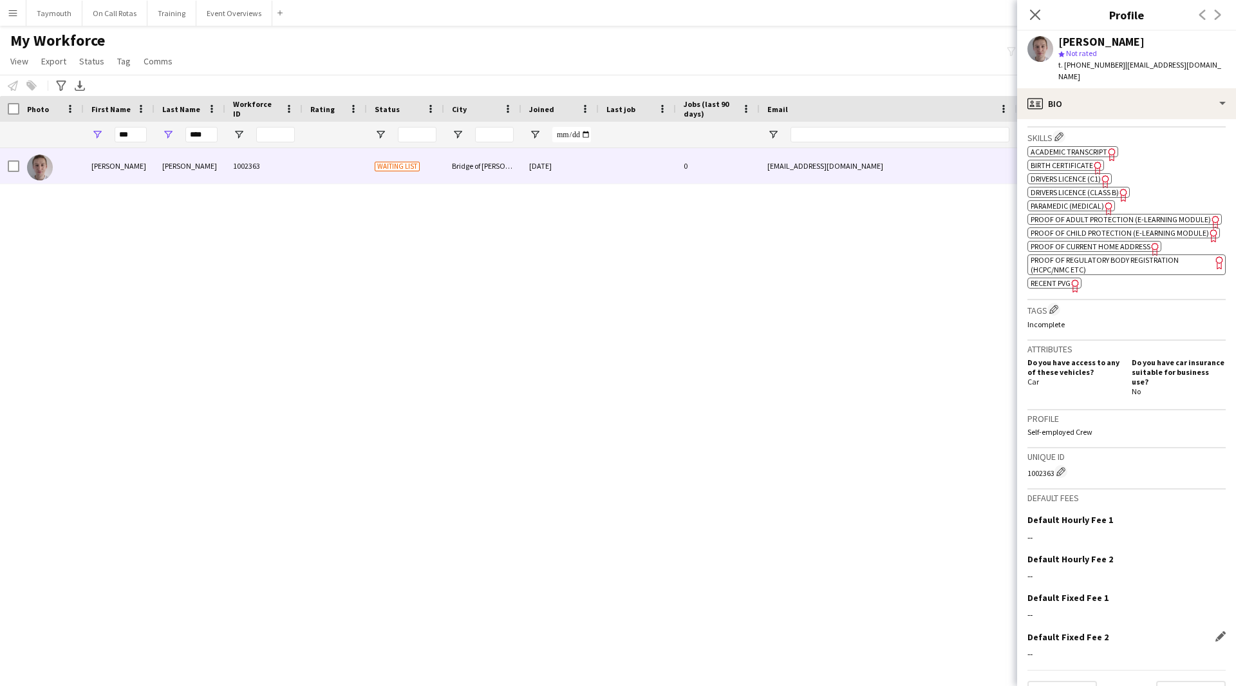
scroll to position [453, 0]
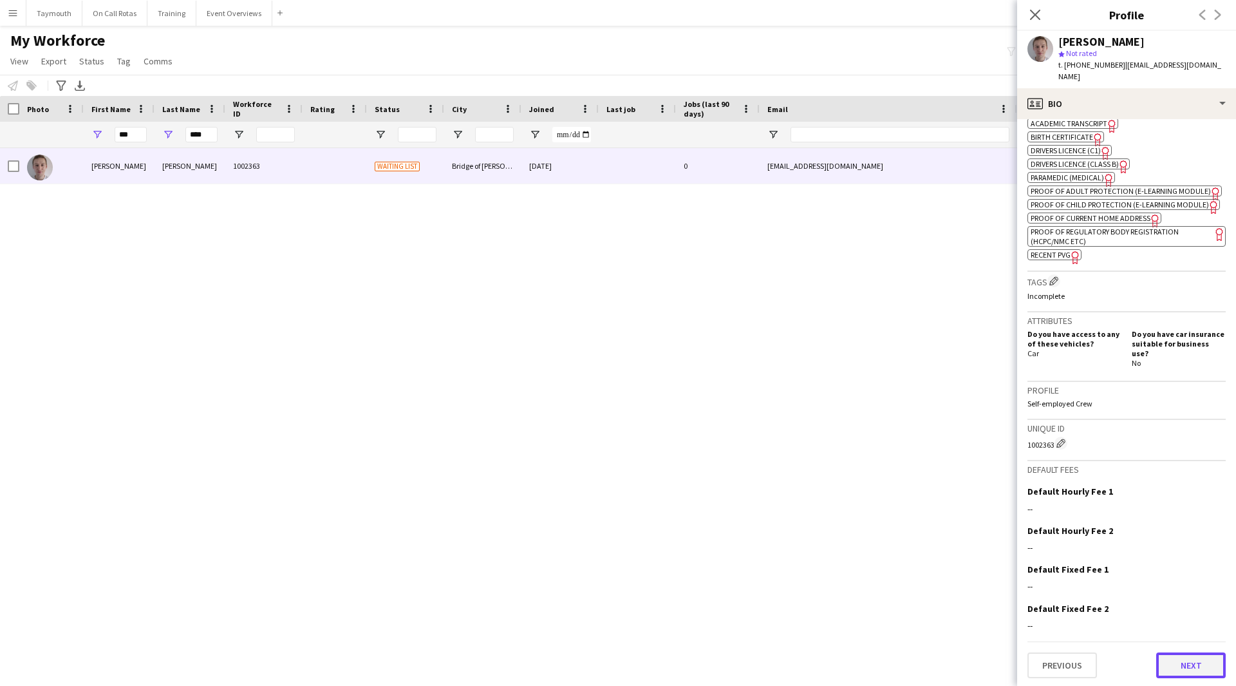
click at [1175, 659] on button "Next" at bounding box center [1191, 665] width 70 height 26
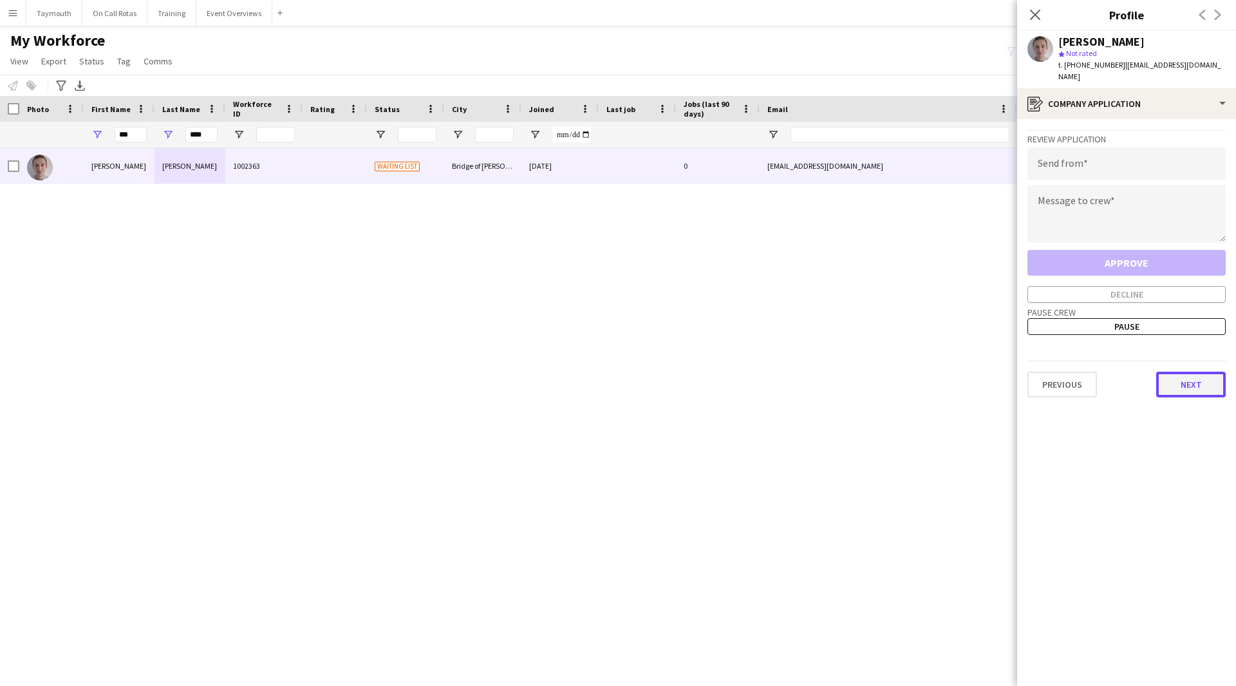
click at [1195, 382] on button "Next" at bounding box center [1191, 385] width 70 height 26
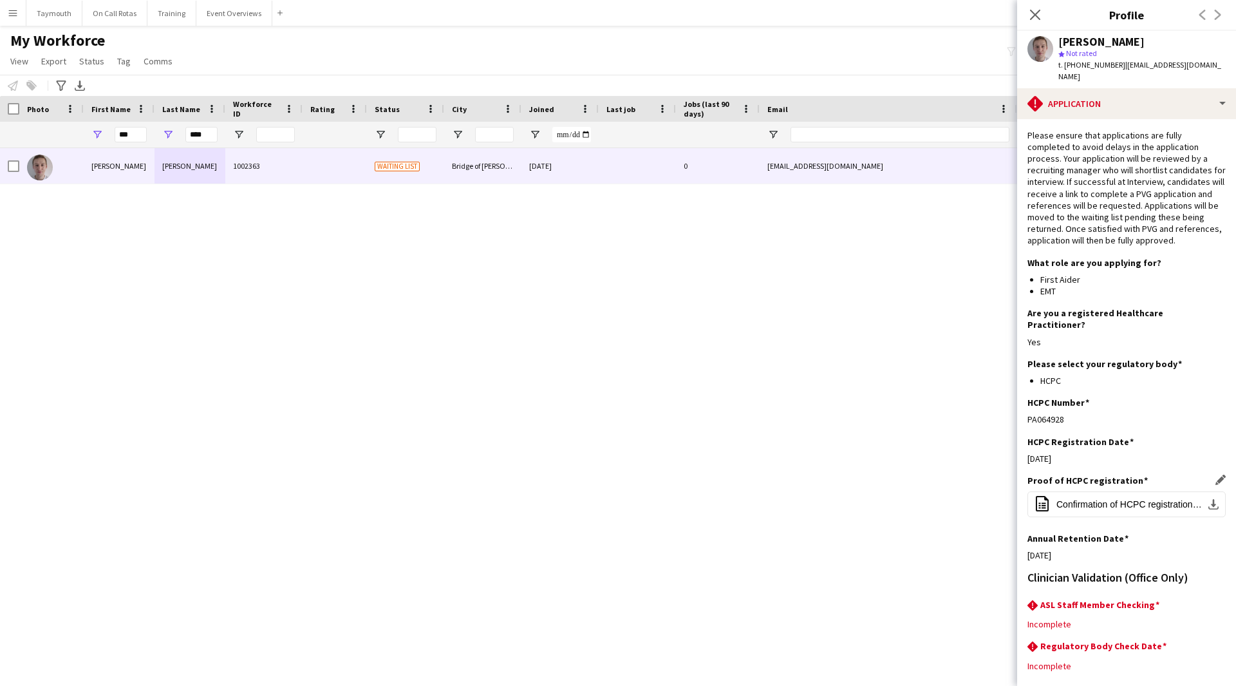
scroll to position [45, 0]
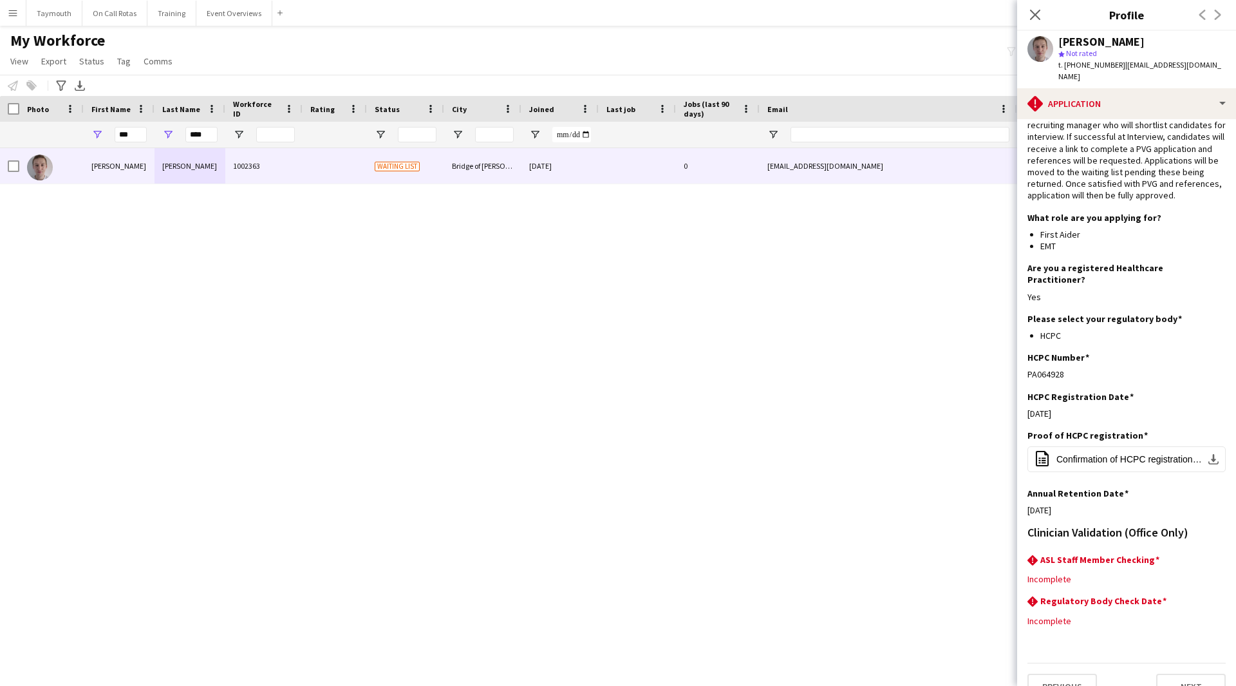
drag, startPoint x: 1068, startPoint y: 352, endPoint x: 1027, endPoint y: 352, distance: 41.2
click at [1027, 352] on app-section-data-types "Please ensure that applications are fully completed to avoid delays in the appl…" at bounding box center [1126, 402] width 219 height 567
copy div "PA064928"
click at [1216, 554] on app-icon "Edit this field" at bounding box center [1221, 559] width 10 height 10
click at [1095, 573] on div at bounding box center [1114, 588] width 173 height 31
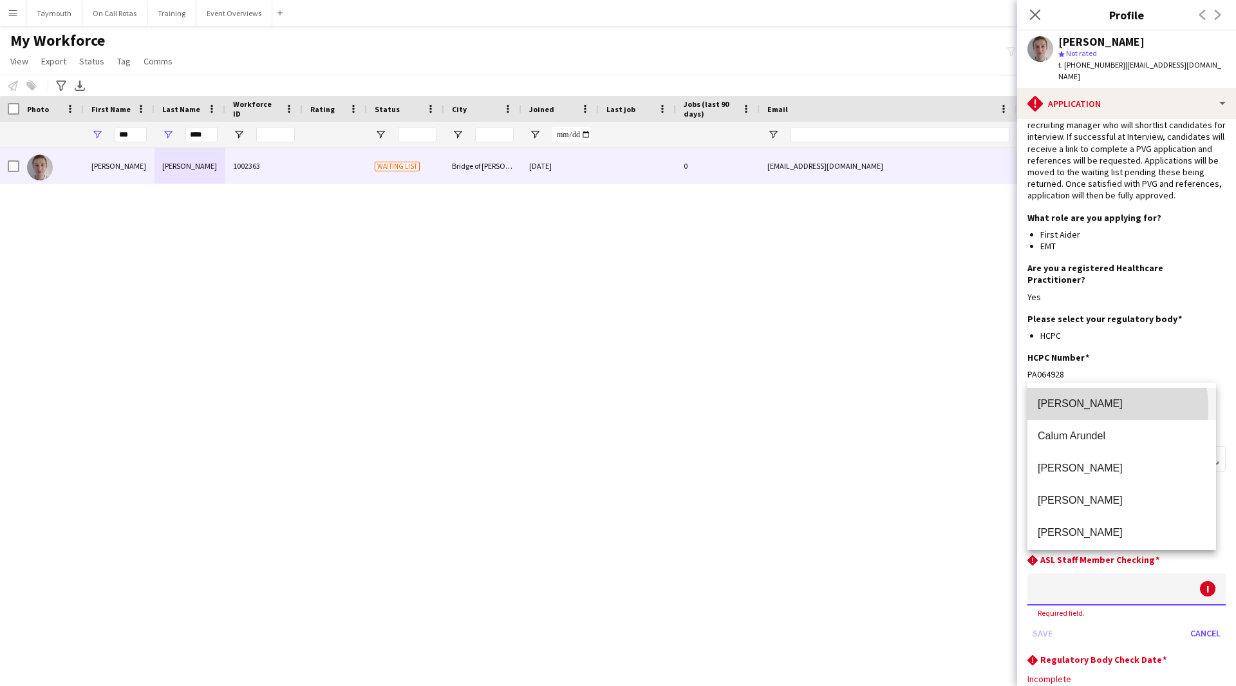
click at [1075, 408] on span "[PERSON_NAME]" at bounding box center [1122, 403] width 168 height 12
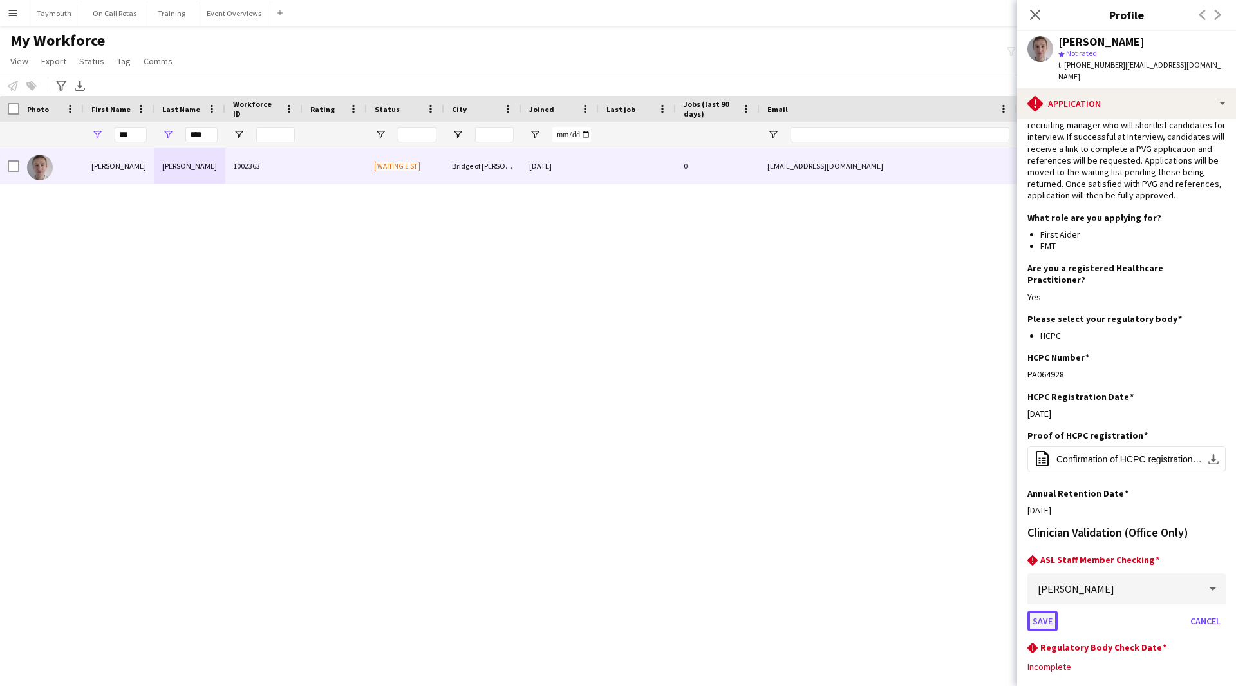
click at [1040, 610] on button "Save" at bounding box center [1043, 620] width 30 height 21
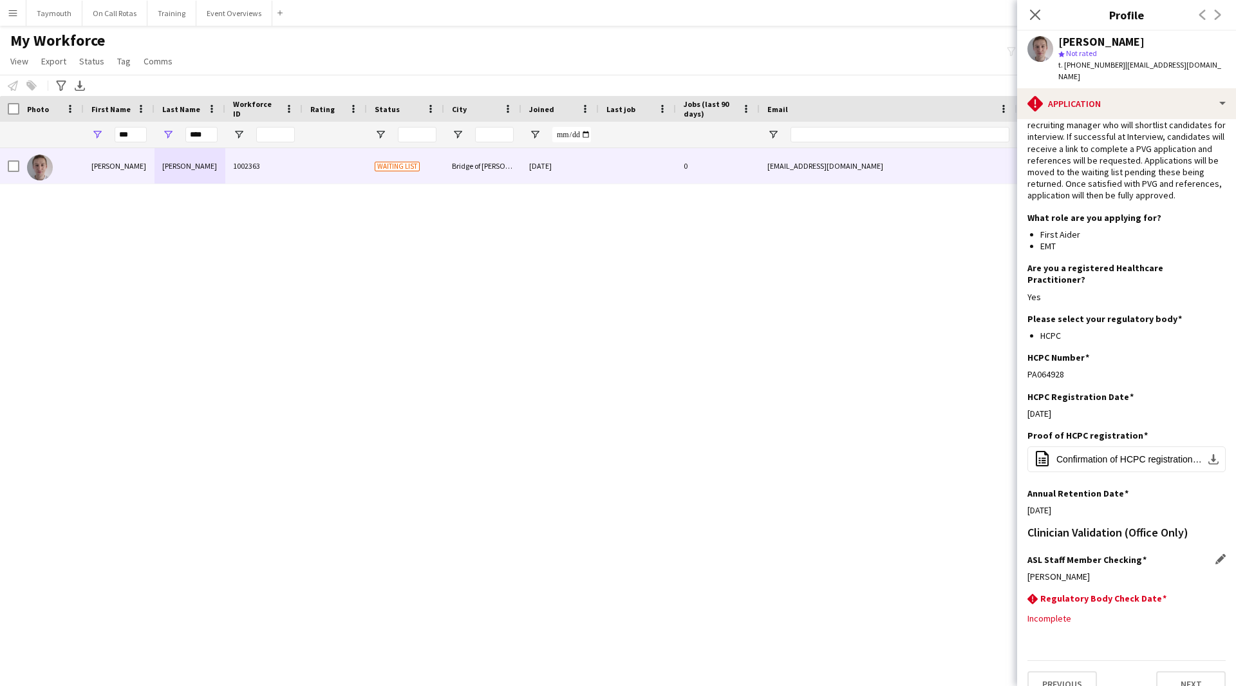
scroll to position [42, 0]
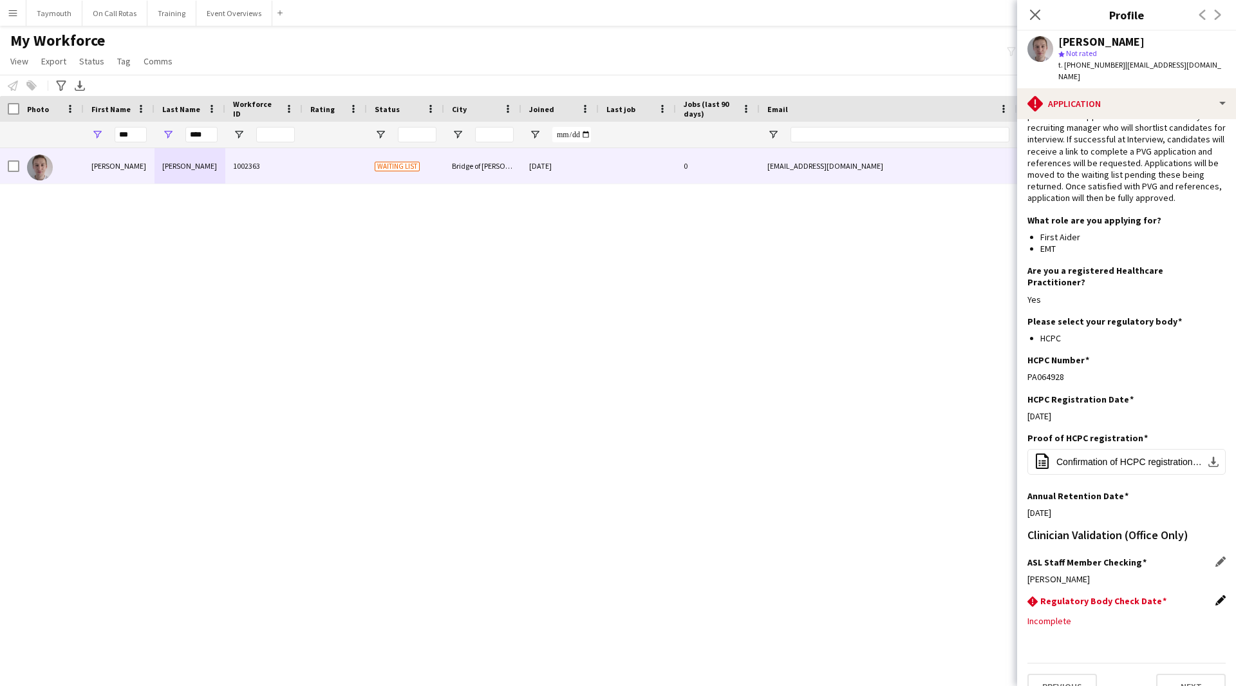
click at [1216, 595] on app-icon "Edit this field" at bounding box center [1221, 600] width 10 height 10
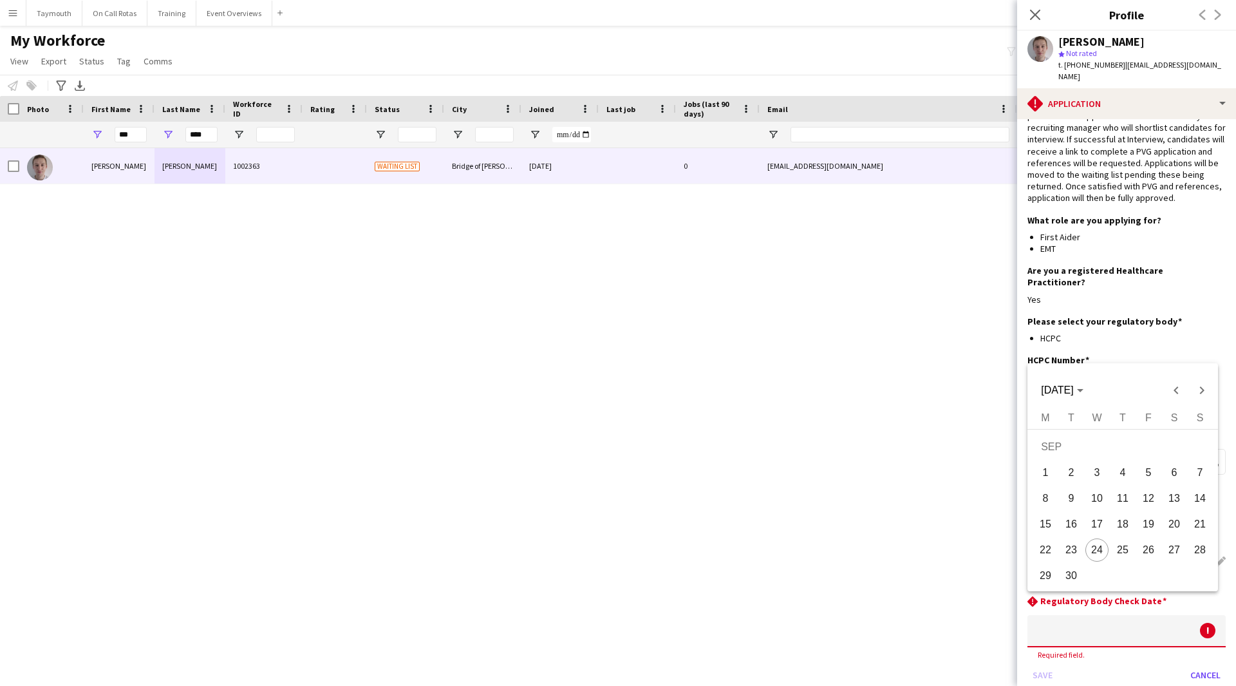
click at [1100, 600] on body "Menu Boards Boards Boards All jobs Status Workforce Workforce My Workforce Recr…" at bounding box center [618, 343] width 1236 height 686
click at [1066, 393] on span "[DATE]" at bounding box center [1057, 389] width 32 height 11
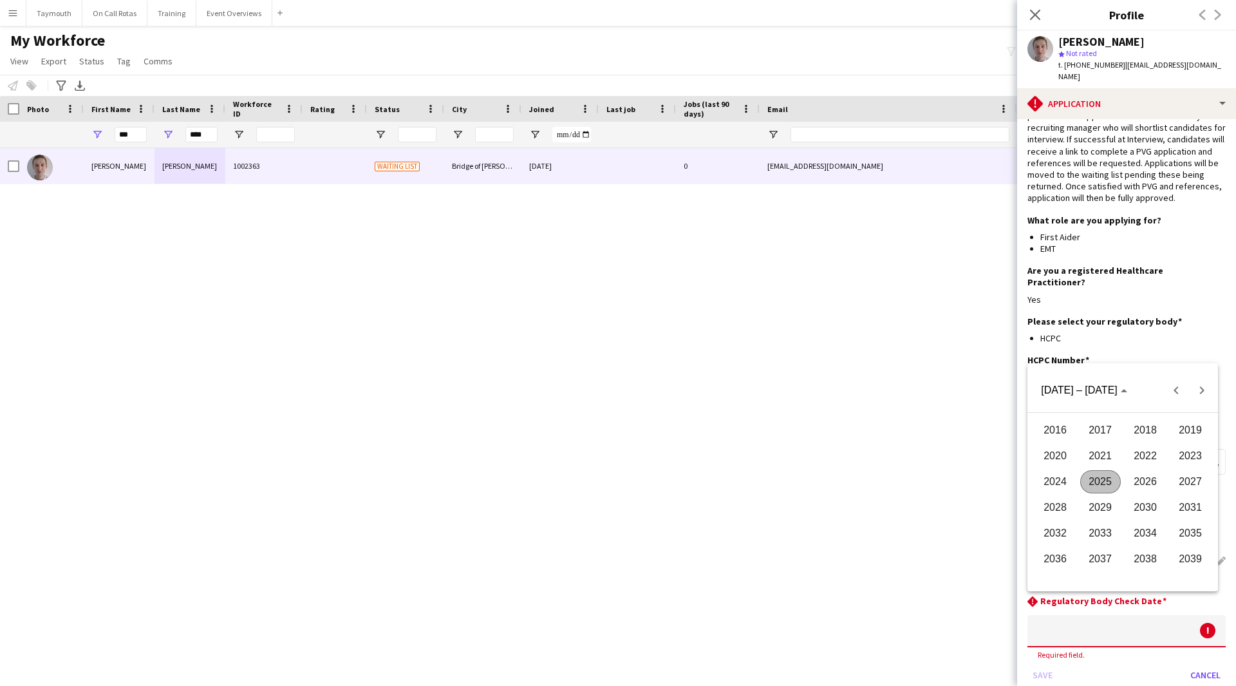
click at [1184, 485] on span "2027" at bounding box center [1191, 481] width 41 height 23
click at [1185, 474] on span "AUG" at bounding box center [1191, 481] width 41 height 23
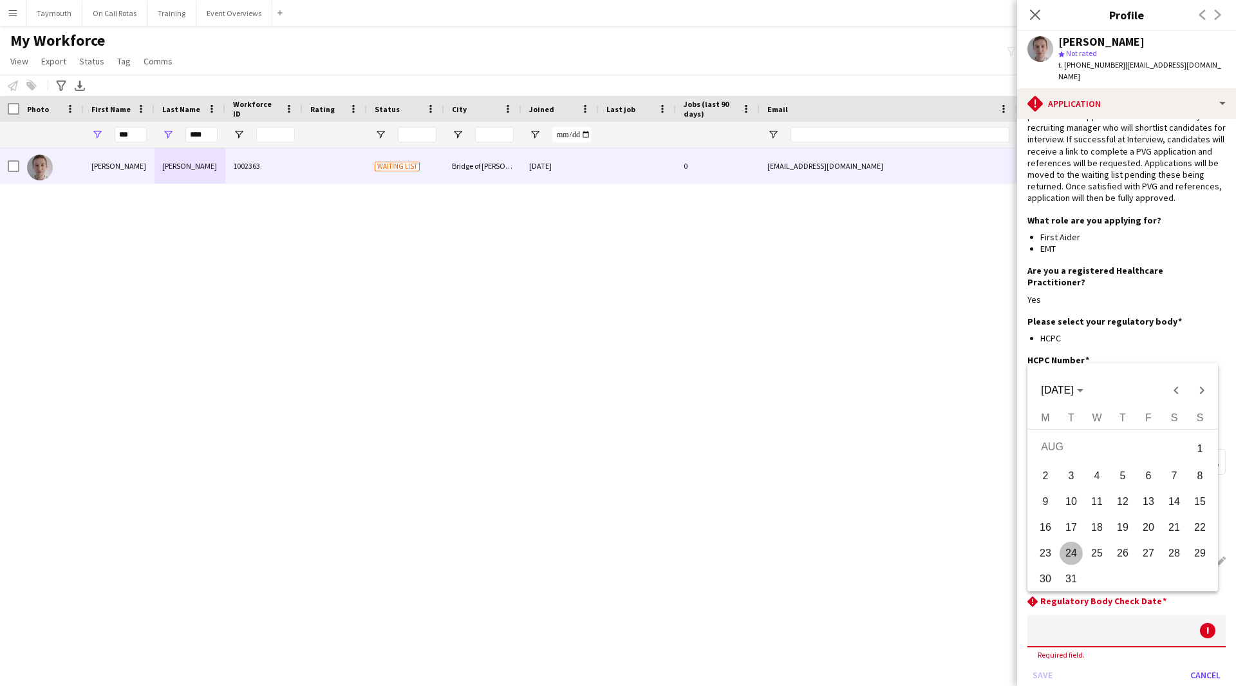
click at [1078, 571] on span "31" at bounding box center [1071, 578] width 23 height 23
type input "**********"
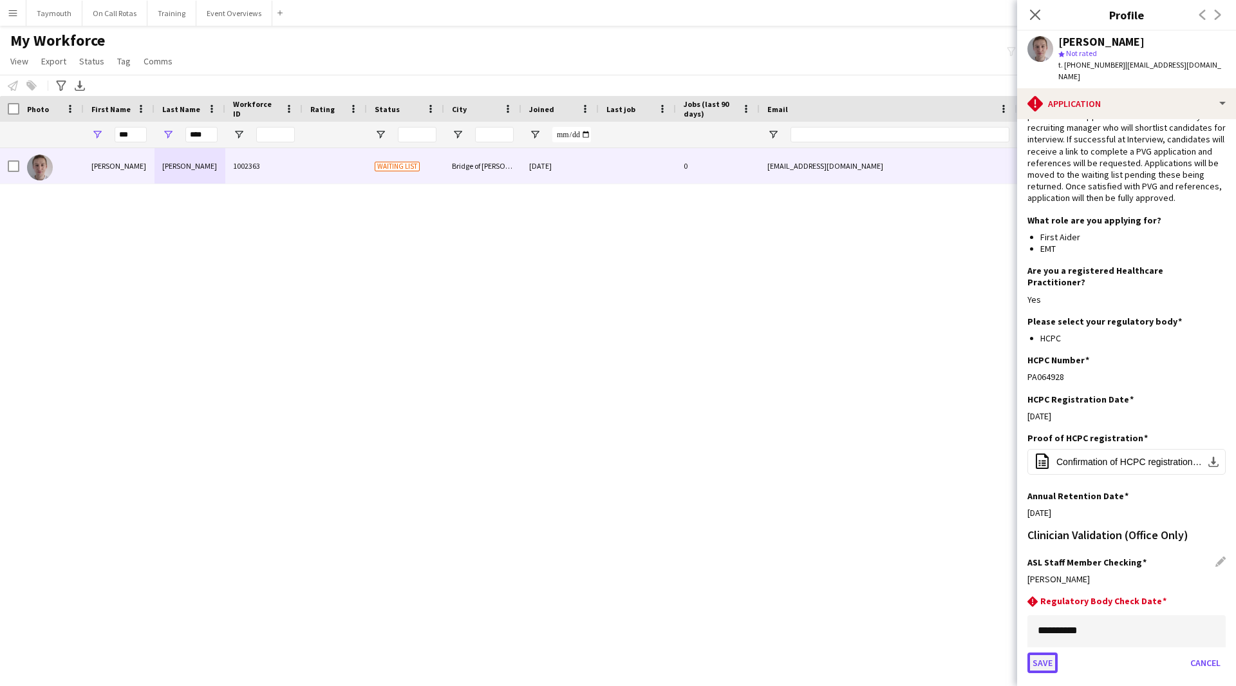
click at [1035, 652] on button "Save" at bounding box center [1043, 662] width 30 height 21
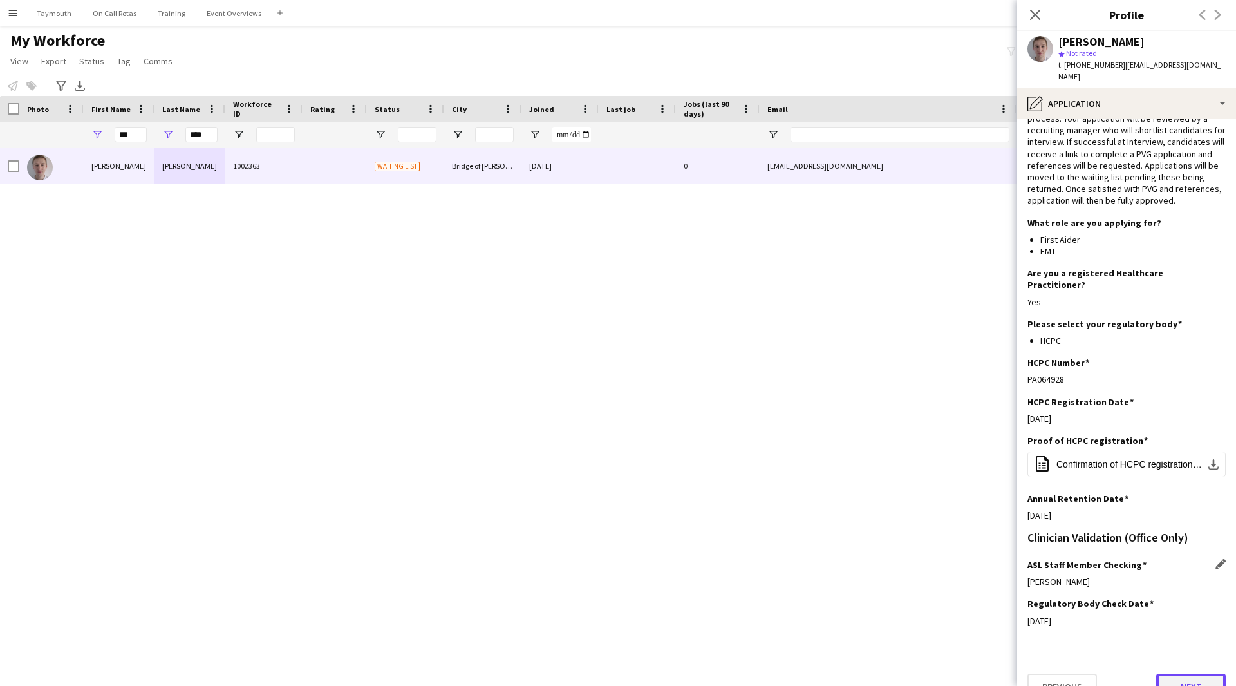
click at [1174, 674] on button "Next" at bounding box center [1191, 687] width 70 height 26
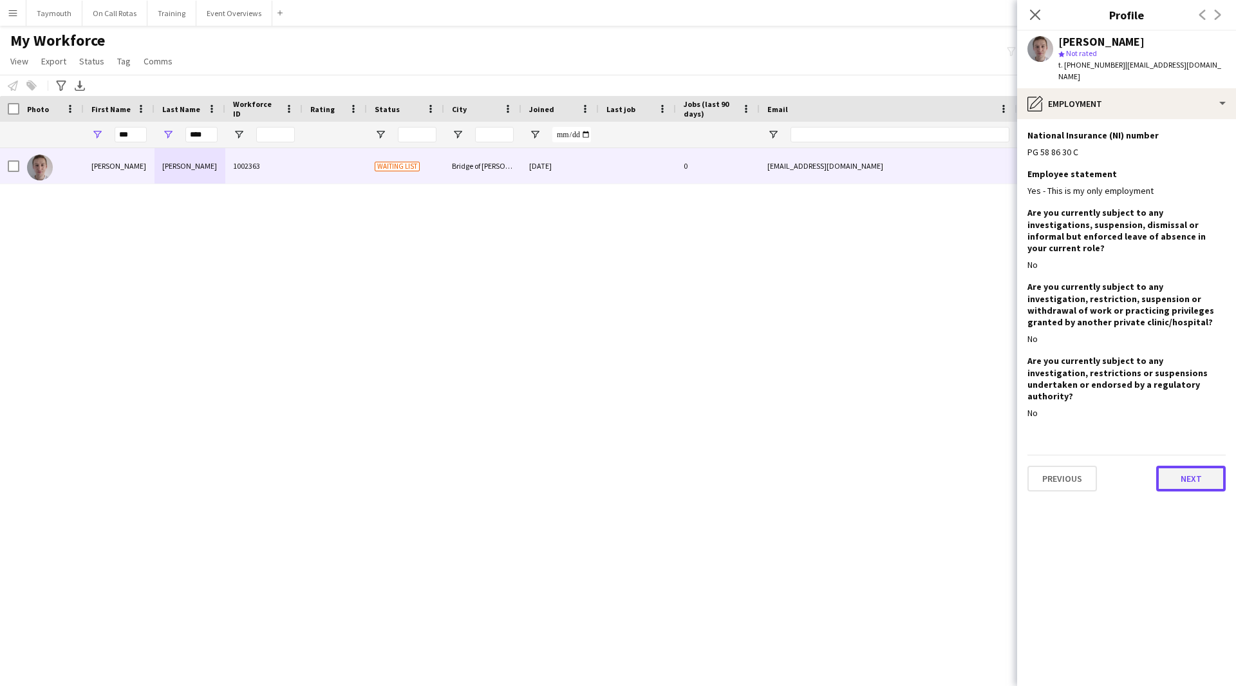
click at [1173, 466] on button "Next" at bounding box center [1191, 479] width 70 height 26
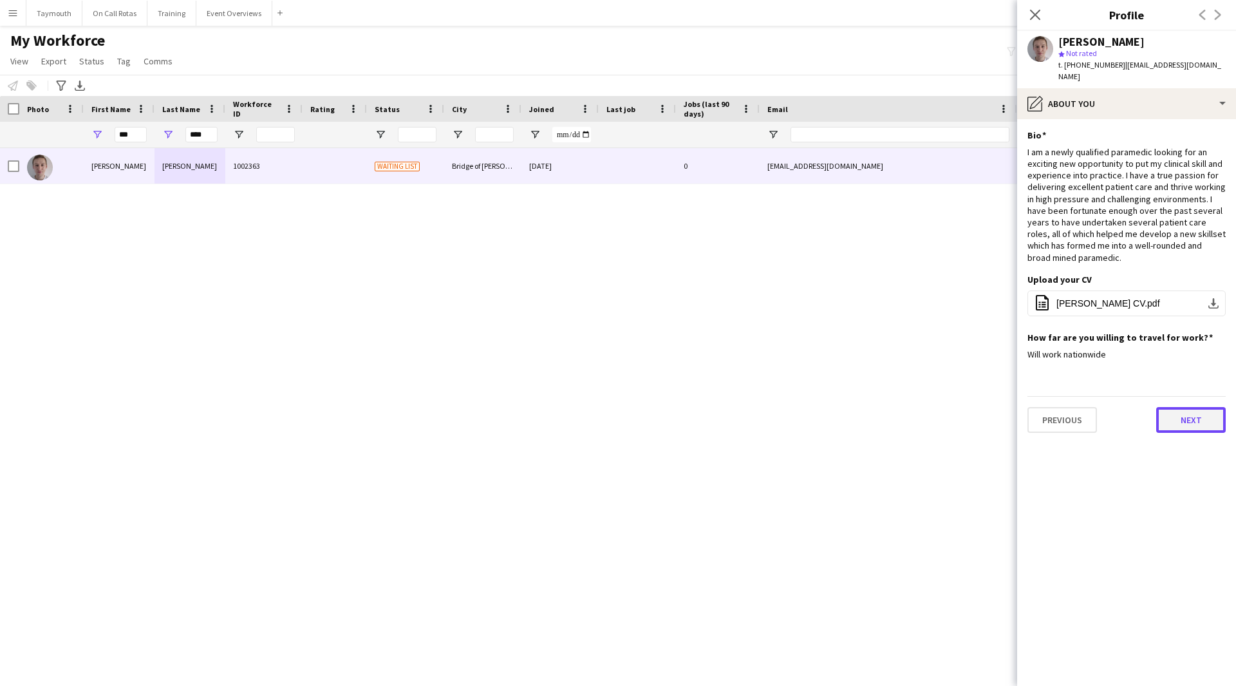
click at [1184, 413] on button "Next" at bounding box center [1191, 420] width 70 height 26
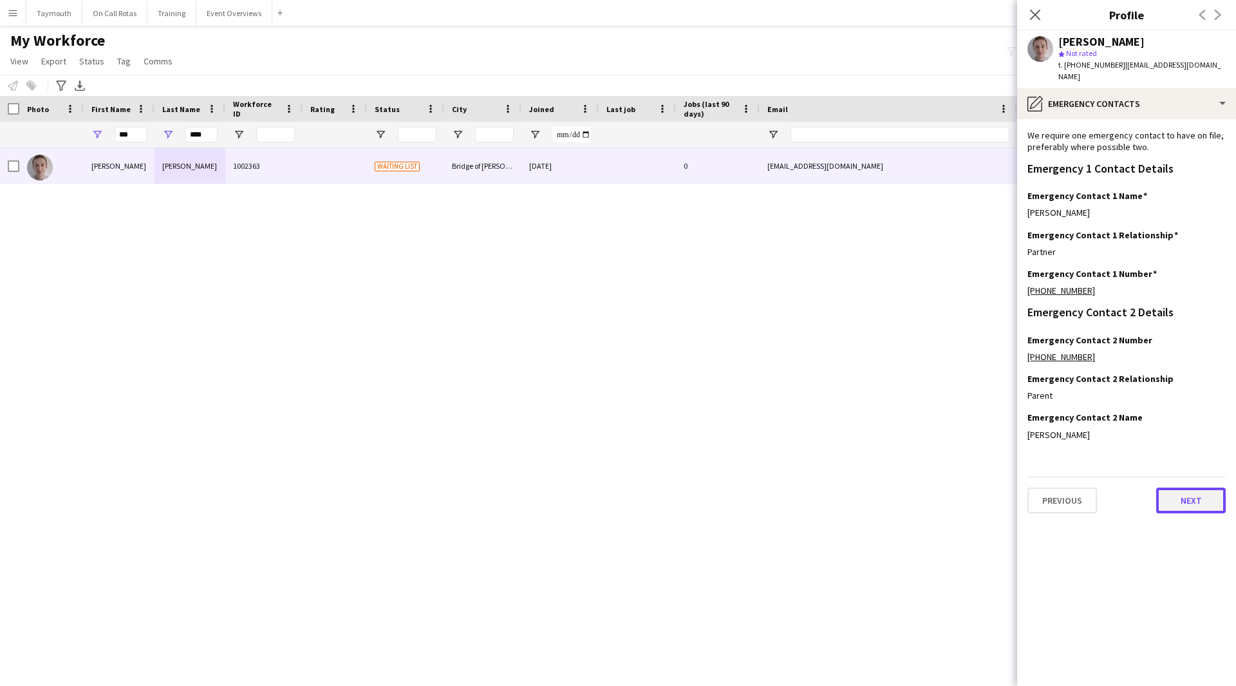
click at [1185, 488] on button "Next" at bounding box center [1191, 500] width 70 height 26
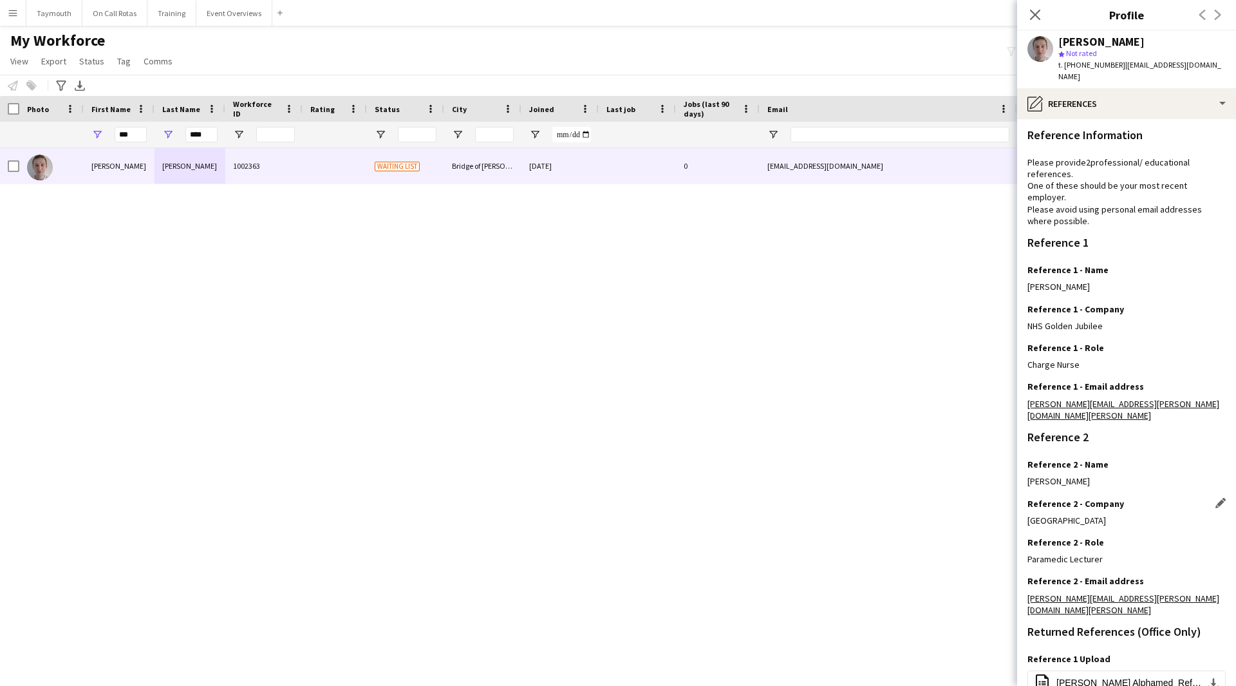
scroll to position [102, 0]
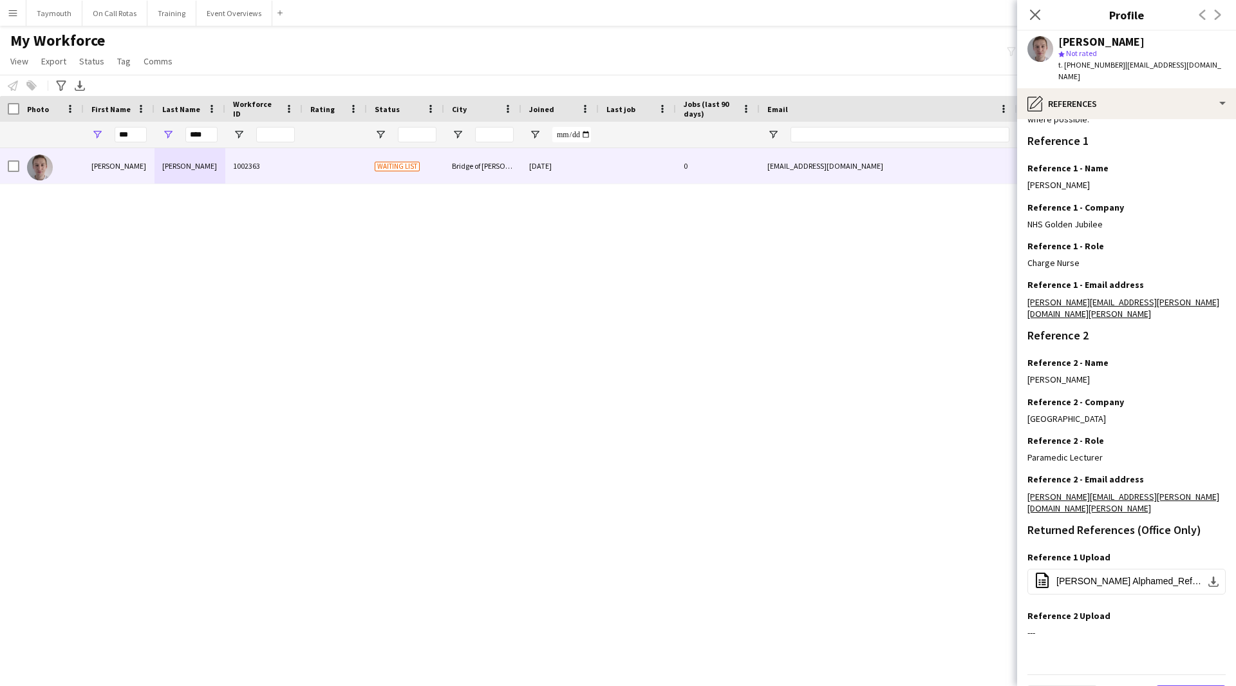
click at [1180, 685] on button "Next" at bounding box center [1191, 698] width 70 height 26
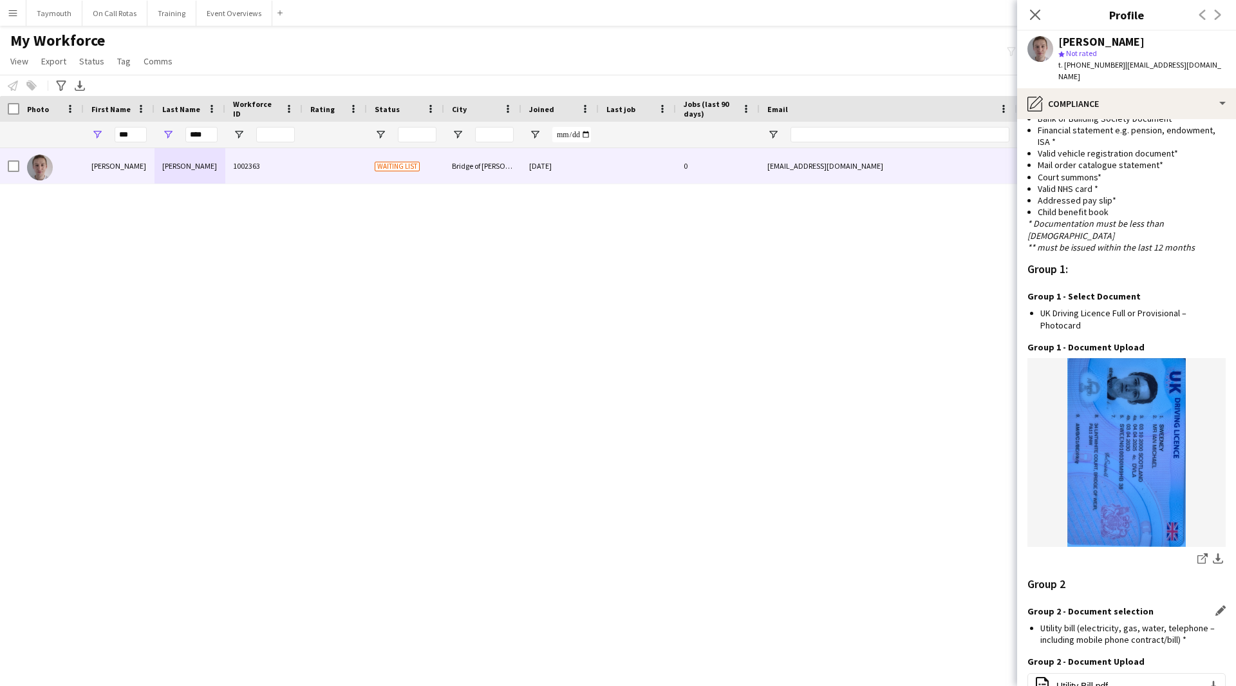
scroll to position [1094, 0]
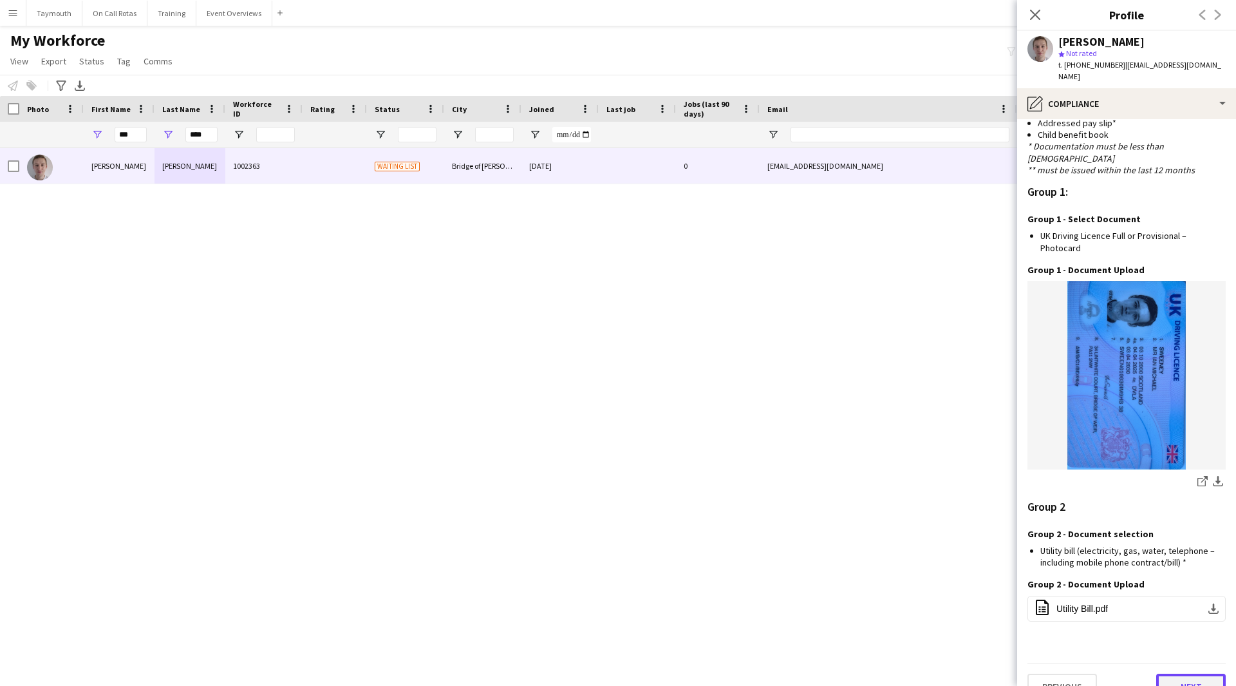
click at [1176, 674] on button "Next" at bounding box center [1191, 687] width 70 height 26
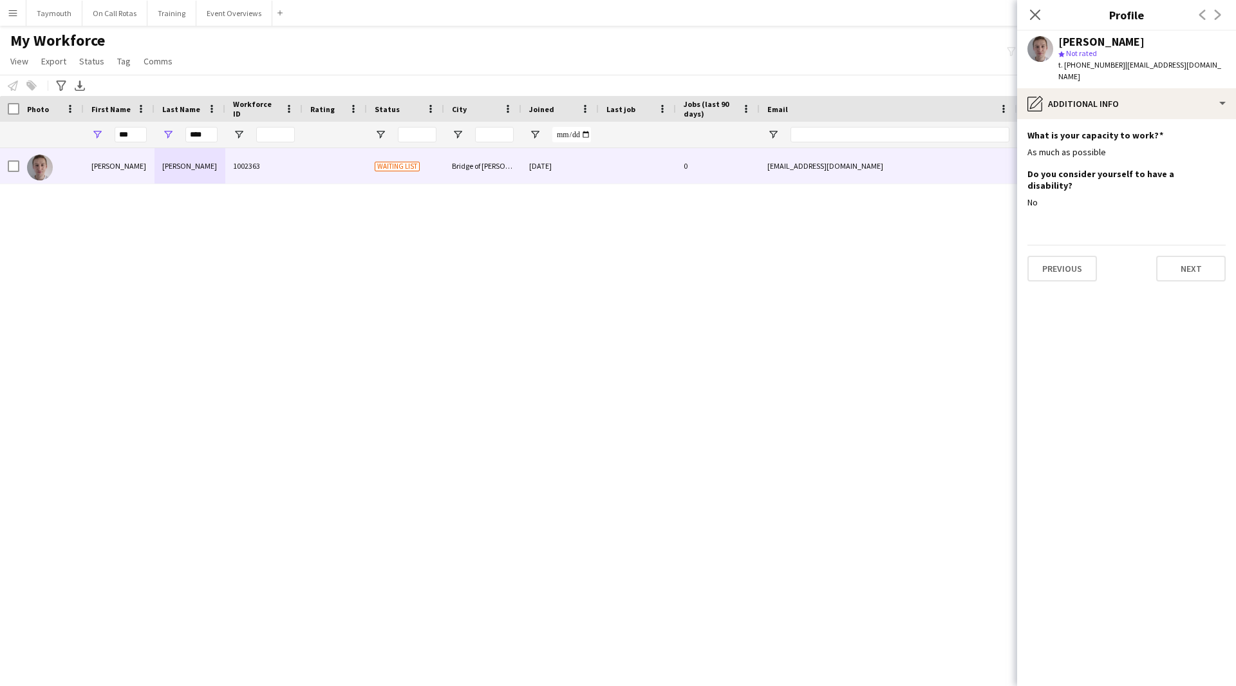
scroll to position [0, 0]
click at [1201, 258] on button "Next" at bounding box center [1191, 269] width 70 height 26
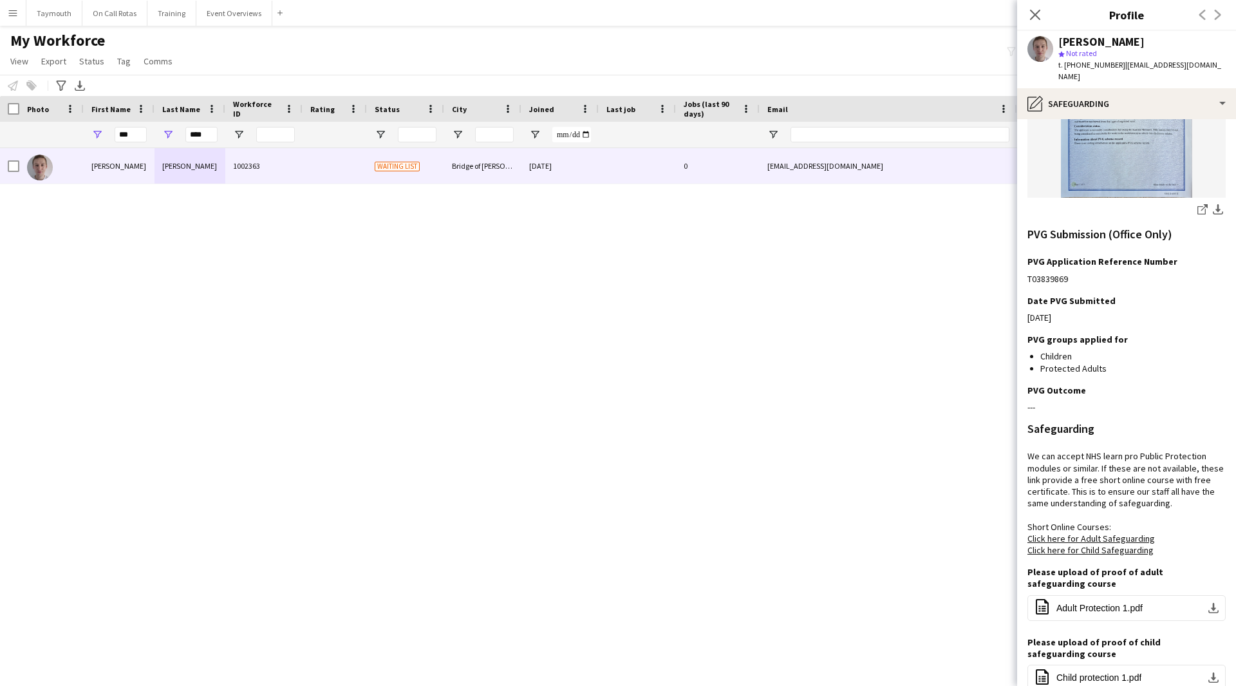
scroll to position [385, 0]
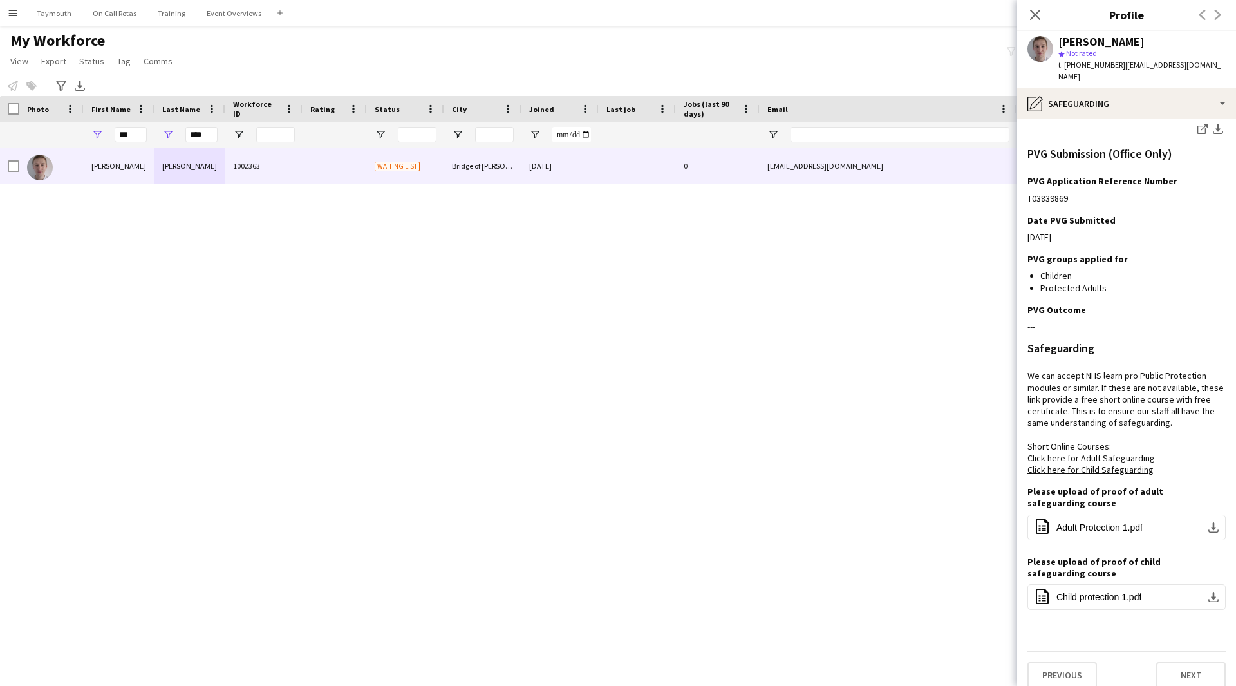
click at [1217, 296] on app-section-data-types "PVG Are you currently part of PVG Membership Scheme? Edit this field Yes Curren…" at bounding box center [1126, 402] width 219 height 567
click at [1216, 304] on app-icon "Edit this field" at bounding box center [1221, 309] width 10 height 10
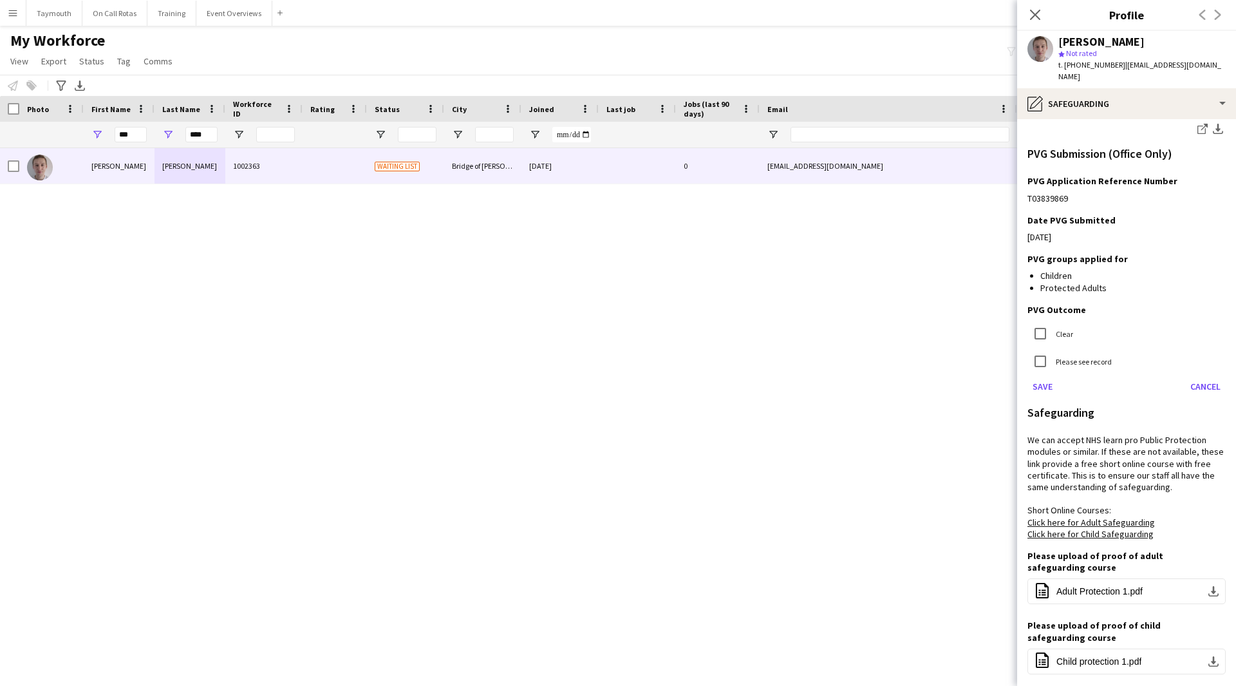
click at [1066, 321] on div "Clear" at bounding box center [1051, 334] width 46 height 26
click at [1056, 328] on div "Clear" at bounding box center [1051, 334] width 46 height 26
click at [1055, 325] on div at bounding box center [1040, 333] width 31 height 31
click at [1048, 379] on button "Save" at bounding box center [1043, 386] width 30 height 21
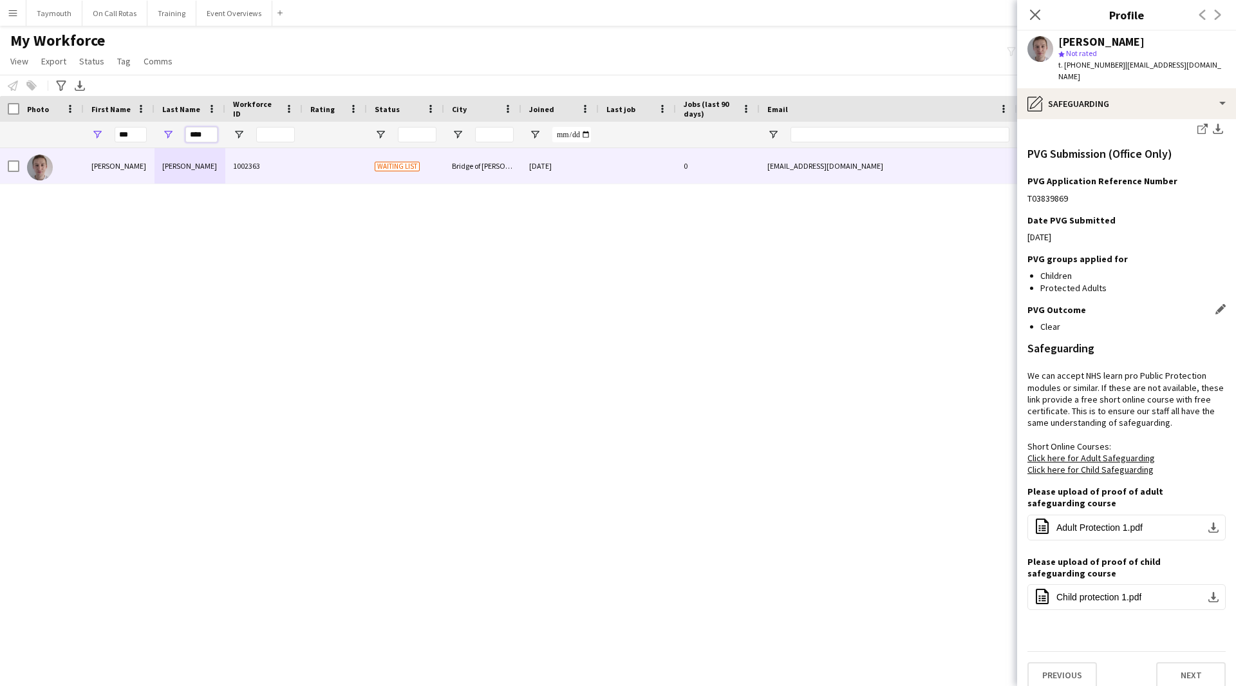
drag, startPoint x: 208, startPoint y: 136, endPoint x: 129, endPoint y: 134, distance: 79.2
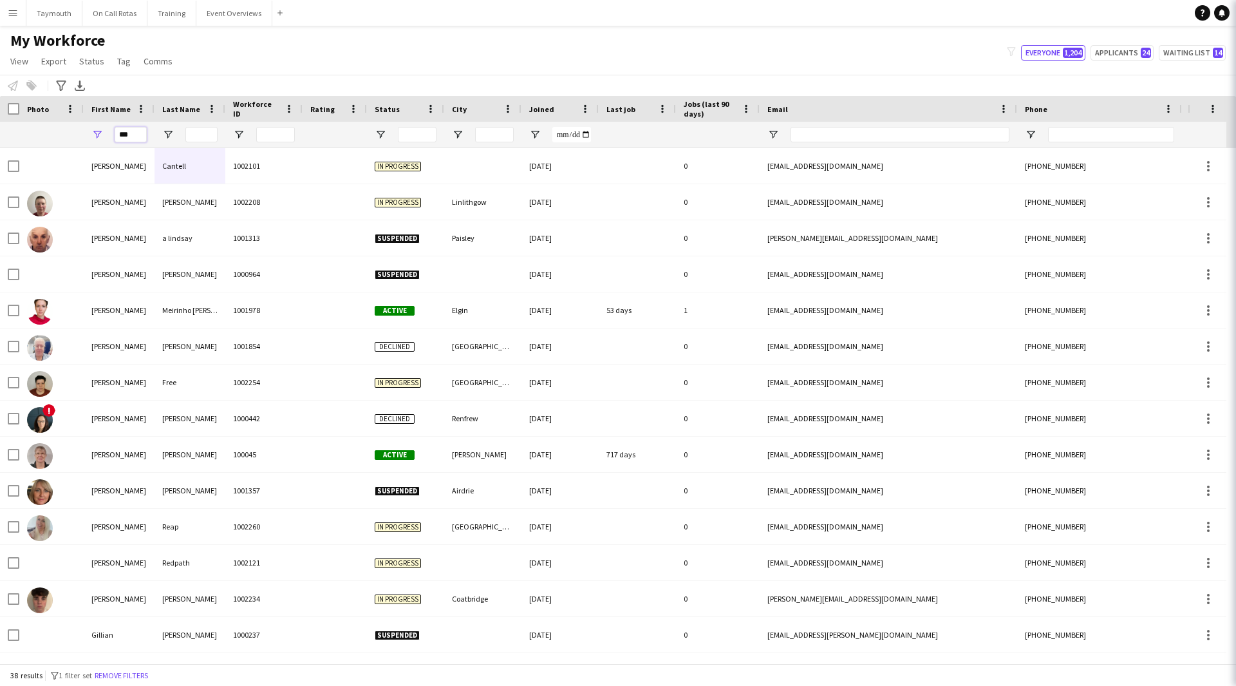
drag, startPoint x: 137, startPoint y: 135, endPoint x: -82, endPoint y: 124, distance: 219.9
click at [0, 124] on html "Menu Boards Boards Boards All jobs Status Workforce Workforce My Workforce Recr…" at bounding box center [618, 343] width 1236 height 686
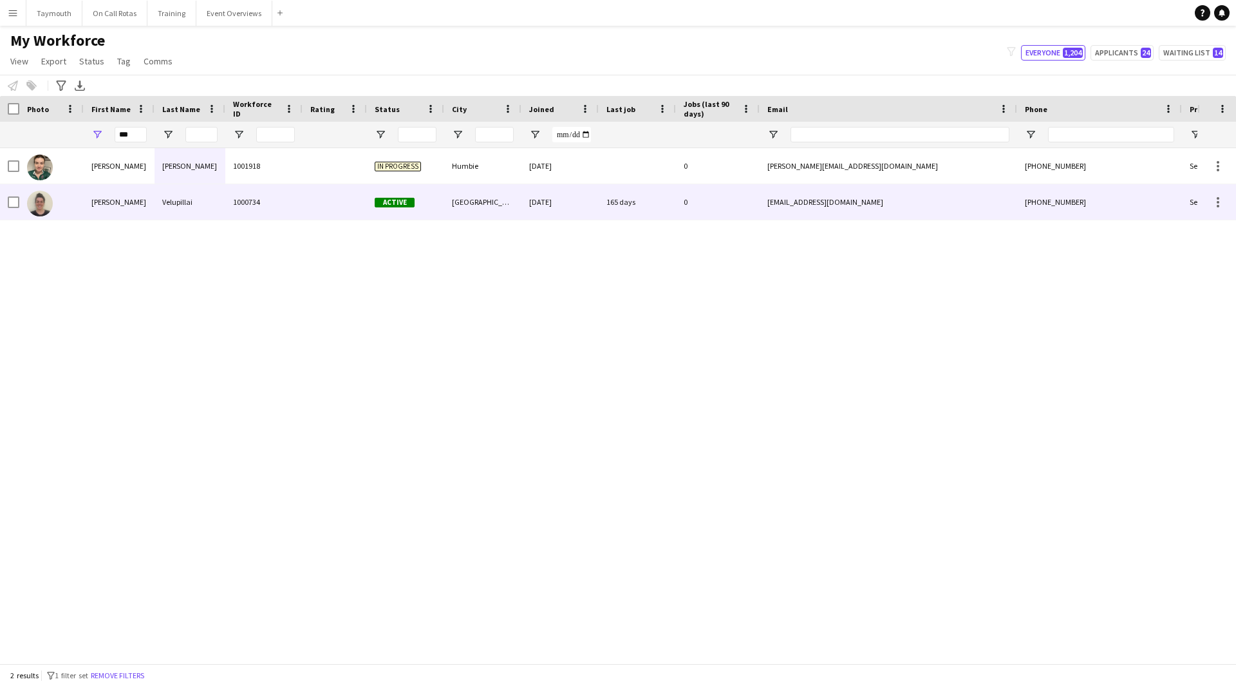
click at [276, 208] on div "1000734" at bounding box center [263, 201] width 77 height 35
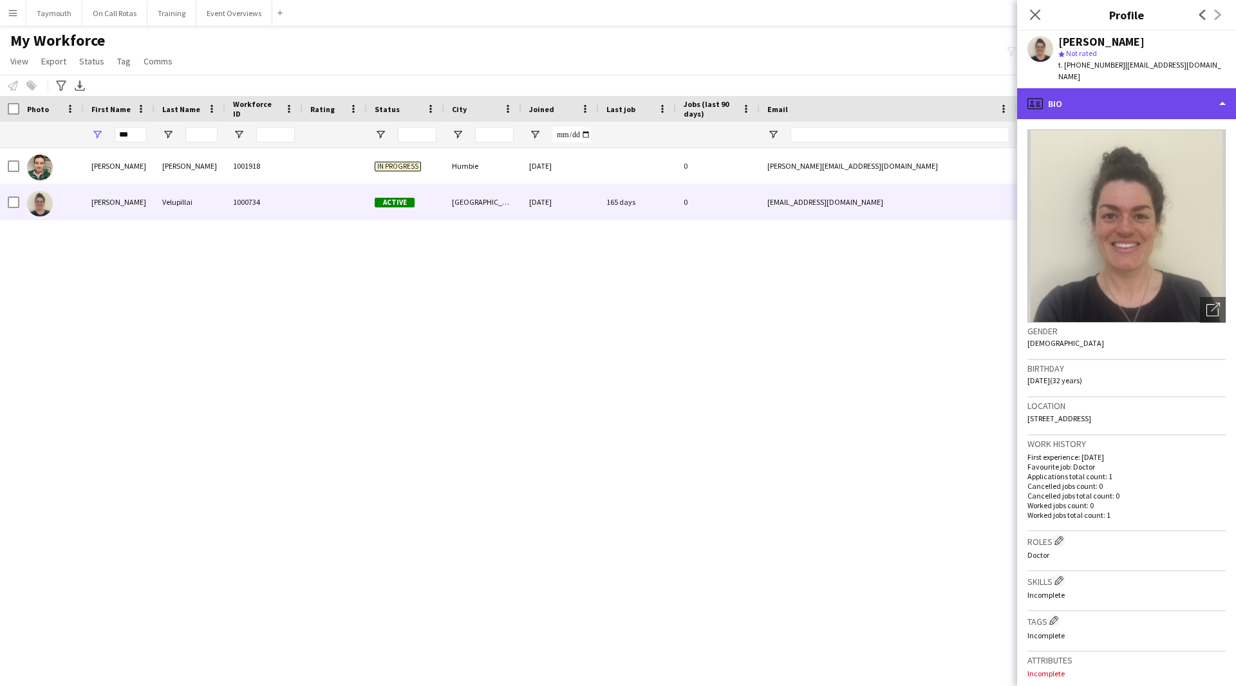
click at [1112, 94] on div "profile Bio" at bounding box center [1126, 103] width 219 height 31
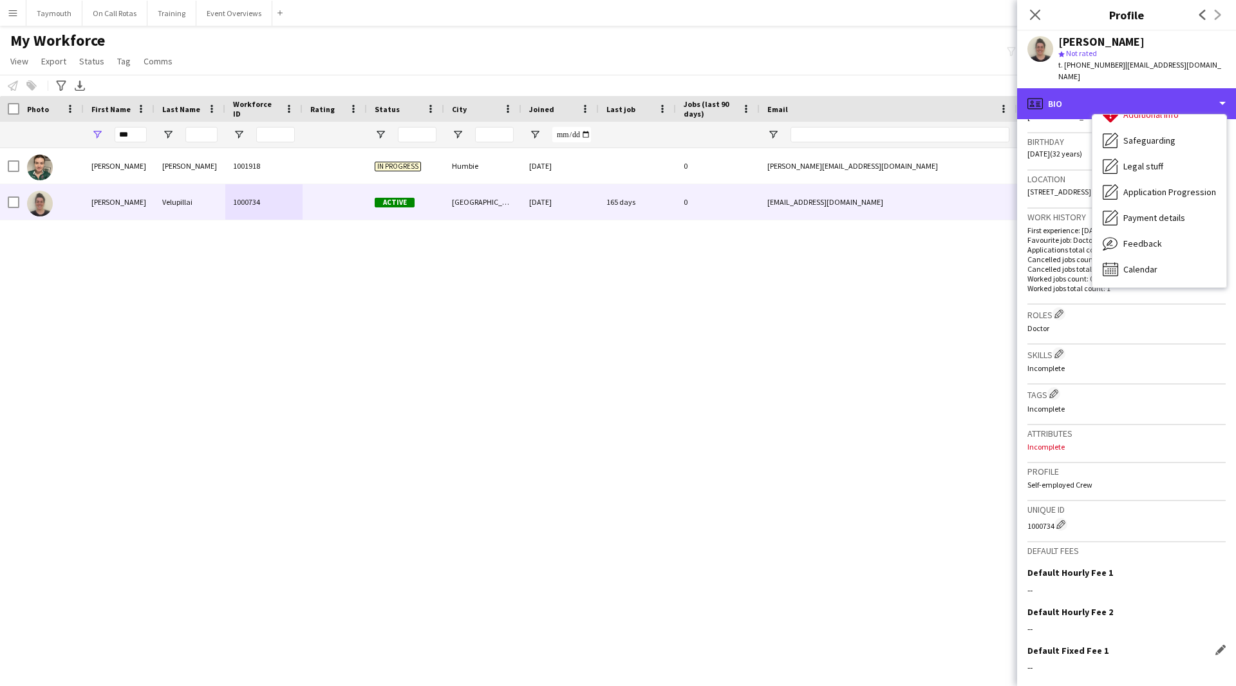
scroll to position [298, 0]
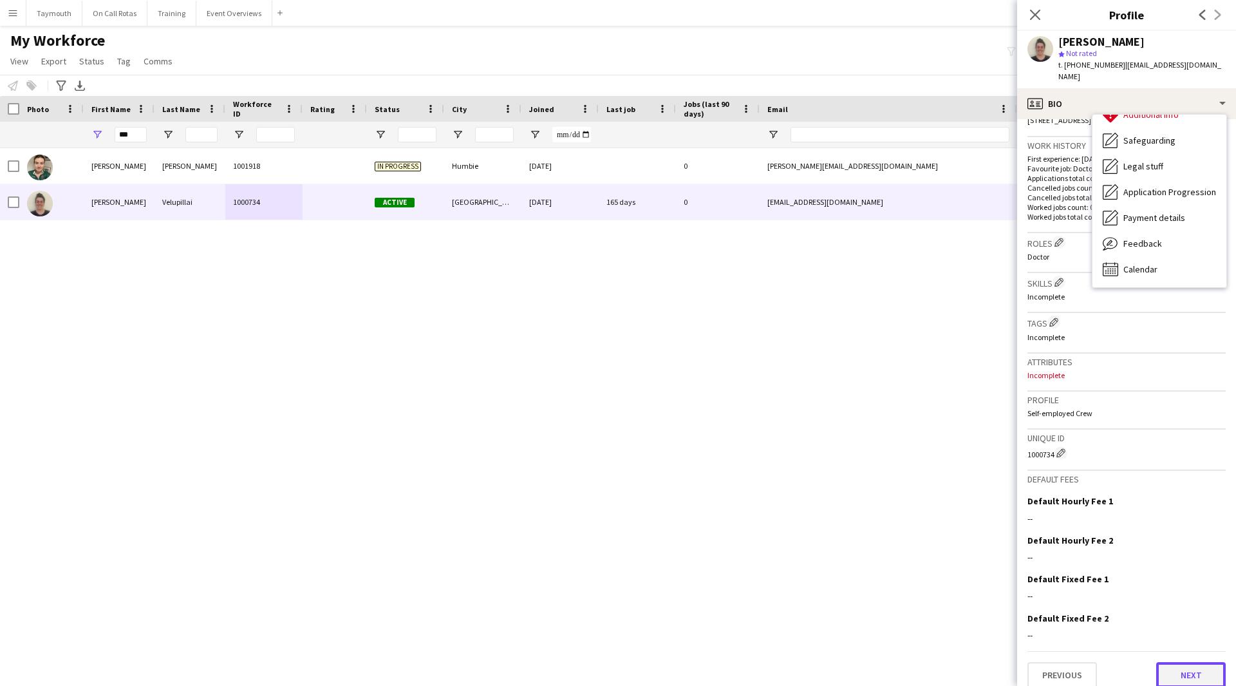
click at [1171, 662] on button "Next" at bounding box center [1191, 675] width 70 height 26
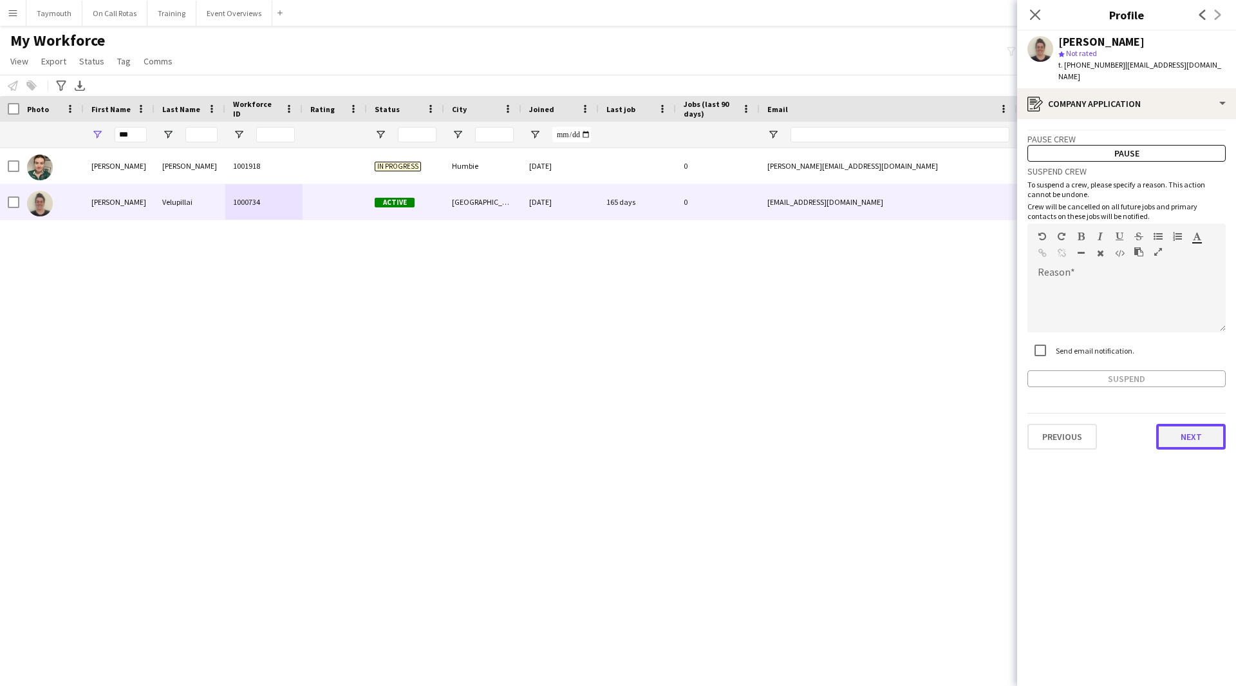
click at [1198, 430] on button "Next" at bounding box center [1191, 437] width 70 height 26
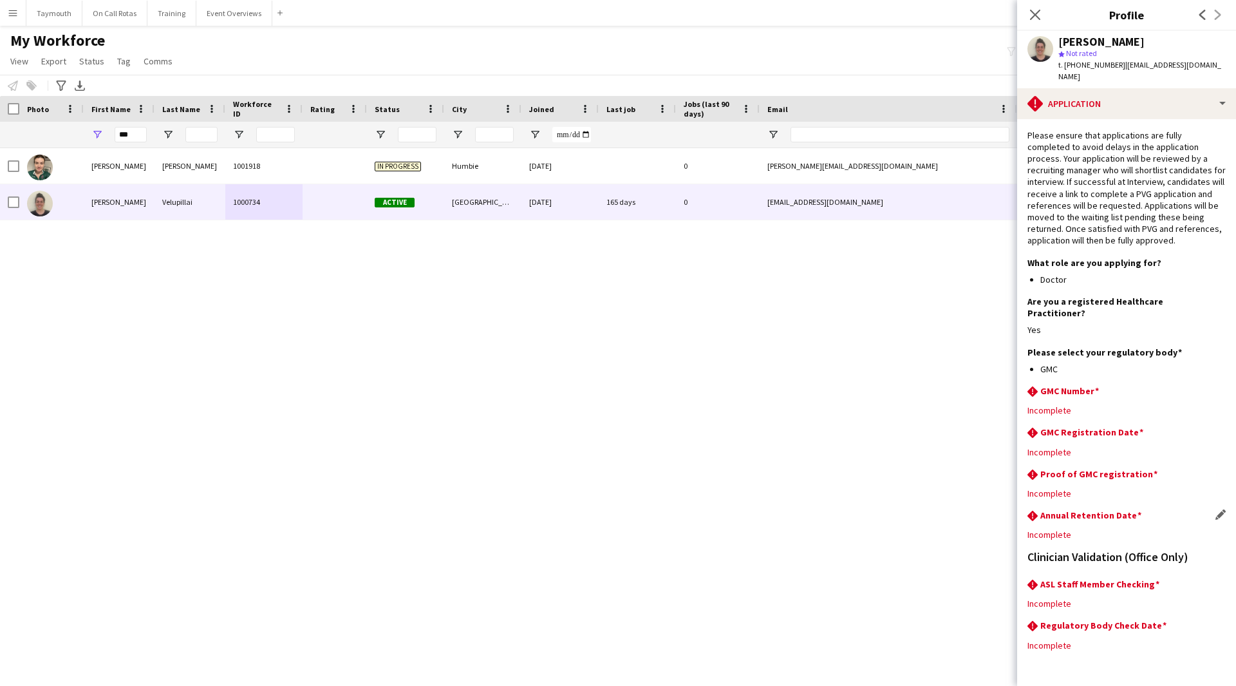
scroll to position [24, 0]
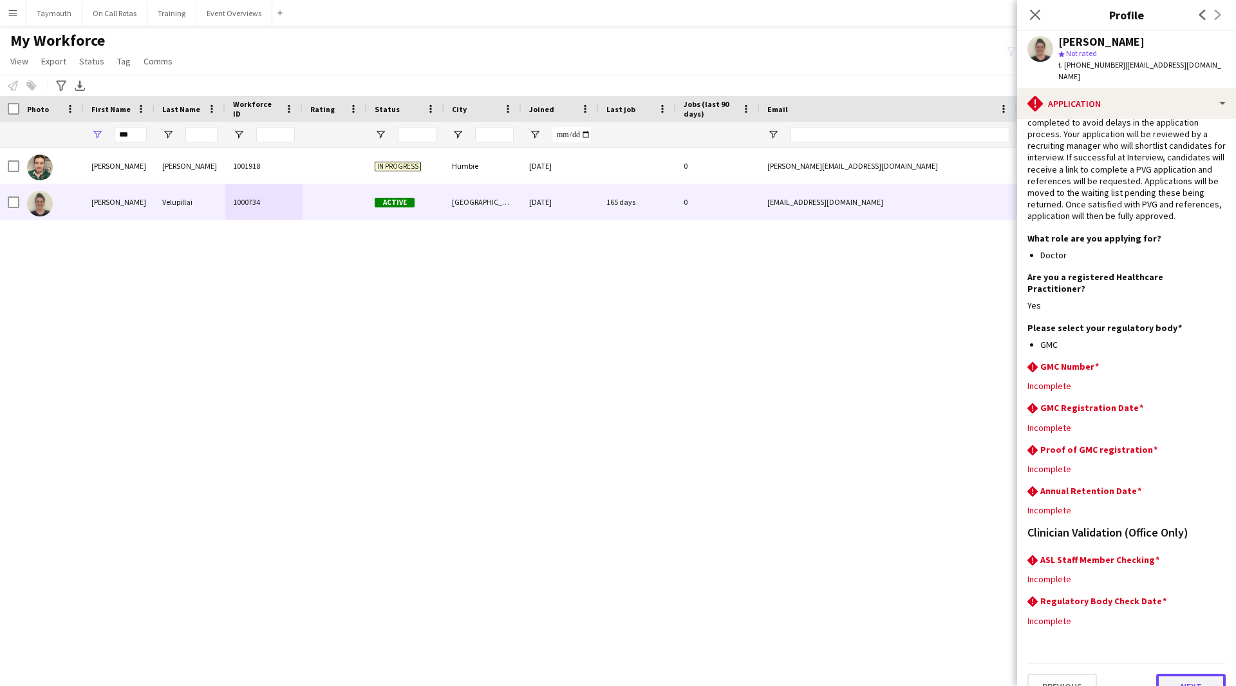
click at [1180, 674] on button "Next" at bounding box center [1191, 687] width 70 height 26
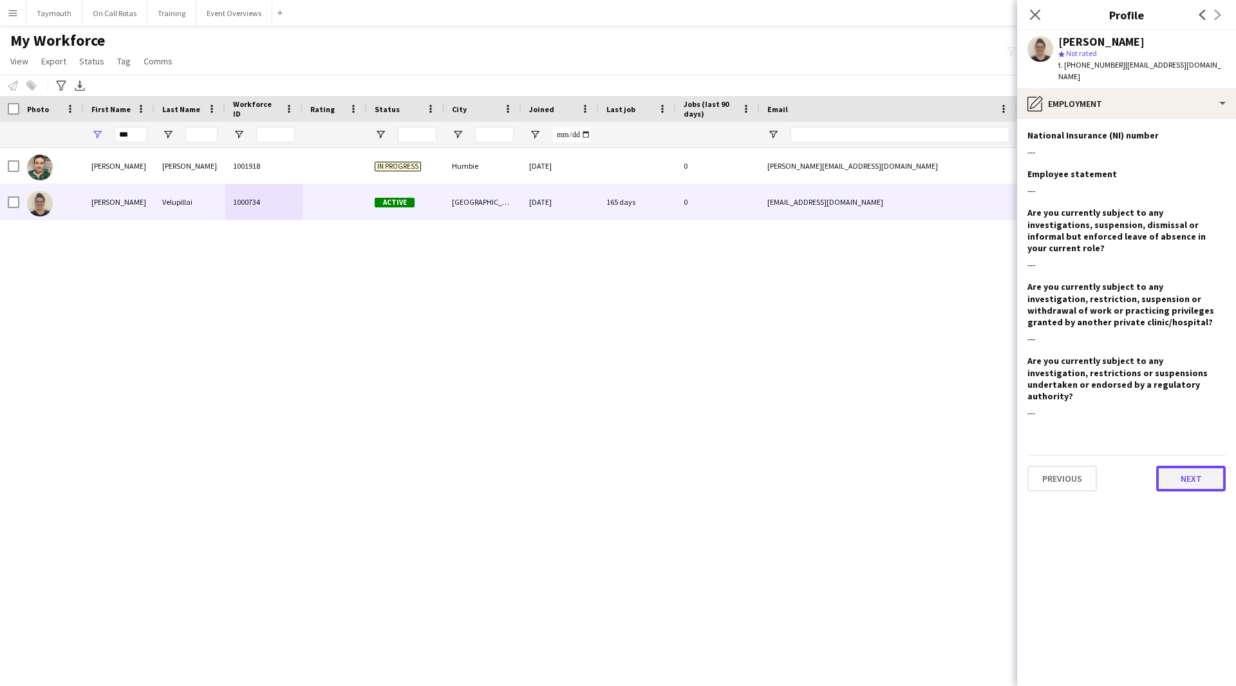
click at [1183, 466] on button "Next" at bounding box center [1191, 479] width 70 height 26
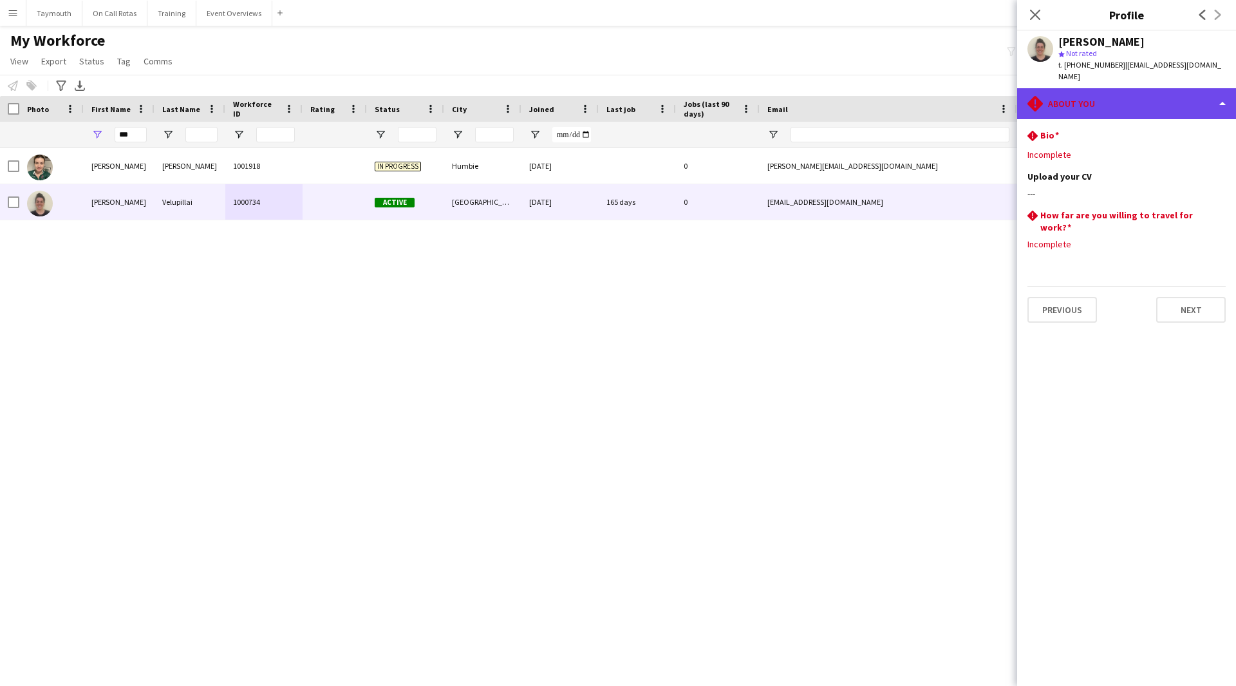
click at [1129, 106] on div "rhombus-alert About you" at bounding box center [1126, 103] width 219 height 31
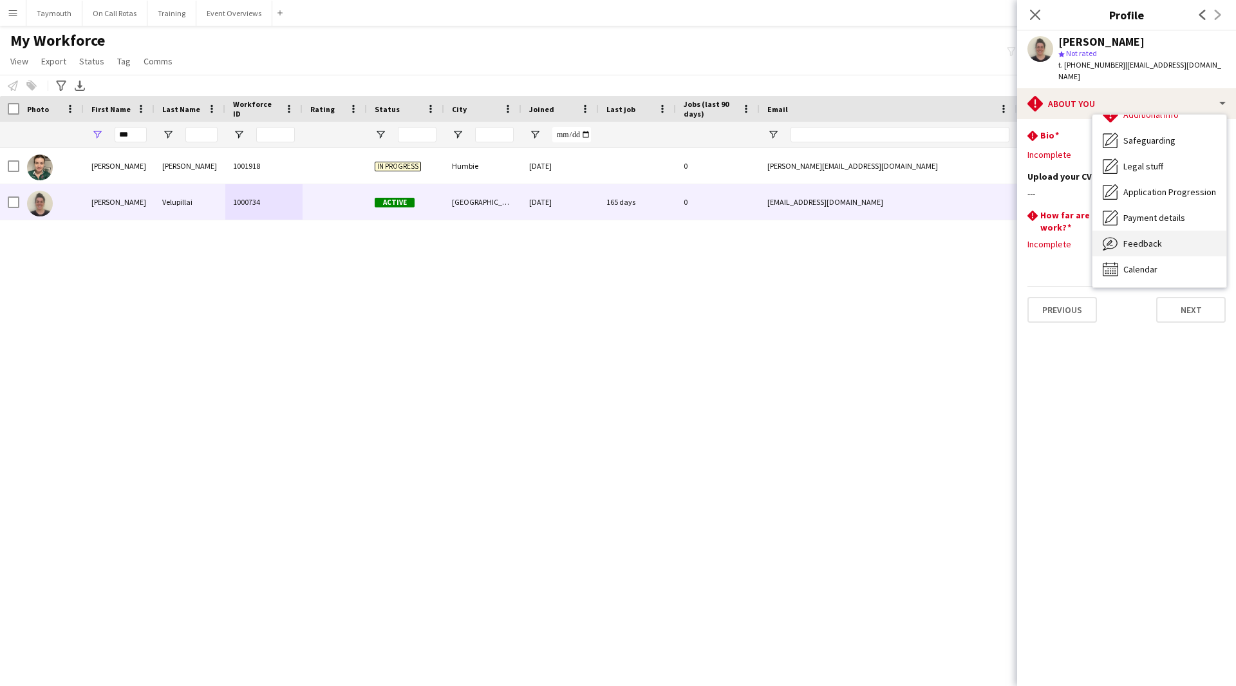
click at [1146, 241] on div "Feedback Feedback" at bounding box center [1160, 244] width 134 height 26
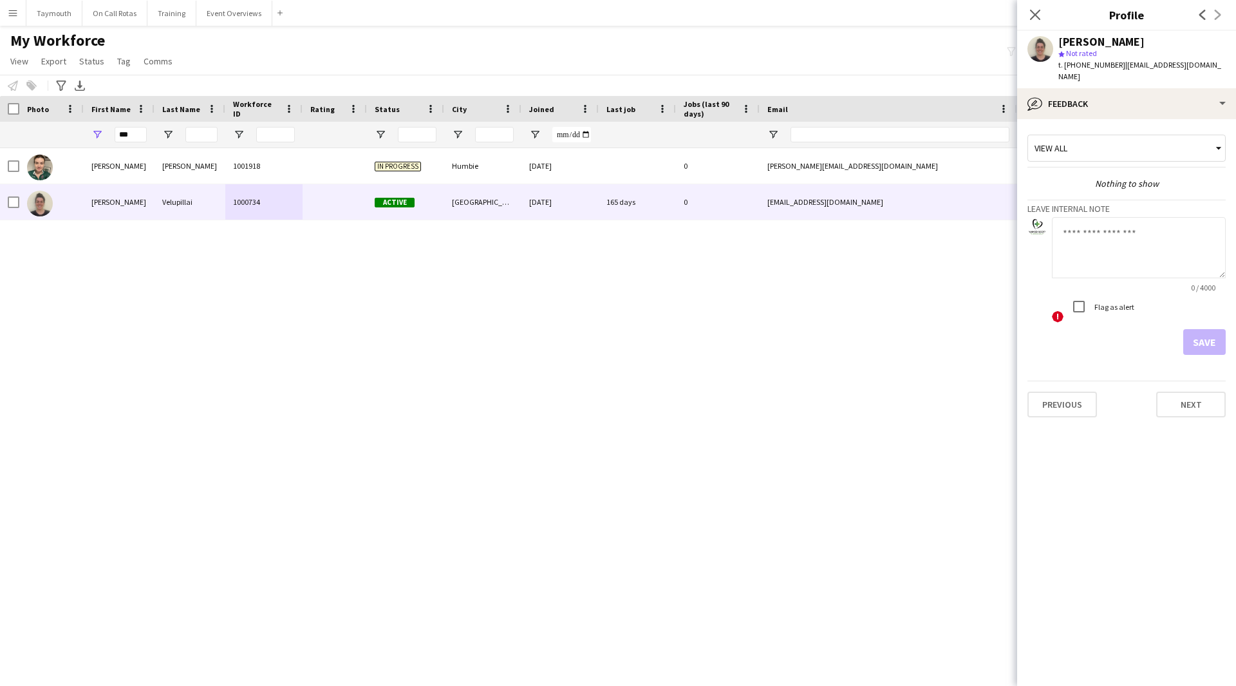
click at [1122, 240] on textarea at bounding box center [1139, 247] width 174 height 61
click at [1180, 65] on span "| [EMAIL_ADDRESS][DOMAIN_NAME]" at bounding box center [1140, 70] width 163 height 21
drag, startPoint x: 1189, startPoint y: 63, endPoint x: 1122, endPoint y: 66, distance: 67.0
click at [1122, 66] on div "[PERSON_NAME] star Not rated t. [PHONE_NUMBER] | [EMAIL_ADDRESS][DOMAIN_NAME]" at bounding box center [1126, 59] width 219 height 57
copy span "[EMAIL_ADDRESS][DOMAIN_NAME]"
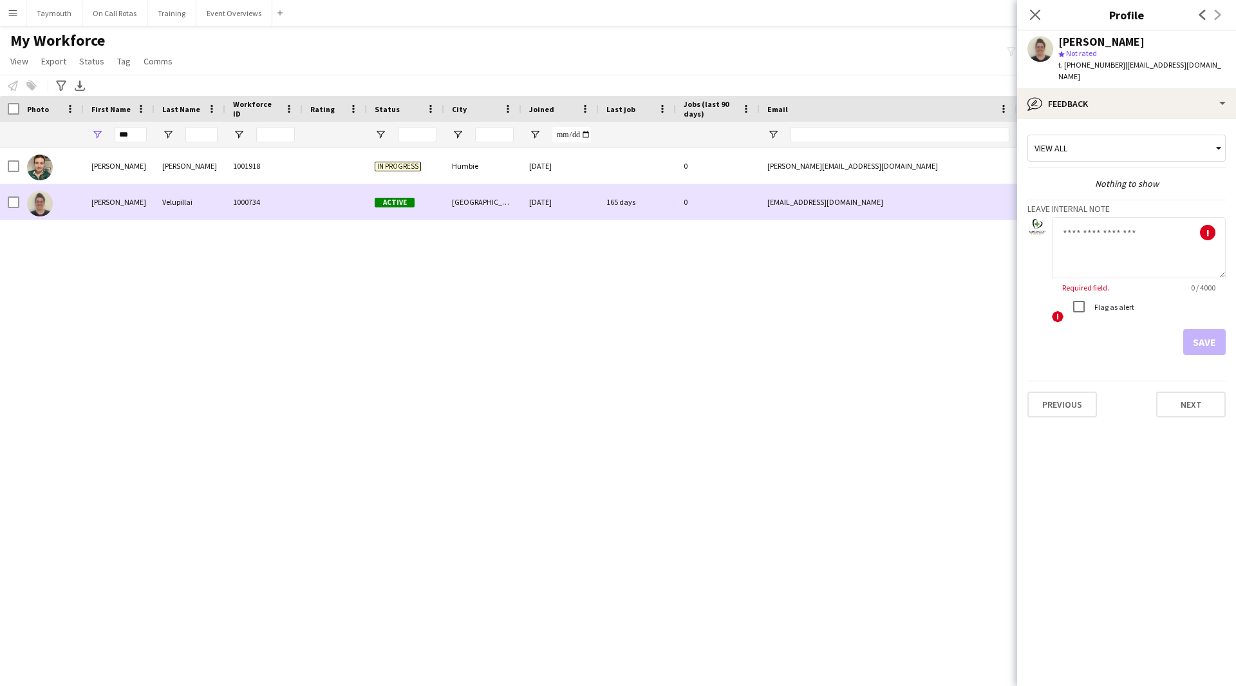
click at [6, 201] on div at bounding box center [9, 201] width 19 height 35
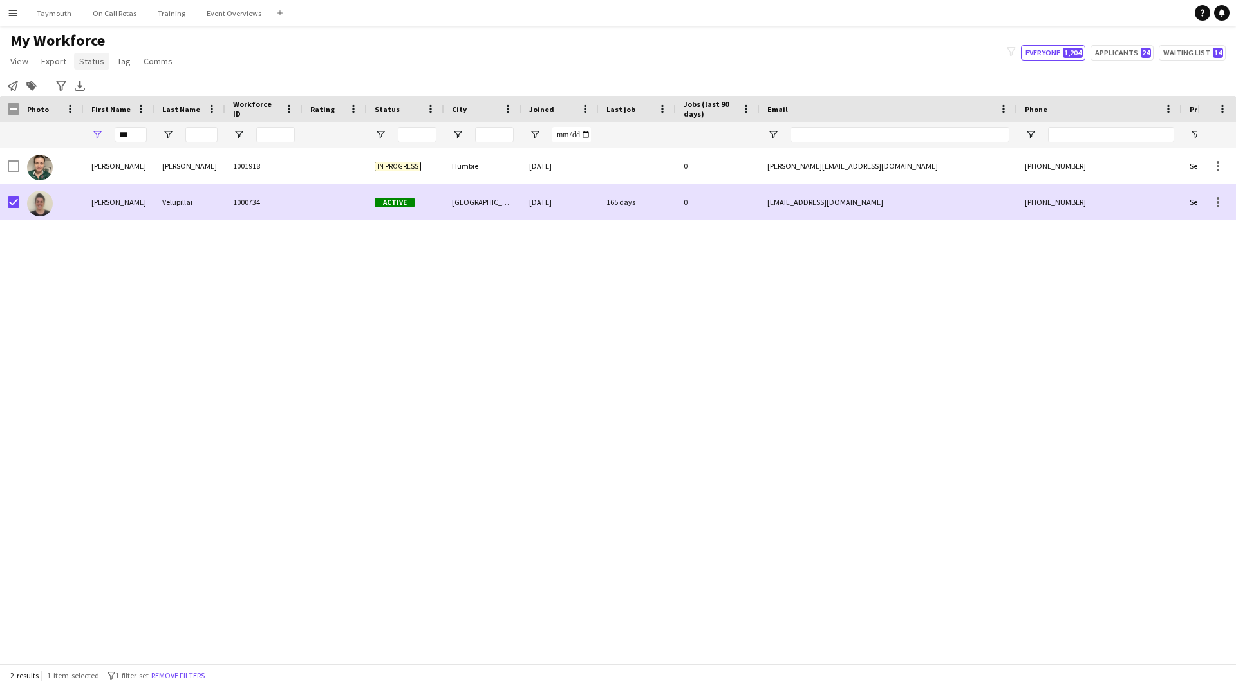
click at [91, 64] on span "Status" at bounding box center [91, 61] width 25 height 12
click at [85, 57] on span "Status" at bounding box center [91, 61] width 25 height 12
click at [88, 93] on span "Edit" at bounding box center [91, 89] width 15 height 12
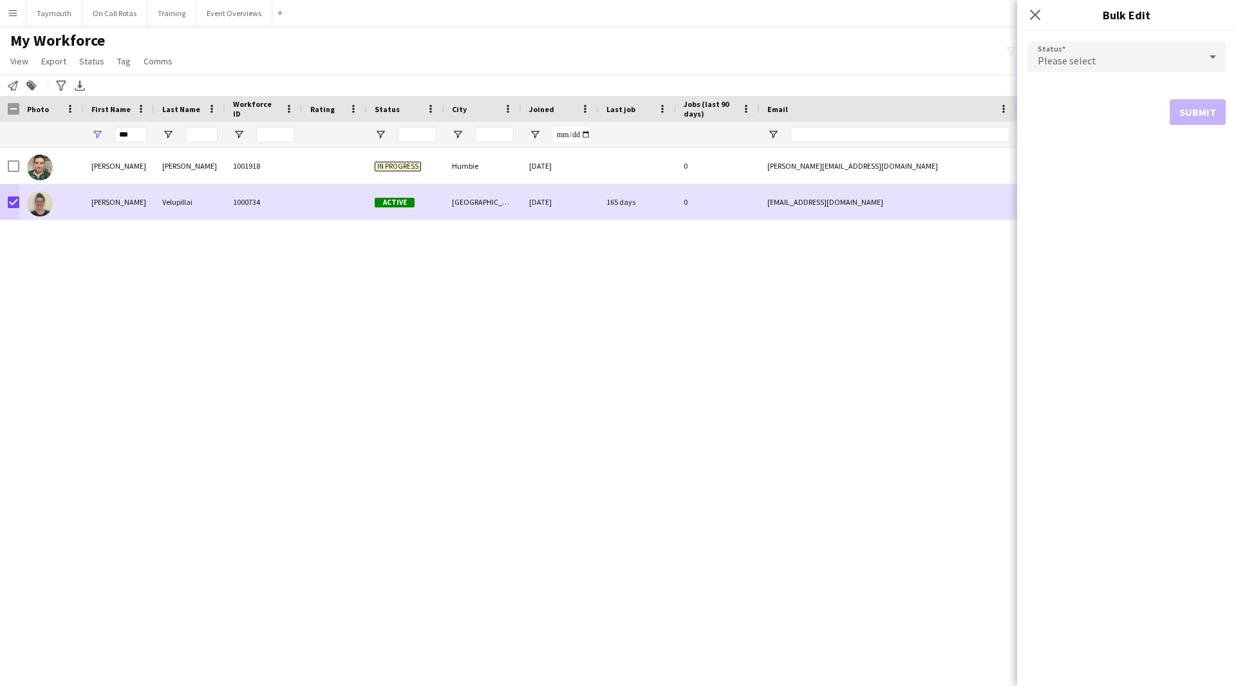
click at [1075, 54] on span "Please select" at bounding box center [1067, 60] width 59 height 13
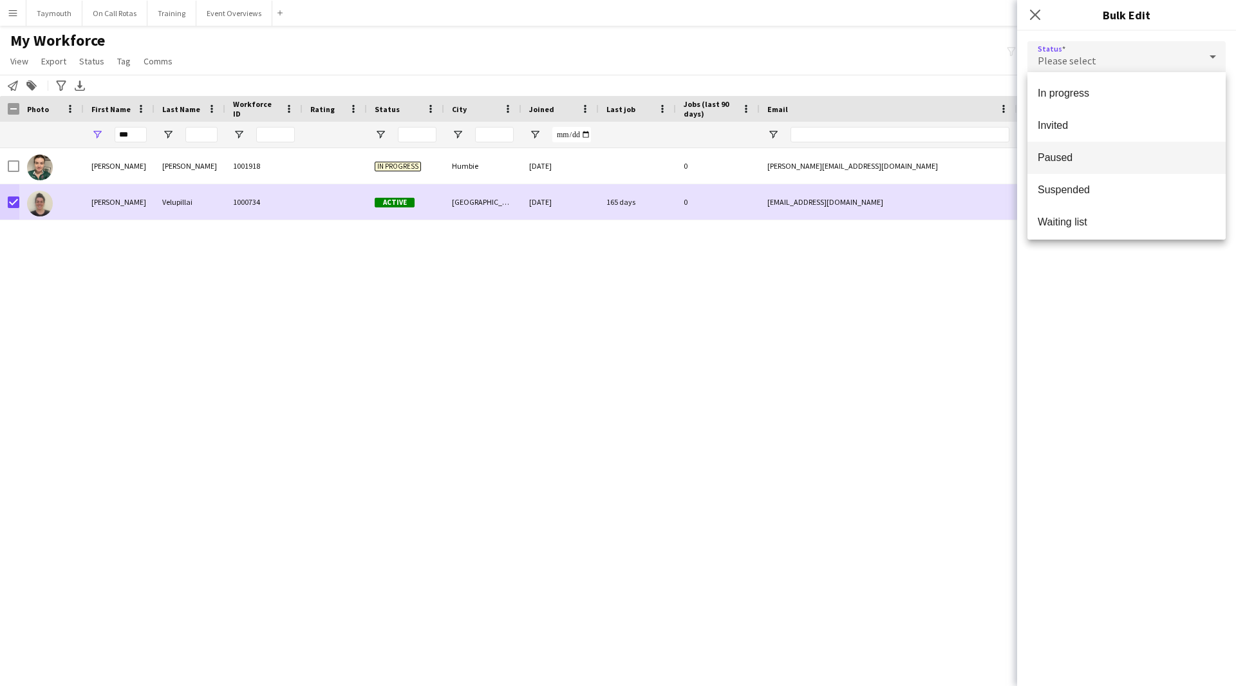
click at [1090, 153] on span "Paused" at bounding box center [1127, 157] width 178 height 12
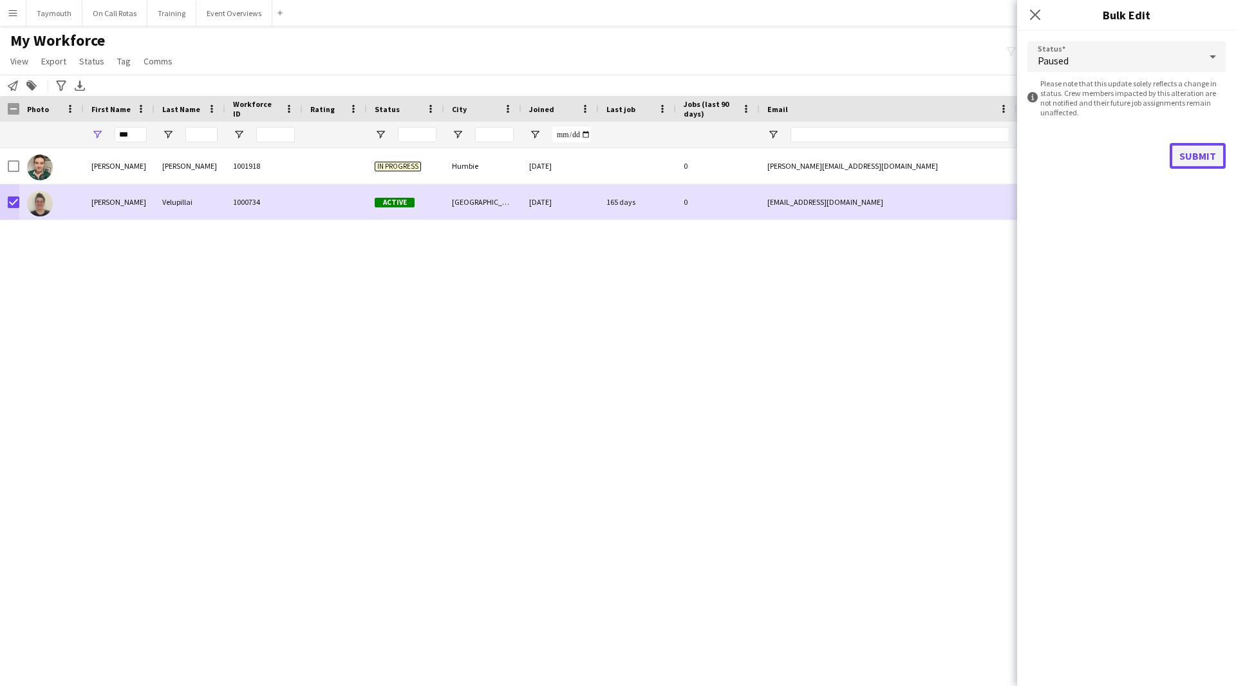
click at [1211, 156] on button "Submit" at bounding box center [1198, 156] width 56 height 26
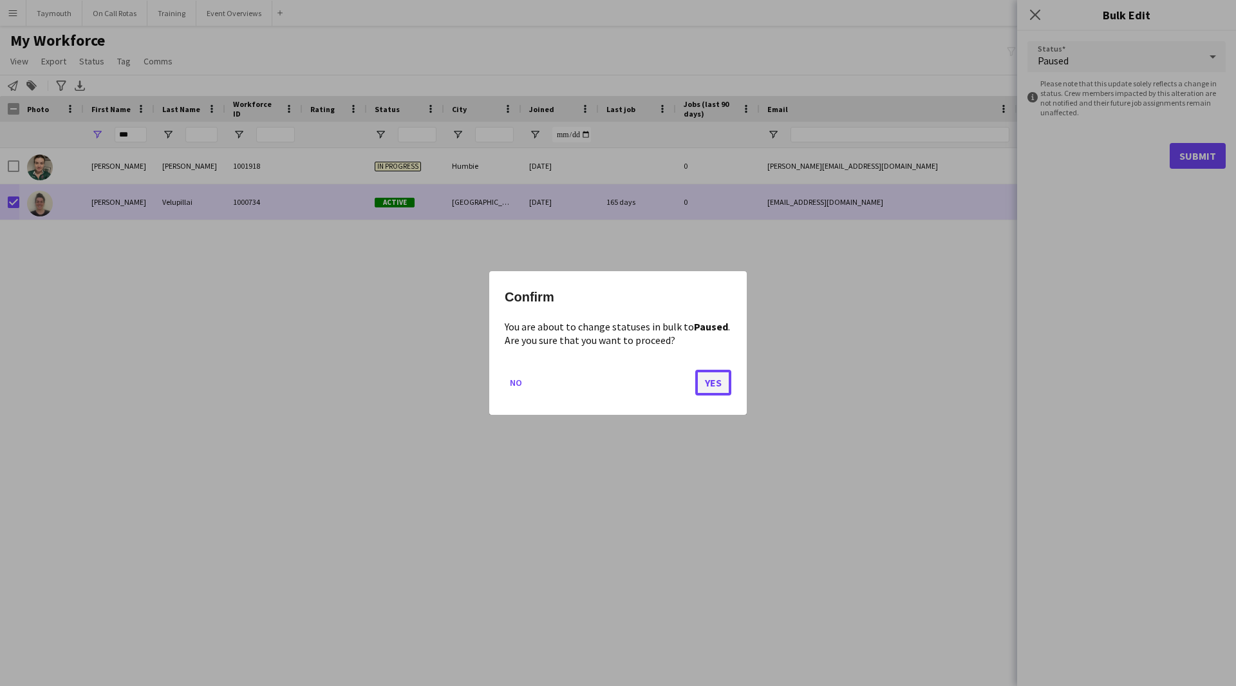
click at [720, 384] on button "Yes" at bounding box center [713, 383] width 36 height 26
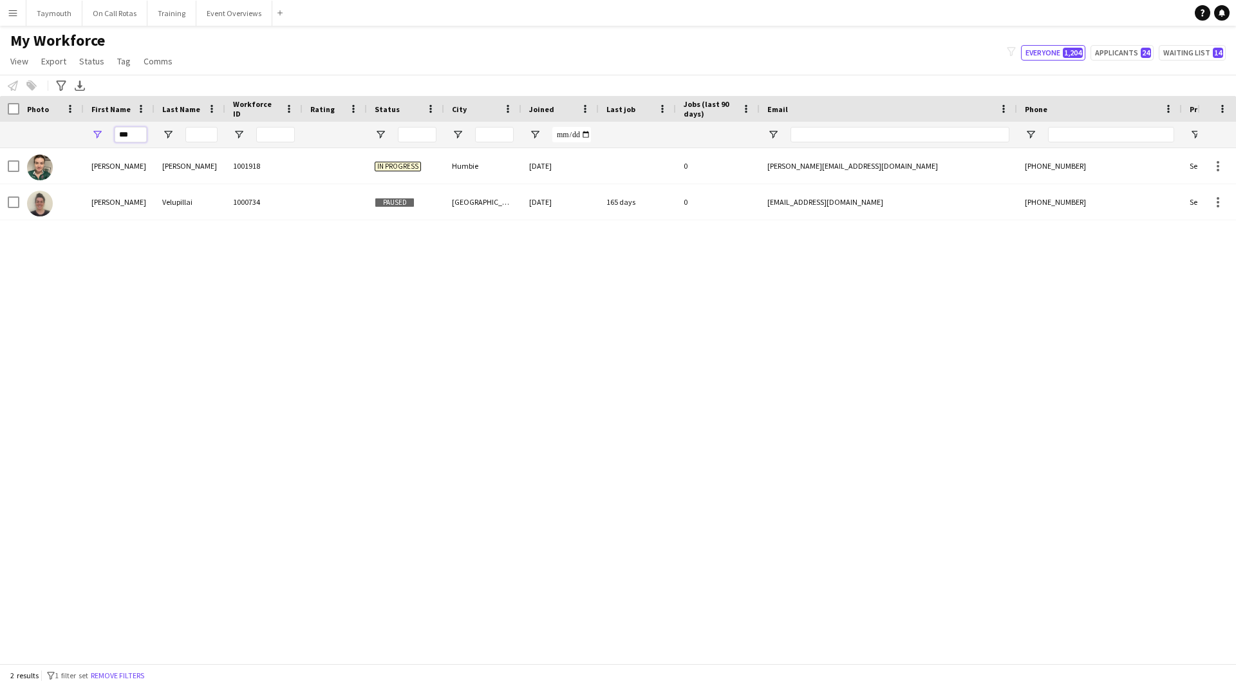
drag, startPoint x: 135, startPoint y: 134, endPoint x: 57, endPoint y: 127, distance: 77.5
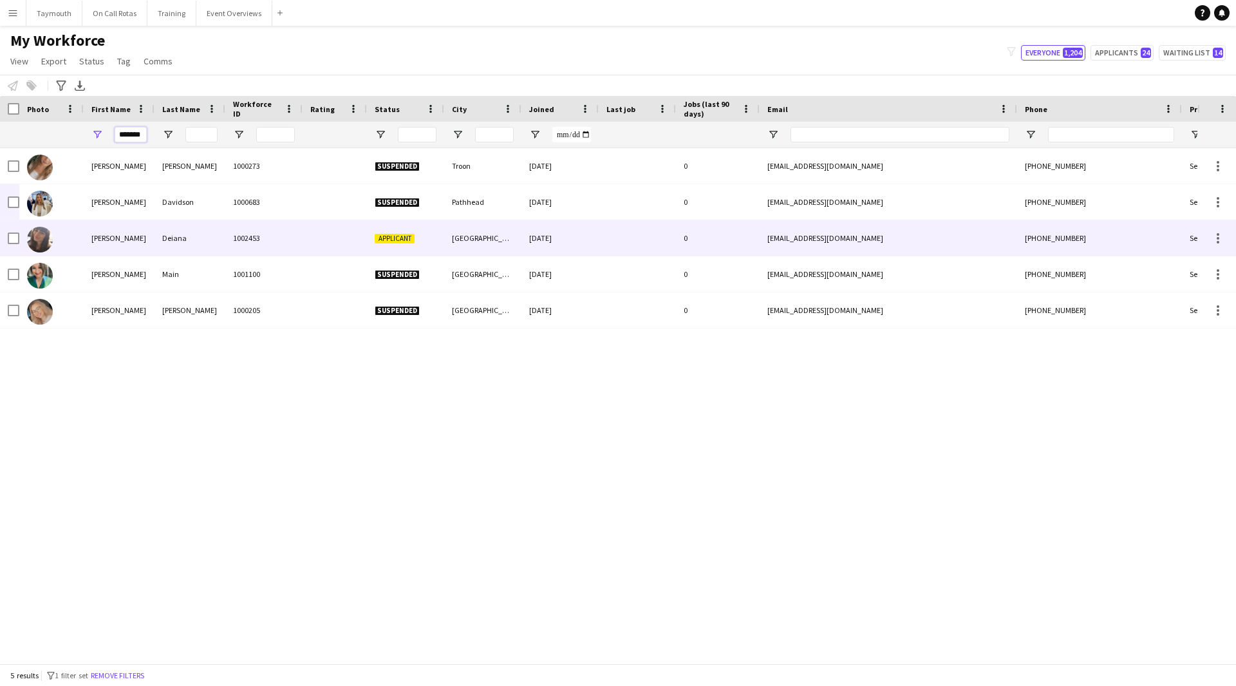
type input "*******"
click at [162, 236] on div "Deiana" at bounding box center [190, 237] width 71 height 35
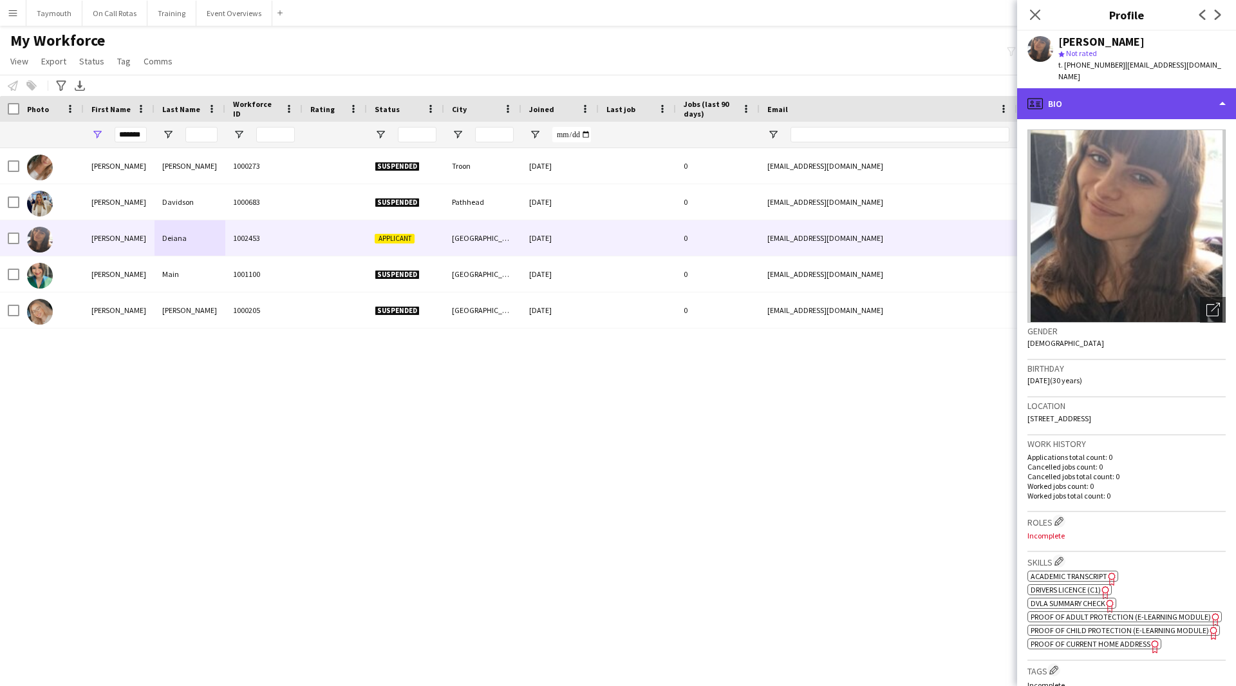
click at [1163, 103] on div "profile Bio" at bounding box center [1126, 103] width 219 height 31
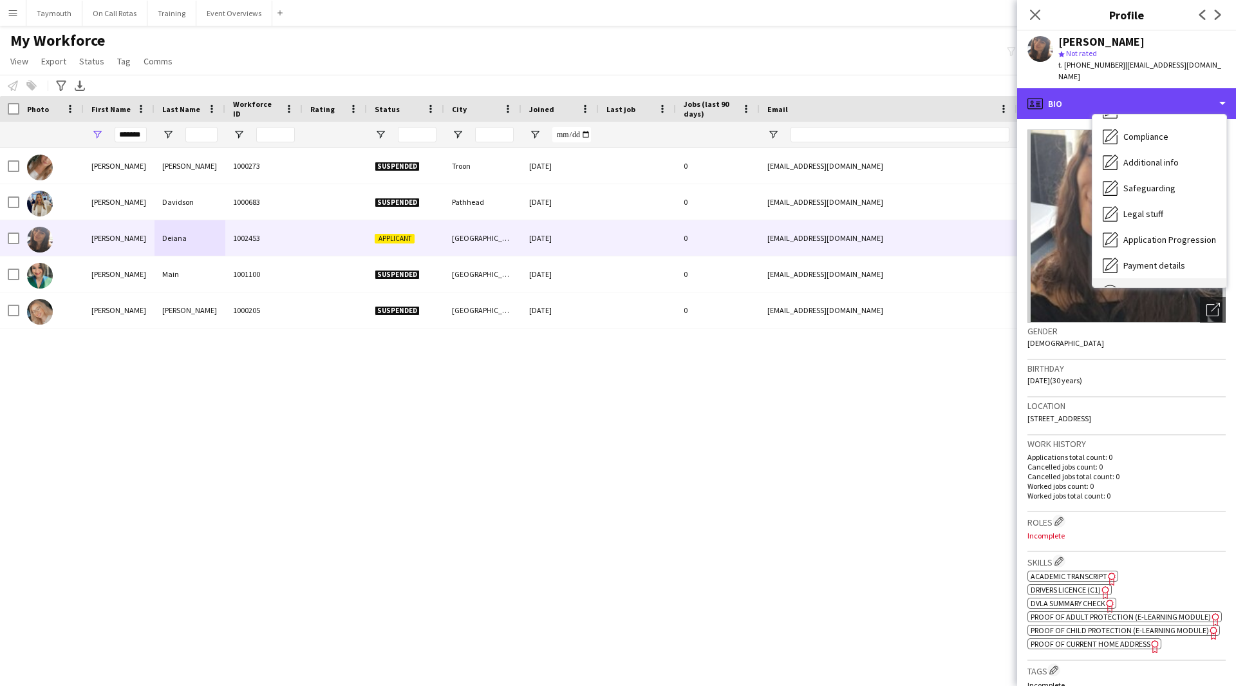
scroll to position [224, 0]
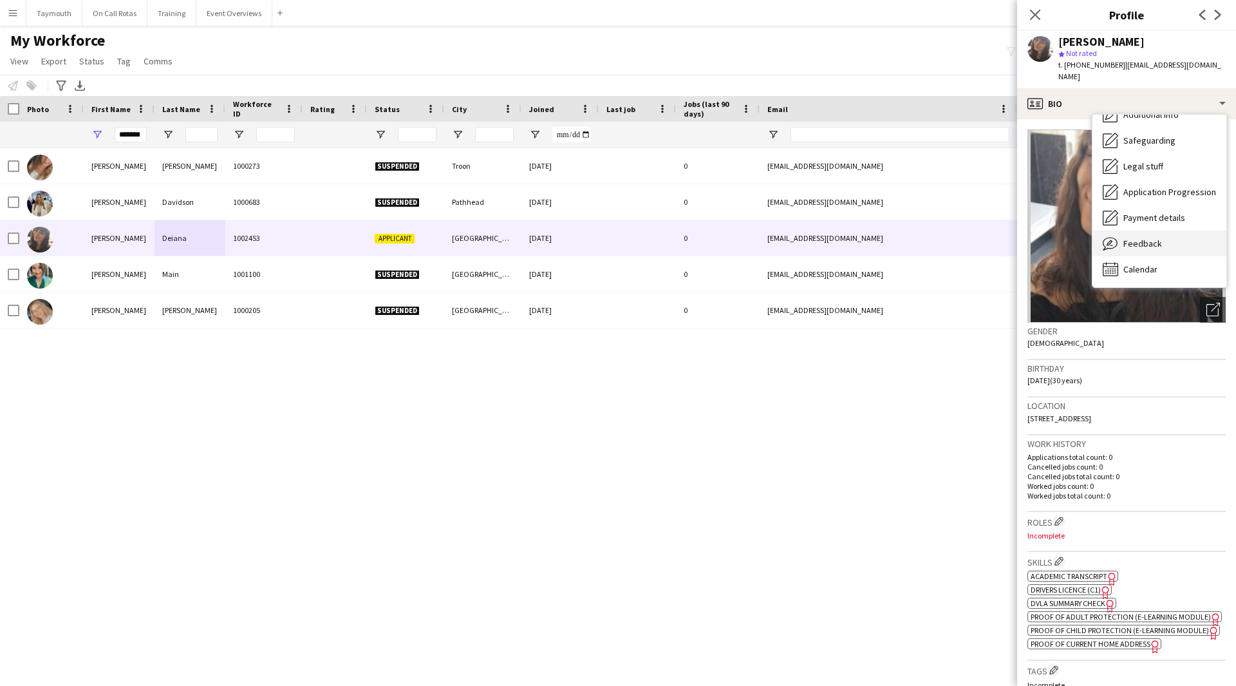
click at [1156, 238] on span "Feedback" at bounding box center [1143, 244] width 39 height 12
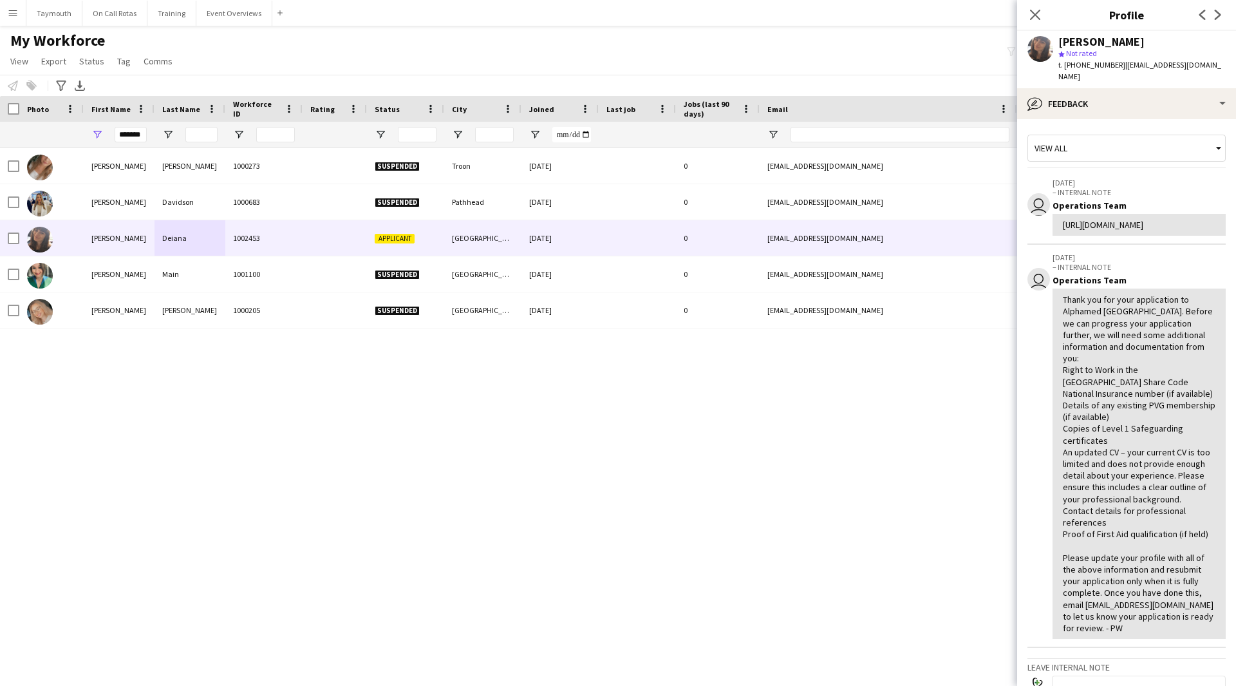
scroll to position [247, 0]
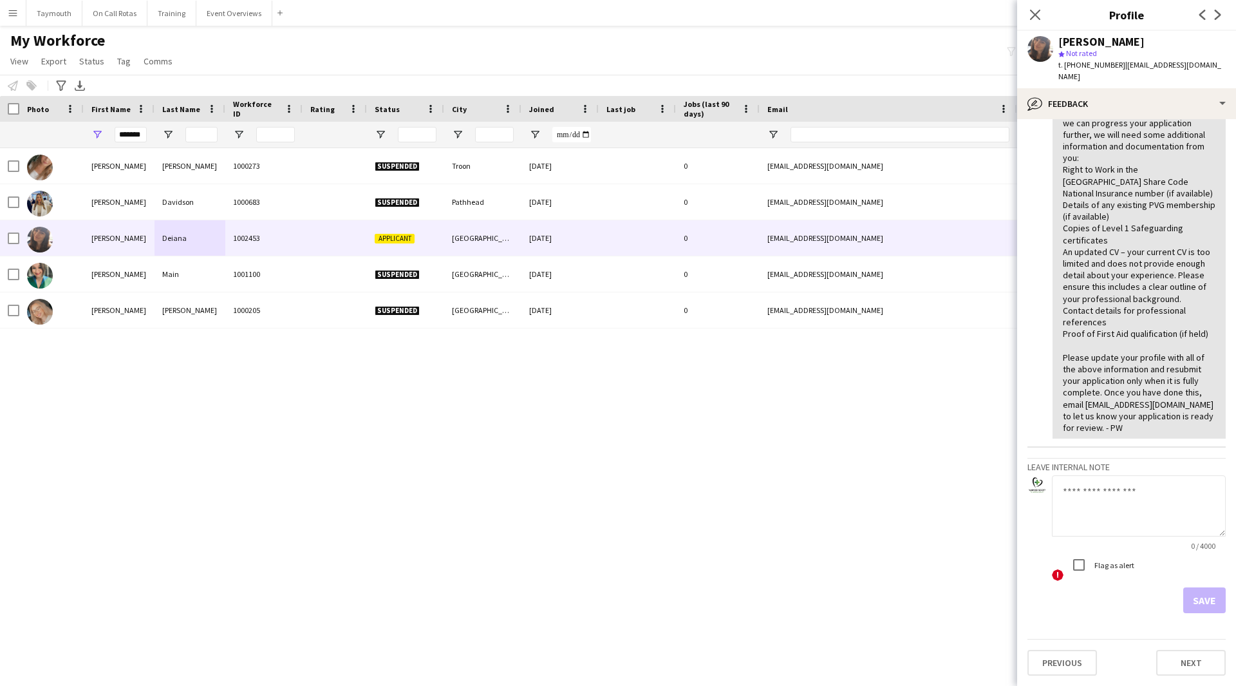
click at [1117, 506] on textarea at bounding box center [1139, 505] width 174 height 61
type textarea "**********"
click at [1190, 605] on button "Save" at bounding box center [1205, 600] width 42 height 26
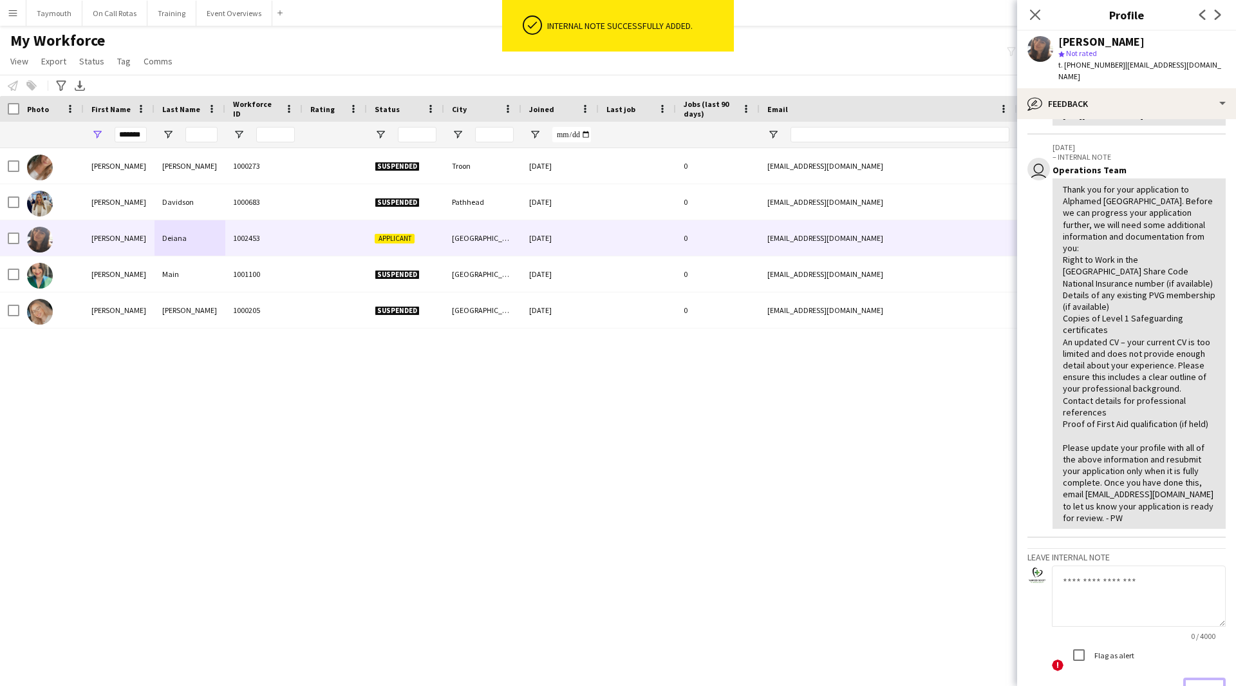
scroll to position [345, 0]
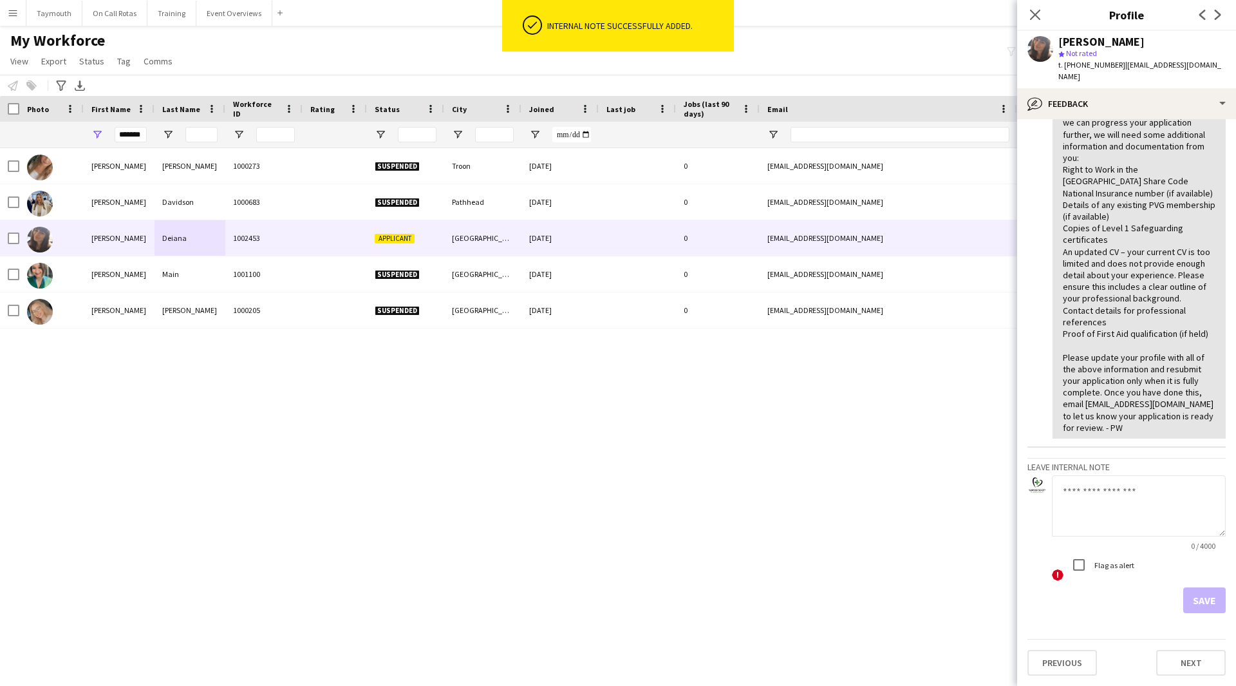
click at [1119, 508] on textarea at bounding box center [1139, 505] width 174 height 61
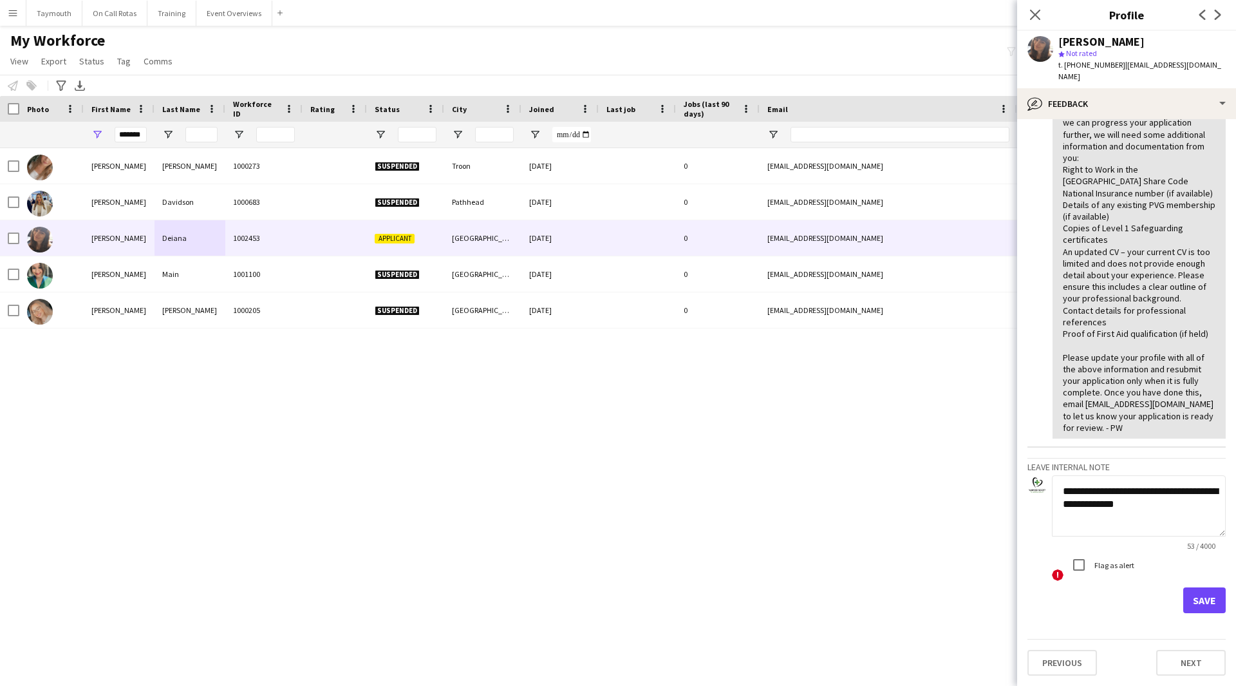
type textarea "**********"
click at [1197, 600] on button "Save" at bounding box center [1205, 600] width 42 height 26
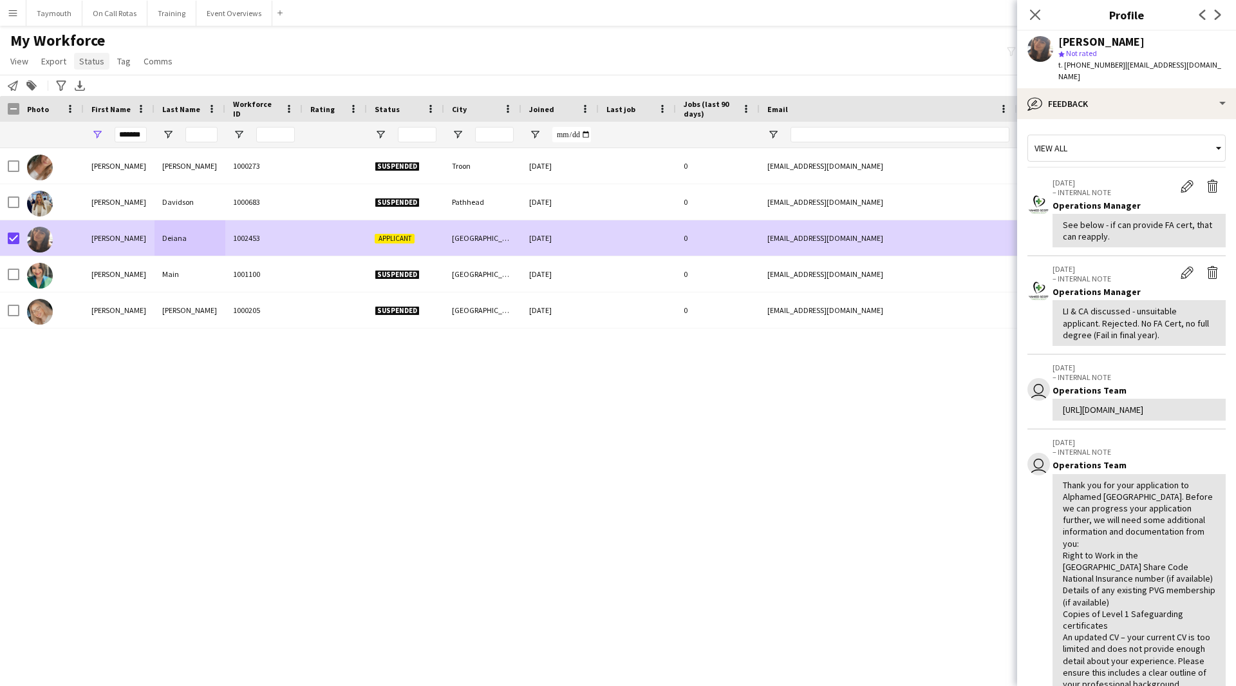
click at [86, 68] on link "Status" at bounding box center [91, 61] width 35 height 17
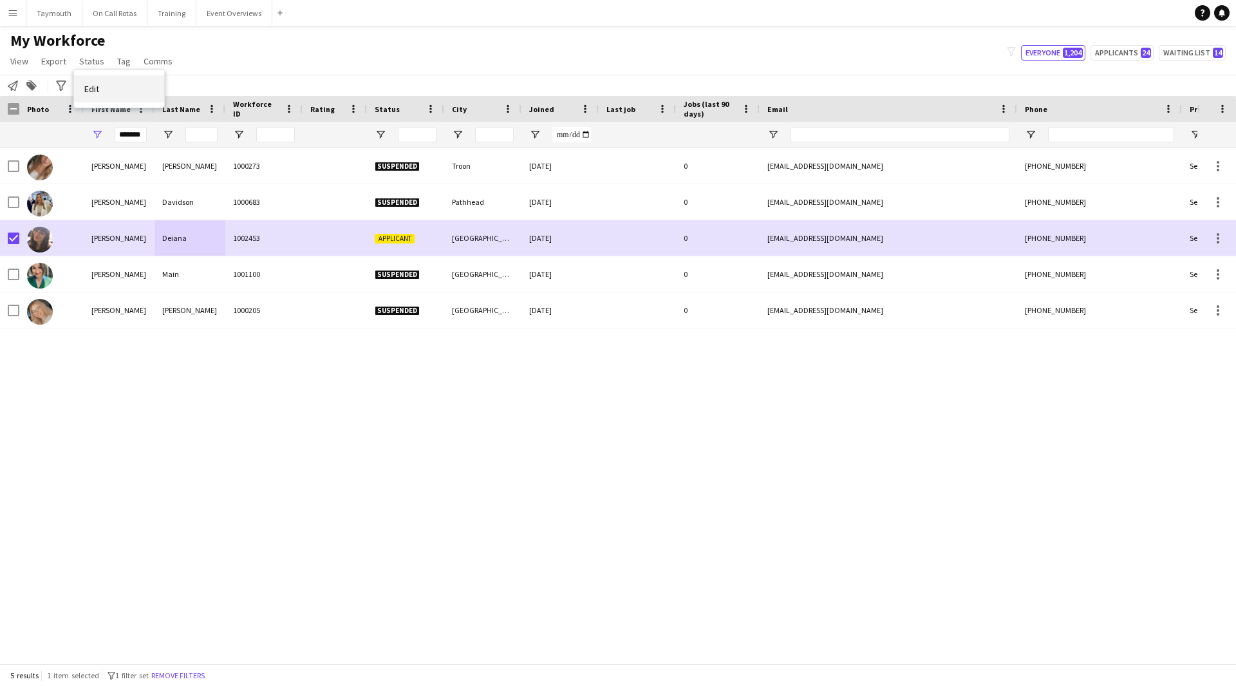
click at [91, 91] on span "Edit" at bounding box center [91, 89] width 15 height 12
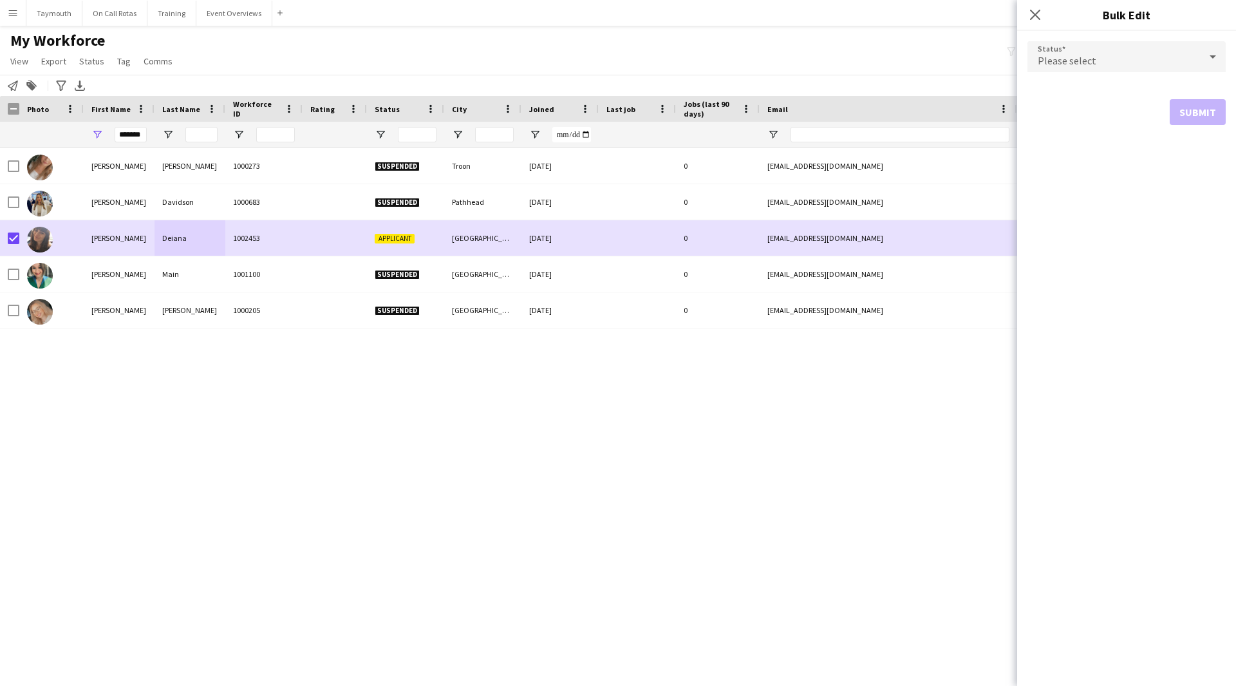
click at [1094, 65] on div "Please select" at bounding box center [1114, 56] width 173 height 31
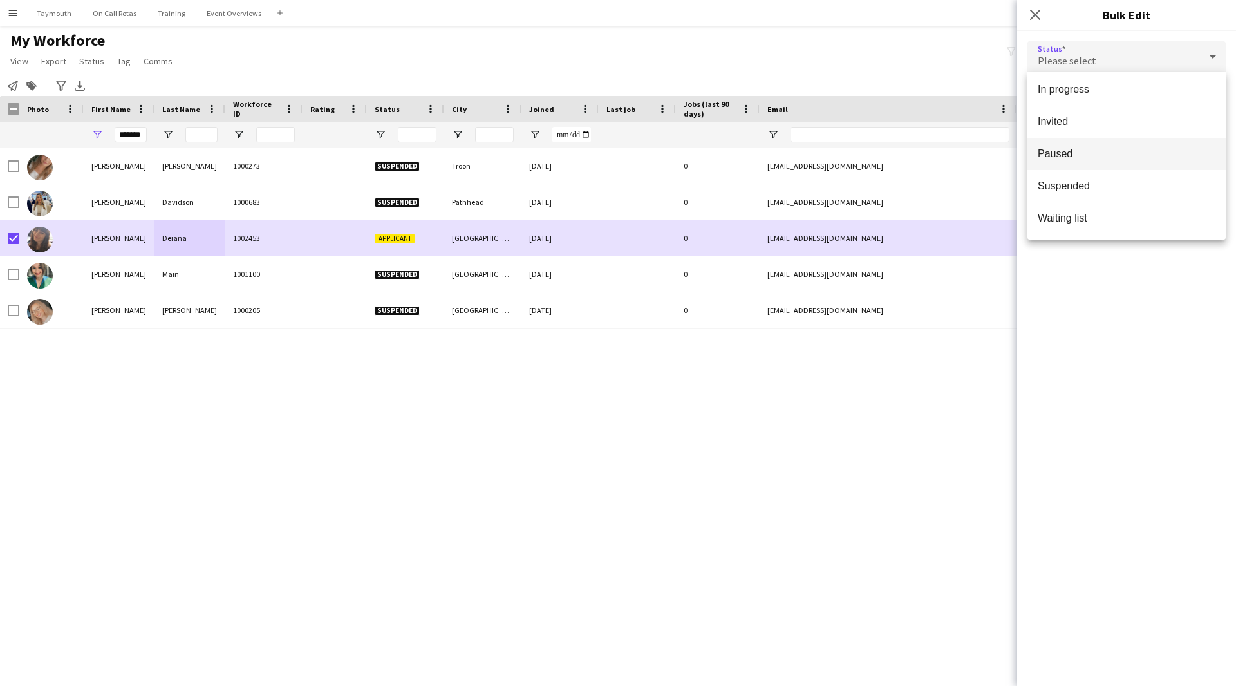
drag, startPoint x: 1083, startPoint y: 160, endPoint x: 1105, endPoint y: 156, distance: 22.1
click at [1083, 159] on span "Paused" at bounding box center [1127, 153] width 178 height 12
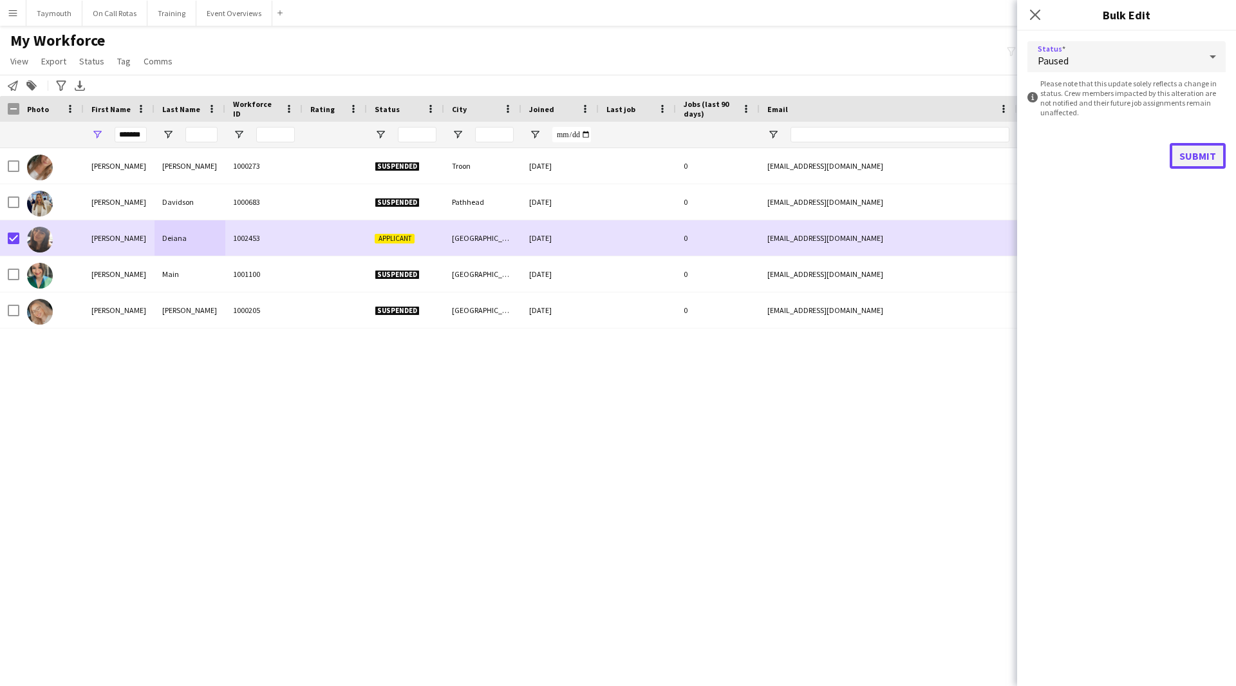
click at [1207, 157] on button "Submit" at bounding box center [1198, 156] width 56 height 26
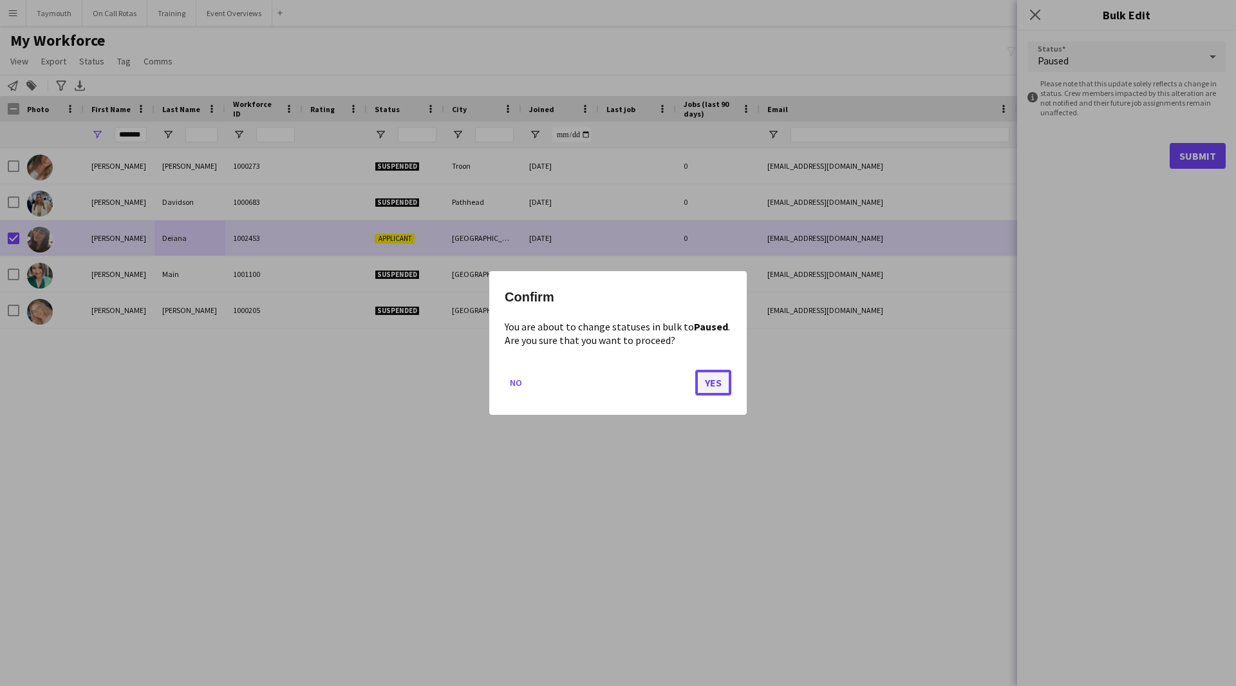
click at [722, 383] on button "Yes" at bounding box center [713, 383] width 36 height 26
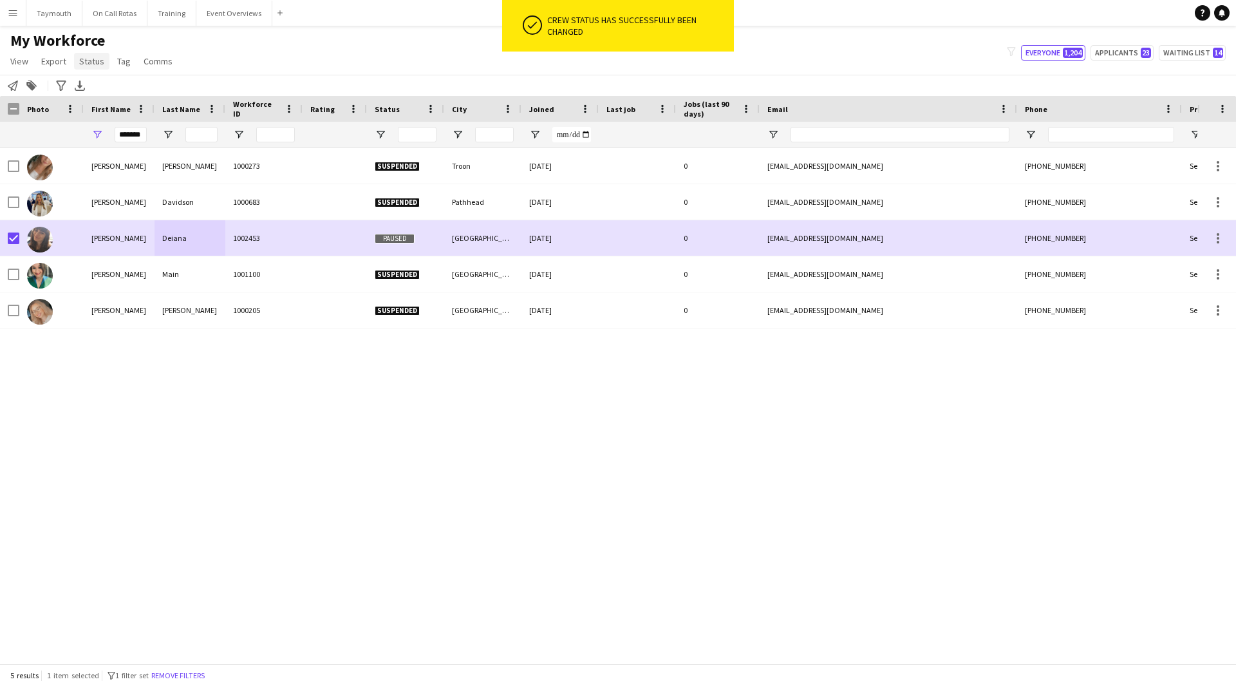
click at [90, 62] on span "Status" at bounding box center [91, 61] width 25 height 12
click at [100, 95] on link "Edit" at bounding box center [119, 88] width 90 height 27
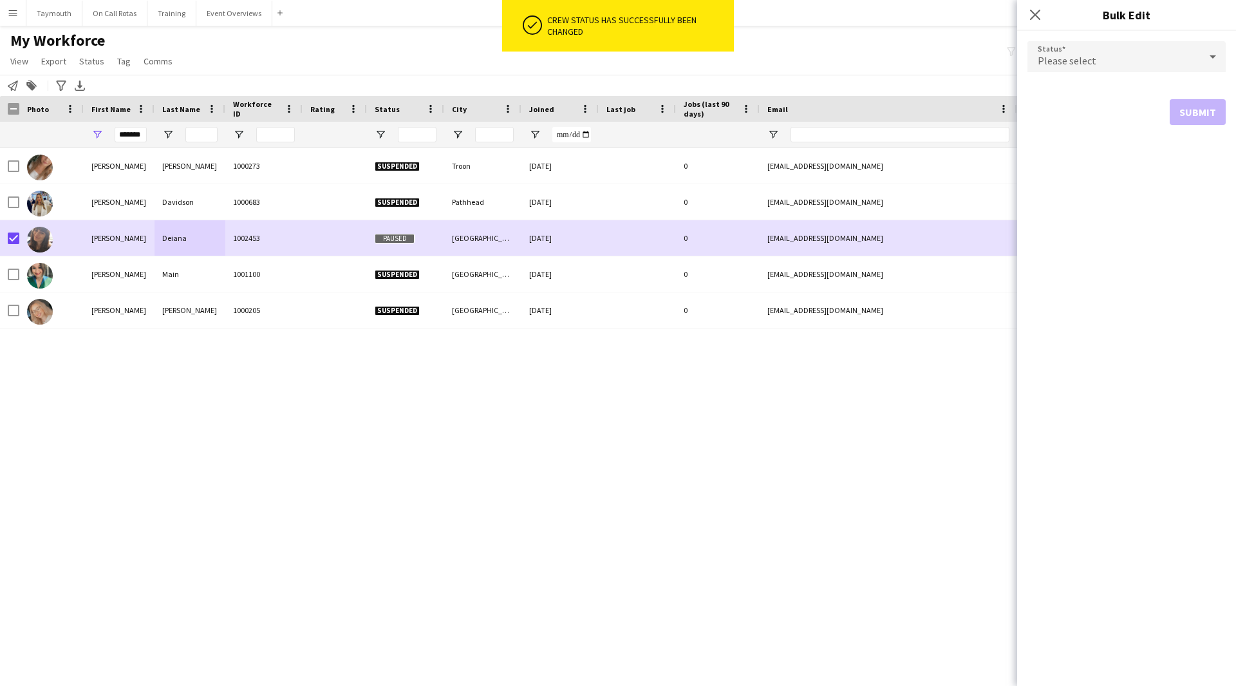
click at [1139, 50] on div "Please select" at bounding box center [1114, 56] width 173 height 31
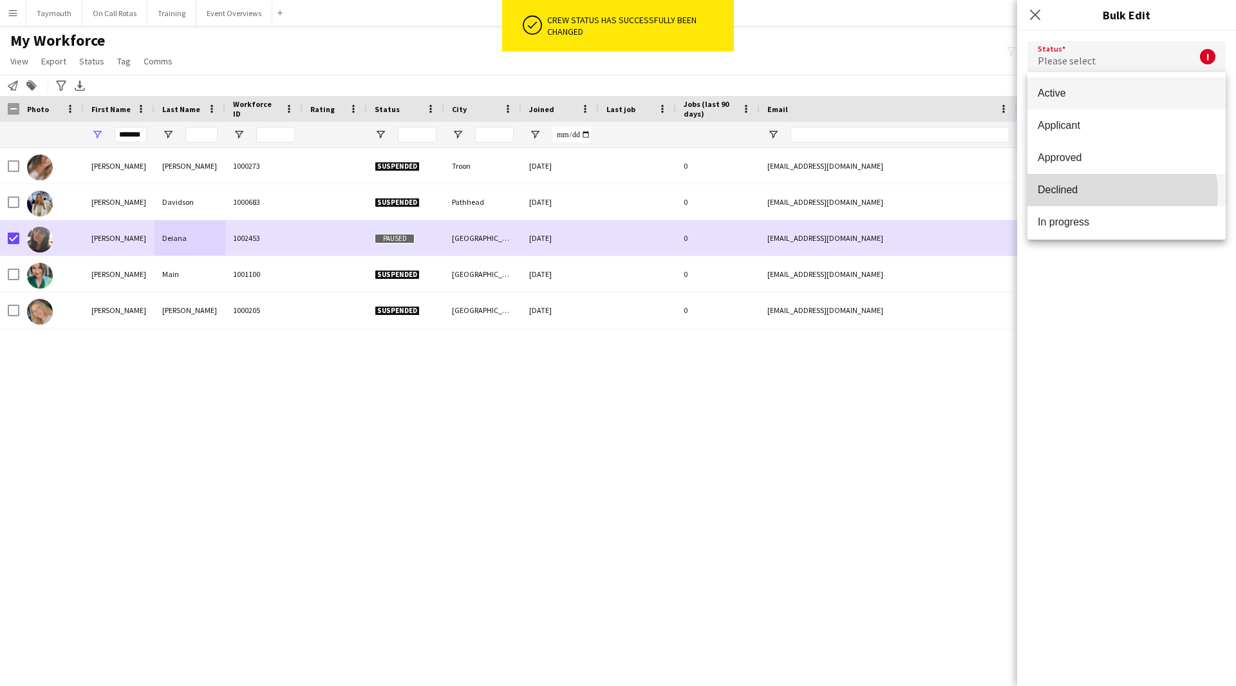
click at [1103, 194] on span "Declined" at bounding box center [1127, 190] width 178 height 12
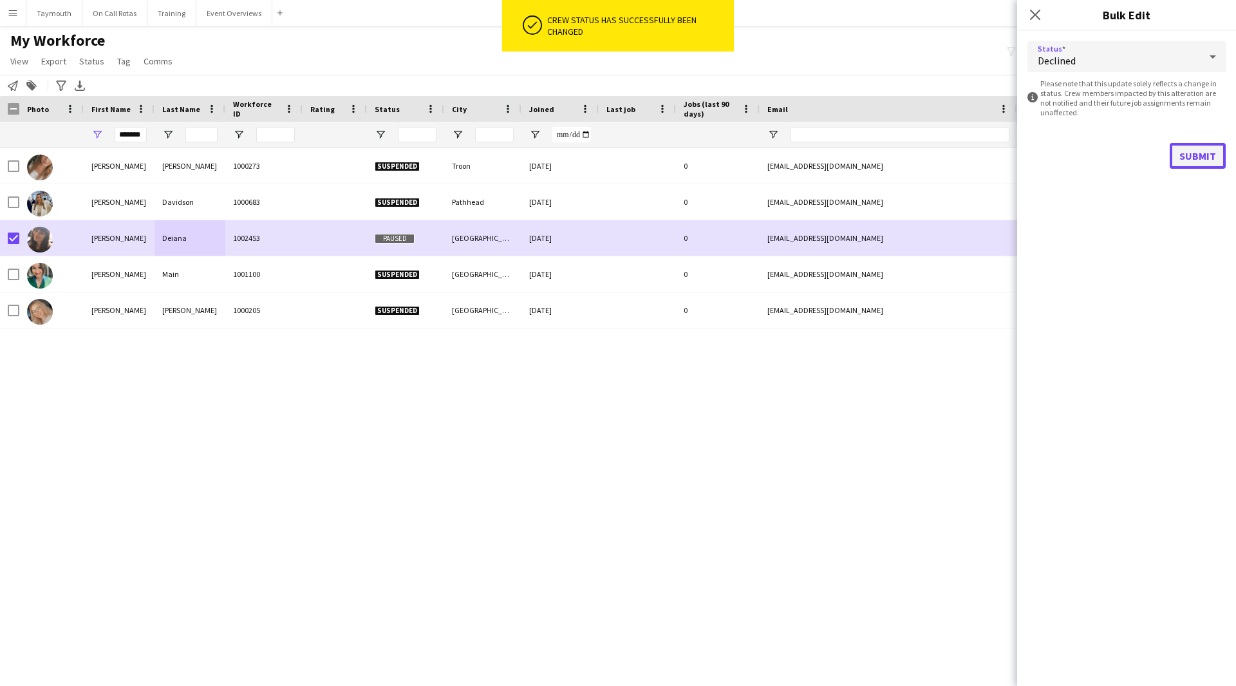
click at [1194, 151] on button "Submit" at bounding box center [1198, 156] width 56 height 26
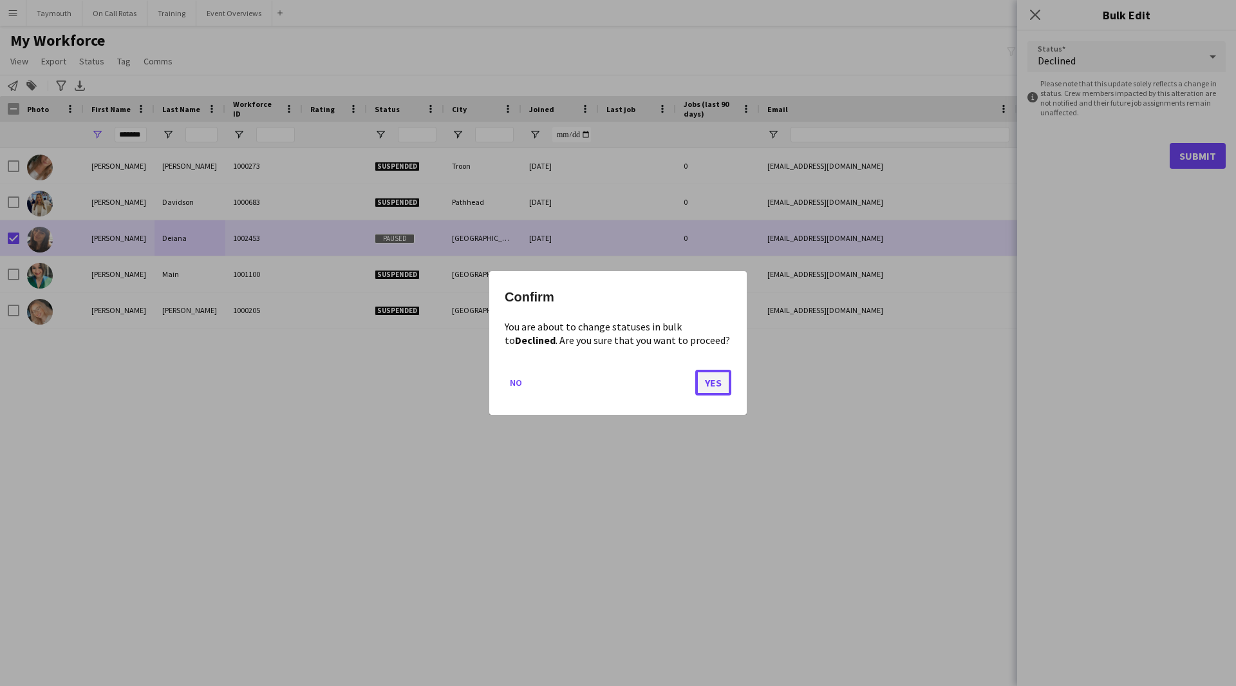
click at [707, 383] on button "Yes" at bounding box center [713, 383] width 36 height 26
